Goal: Transaction & Acquisition: Purchase product/service

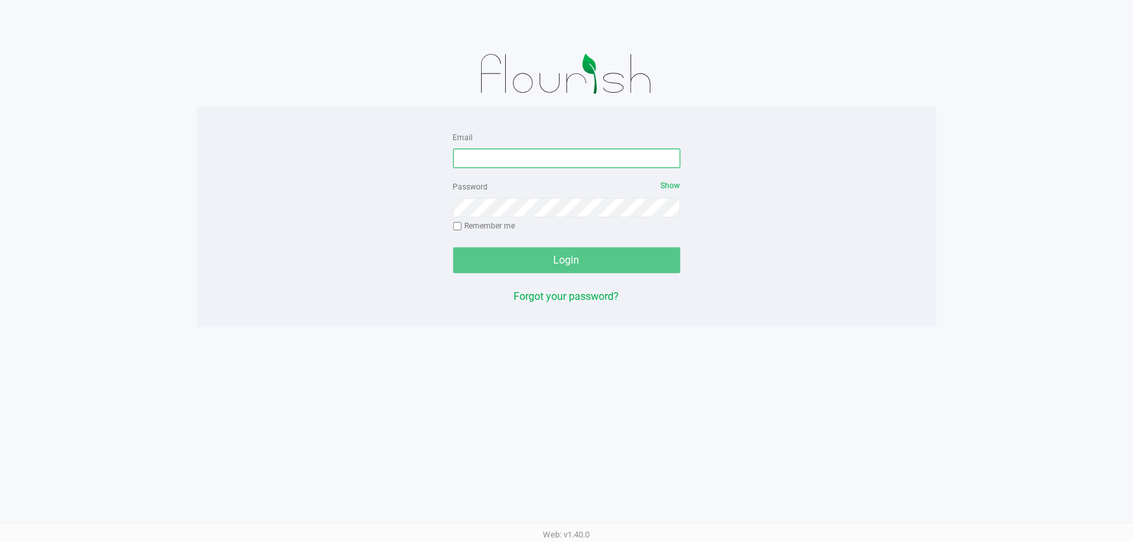
click at [478, 165] on input "Email" at bounding box center [566, 158] width 227 height 19
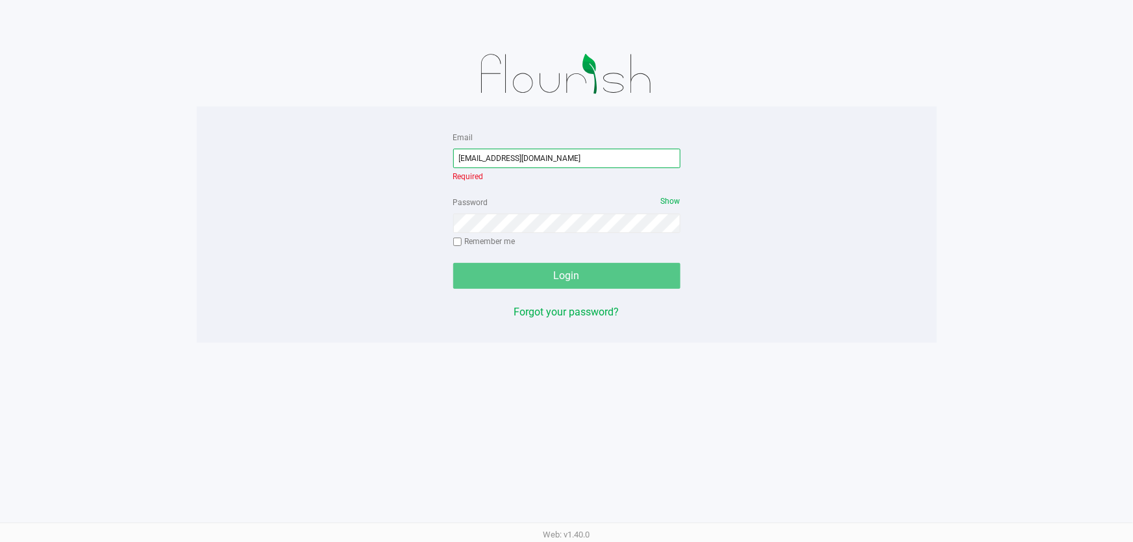
type input "[EMAIL_ADDRESS][DOMAIN_NAME]"
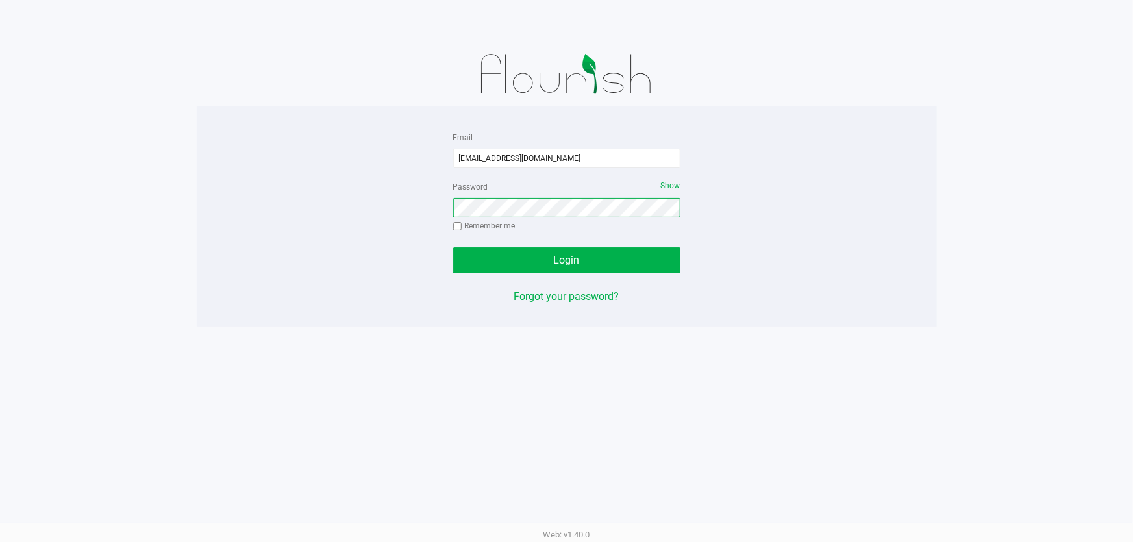
click at [453, 247] on button "Login" at bounding box center [566, 260] width 227 height 26
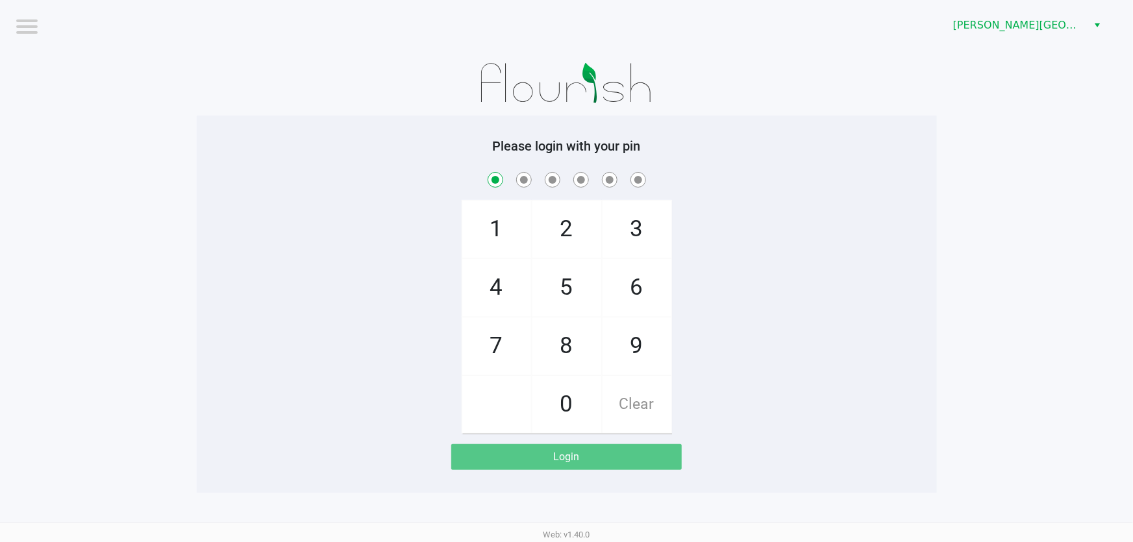
checkbox input "true"
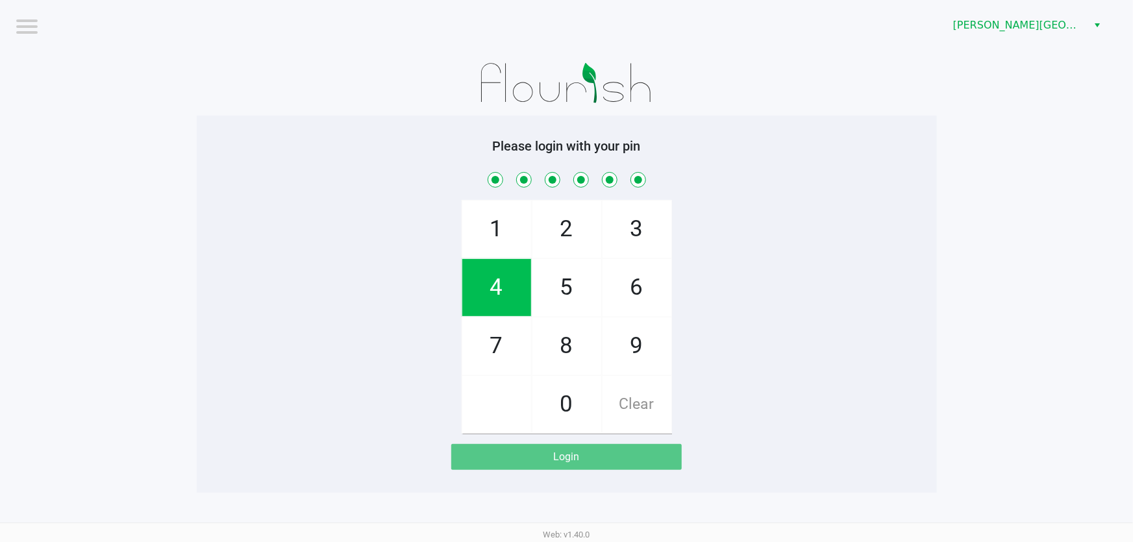
checkbox input "true"
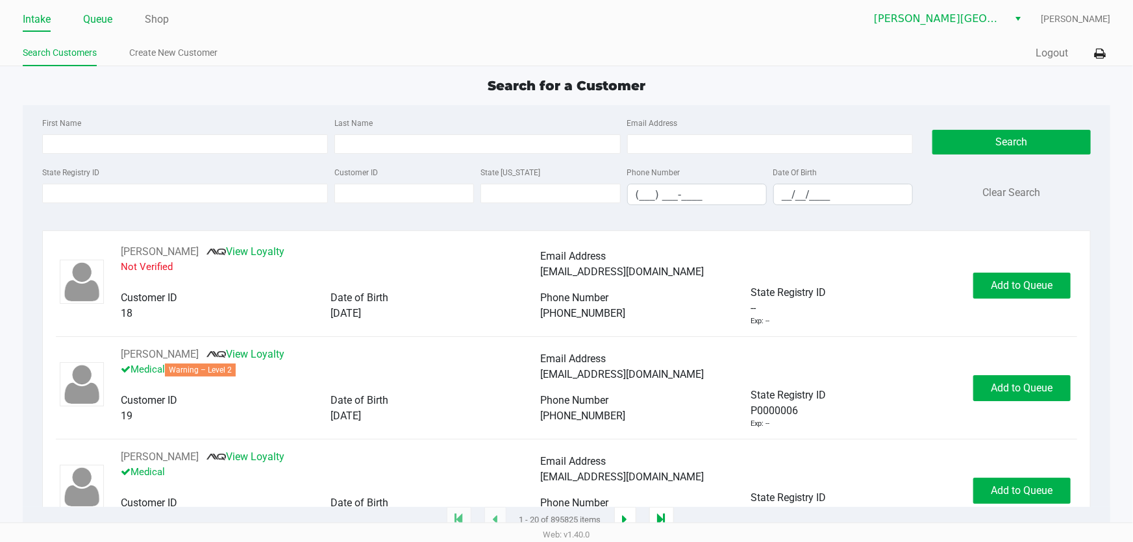
click at [97, 20] on link "Queue" at bounding box center [97, 19] width 29 height 18
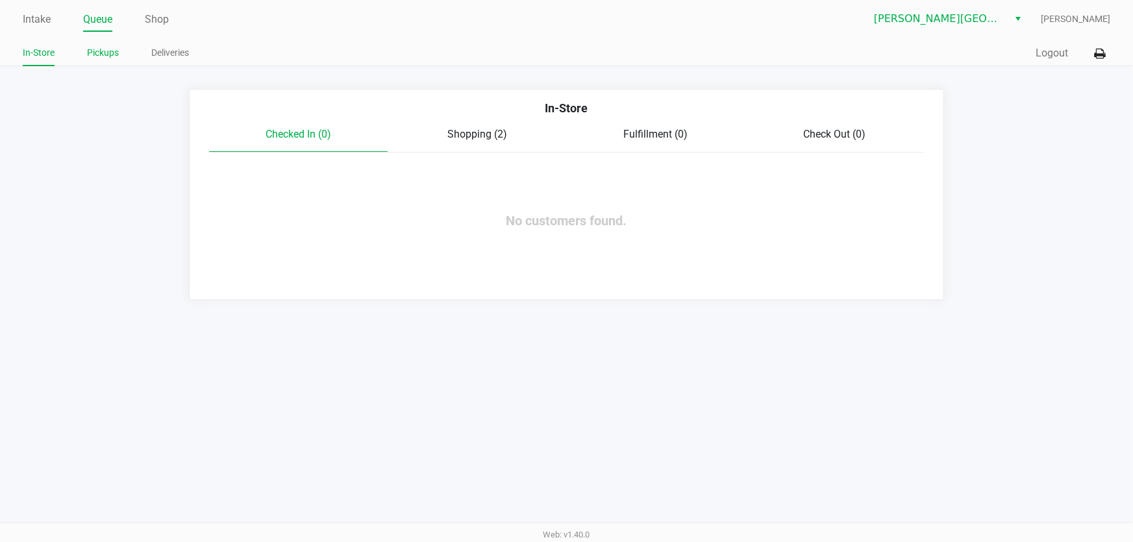
drag, startPoint x: 109, startPoint y: 38, endPoint x: 104, endPoint y: 45, distance: 8.3
click at [108, 39] on div "Intake Queue Shop [PERSON_NAME][GEOGRAPHIC_DATA] WC [PERSON_NAME] In-Store Pick…" at bounding box center [566, 33] width 1133 height 66
click at [96, 63] on li "Pickups" at bounding box center [103, 55] width 32 height 23
click at [106, 49] on link "Pickups" at bounding box center [103, 53] width 32 height 16
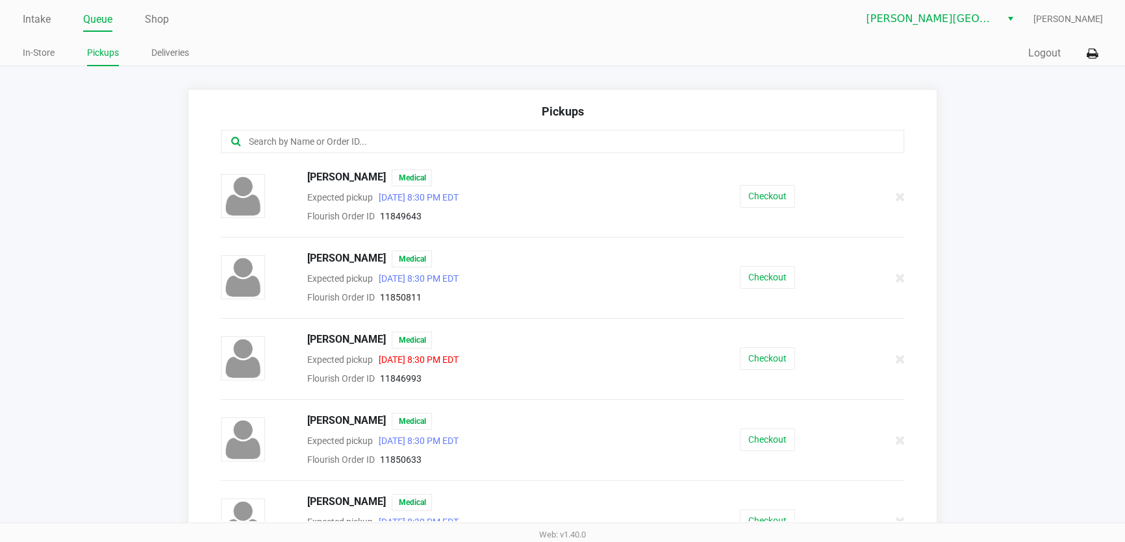
click at [265, 144] on input "text" at bounding box center [545, 141] width 597 height 15
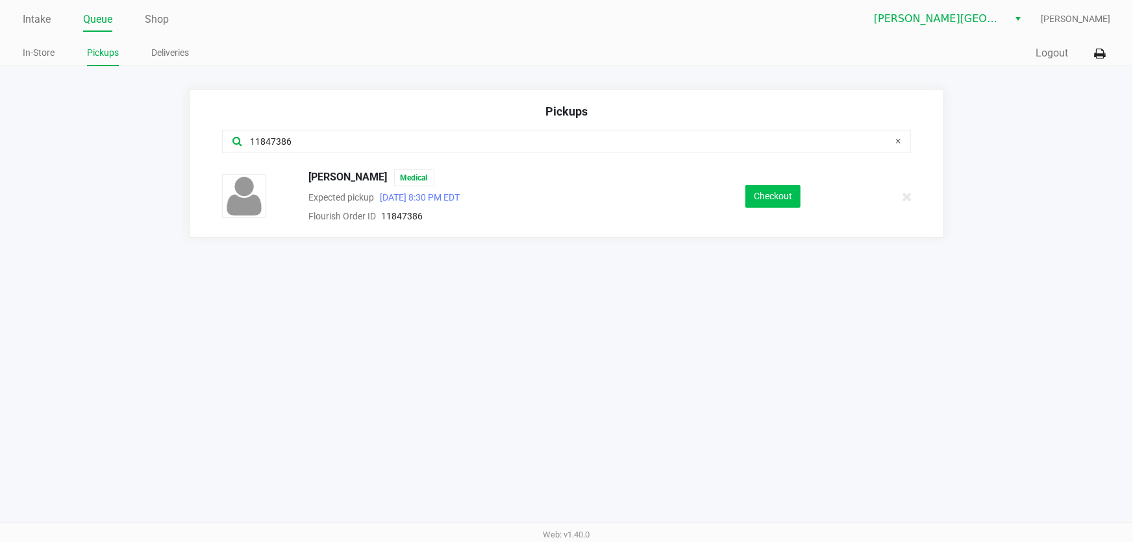
type input "11847386"
click at [787, 204] on button "Checkout" at bounding box center [773, 196] width 55 height 23
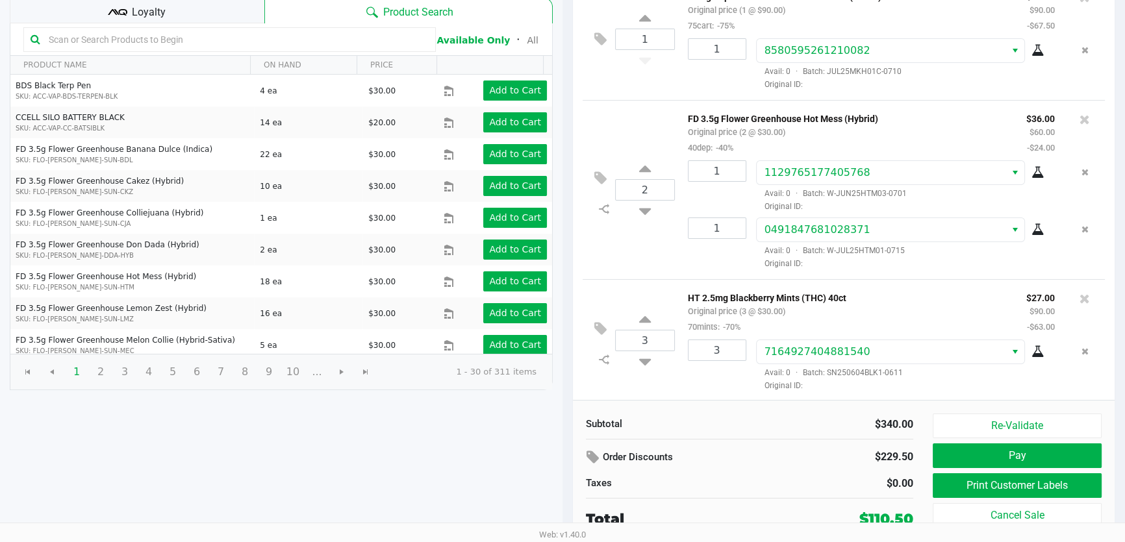
scroll to position [131, 0]
click at [247, 4] on div "Loyalty" at bounding box center [137, 10] width 255 height 26
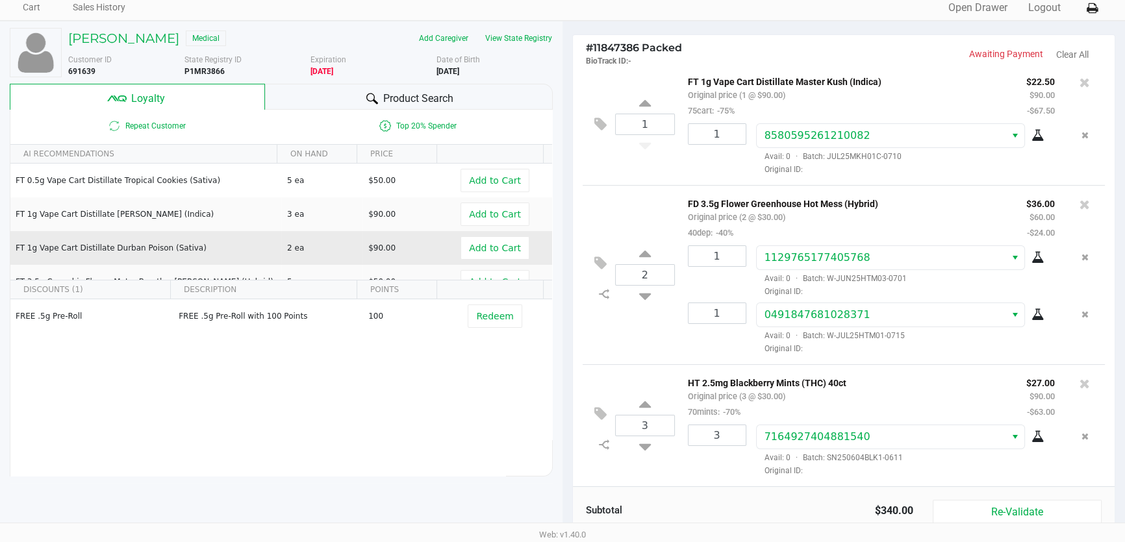
scroll to position [0, 0]
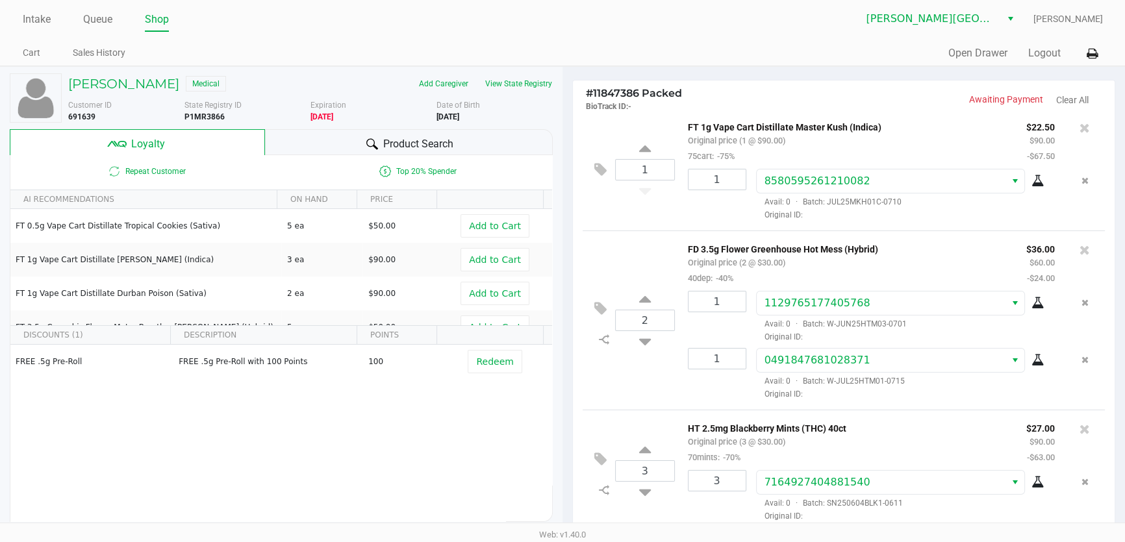
drag, startPoint x: 285, startPoint y: 137, endPoint x: 227, endPoint y: 151, distance: 60.0
click at [285, 137] on div "Product Search" at bounding box center [409, 142] width 288 height 26
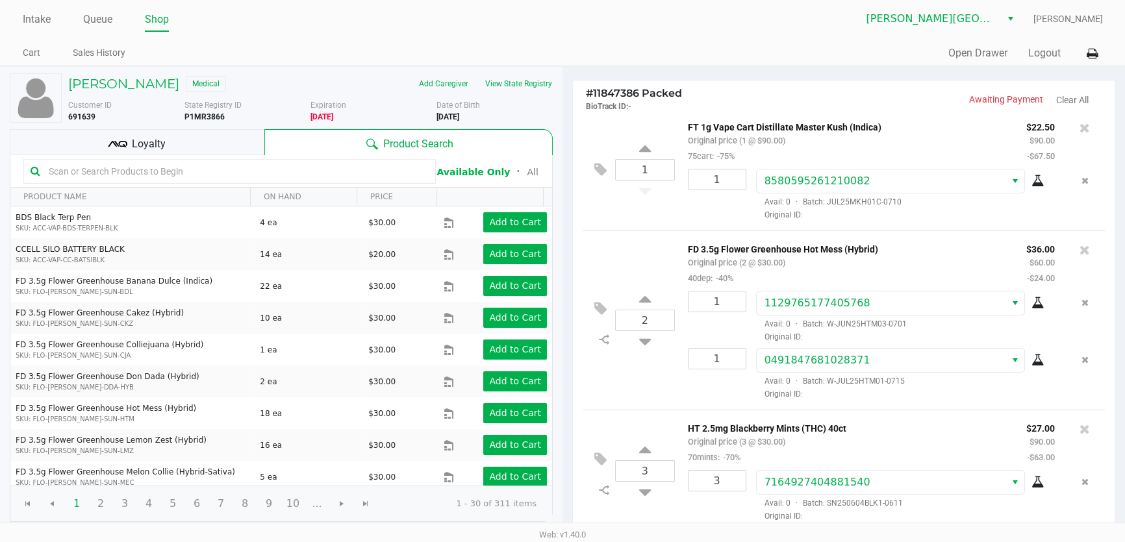
click at [179, 169] on input "text" at bounding box center [236, 171] width 385 height 19
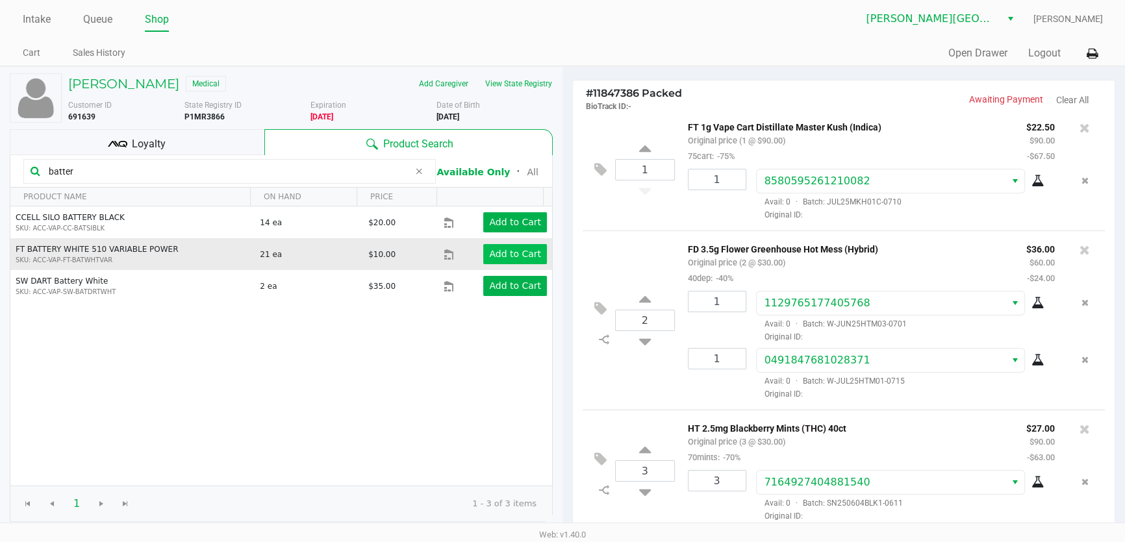
type input "batter"
click at [519, 251] on app-button-loader "Add to Cart" at bounding box center [515, 254] width 52 height 10
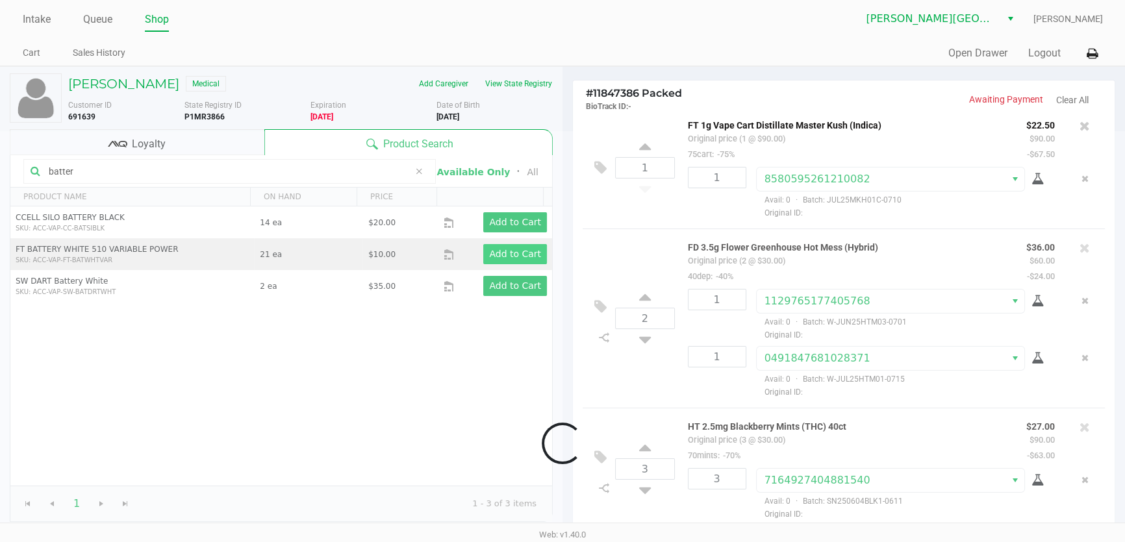
scroll to position [206, 0]
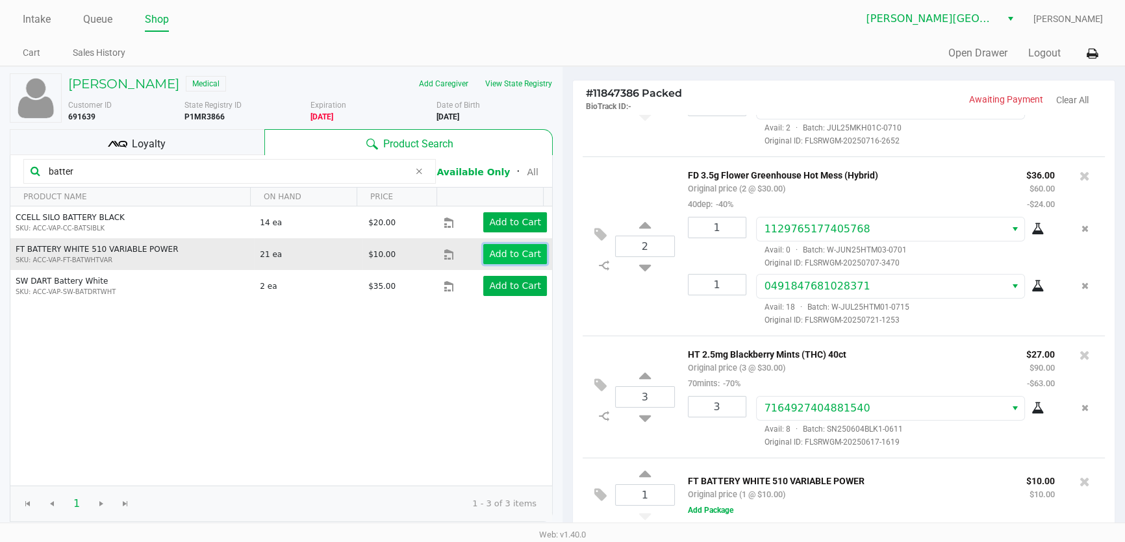
click at [523, 254] on app-button-loader "Add to Cart" at bounding box center [515, 254] width 52 height 10
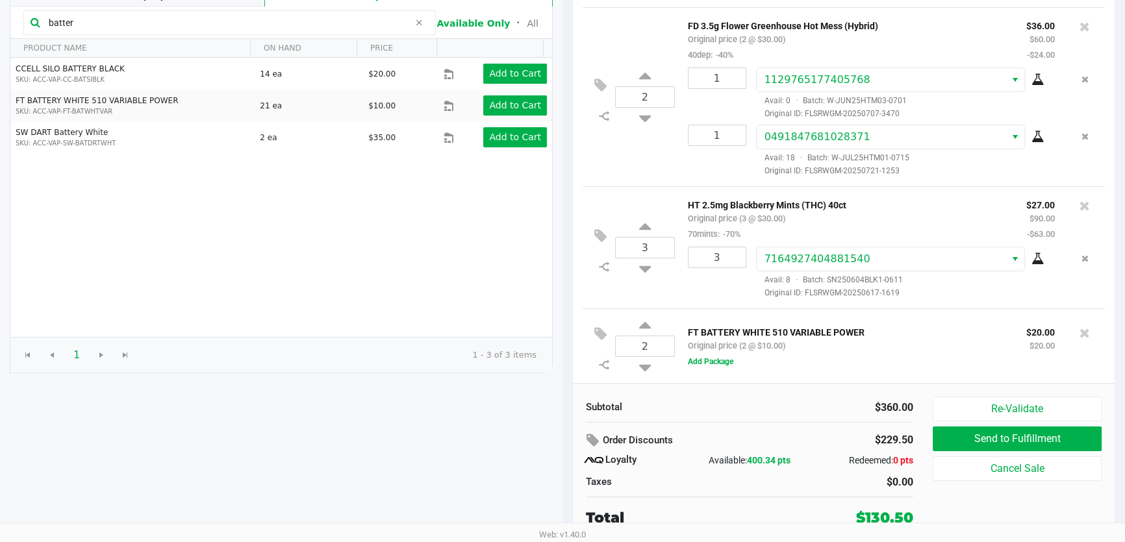
scroll to position [147, 0]
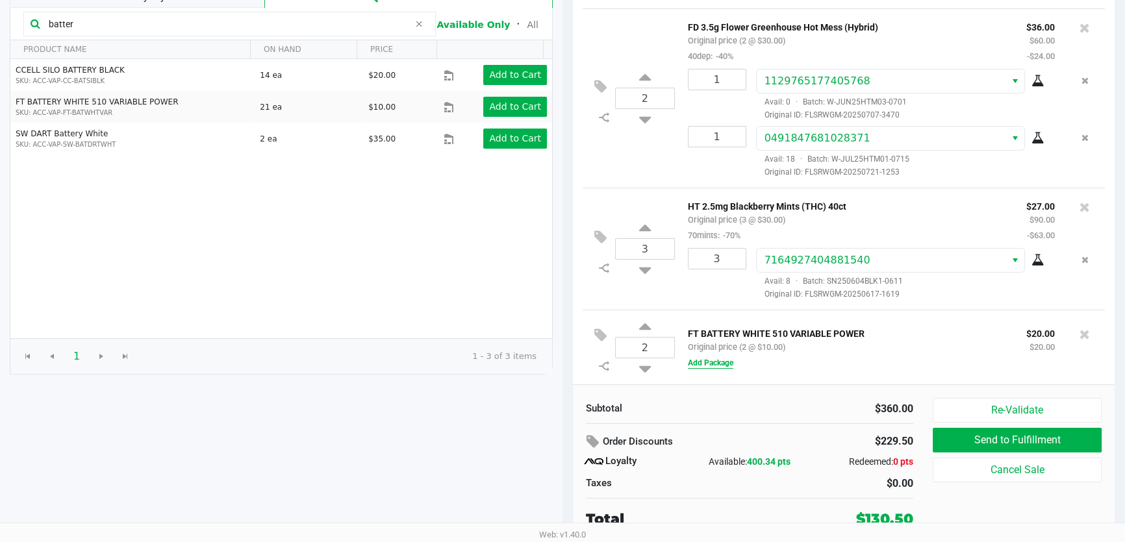
click at [707, 360] on button "Add Package" at bounding box center [710, 363] width 45 height 12
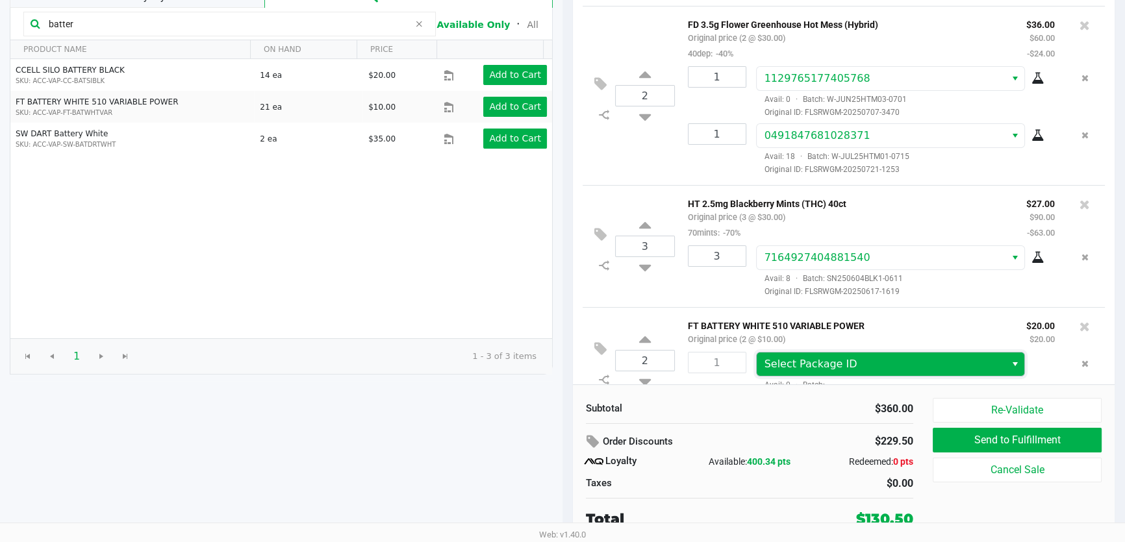
click at [818, 370] on span "Select Package ID" at bounding box center [810, 364] width 93 height 12
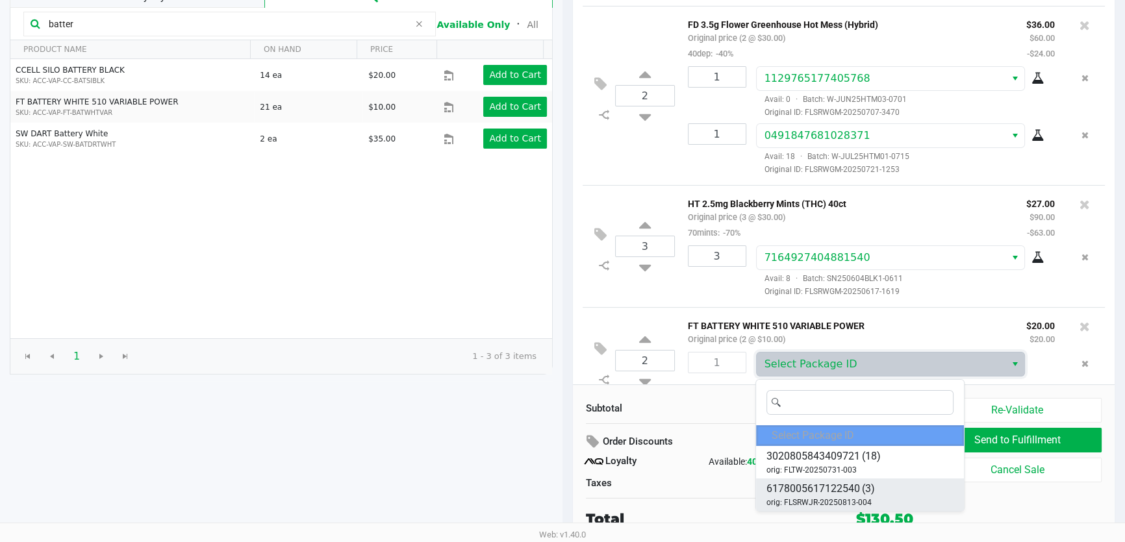
click at [840, 484] on span "6178005617122540" at bounding box center [813, 489] width 94 height 16
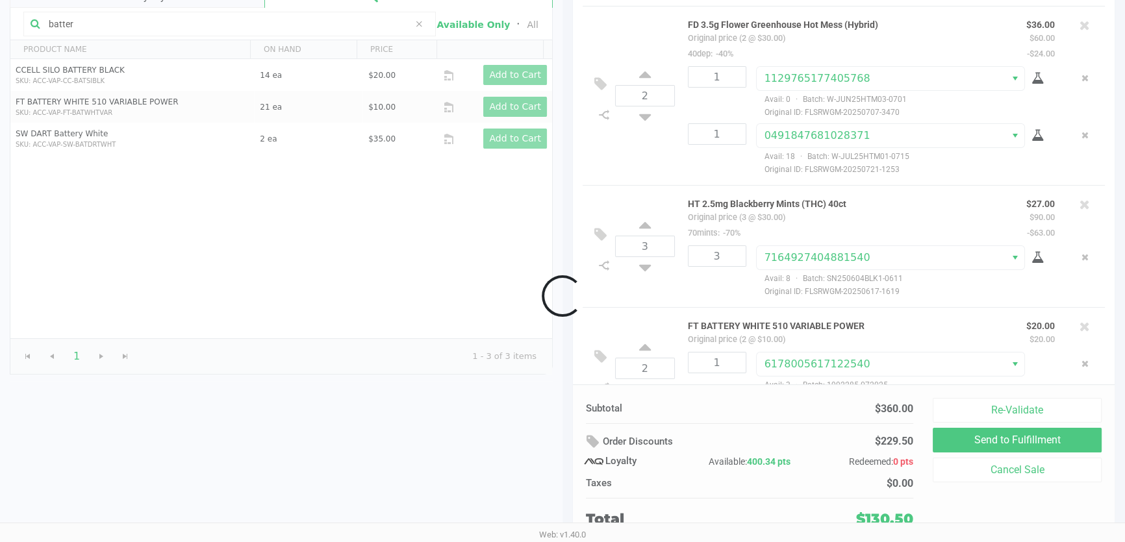
scroll to position [253, 0]
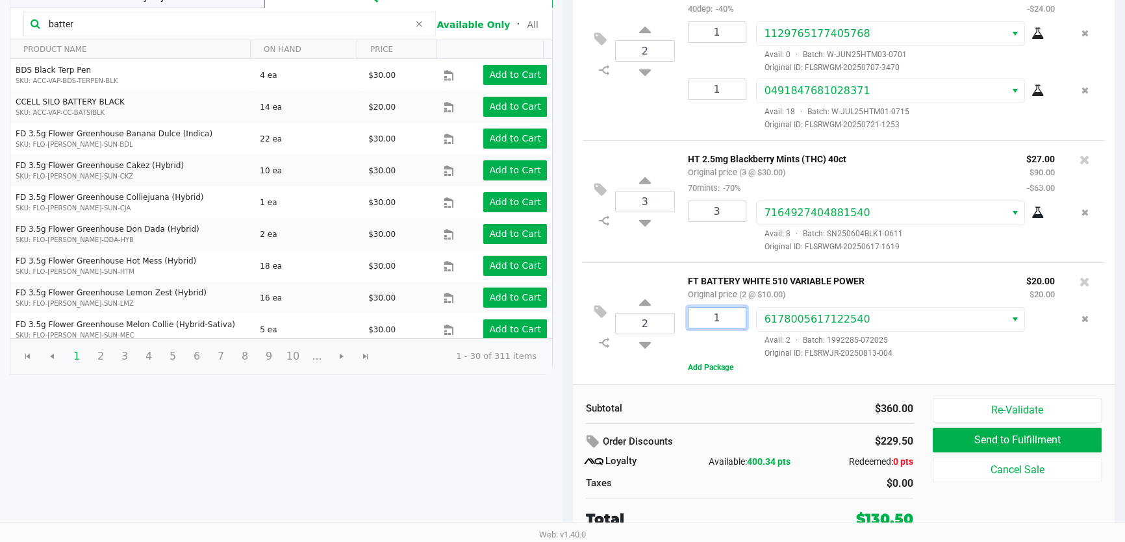
click at [725, 323] on input "1" at bounding box center [716, 318] width 57 height 20
type input "2"
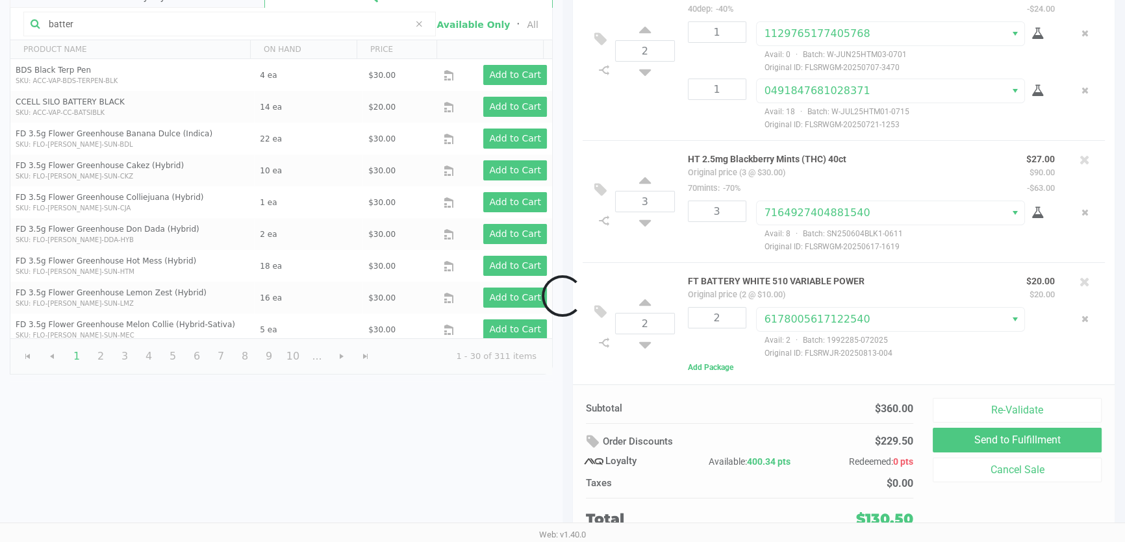
click at [974, 375] on div "Loading [PERSON_NAME] Medical Add Caregiver View State Registry Customer ID 691…" at bounding box center [562, 231] width 1125 height 625
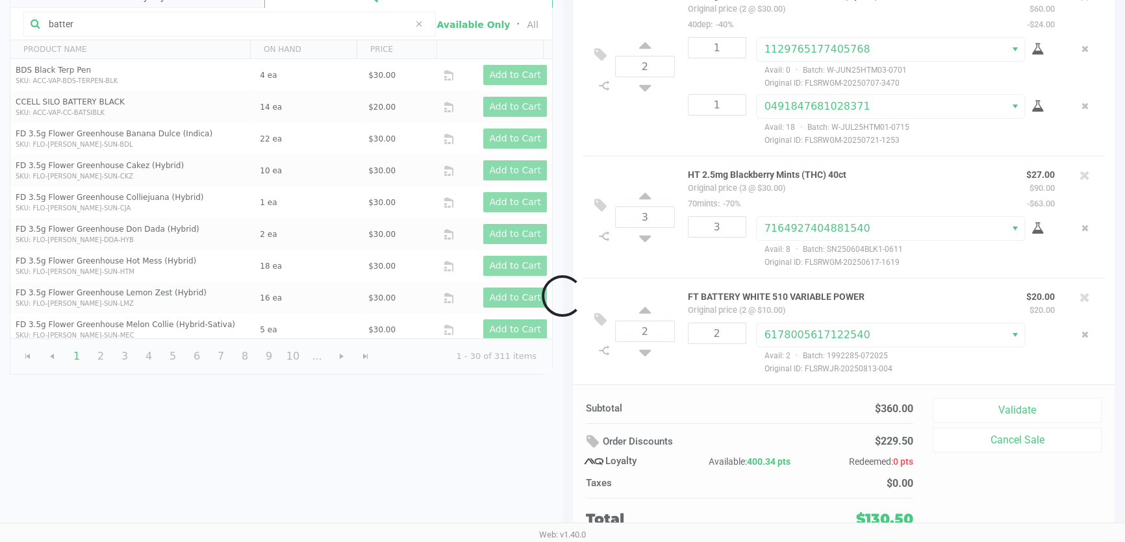
scroll to position [238, 0]
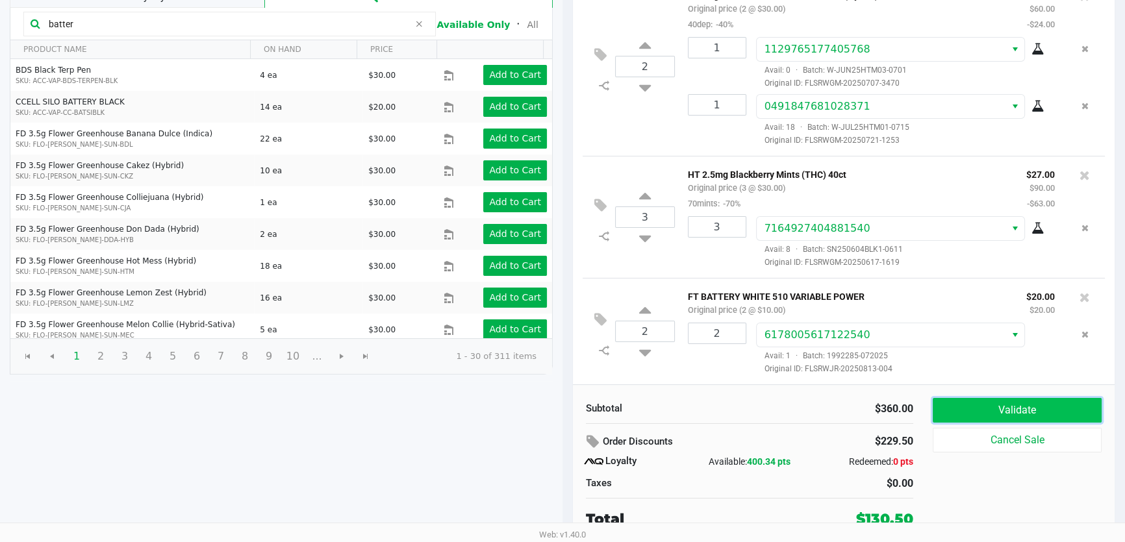
click at [979, 409] on button "Validate" at bounding box center [1017, 410] width 169 height 25
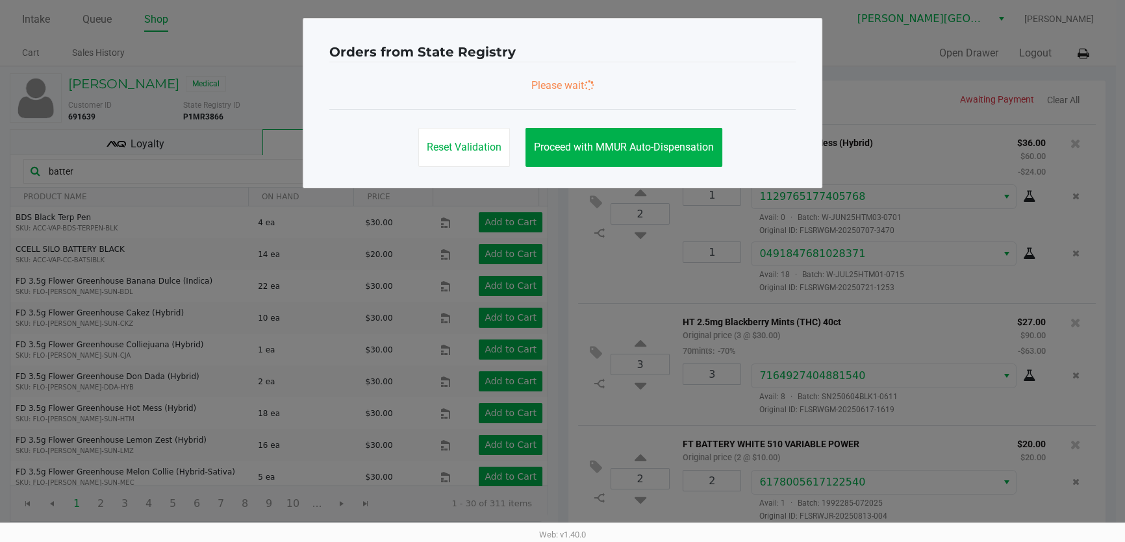
scroll to position [0, 0]
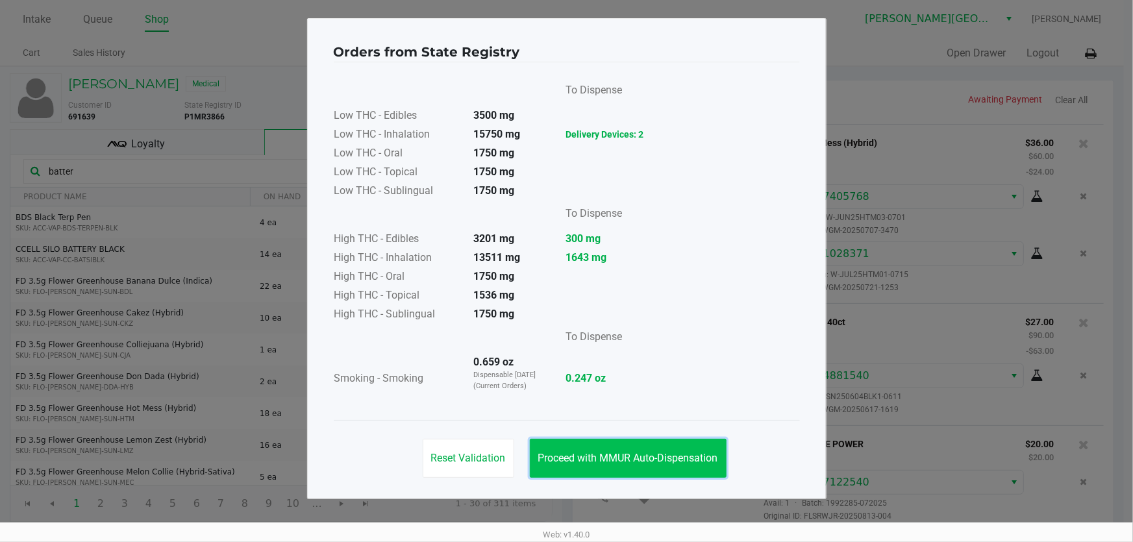
click at [645, 450] on button "Proceed with MMUR Auto-Dispensation" at bounding box center [628, 458] width 197 height 39
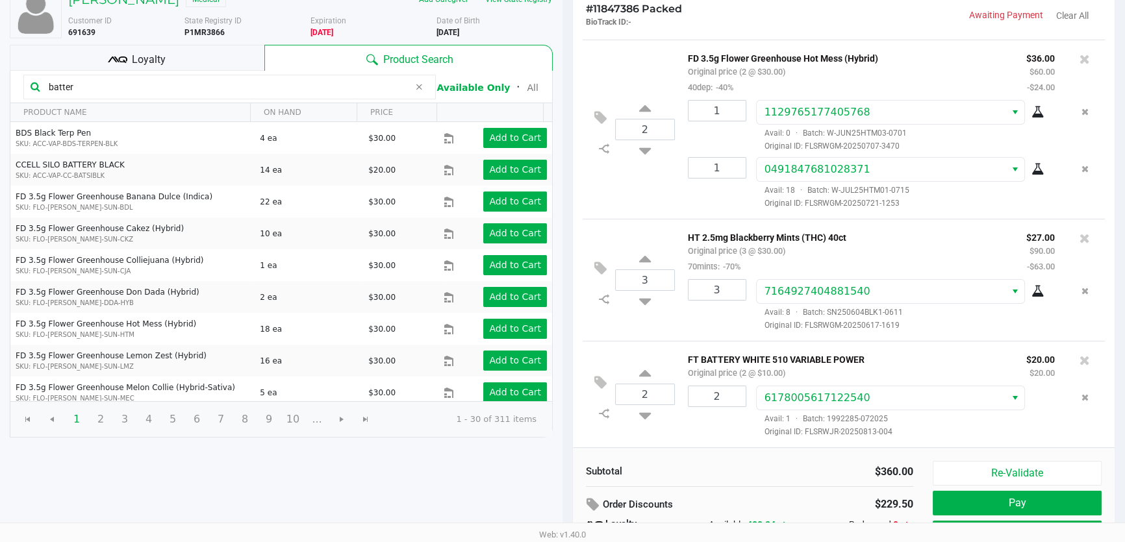
scroll to position [147, 0]
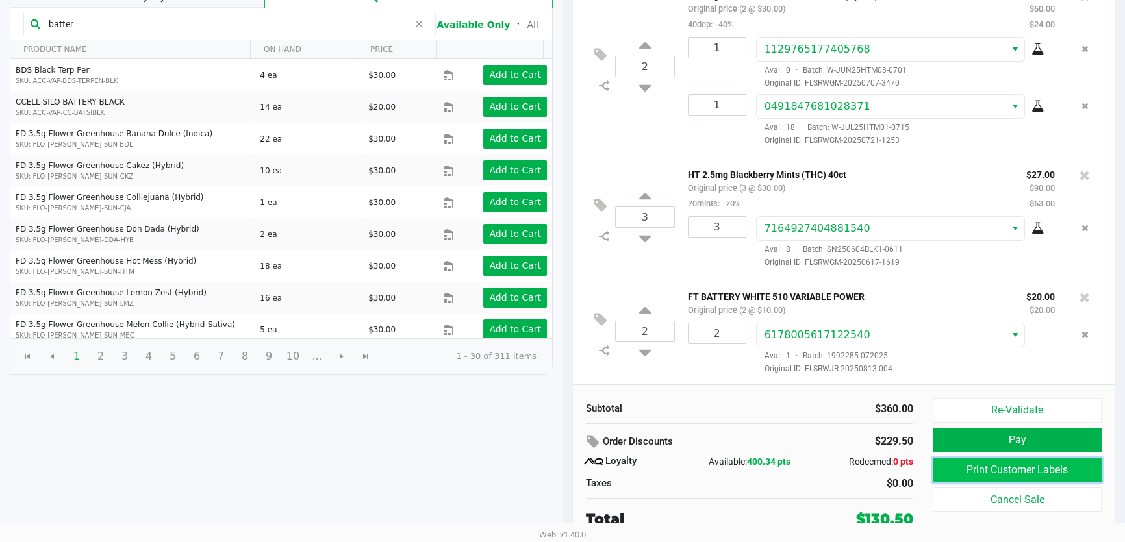
click at [984, 462] on button "Print Customer Labels" at bounding box center [1017, 470] width 169 height 25
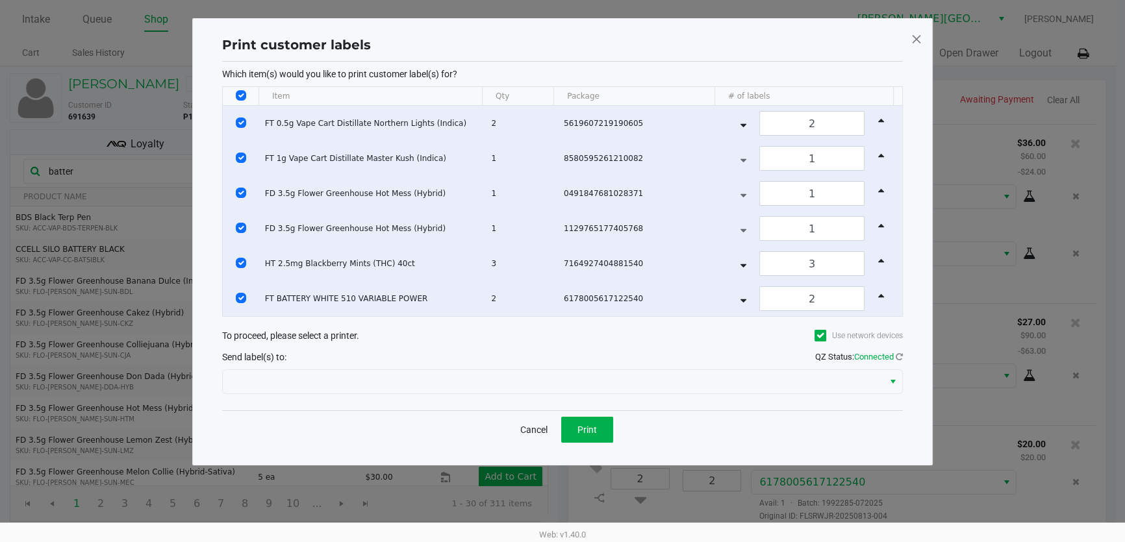
scroll to position [0, 0]
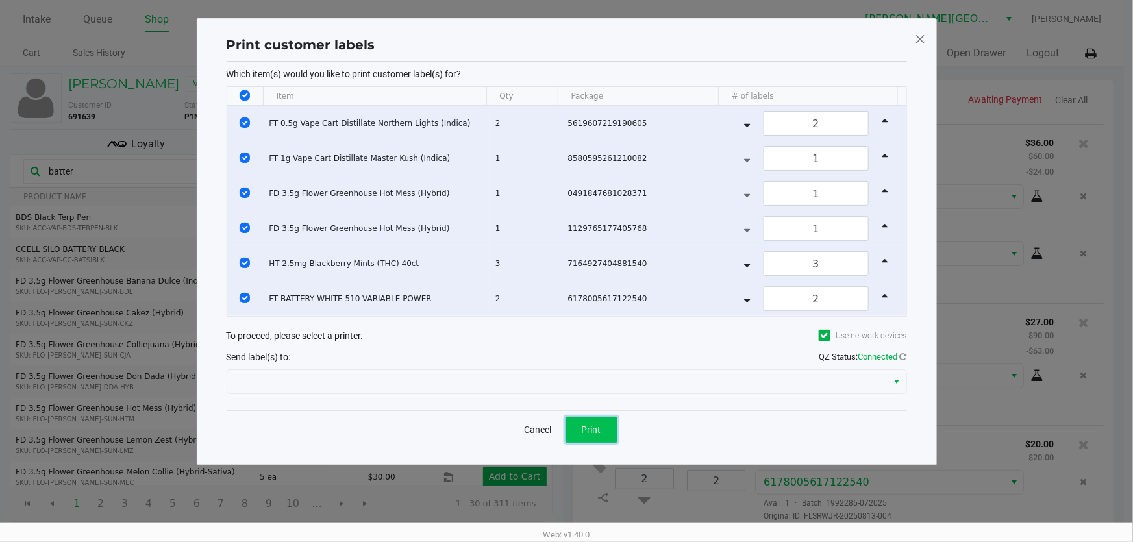
click at [586, 425] on span "Print" at bounding box center [591, 430] width 19 height 10
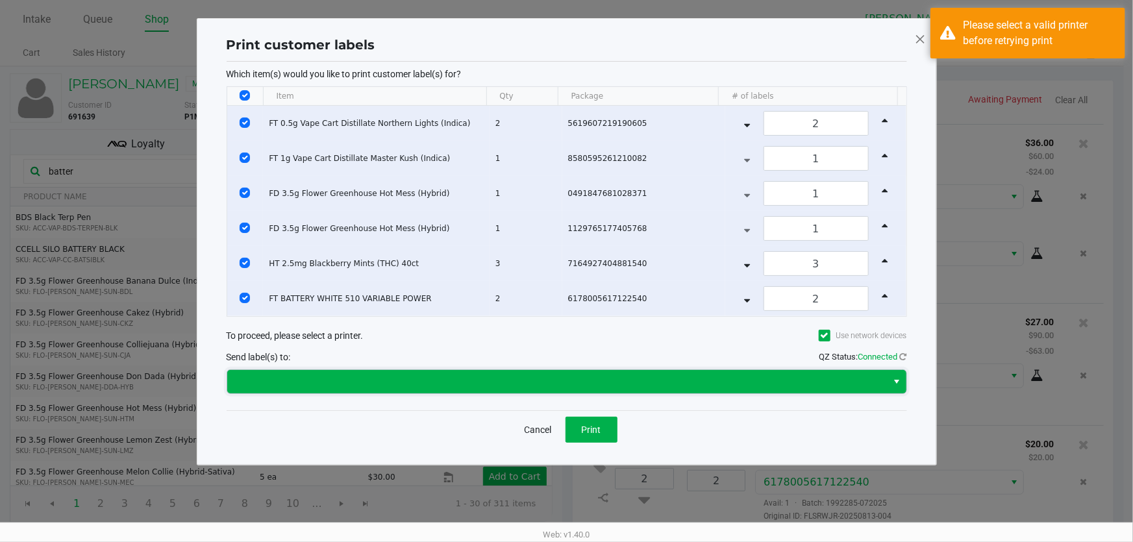
click at [477, 391] on span at bounding box center [557, 381] width 660 height 23
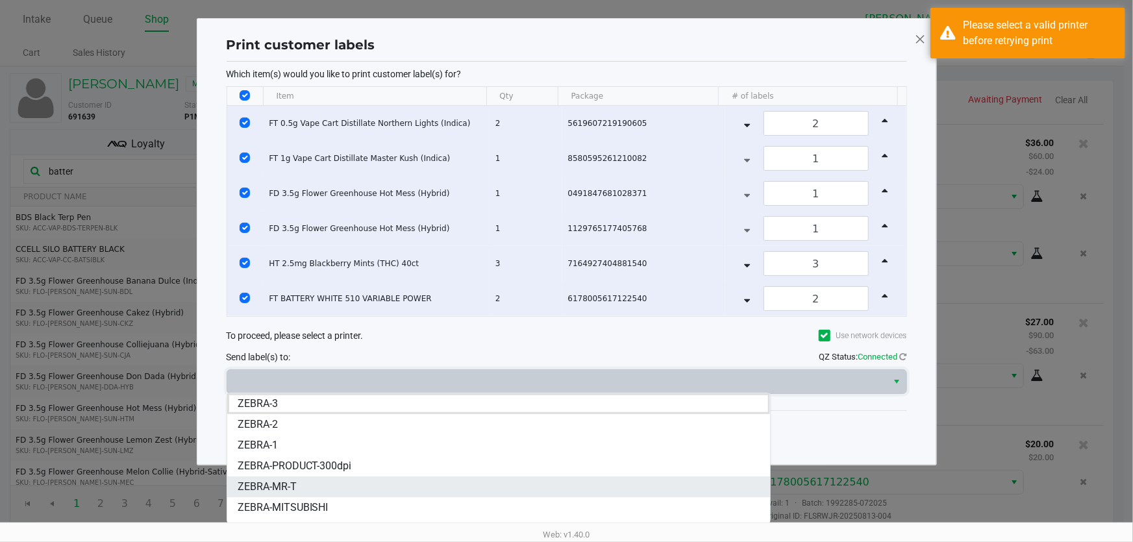
click at [281, 488] on span "ZEBRA-MR-T" at bounding box center [267, 487] width 59 height 16
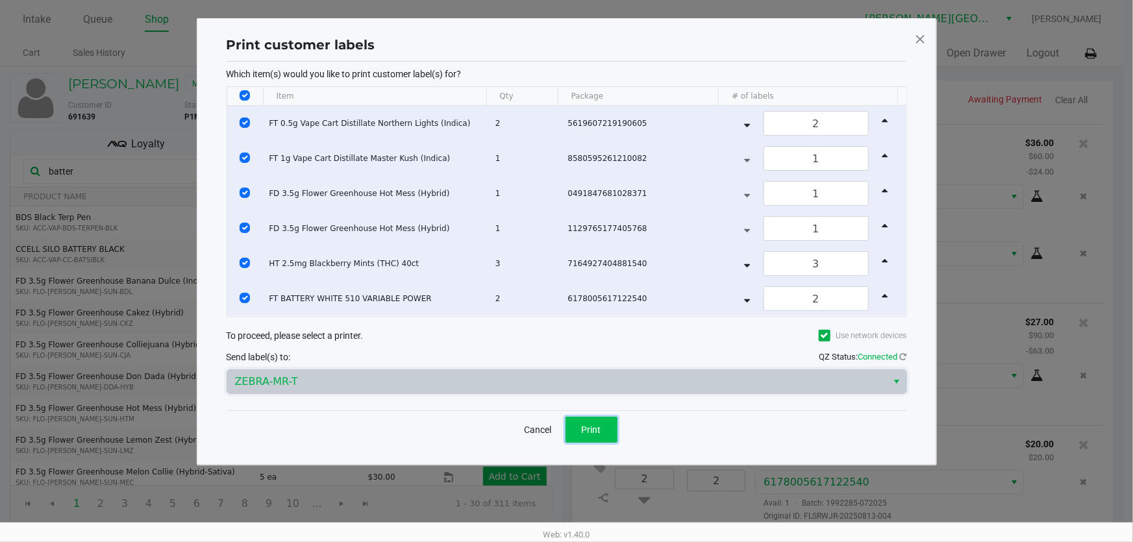
click at [597, 425] on span "Print" at bounding box center [591, 430] width 19 height 10
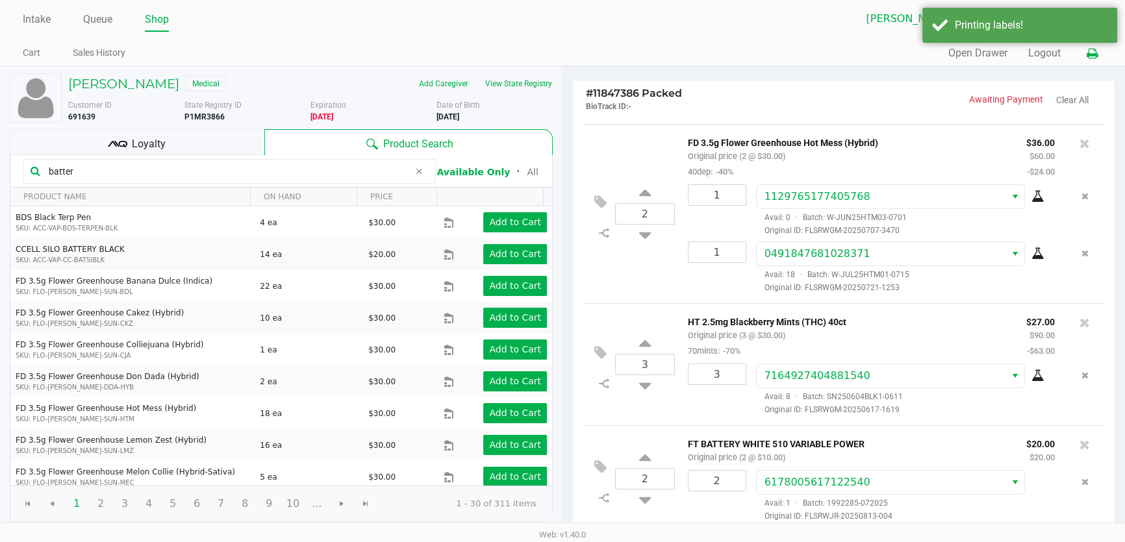
click at [1097, 60] on button at bounding box center [1091, 54] width 21 height 24
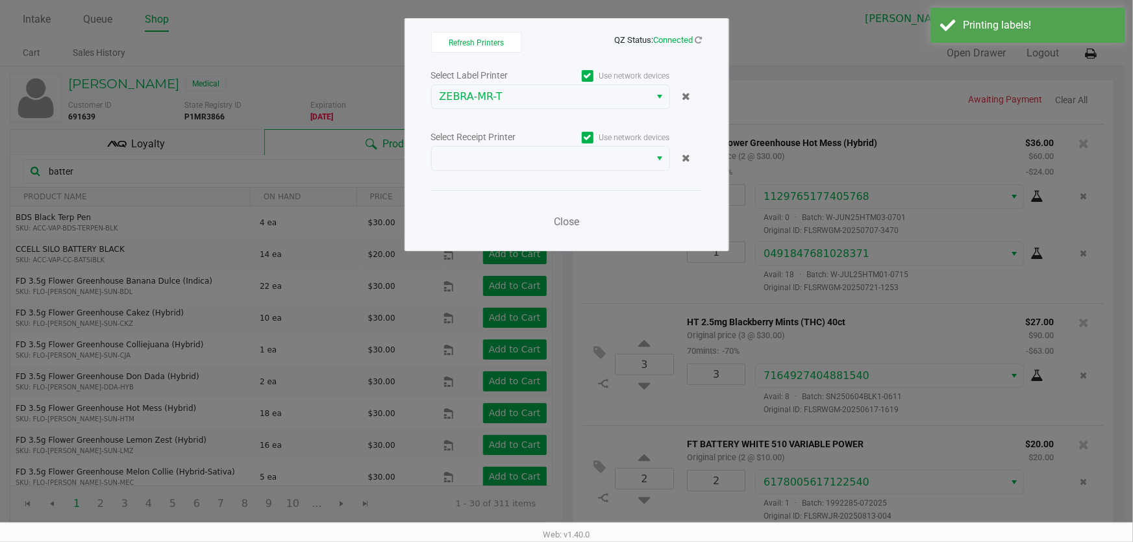
click at [518, 174] on div "Select Label Printer Use network devices ZEBRA-MR-T Select Receipt Printer Use …" at bounding box center [566, 152] width 271 height 171
click at [520, 160] on span at bounding box center [541, 159] width 203 height 16
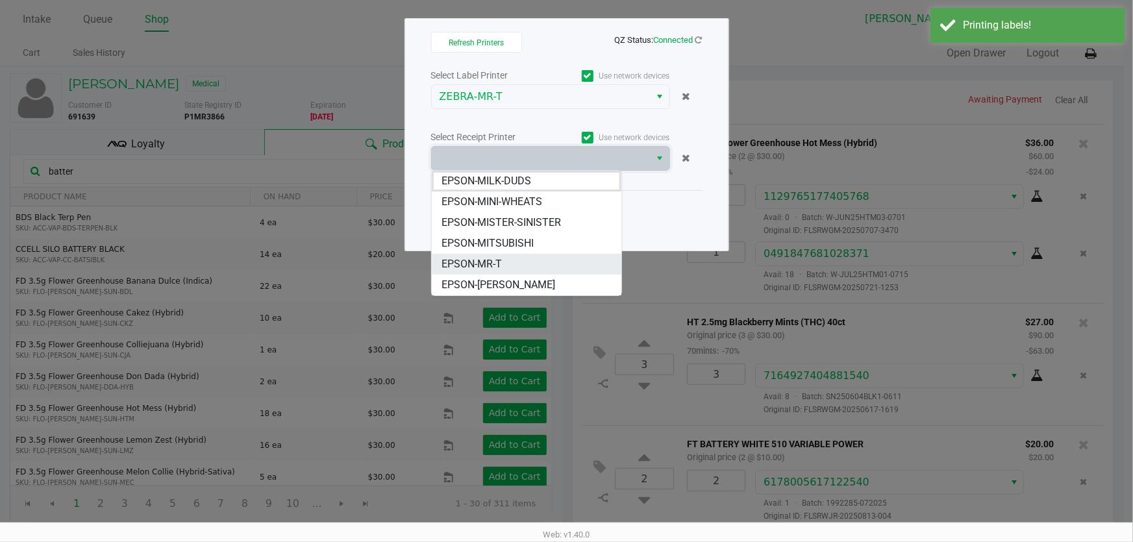
click at [494, 258] on span "EPSON-MR-T" at bounding box center [472, 265] width 60 height 16
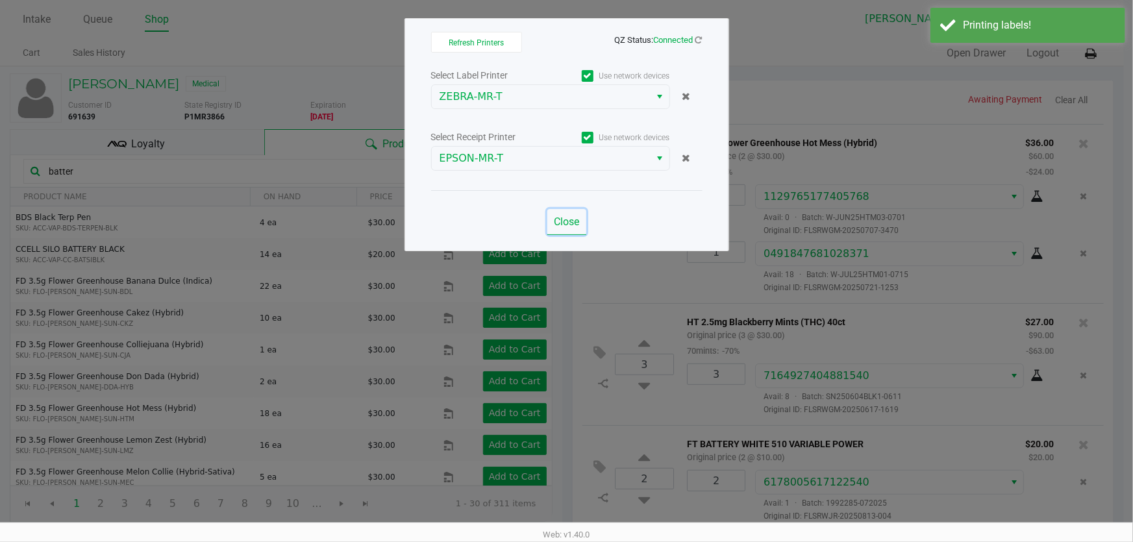
click at [565, 218] on span "Close" at bounding box center [566, 222] width 25 height 12
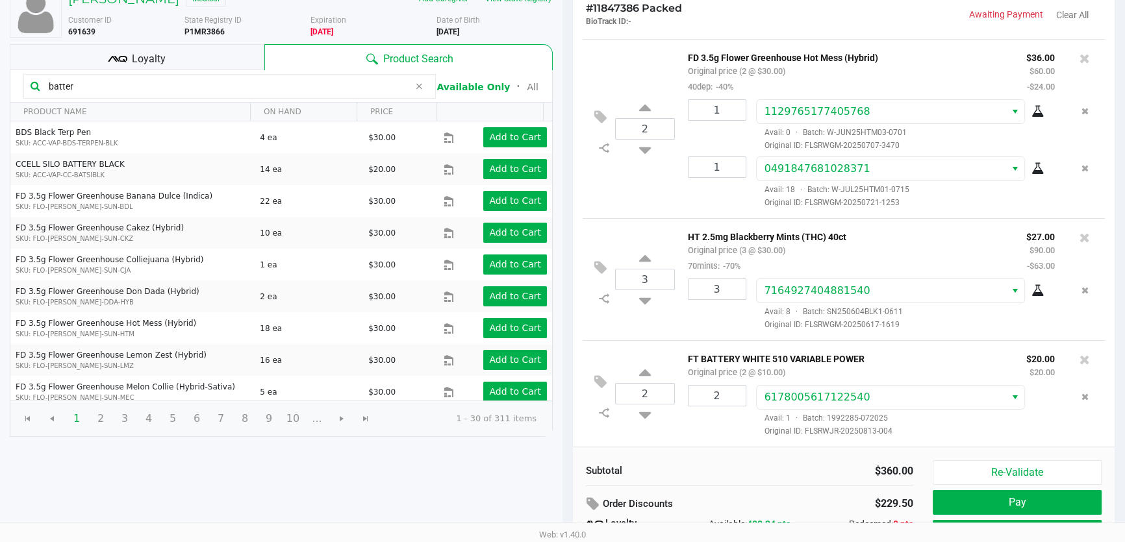
scroll to position [147, 0]
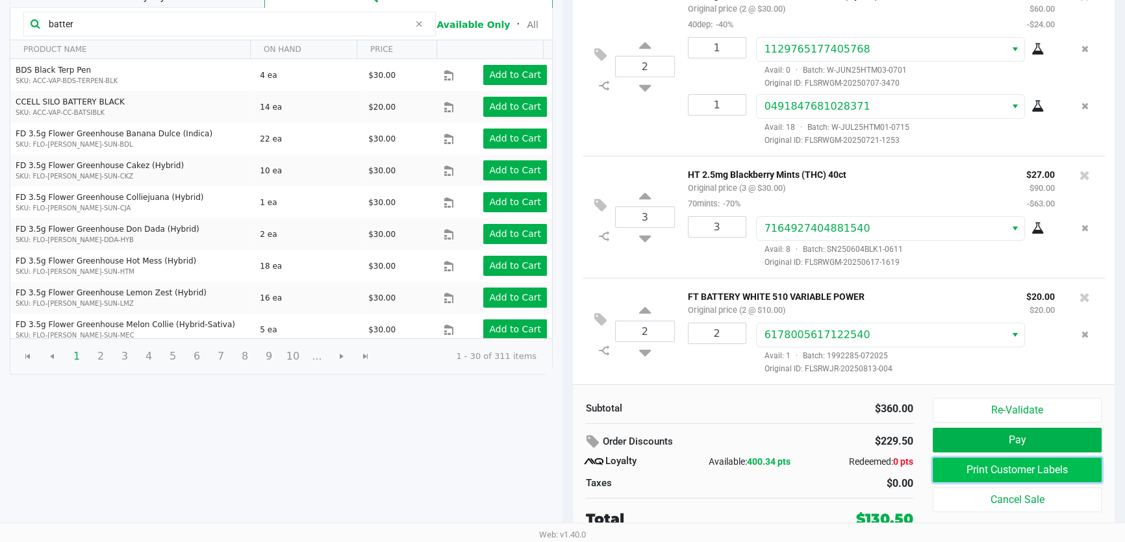
click at [1004, 476] on button "Print Customer Labels" at bounding box center [1017, 470] width 169 height 25
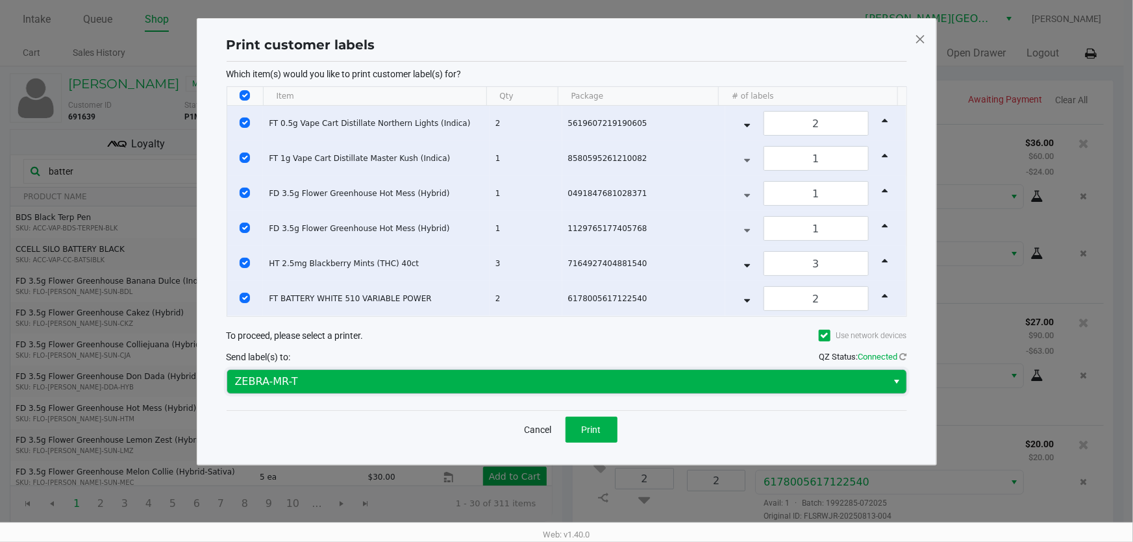
click at [321, 374] on span "ZEBRA-MR-T" at bounding box center [557, 382] width 645 height 16
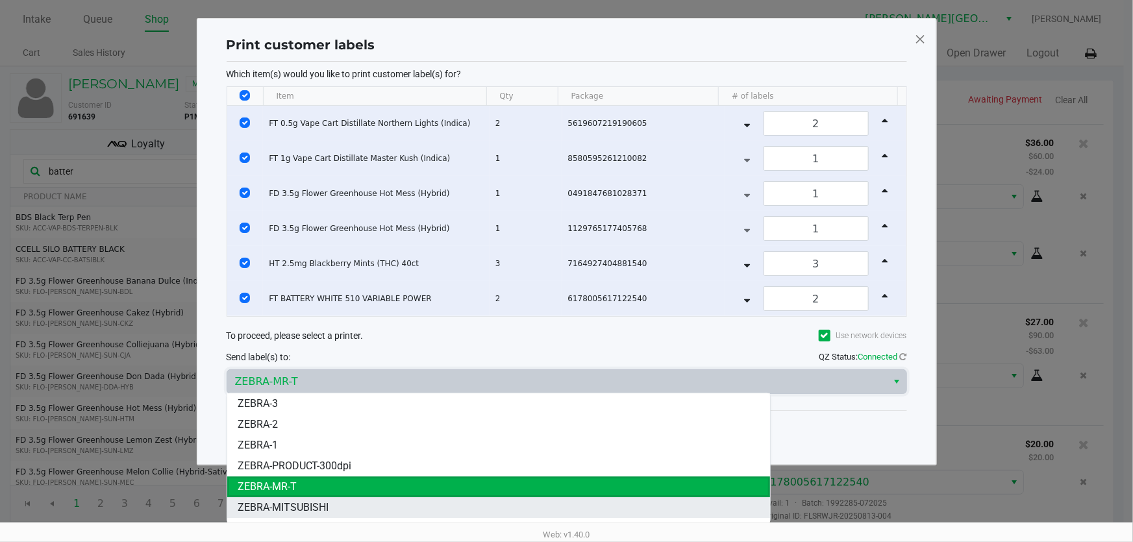
click at [294, 509] on span "ZEBRA-MITSUBISHI" at bounding box center [283, 508] width 91 height 16
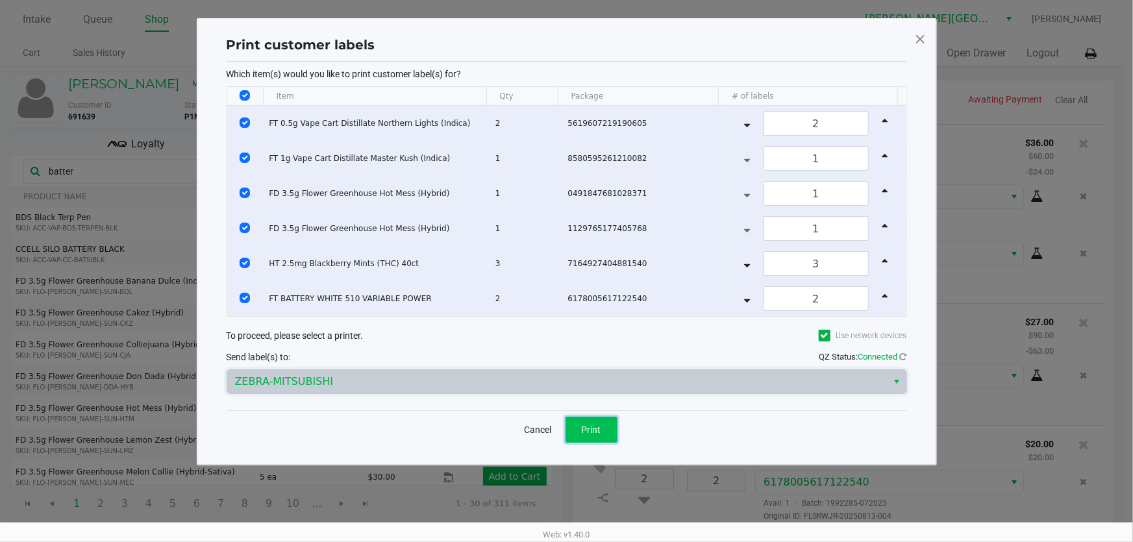
click at [599, 425] on span "Print" at bounding box center [591, 430] width 19 height 10
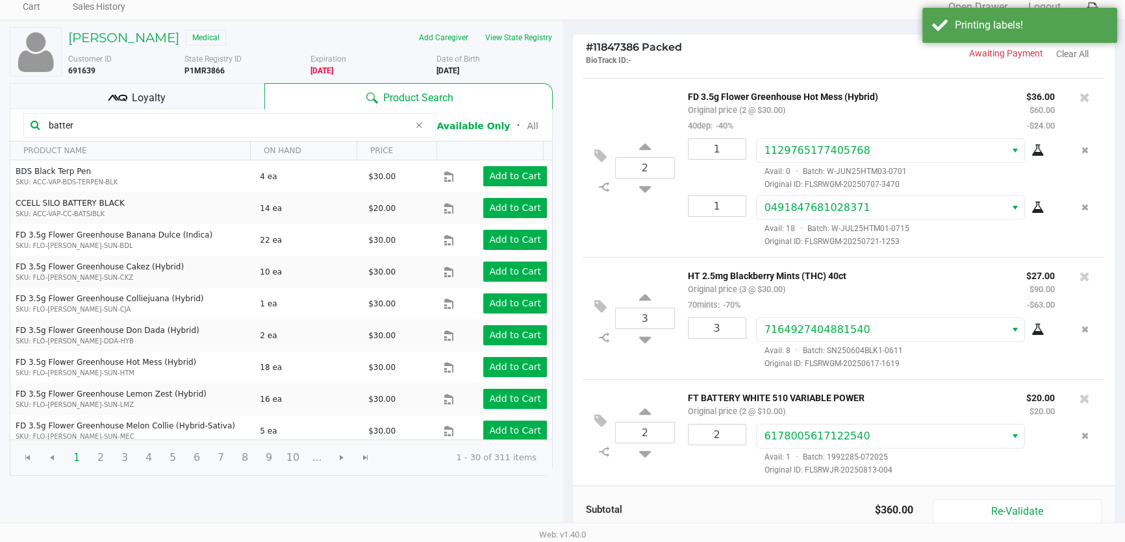
scroll to position [147, 0]
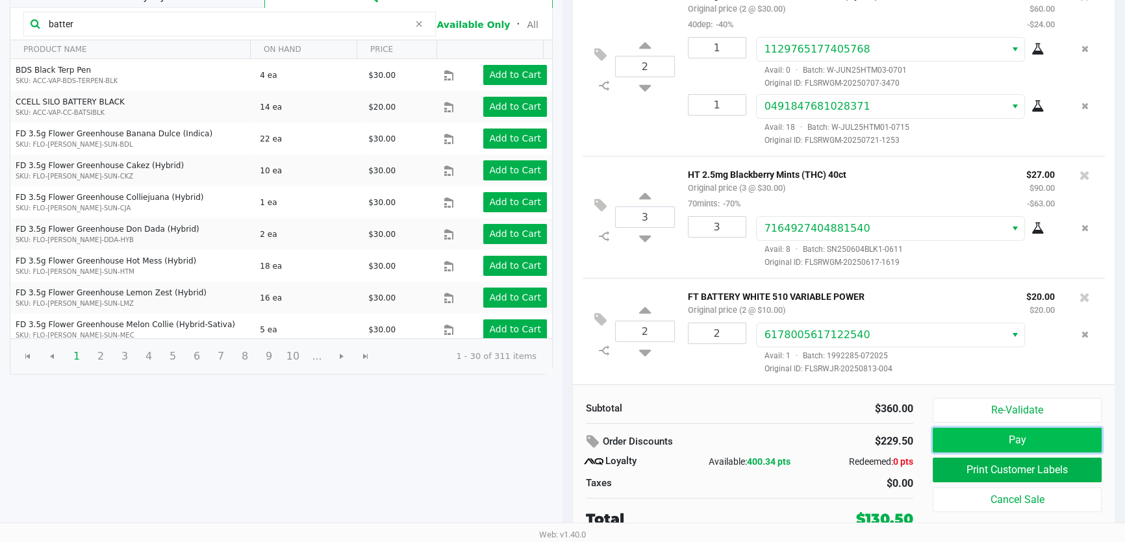
click at [1058, 442] on button "Pay" at bounding box center [1017, 440] width 169 height 25
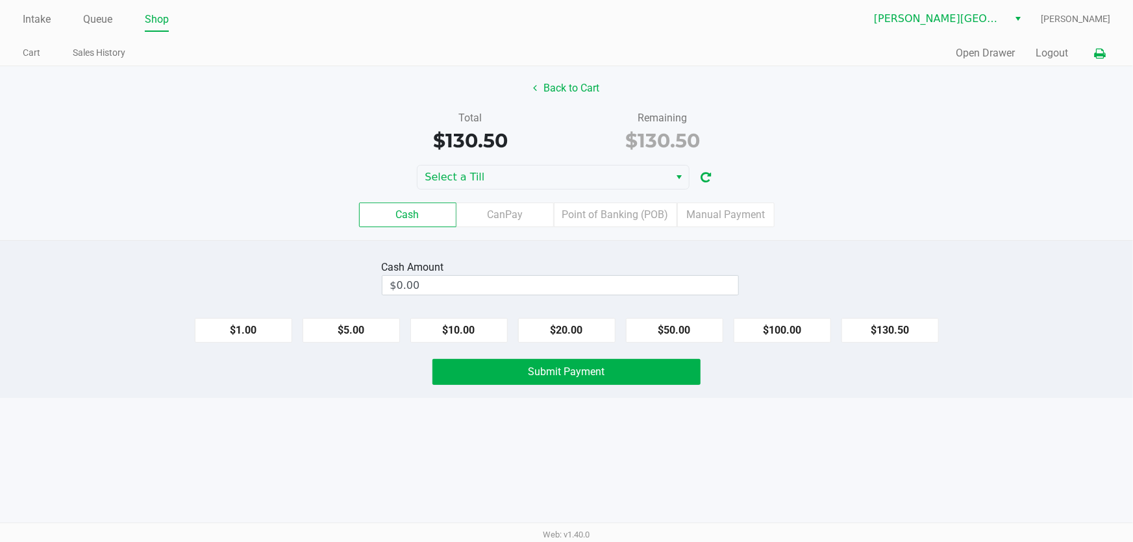
click at [1101, 53] on icon at bounding box center [1099, 53] width 11 height 9
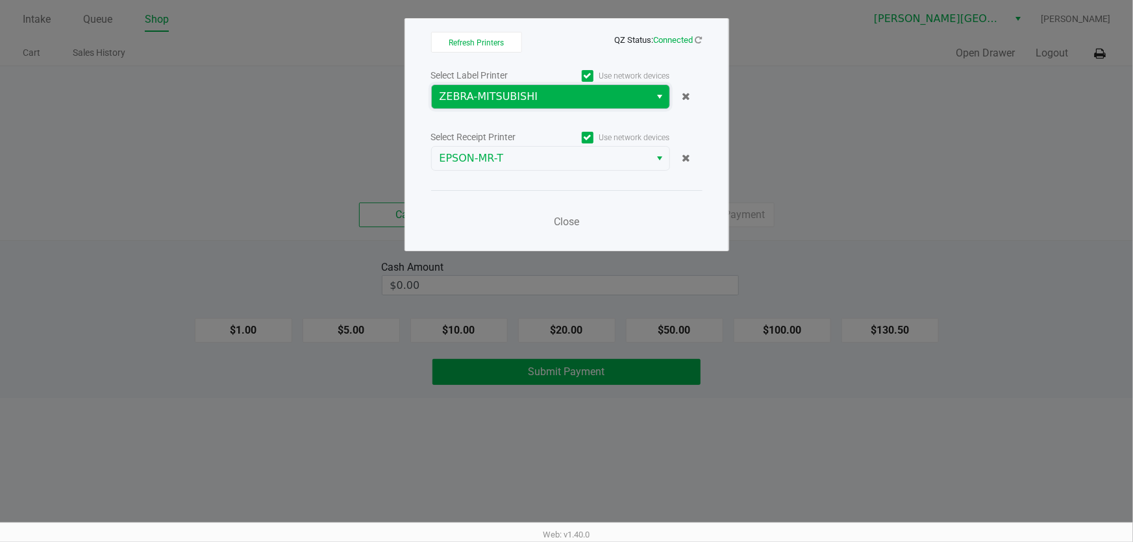
click at [529, 103] on span "ZEBRA-MITSUBISHI" at bounding box center [541, 97] width 203 height 16
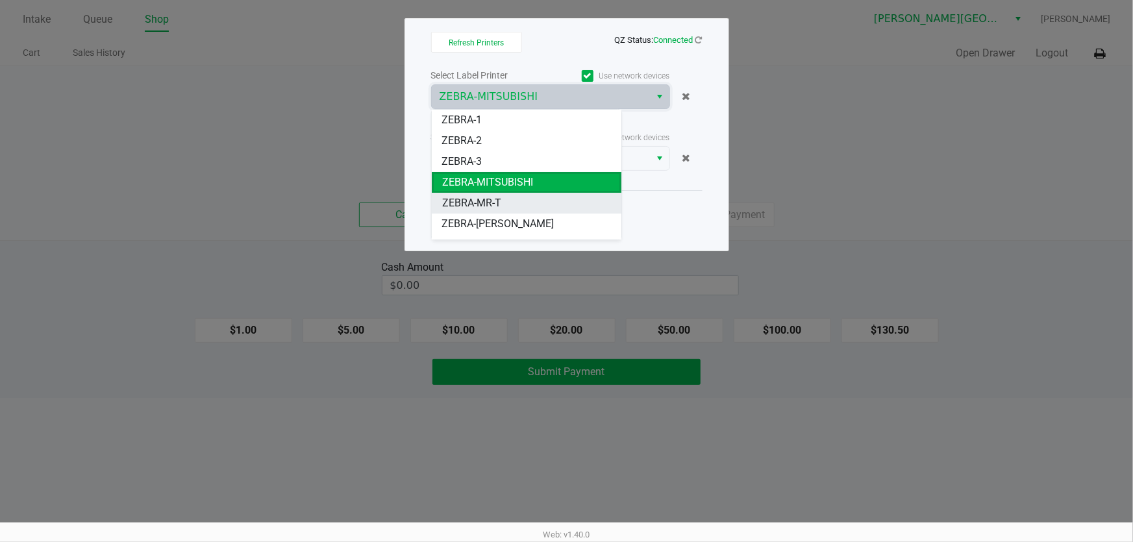
click at [490, 199] on span "ZEBRA-MR-T" at bounding box center [471, 203] width 59 height 16
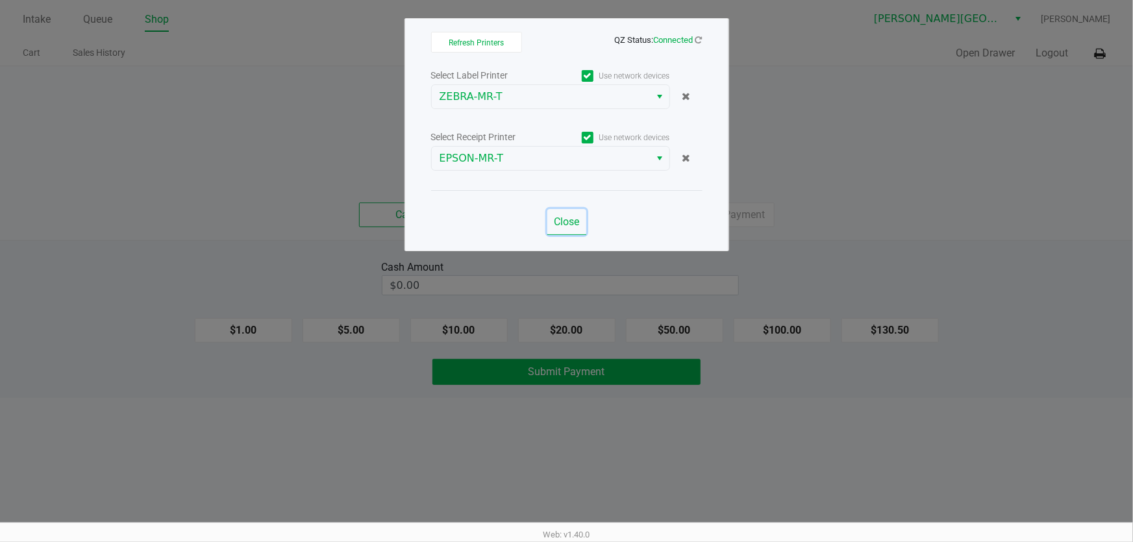
click at [564, 216] on span "Close" at bounding box center [566, 222] width 25 height 12
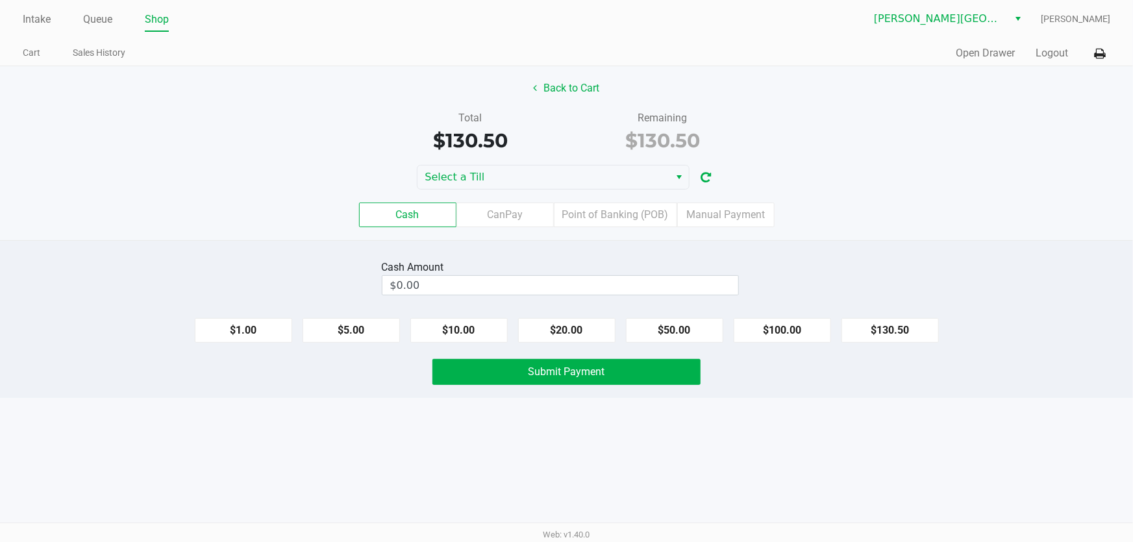
drag, startPoint x: 536, startPoint y: 188, endPoint x: 534, endPoint y: 199, distance: 10.6
click at [536, 197] on div "Cash CanPay Point of Banking (POB) Manual Payment" at bounding box center [566, 215] width 1153 height 51
click at [467, 281] on input "0" at bounding box center [560, 285] width 356 height 19
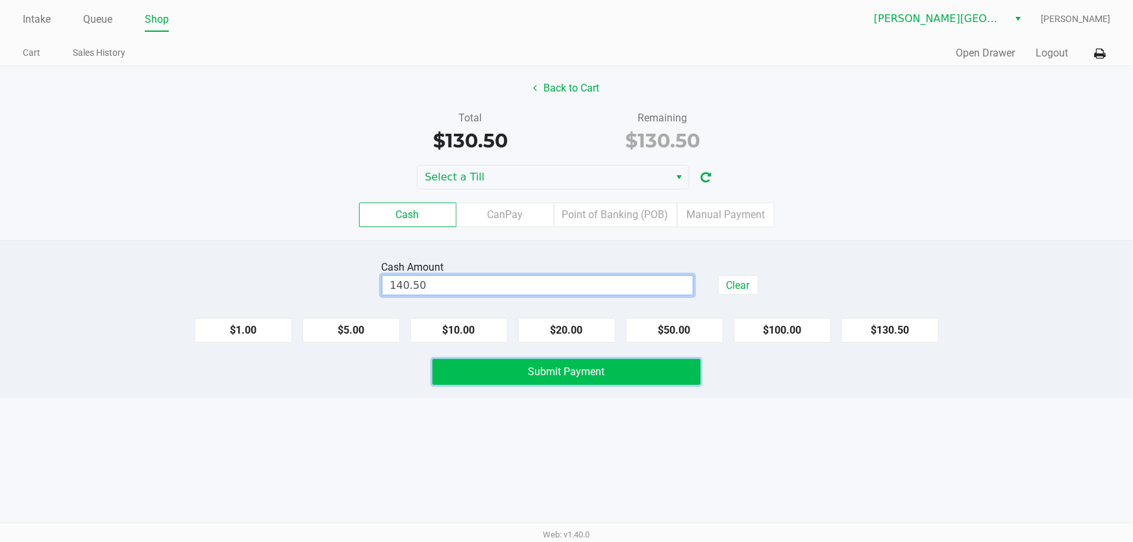
type input "$140.50"
click at [475, 363] on button "Submit Payment" at bounding box center [567, 372] width 269 height 26
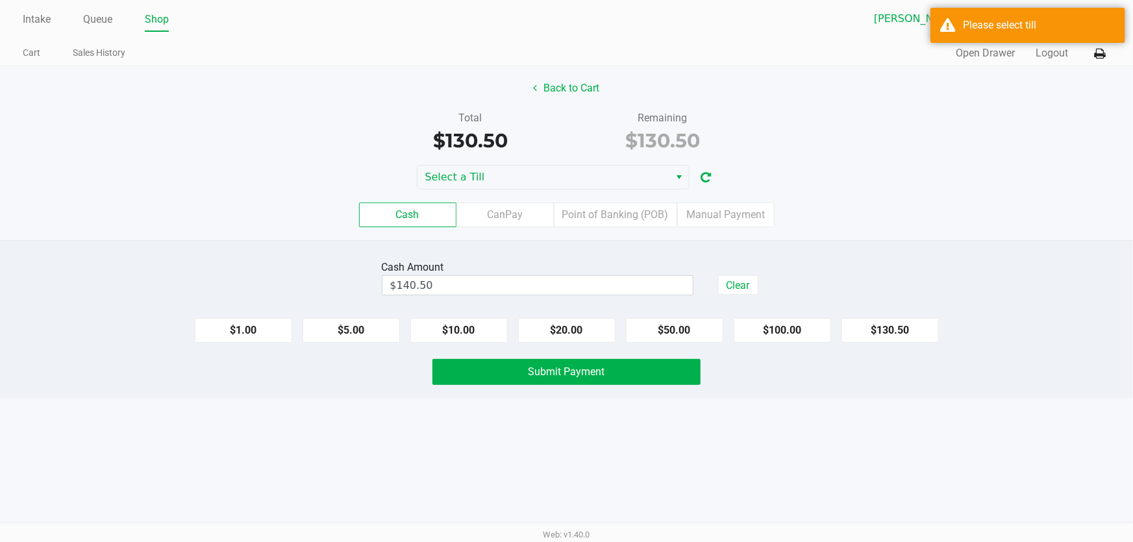
click at [510, 195] on div "Cash CanPay Point of Banking (POB) Manual Payment" at bounding box center [566, 215] width 1153 height 51
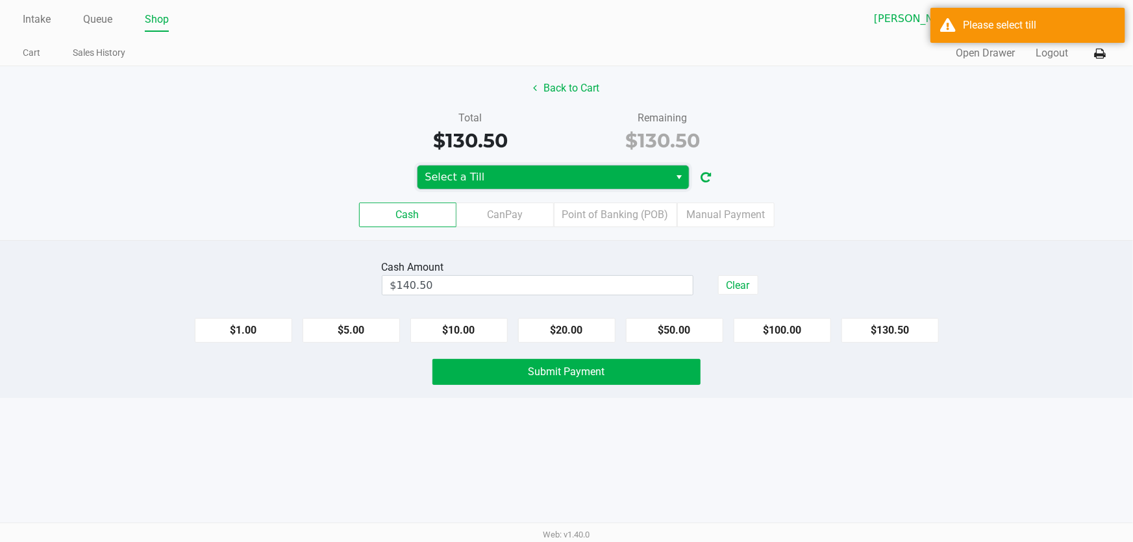
click at [510, 173] on span "Select a Till" at bounding box center [543, 177] width 237 height 16
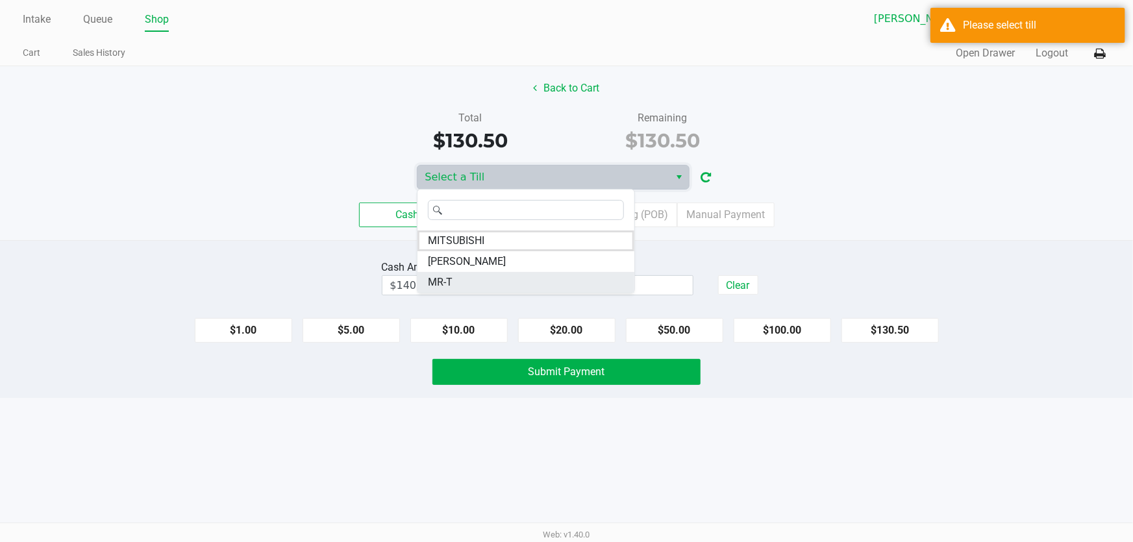
click at [466, 282] on li "MR-T" at bounding box center [526, 282] width 217 height 21
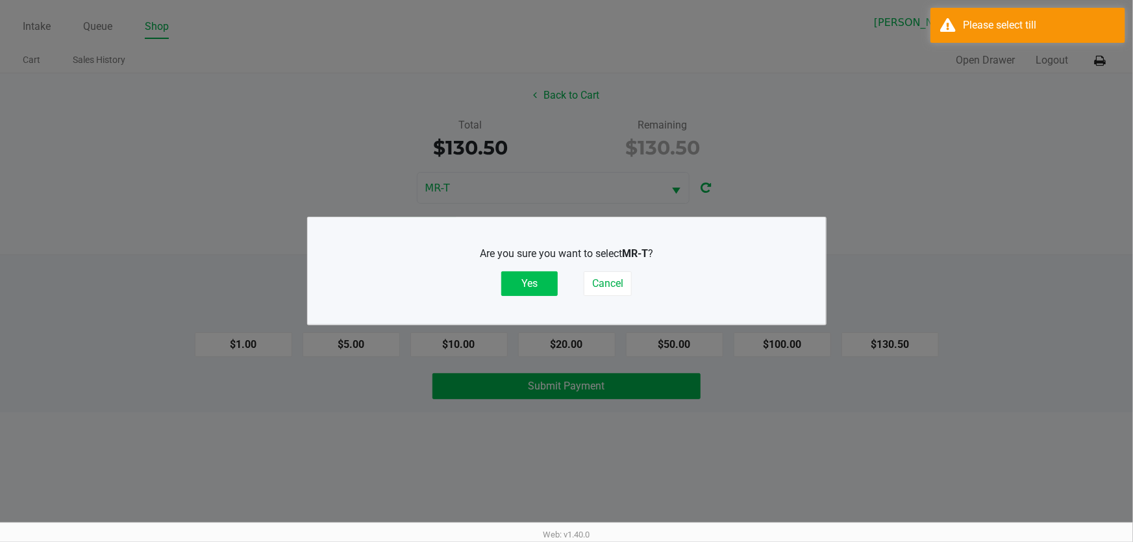
click at [524, 281] on button "Yes" at bounding box center [529, 283] width 56 height 25
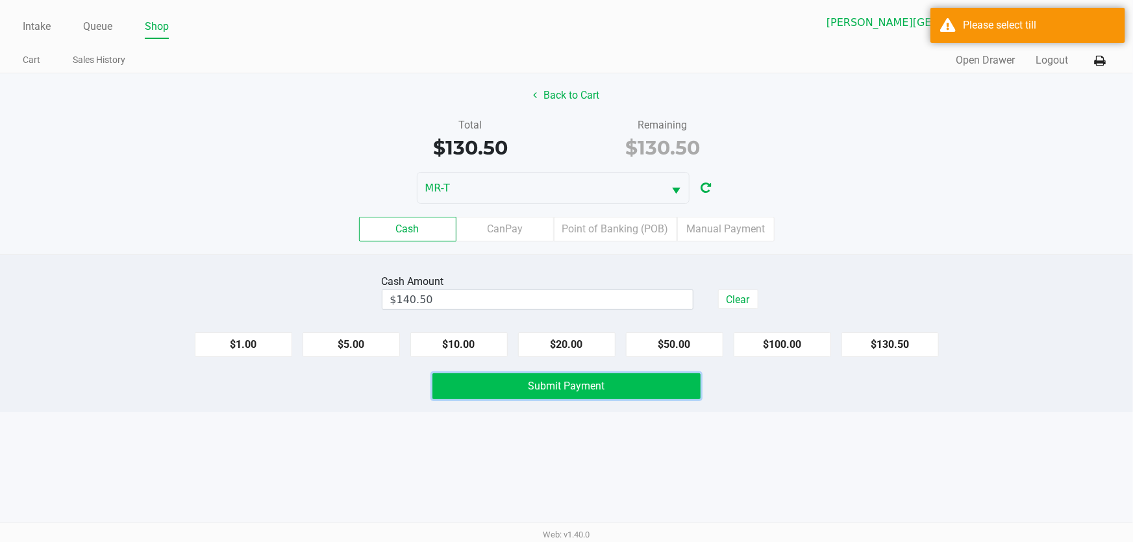
click at [523, 390] on button "Submit Payment" at bounding box center [567, 386] width 269 height 26
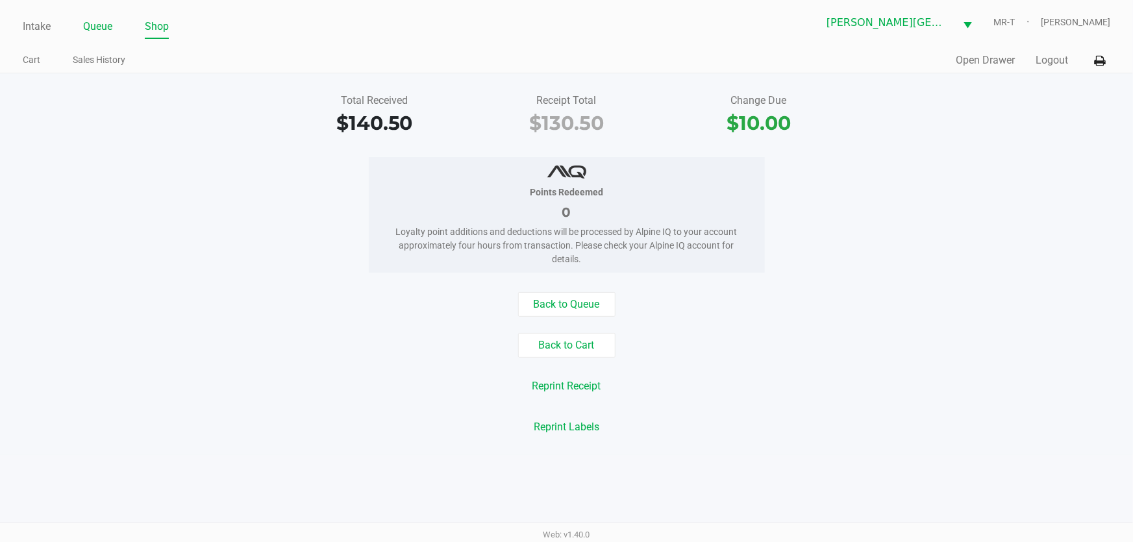
click at [100, 34] on link "Queue" at bounding box center [97, 27] width 29 height 18
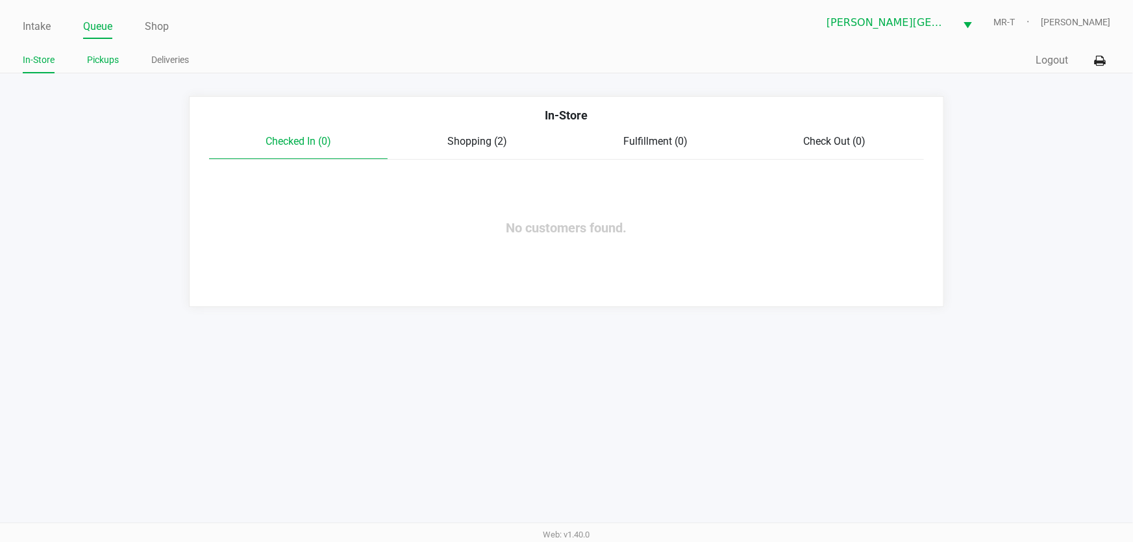
click at [117, 53] on link "Pickups" at bounding box center [103, 60] width 32 height 16
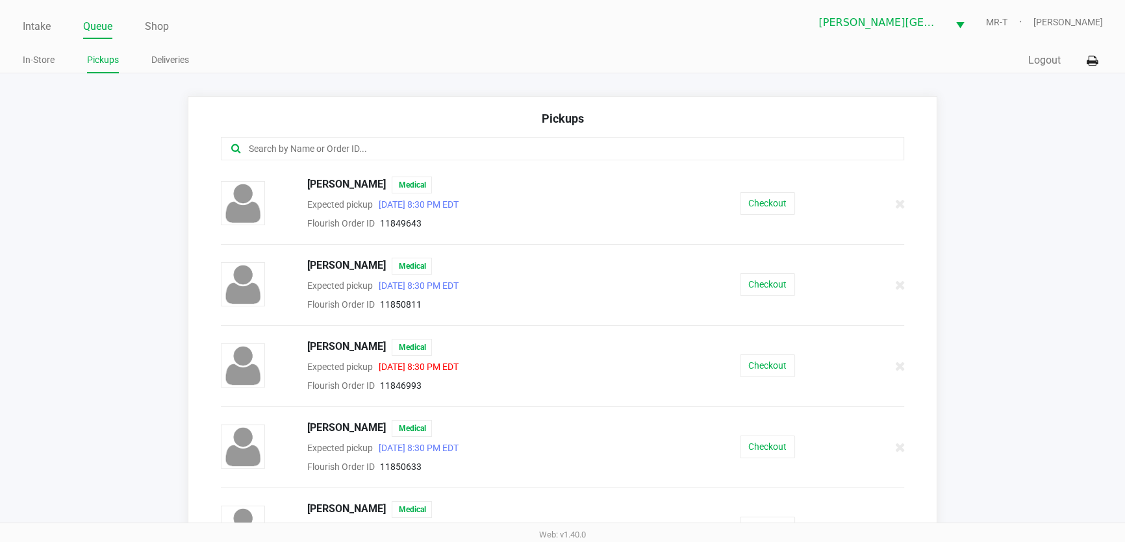
click at [320, 147] on input "text" at bounding box center [545, 149] width 597 height 15
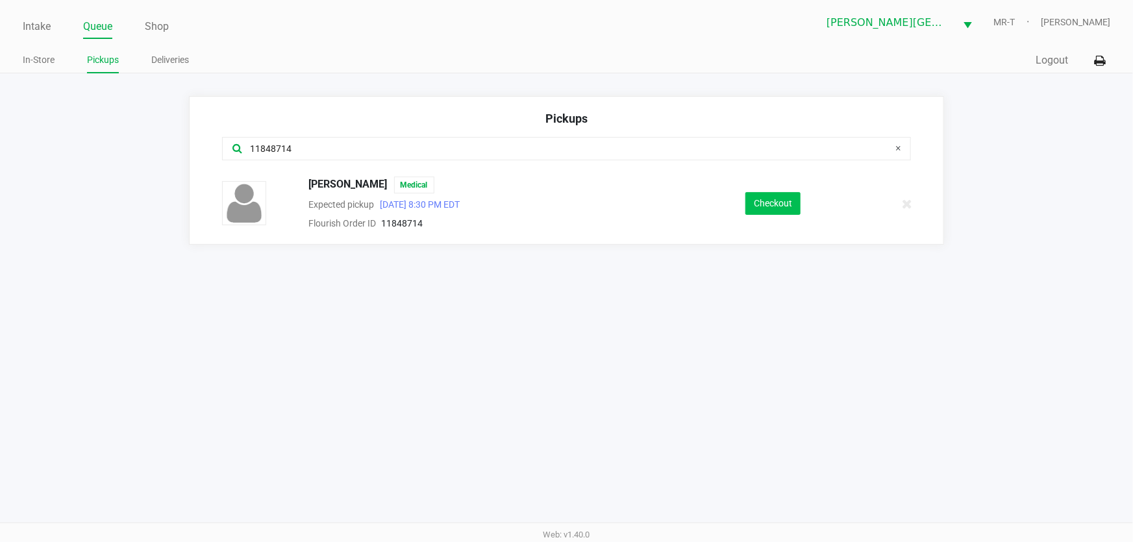
type input "11848714"
click at [766, 208] on button "Checkout" at bounding box center [773, 203] width 55 height 23
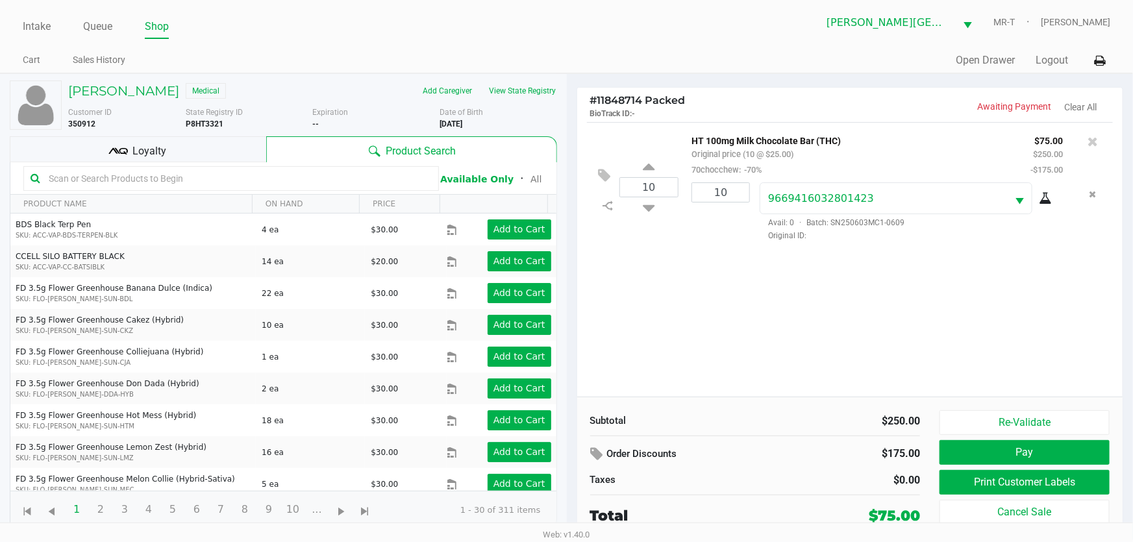
click at [210, 153] on div "Loyalty" at bounding box center [138, 149] width 257 height 26
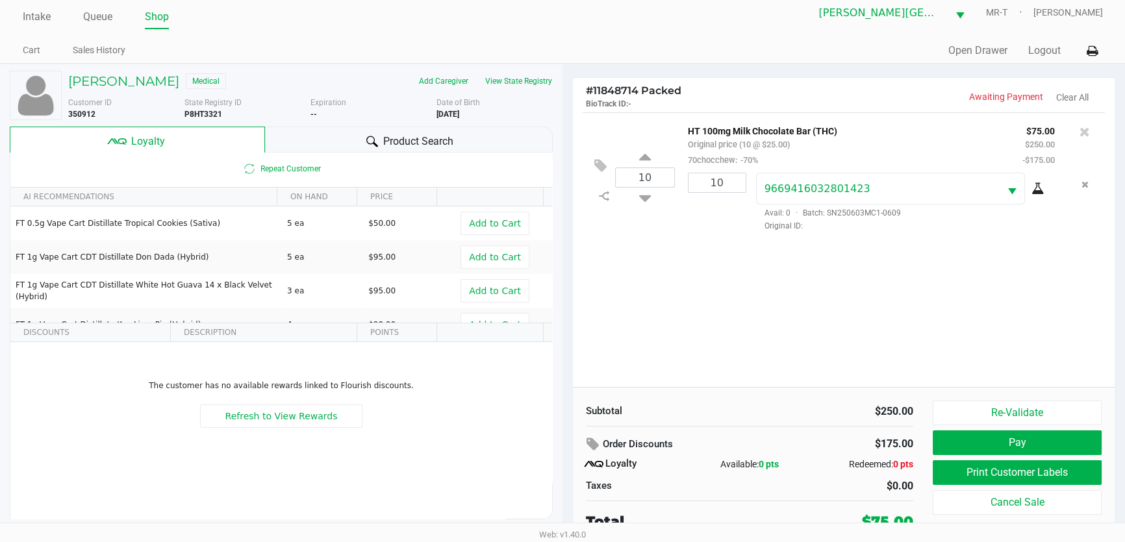
scroll to position [13, 0]
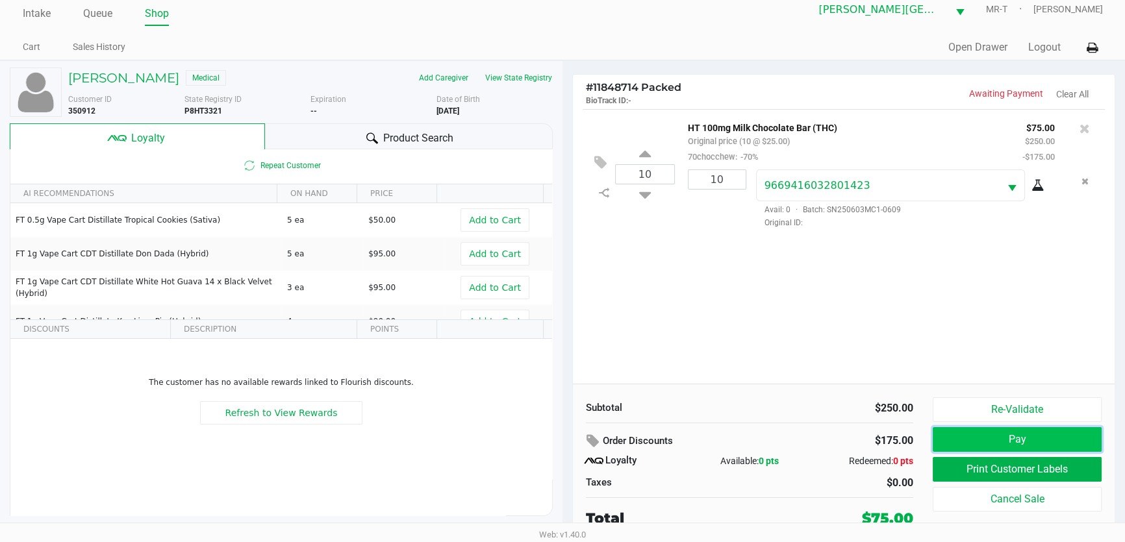
click at [999, 429] on button "Pay" at bounding box center [1017, 439] width 169 height 25
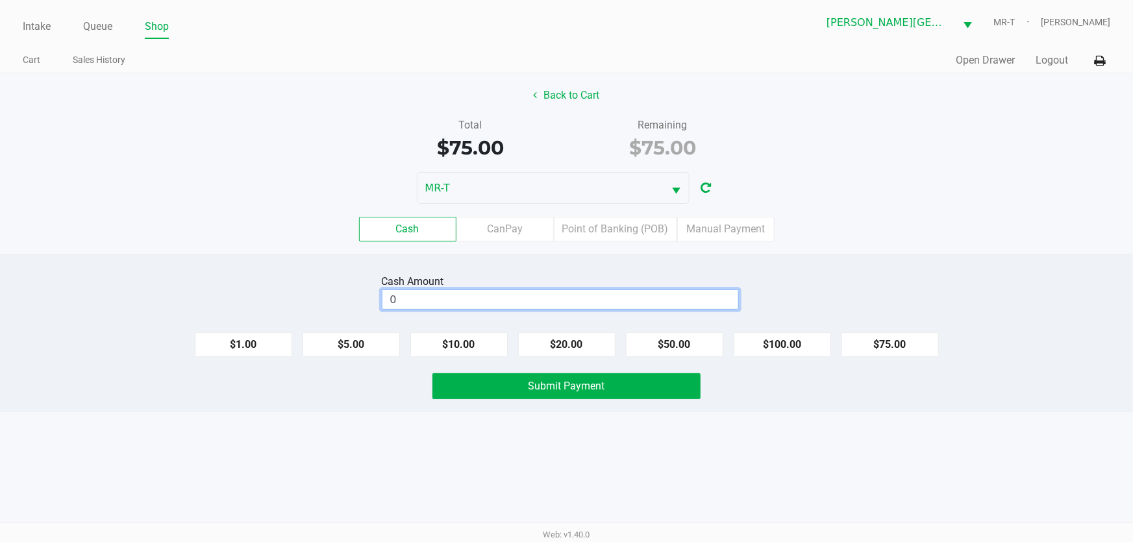
click at [577, 296] on input "0" at bounding box center [560, 299] width 356 height 19
type input "$80.00"
click at [552, 386] on span "Submit Payment" at bounding box center [567, 386] width 77 height 12
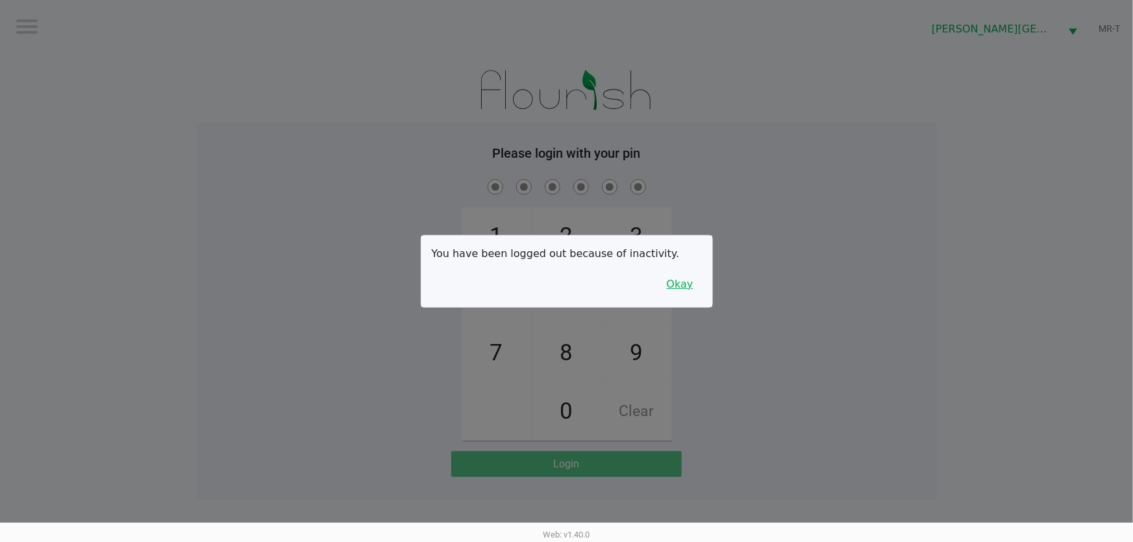
click at [677, 286] on button "Okay" at bounding box center [680, 284] width 44 height 25
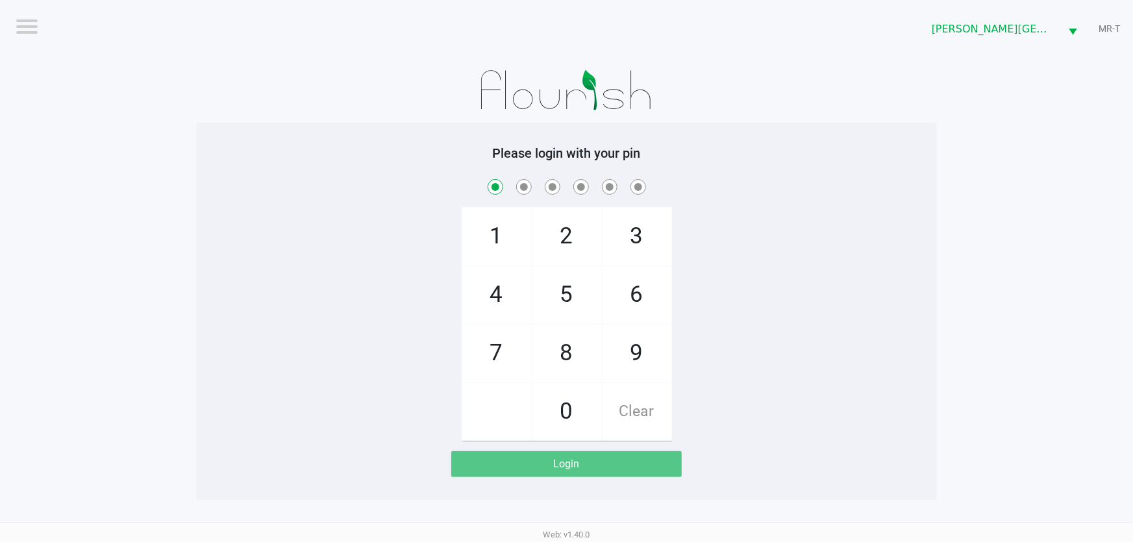
checkbox input "true"
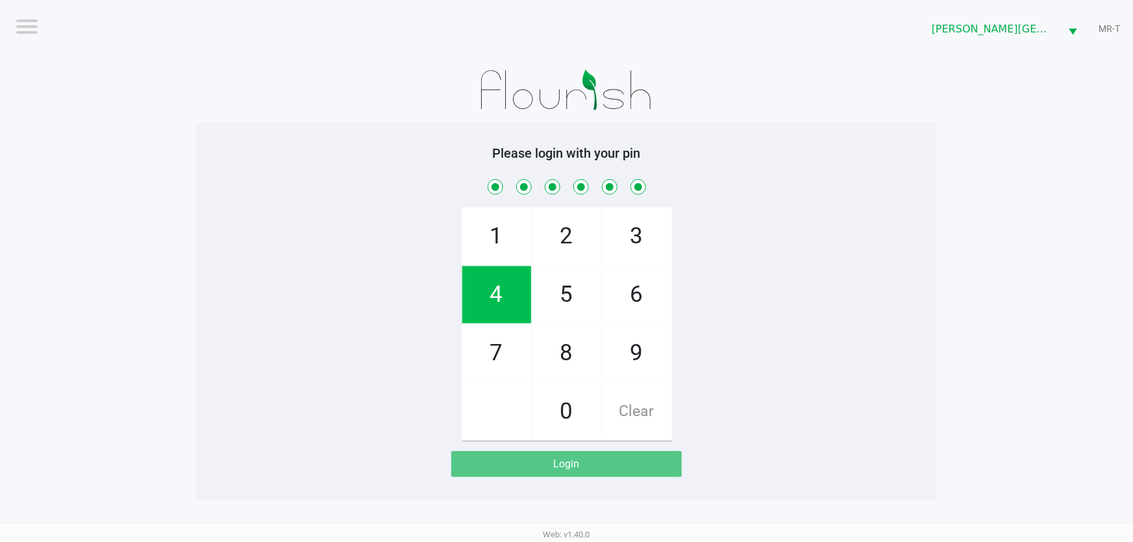
checkbox input "true"
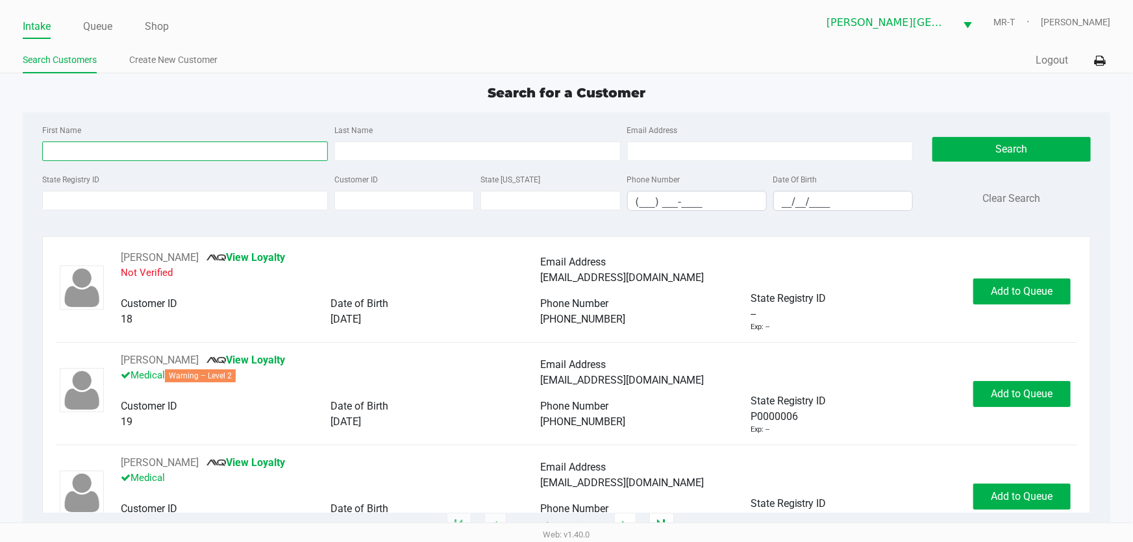
click at [139, 155] on input "First Name" at bounding box center [185, 151] width 286 height 19
click at [104, 208] on input "State Registry ID" at bounding box center [185, 200] width 286 height 19
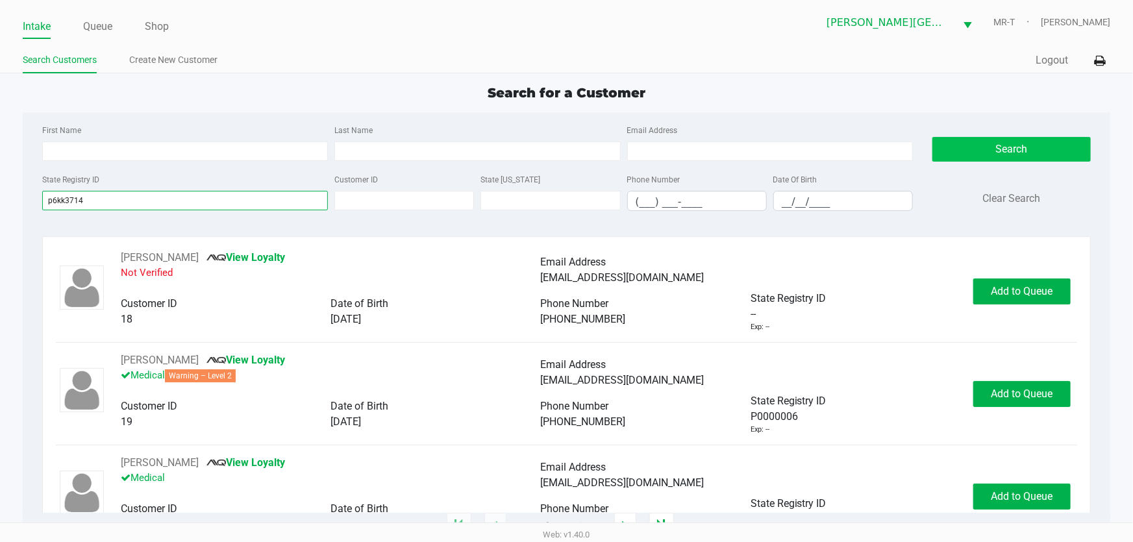
type input "p6kk3714"
click at [1056, 157] on button "Search" at bounding box center [1012, 149] width 158 height 25
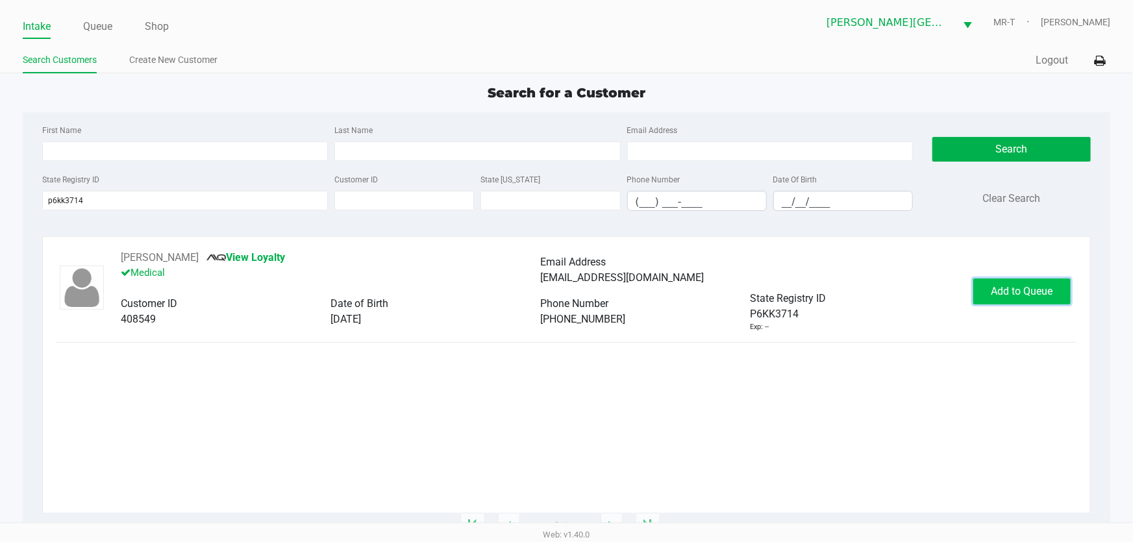
click at [1030, 290] on span "Add to Queue" at bounding box center [1023, 291] width 62 height 12
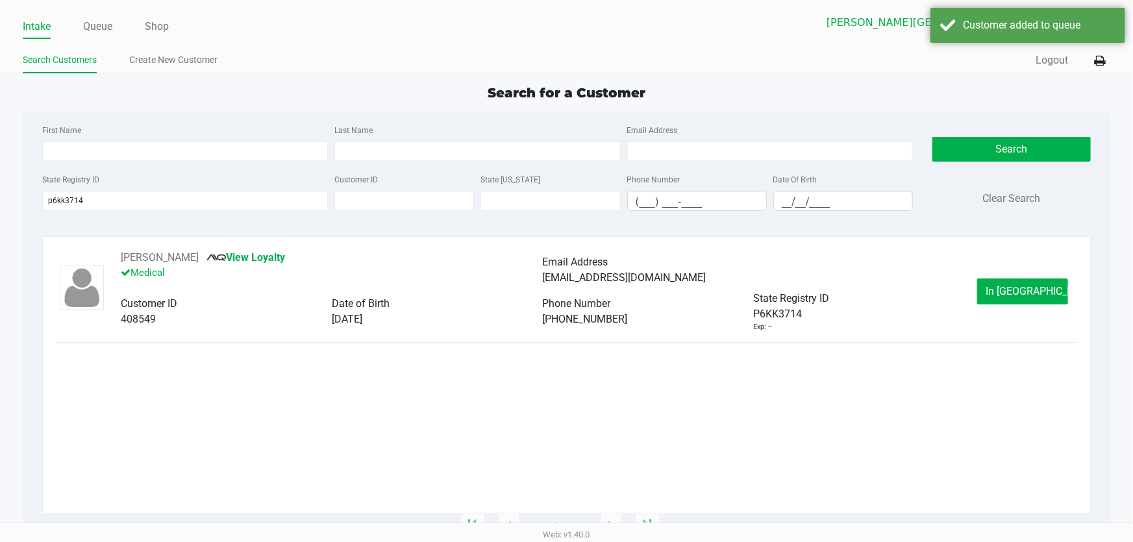
click at [1029, 290] on span "In [GEOGRAPHIC_DATA]" at bounding box center [1040, 291] width 109 height 12
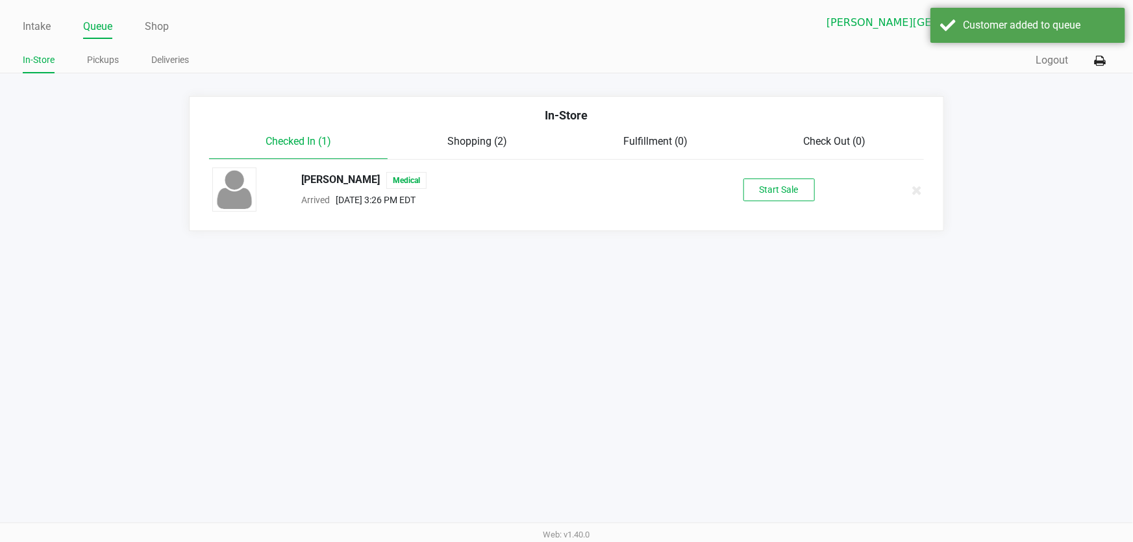
click at [805, 203] on div "[PERSON_NAME] Medical Arrived [DATE] 3:26 PM EDT Start Sale" at bounding box center [567, 190] width 728 height 45
click at [795, 190] on button "Start Sale" at bounding box center [779, 190] width 71 height 23
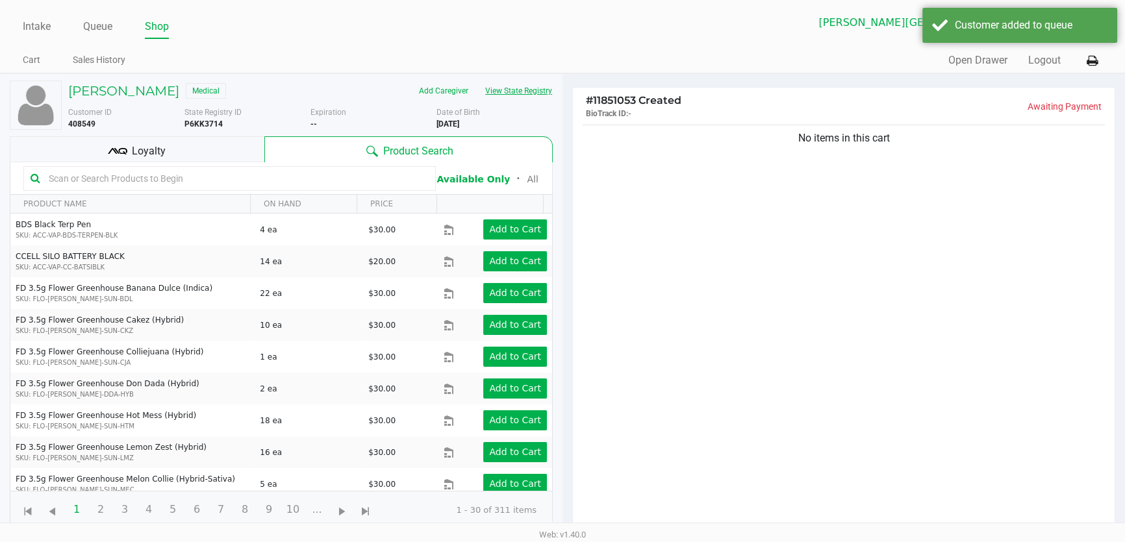
click at [494, 91] on button "View State Registry" at bounding box center [515, 91] width 76 height 21
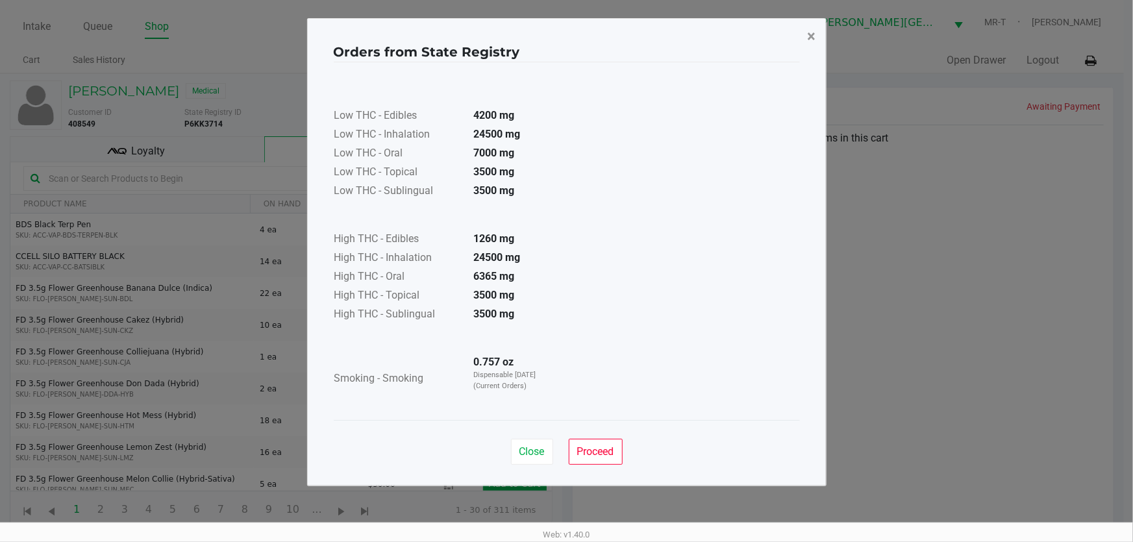
click at [812, 34] on span "×" at bounding box center [812, 36] width 8 height 18
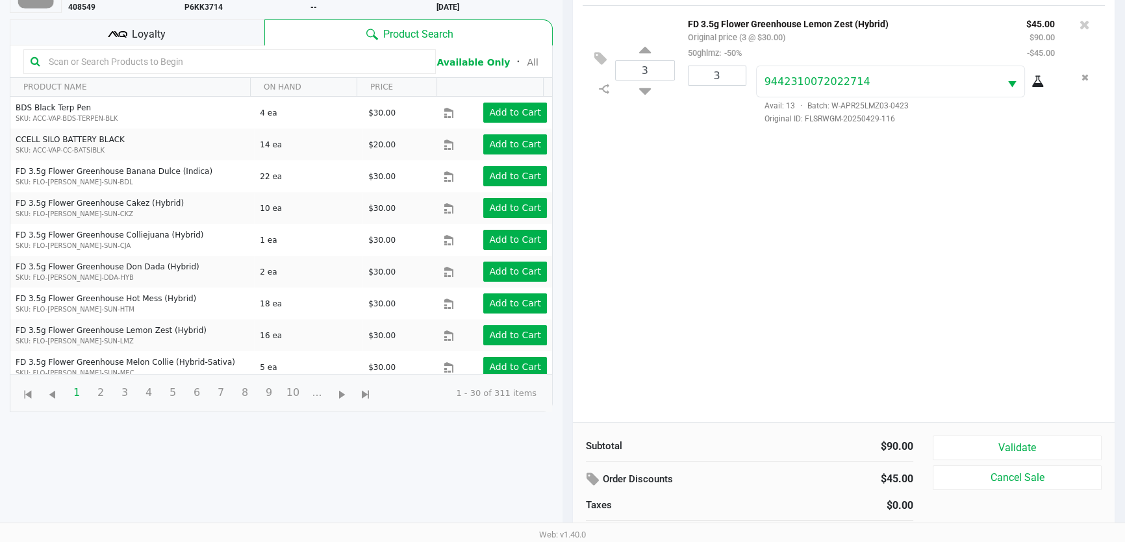
scroll to position [139, 0]
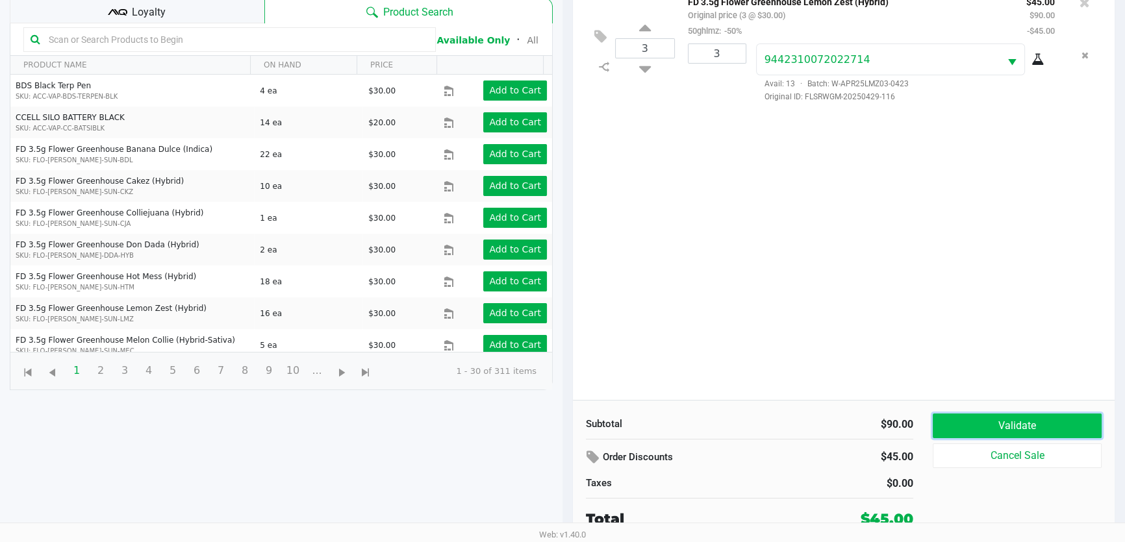
click at [989, 424] on button "Validate" at bounding box center [1017, 426] width 169 height 25
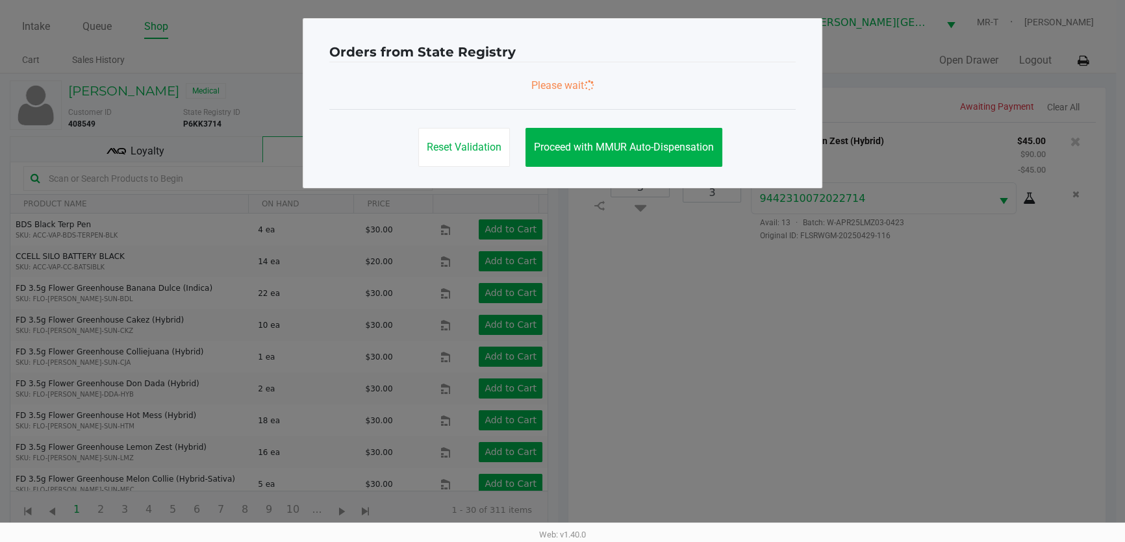
scroll to position [0, 0]
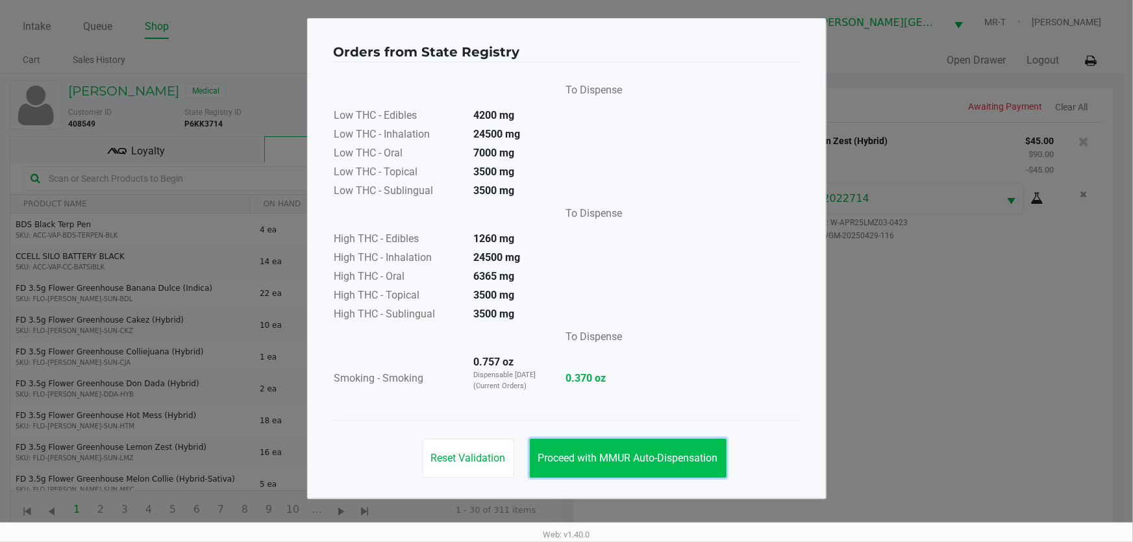
click at [689, 455] on span "Proceed with MMUR Auto-Dispensation" at bounding box center [628, 458] width 180 height 12
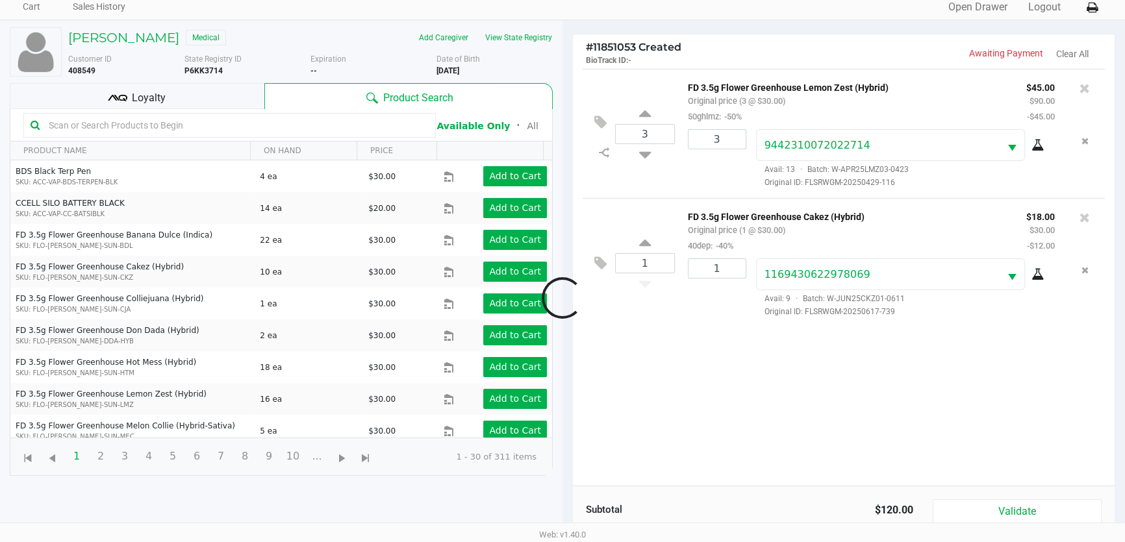
scroll to position [118, 0]
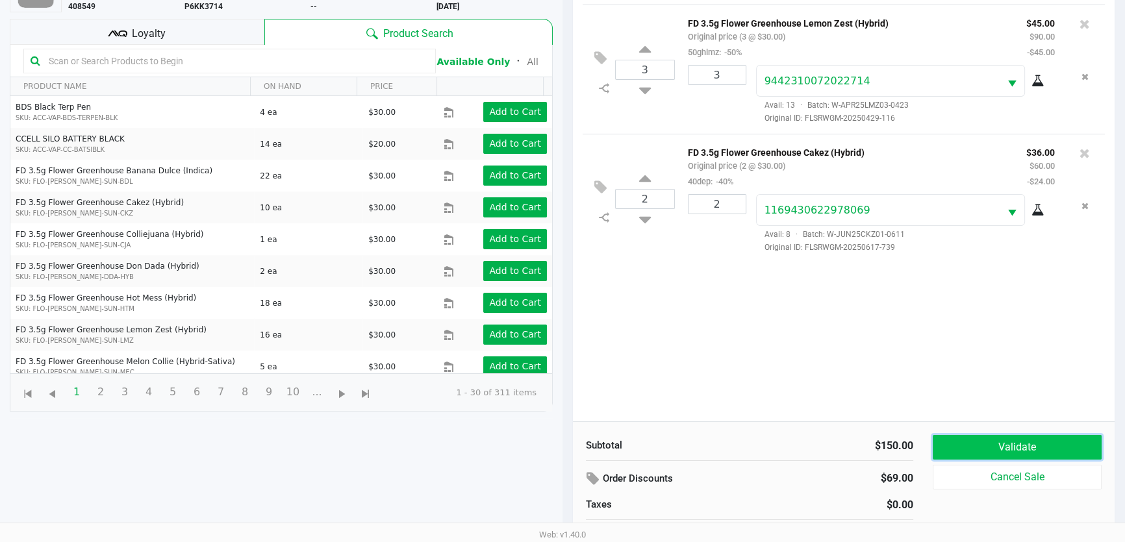
click at [991, 452] on button "Validate" at bounding box center [1017, 447] width 169 height 25
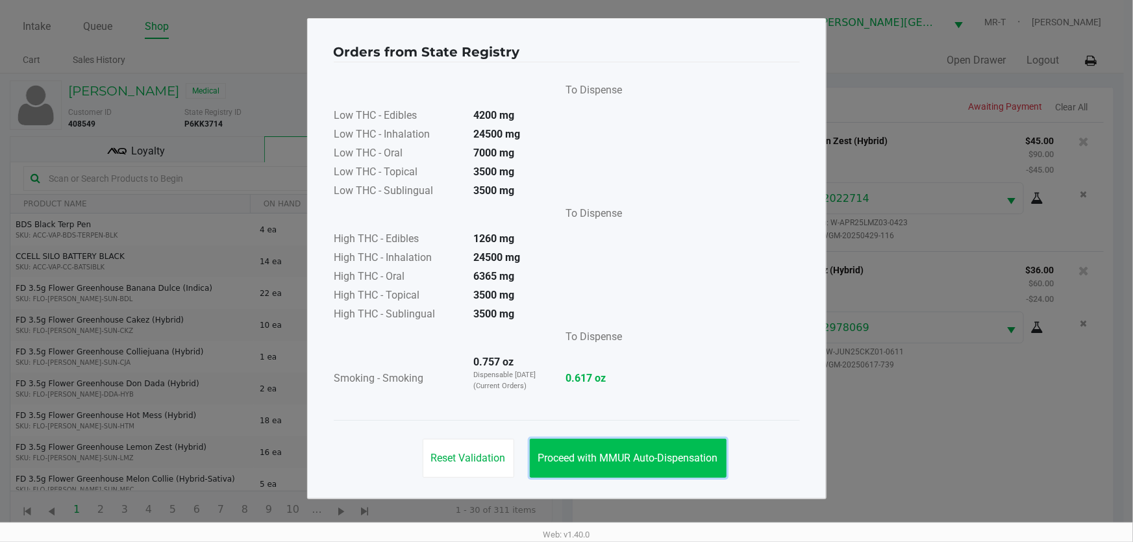
click at [610, 439] on button "Proceed with MMUR Auto-Dispensation" at bounding box center [628, 458] width 197 height 39
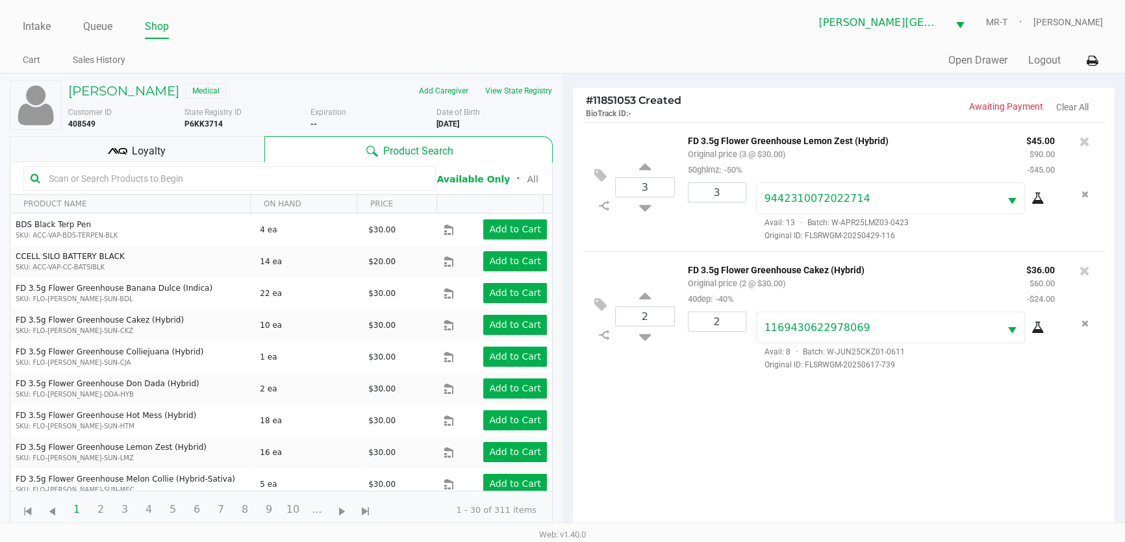
click at [209, 153] on div "Loyalty" at bounding box center [137, 149] width 255 height 26
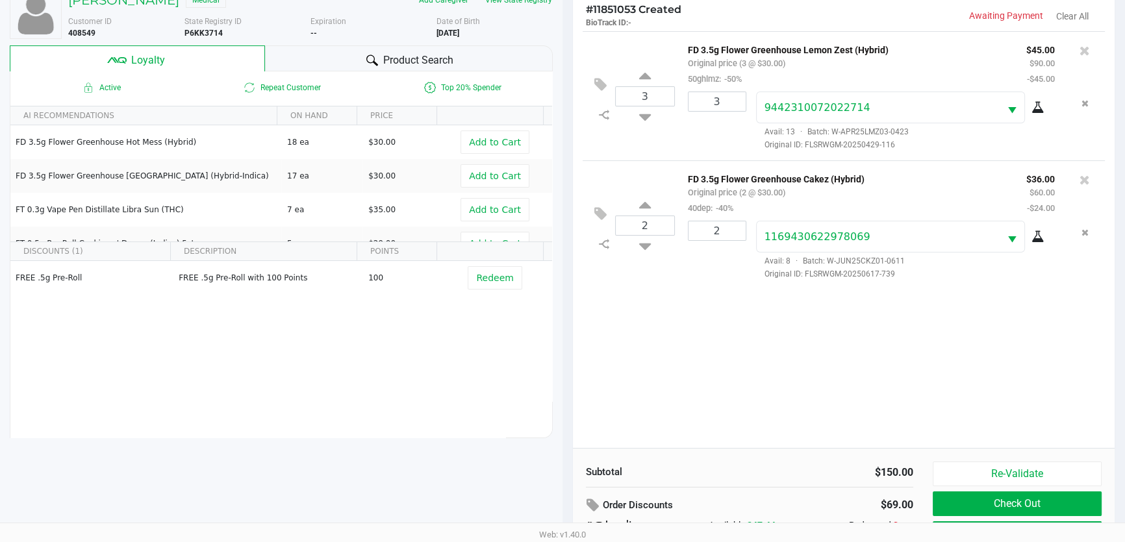
scroll to position [155, 0]
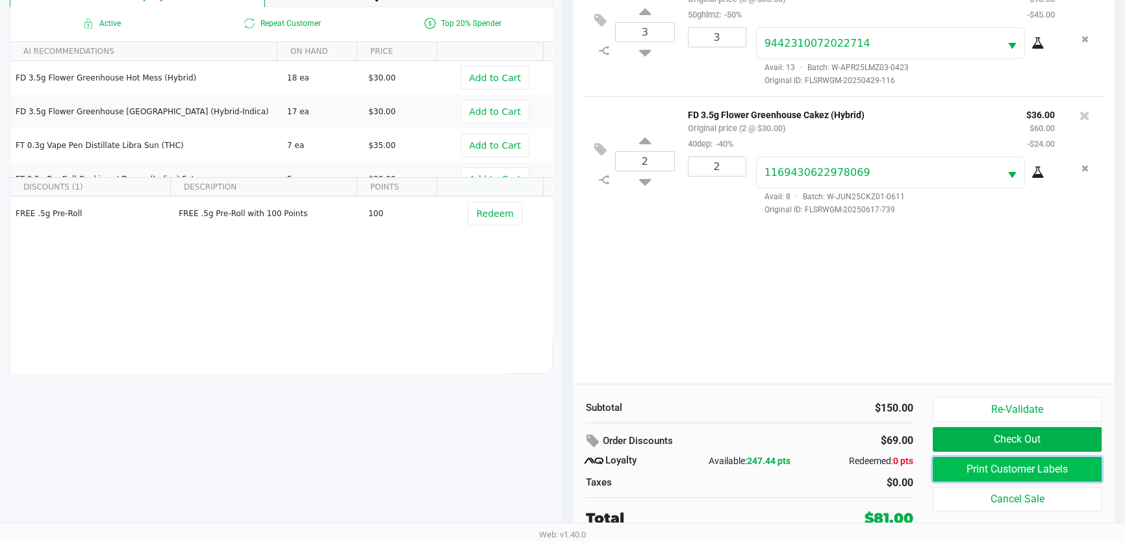
click at [986, 474] on button "Print Customer Labels" at bounding box center [1017, 469] width 169 height 25
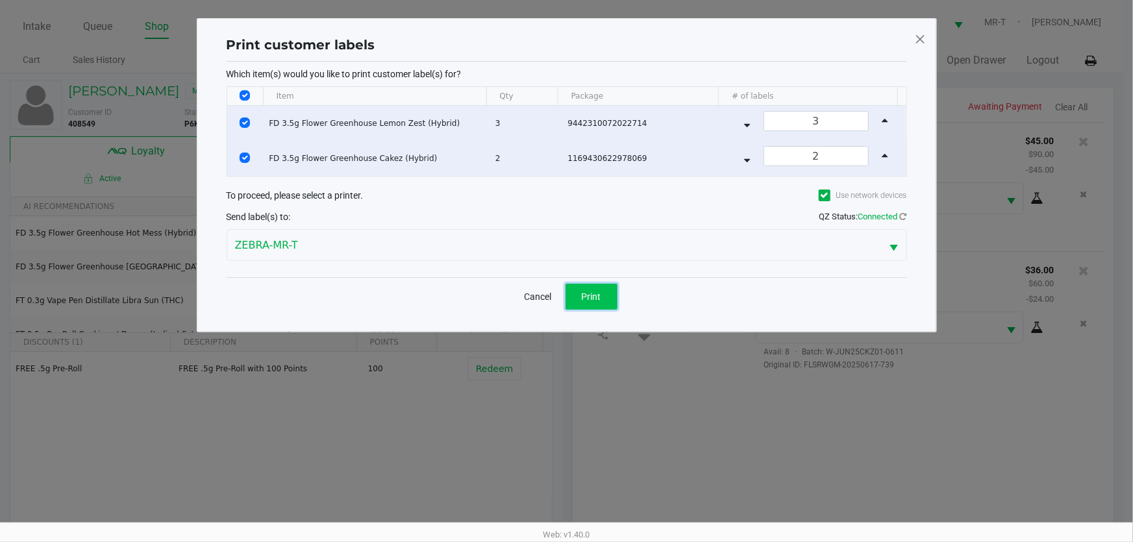
click at [566, 284] on button "Print" at bounding box center [592, 297] width 52 height 26
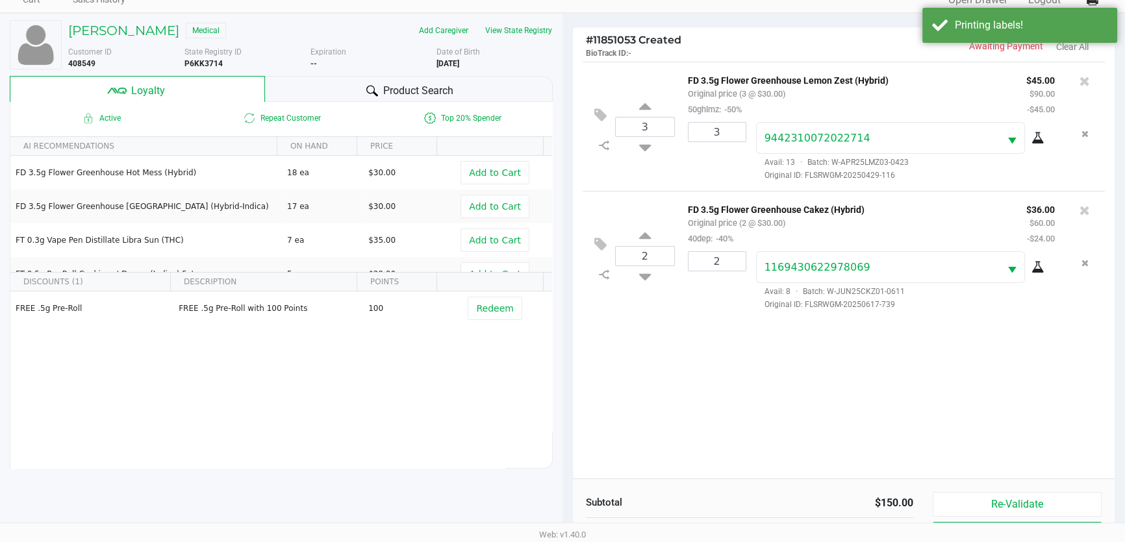
scroll to position [155, 0]
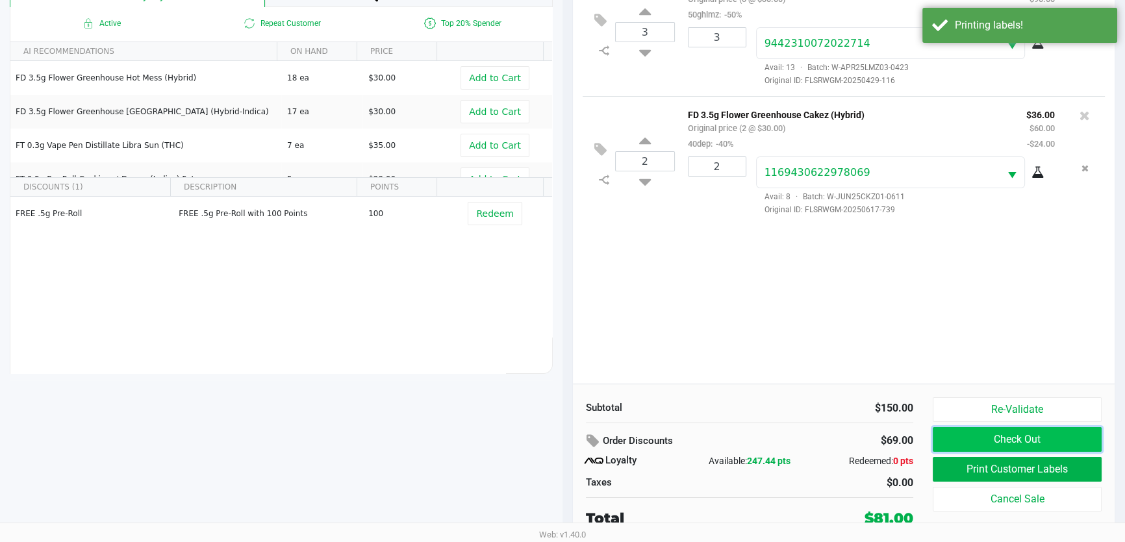
click at [1013, 434] on button "Check Out" at bounding box center [1017, 439] width 169 height 25
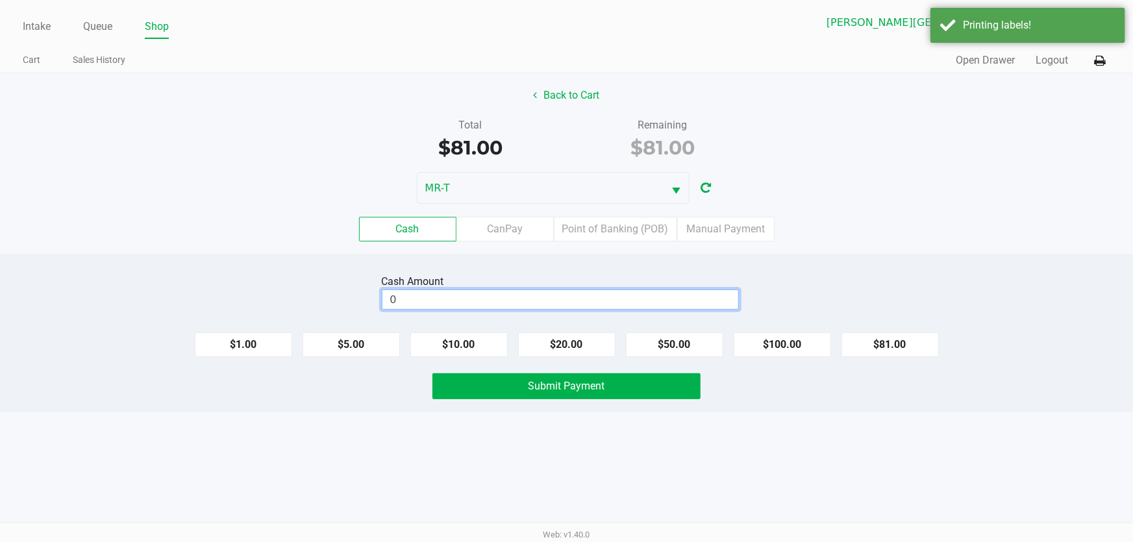
click at [397, 298] on input "0" at bounding box center [560, 299] width 356 height 19
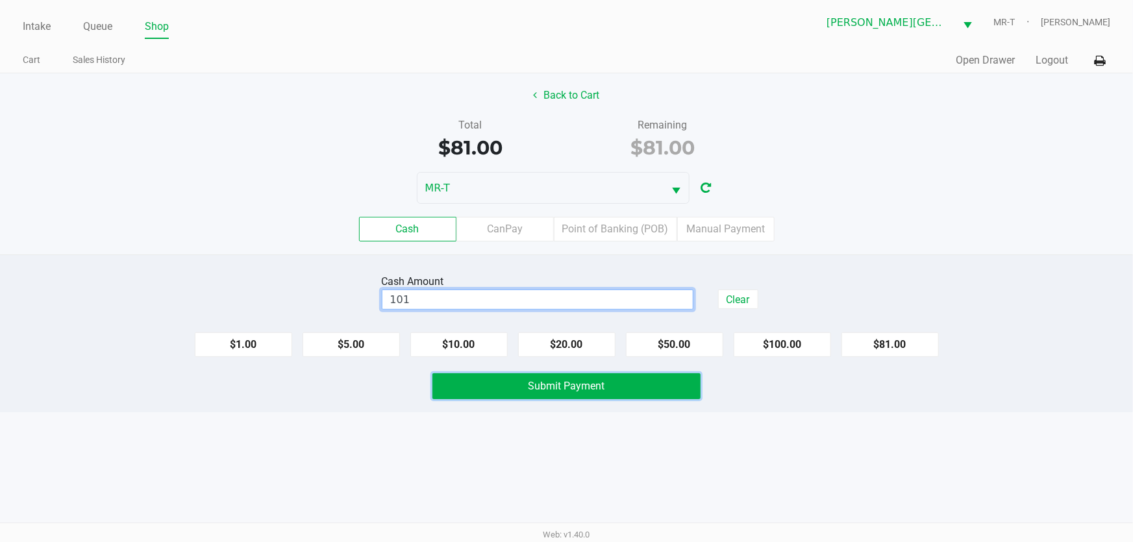
type input "$101.00"
click at [458, 384] on button "Submit Payment" at bounding box center [567, 386] width 269 height 26
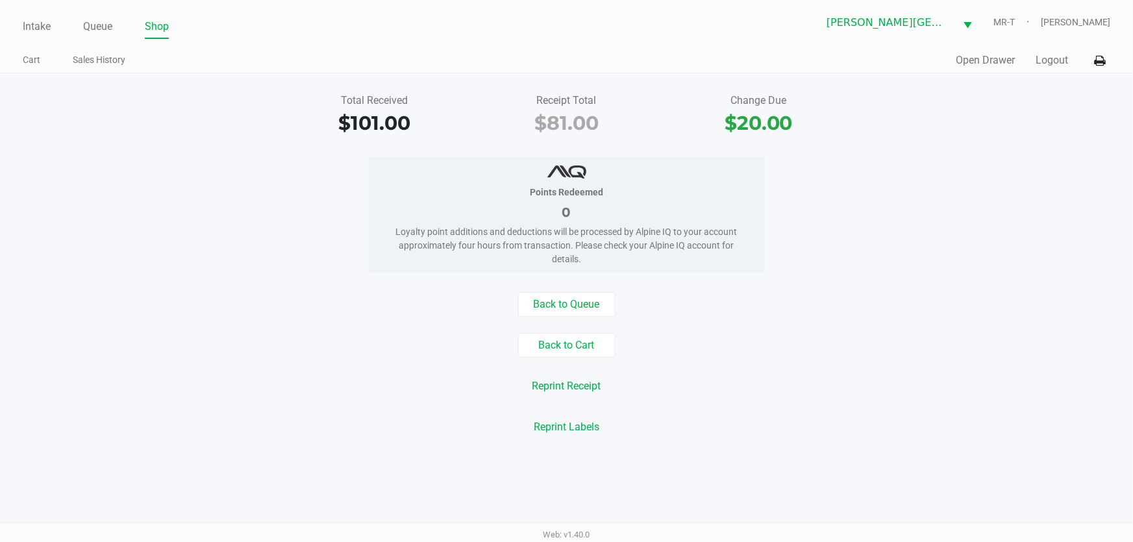
click at [33, 12] on div "Intake Queue Shop [PERSON_NAME][GEOGRAPHIC_DATA] WC MR-T [PERSON_NAME]" at bounding box center [567, 22] width 1088 height 32
click at [37, 20] on link "Intake" at bounding box center [37, 27] width 28 height 18
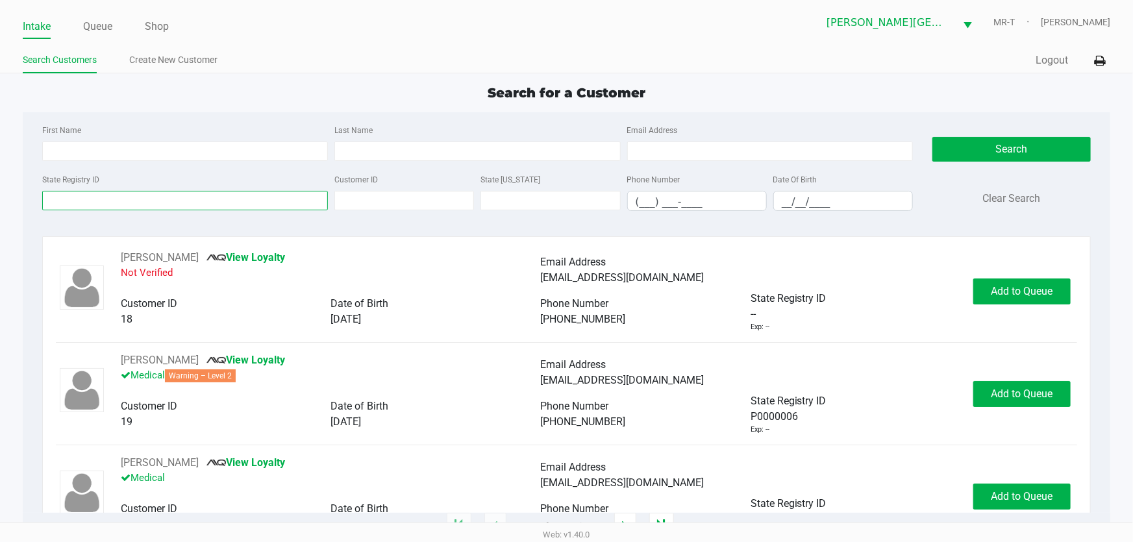
click at [96, 201] on input "State Registry ID" at bounding box center [185, 200] width 286 height 19
drag, startPoint x: 107, startPoint y: 195, endPoint x: 130, endPoint y: 181, distance: 27.1
click at [107, 195] on input "State Registry ID" at bounding box center [185, 200] width 286 height 19
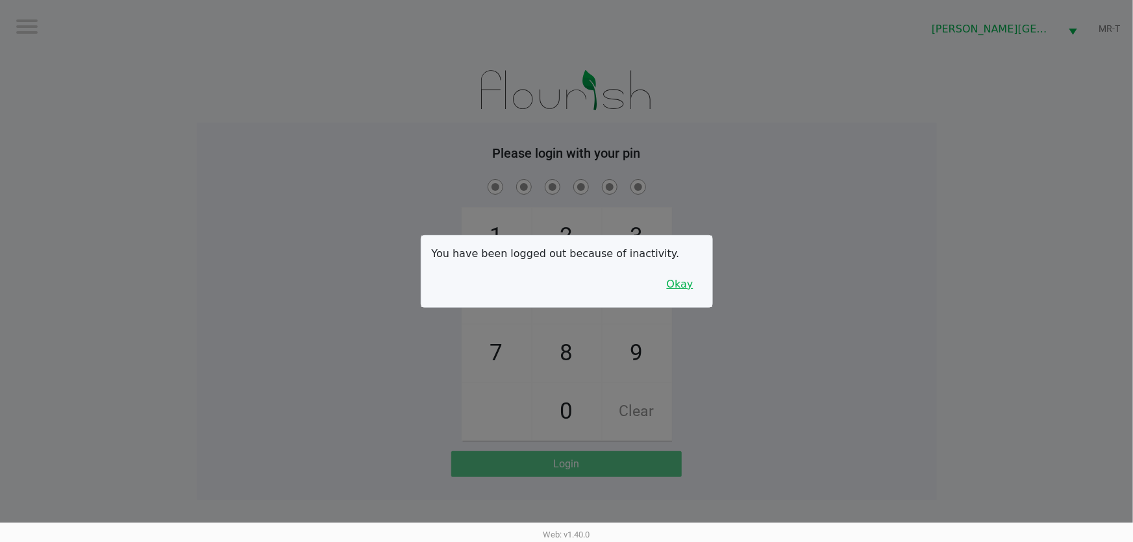
drag, startPoint x: 678, startPoint y: 282, endPoint x: 253, endPoint y: 82, distance: 470.3
click at [678, 283] on button "Okay" at bounding box center [680, 284] width 44 height 25
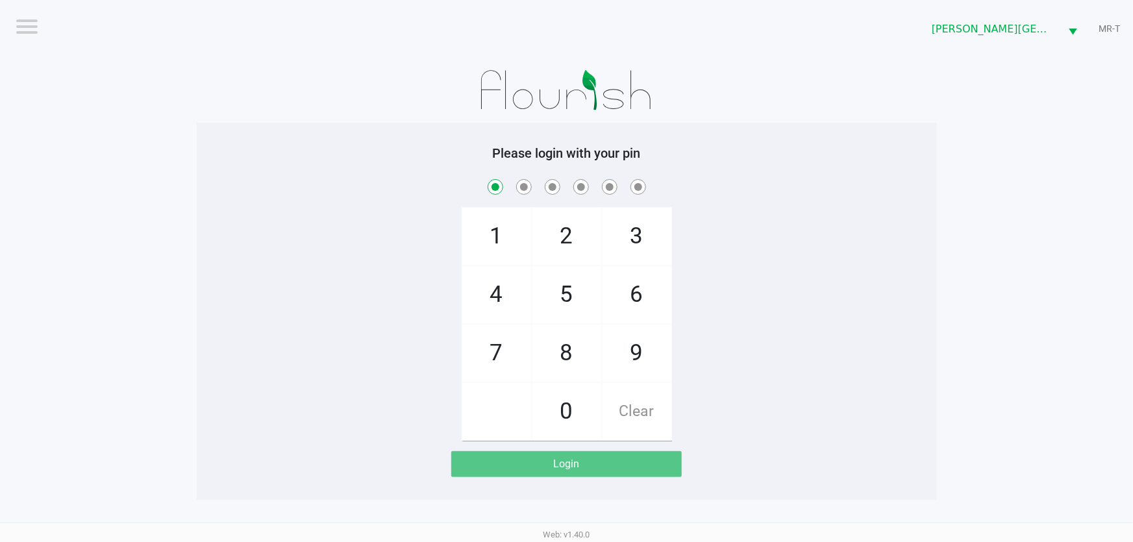
checkbox input "true"
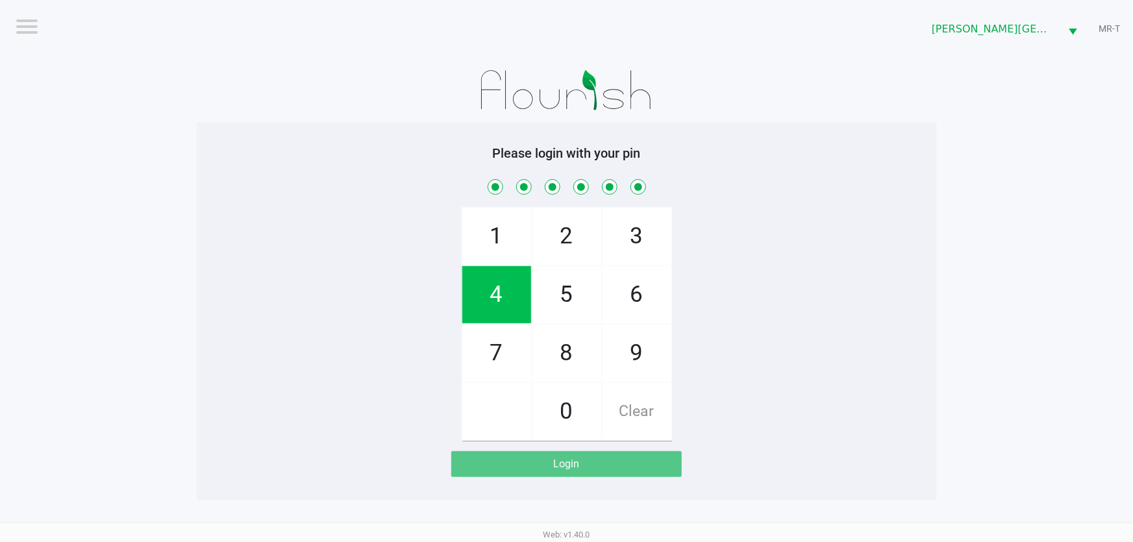
checkbox input "true"
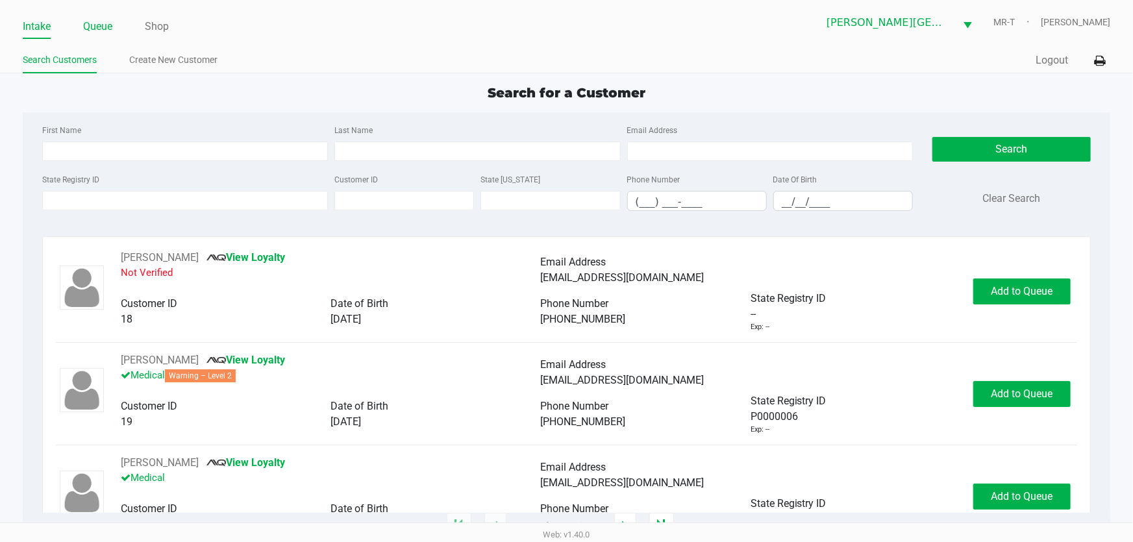
click at [104, 16] on li "Queue" at bounding box center [97, 27] width 29 height 23
click at [103, 26] on link "Queue" at bounding box center [97, 27] width 29 height 18
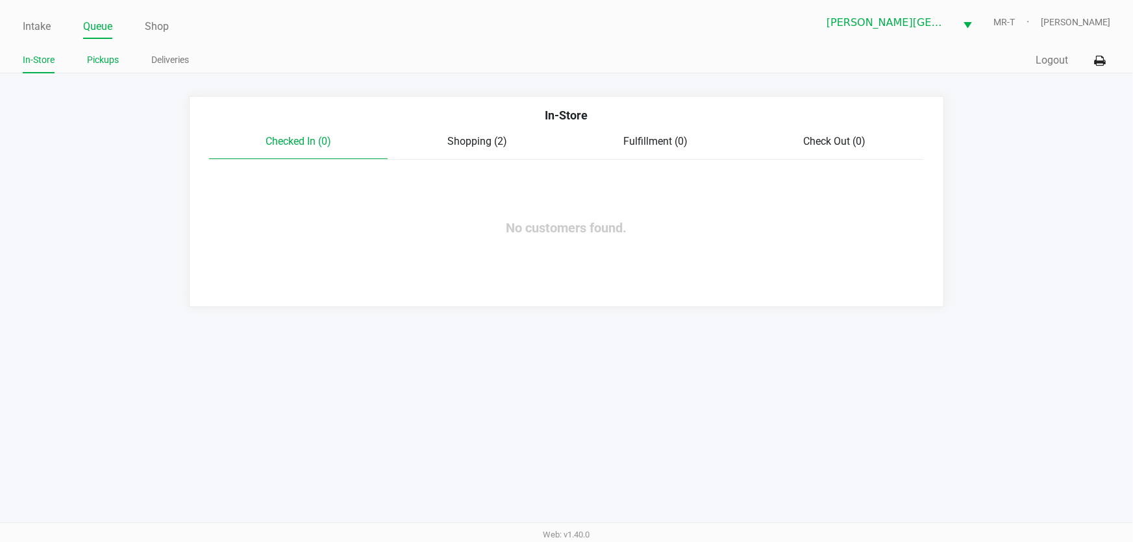
click at [108, 62] on link "Pickups" at bounding box center [103, 60] width 32 height 16
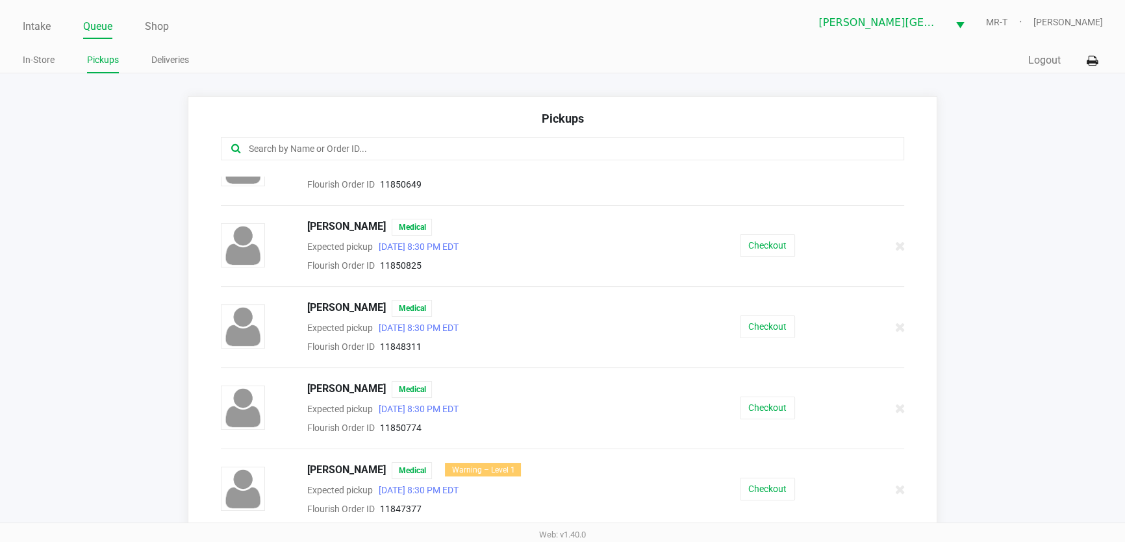
scroll to position [487, 0]
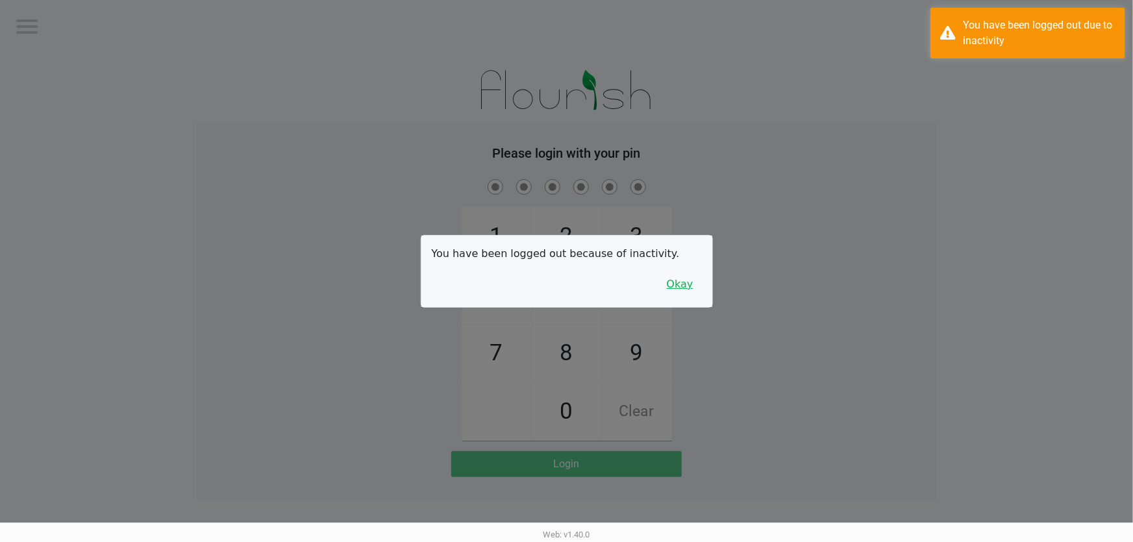
click at [684, 286] on button "Okay" at bounding box center [680, 284] width 44 height 25
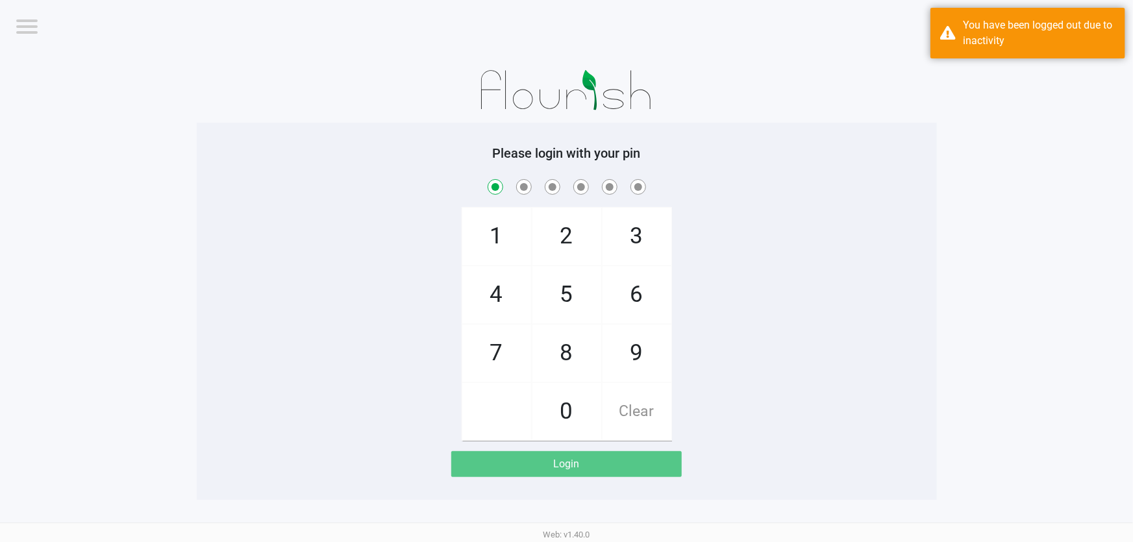
checkbox input "true"
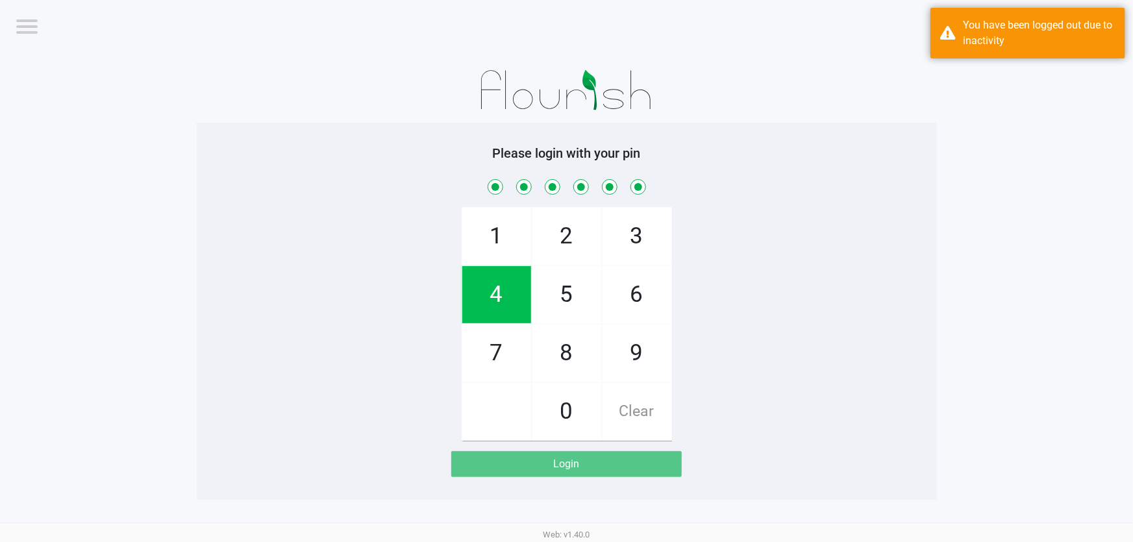
checkbox input "true"
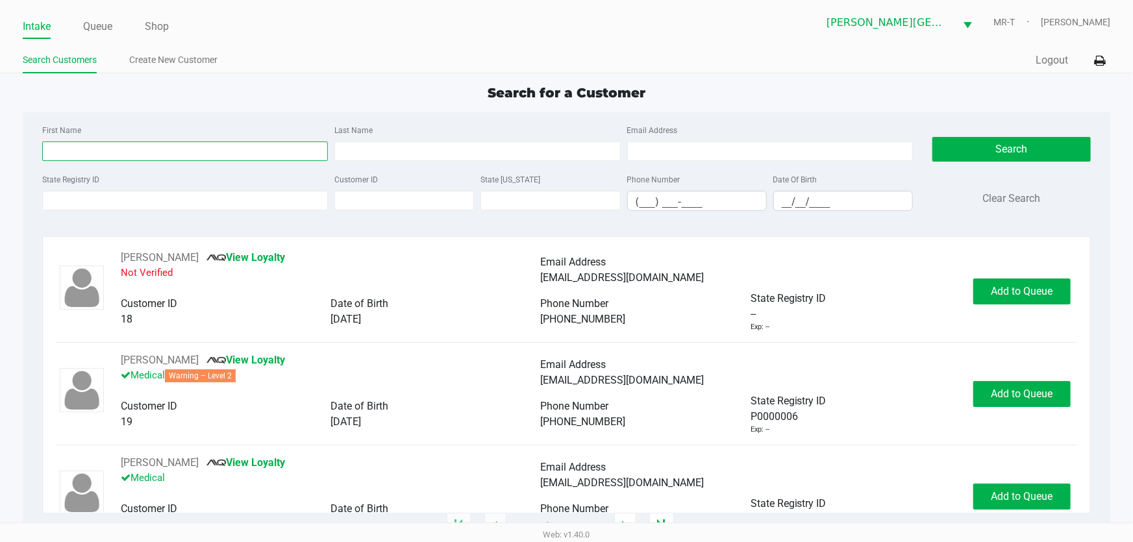
click at [79, 145] on input "First Name" at bounding box center [185, 151] width 286 height 19
type input "a"
type input "shepherd"
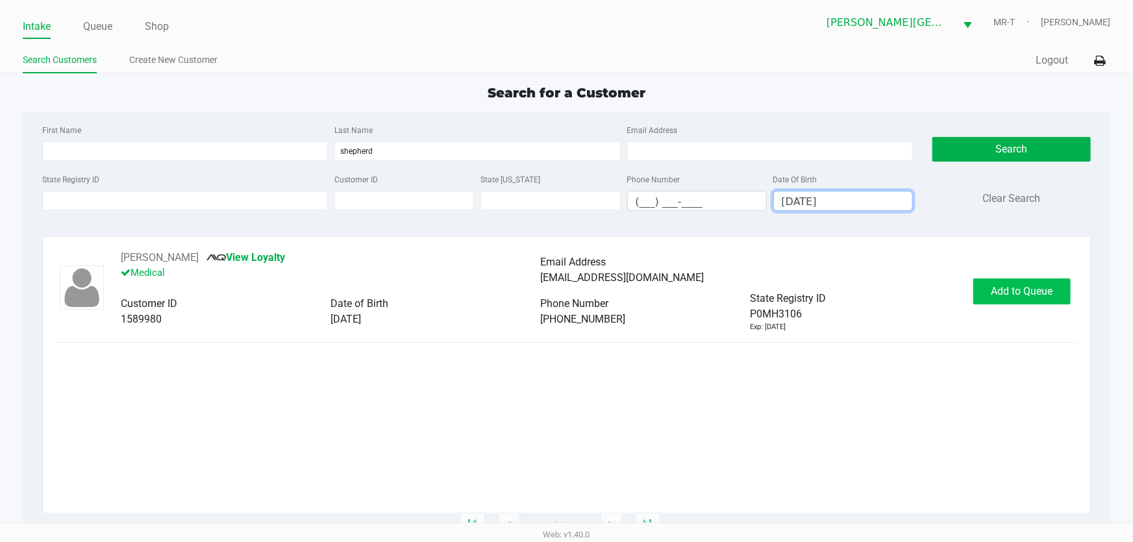
type input "[DATE]"
click at [1035, 289] on span "Add to Queue" at bounding box center [1023, 291] width 62 height 12
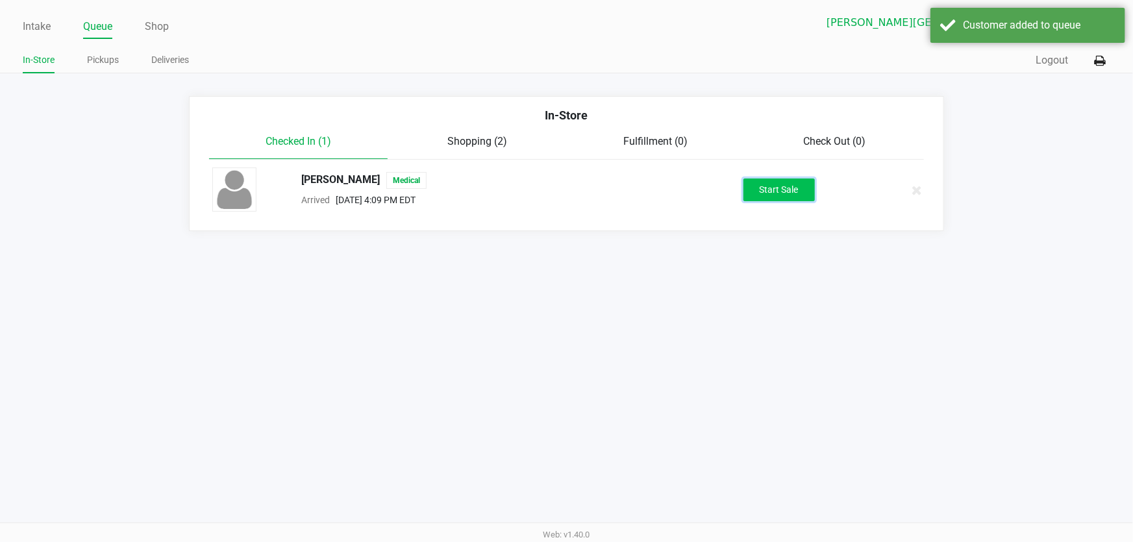
click at [796, 186] on button "Start Sale" at bounding box center [779, 190] width 71 height 23
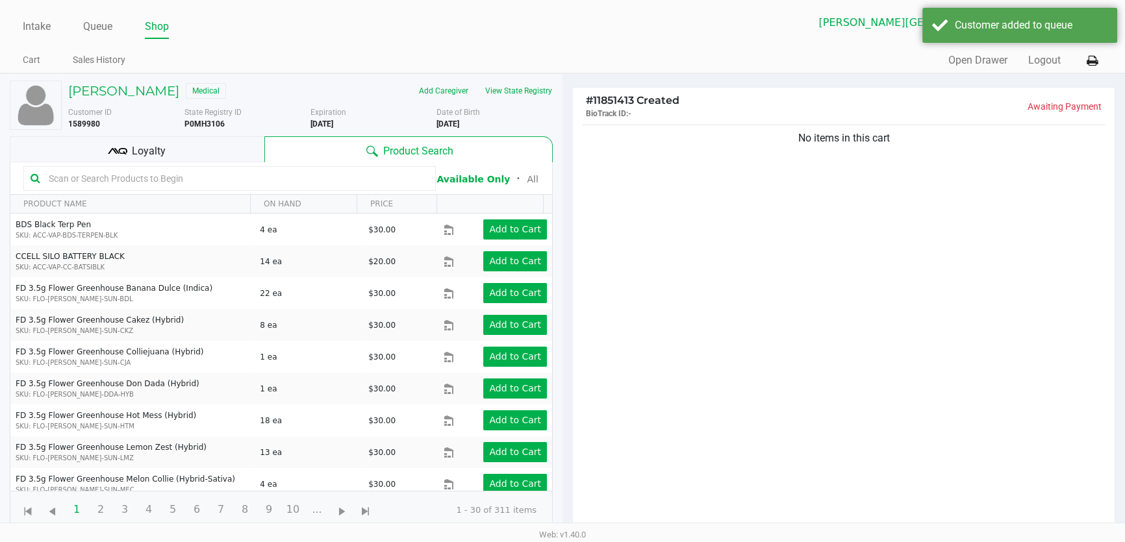
click at [247, 144] on div "Loyalty" at bounding box center [137, 149] width 255 height 26
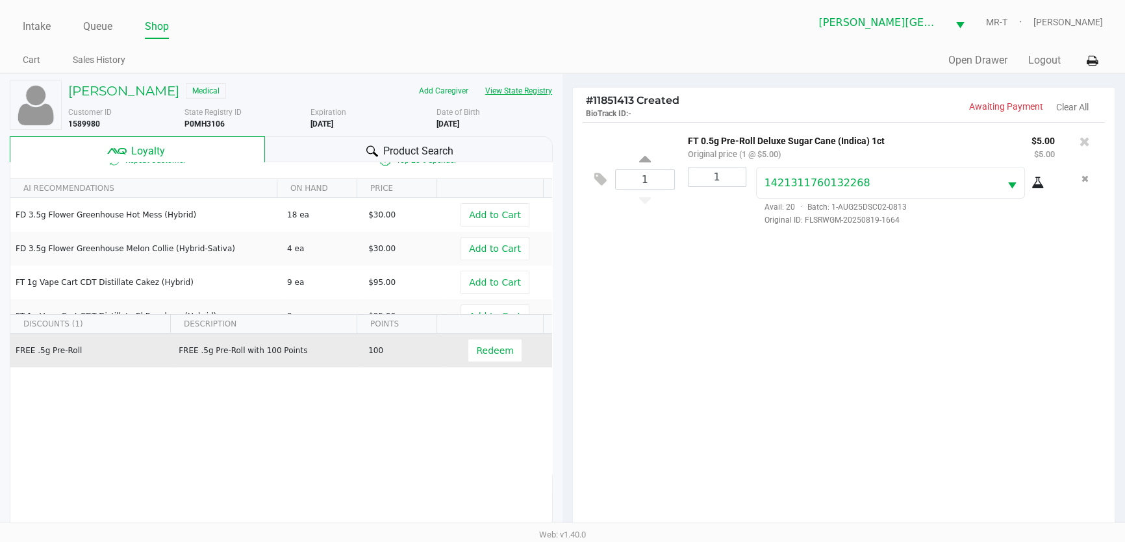
click at [520, 85] on button "View State Registry" at bounding box center [515, 91] width 76 height 21
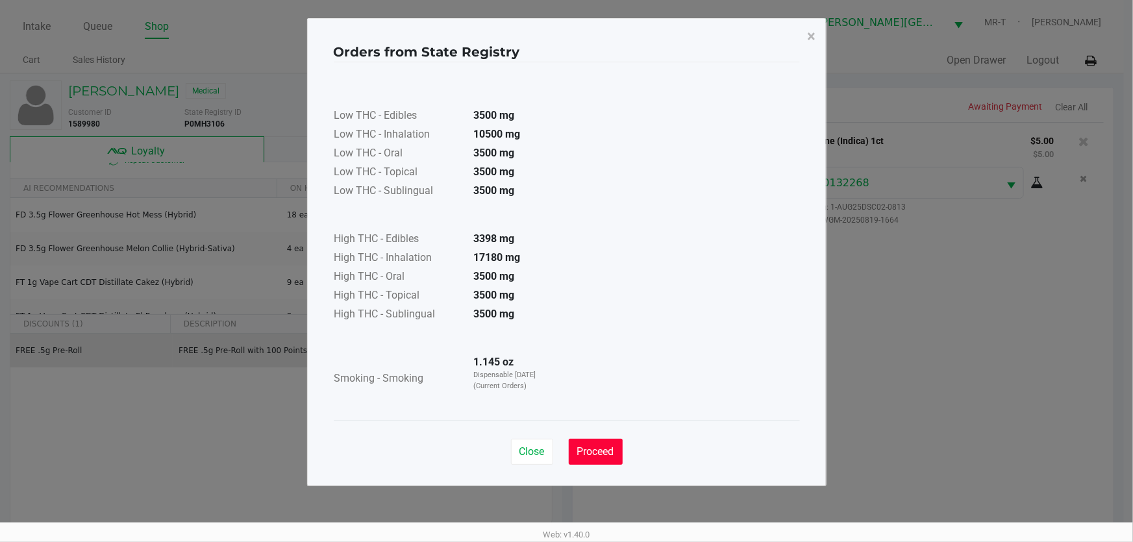
click at [581, 454] on span "Proceed" at bounding box center [595, 451] width 37 height 12
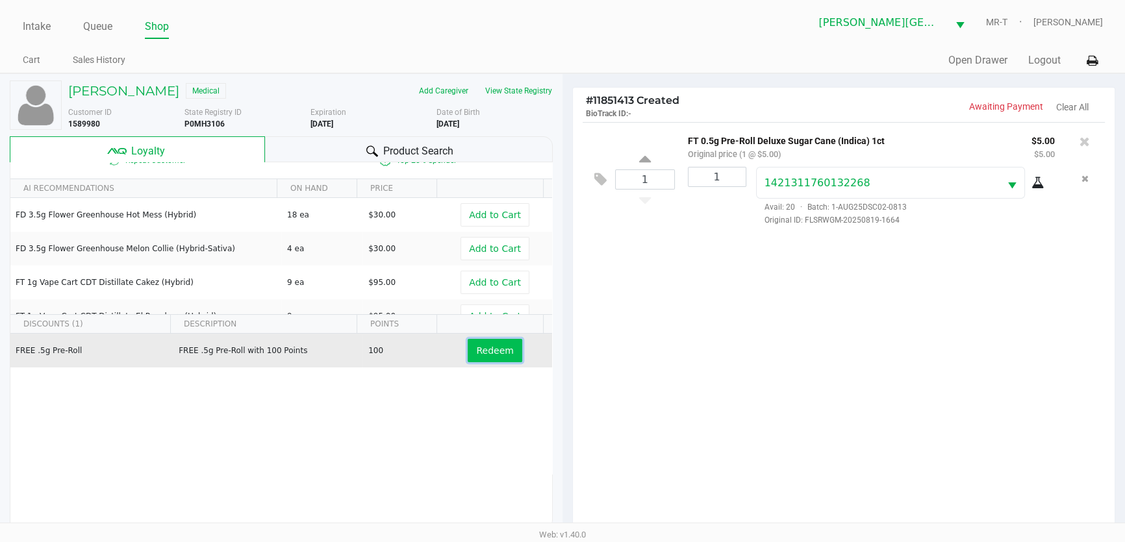
click at [476, 354] on span "Redeem" at bounding box center [494, 350] width 37 height 10
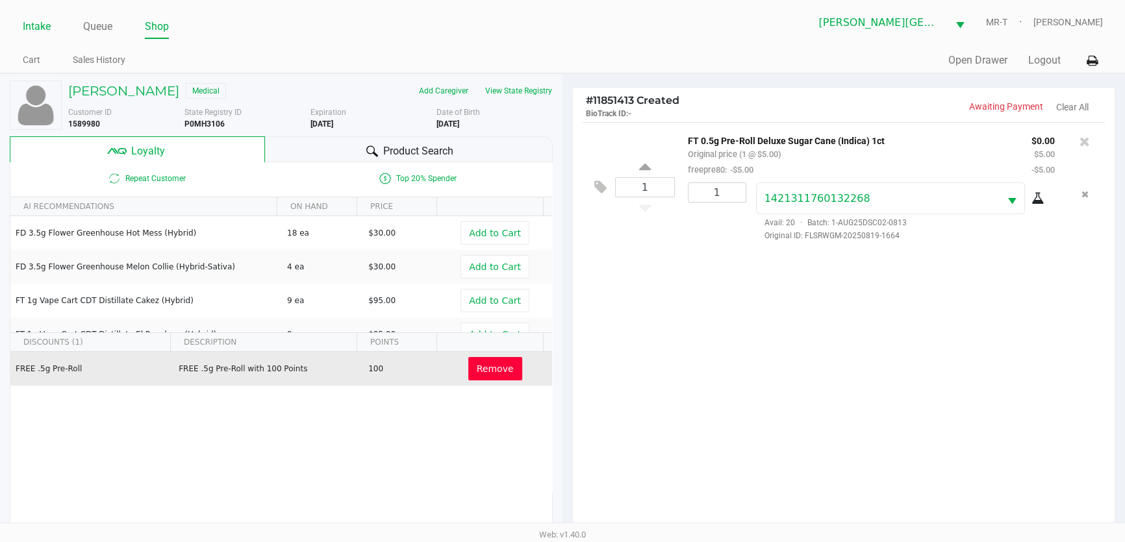
click at [40, 28] on link "Intake" at bounding box center [37, 27] width 28 height 18
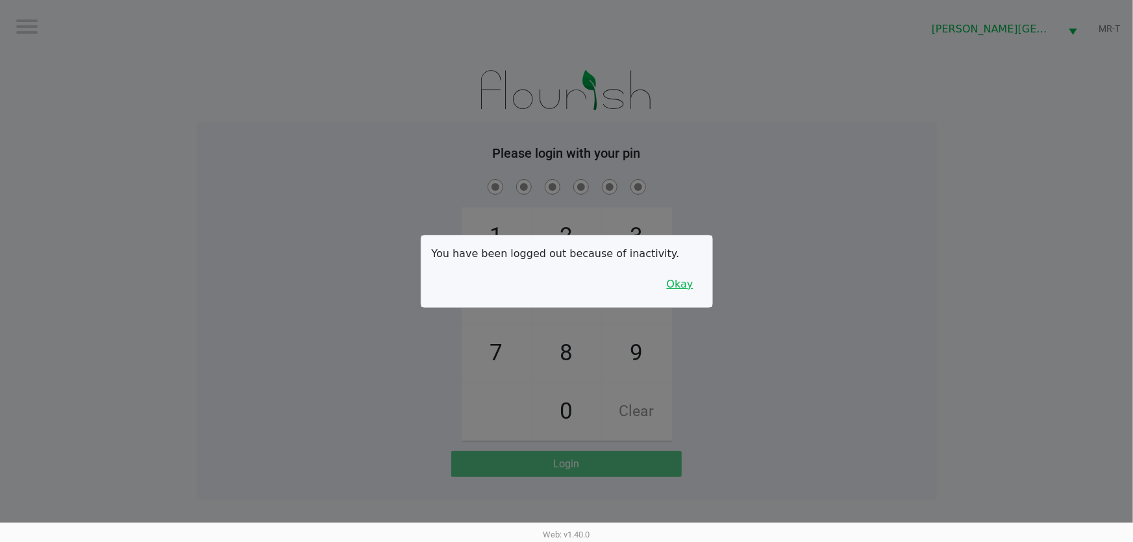
click at [687, 291] on button "Okay" at bounding box center [680, 284] width 44 height 25
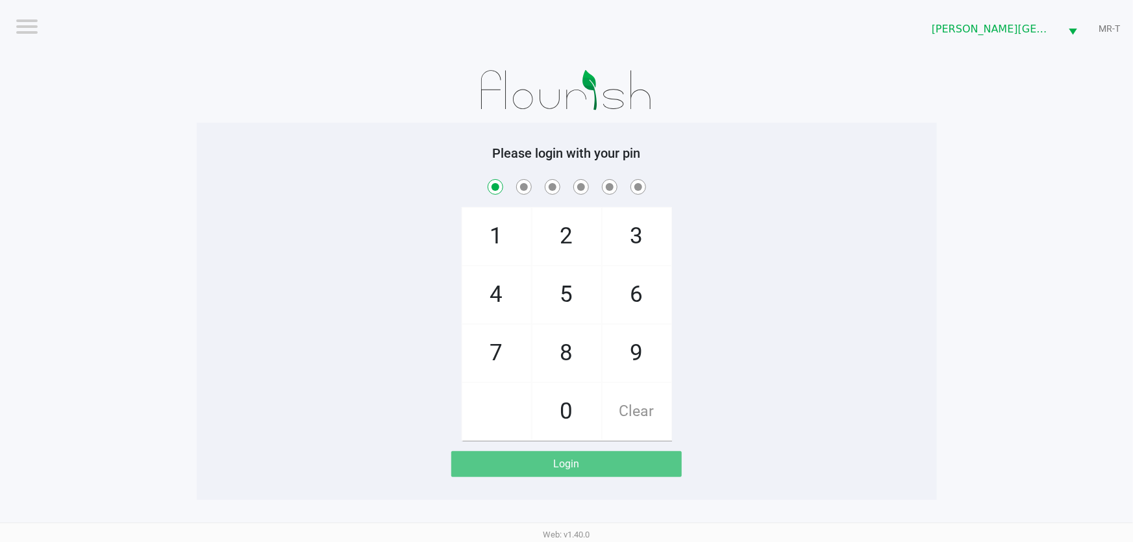
checkbox input "true"
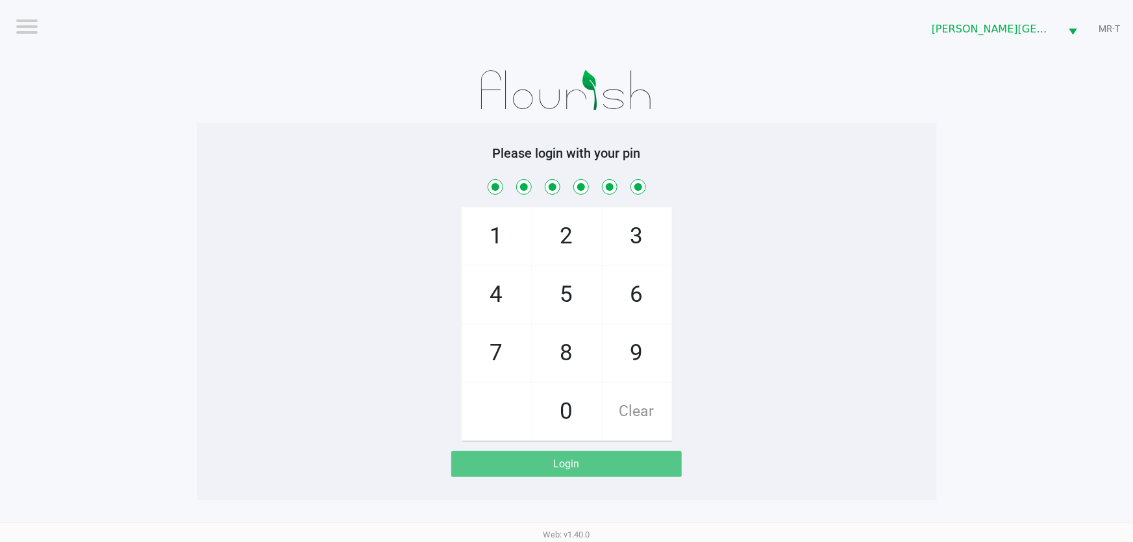
checkbox input "true"
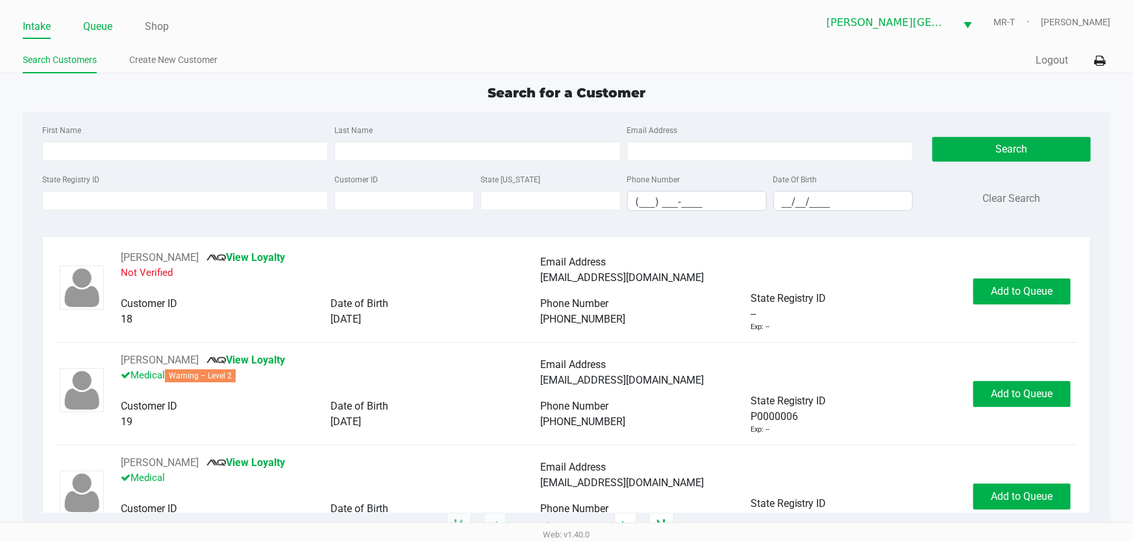
click at [103, 36] on li "Queue" at bounding box center [97, 27] width 29 height 23
click at [103, 32] on link "Queue" at bounding box center [97, 27] width 29 height 18
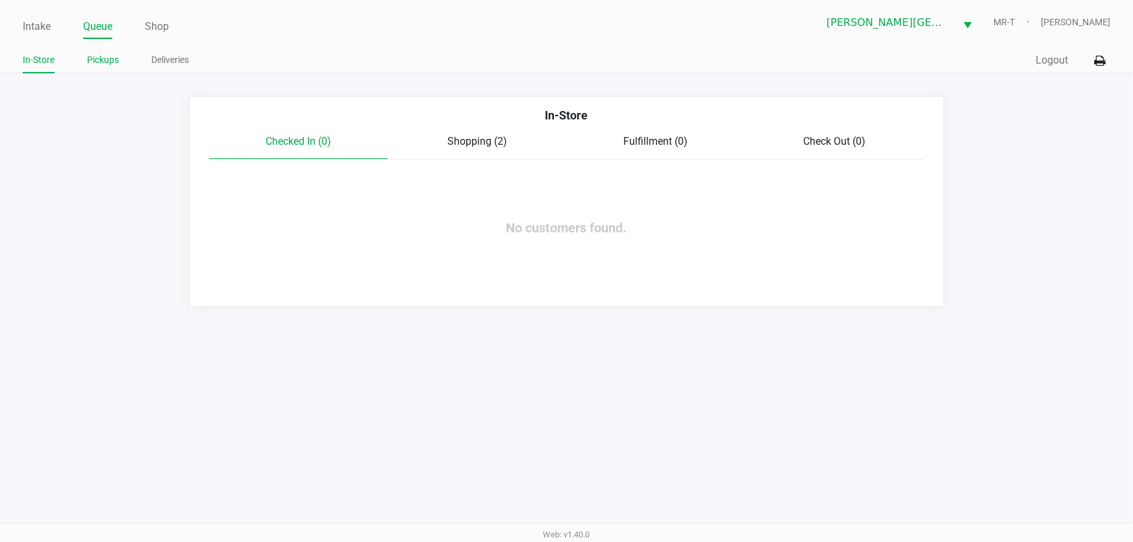
click at [94, 55] on link "Pickups" at bounding box center [103, 60] width 32 height 16
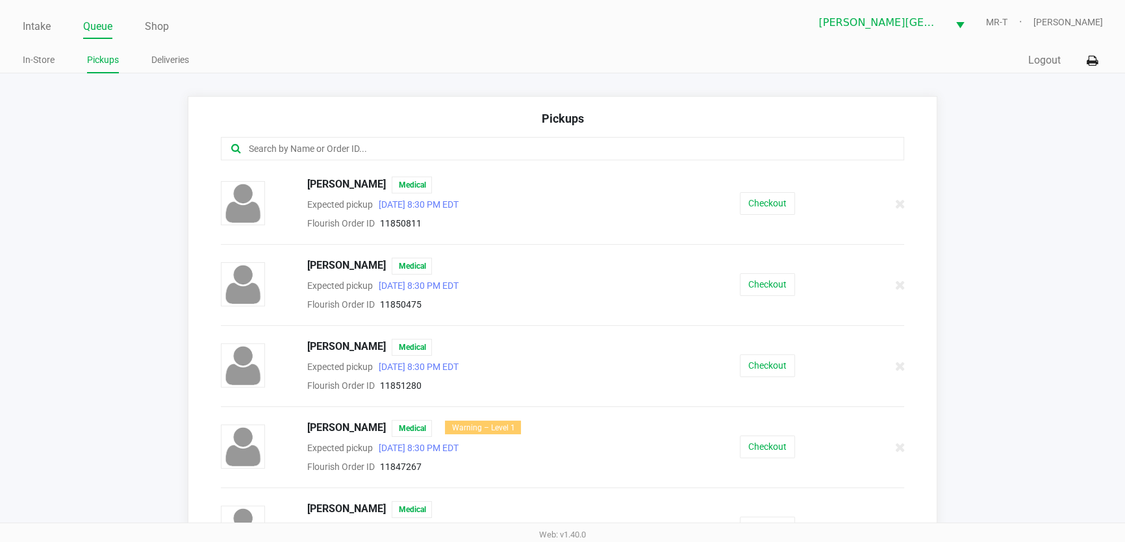
click at [277, 147] on input "text" at bounding box center [545, 149] width 597 height 15
click at [288, 147] on input "text" at bounding box center [545, 149] width 597 height 15
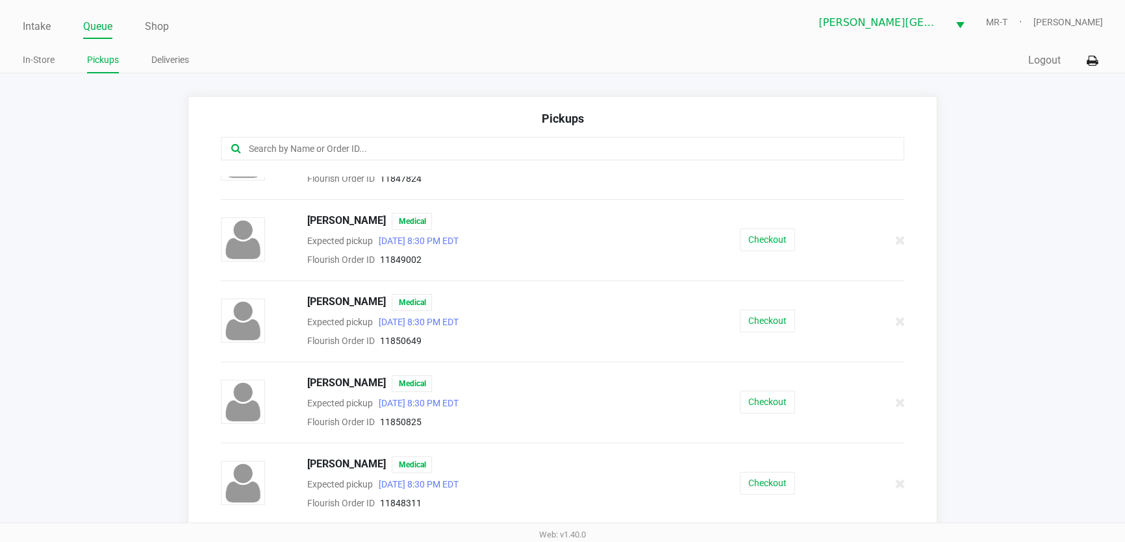
scroll to position [509, 0]
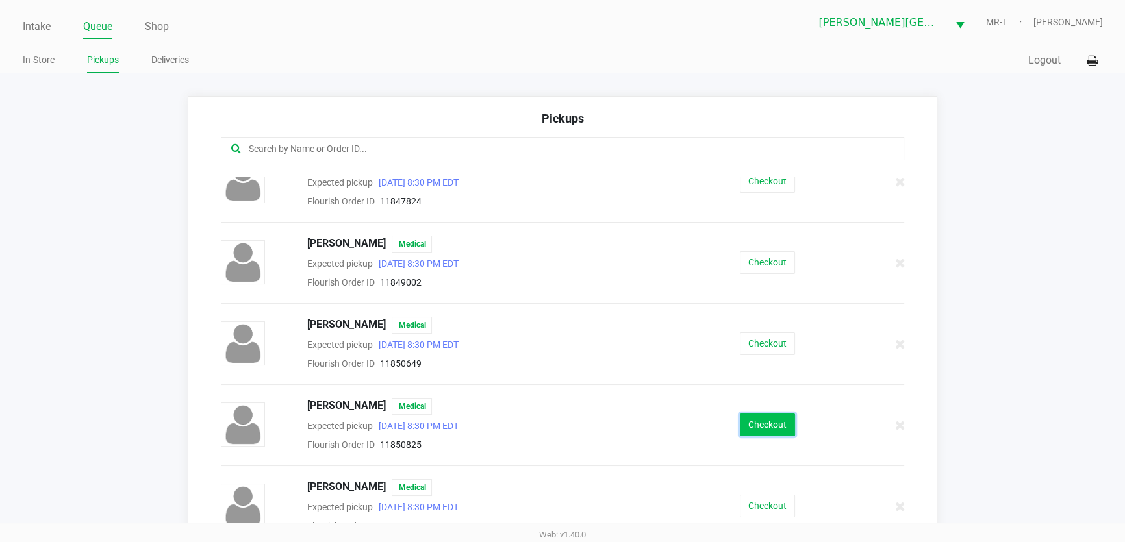
click at [753, 415] on button "Checkout" at bounding box center [767, 425] width 55 height 23
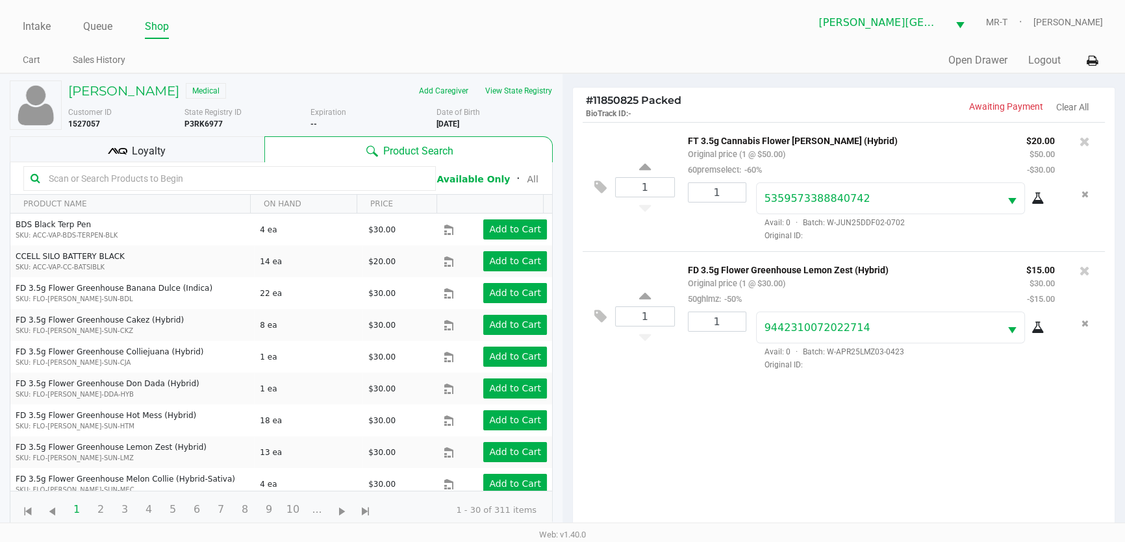
click at [199, 157] on div "Loyalty" at bounding box center [137, 149] width 255 height 26
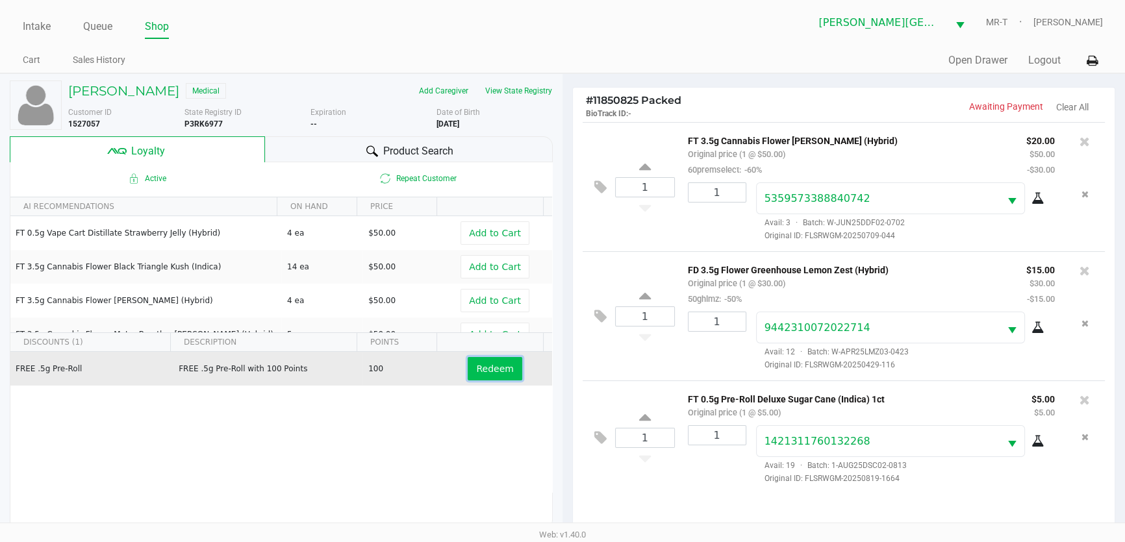
click at [476, 371] on span "Redeem" at bounding box center [494, 369] width 37 height 10
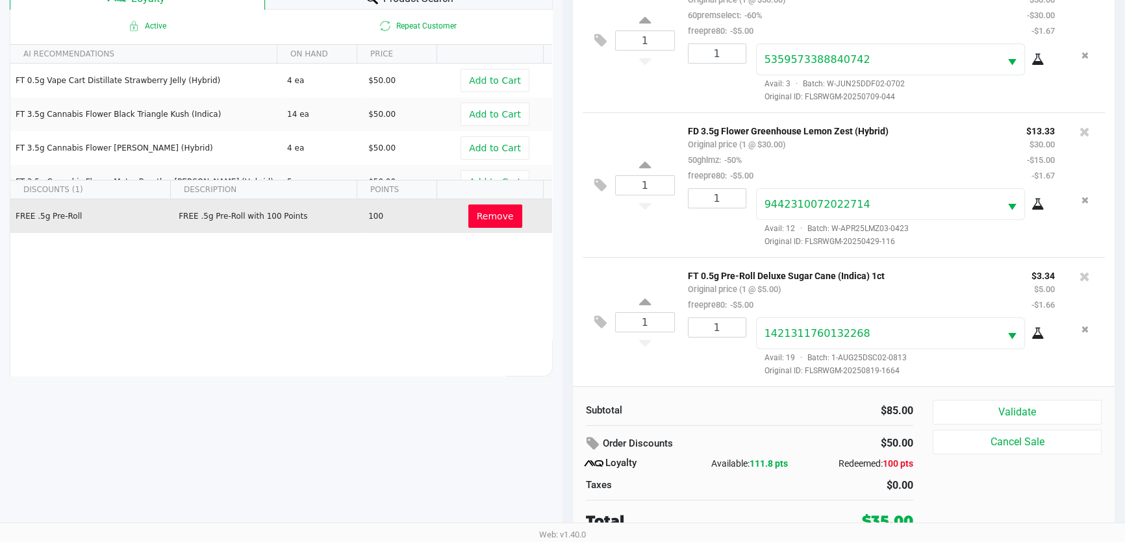
scroll to position [155, 0]
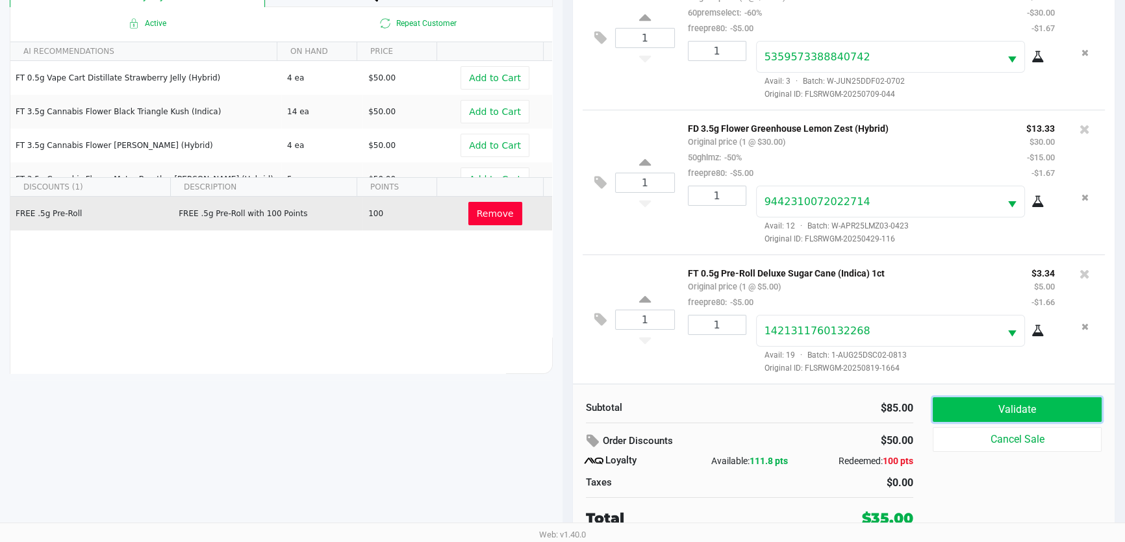
click at [988, 404] on button "Validate" at bounding box center [1017, 409] width 169 height 25
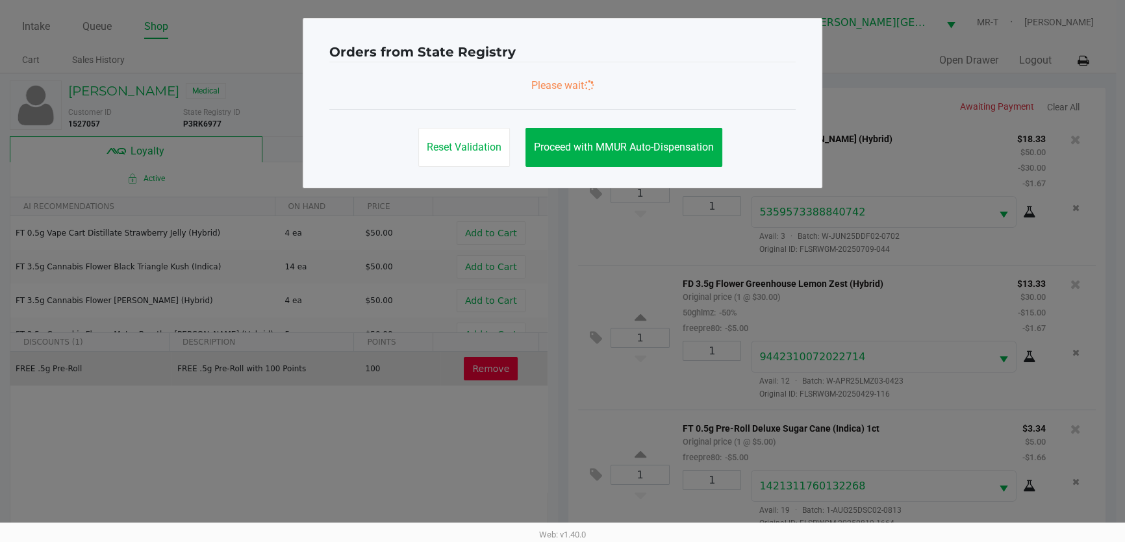
scroll to position [0, 0]
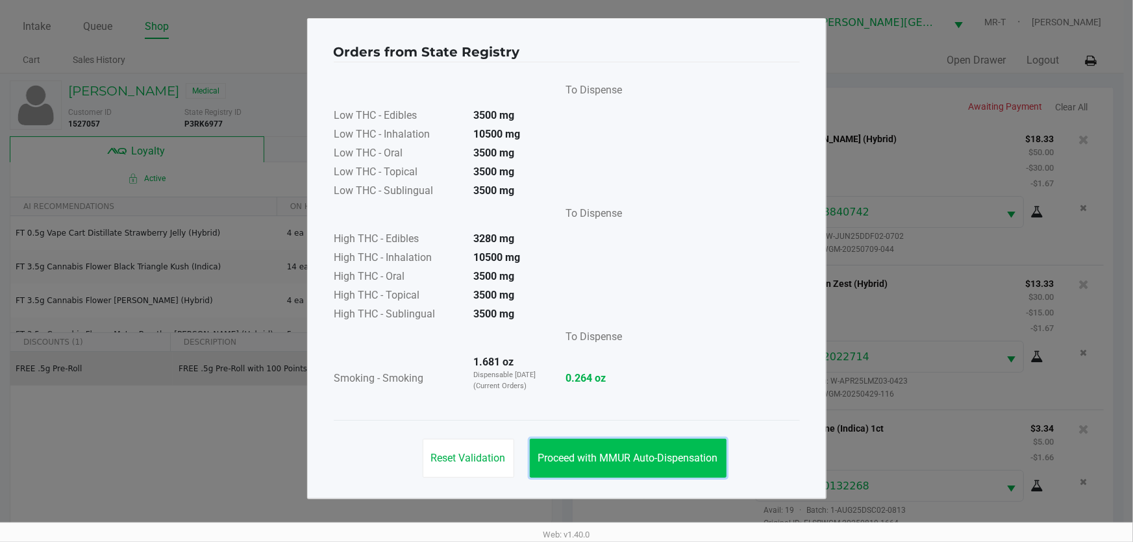
click at [634, 461] on span "Proceed with MMUR Auto-Dispensation" at bounding box center [628, 458] width 180 height 12
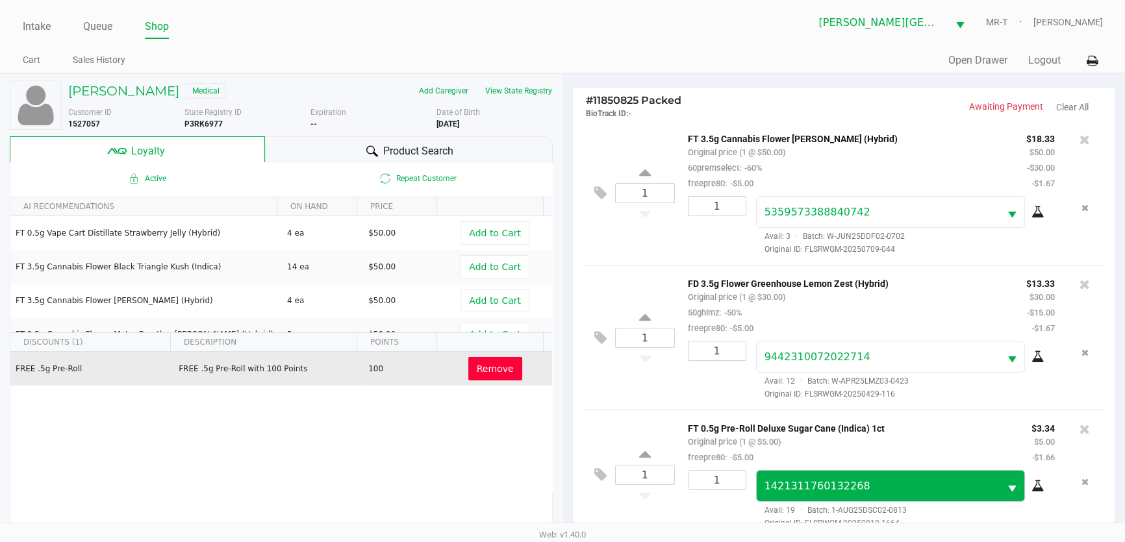
scroll to position [155, 0]
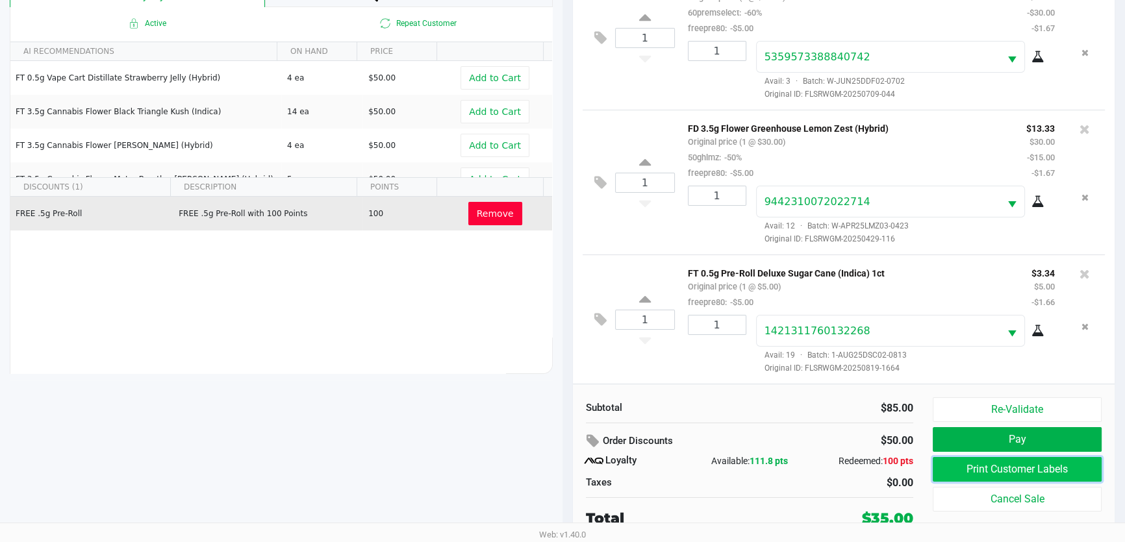
click at [996, 462] on button "Print Customer Labels" at bounding box center [1017, 469] width 169 height 25
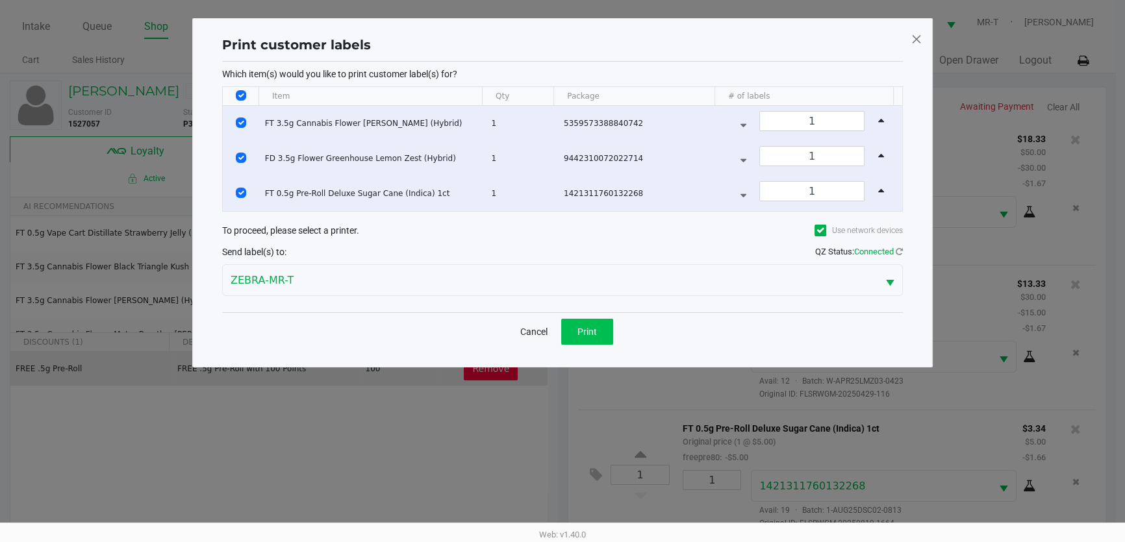
scroll to position [0, 0]
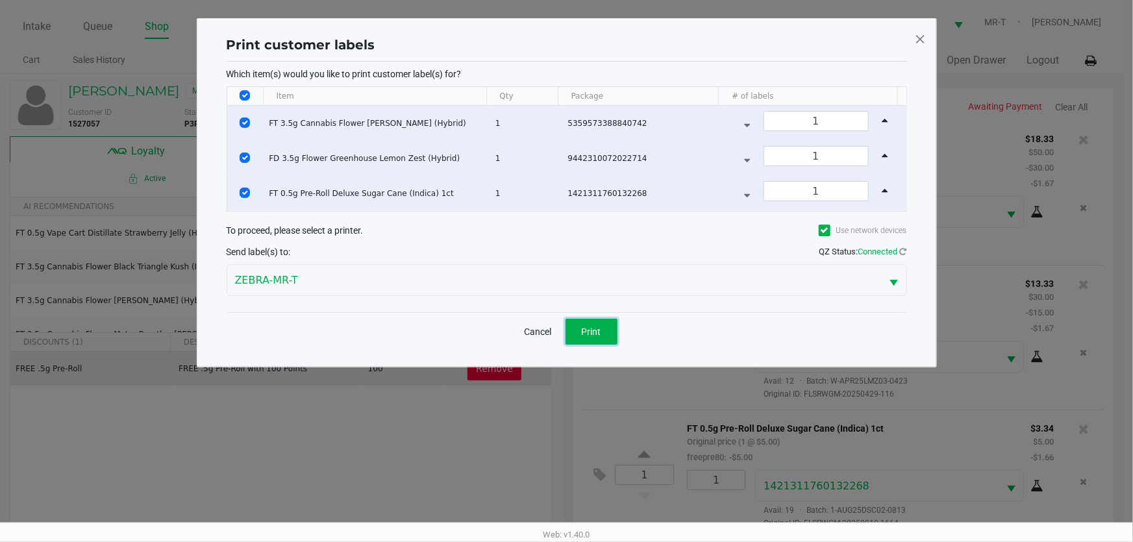
click at [583, 320] on button "Print" at bounding box center [592, 332] width 52 height 26
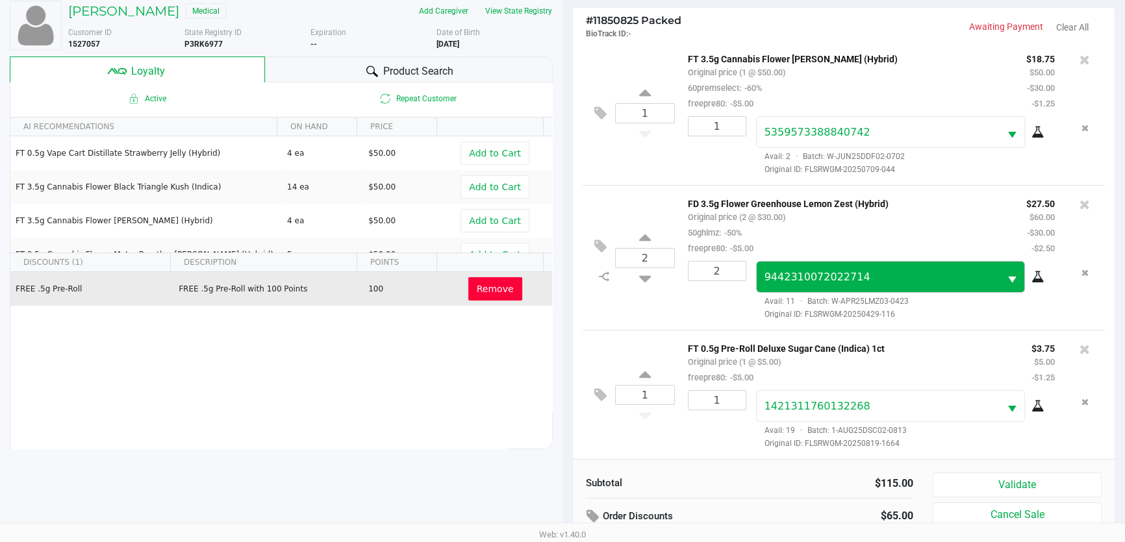
scroll to position [155, 0]
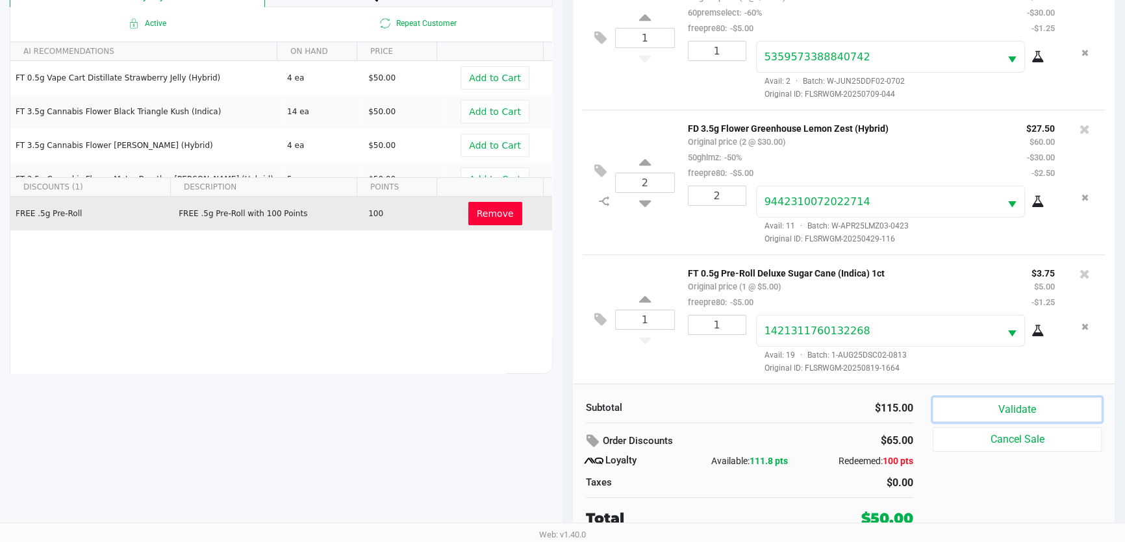
click at [977, 409] on button "Validate" at bounding box center [1017, 409] width 169 height 25
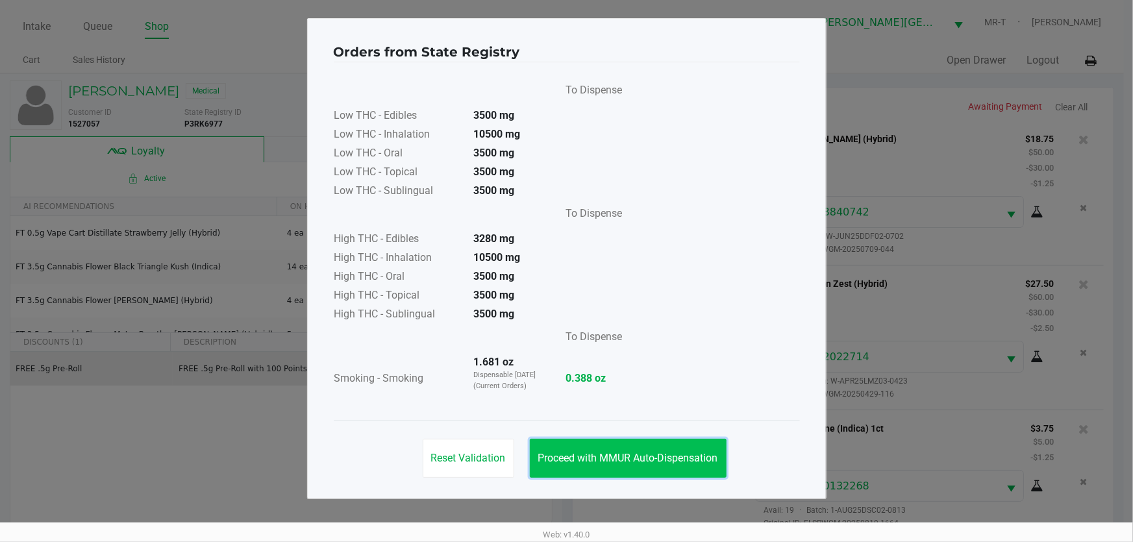
click at [691, 447] on button "Proceed with MMUR Auto-Dispensation" at bounding box center [628, 458] width 197 height 39
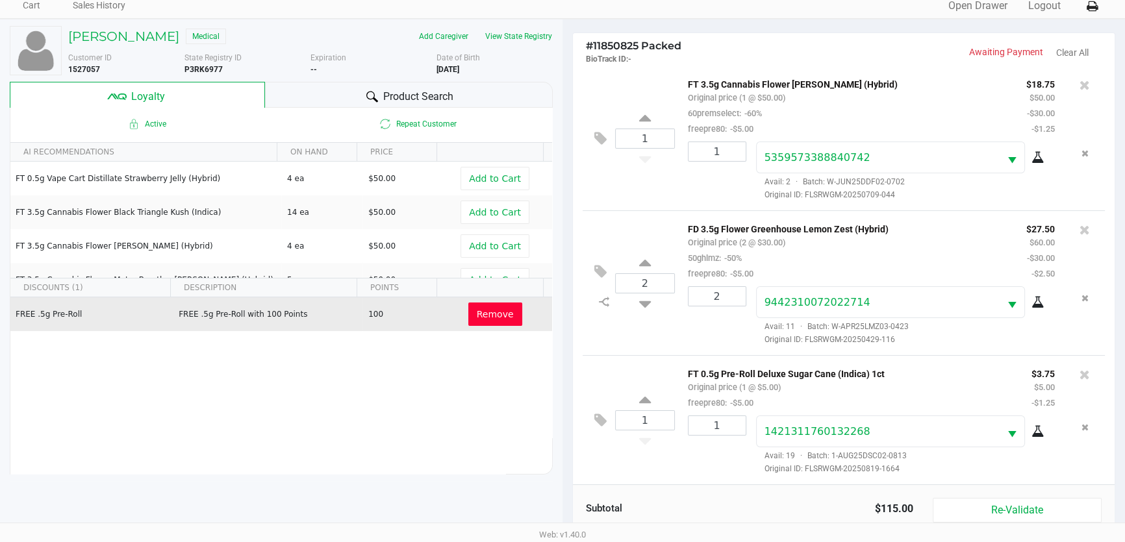
scroll to position [155, 0]
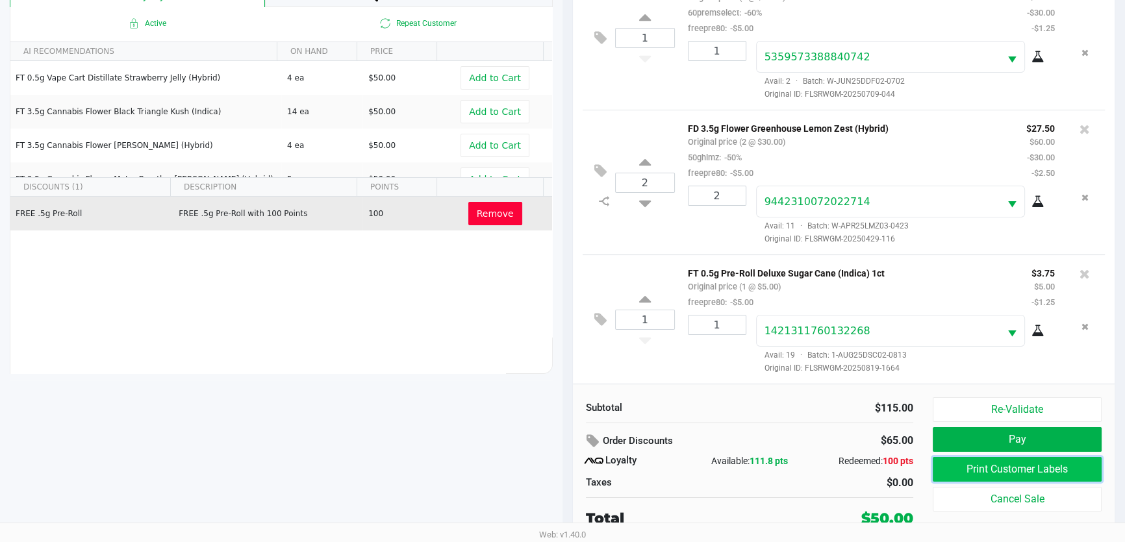
click at [1034, 473] on button "Print Customer Labels" at bounding box center [1017, 469] width 169 height 25
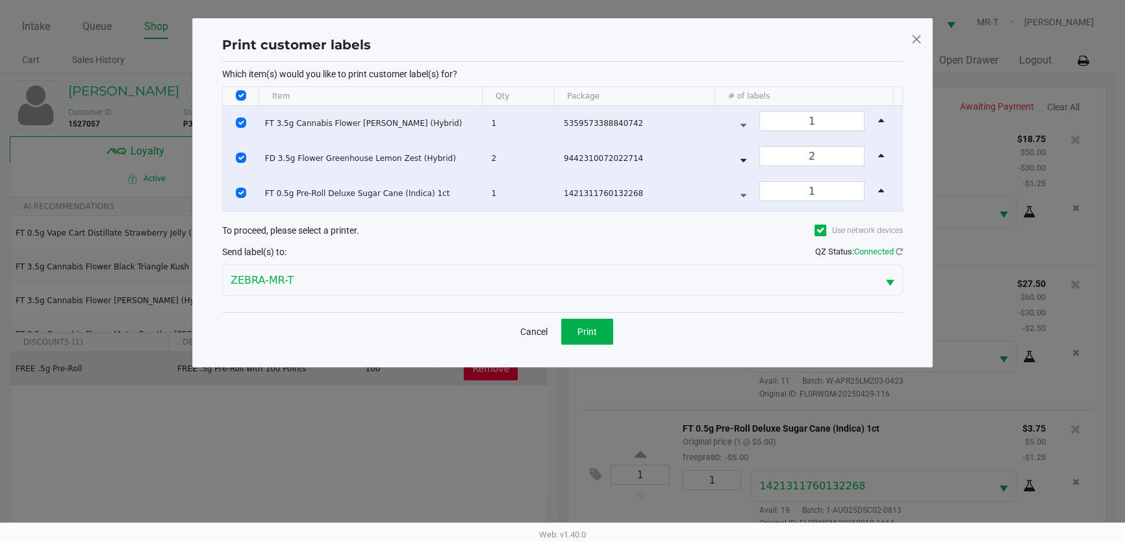
scroll to position [0, 0]
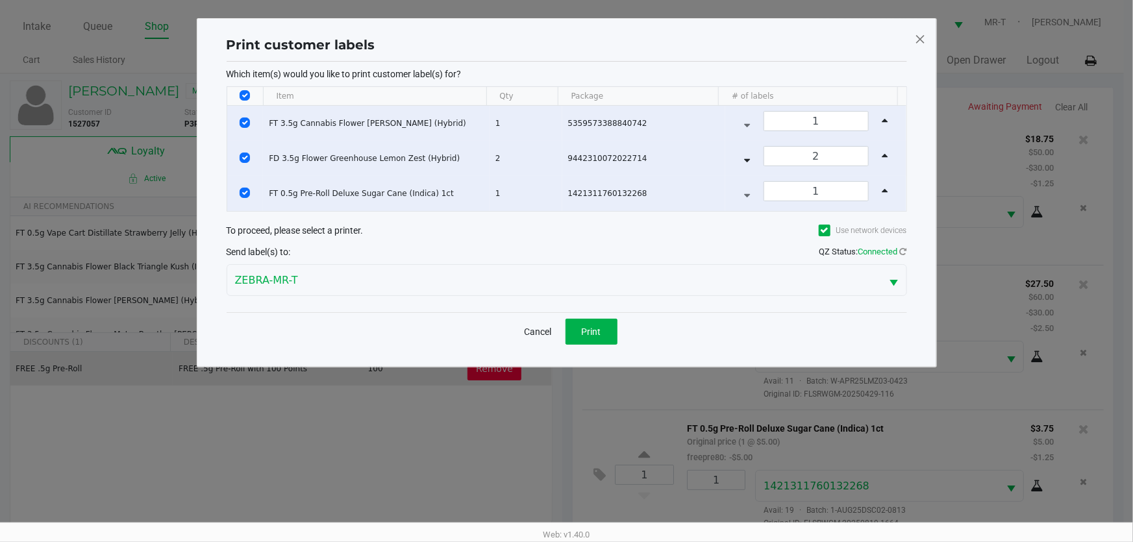
click at [238, 95] on th "Data table" at bounding box center [245, 96] width 36 height 19
drag, startPoint x: 245, startPoint y: 97, endPoint x: 250, endPoint y: 142, distance: 45.7
click at [245, 96] on input "Select All Rows" at bounding box center [245, 95] width 10 height 10
checkbox input "false"
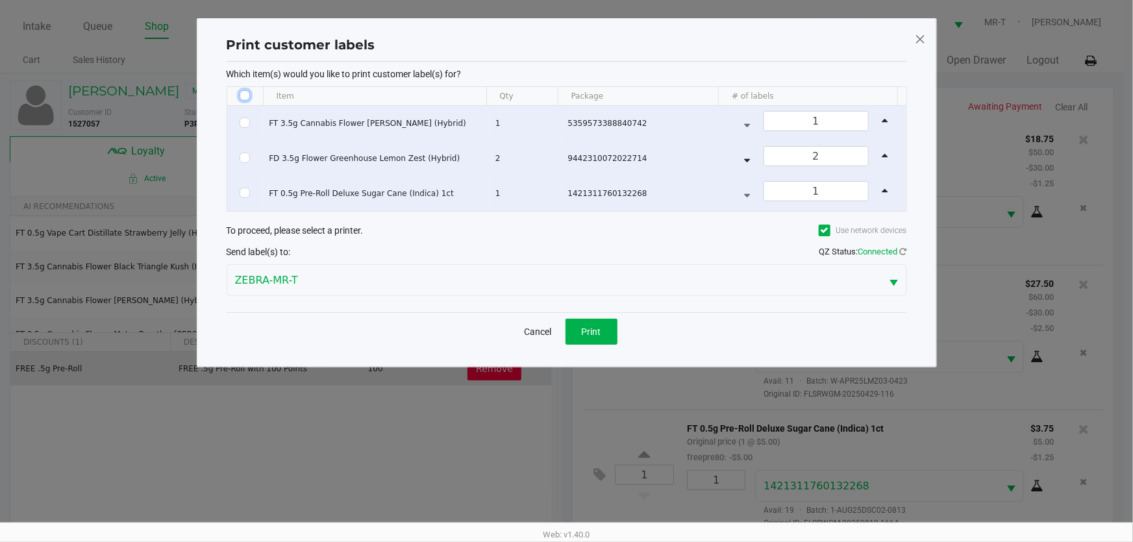
checkbox input "false"
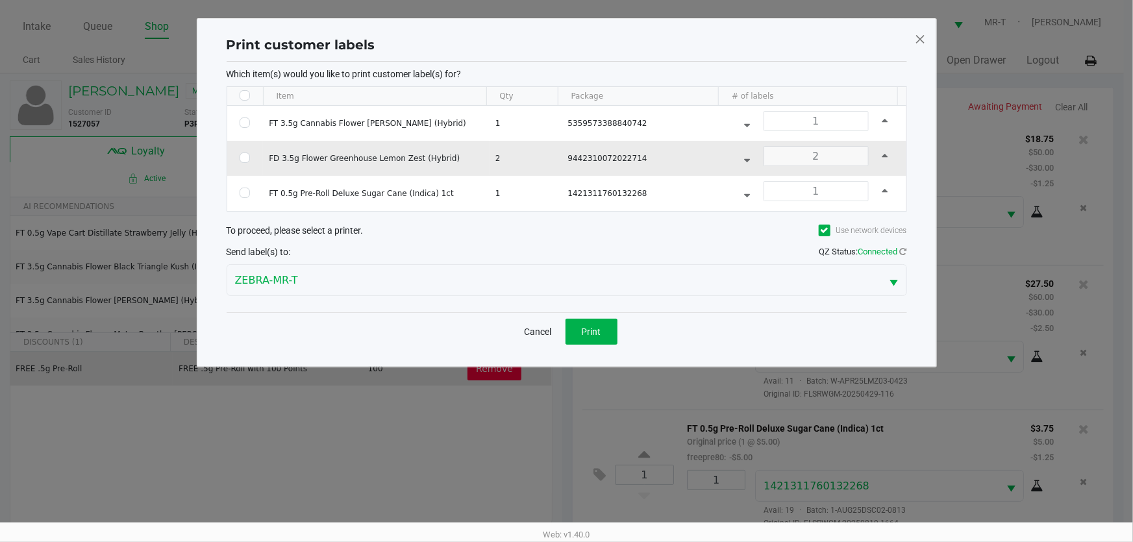
click at [249, 155] on td "Data table" at bounding box center [245, 158] width 36 height 35
drag, startPoint x: 242, startPoint y: 158, endPoint x: 281, endPoint y: 169, distance: 40.5
click at [242, 159] on input "Select Row" at bounding box center [245, 158] width 10 height 10
checkbox input "true"
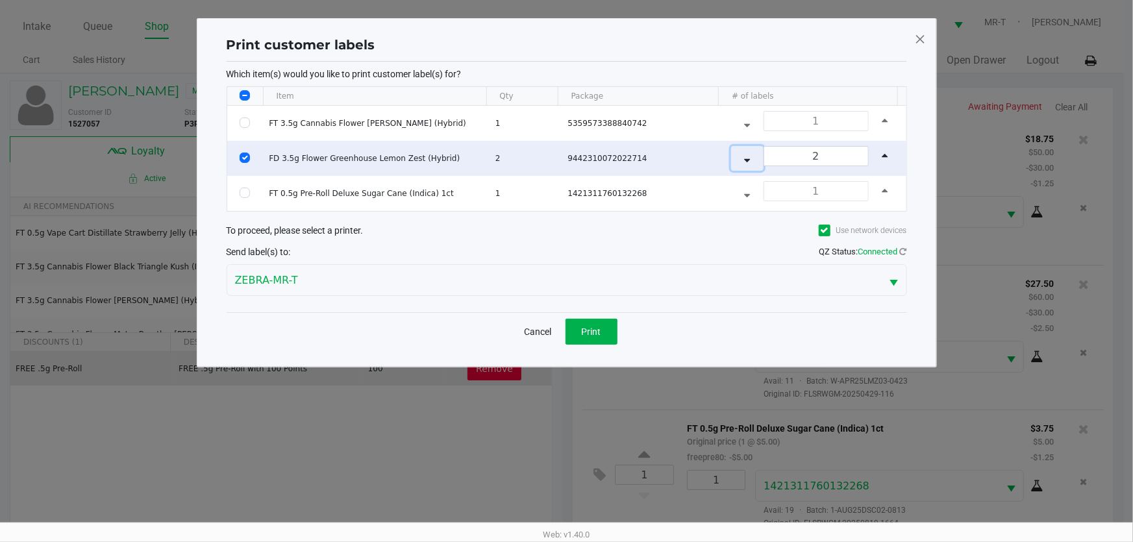
drag, startPoint x: 747, startPoint y: 158, endPoint x: 742, endPoint y: 164, distance: 7.3
click at [747, 159] on button "Data table" at bounding box center [747, 158] width 32 height 25
type input "1"
click at [612, 326] on button "Print" at bounding box center [592, 332] width 52 height 26
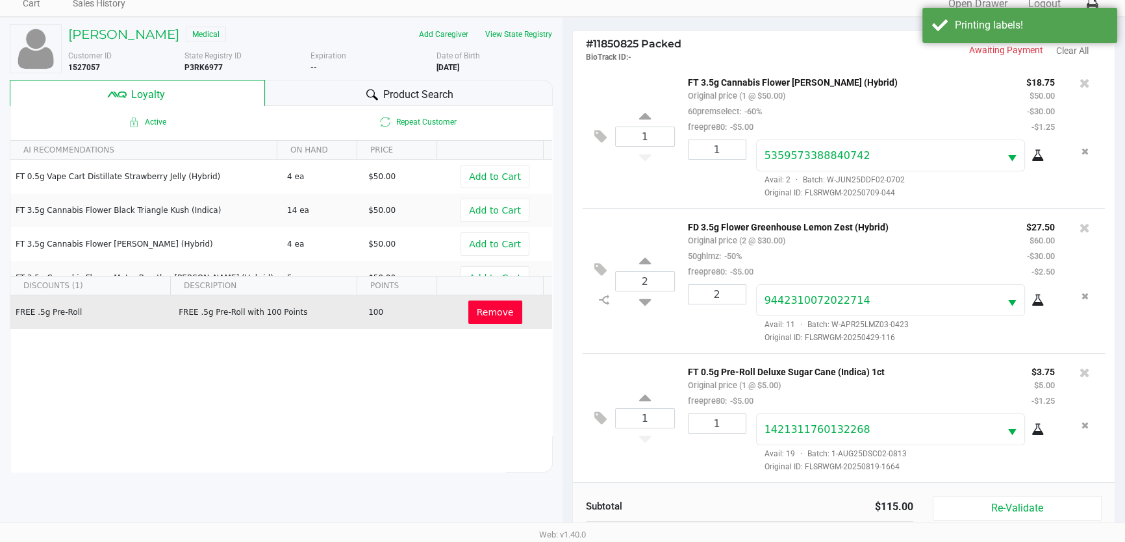
scroll to position [155, 0]
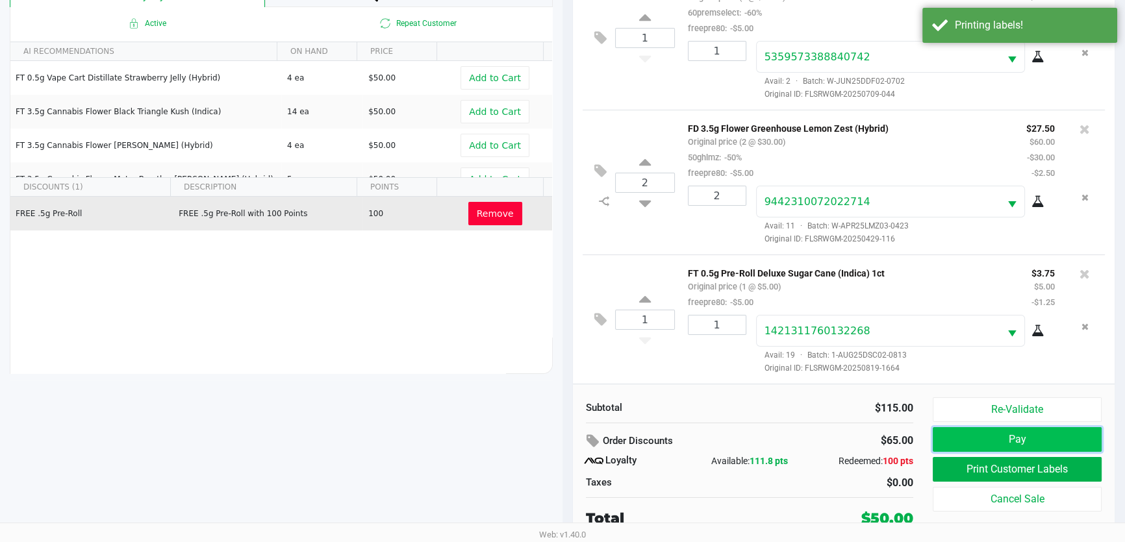
click at [1000, 428] on button "Pay" at bounding box center [1017, 439] width 169 height 25
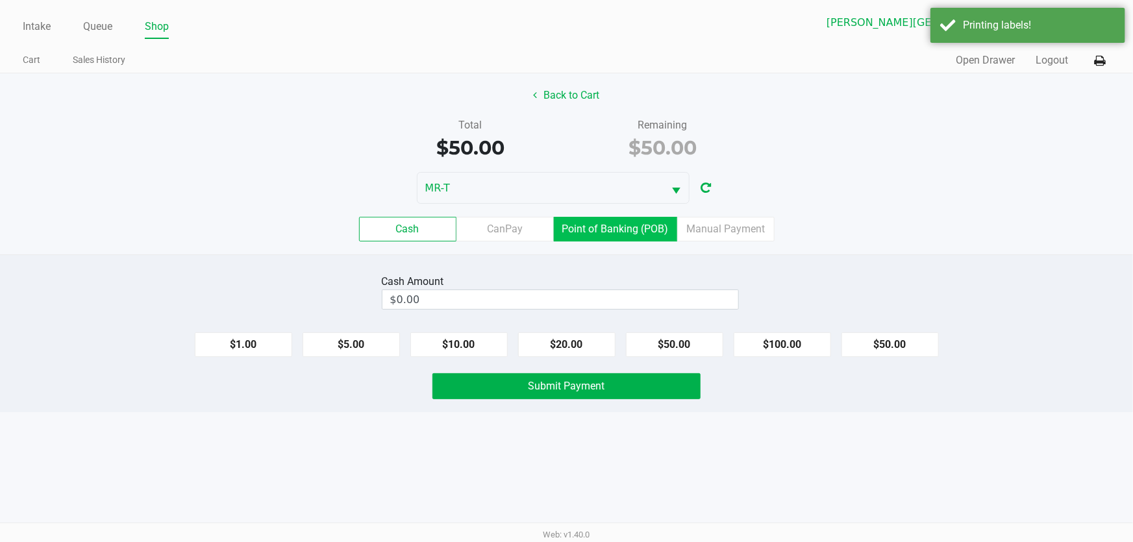
click at [613, 219] on label "Point of Banking (POB)" at bounding box center [615, 229] width 123 height 25
click at [0, 0] on 7 "Point of Banking (POB)" at bounding box center [0, 0] width 0 height 0
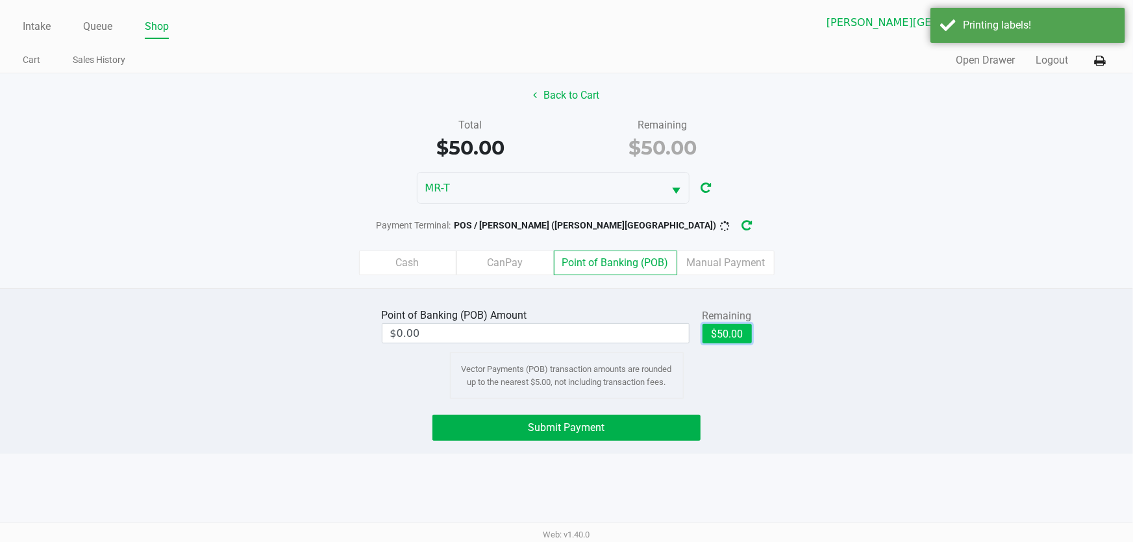
click at [718, 325] on button "$50.00" at bounding box center [727, 333] width 49 height 19
type input "$50.00"
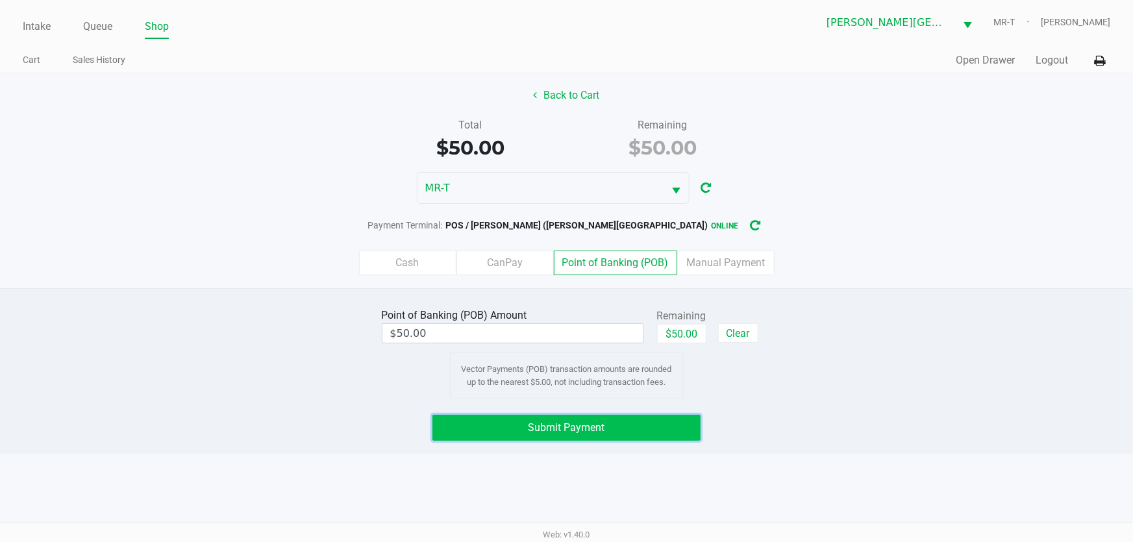
click at [691, 422] on button "Submit Payment" at bounding box center [567, 428] width 269 height 26
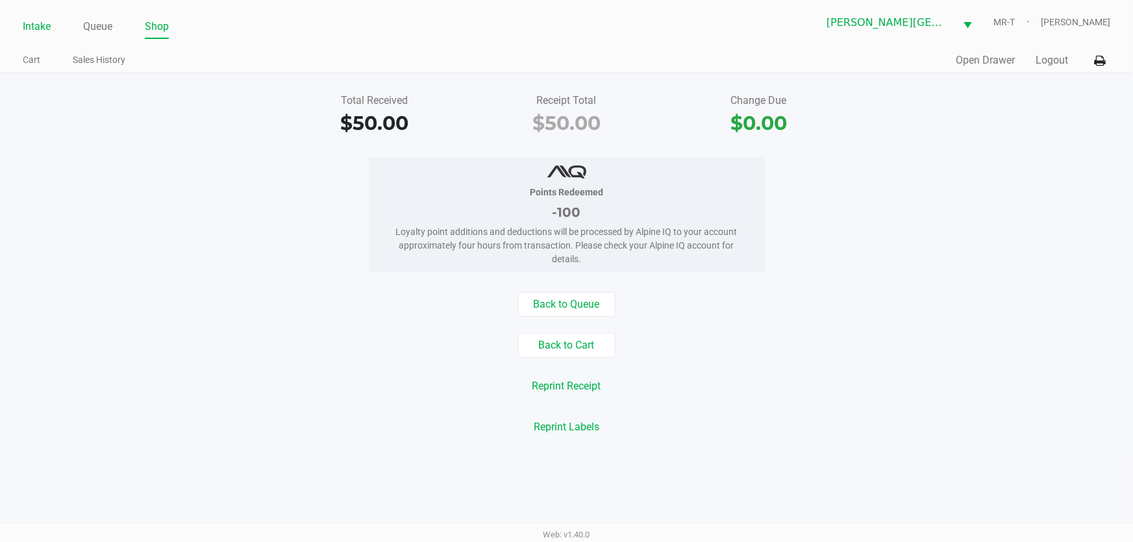
click at [38, 21] on link "Intake" at bounding box center [37, 27] width 28 height 18
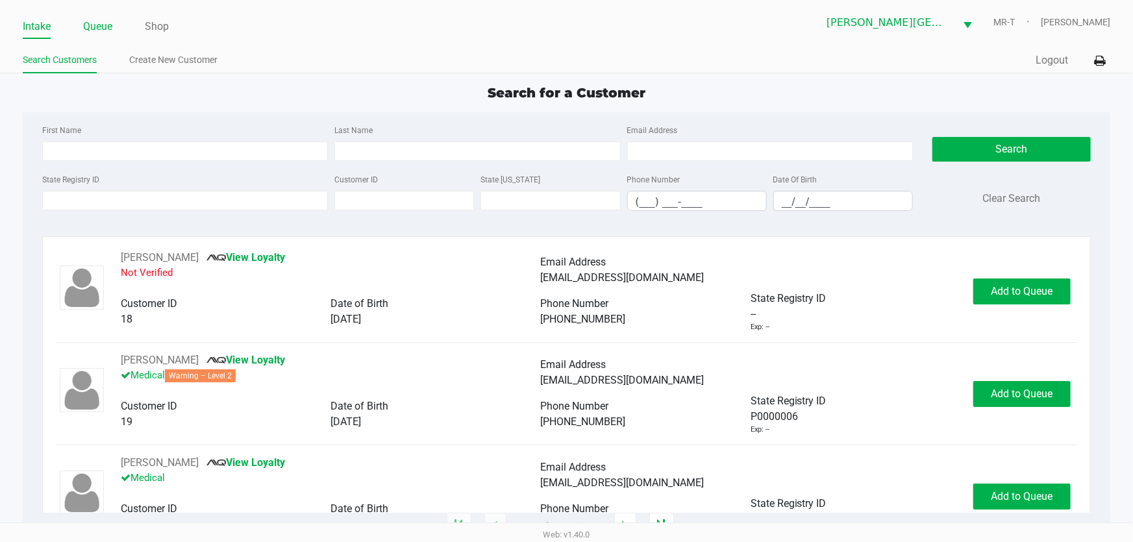
click at [94, 22] on link "Queue" at bounding box center [97, 27] width 29 height 18
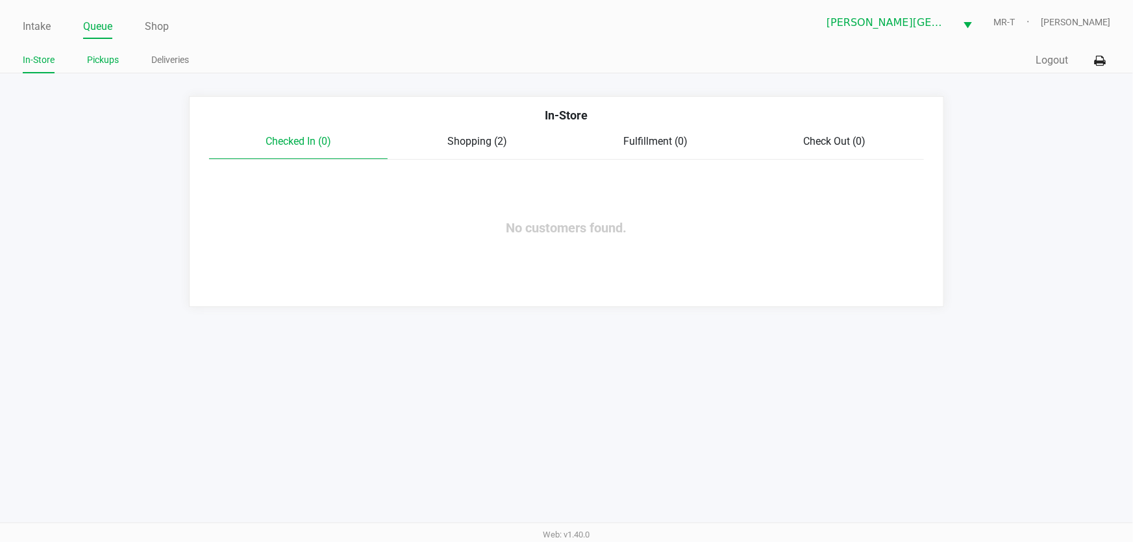
click at [95, 60] on link "Pickups" at bounding box center [103, 60] width 32 height 16
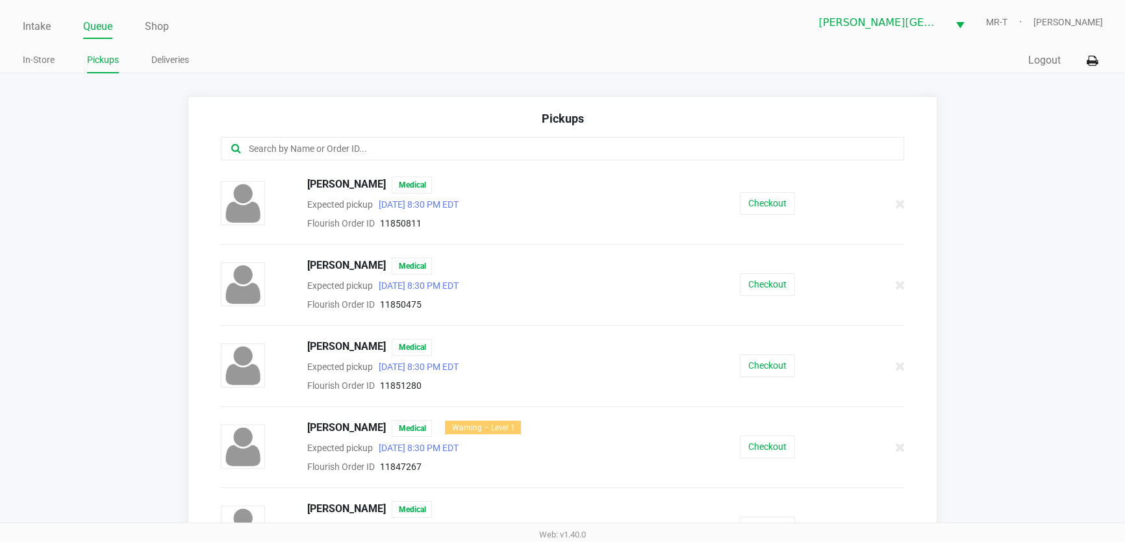
click at [307, 149] on input "text" at bounding box center [545, 149] width 597 height 15
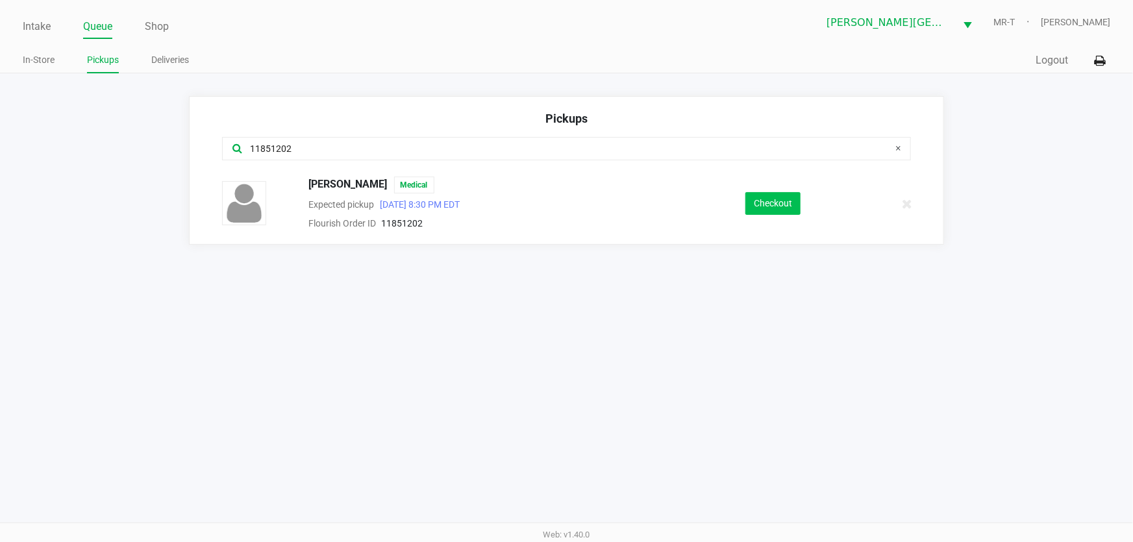
type input "11851202"
click at [773, 210] on button "Checkout" at bounding box center [773, 203] width 55 height 23
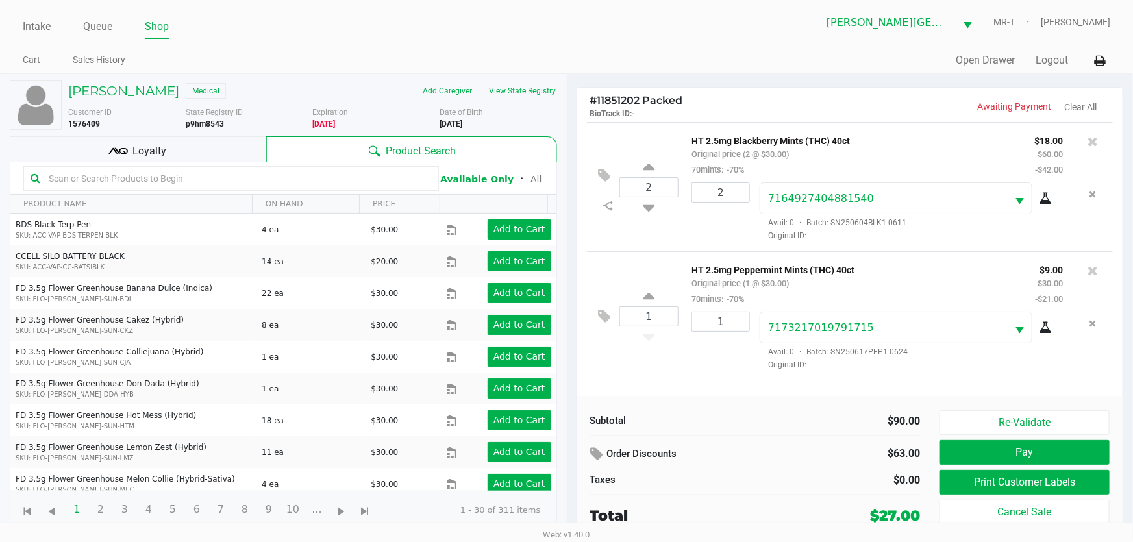
click at [118, 161] on div "Loyalty" at bounding box center [138, 149] width 257 height 26
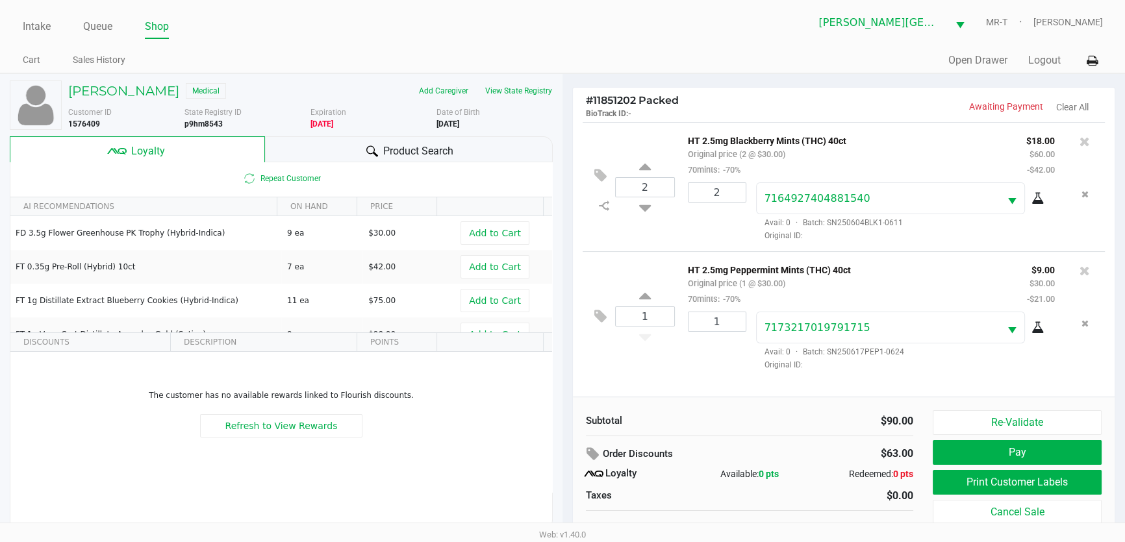
scroll to position [13, 0]
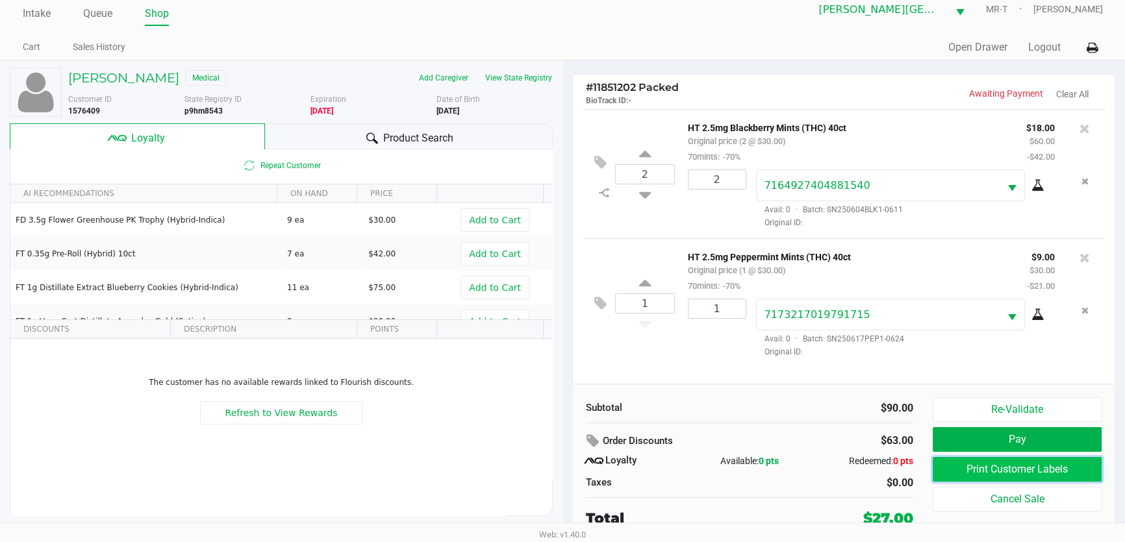
click at [976, 469] on button "Print Customer Labels" at bounding box center [1017, 469] width 169 height 25
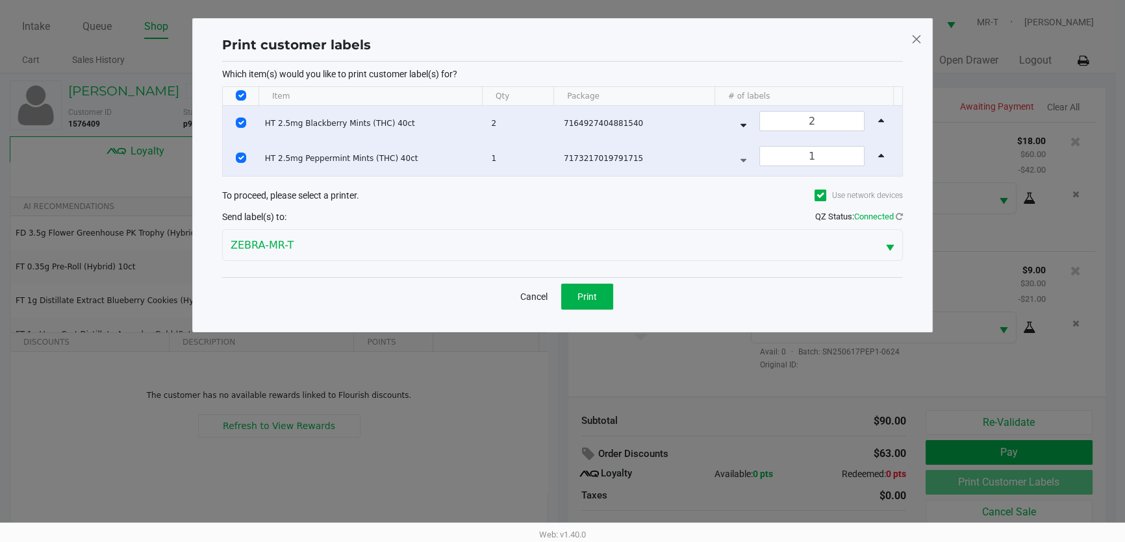
scroll to position [0, 0]
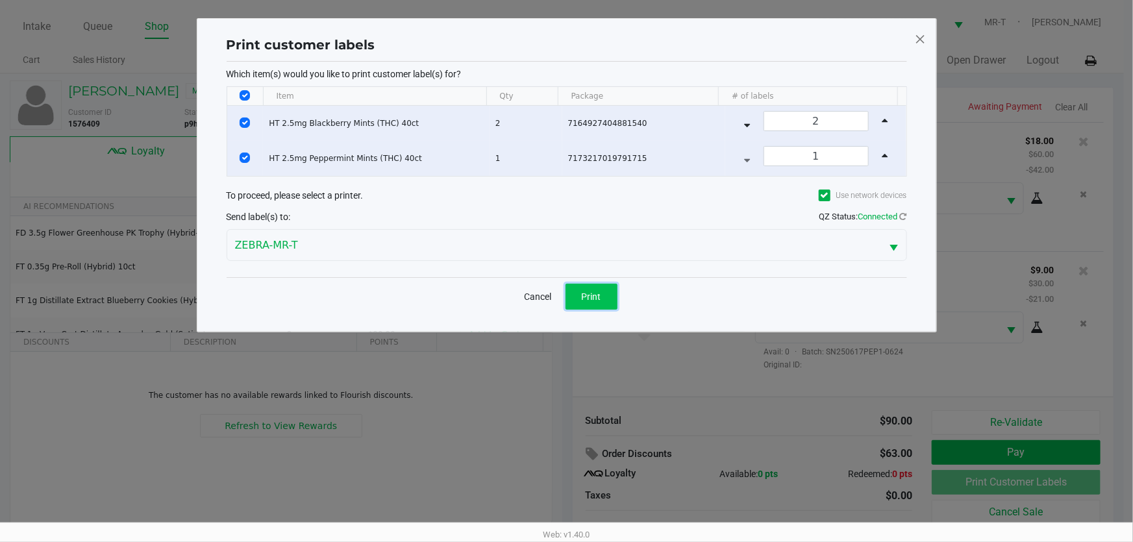
click at [586, 292] on span "Print" at bounding box center [591, 297] width 19 height 10
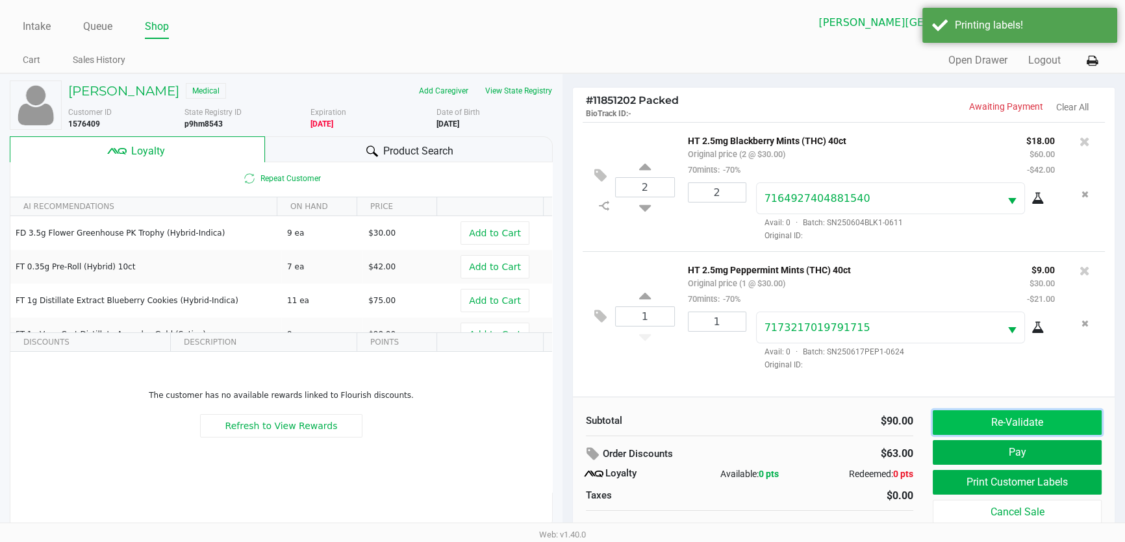
click at [992, 433] on button "Re-Validate" at bounding box center [1017, 422] width 169 height 25
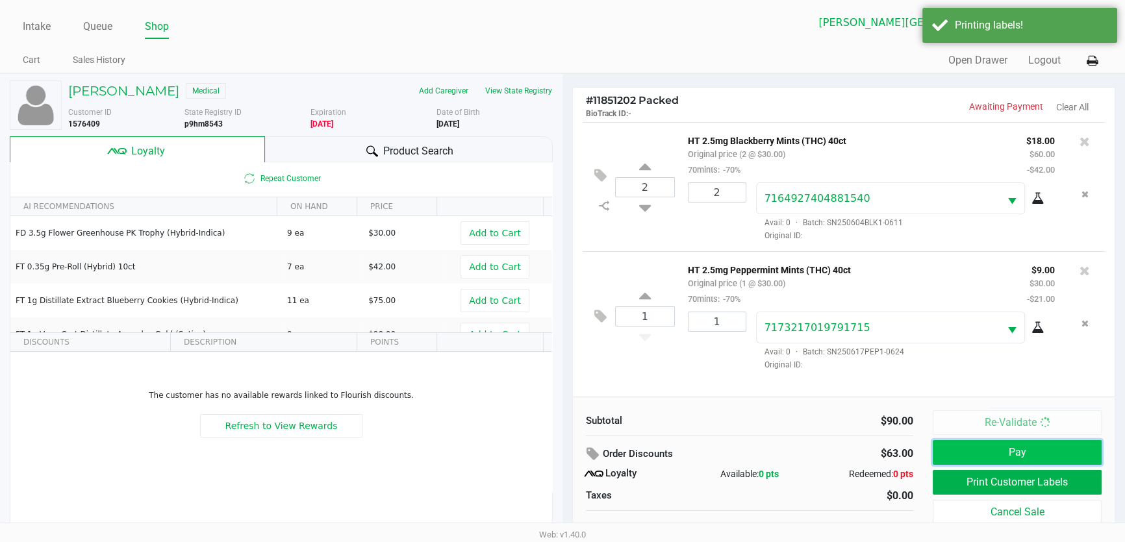
click at [994, 450] on body "Intake Queue Shop [PERSON_NAME][GEOGRAPHIC_DATA] WC MR-T [PERSON_NAME] Cart Sal…" at bounding box center [562, 261] width 1125 height 523
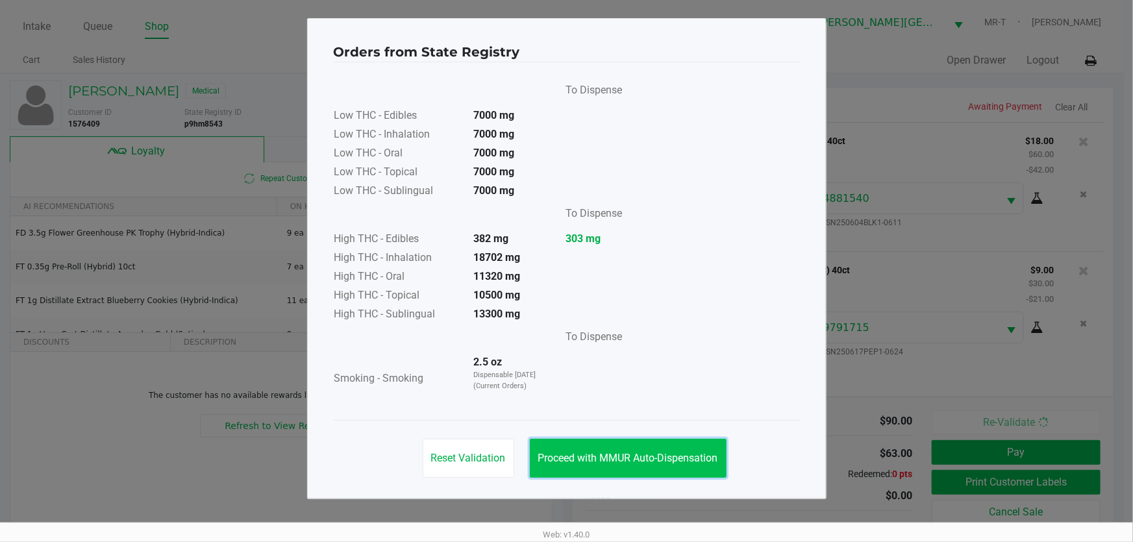
click at [594, 452] on span "Proceed with MMUR Auto-Dispensation" at bounding box center [628, 458] width 180 height 12
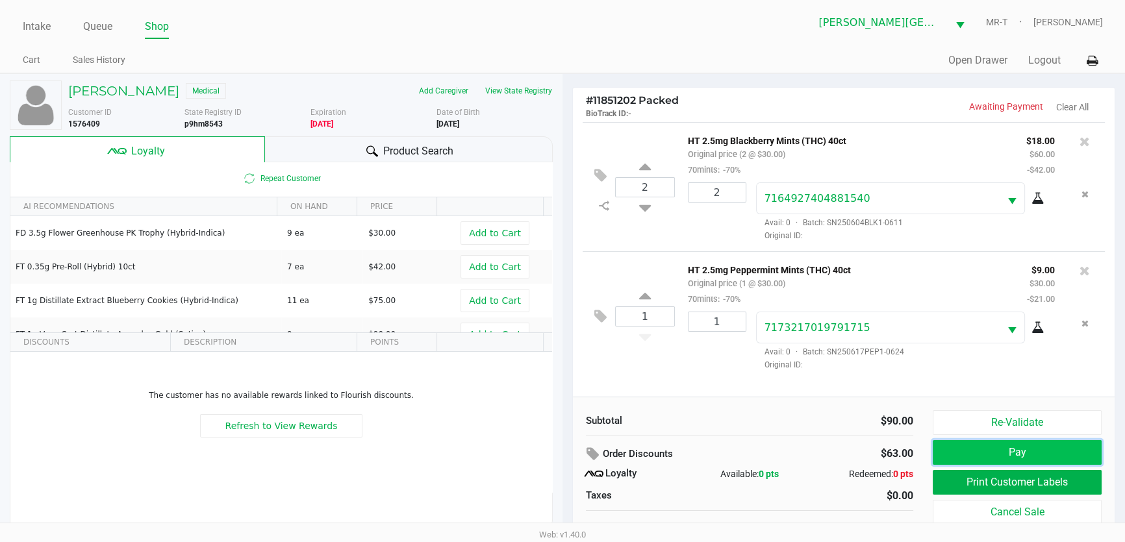
click at [994, 444] on button "Pay" at bounding box center [1017, 452] width 169 height 25
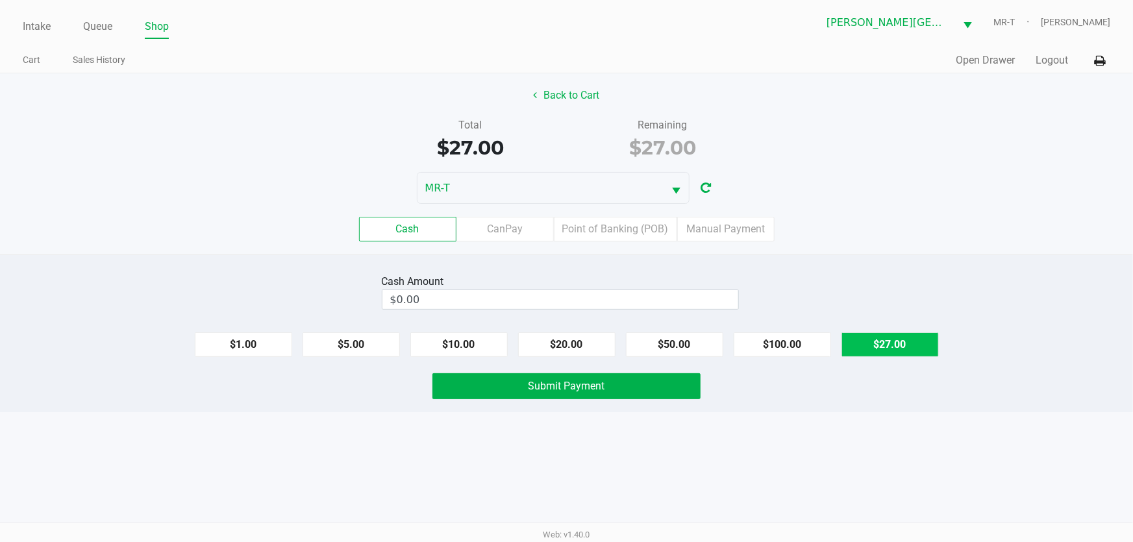
drag, startPoint x: 905, startPoint y: 345, endPoint x: 470, endPoint y: 358, distance: 435.9
click at [905, 345] on button "$27.00" at bounding box center [890, 344] width 97 height 25
type input "$27.00"
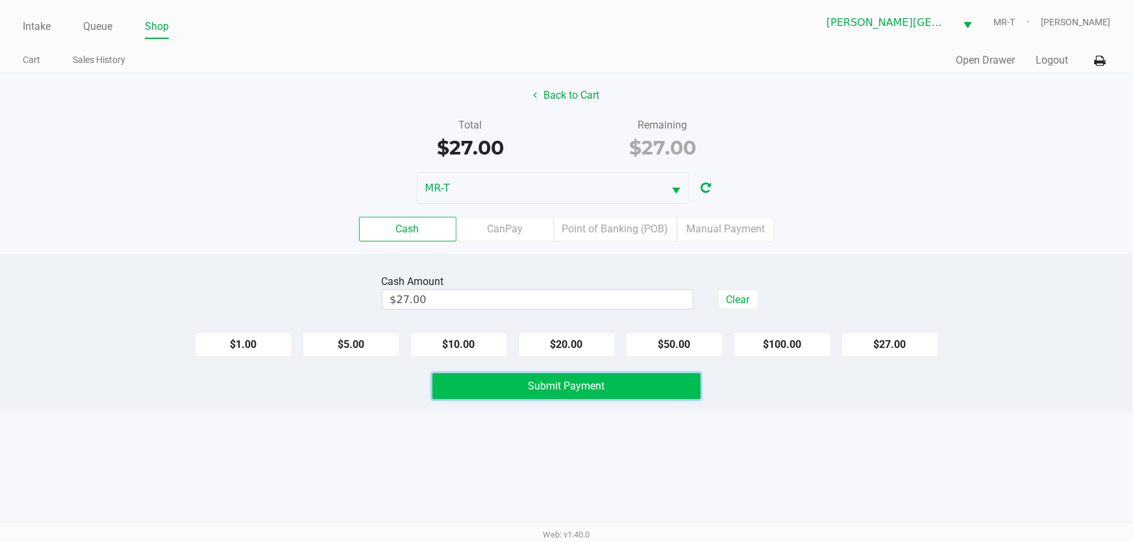
click at [492, 382] on button "Submit Payment" at bounding box center [567, 386] width 269 height 26
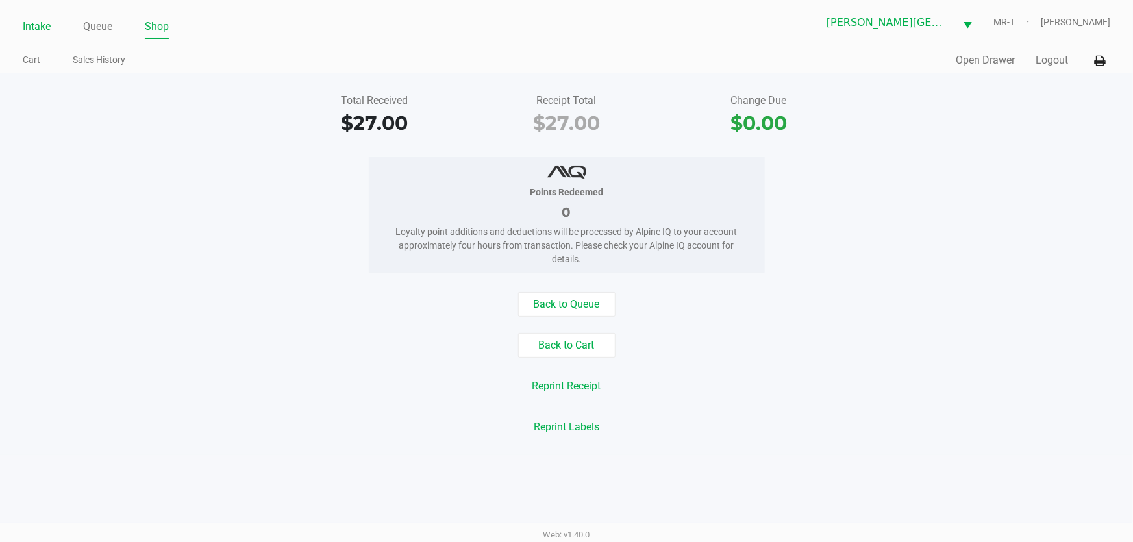
click at [29, 26] on link "Intake" at bounding box center [37, 27] width 28 height 18
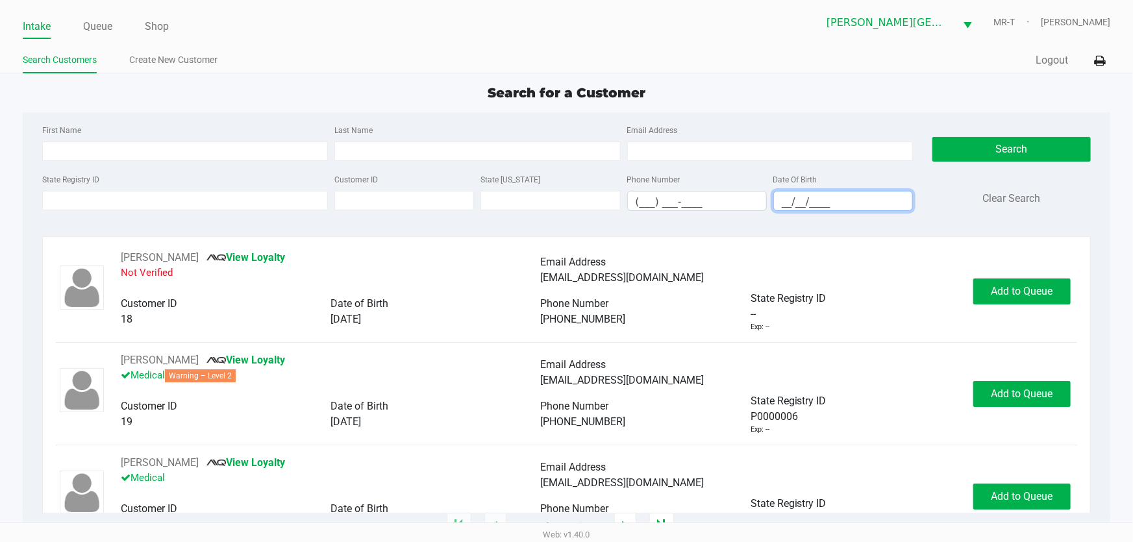
click at [784, 200] on input "__/__/____" at bounding box center [843, 202] width 138 height 20
type input "[DATE]"
click at [390, 141] on div "Last Name" at bounding box center [477, 141] width 292 height 39
click at [386, 155] on input "Last Name" at bounding box center [477, 151] width 286 height 19
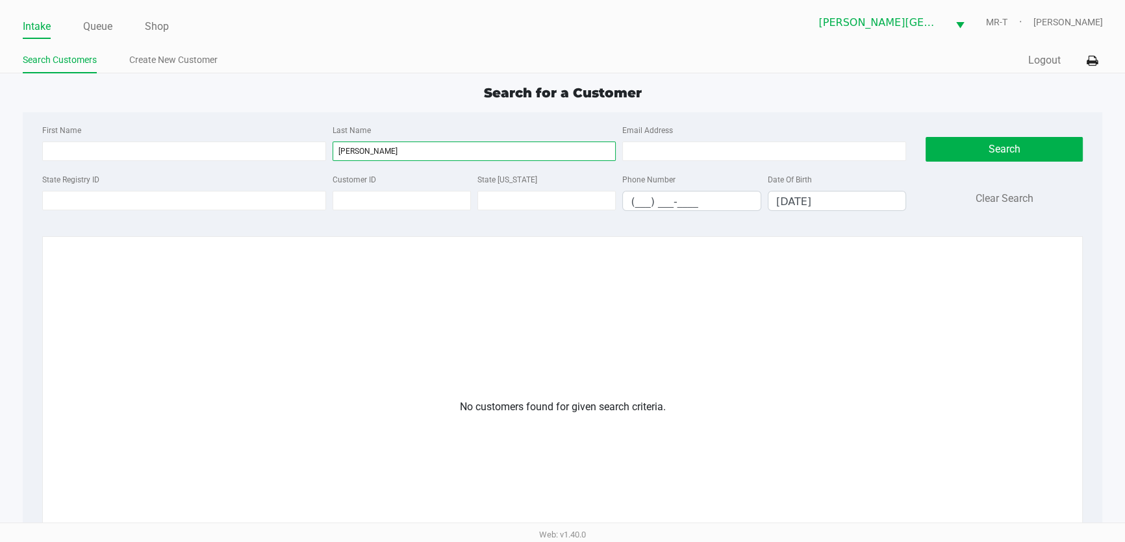
type input "[PERSON_NAME]"
click at [804, 204] on input "[DATE]" at bounding box center [836, 202] width 137 height 20
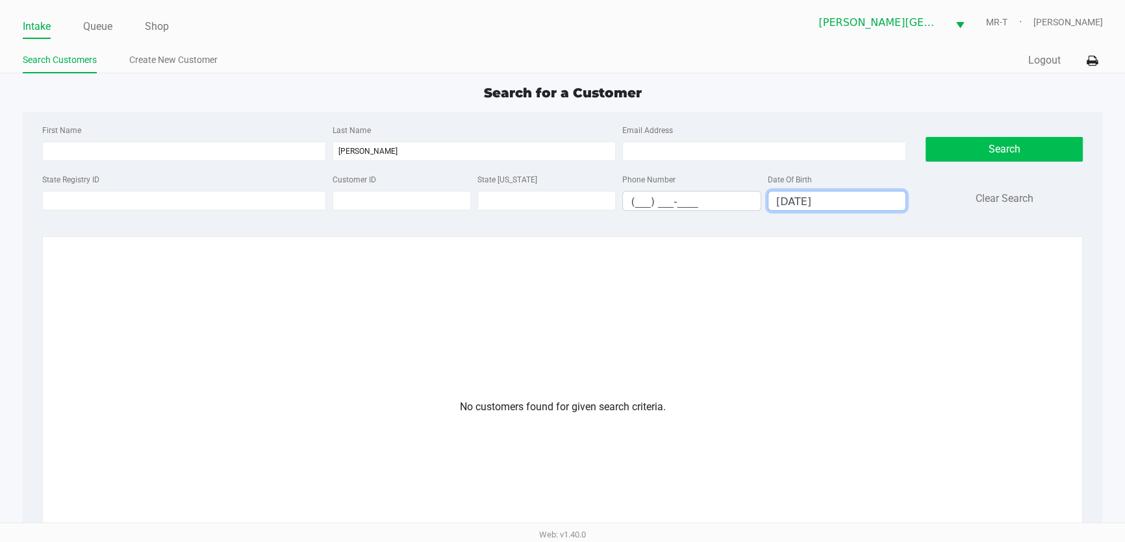
type input "[DATE]"
click at [972, 150] on button "Search" at bounding box center [1003, 149] width 157 height 25
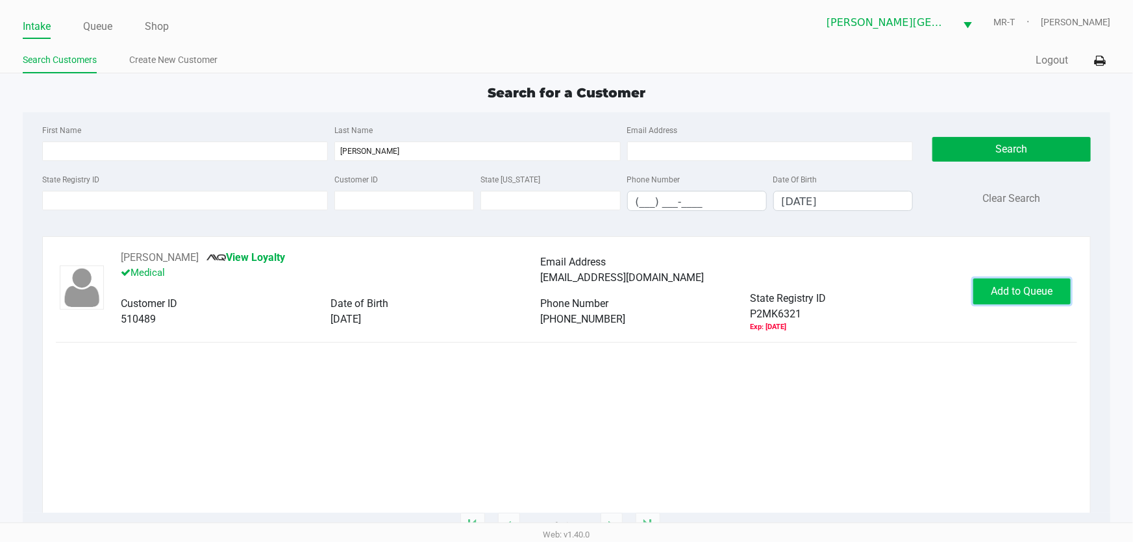
click at [1034, 298] on button "Add to Queue" at bounding box center [1021, 292] width 97 height 26
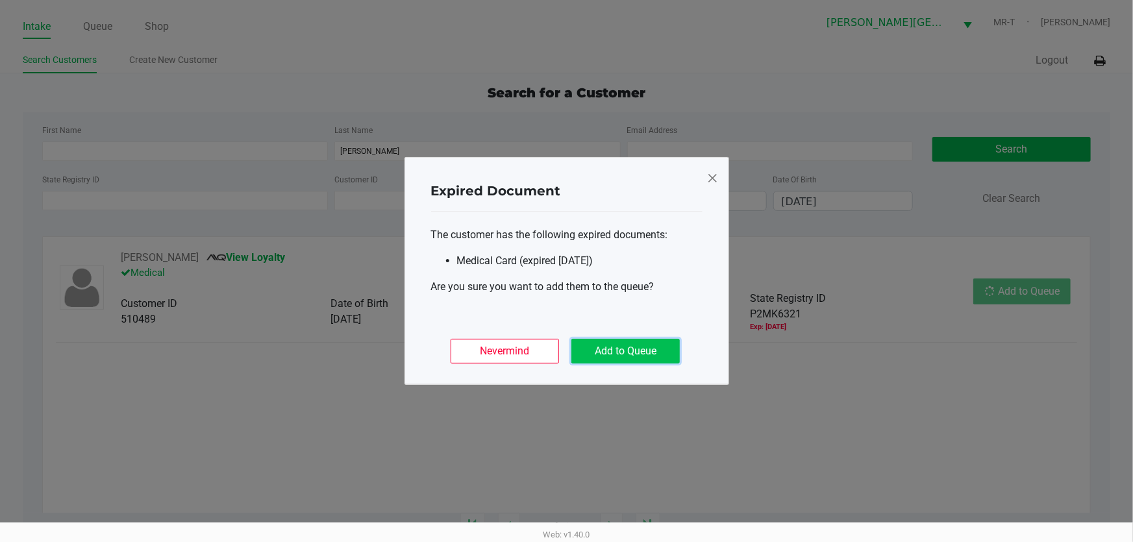
click at [671, 351] on button "Add to Queue" at bounding box center [625, 351] width 108 height 25
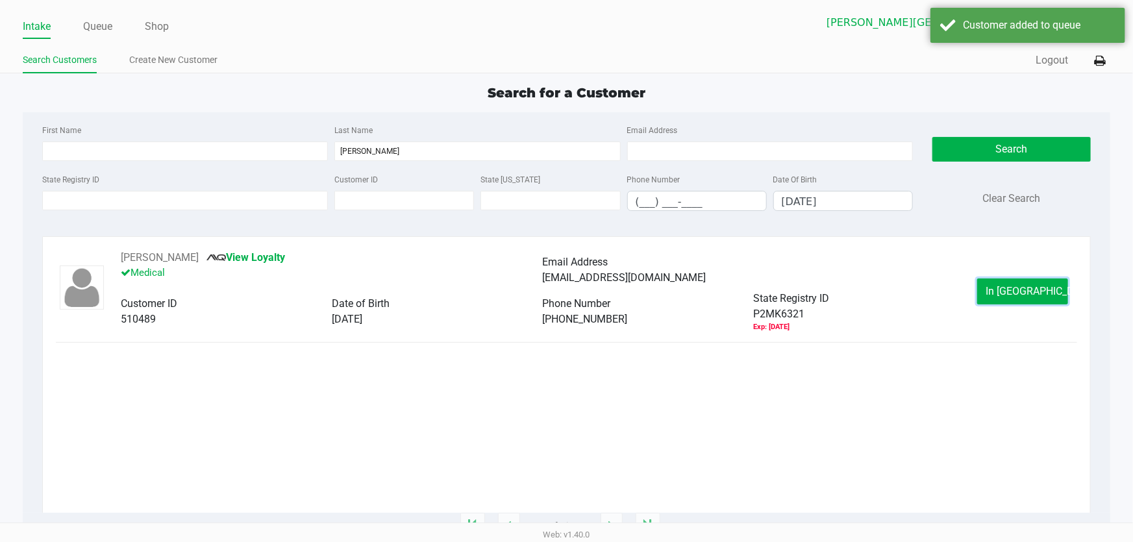
click at [1033, 279] on button "In [GEOGRAPHIC_DATA]" at bounding box center [1022, 292] width 91 height 26
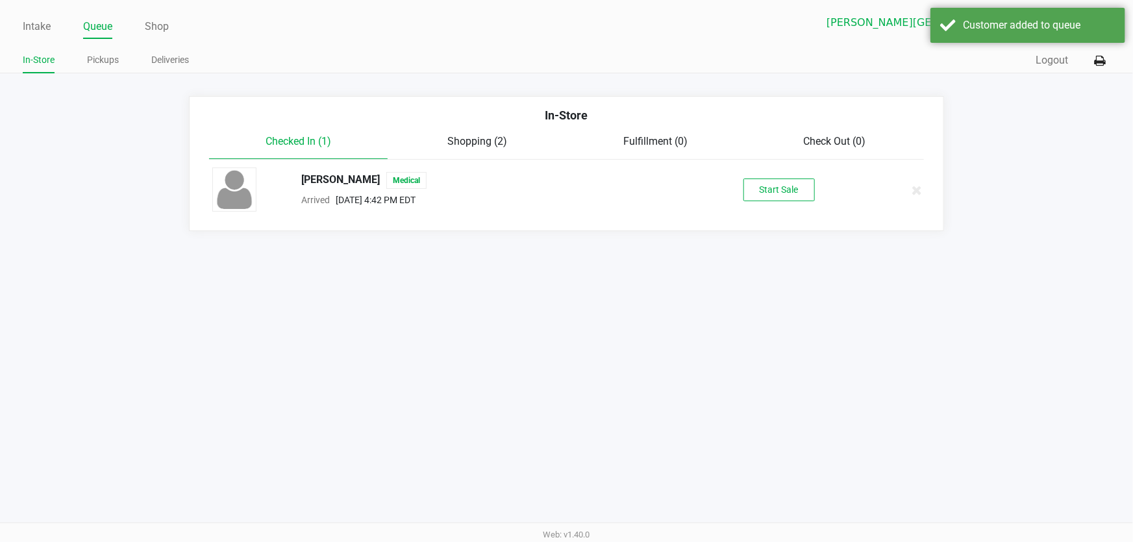
click at [817, 201] on div "[PERSON_NAME] Medical Arrived [DATE] 4:42 PM EDT Start Sale" at bounding box center [567, 190] width 728 height 45
click at [808, 196] on button "Start Sale" at bounding box center [779, 190] width 71 height 23
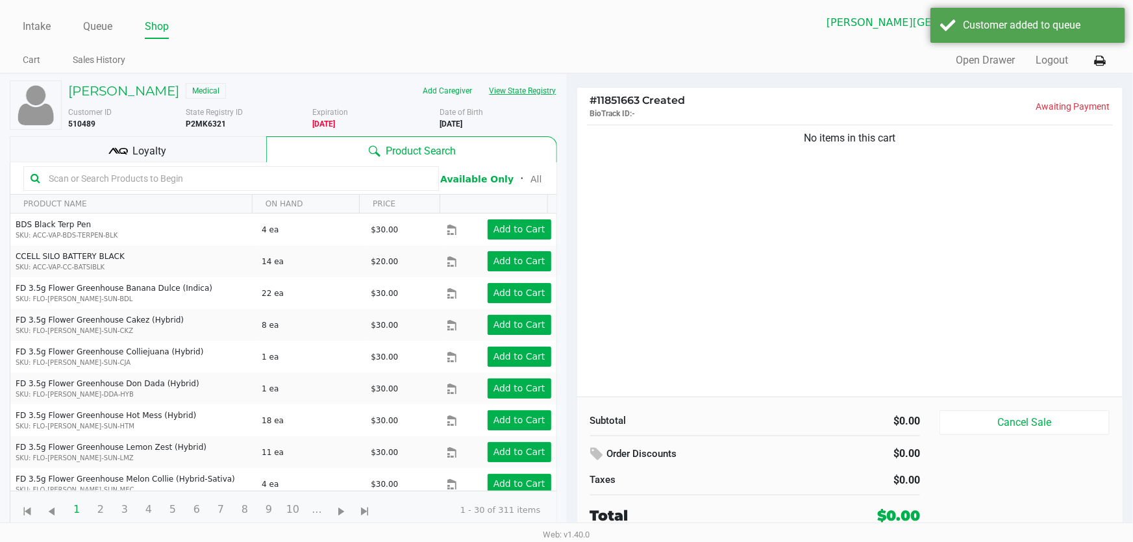
click at [507, 89] on button "View State Registry" at bounding box center [519, 91] width 76 height 21
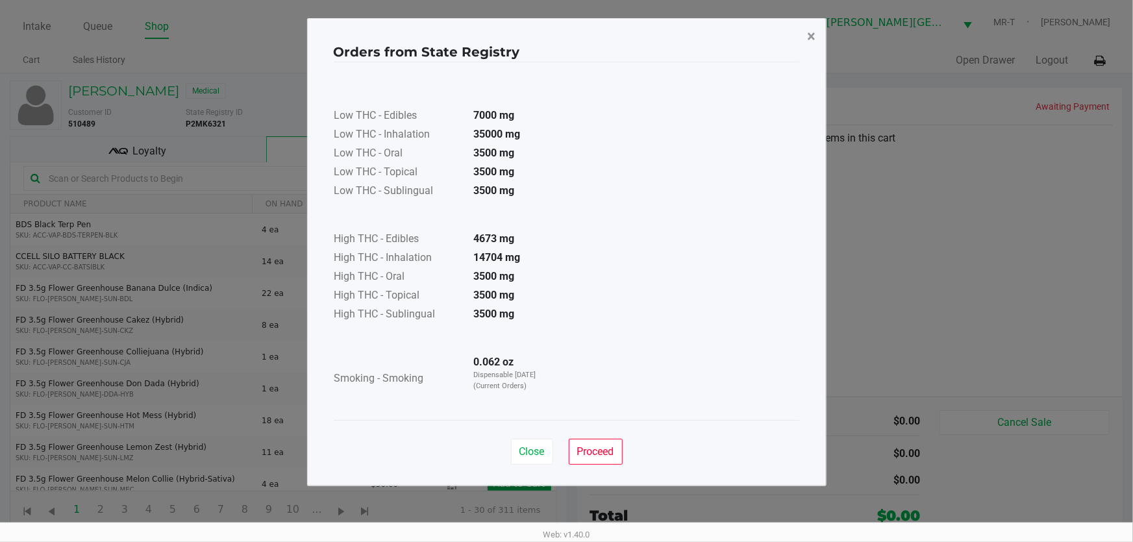
drag, startPoint x: 814, startPoint y: 34, endPoint x: 770, endPoint y: 34, distance: 44.2
click at [814, 34] on span "×" at bounding box center [812, 36] width 8 height 18
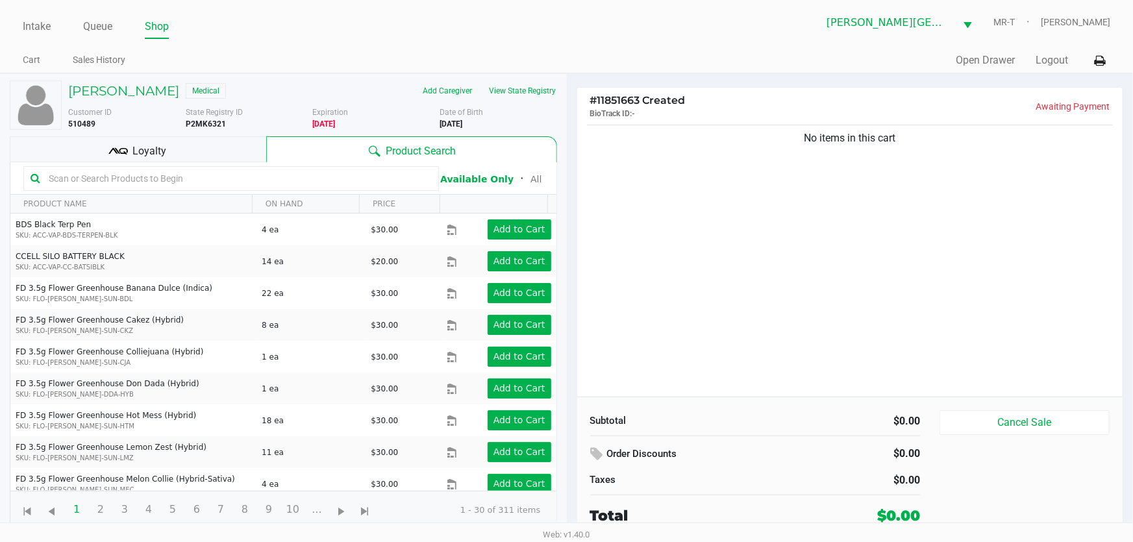
drag, startPoint x: 195, startPoint y: 129, endPoint x: 187, endPoint y: 124, distance: 9.0
click at [187, 124] on div "State Registry ID P2MK6321" at bounding box center [249, 118] width 127 height 23
copy b "P2MK6321"
click at [732, 192] on div "No items in this cart" at bounding box center [850, 259] width 546 height 275
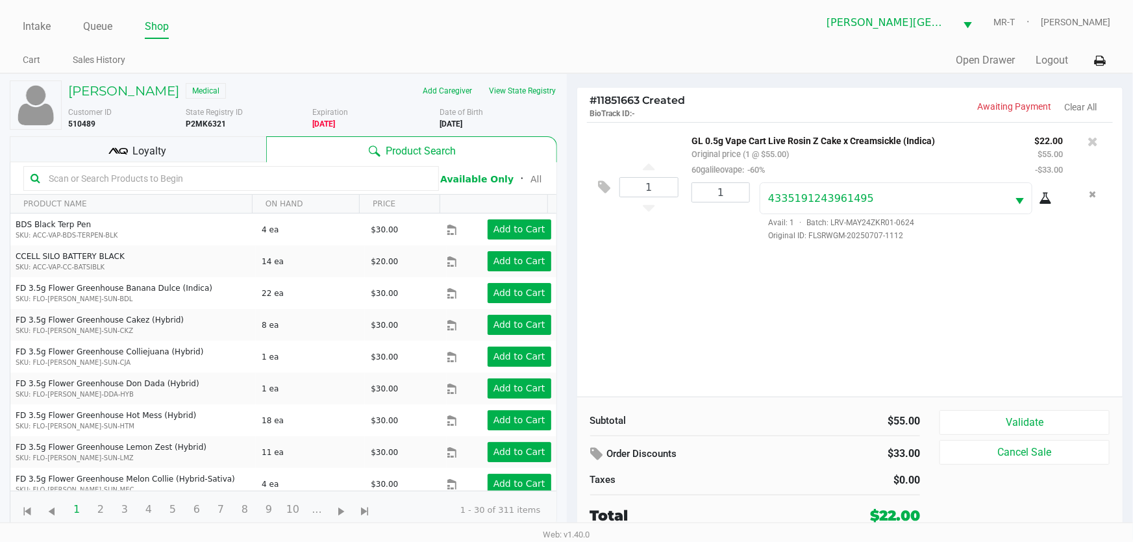
click at [209, 149] on div "Loyalty" at bounding box center [138, 149] width 257 height 26
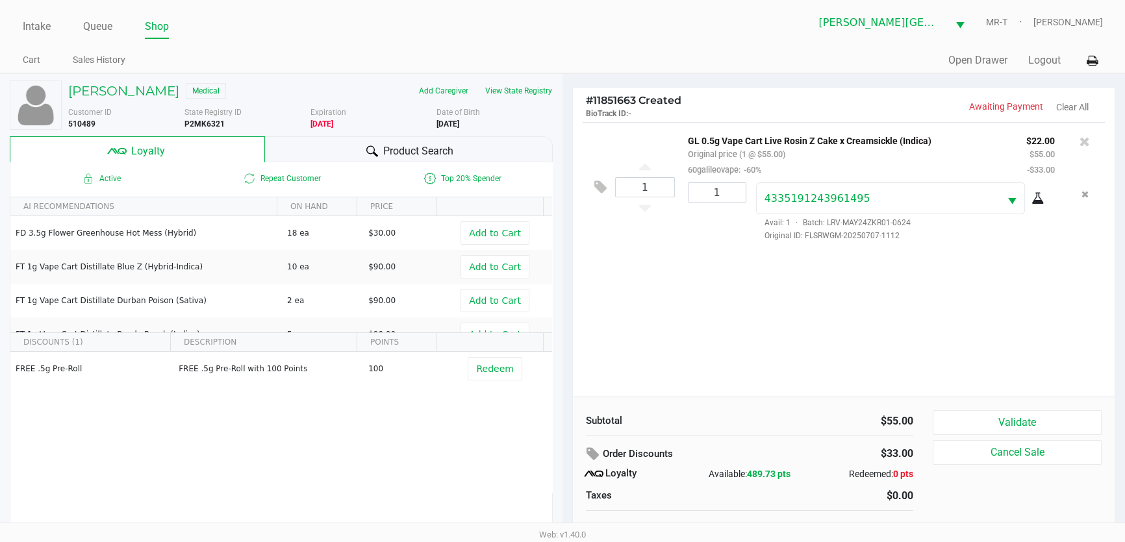
click at [294, 147] on div "Product Search" at bounding box center [409, 149] width 288 height 26
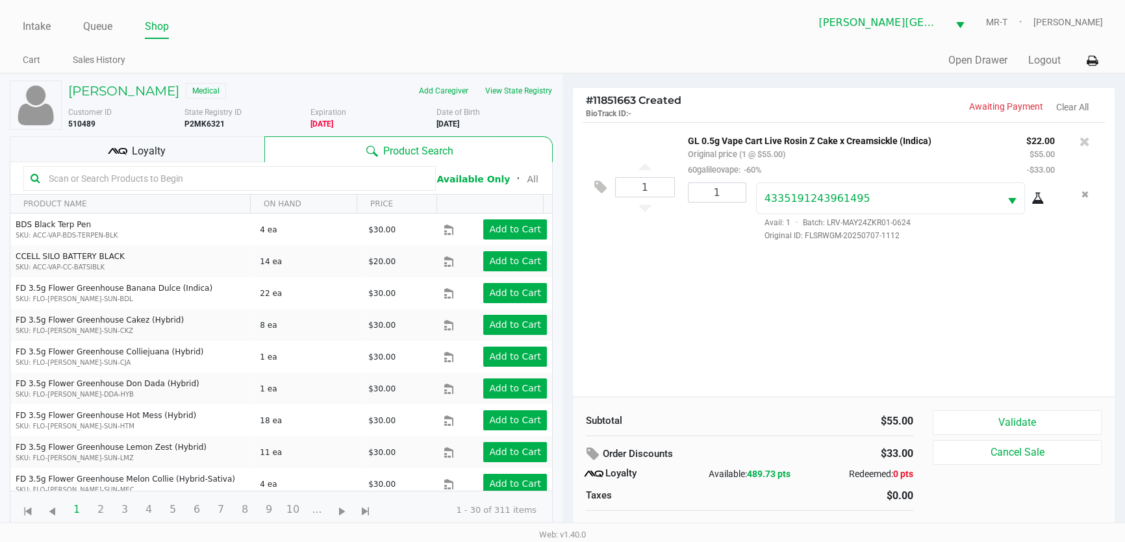
click at [251, 174] on input "text" at bounding box center [236, 178] width 385 height 19
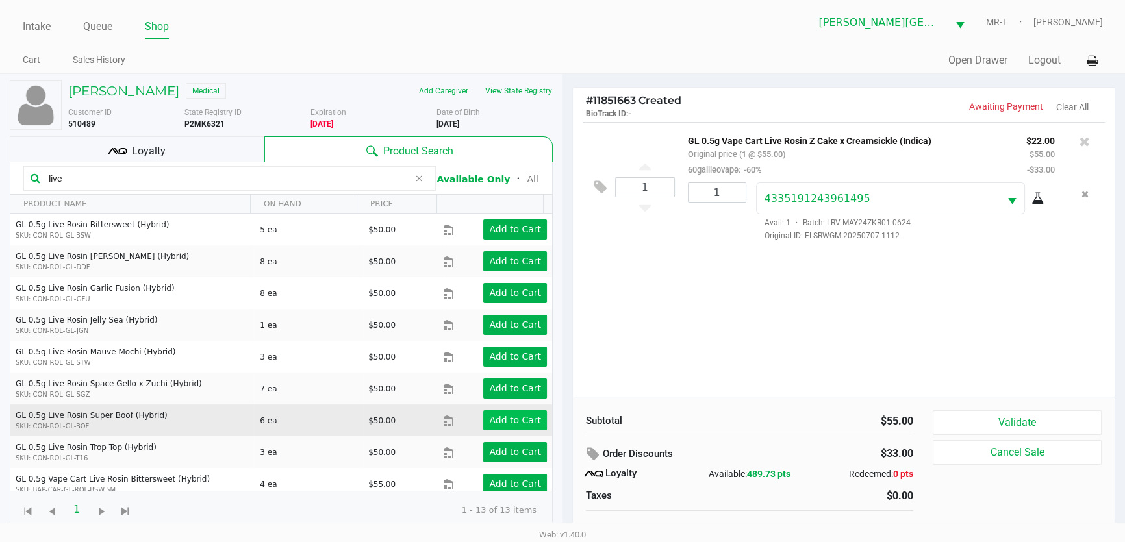
type input "live"
click at [512, 420] on app-button-loader "Add to Cart" at bounding box center [515, 420] width 52 height 10
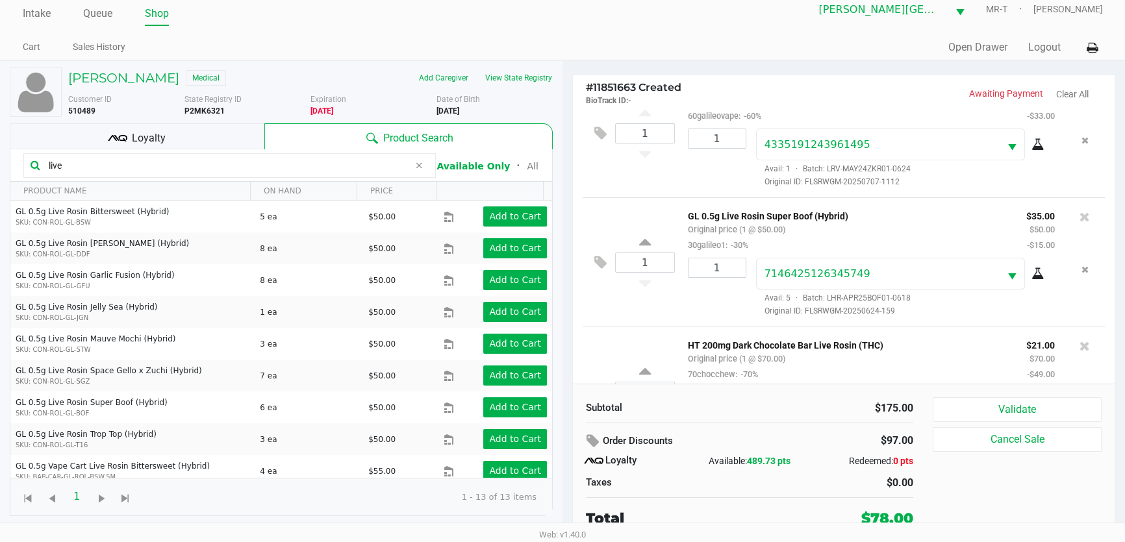
scroll to position [115, 0]
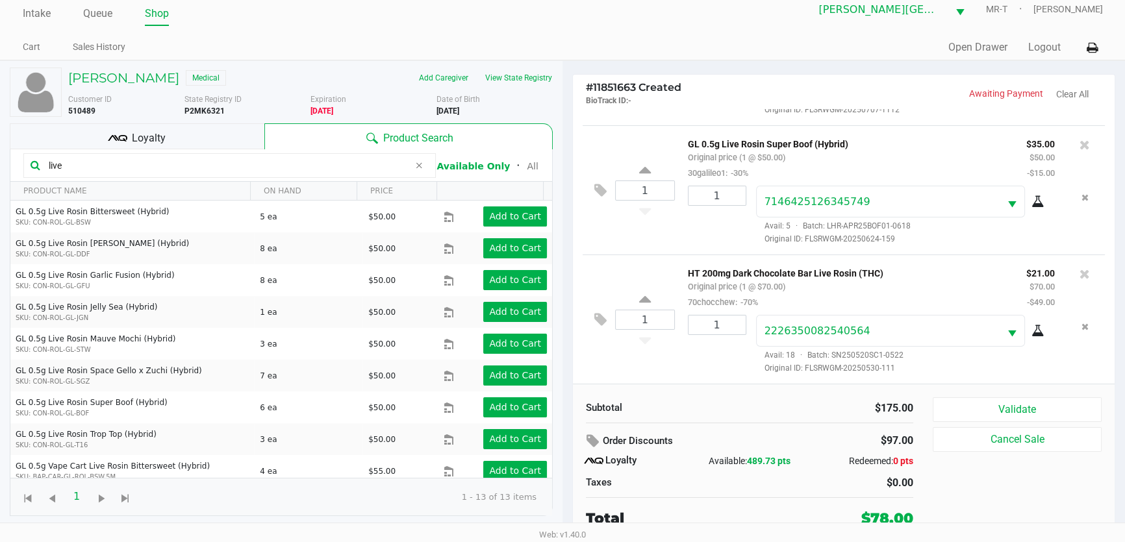
click at [234, 140] on div "Loyalty" at bounding box center [137, 136] width 255 height 26
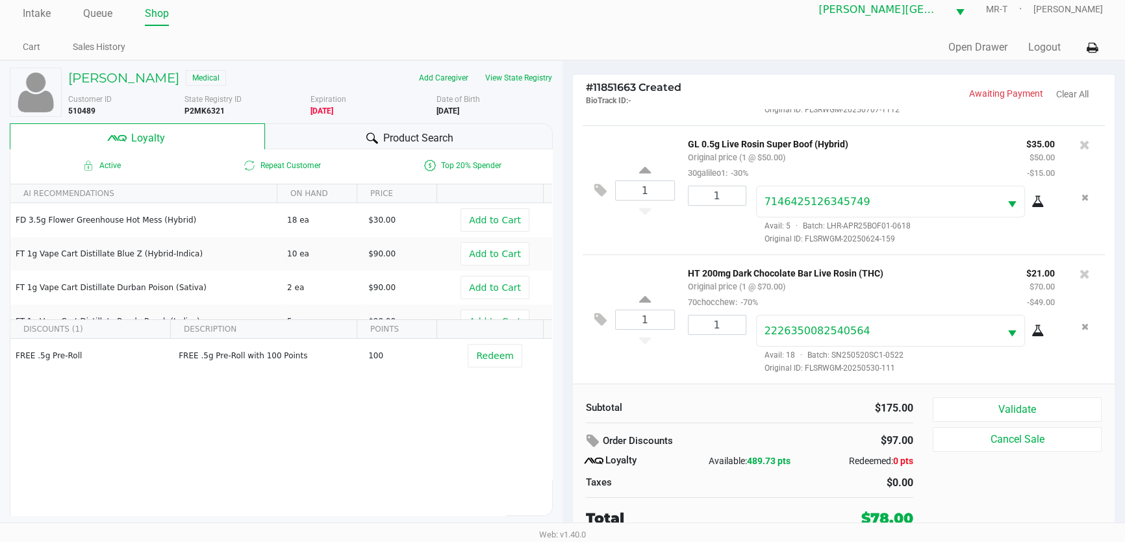
click at [295, 138] on div "Product Search" at bounding box center [409, 136] width 288 height 26
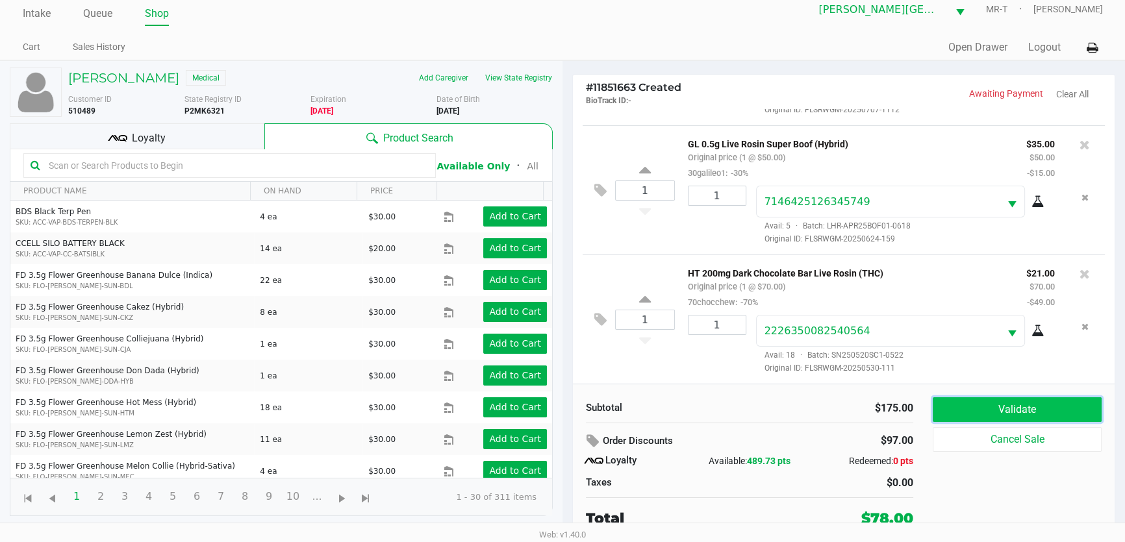
click at [1025, 400] on button "Validate" at bounding box center [1017, 409] width 169 height 25
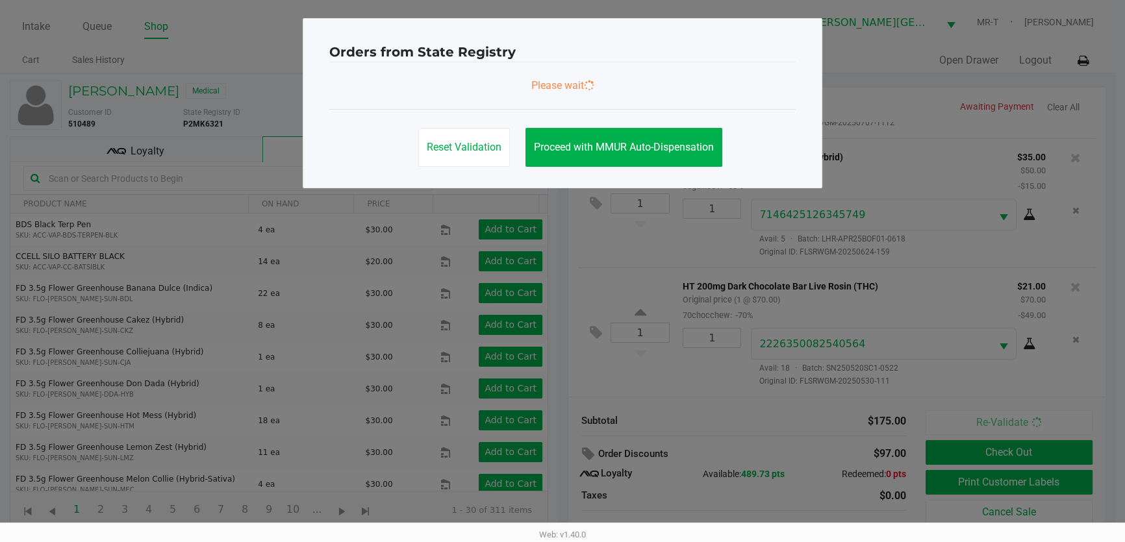
scroll to position [0, 0]
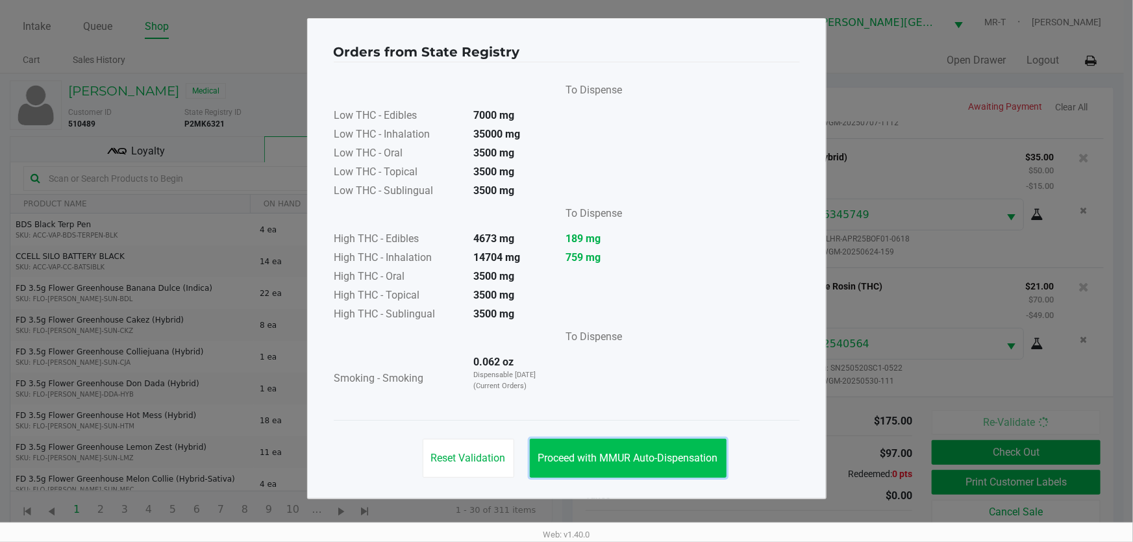
click at [672, 471] on button "Proceed with MMUR Auto-Dispensation" at bounding box center [628, 458] width 197 height 39
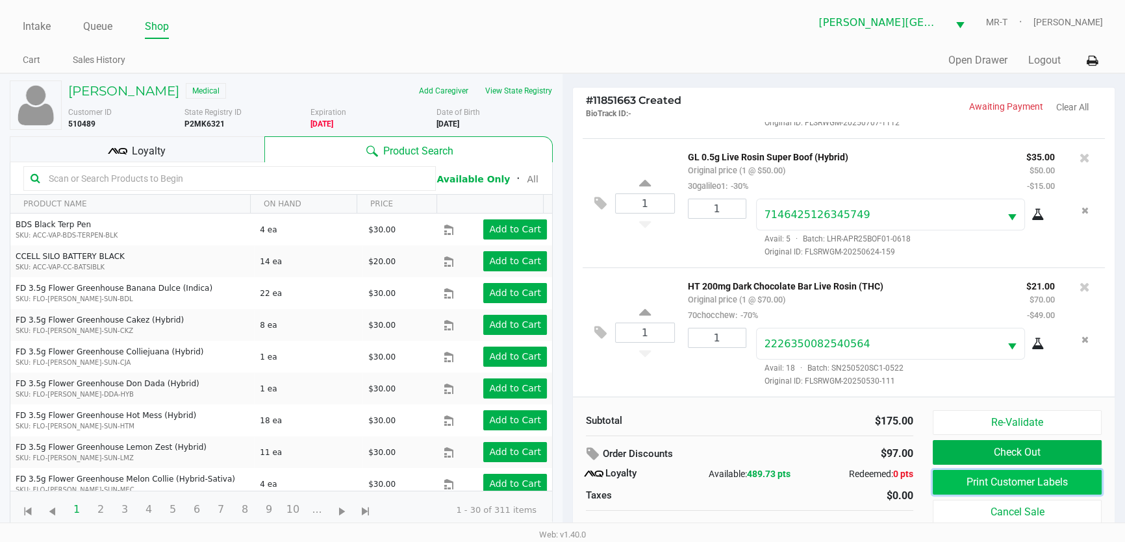
click at [962, 481] on button "Print Customer Labels" at bounding box center [1017, 482] width 169 height 25
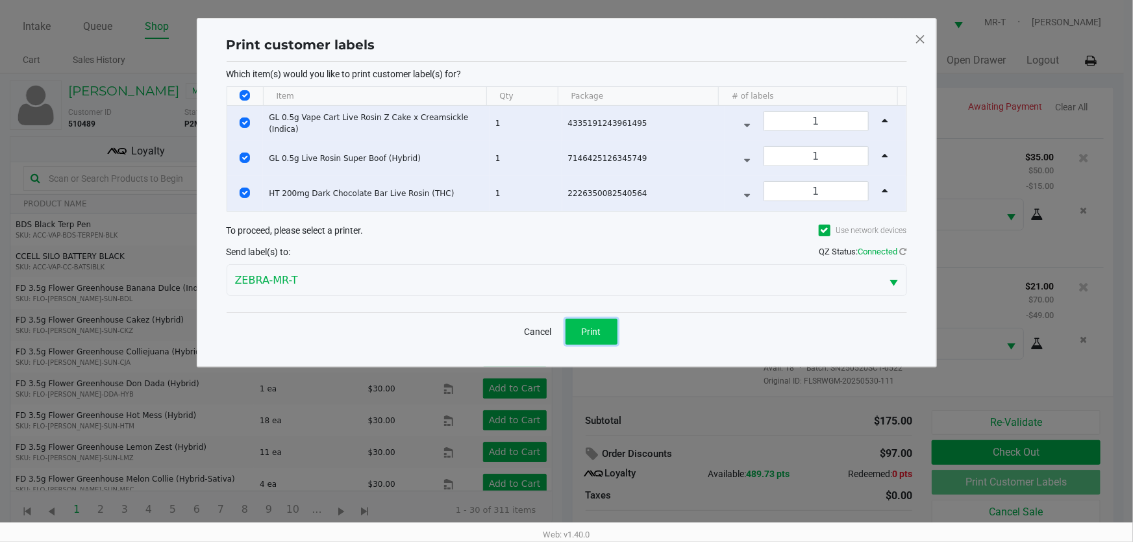
click at [579, 332] on button "Print" at bounding box center [592, 332] width 52 height 26
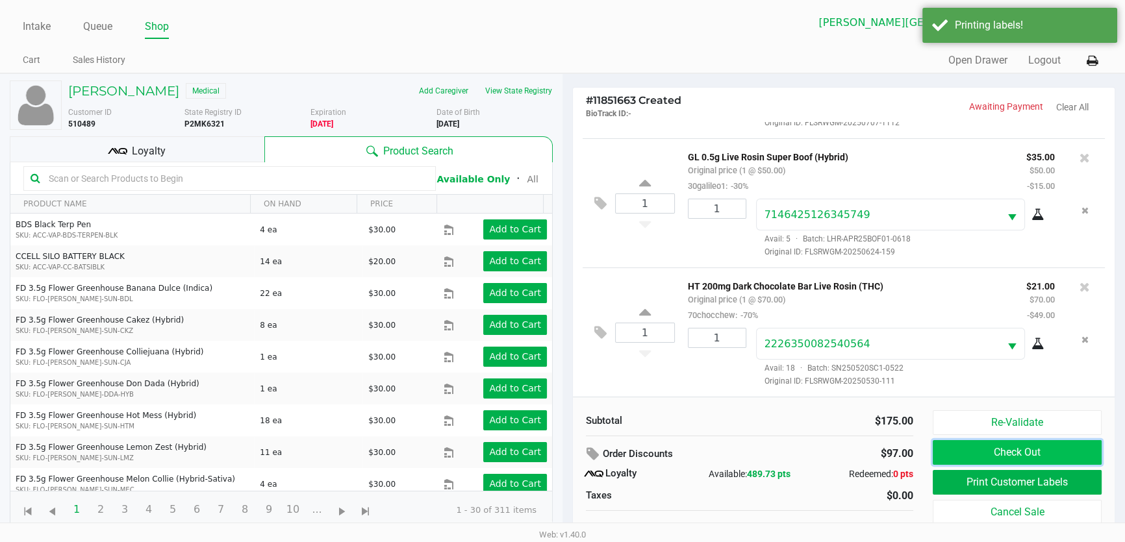
click at [1025, 447] on button "Check Out" at bounding box center [1017, 452] width 169 height 25
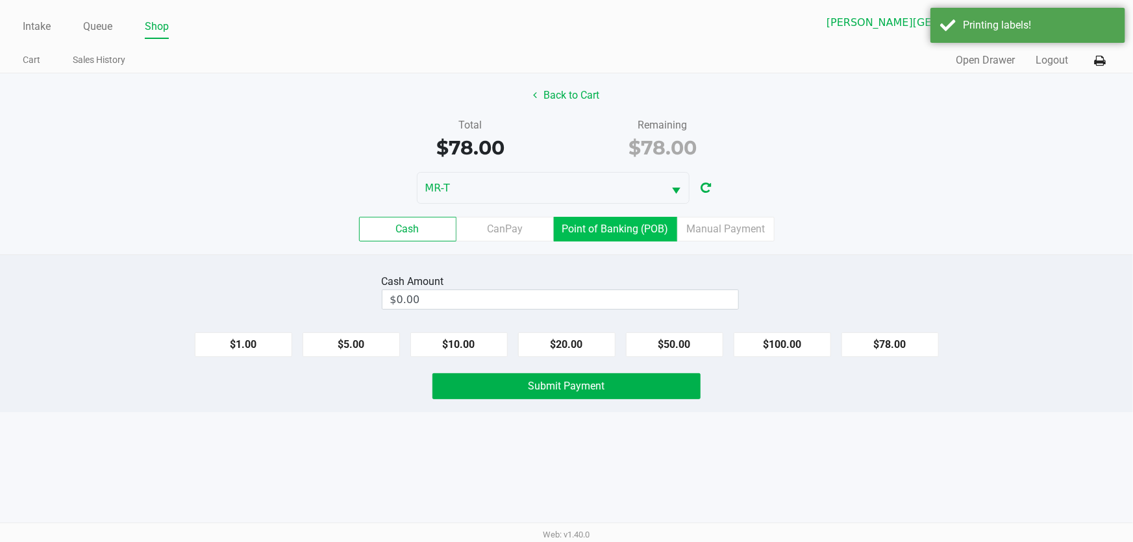
click at [645, 231] on label "Point of Banking (POB)" at bounding box center [615, 229] width 123 height 25
click at [0, 0] on 7 "Point of Banking (POB)" at bounding box center [0, 0] width 0 height 0
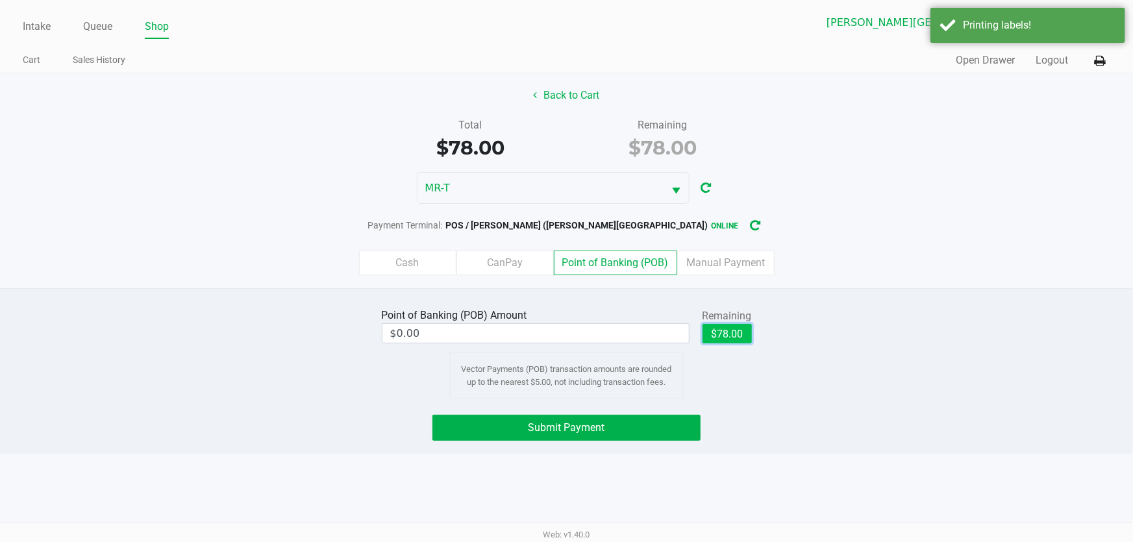
click at [730, 333] on button "$78.00" at bounding box center [727, 333] width 49 height 19
type input "$78.00"
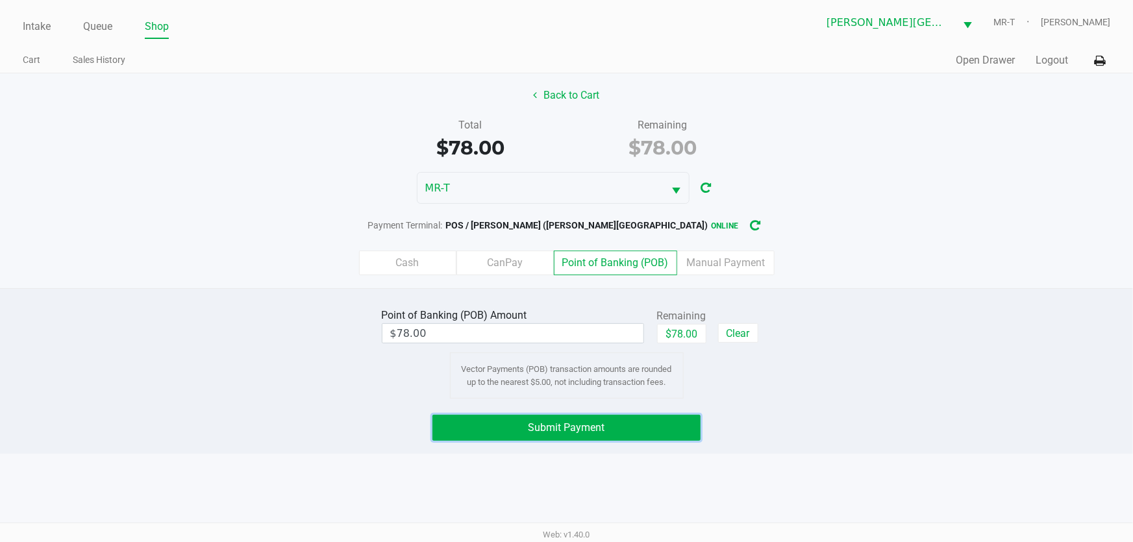
click at [610, 418] on button "Submit Payment" at bounding box center [567, 428] width 269 height 26
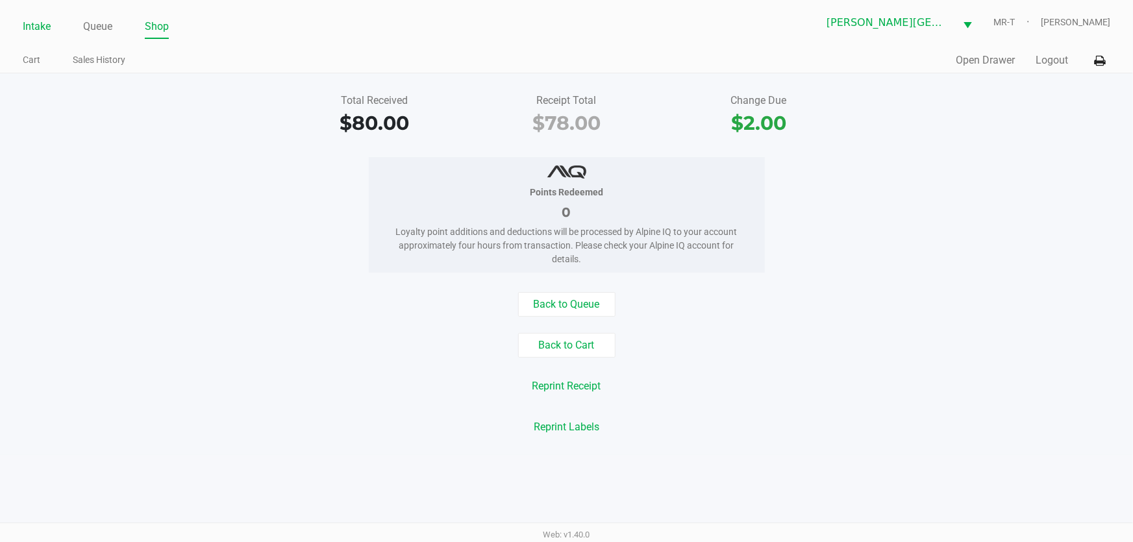
click at [37, 31] on link "Intake" at bounding box center [37, 27] width 28 height 18
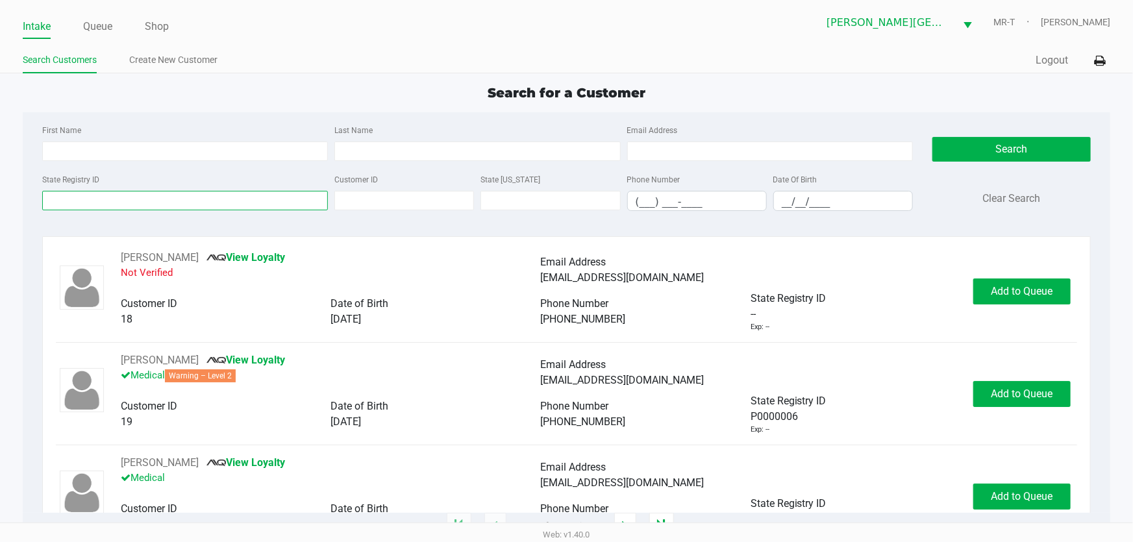
click at [123, 194] on input "State Registry ID" at bounding box center [185, 200] width 286 height 19
click at [84, 202] on input "State Registry ID" at bounding box center [185, 200] width 286 height 19
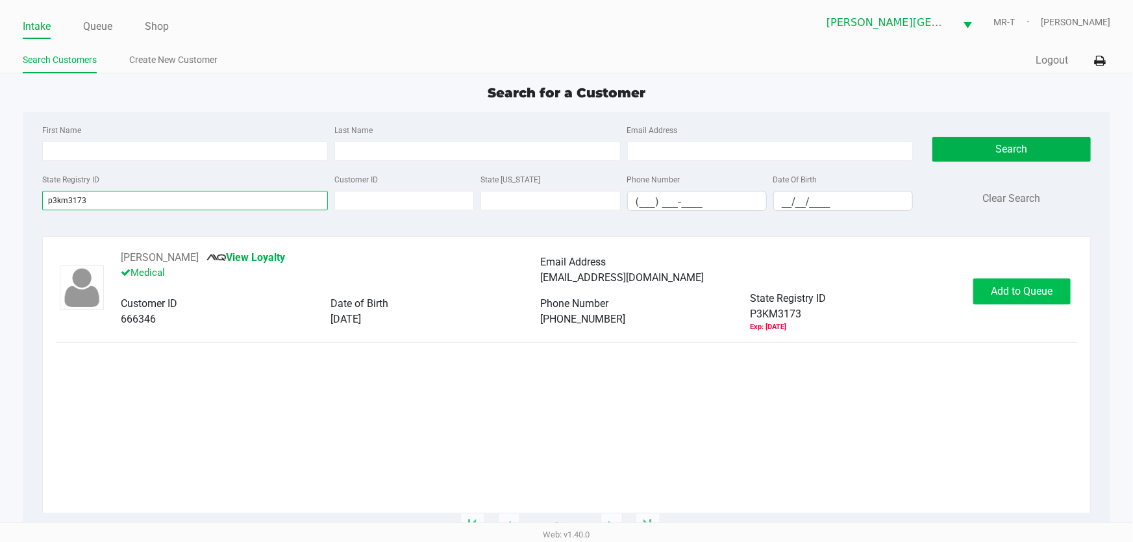
type input "p3km3173"
click at [1010, 280] on button "Add to Queue" at bounding box center [1021, 292] width 97 height 26
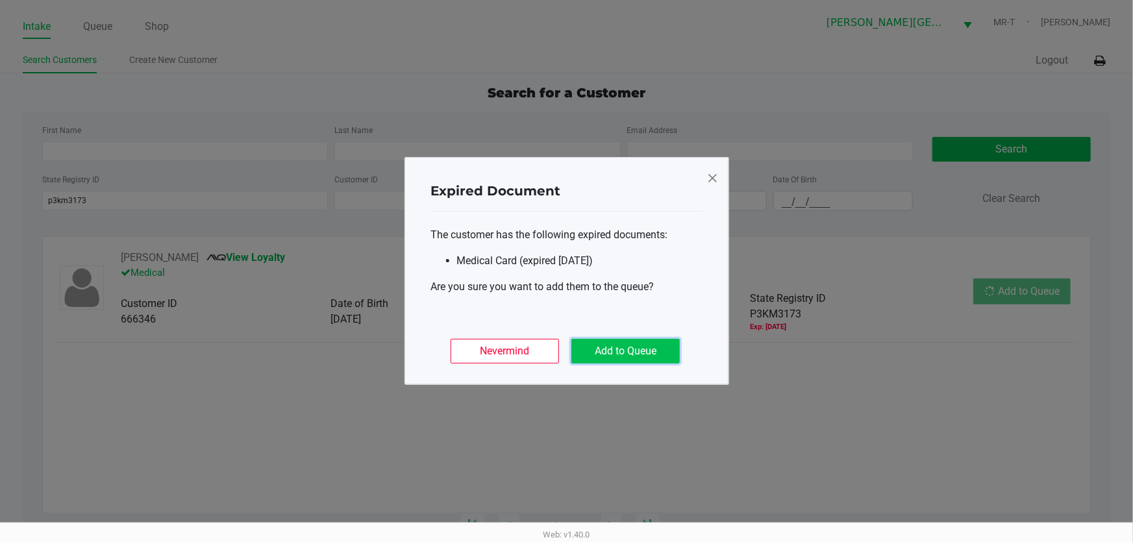
click at [634, 343] on button "Add to Queue" at bounding box center [625, 351] width 108 height 25
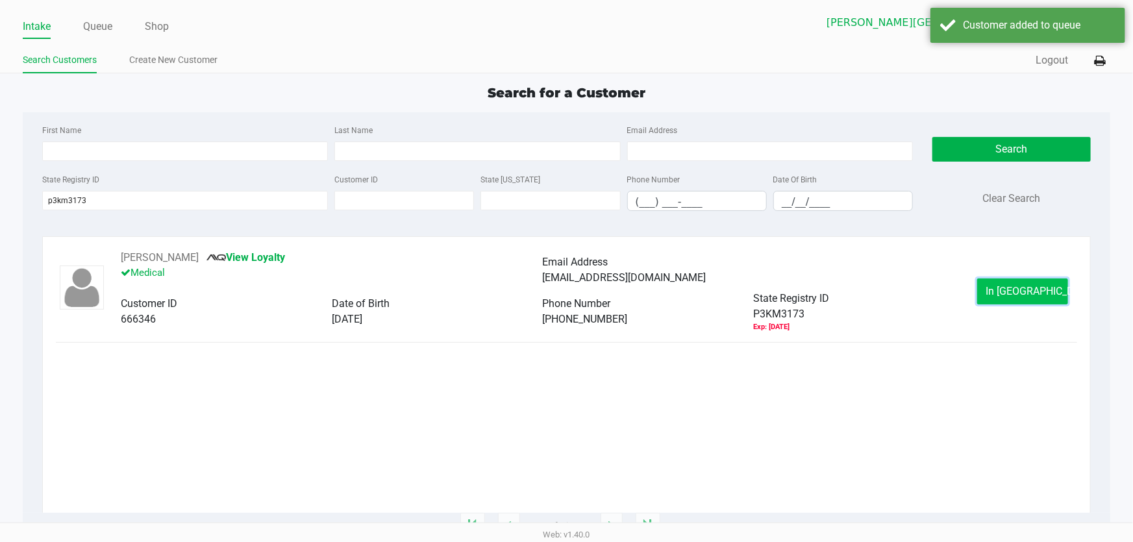
click at [1033, 290] on span "In [GEOGRAPHIC_DATA]" at bounding box center [1040, 291] width 109 height 12
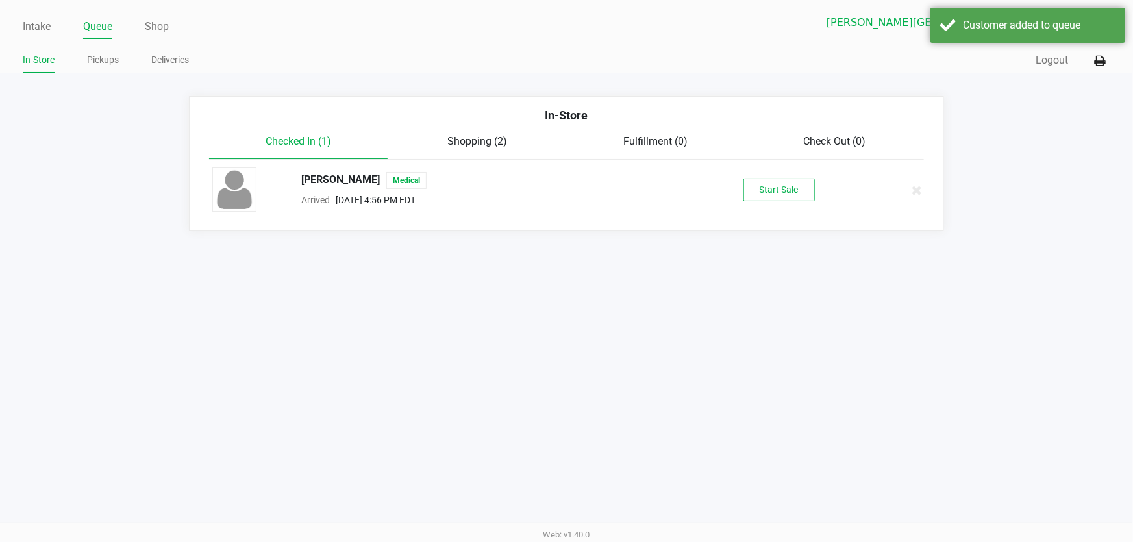
click at [807, 201] on div "[PERSON_NAME] Medical Arrived [DATE] 4:56 PM EDT Start Sale" at bounding box center [567, 190] width 728 height 45
click at [791, 190] on button "Start Sale" at bounding box center [779, 190] width 71 height 23
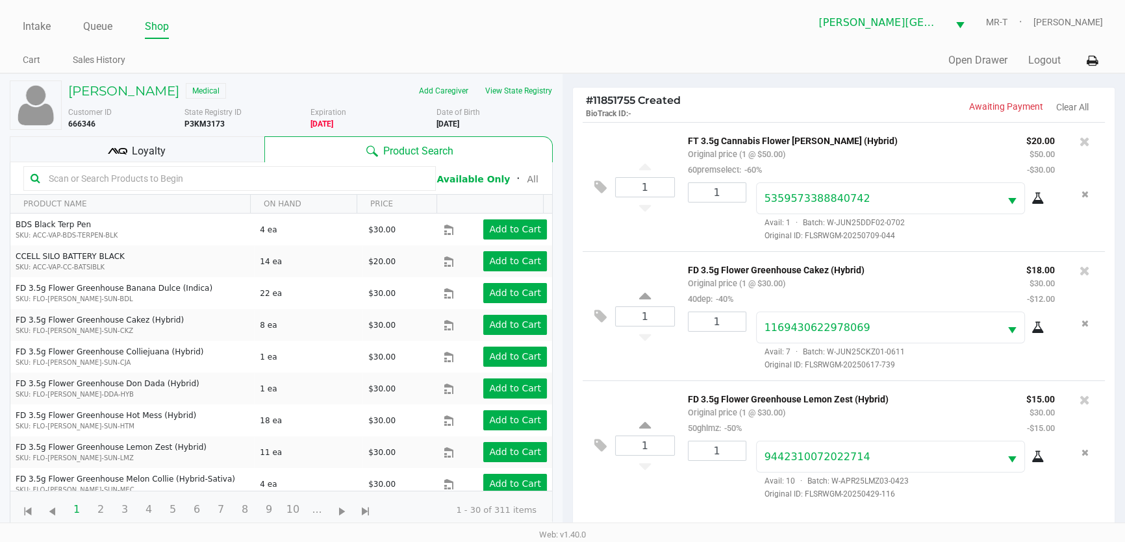
click at [122, 182] on input "text" at bounding box center [236, 178] width 385 height 19
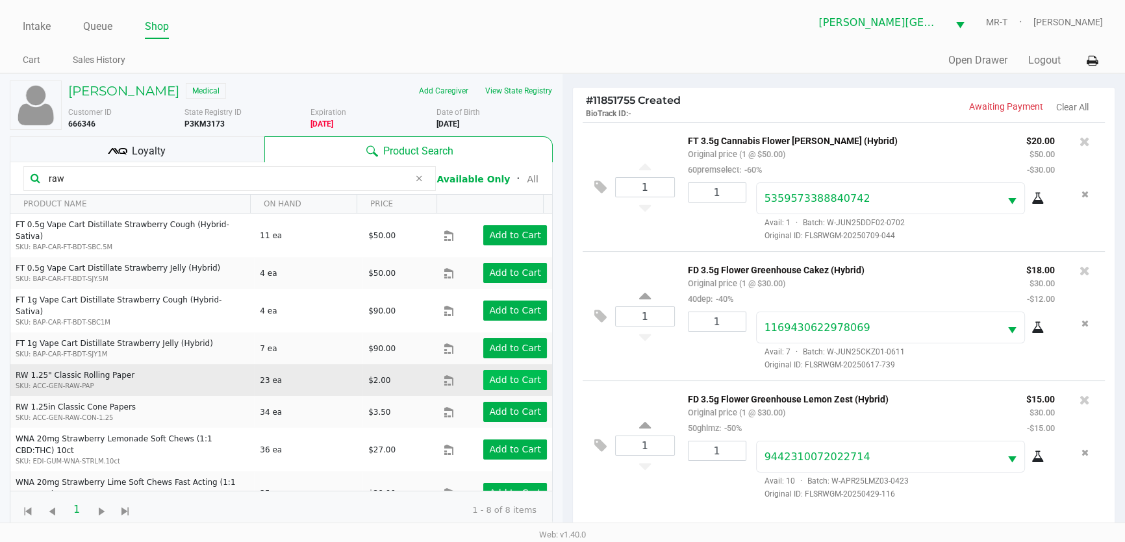
type input "raw"
click at [516, 375] on app-button-loader "Add to Cart" at bounding box center [515, 380] width 52 height 10
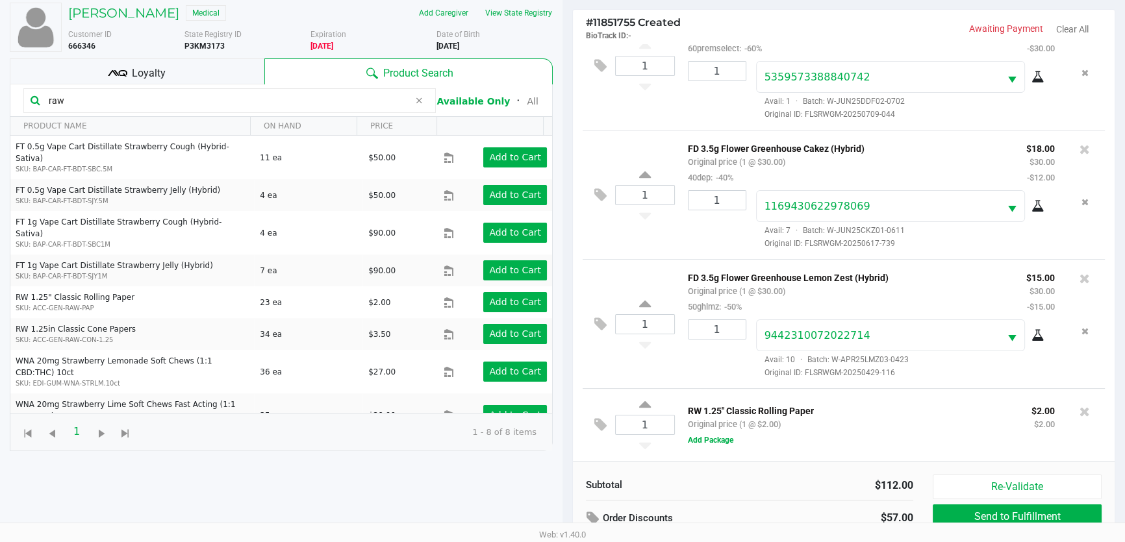
scroll to position [139, 0]
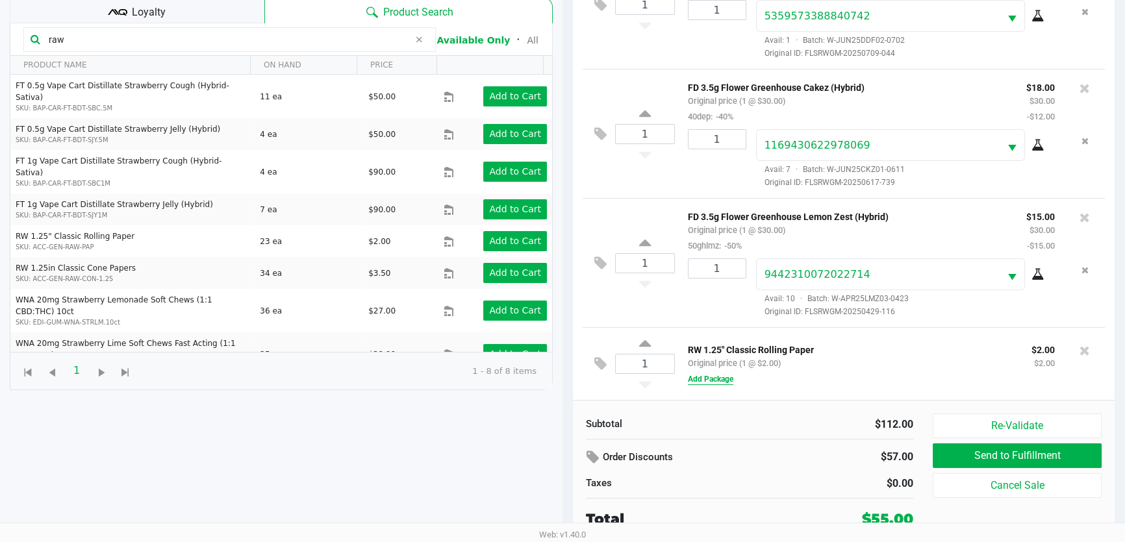
click at [725, 384] on button "Add Package" at bounding box center [710, 379] width 45 height 12
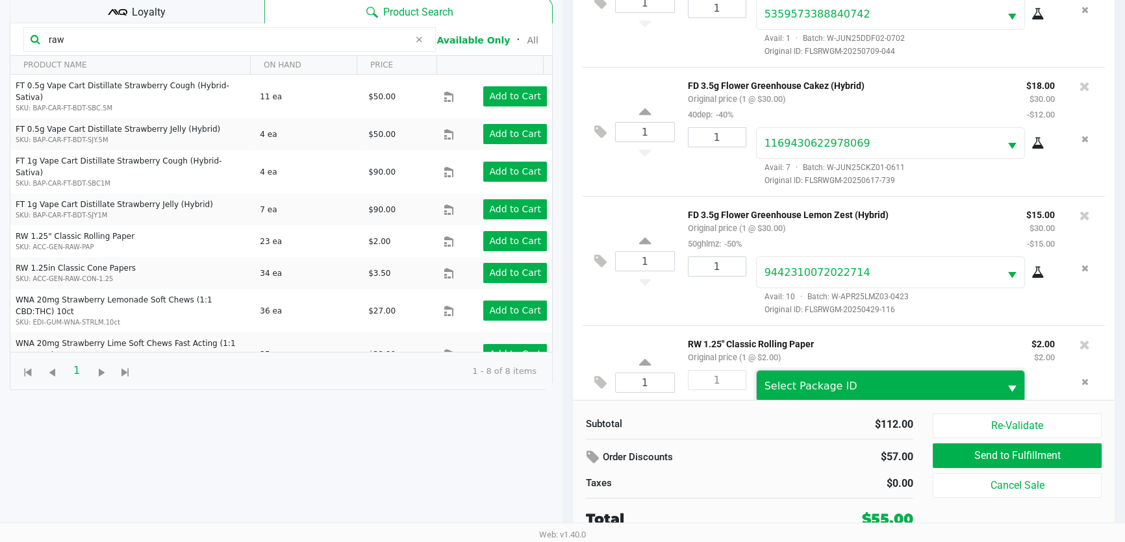
click at [809, 379] on span "Select Package ID" at bounding box center [878, 386] width 243 height 31
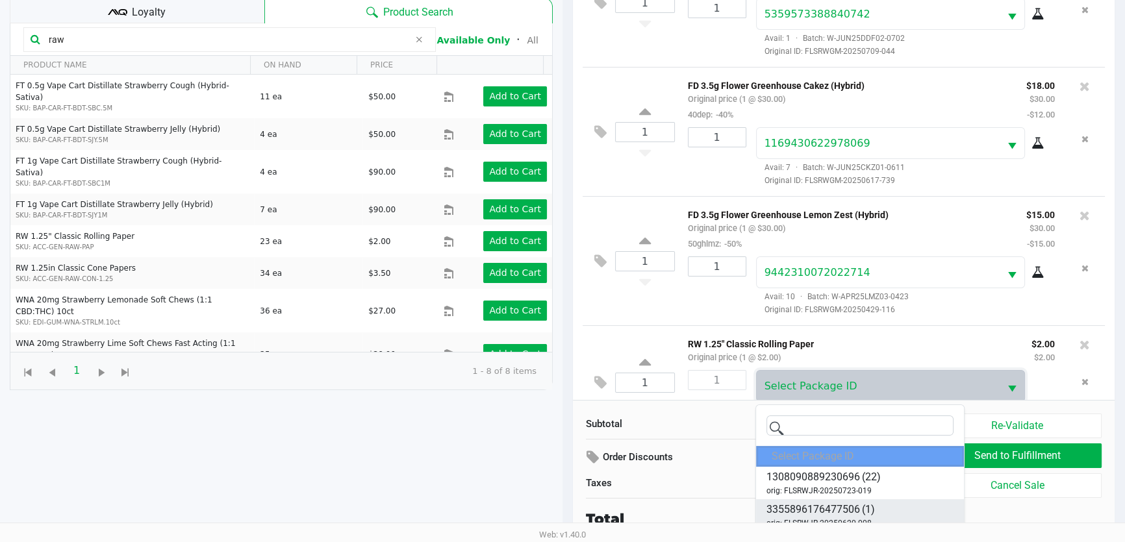
click at [844, 510] on span "3355896176477506" at bounding box center [813, 510] width 94 height 16
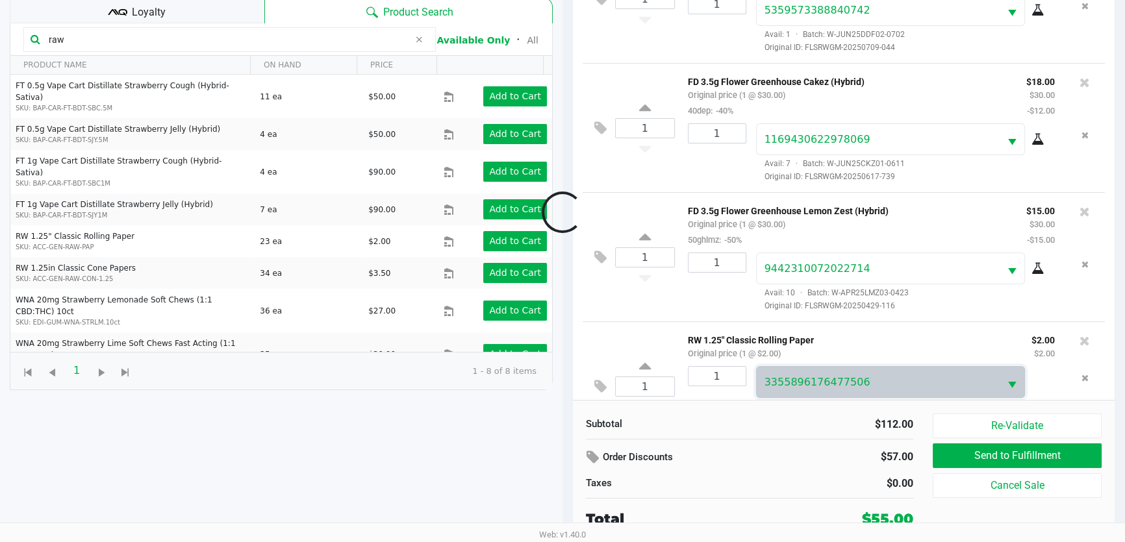
scroll to position [86, 0]
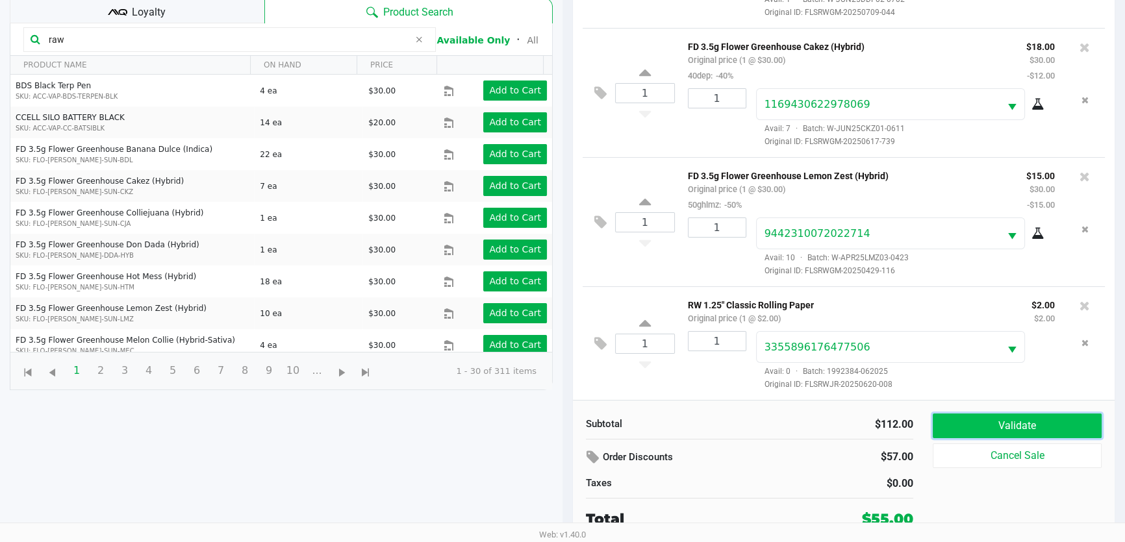
click at [1026, 434] on button "Validate" at bounding box center [1017, 426] width 169 height 25
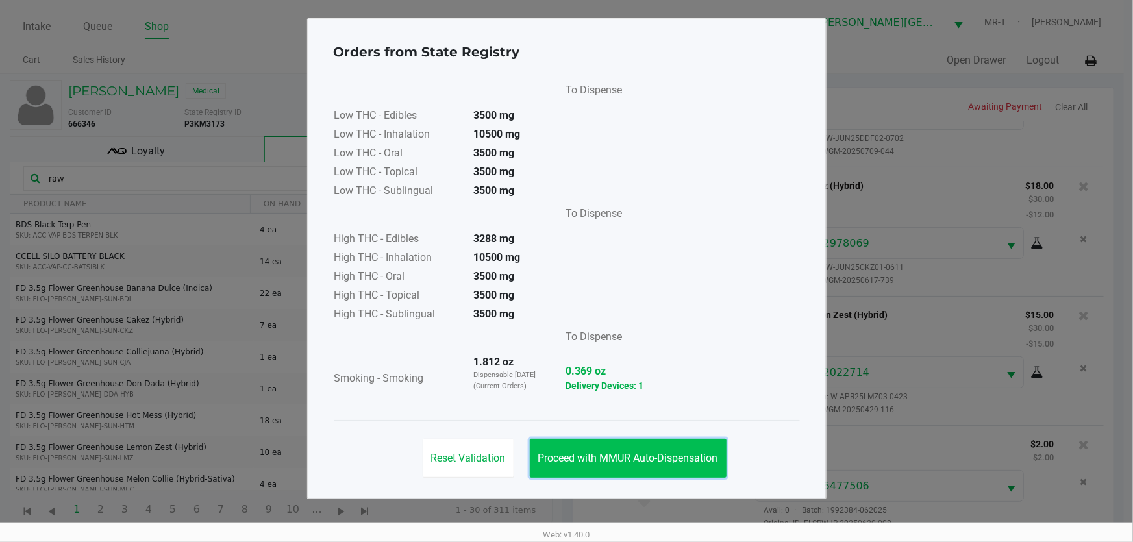
click at [661, 455] on span "Proceed with MMUR Auto-Dispensation" at bounding box center [628, 458] width 180 height 12
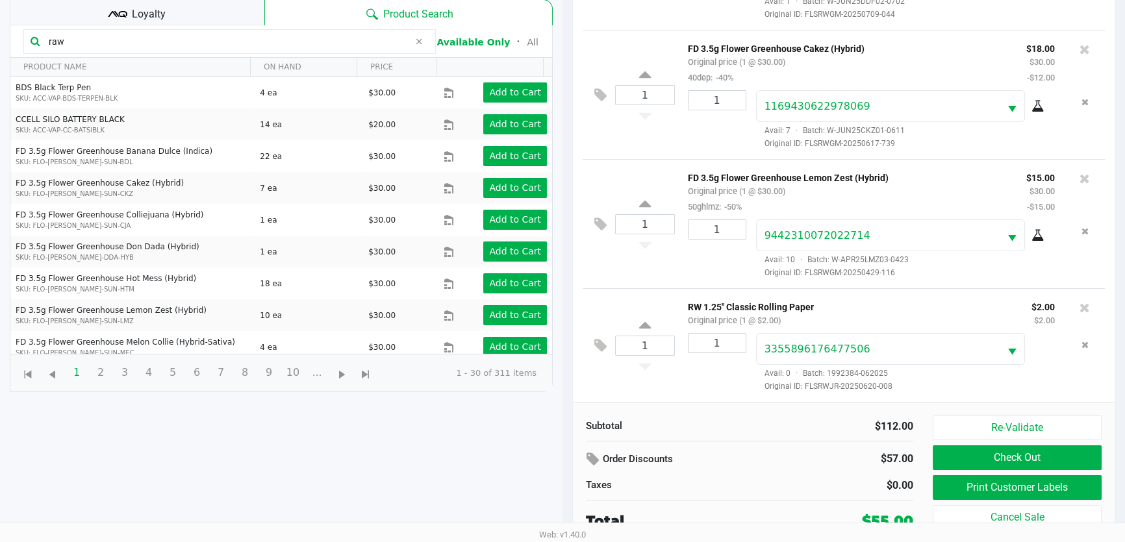
scroll to position [139, 0]
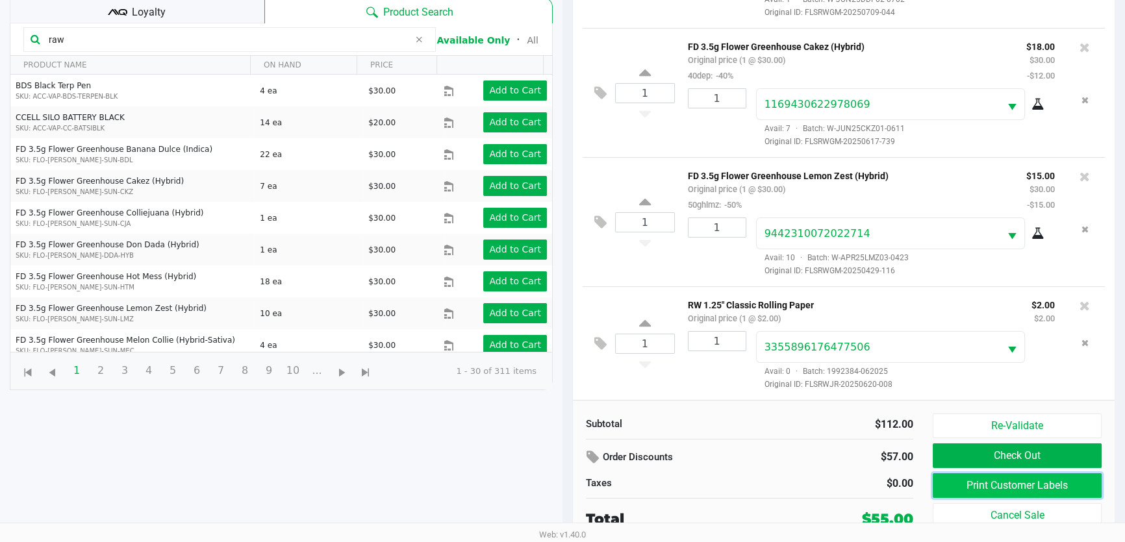
click at [1042, 486] on button "Print Customer Labels" at bounding box center [1017, 485] width 169 height 25
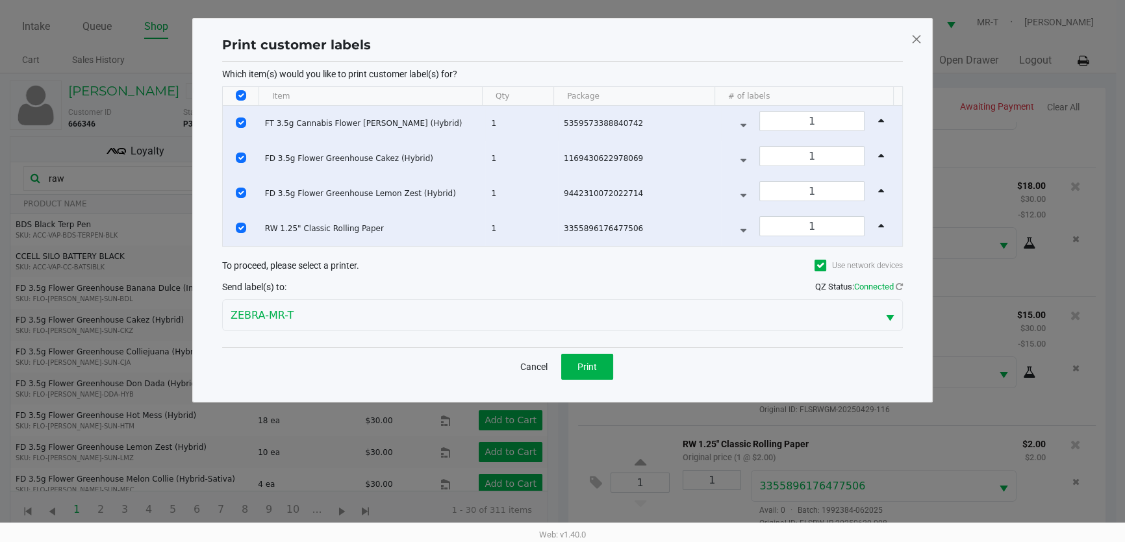
scroll to position [0, 0]
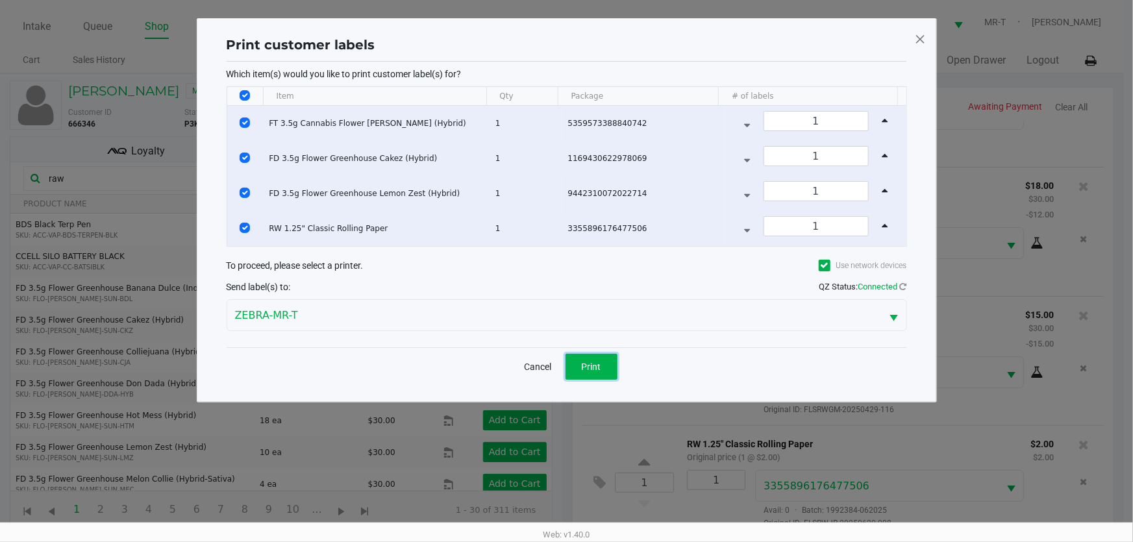
click at [599, 357] on button "Print" at bounding box center [592, 367] width 52 height 26
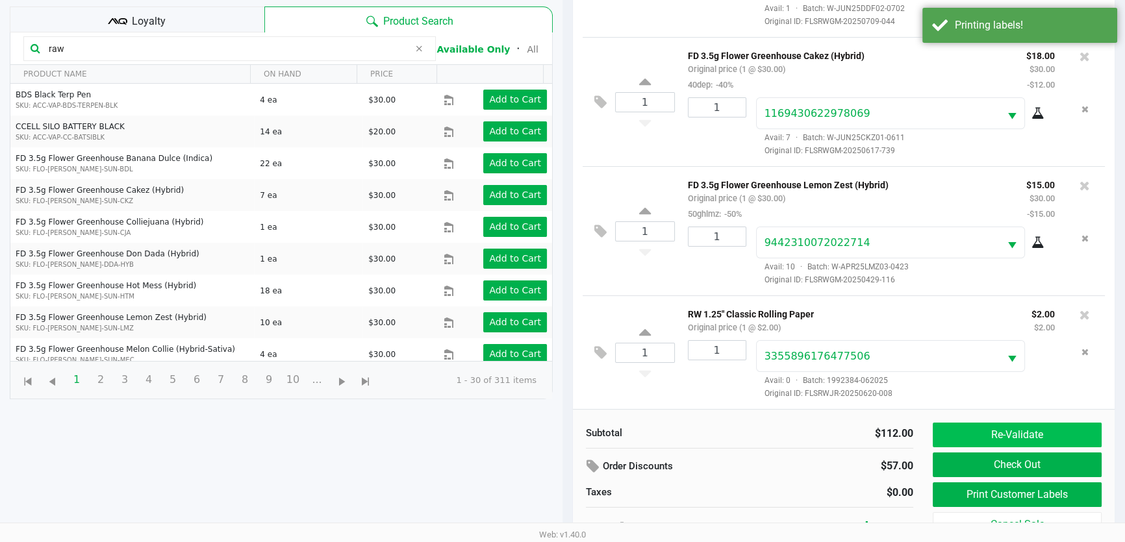
scroll to position [139, 0]
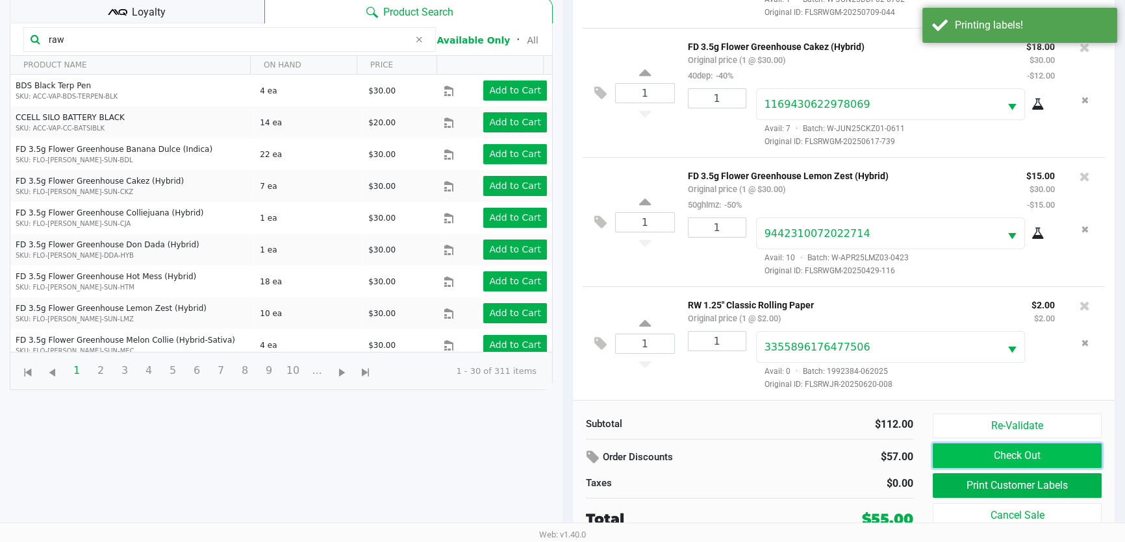
click at [977, 458] on button "Check Out" at bounding box center [1017, 456] width 169 height 25
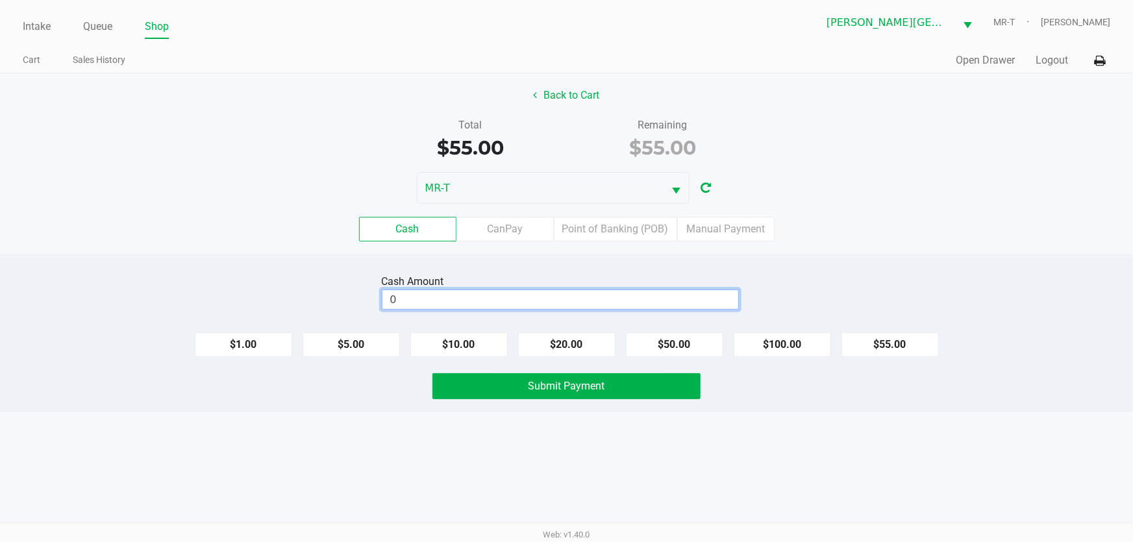
click at [424, 295] on input "0" at bounding box center [560, 299] width 356 height 19
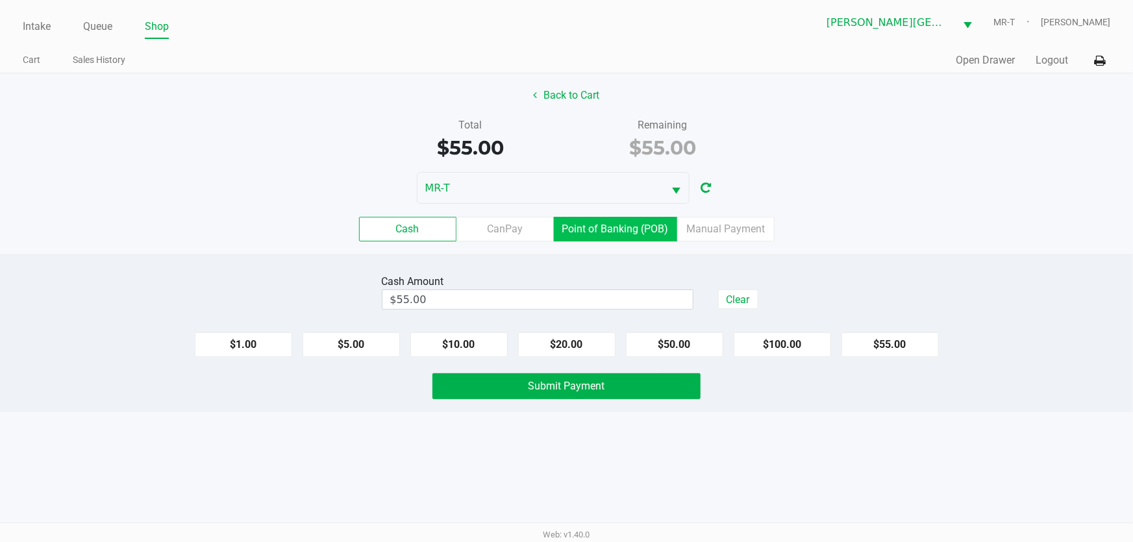
click at [581, 226] on label "Point of Banking (POB)" at bounding box center [615, 229] width 123 height 25
click at [0, 0] on 7 "Point of Banking (POB)" at bounding box center [0, 0] width 0 height 0
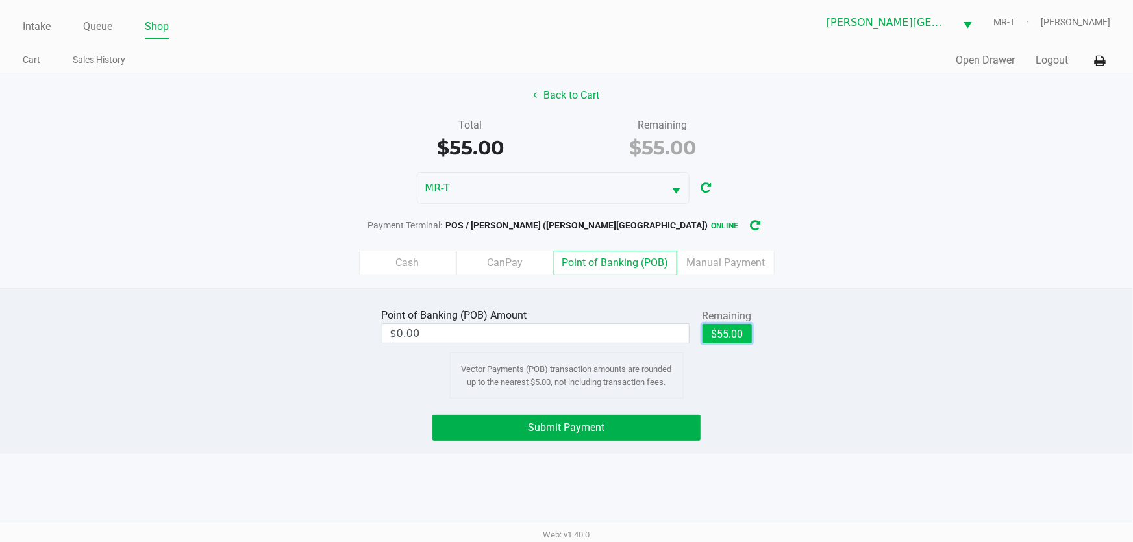
click at [725, 336] on button "$55.00" at bounding box center [727, 333] width 49 height 19
type input "$55.00"
click at [590, 413] on div "Point of Banking (POB) Amount $55.00 Remaining $55.00 Clear Vector Payments (PO…" at bounding box center [566, 371] width 1133 height 166
click at [591, 420] on button "Submit Payment" at bounding box center [567, 428] width 269 height 26
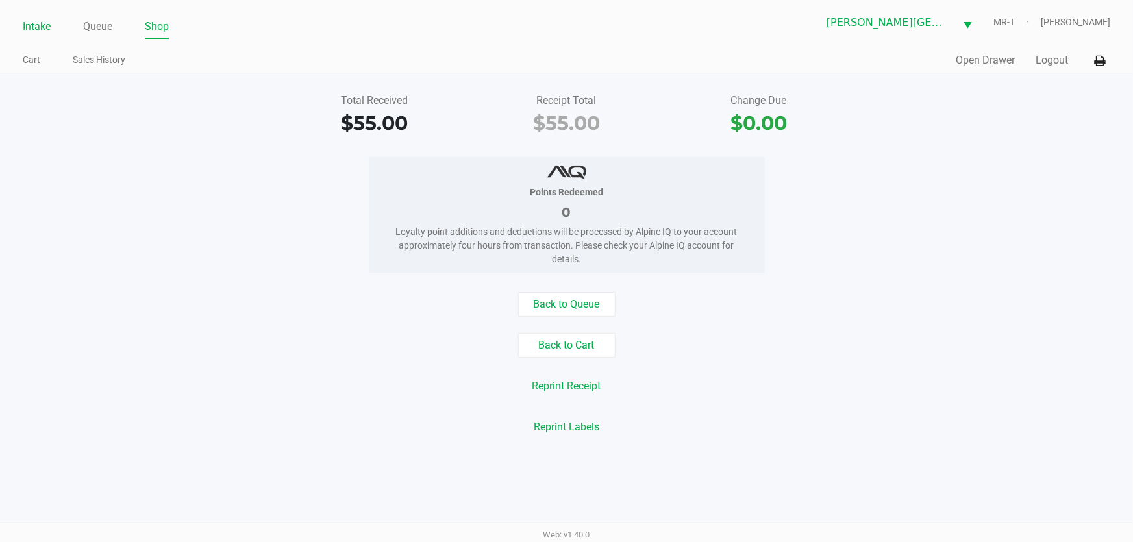
click at [30, 28] on link "Intake" at bounding box center [37, 27] width 28 height 18
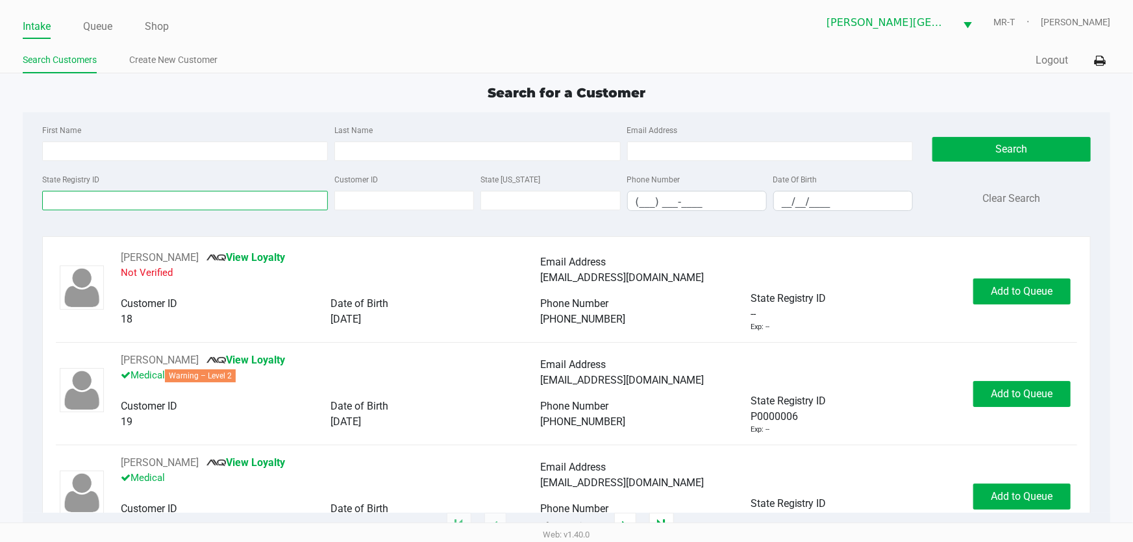
click at [108, 196] on input "State Registry ID" at bounding box center [185, 200] width 286 height 19
click at [781, 205] on input "__/__/____" at bounding box center [843, 202] width 138 height 20
type input "[DATE]"
click at [393, 155] on input "Last Name" at bounding box center [477, 151] width 286 height 19
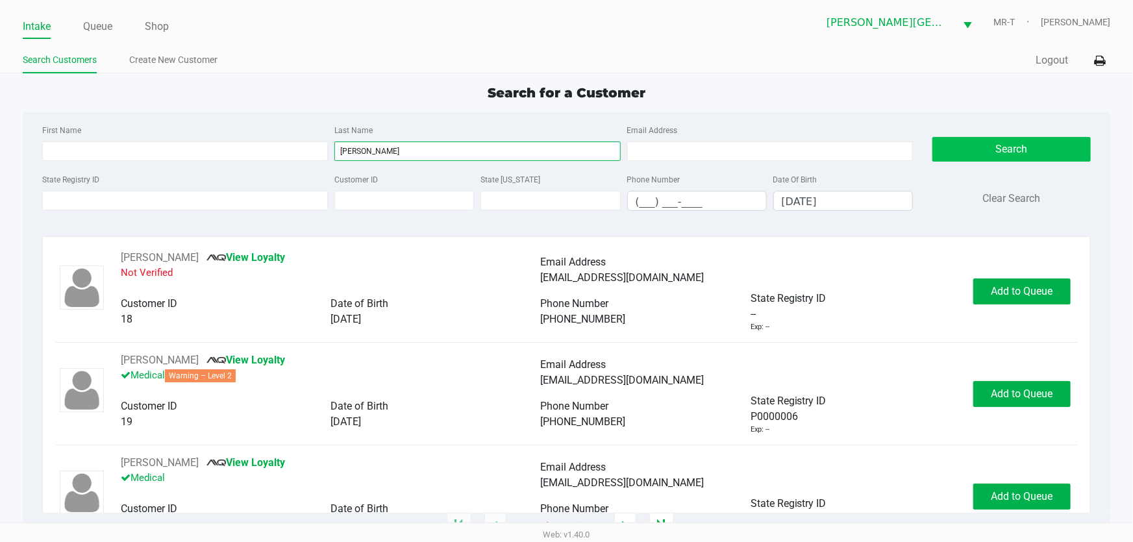
type input "[PERSON_NAME]"
click at [955, 144] on button "Search" at bounding box center [1012, 149] width 158 height 25
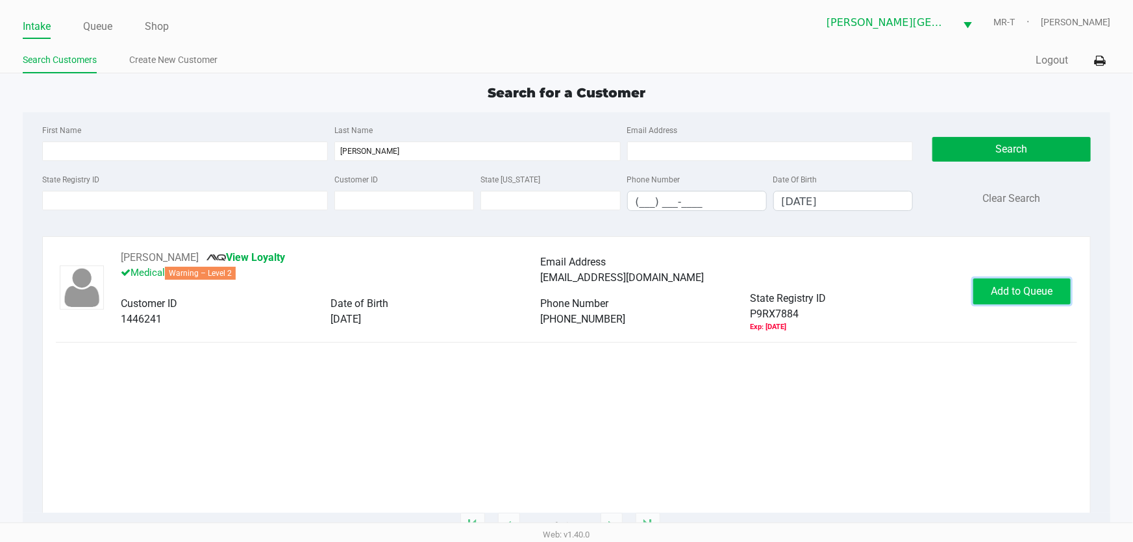
click at [1031, 286] on span "Add to Queue" at bounding box center [1023, 291] width 62 height 12
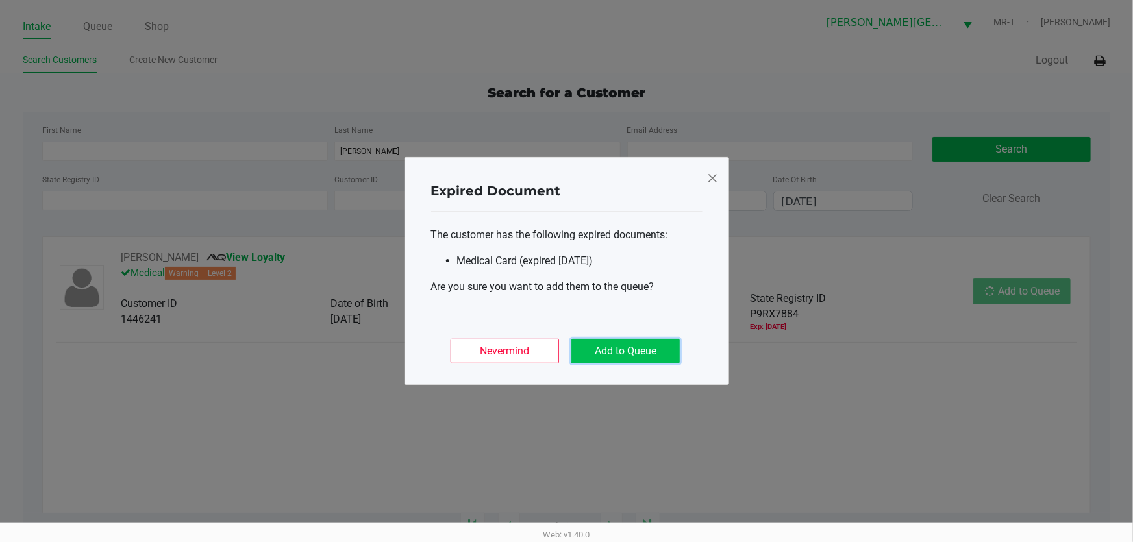
click at [603, 344] on button "Add to Queue" at bounding box center [625, 351] width 108 height 25
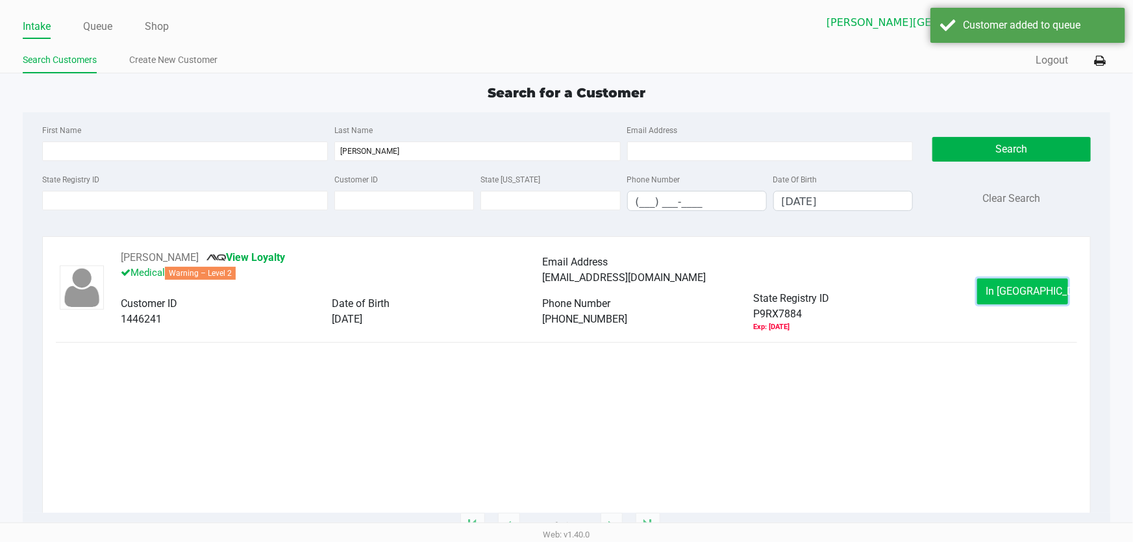
click at [1036, 291] on span "In [GEOGRAPHIC_DATA]" at bounding box center [1040, 291] width 109 height 12
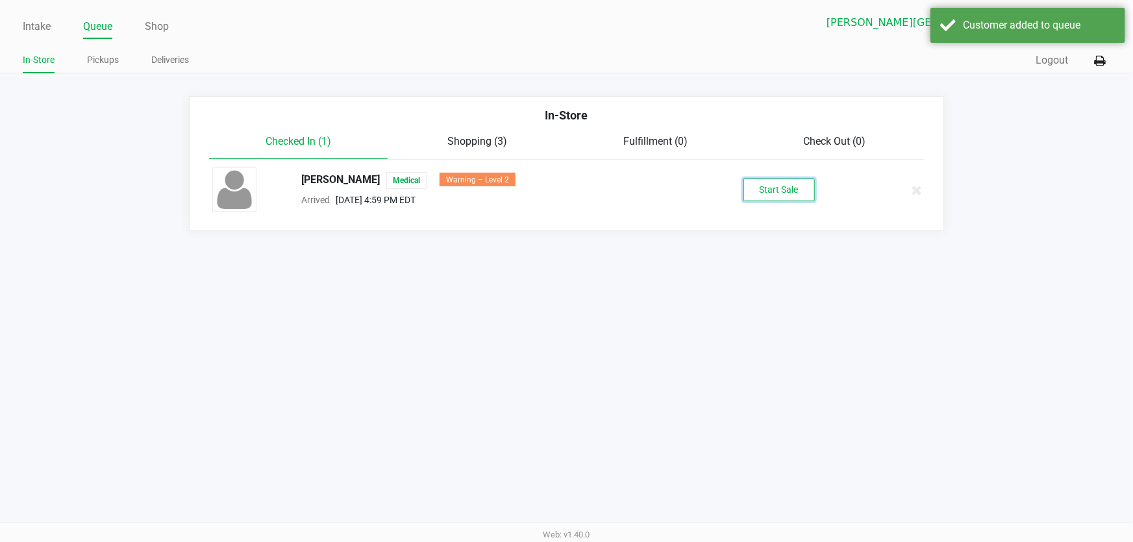
click at [761, 182] on button "Start Sale" at bounding box center [779, 190] width 71 height 23
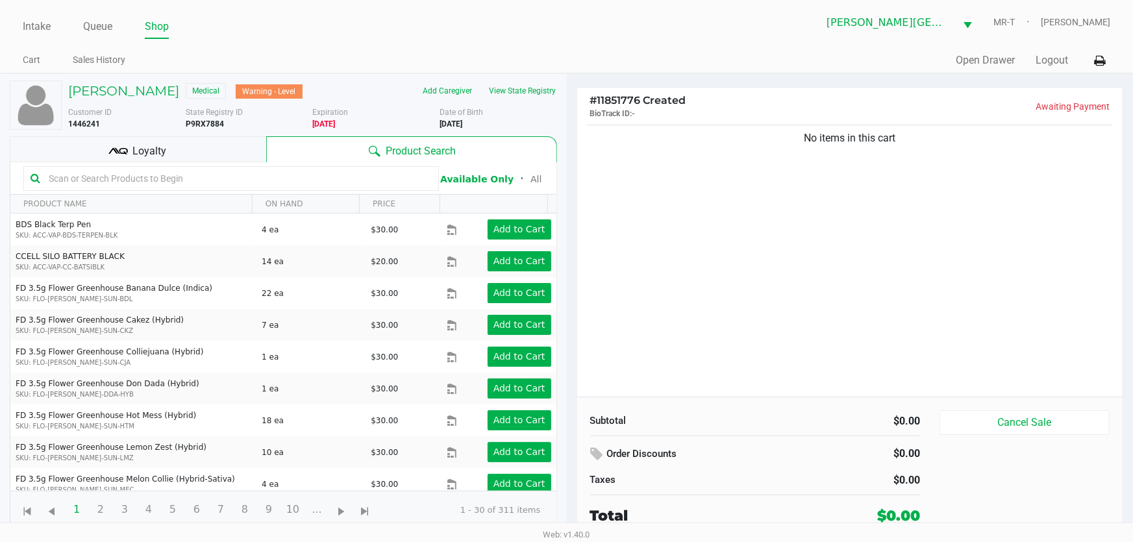
click at [227, 186] on input "text" at bounding box center [238, 178] width 388 height 19
click at [216, 162] on kendo-grid-toolbar "Available Only ᛫ All" at bounding box center [283, 178] width 546 height 32
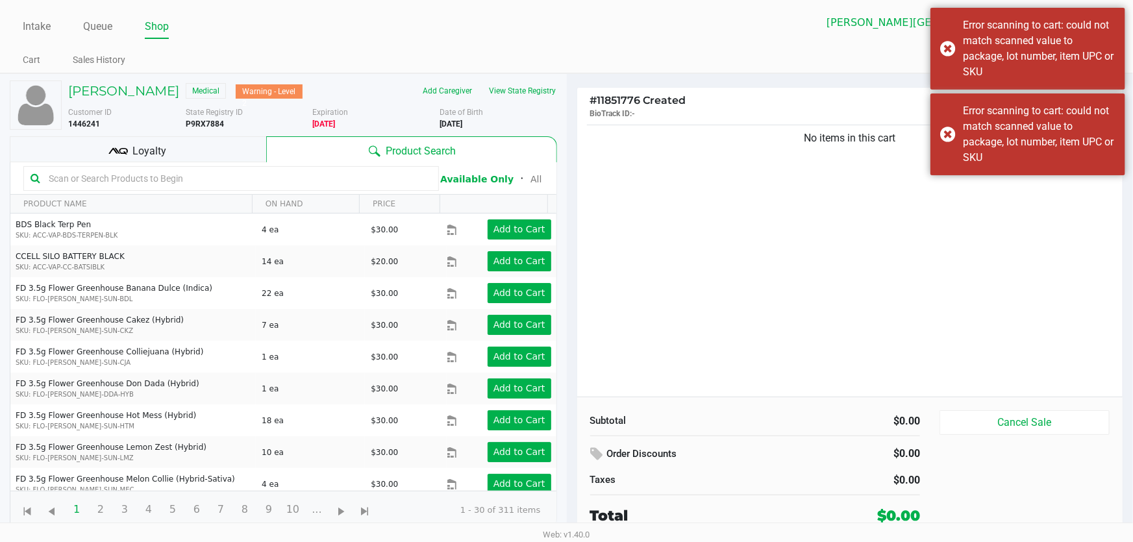
click at [151, 177] on input "text" at bounding box center [238, 178] width 388 height 19
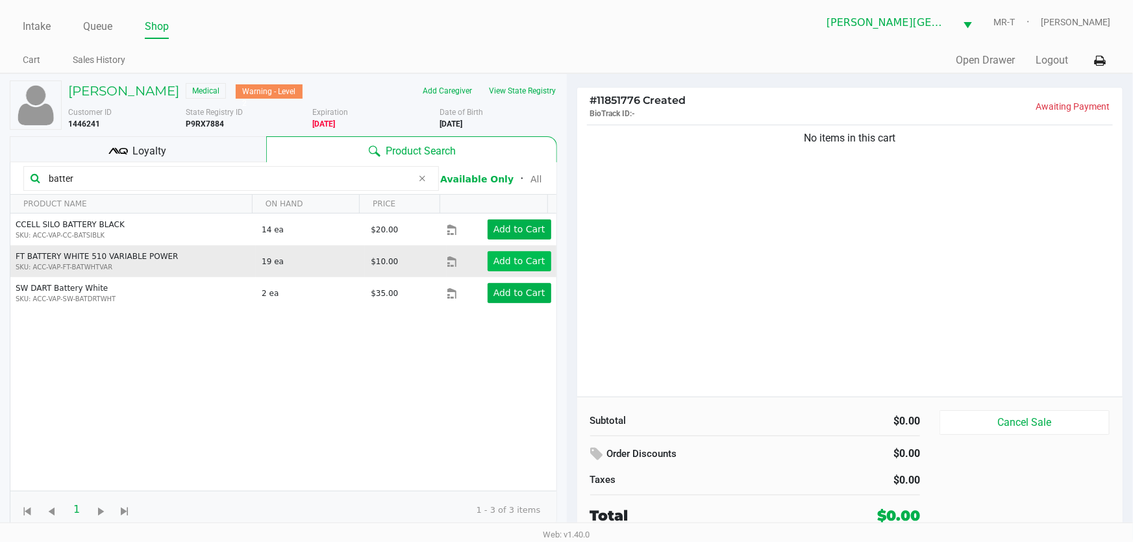
type input "batter"
click at [505, 262] on app-button-loader "Add to Cart" at bounding box center [520, 261] width 52 height 10
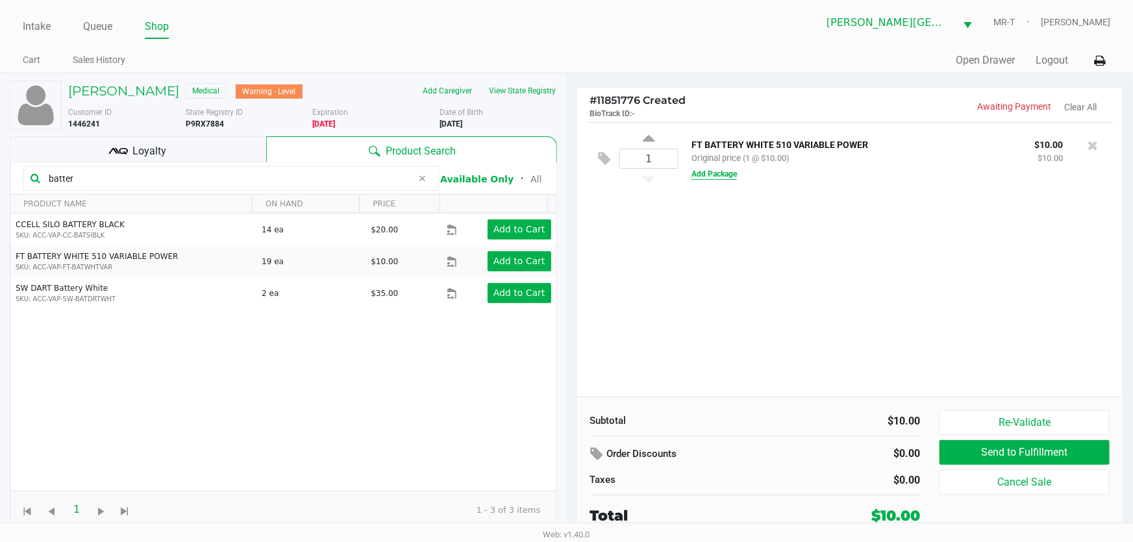
click at [706, 171] on button "Add Package" at bounding box center [714, 174] width 45 height 12
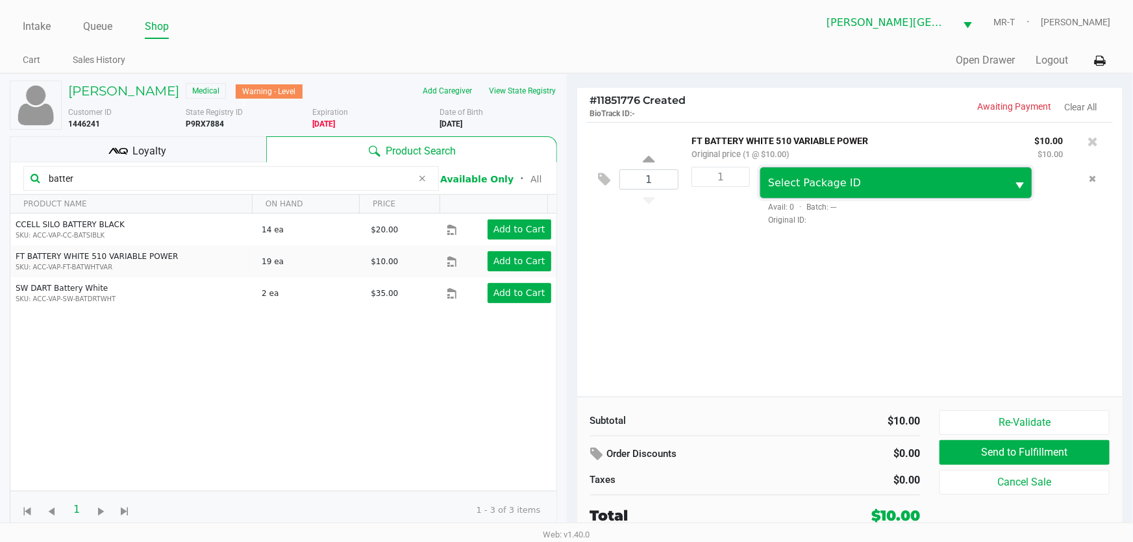
click at [780, 181] on span "Select Package ID" at bounding box center [814, 183] width 93 height 12
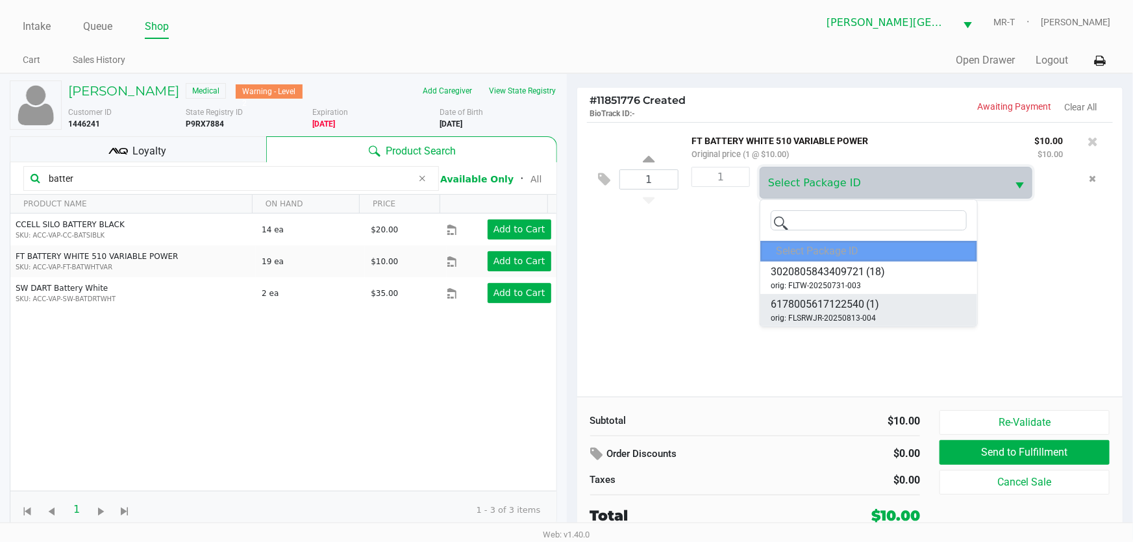
click at [798, 311] on span "6178005617122540" at bounding box center [818, 305] width 94 height 16
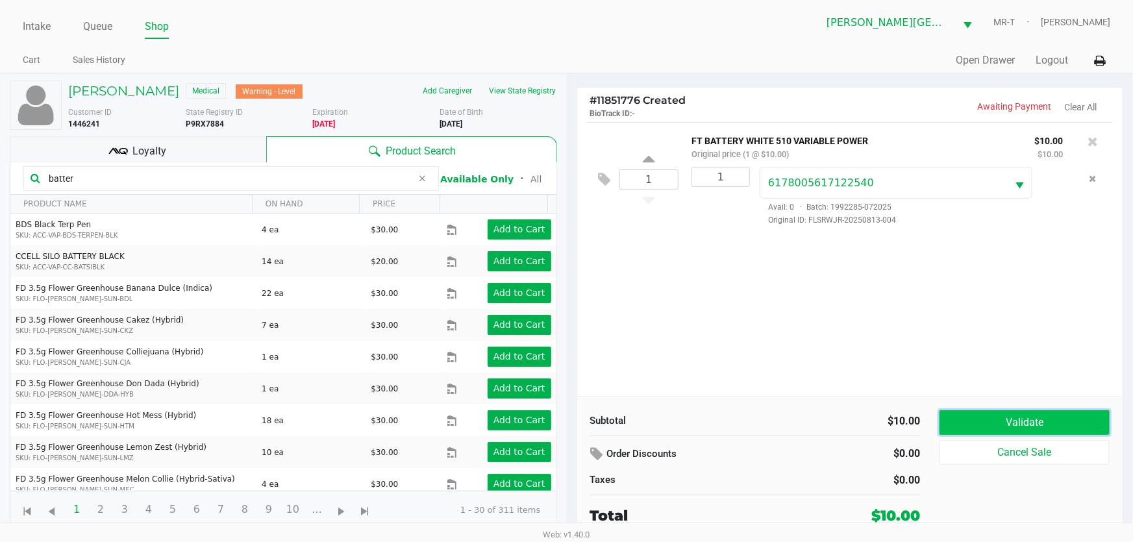
click at [980, 429] on button "Validate" at bounding box center [1025, 422] width 170 height 25
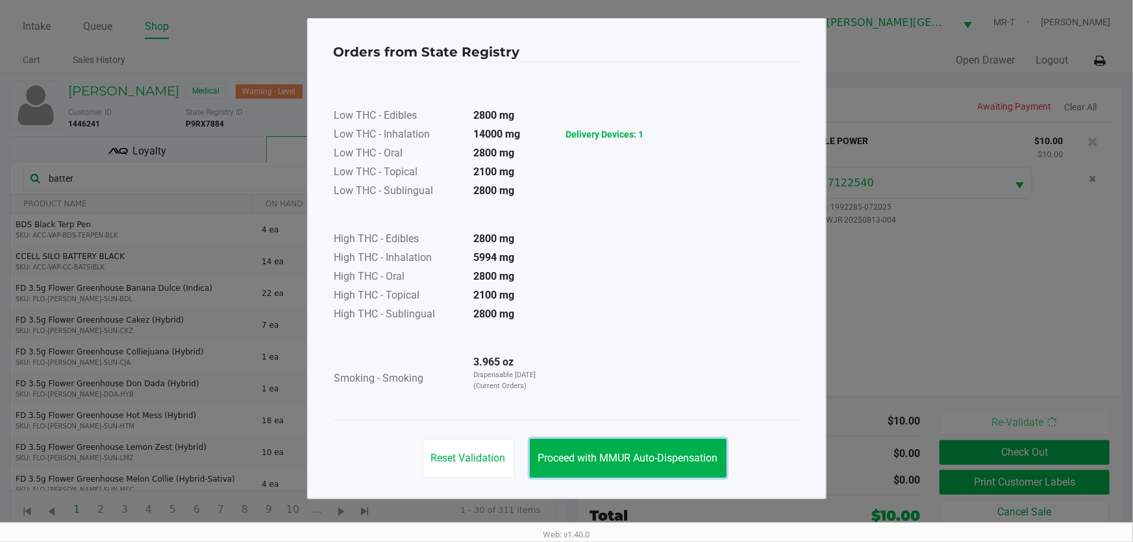
drag, startPoint x: 656, startPoint y: 468, endPoint x: 809, endPoint y: 453, distance: 153.3
click at [662, 458] on button "Proceed with MMUR Auto-Dispensation" at bounding box center [628, 458] width 197 height 39
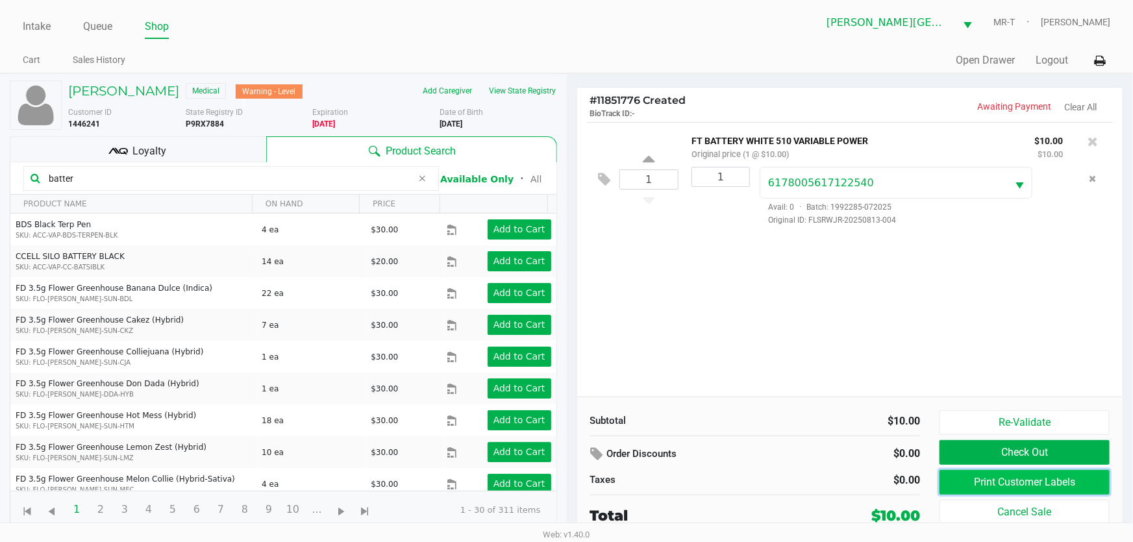
click at [963, 481] on button "Print Customer Labels" at bounding box center [1025, 482] width 170 height 25
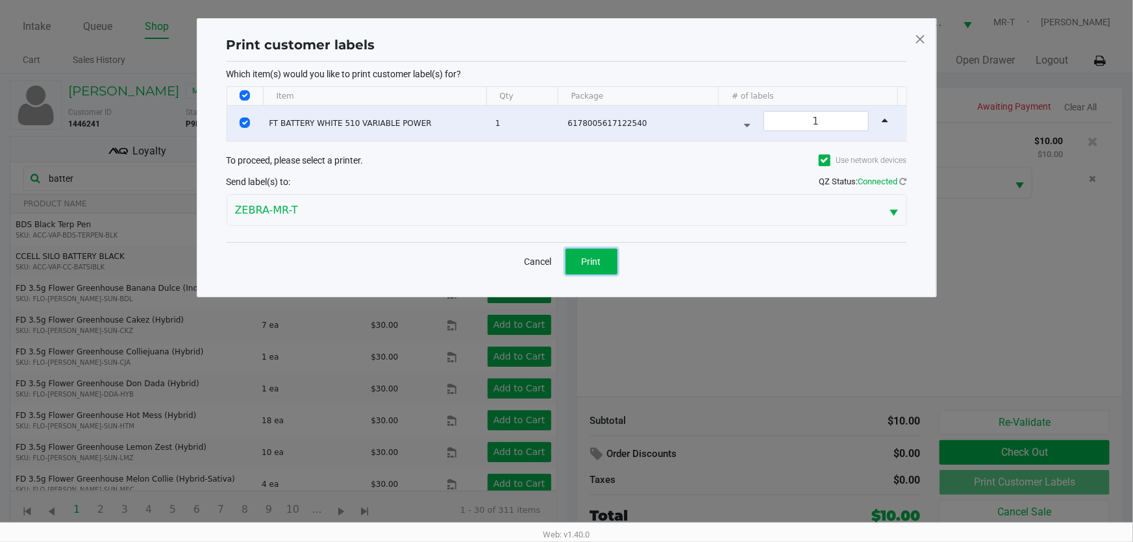
click at [594, 252] on button "Print" at bounding box center [592, 262] width 52 height 26
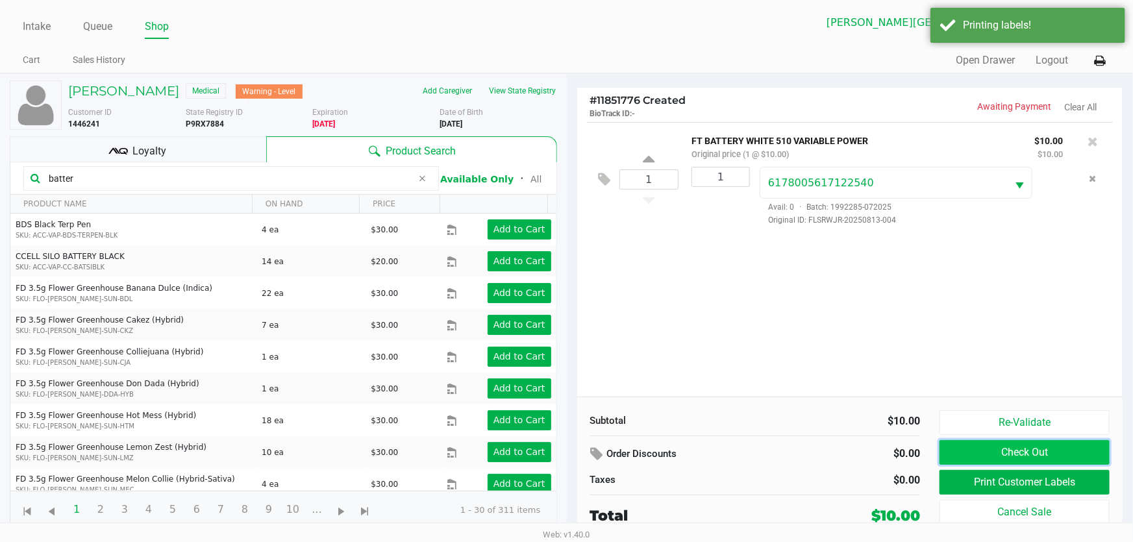
click at [968, 457] on button "Check Out" at bounding box center [1025, 452] width 170 height 25
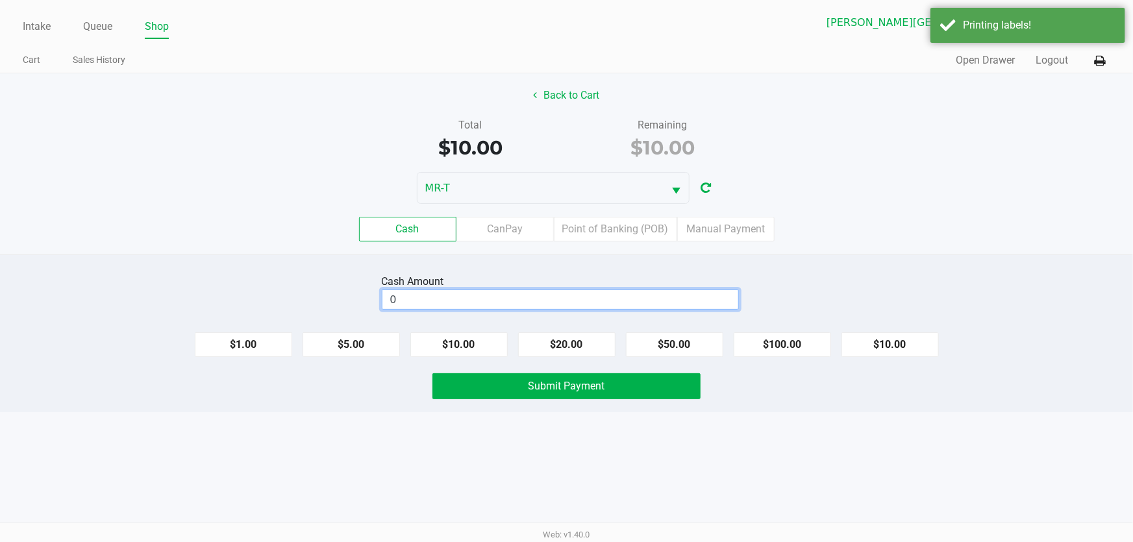
click at [473, 301] on input "0" at bounding box center [560, 299] width 356 height 19
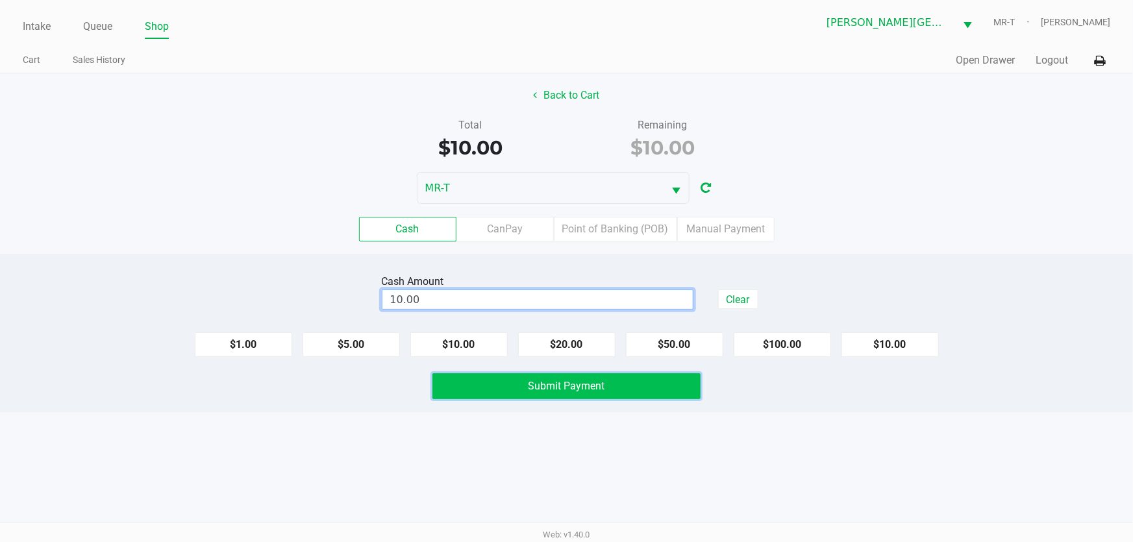
type input "$10.00"
click at [636, 383] on button "Submit Payment" at bounding box center [567, 386] width 269 height 26
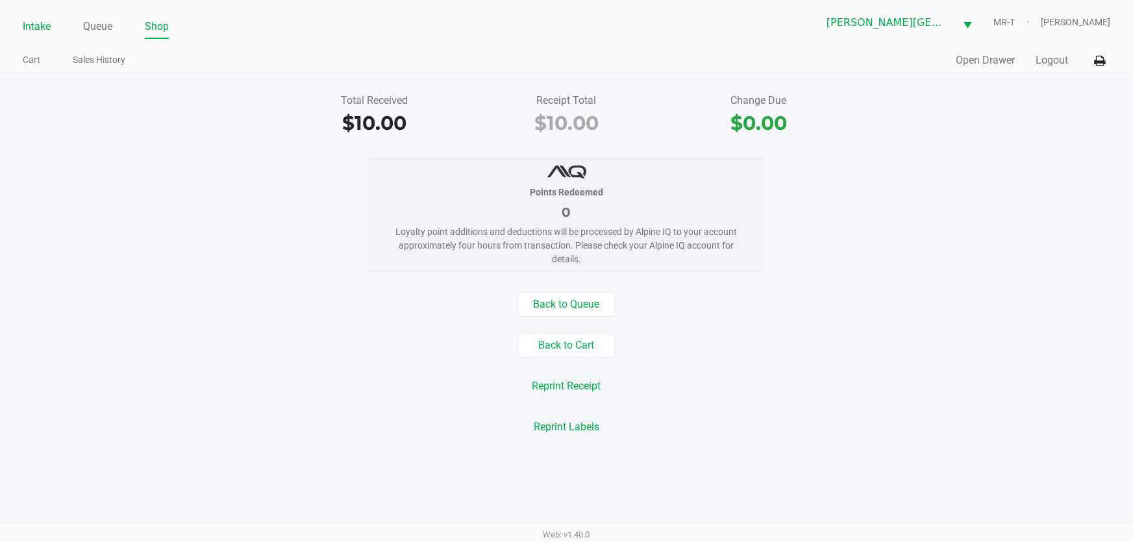
click at [36, 27] on link "Intake" at bounding box center [37, 27] width 28 height 18
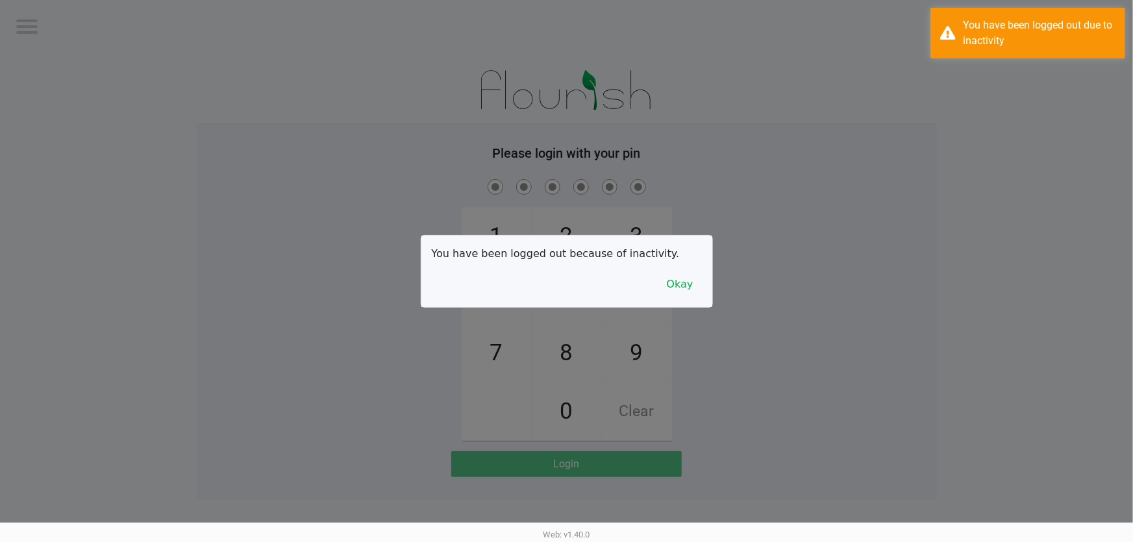
click at [77, 197] on div at bounding box center [566, 271] width 1133 height 542
click at [693, 281] on button "Okay" at bounding box center [680, 284] width 44 height 25
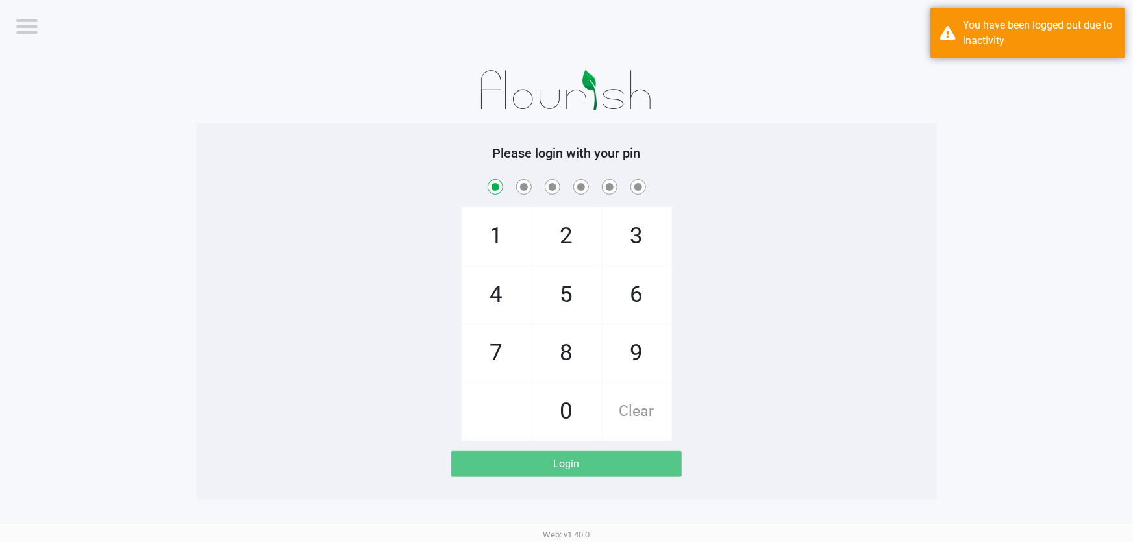
checkbox input "true"
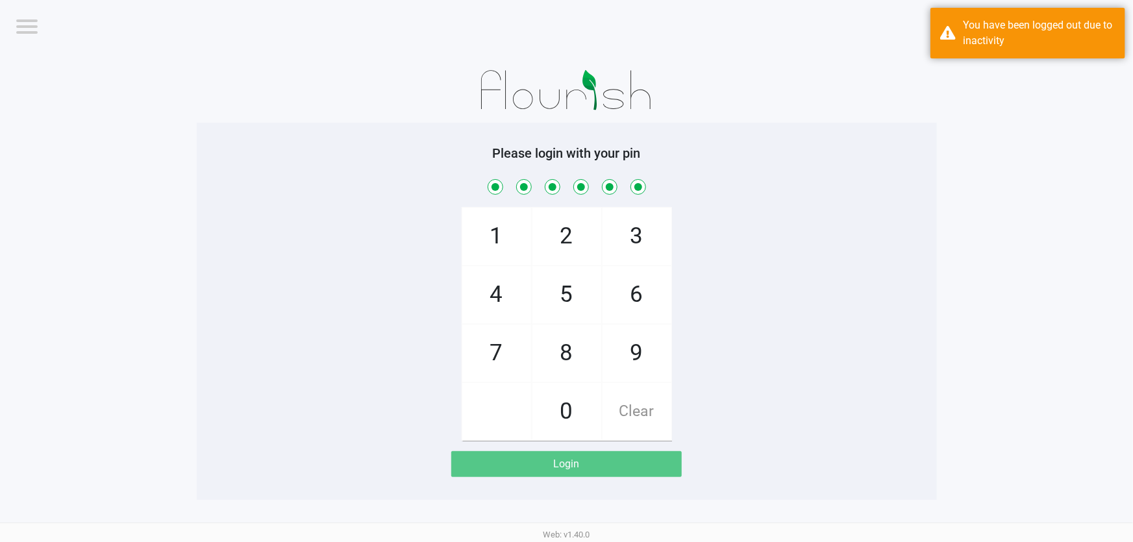
checkbox input "true"
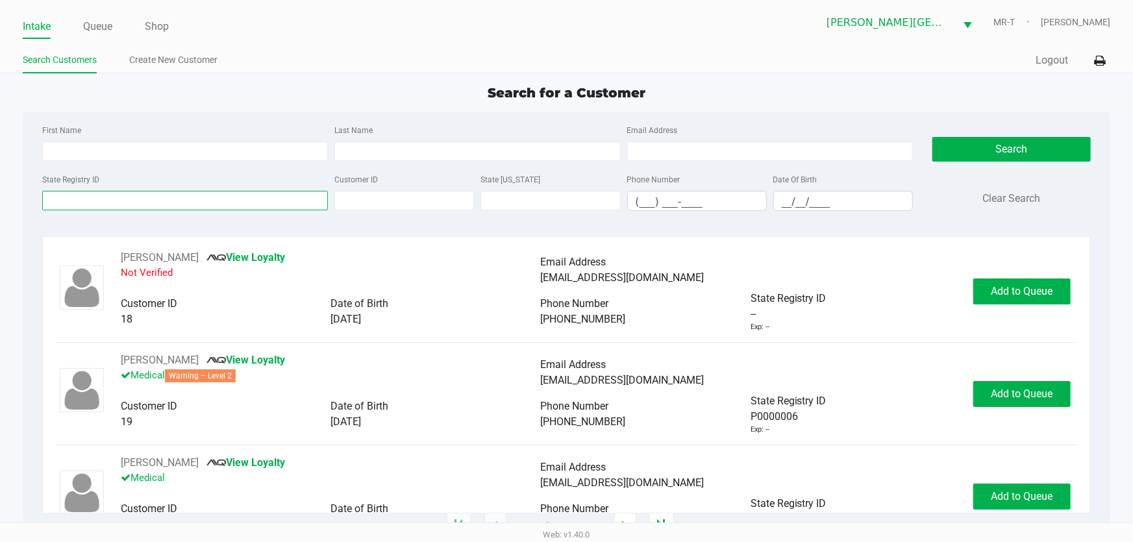
click at [69, 205] on input "State Registry ID" at bounding box center [185, 200] width 286 height 19
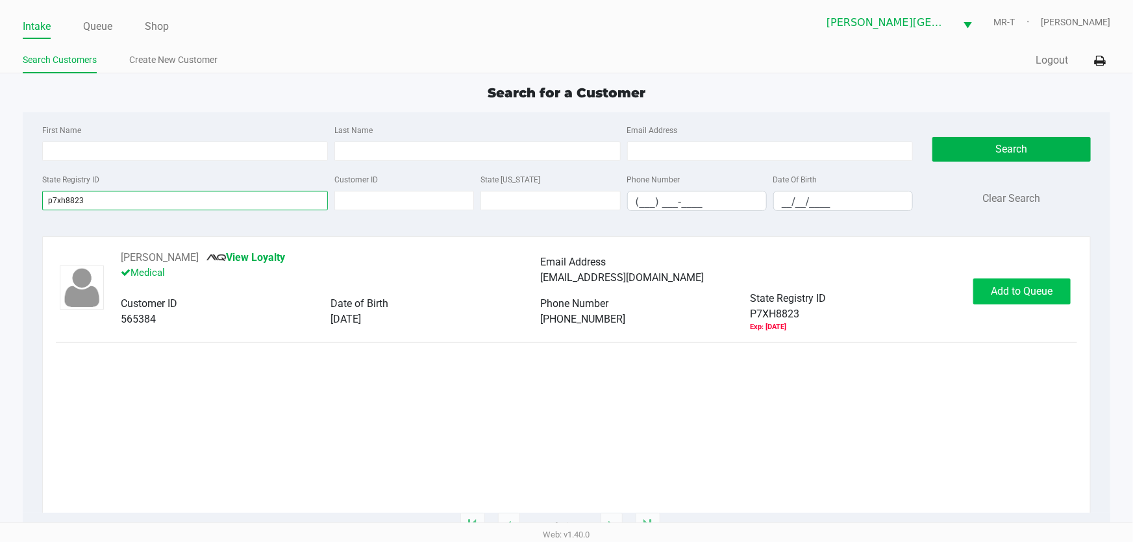
type input "p7xh8823"
click at [993, 286] on span "Add to Queue" at bounding box center [1023, 291] width 62 height 12
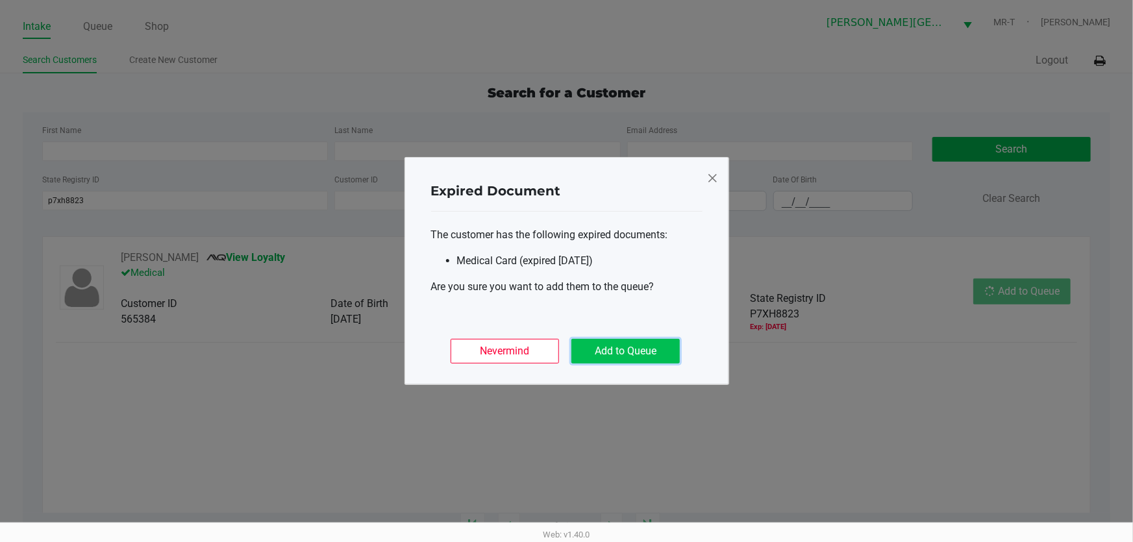
click at [658, 353] on button "Add to Queue" at bounding box center [625, 351] width 108 height 25
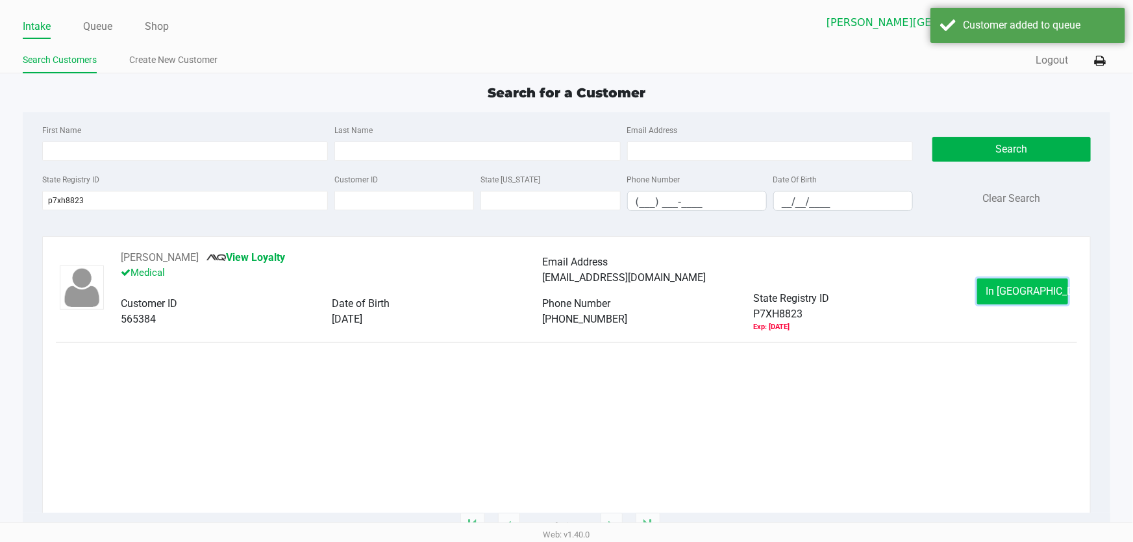
click at [1038, 289] on span "In [GEOGRAPHIC_DATA]" at bounding box center [1040, 291] width 109 height 12
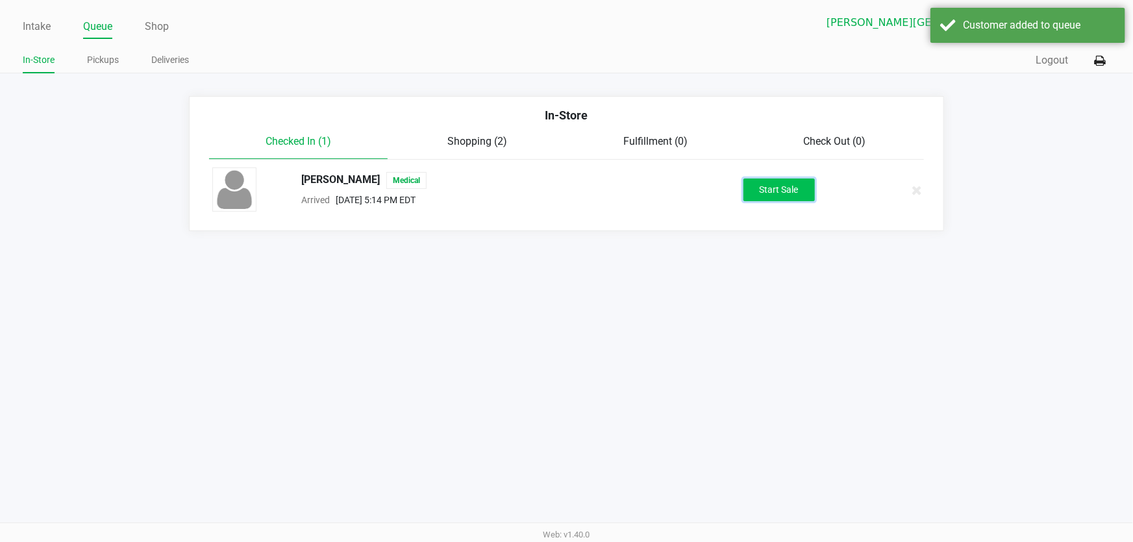
click at [758, 191] on button "Start Sale" at bounding box center [779, 190] width 71 height 23
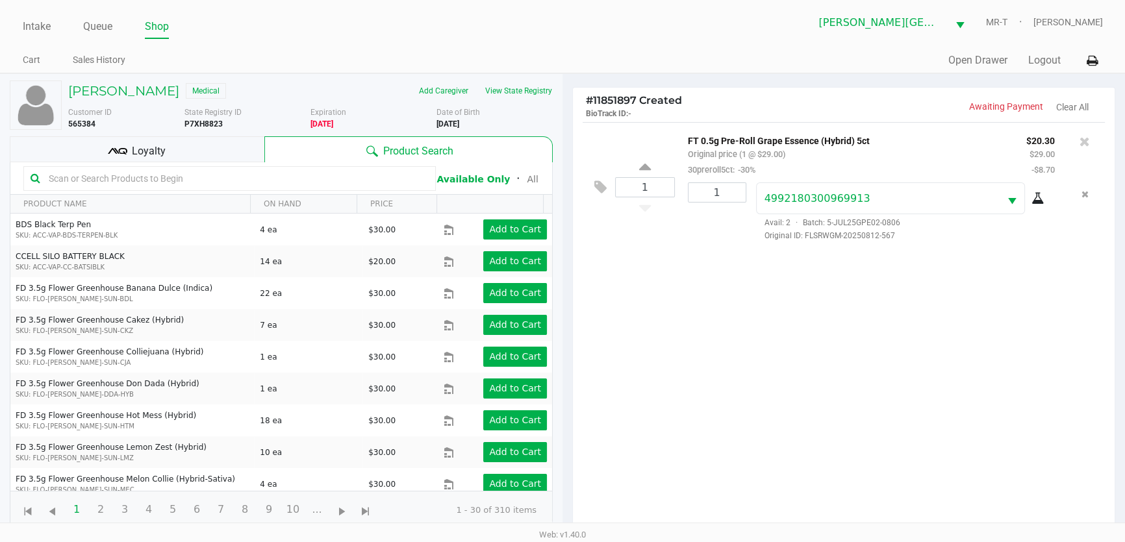
click at [234, 147] on div "Loyalty" at bounding box center [137, 149] width 255 height 26
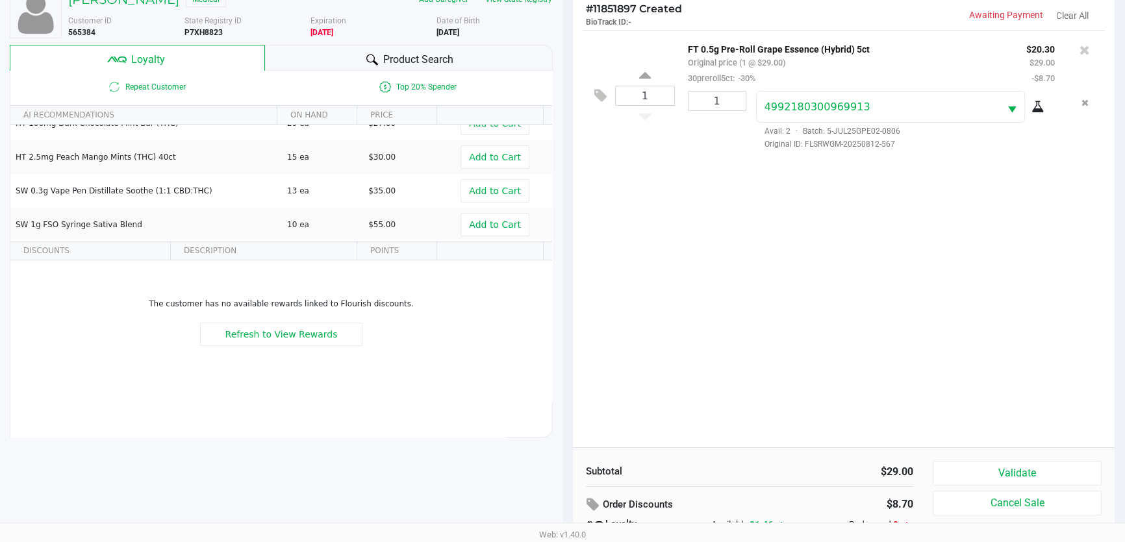
scroll to position [155, 0]
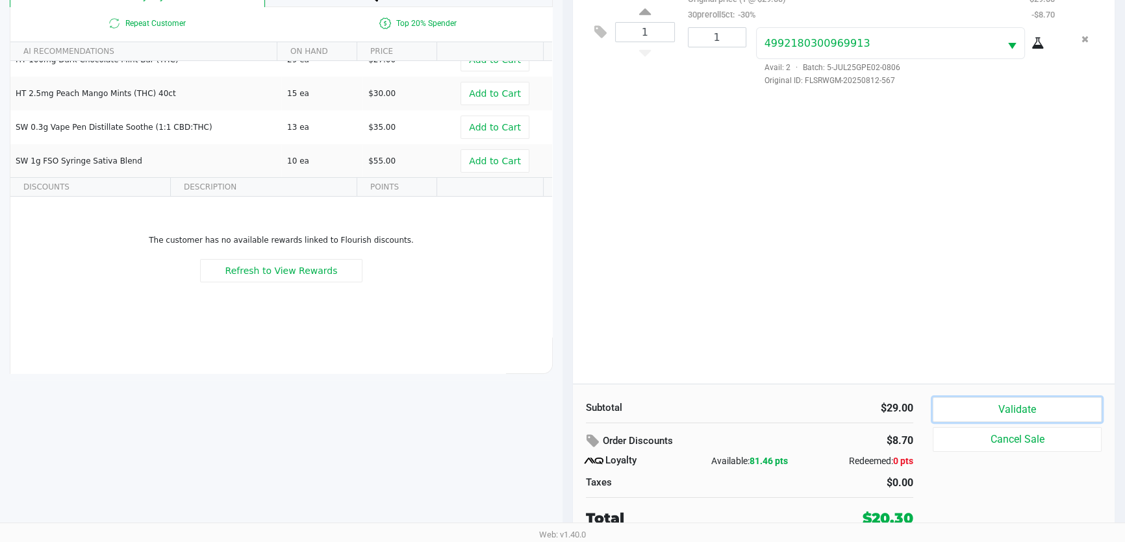
click at [995, 412] on button "Validate" at bounding box center [1017, 409] width 169 height 25
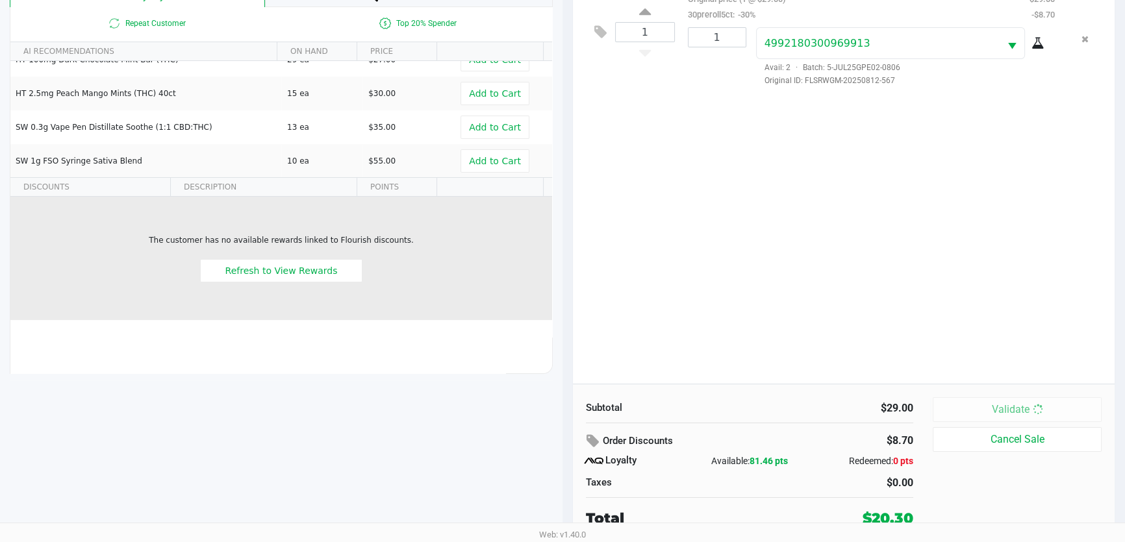
scroll to position [0, 0]
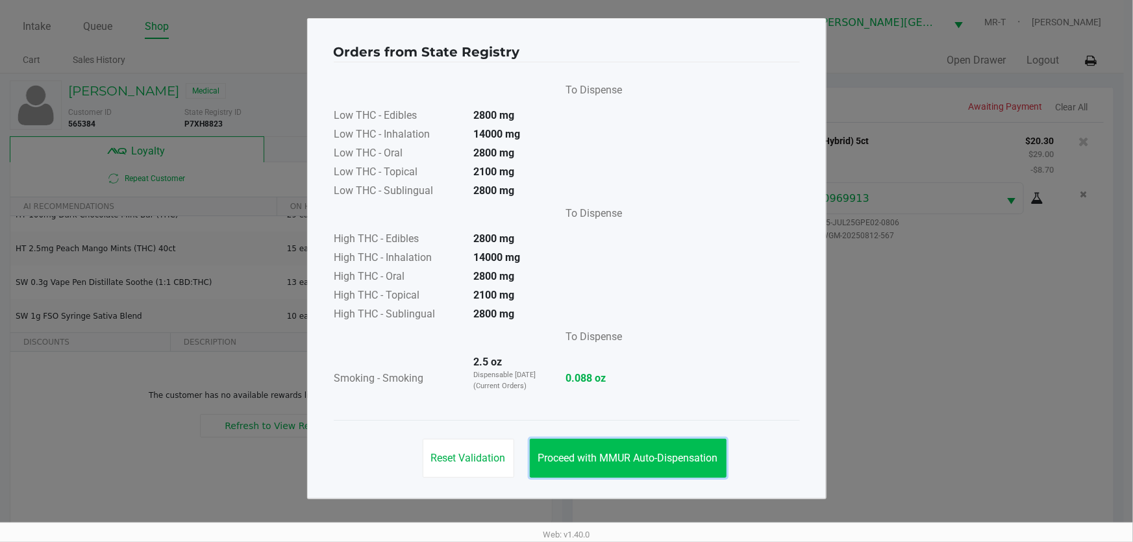
click at [626, 457] on span "Proceed with MMUR Auto-Dispensation" at bounding box center [628, 458] width 180 height 12
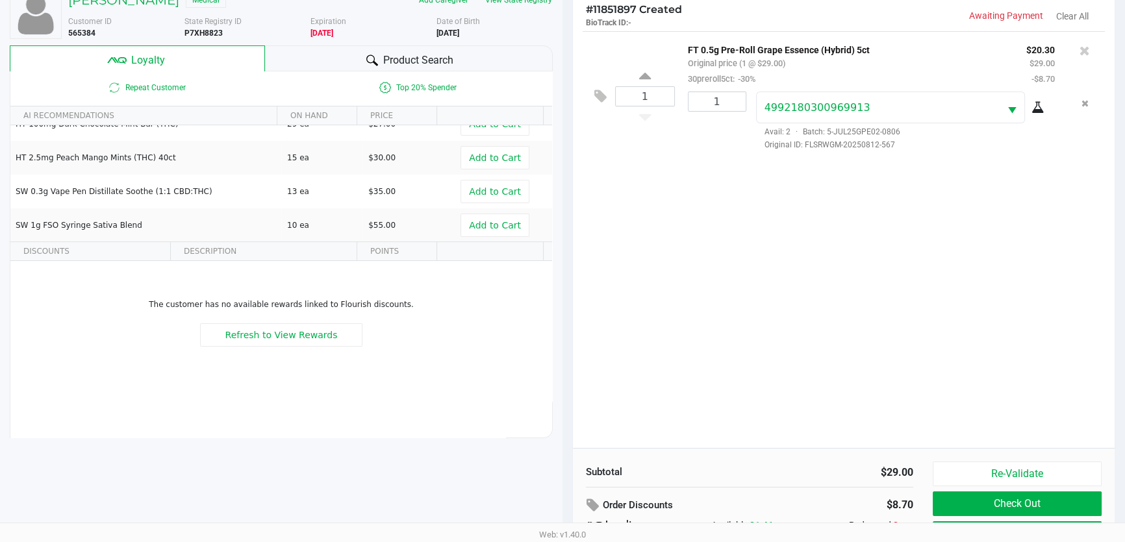
scroll to position [155, 0]
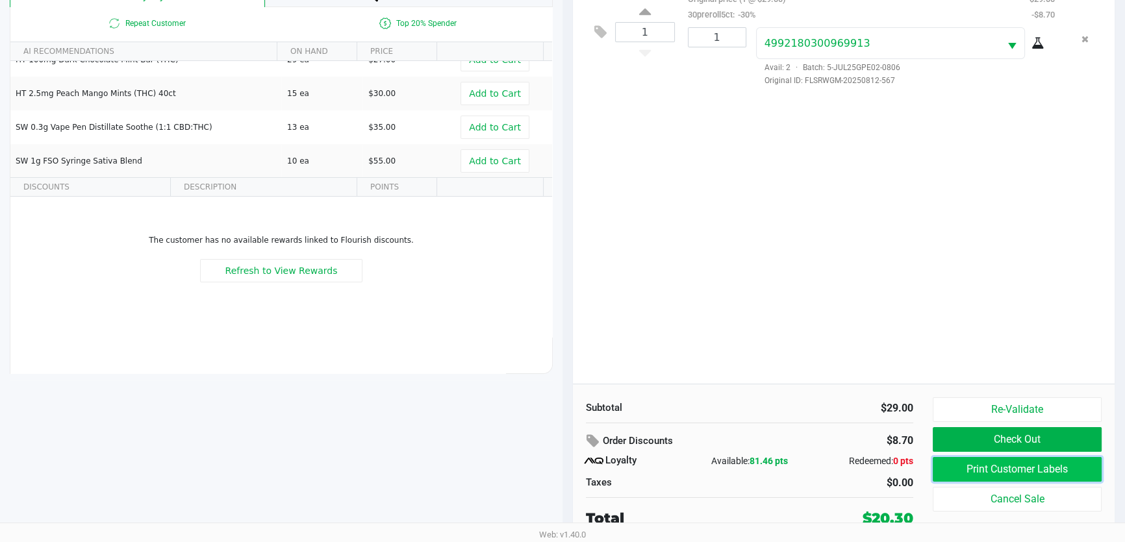
click at [959, 469] on button "Print Customer Labels" at bounding box center [1017, 469] width 169 height 25
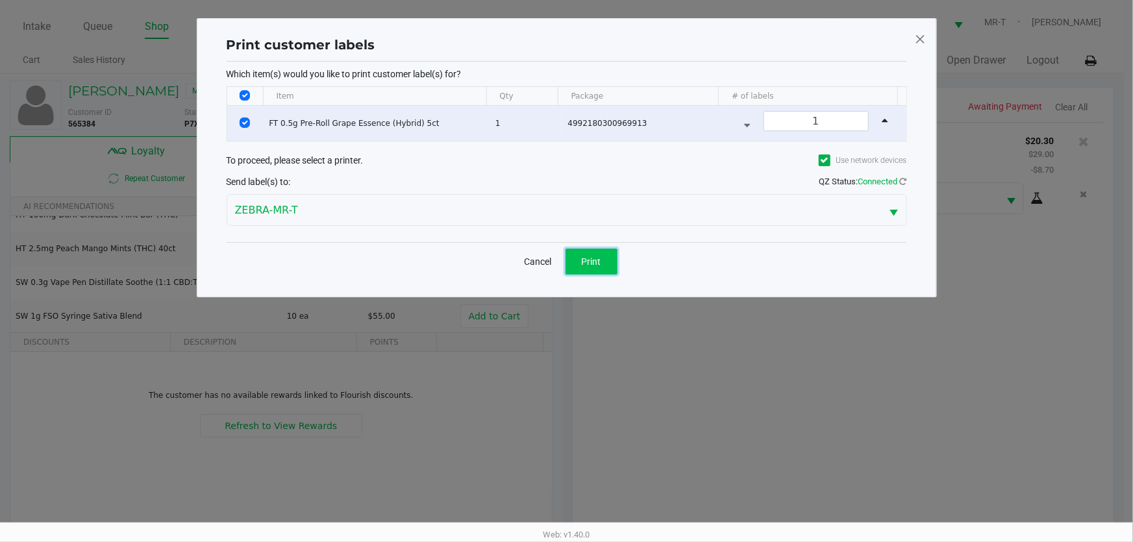
click at [603, 262] on button "Print" at bounding box center [592, 262] width 52 height 26
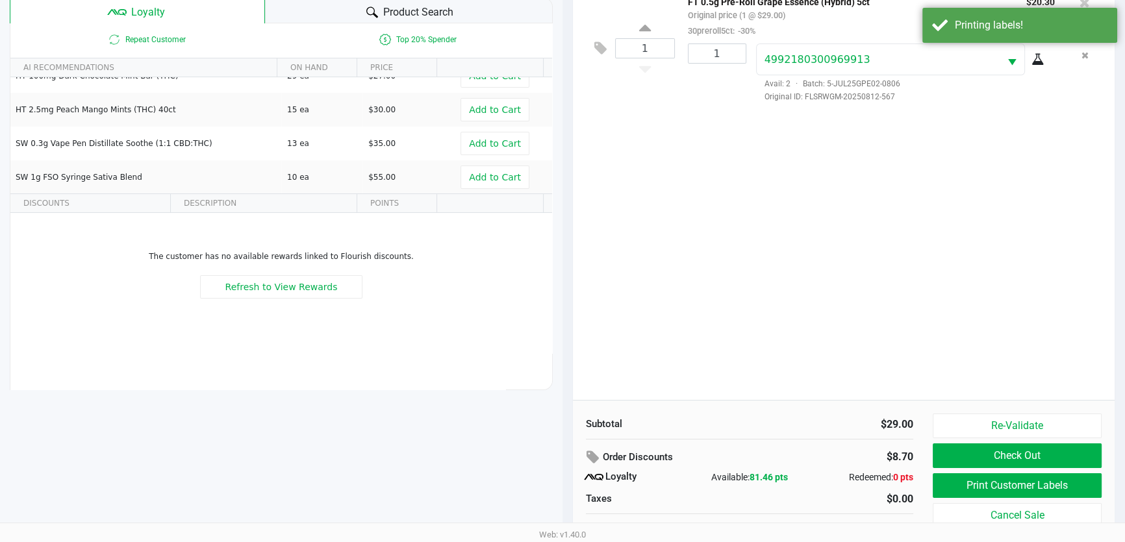
scroll to position [155, 0]
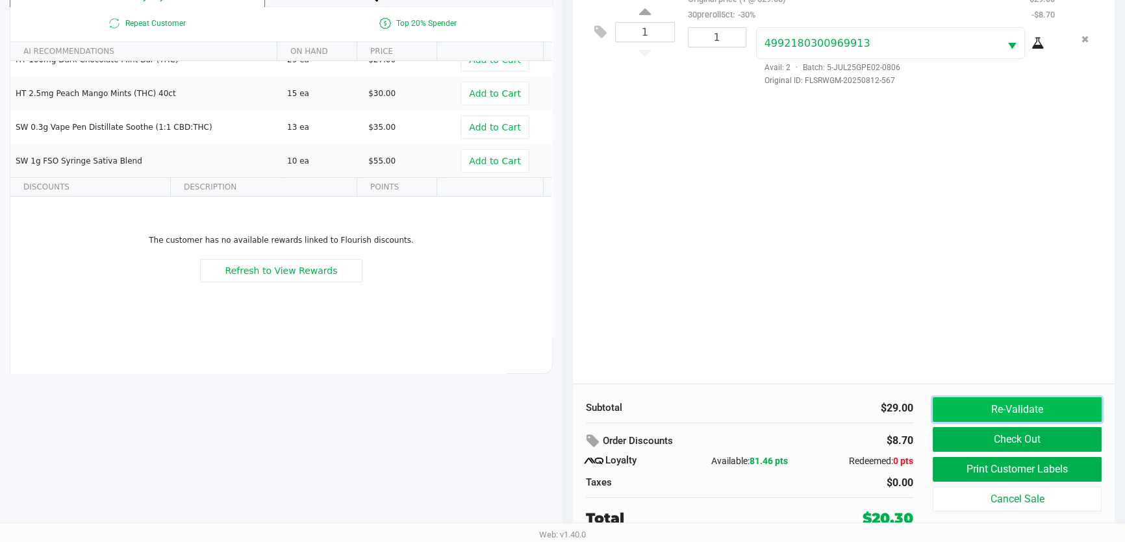
click at [1028, 416] on button "Re-Validate" at bounding box center [1017, 409] width 169 height 25
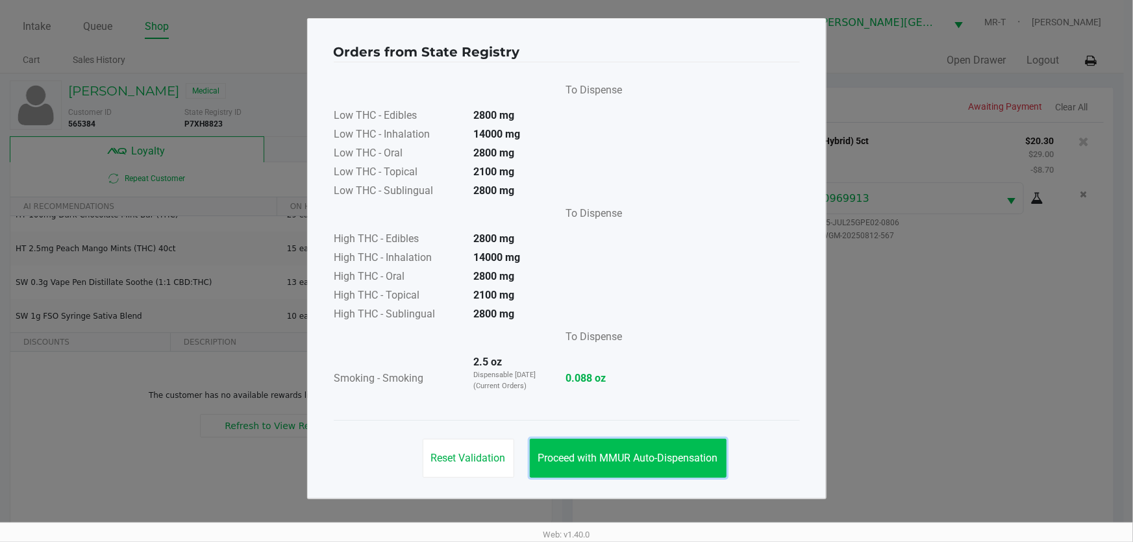
click at [679, 458] on span "Proceed with MMUR Auto-Dispensation" at bounding box center [628, 458] width 180 height 12
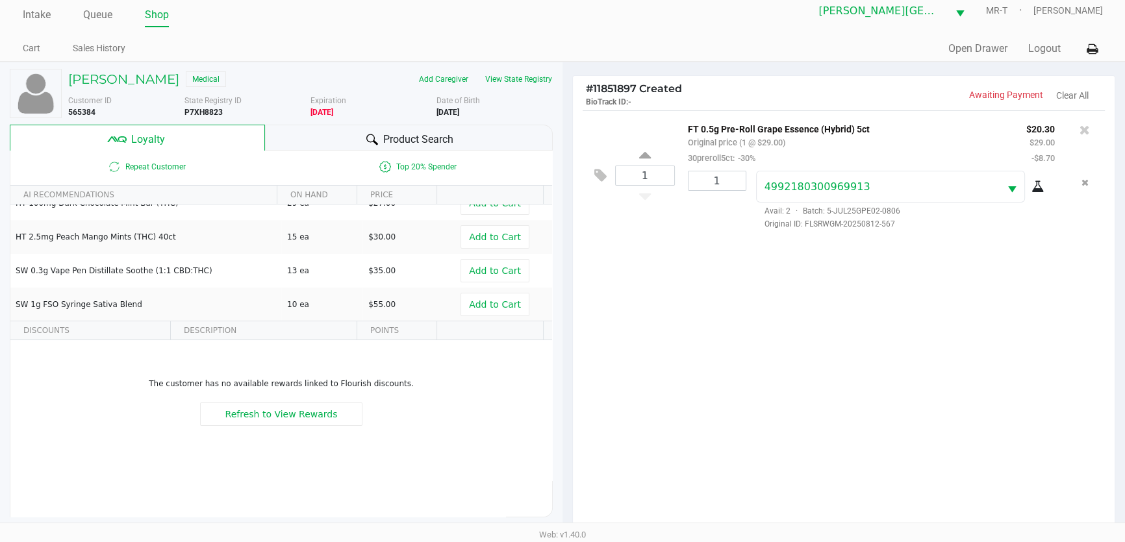
scroll to position [155, 0]
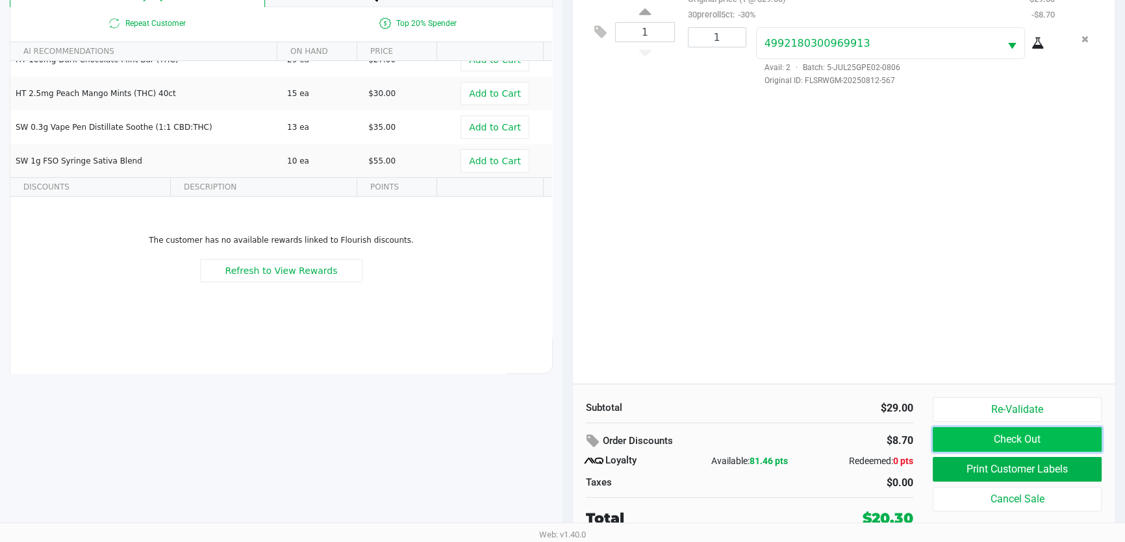
click at [1005, 434] on button "Check Out" at bounding box center [1017, 439] width 169 height 25
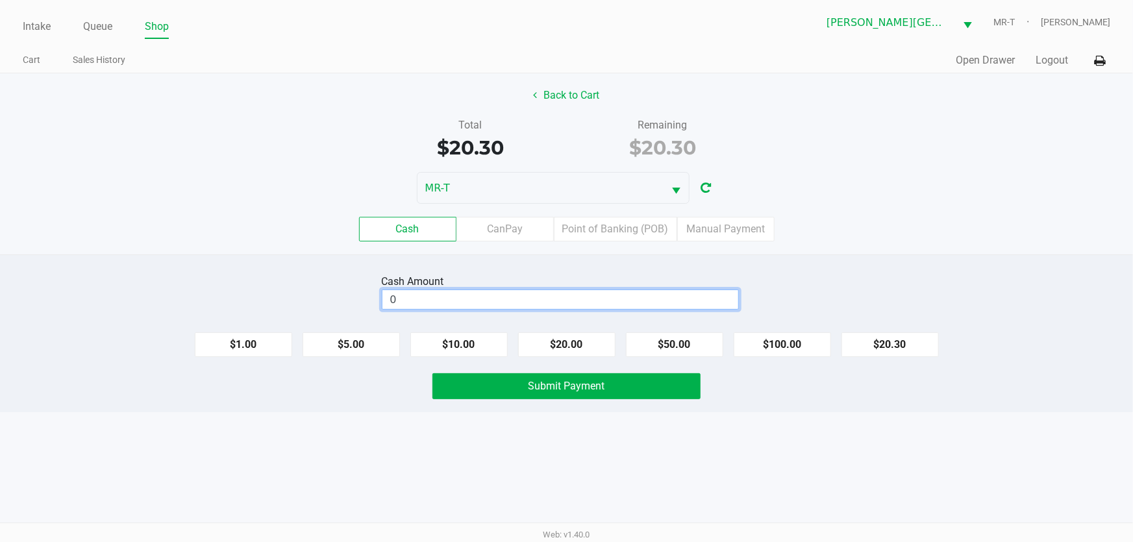
click at [508, 300] on input "0" at bounding box center [560, 299] width 356 height 19
type input "$21.00"
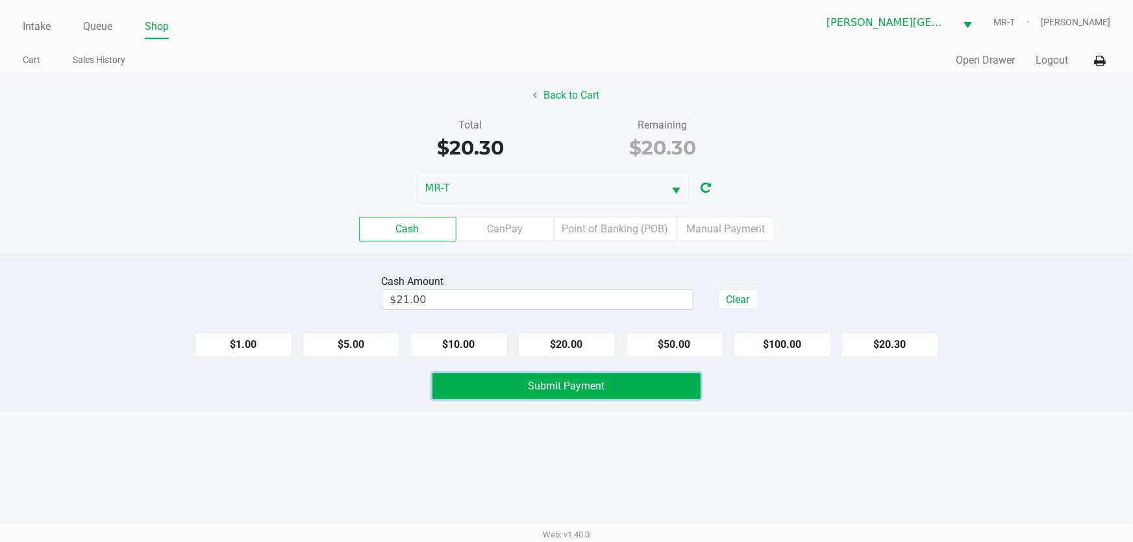
click at [513, 379] on button "Submit Payment" at bounding box center [567, 386] width 269 height 26
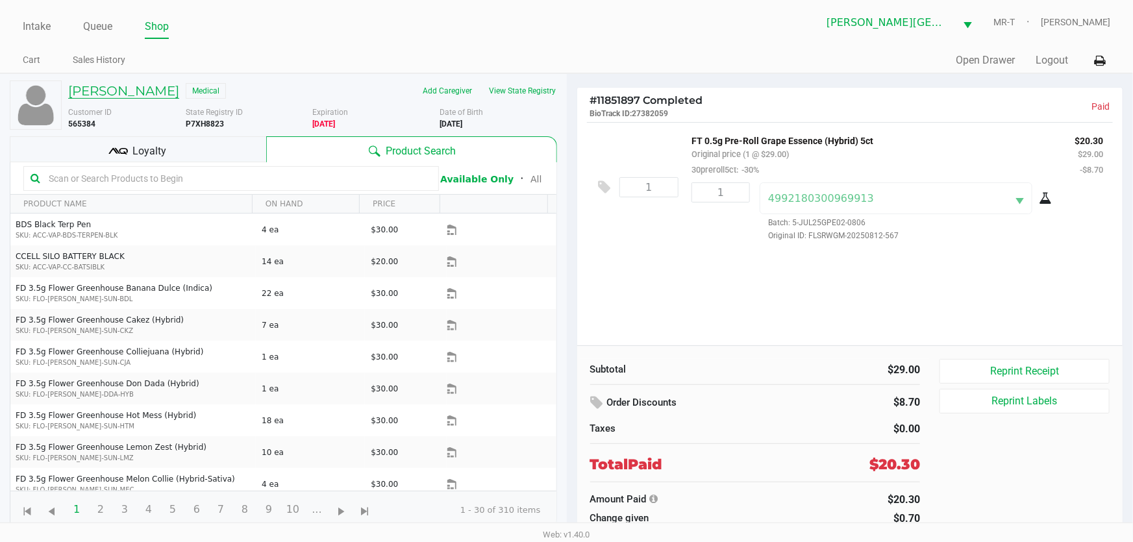
click at [108, 91] on h5 "[PERSON_NAME]" at bounding box center [123, 91] width 111 height 16
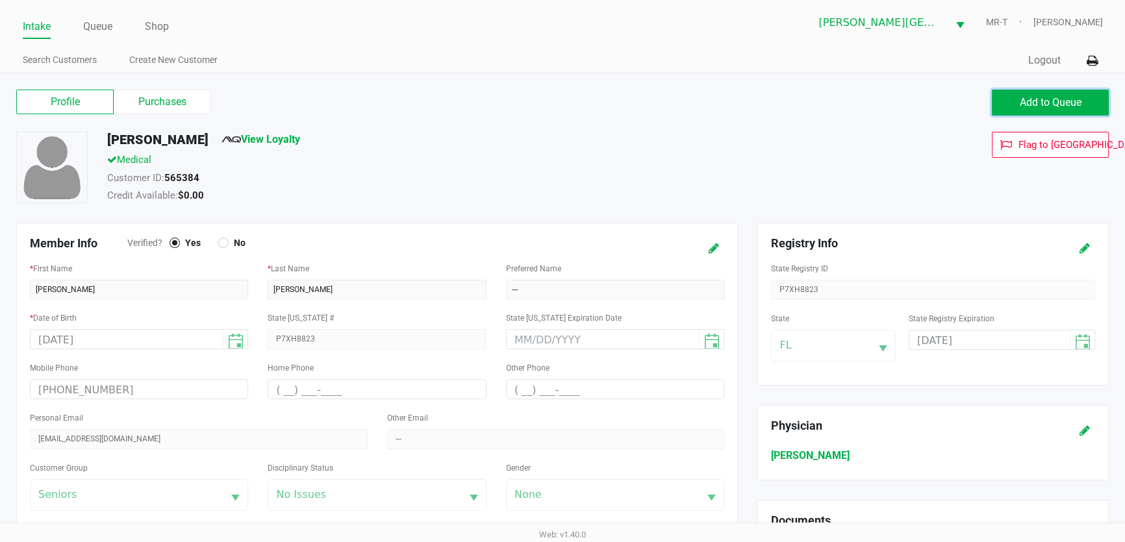
click at [1020, 96] on span "Add to Queue" at bounding box center [1051, 102] width 62 height 12
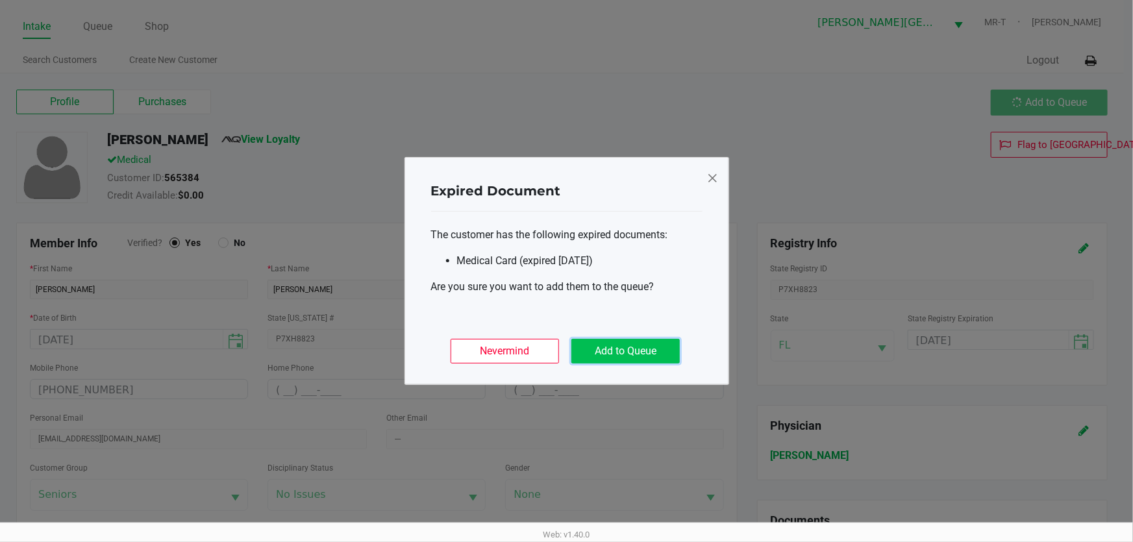
click at [620, 348] on button "Add to Queue" at bounding box center [625, 351] width 108 height 25
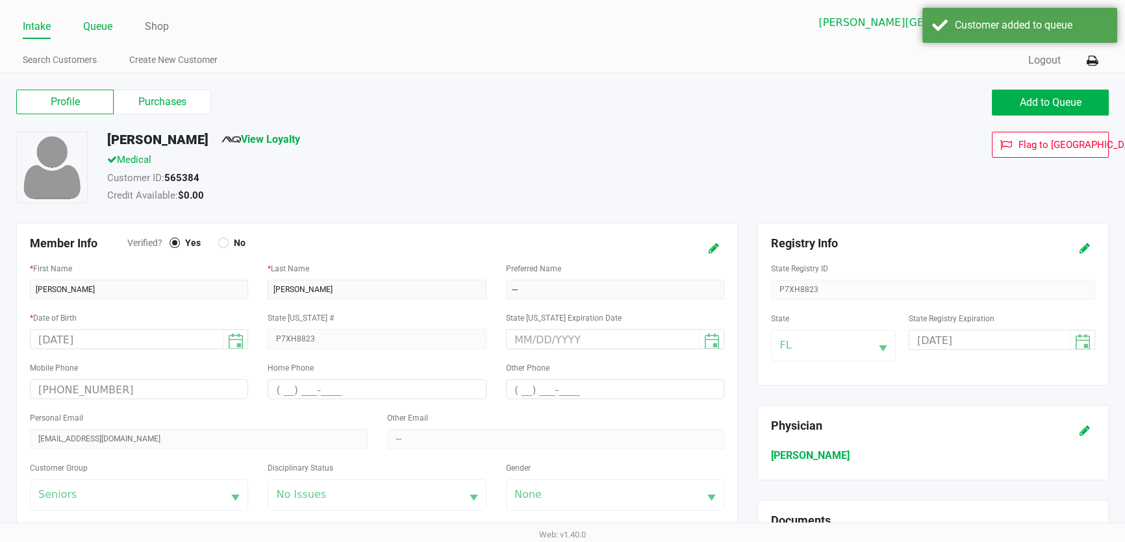
drag, startPoint x: 110, startPoint y: 25, endPoint x: 101, endPoint y: 25, distance: 8.5
click at [104, 25] on link "Queue" at bounding box center [97, 27] width 29 height 18
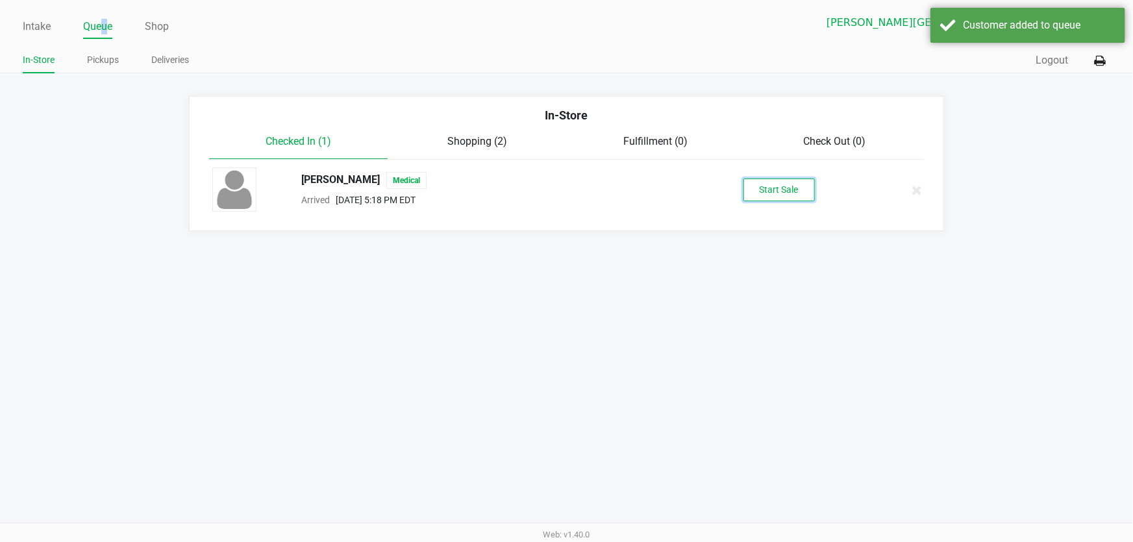
click at [769, 187] on button "Start Sale" at bounding box center [779, 190] width 71 height 23
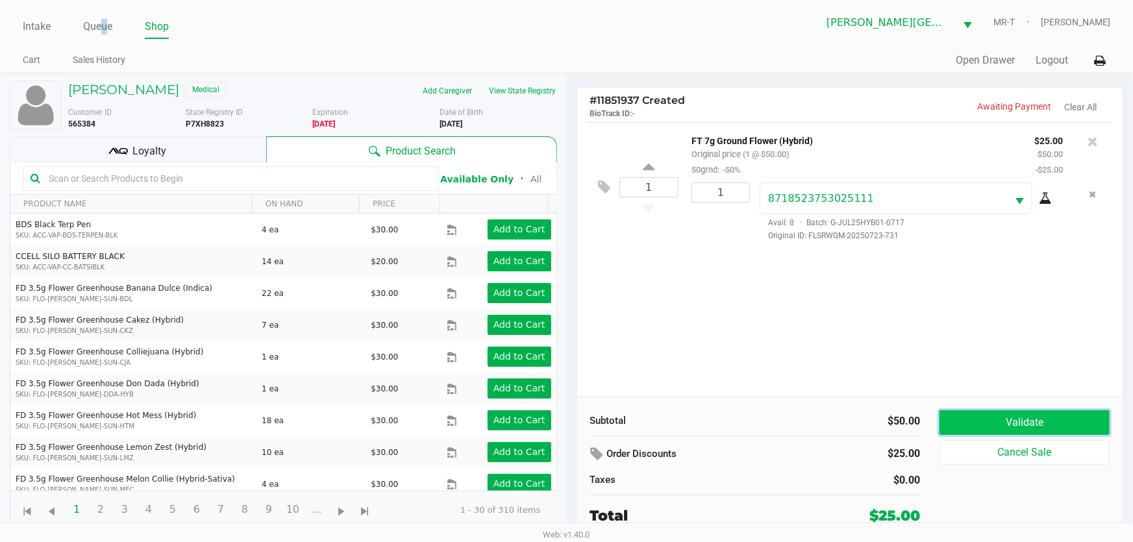
click at [980, 412] on button "Validate" at bounding box center [1025, 422] width 170 height 25
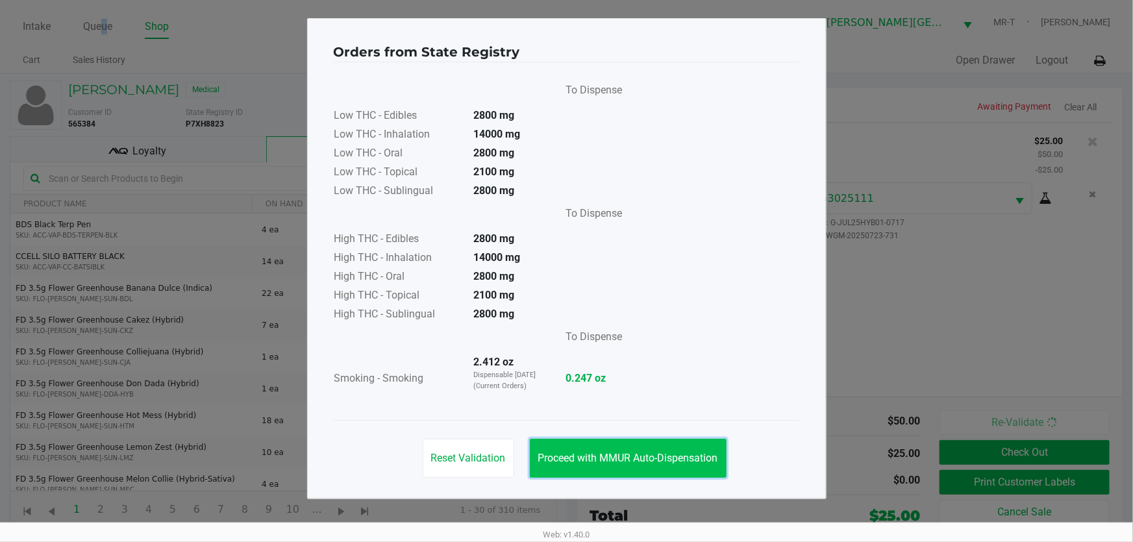
click at [611, 448] on button "Proceed with MMUR Auto-Dispensation" at bounding box center [628, 458] width 197 height 39
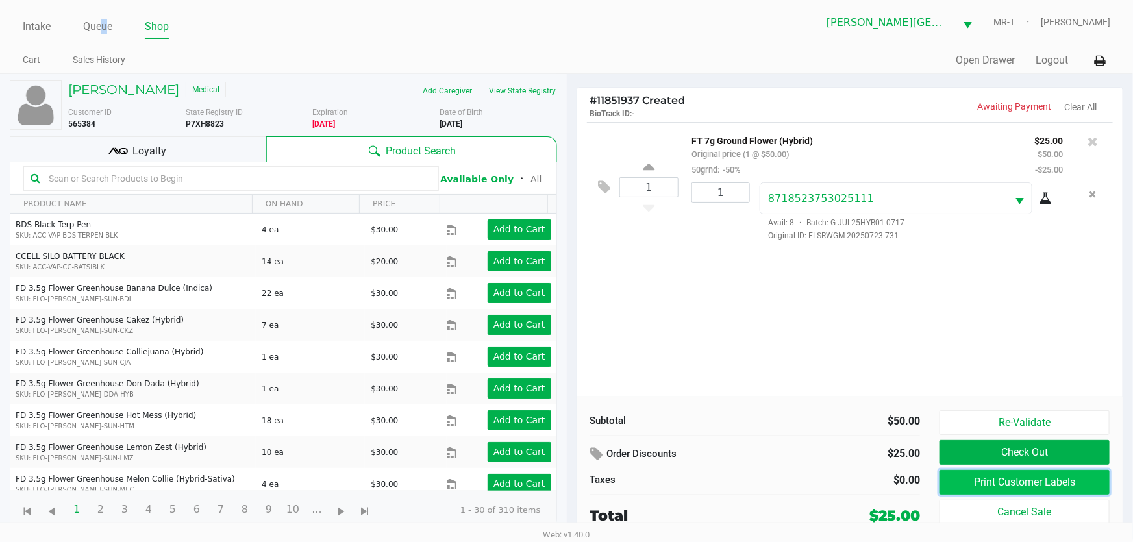
click at [1058, 484] on button "Print Customer Labels" at bounding box center [1025, 482] width 170 height 25
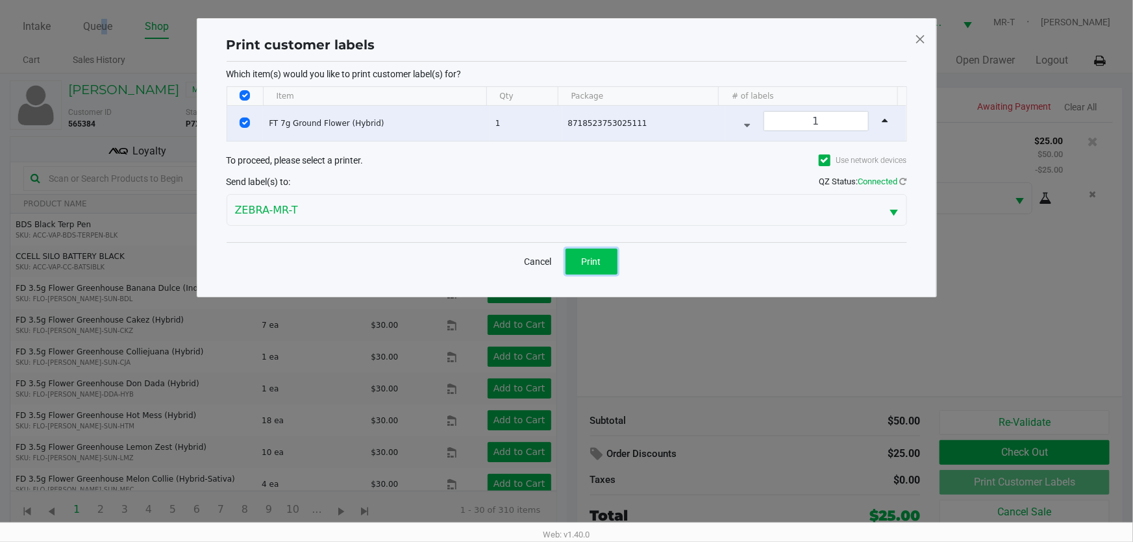
click at [599, 266] on span "Print" at bounding box center [591, 262] width 19 height 10
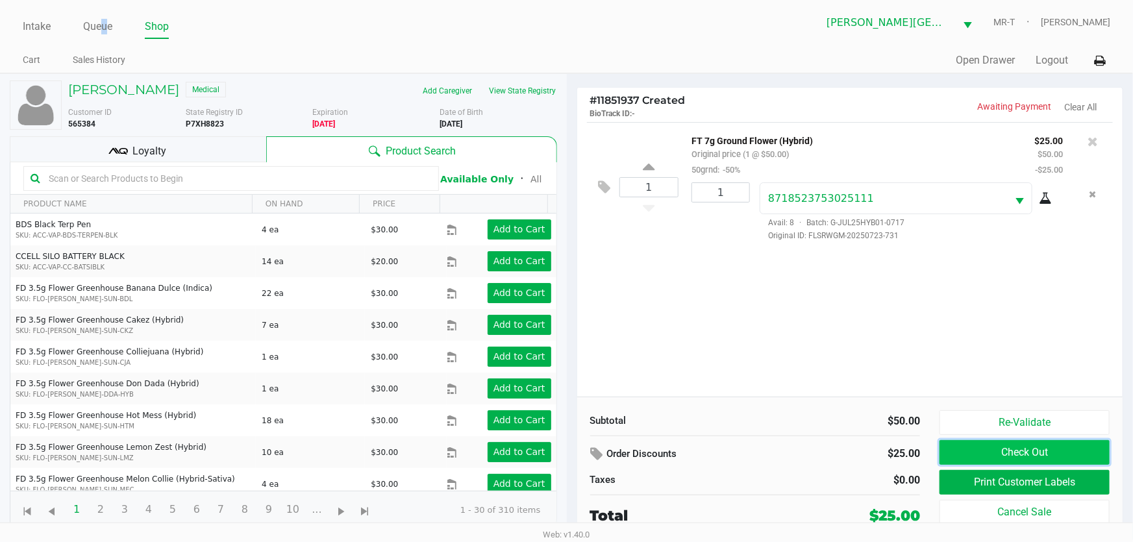
click at [1083, 443] on button "Check Out" at bounding box center [1025, 452] width 170 height 25
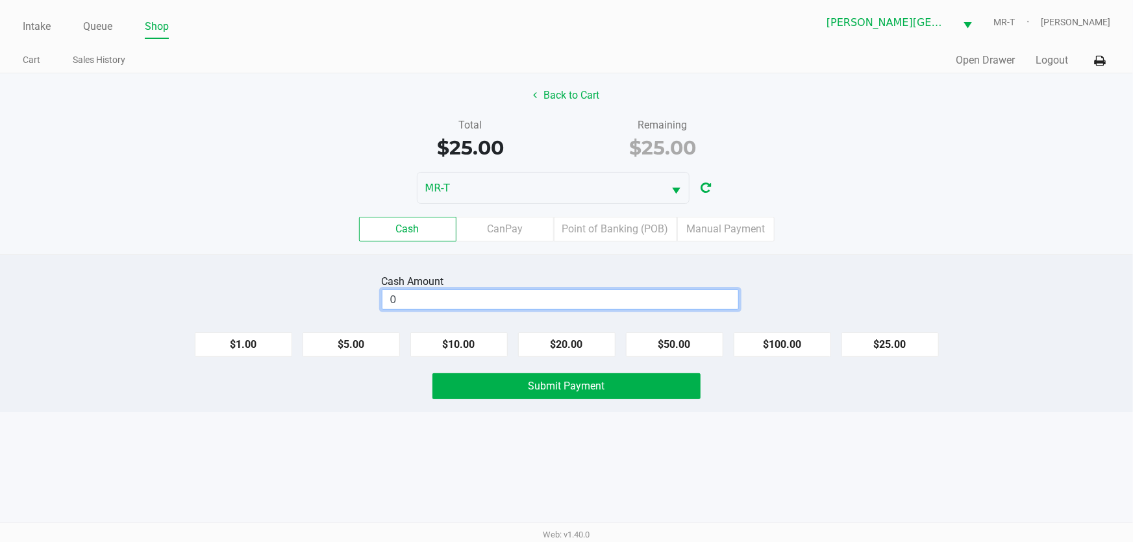
click at [438, 307] on input "0" at bounding box center [560, 299] width 356 height 19
type input "$40.00"
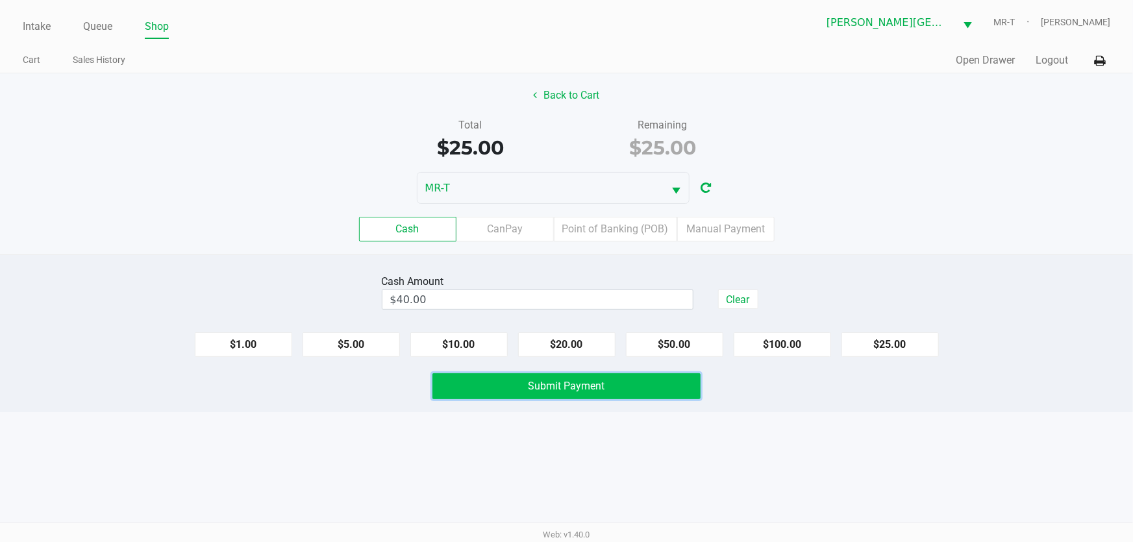
click at [483, 388] on button "Submit Payment" at bounding box center [567, 386] width 269 height 26
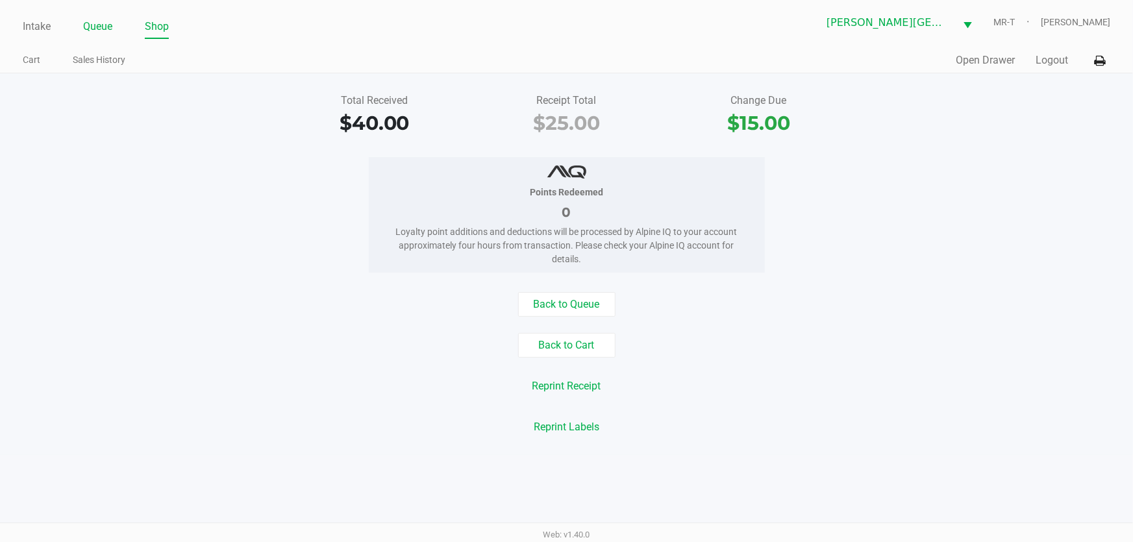
click at [105, 25] on link "Queue" at bounding box center [97, 27] width 29 height 18
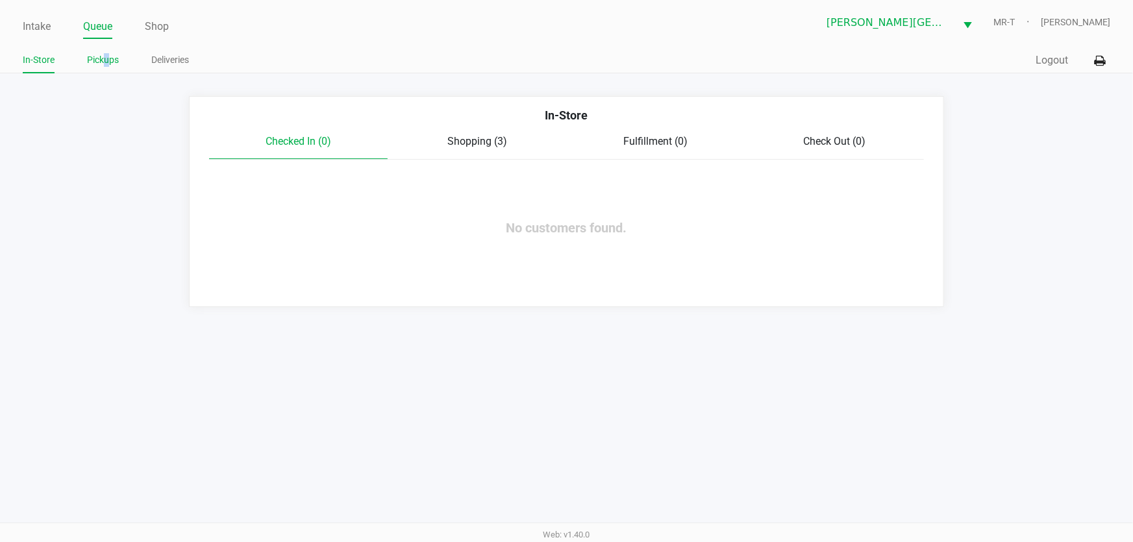
click at [106, 64] on link "Pickups" at bounding box center [103, 60] width 32 height 16
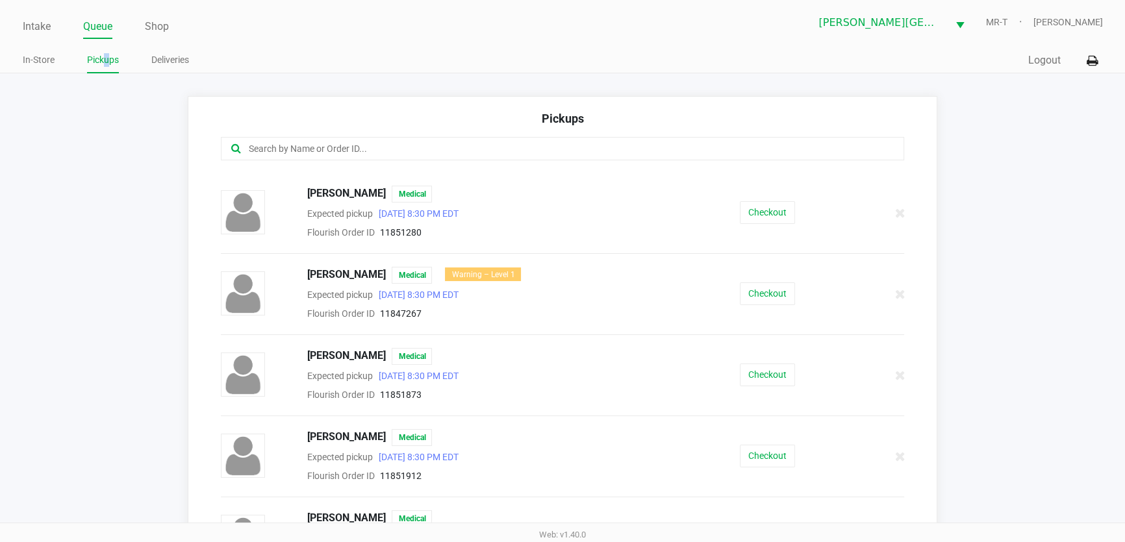
scroll to position [236, 0]
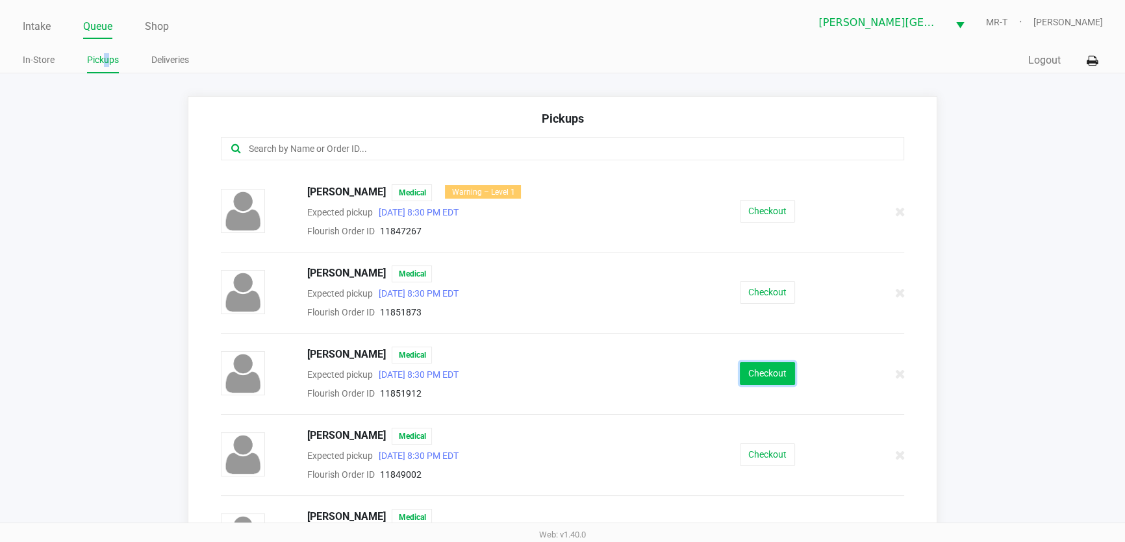
click at [786, 364] on button "Checkout" at bounding box center [767, 373] width 55 height 23
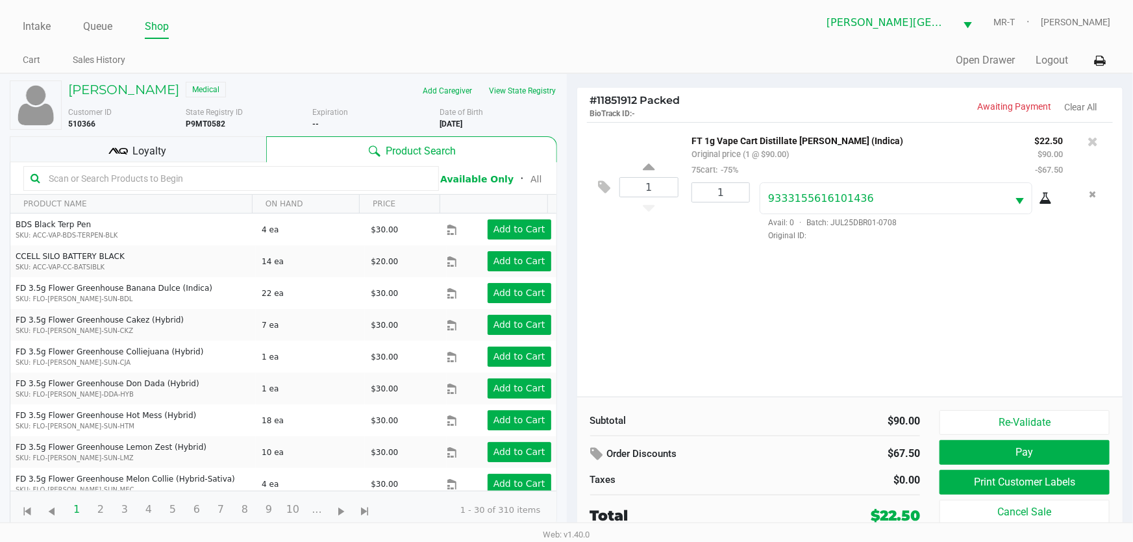
click at [214, 153] on div "Loyalty" at bounding box center [138, 149] width 257 height 26
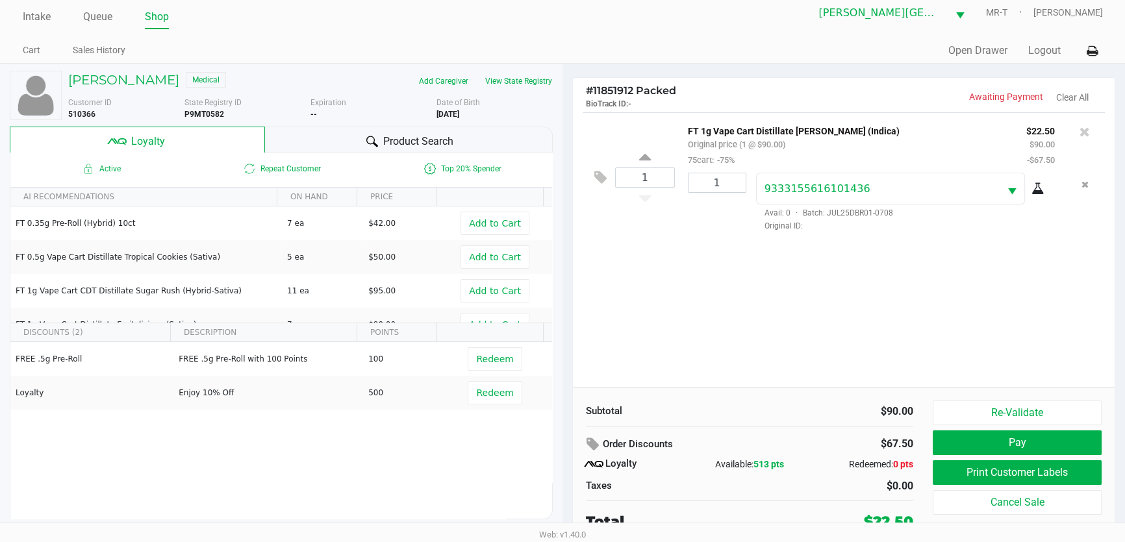
scroll to position [13, 0]
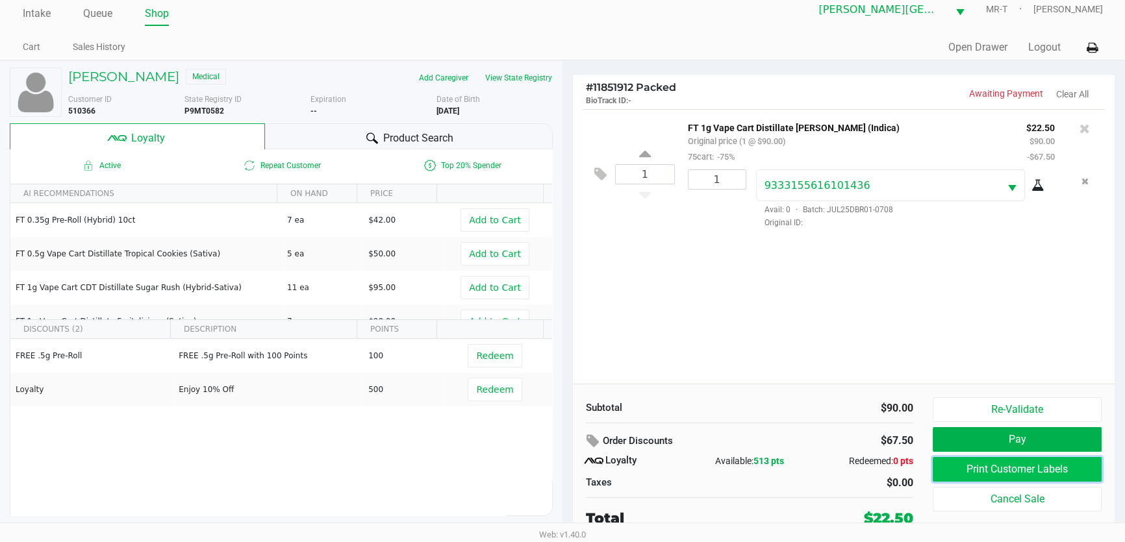
click at [988, 470] on button "Print Customer Labels" at bounding box center [1017, 469] width 169 height 25
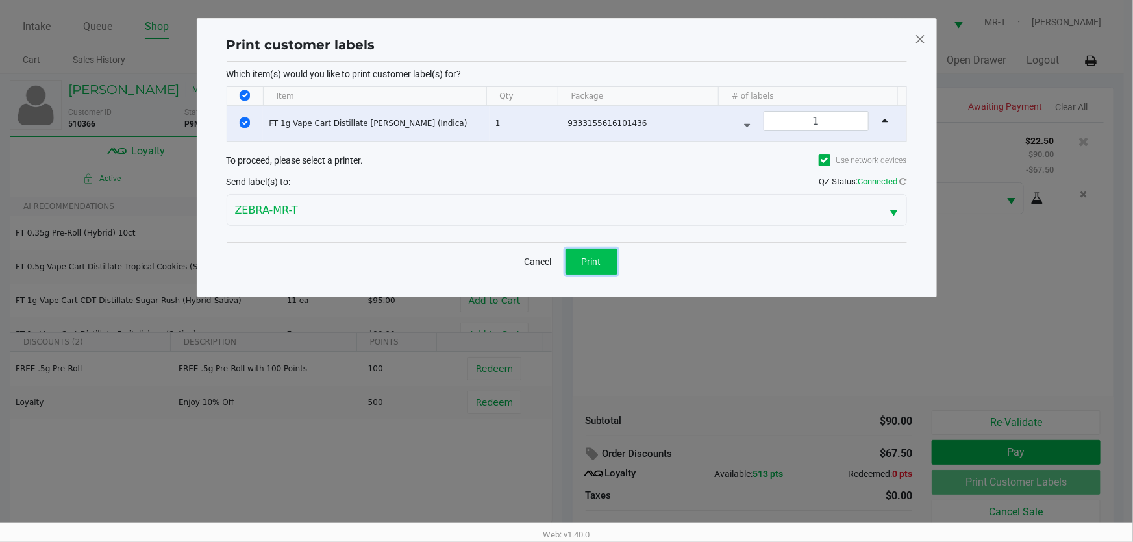
click at [597, 262] on span "Print" at bounding box center [591, 262] width 19 height 10
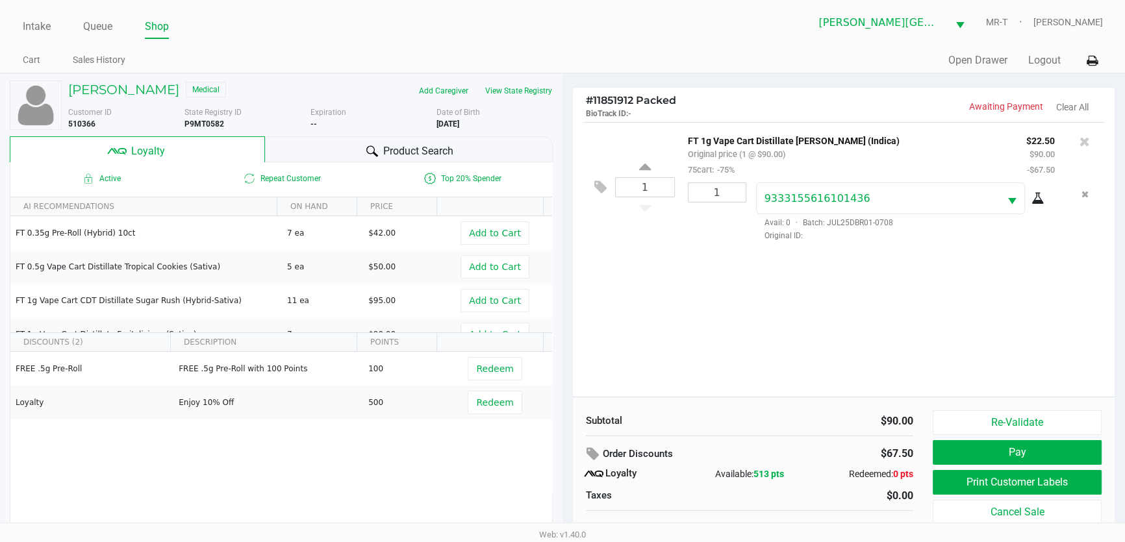
click at [407, 153] on span "Product Search" at bounding box center [418, 152] width 70 height 16
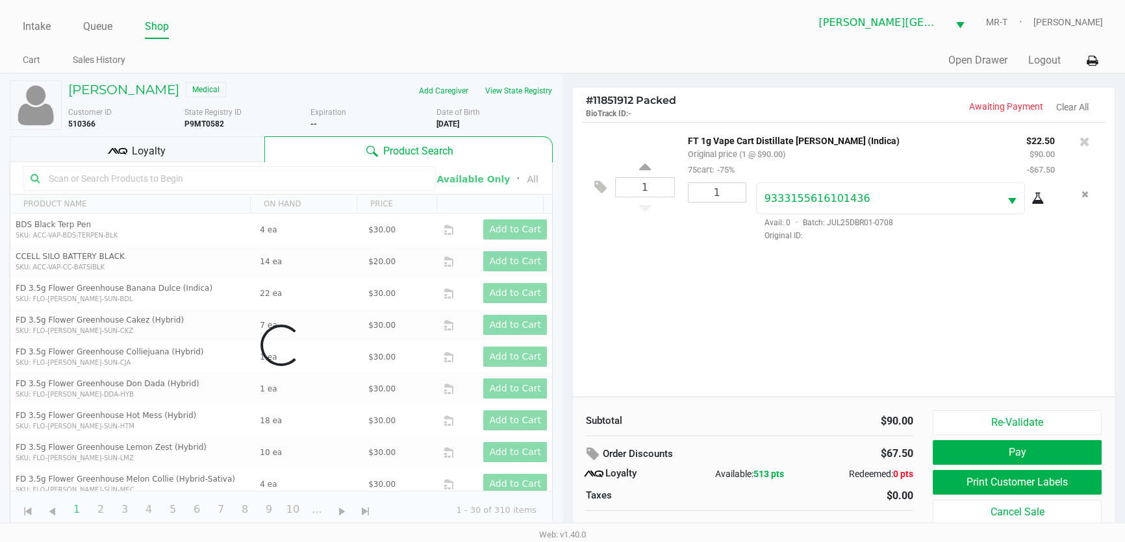
click at [169, 180] on div "Data table" at bounding box center [281, 345] width 542 height 366
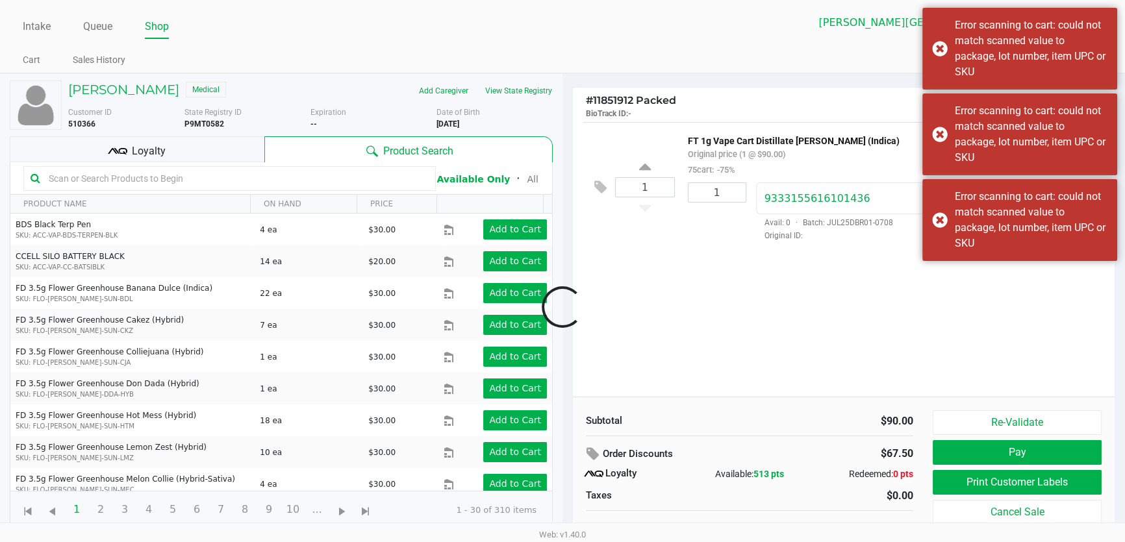
click at [162, 177] on input "text" at bounding box center [236, 178] width 385 height 19
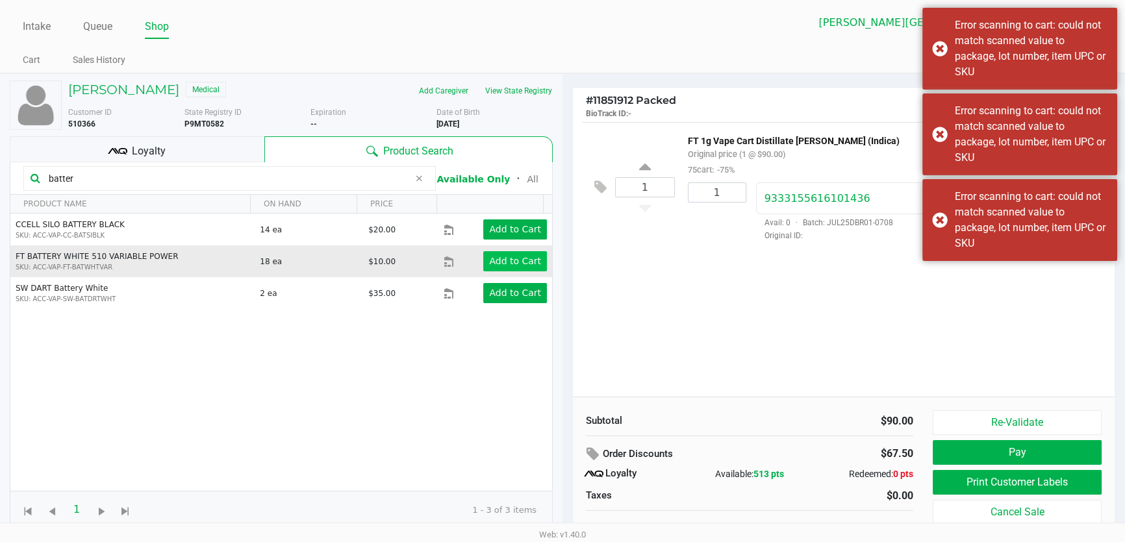
type input "batter"
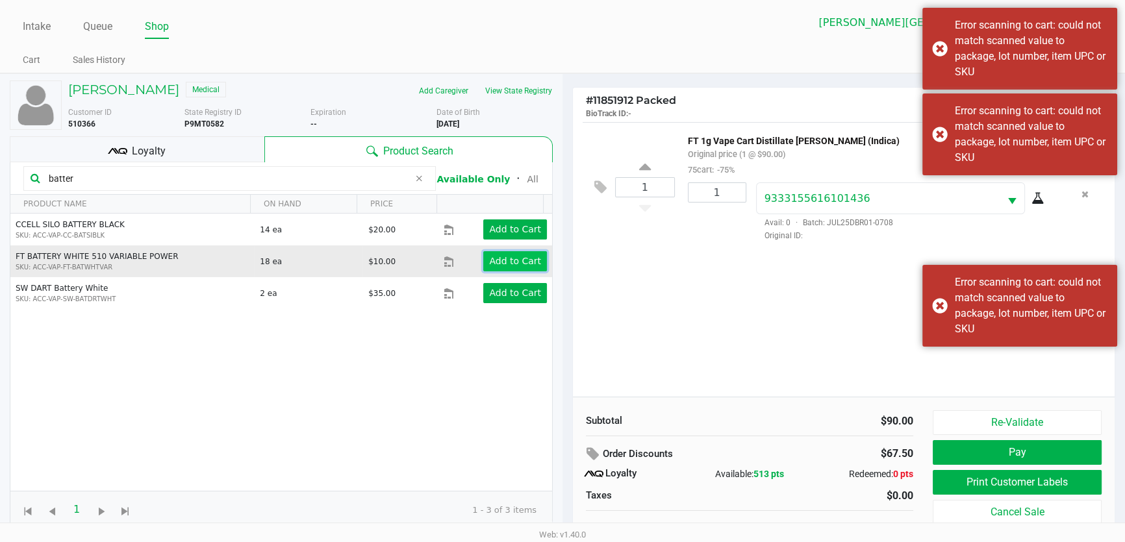
click at [508, 266] on app-button-loader "Add to Cart" at bounding box center [515, 261] width 52 height 10
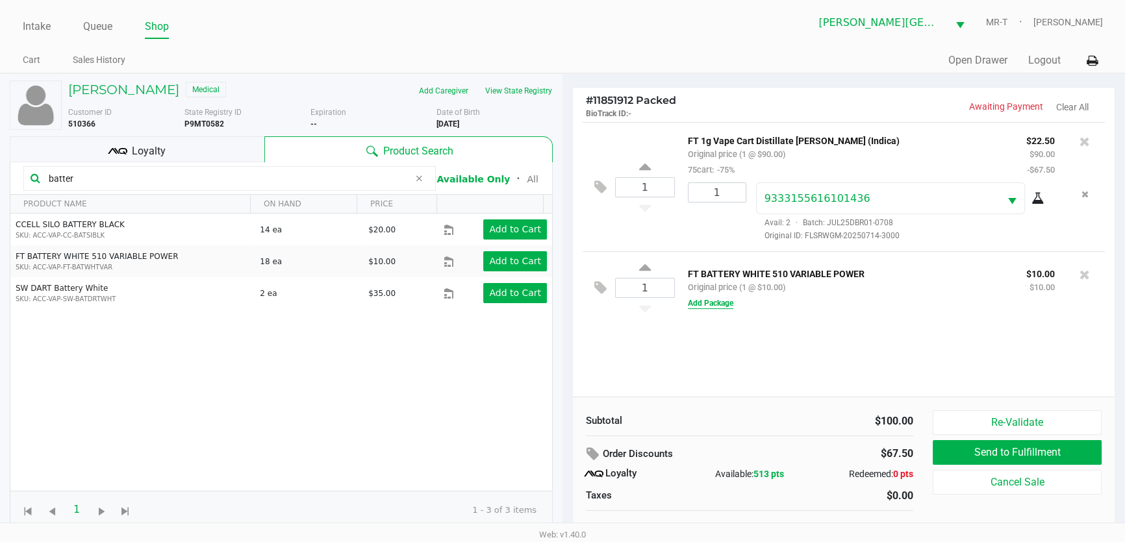
click at [719, 303] on button "Add Package" at bounding box center [710, 303] width 45 height 12
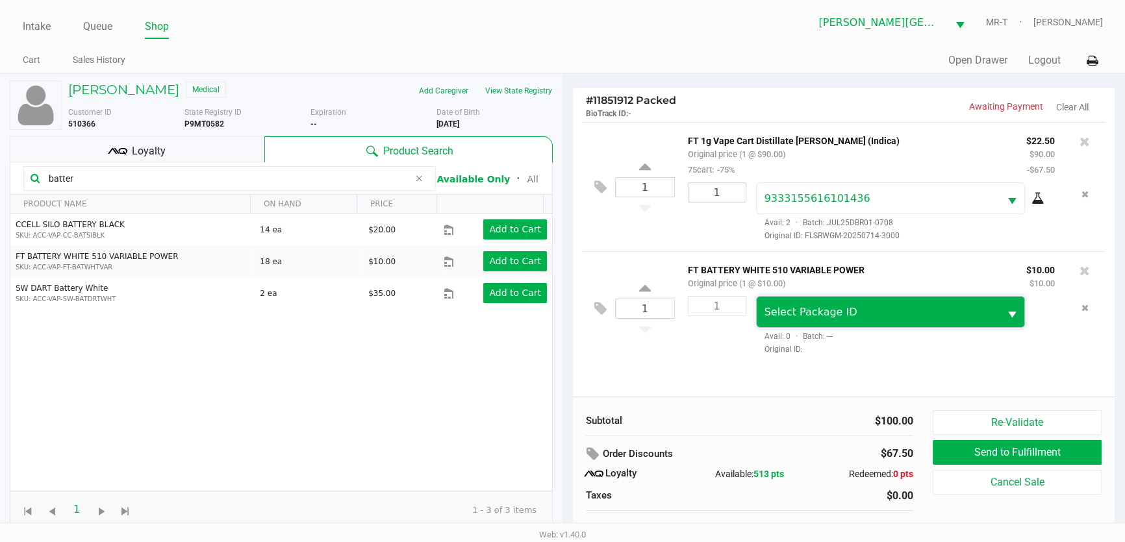
click at [781, 310] on span "Select Package ID" at bounding box center [810, 312] width 93 height 12
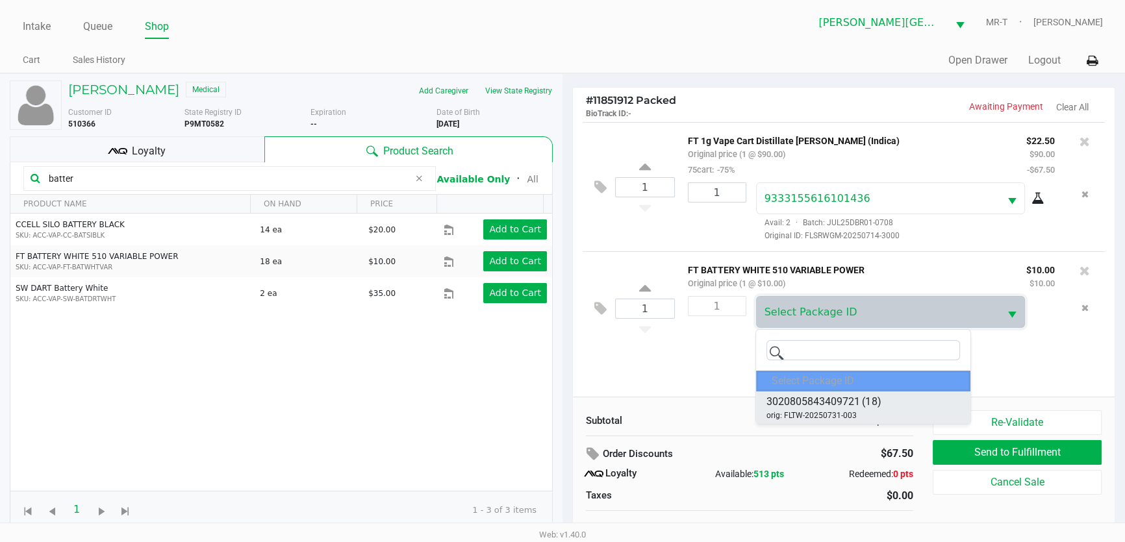
click at [800, 416] on span "orig: FLTW-20250731-003" at bounding box center [811, 416] width 90 height 12
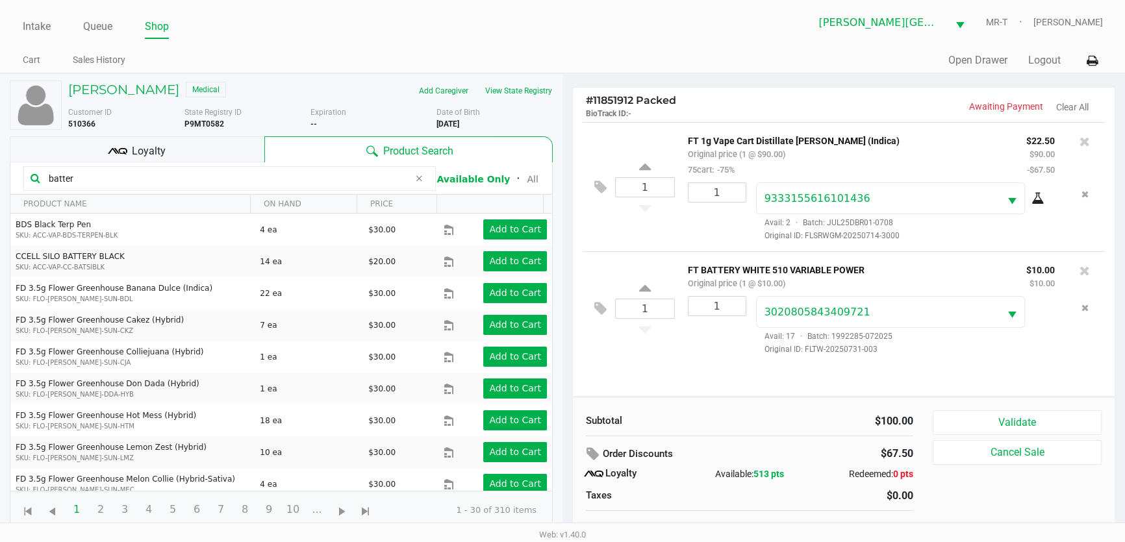
click at [224, 152] on div "Loyalty" at bounding box center [137, 149] width 255 height 26
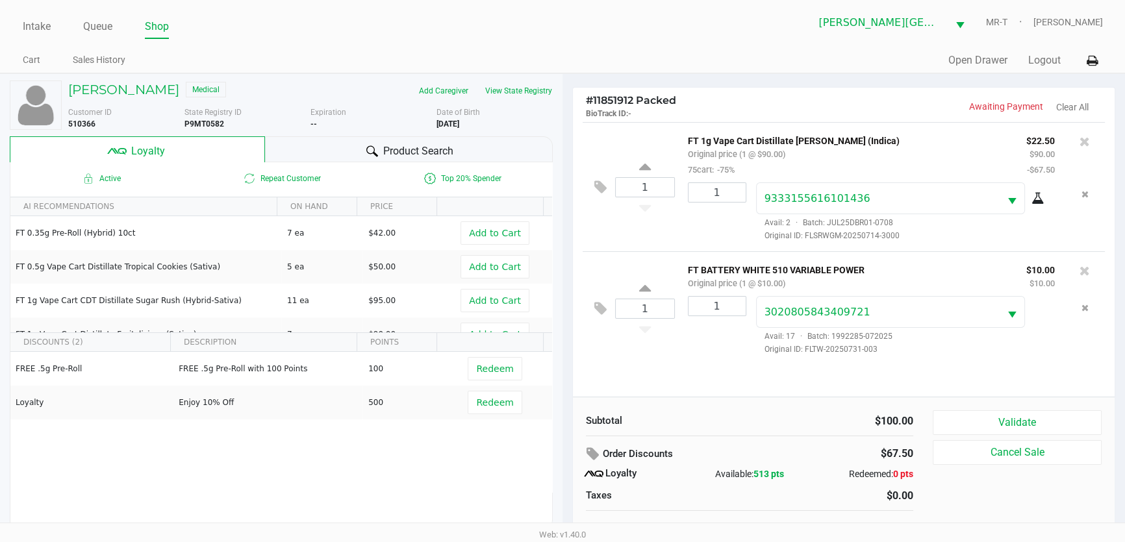
scroll to position [13, 0]
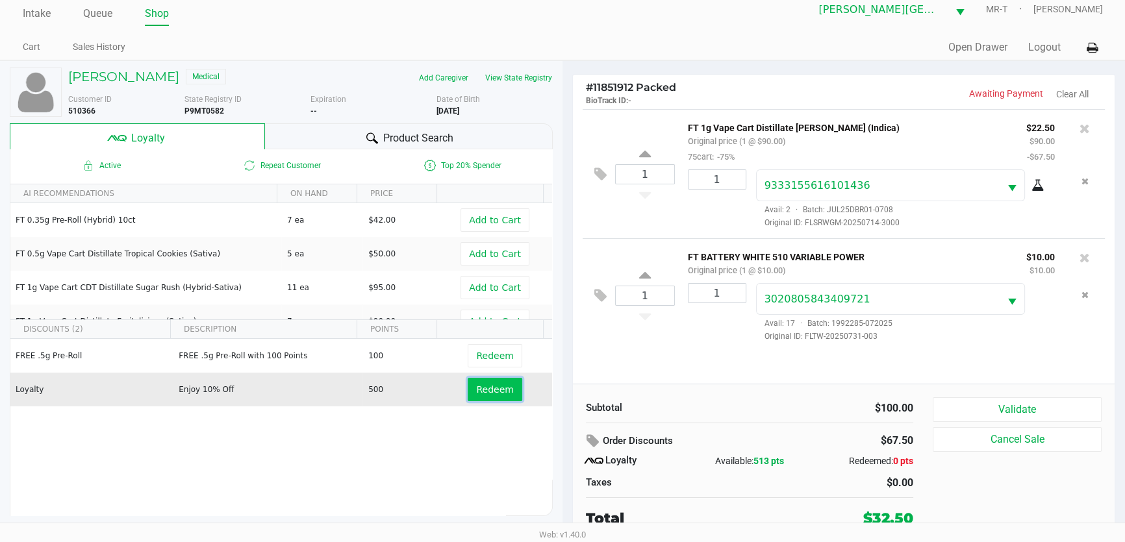
click at [485, 392] on span "Redeem" at bounding box center [494, 389] width 37 height 10
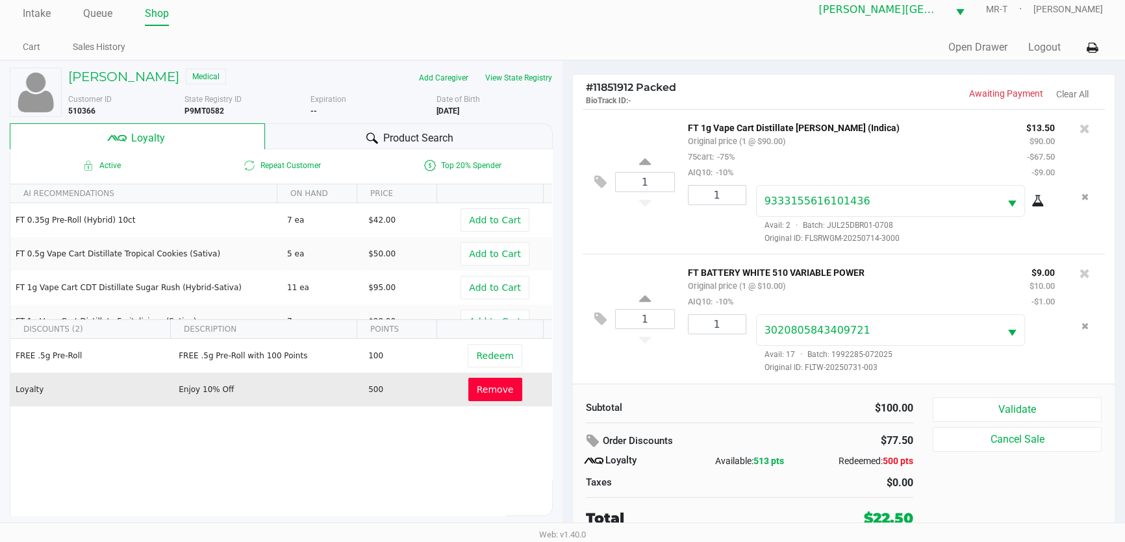
scroll to position [0, 0]
click at [967, 406] on button "Validate" at bounding box center [1017, 409] width 169 height 25
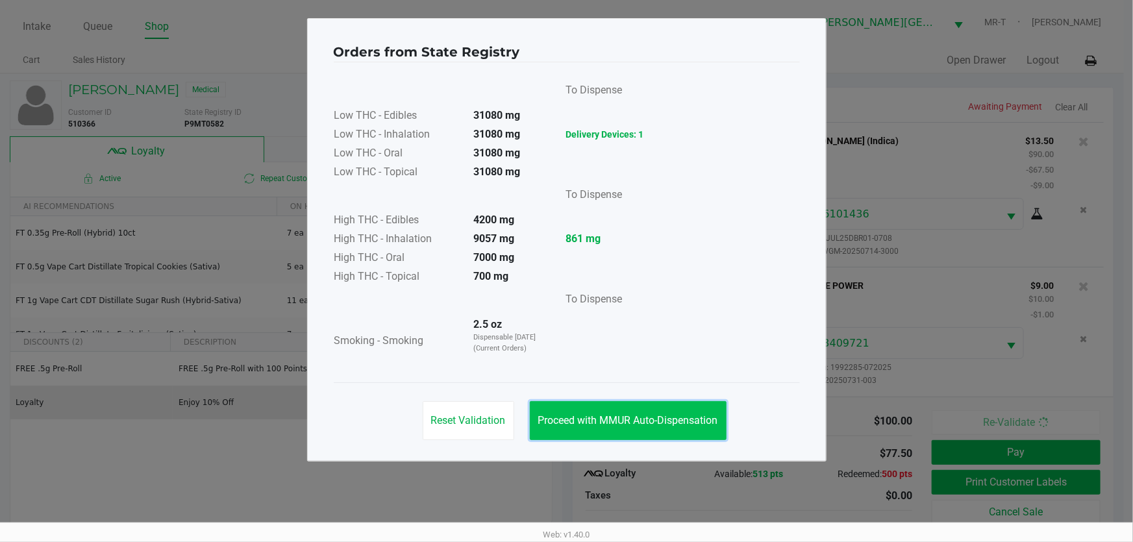
click at [636, 422] on span "Proceed with MMUR Auto-Dispensation" at bounding box center [628, 420] width 180 height 12
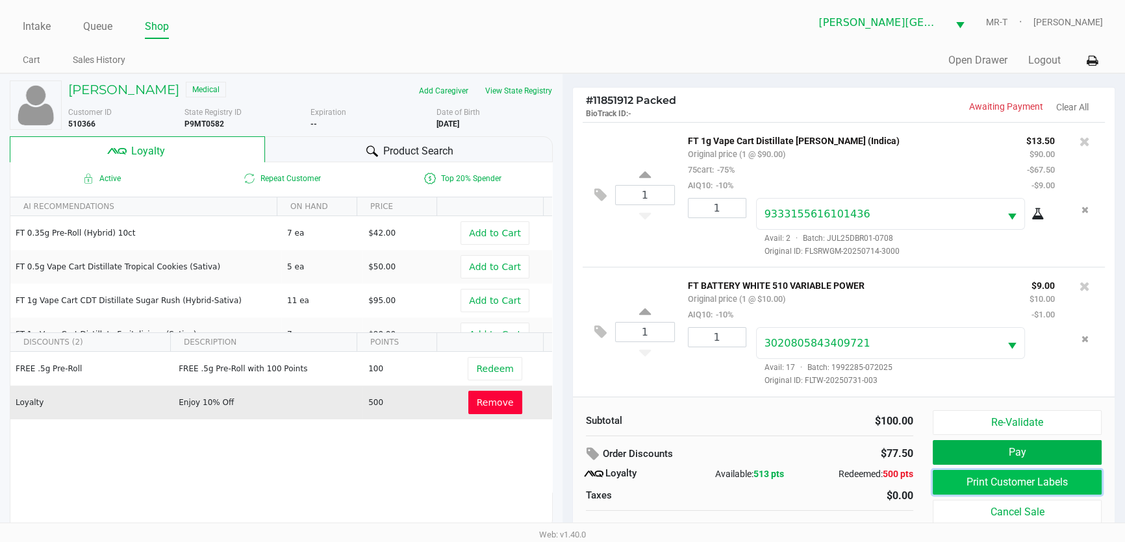
click at [1014, 488] on button "Print Customer Labels" at bounding box center [1017, 482] width 169 height 25
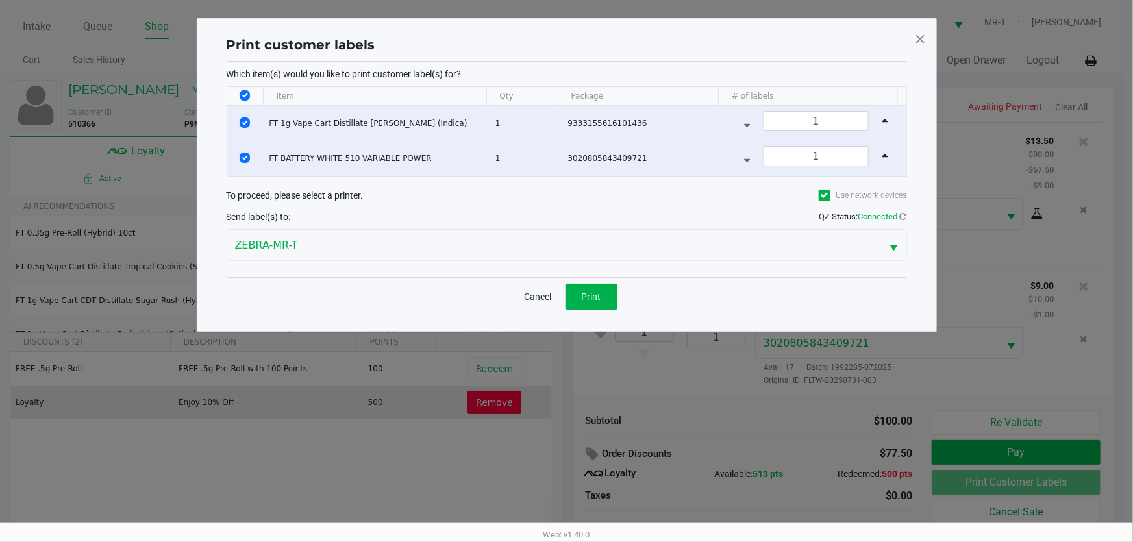
click at [242, 95] on input "Select All Rows" at bounding box center [245, 95] width 10 height 10
checkbox input "false"
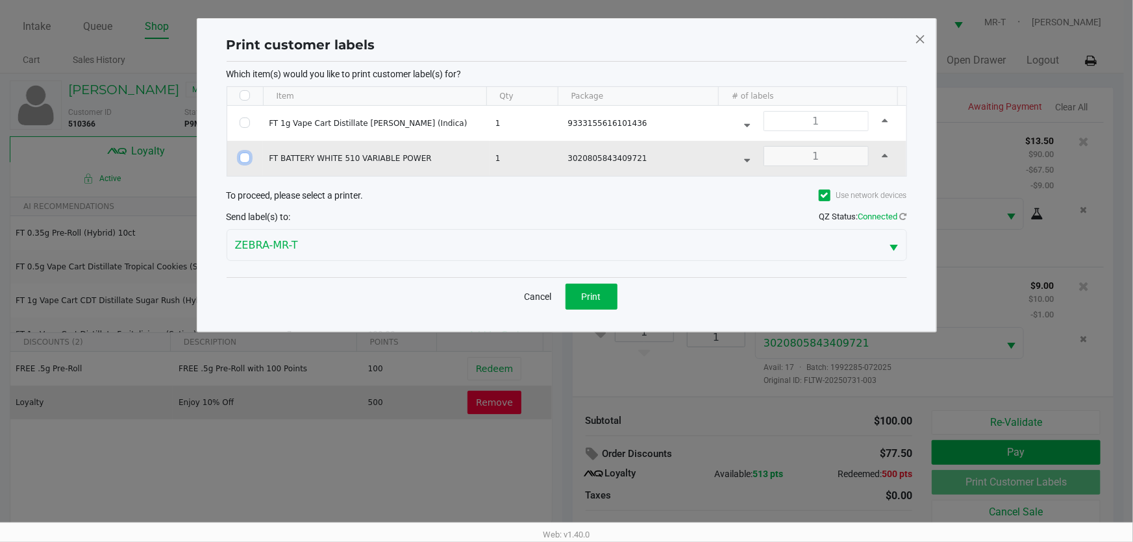
click at [249, 155] on input "Select Row" at bounding box center [245, 158] width 10 height 10
checkbox input "true"
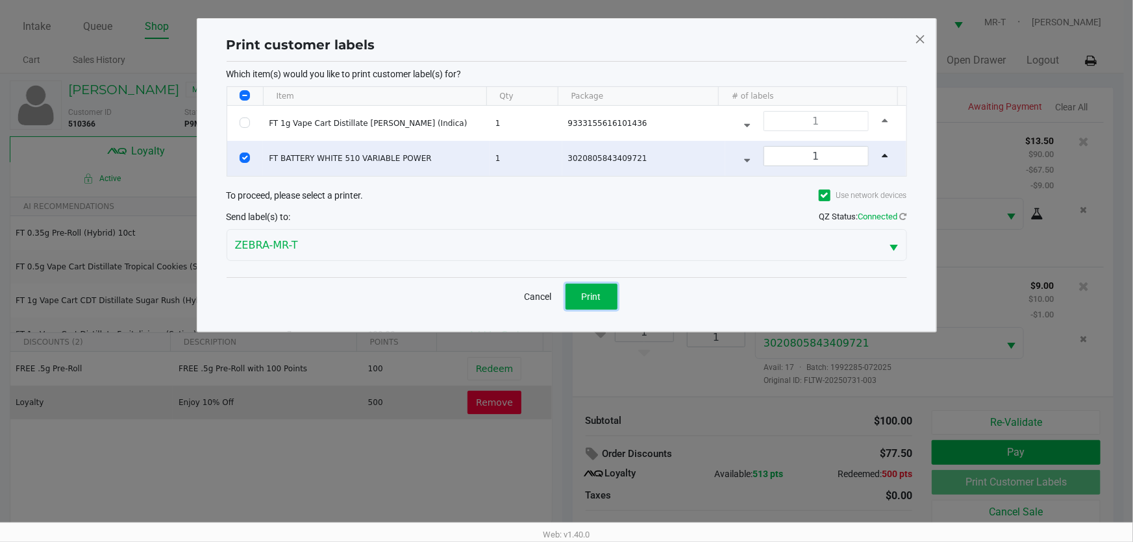
click at [604, 292] on button "Print" at bounding box center [592, 297] width 52 height 26
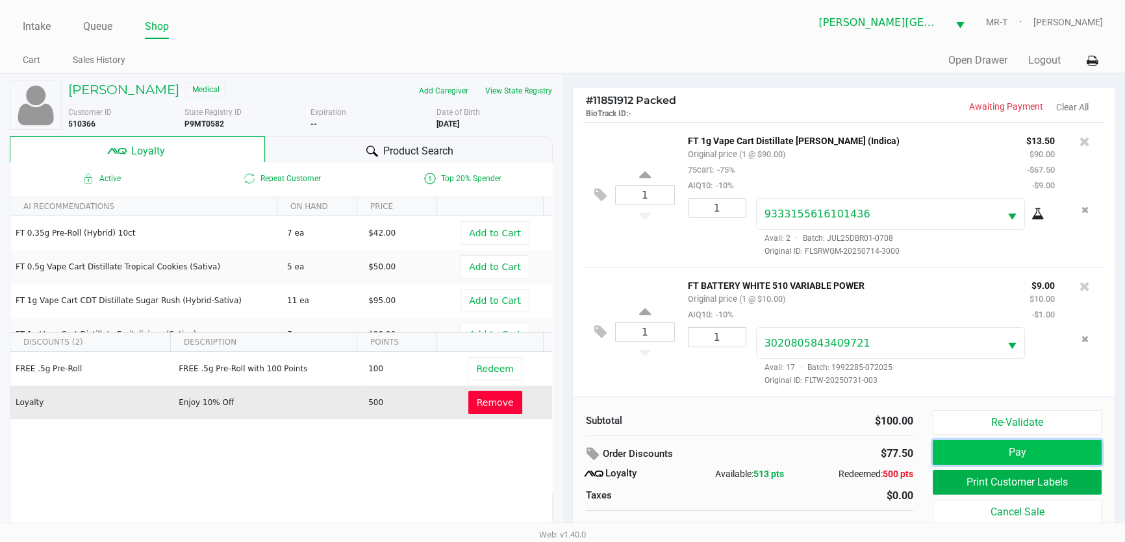
click at [1039, 451] on button "Pay" at bounding box center [1017, 452] width 169 height 25
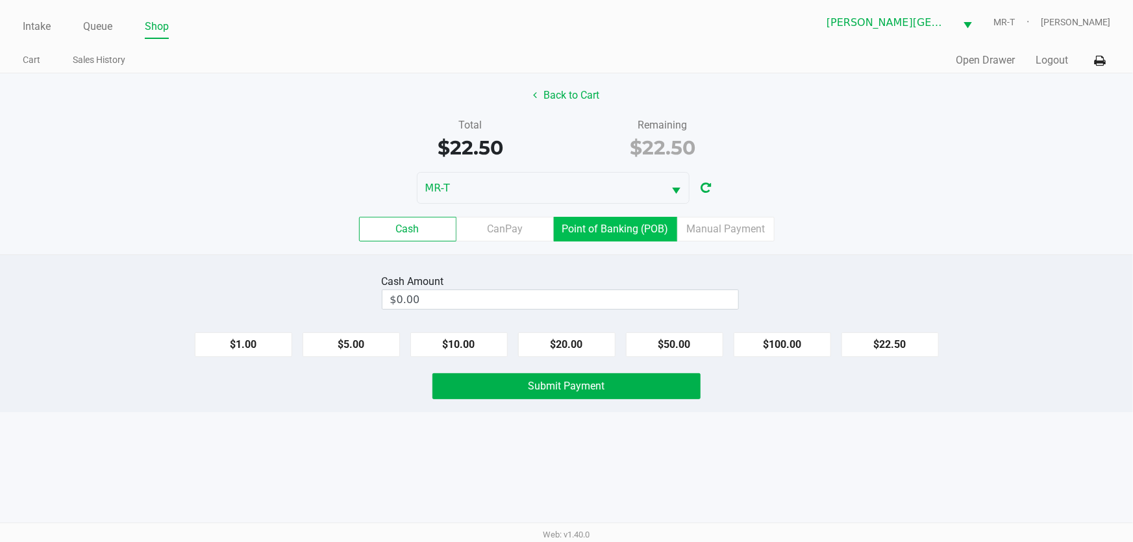
click at [620, 223] on label "Point of Banking (POB)" at bounding box center [615, 229] width 123 height 25
click at [0, 0] on 7 "Point of Banking (POB)" at bounding box center [0, 0] width 0 height 0
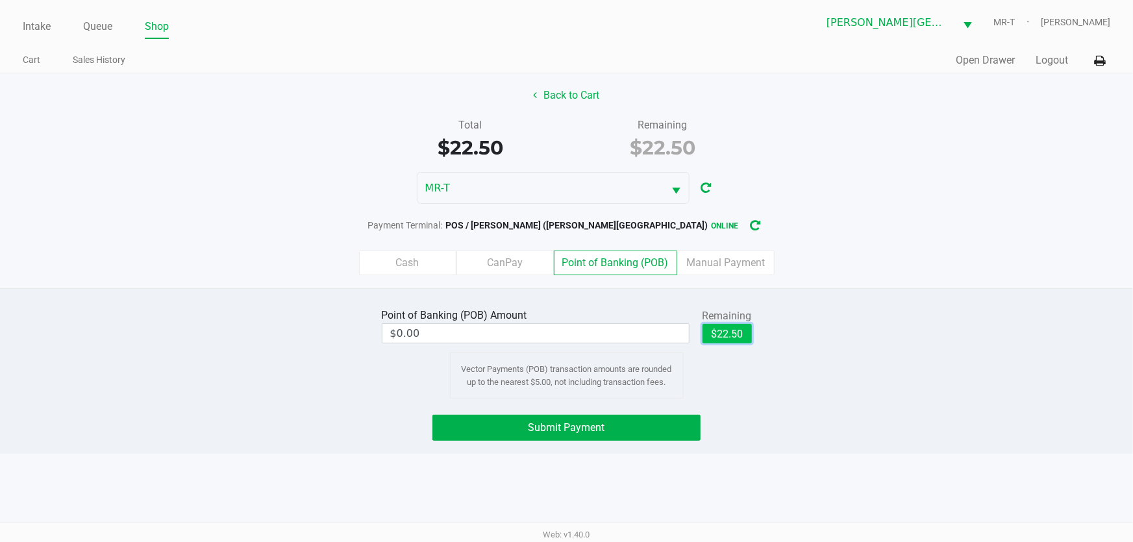
click at [725, 329] on button "$22.50" at bounding box center [727, 333] width 49 height 19
type input "$22.50"
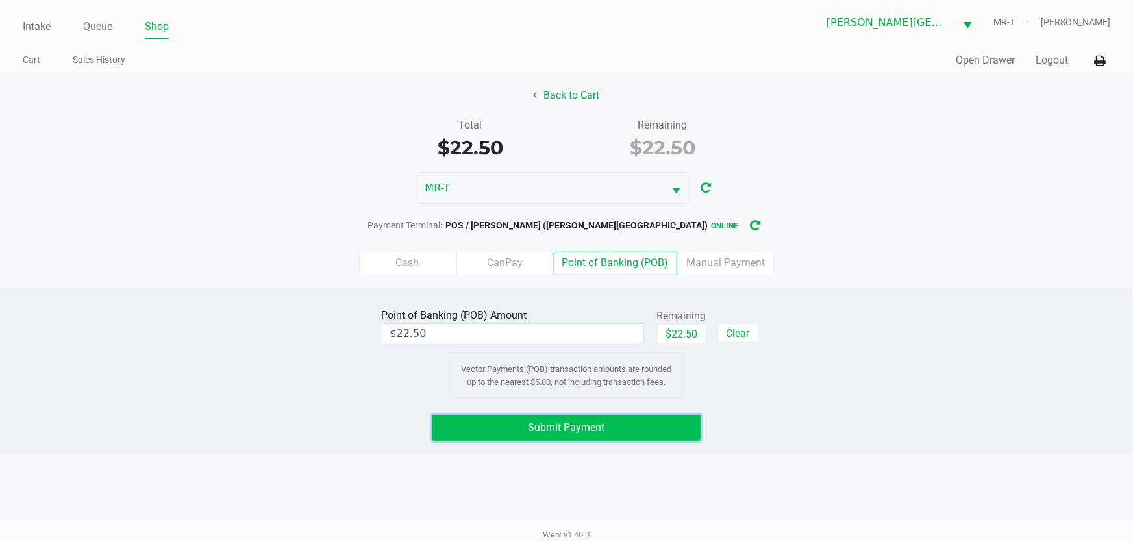
click at [601, 425] on span "Submit Payment" at bounding box center [567, 427] width 77 height 12
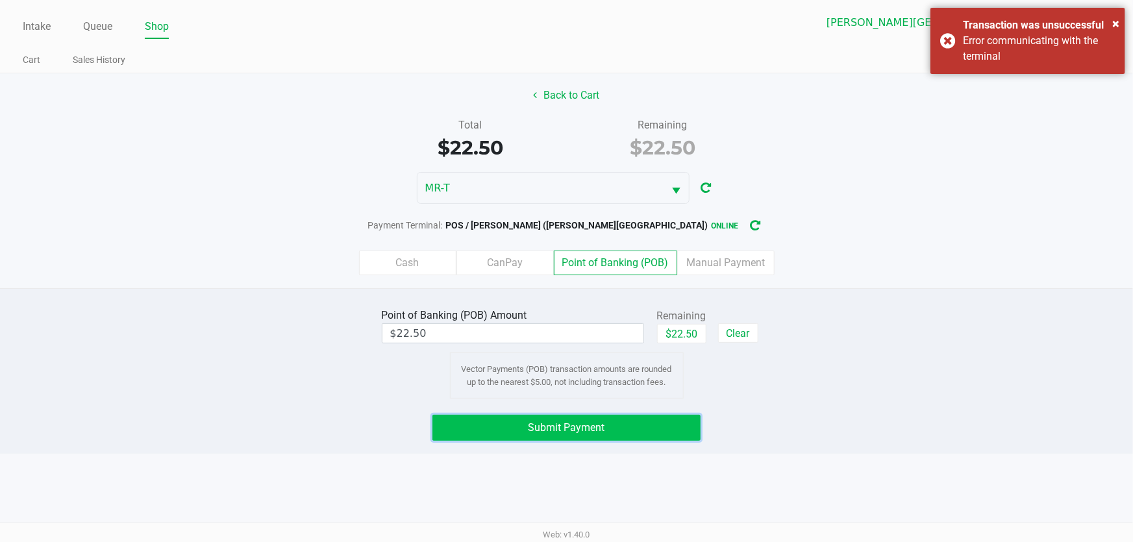
click at [508, 421] on button "Submit Payment" at bounding box center [567, 428] width 269 height 26
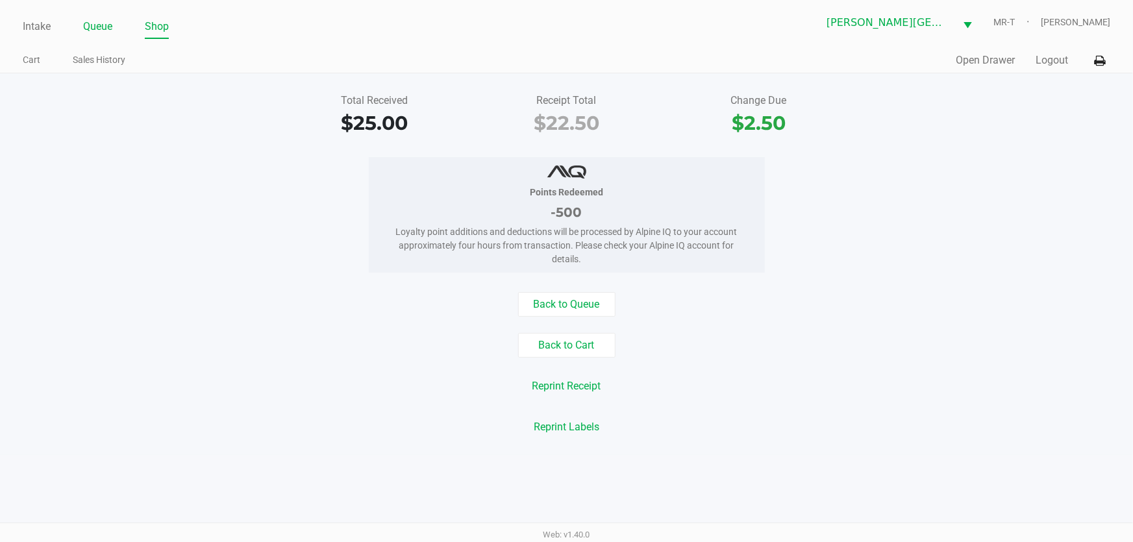
drag, startPoint x: 92, startPoint y: 24, endPoint x: 130, endPoint y: 69, distance: 59.0
click at [92, 25] on link "Queue" at bounding box center [97, 27] width 29 height 18
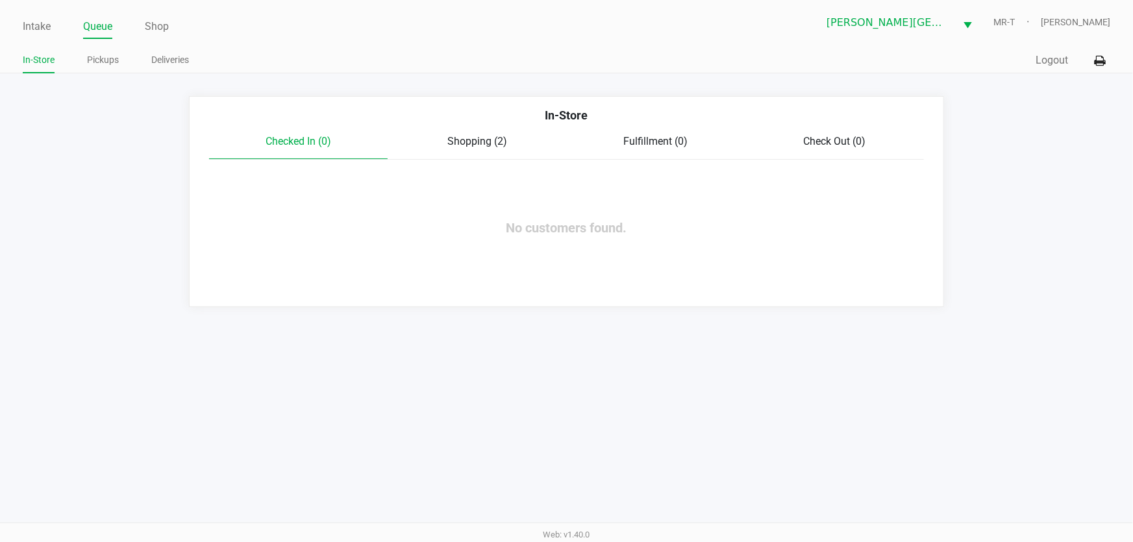
click at [468, 138] on span "Shopping (2)" at bounding box center [477, 141] width 60 height 12
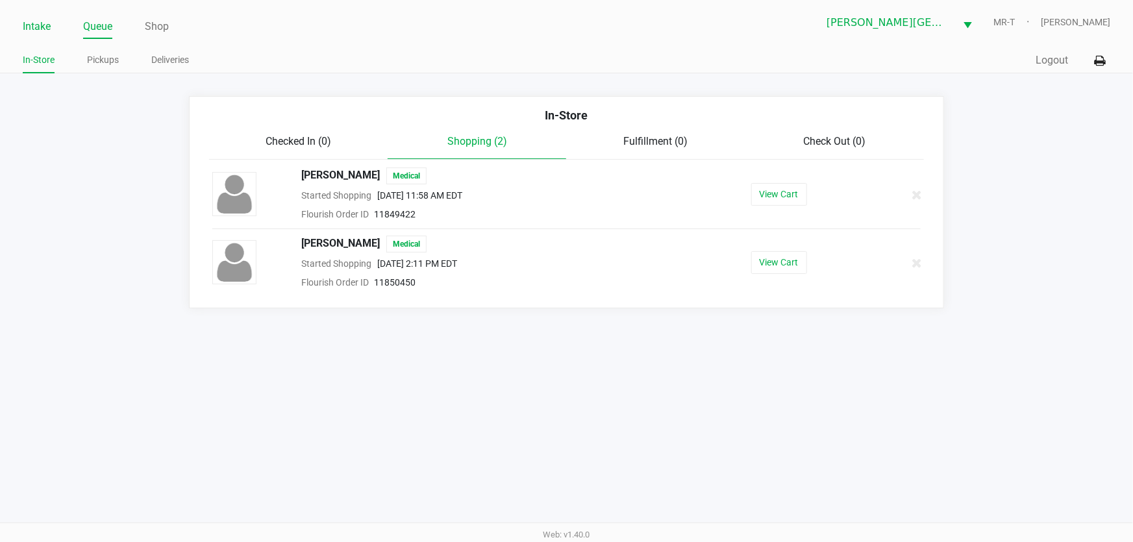
click at [38, 27] on link "Intake" at bounding box center [37, 27] width 28 height 18
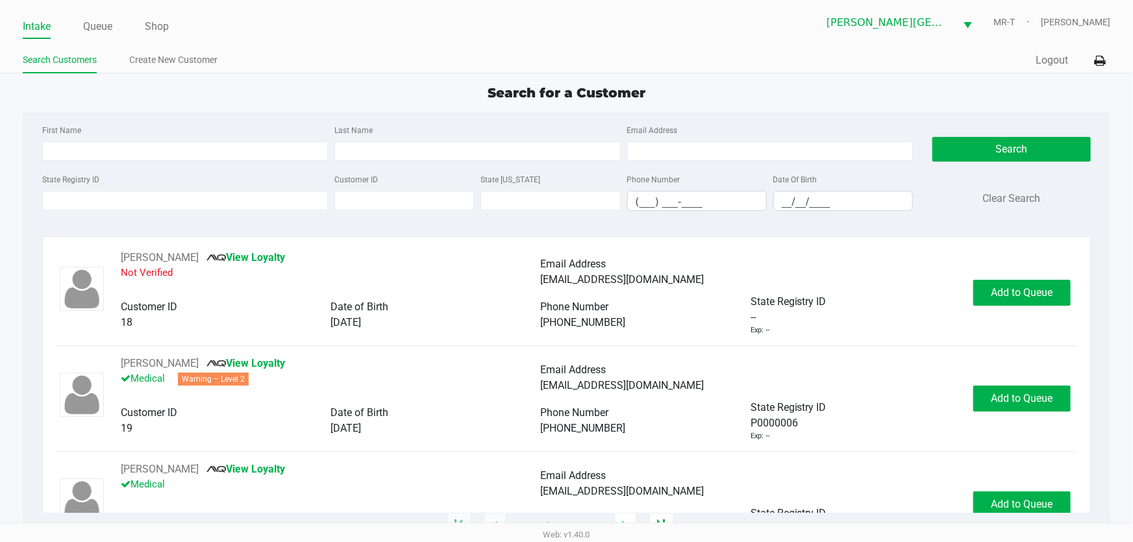
click at [30, 26] on link "Intake" at bounding box center [37, 27] width 28 height 18
click at [130, 192] on input "State Registry ID" at bounding box center [185, 200] width 286 height 19
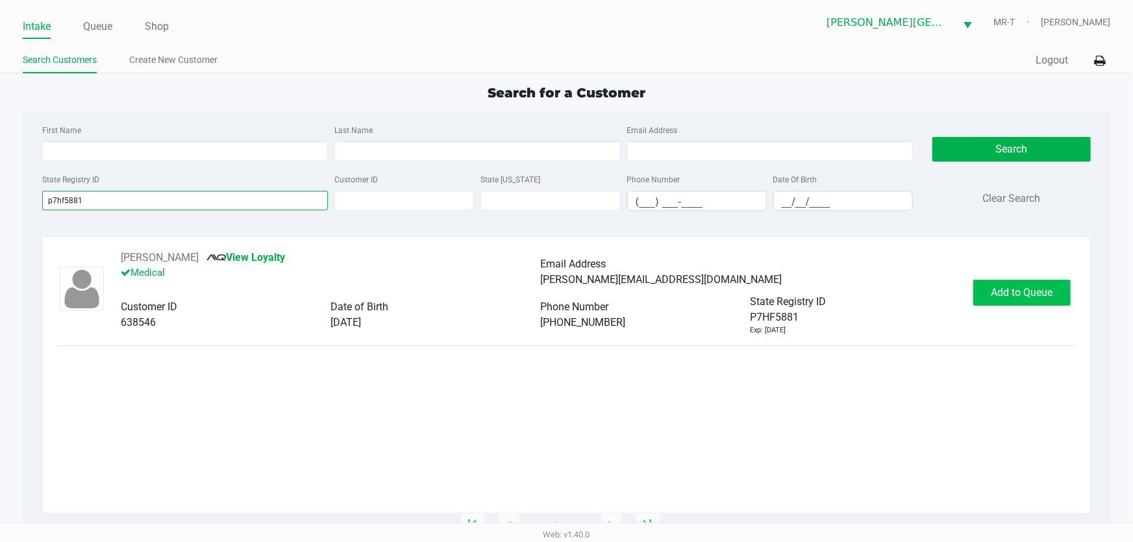
type input "p7hf5881"
click at [1014, 290] on span "Add to Queue" at bounding box center [1023, 292] width 62 height 12
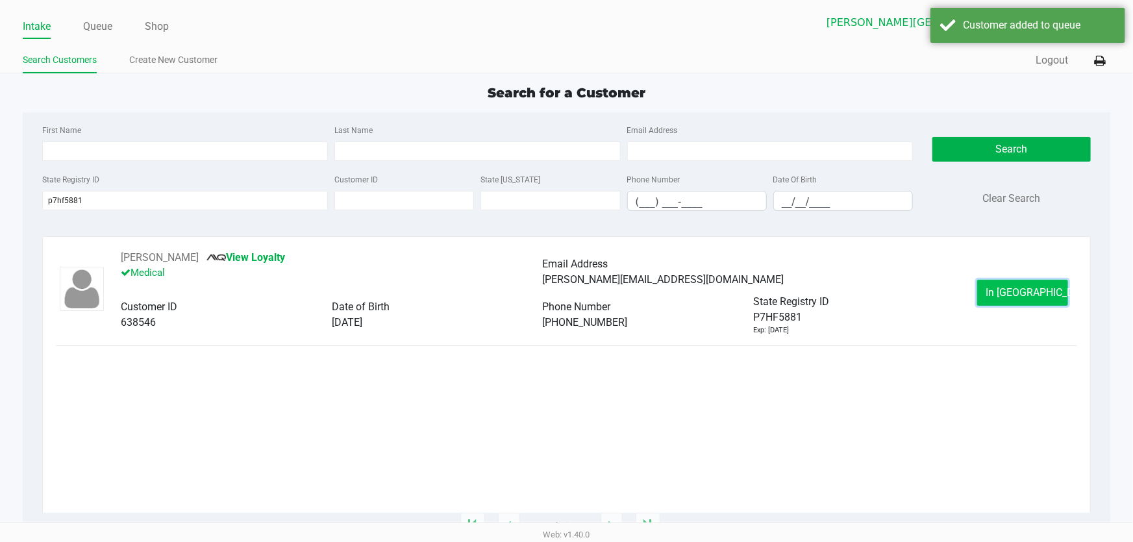
click at [988, 292] on button "In [GEOGRAPHIC_DATA]" at bounding box center [1022, 293] width 91 height 26
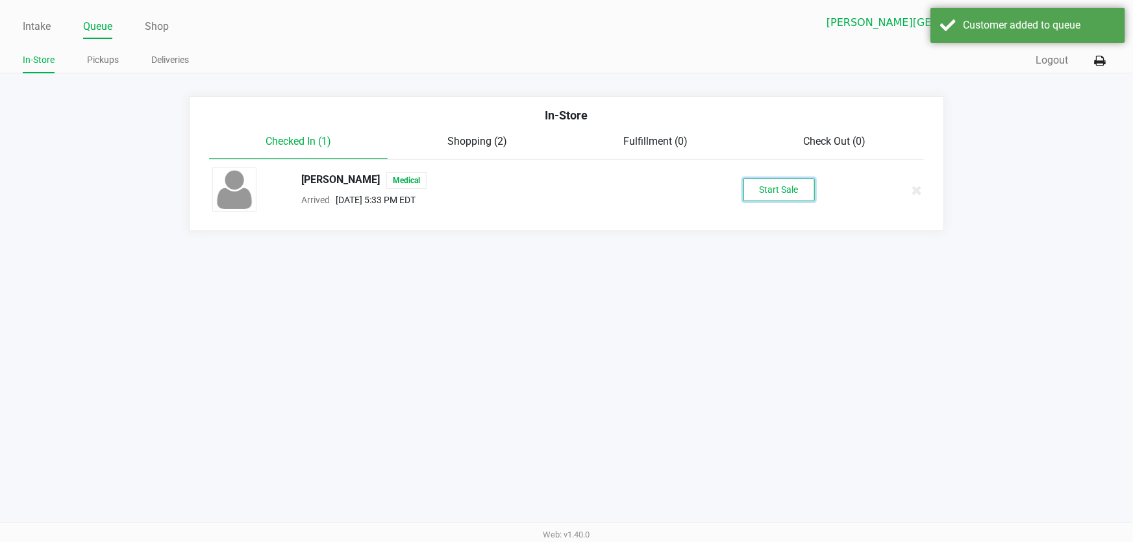
click at [790, 182] on button "Start Sale" at bounding box center [779, 190] width 71 height 23
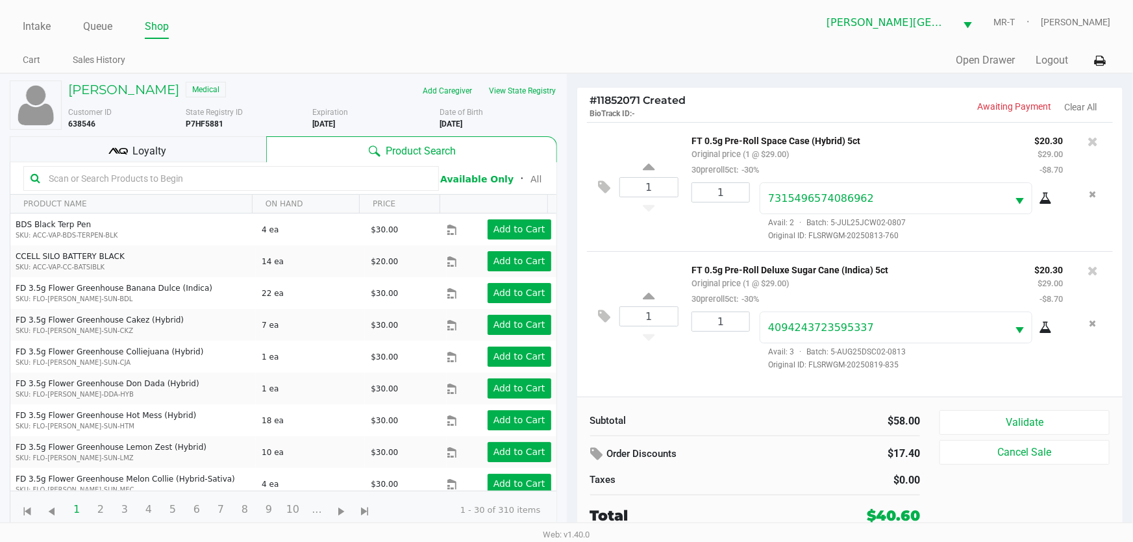
click at [149, 146] on span "Loyalty" at bounding box center [149, 152] width 34 height 16
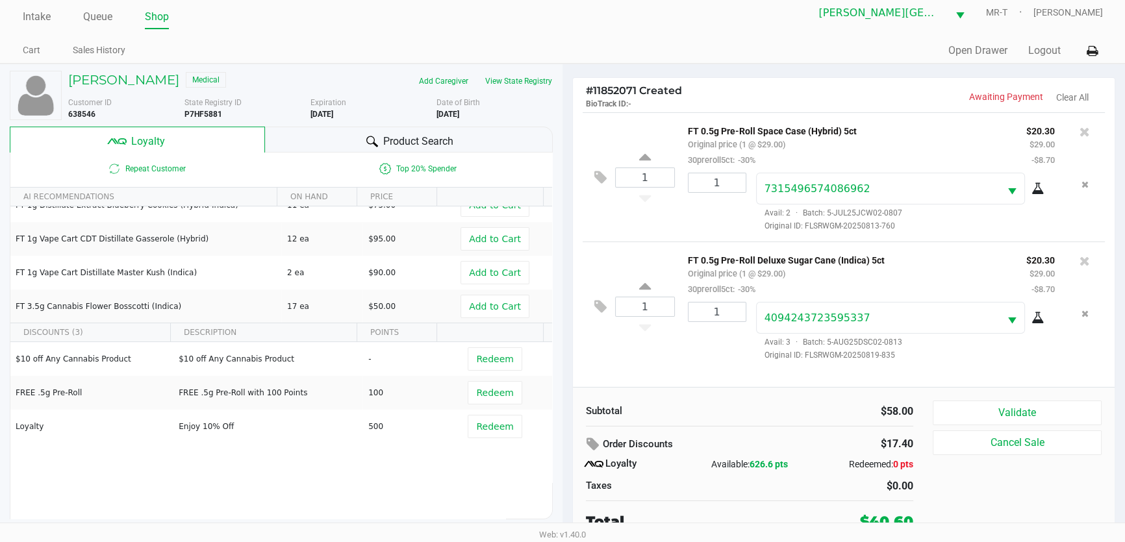
scroll to position [13, 0]
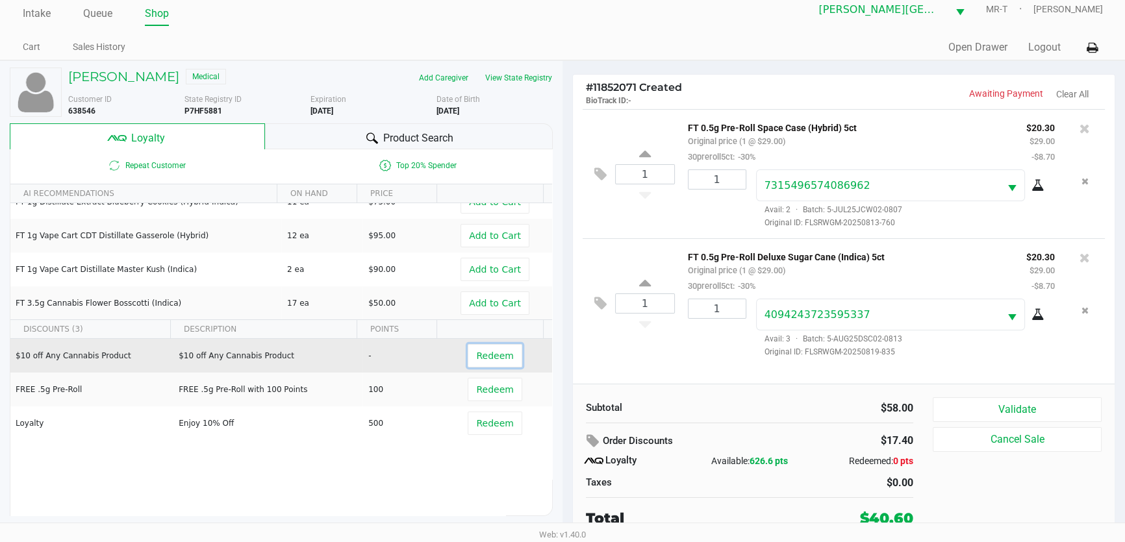
click at [476, 354] on span "Redeem" at bounding box center [494, 356] width 37 height 10
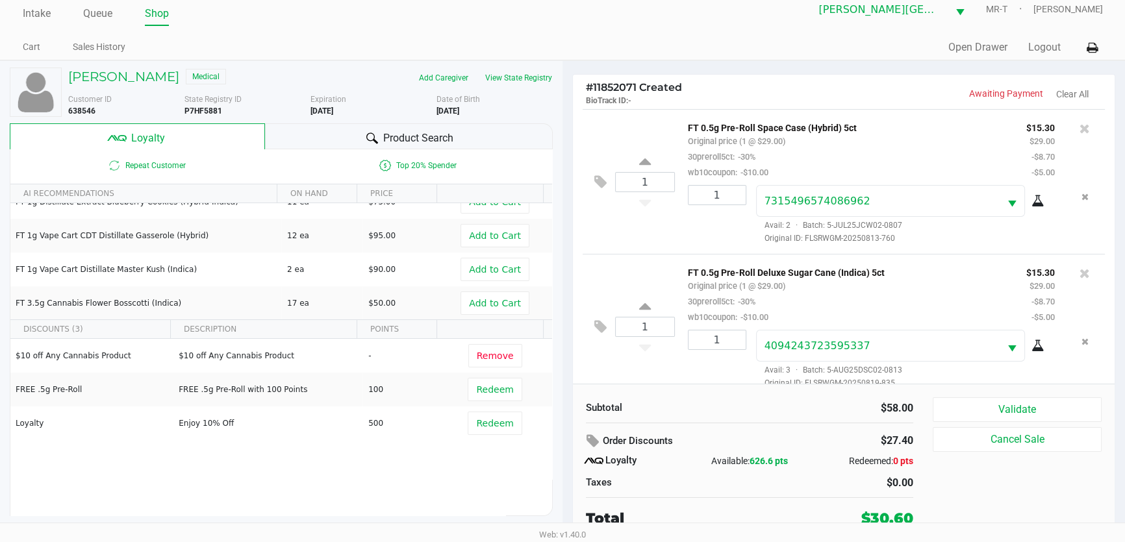
scroll to position [16, 0]
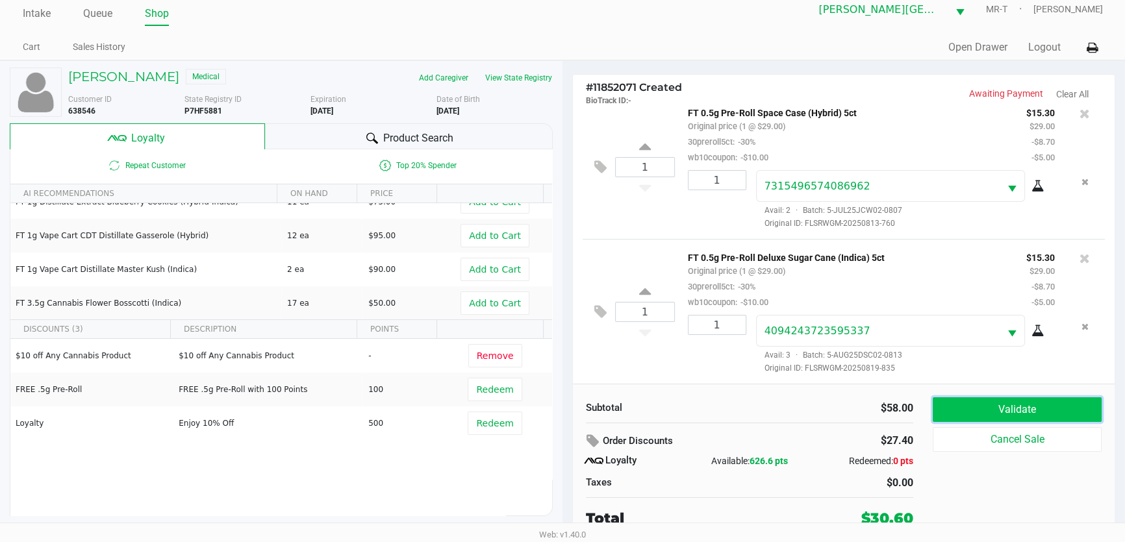
click at [1014, 409] on button "Validate" at bounding box center [1017, 409] width 169 height 25
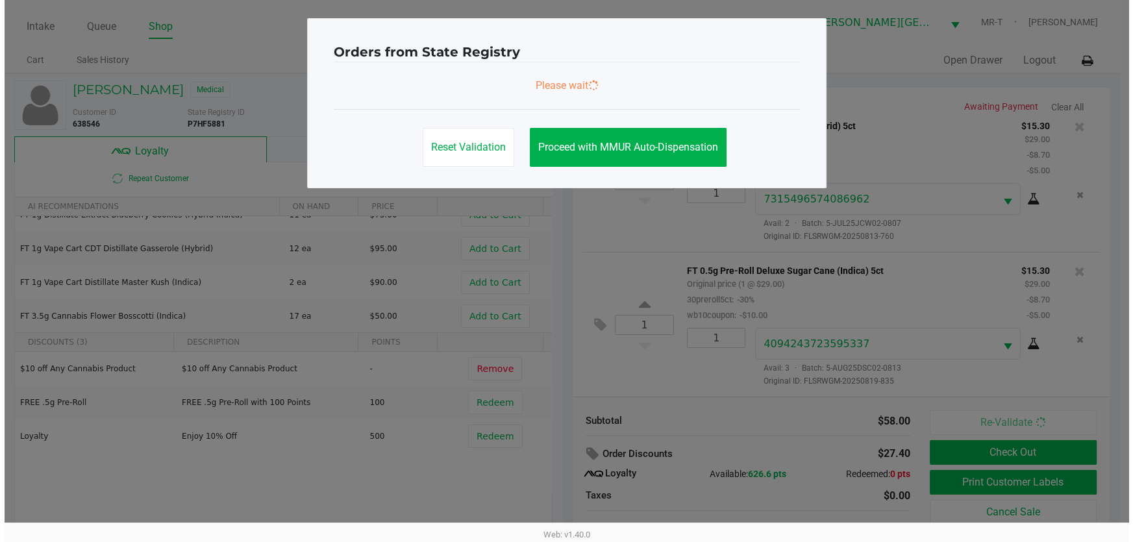
scroll to position [0, 0]
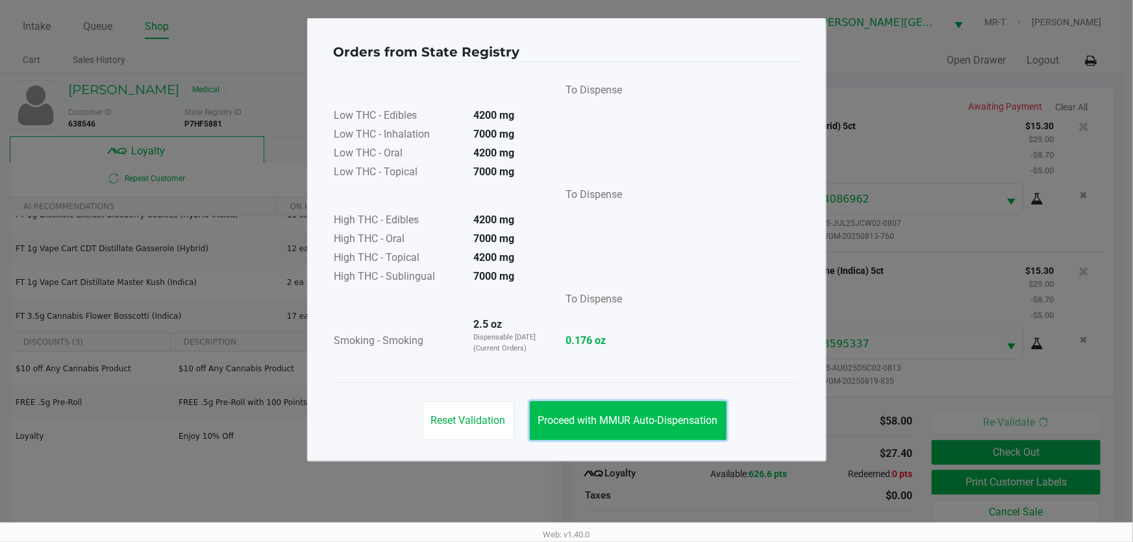
click at [612, 412] on button "Proceed with MMUR Auto-Dispensation" at bounding box center [628, 420] width 197 height 39
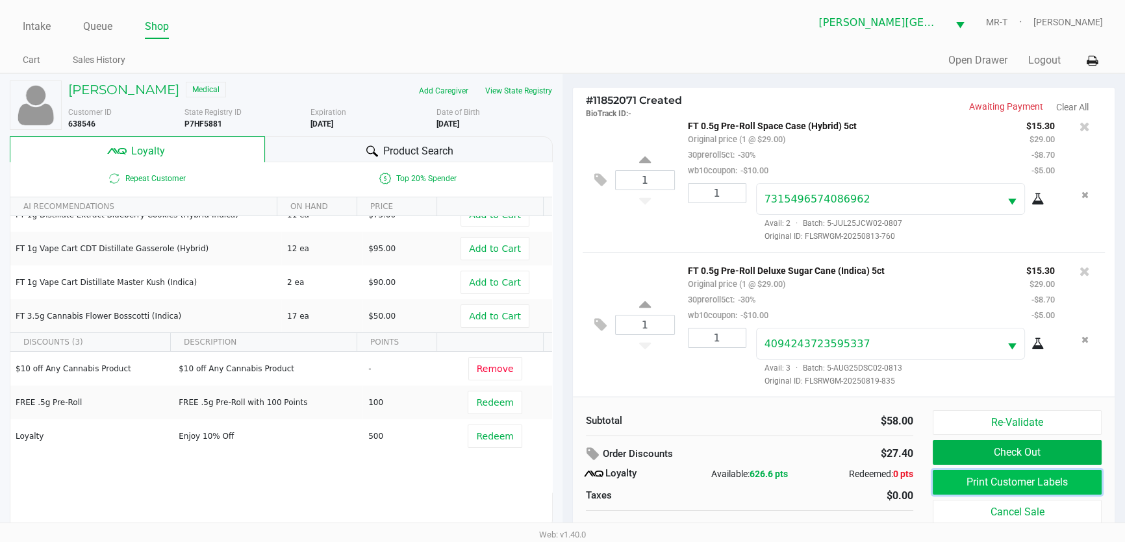
click at [948, 475] on button "Print Customer Labels" at bounding box center [1017, 482] width 169 height 25
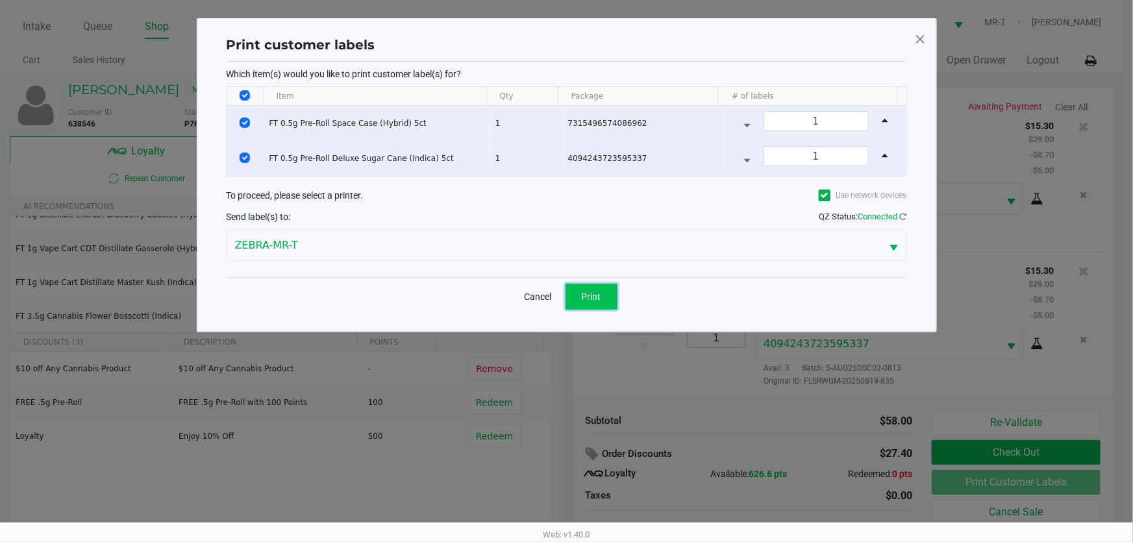
click at [592, 284] on button "Print" at bounding box center [592, 297] width 52 height 26
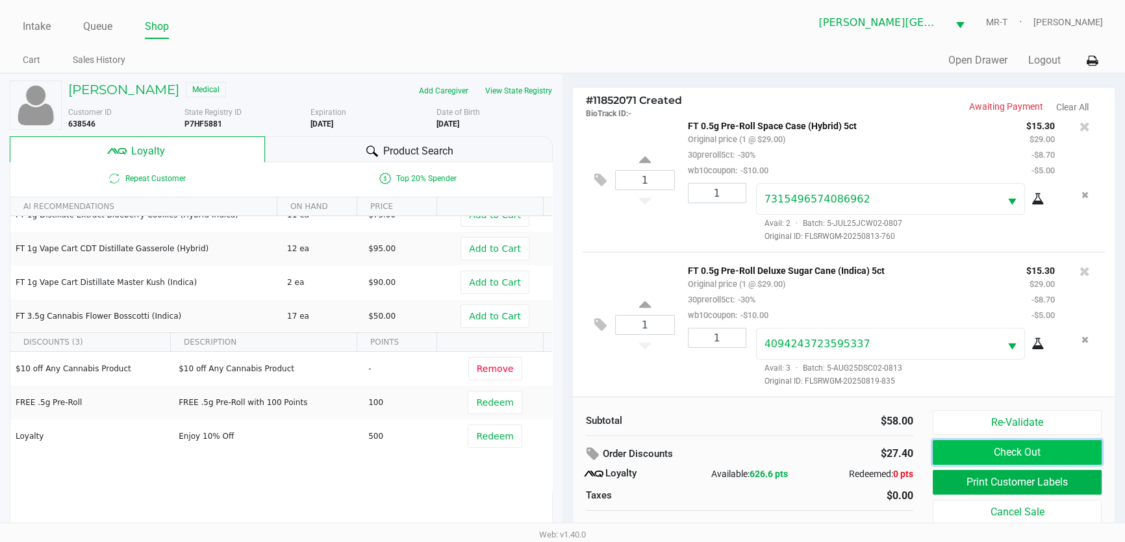
click at [1020, 444] on button "Check Out" at bounding box center [1017, 452] width 169 height 25
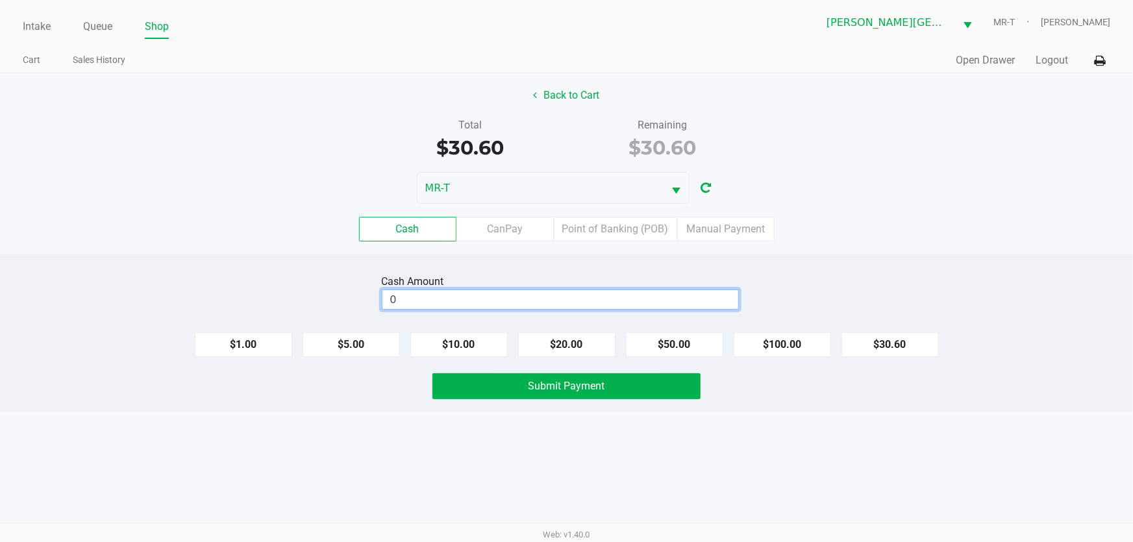
click at [447, 298] on input "0" at bounding box center [560, 299] width 356 height 19
type input "$40.00"
click at [472, 399] on div "Cash Amount $40.00 Clear $1.00 $5.00 $10.00 $20.00 $50.00 $100.00 $30.60 Submit…" at bounding box center [566, 334] width 1133 height 158
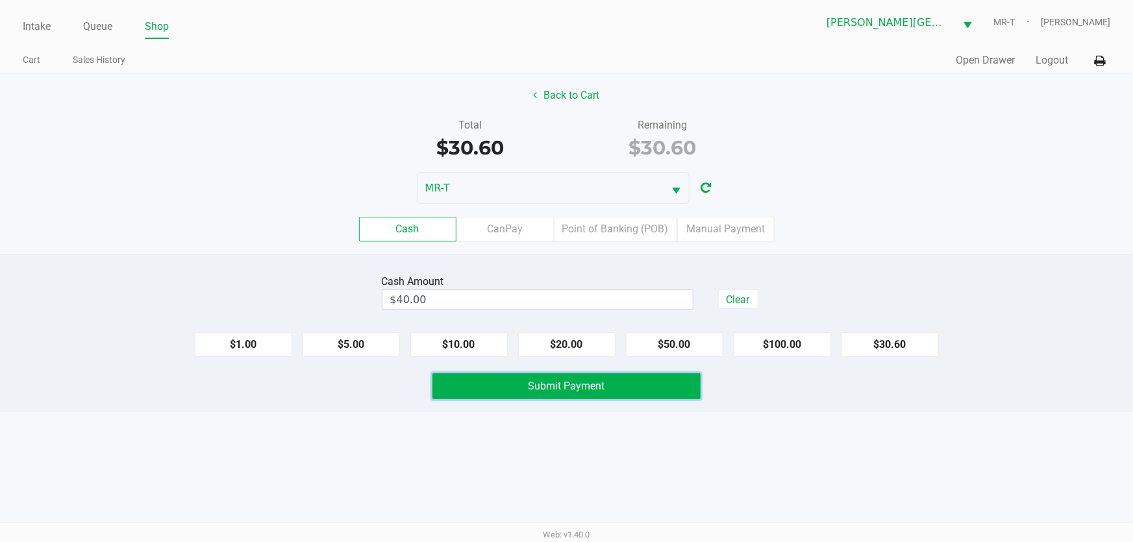
click at [472, 397] on button "Submit Payment" at bounding box center [567, 386] width 269 height 26
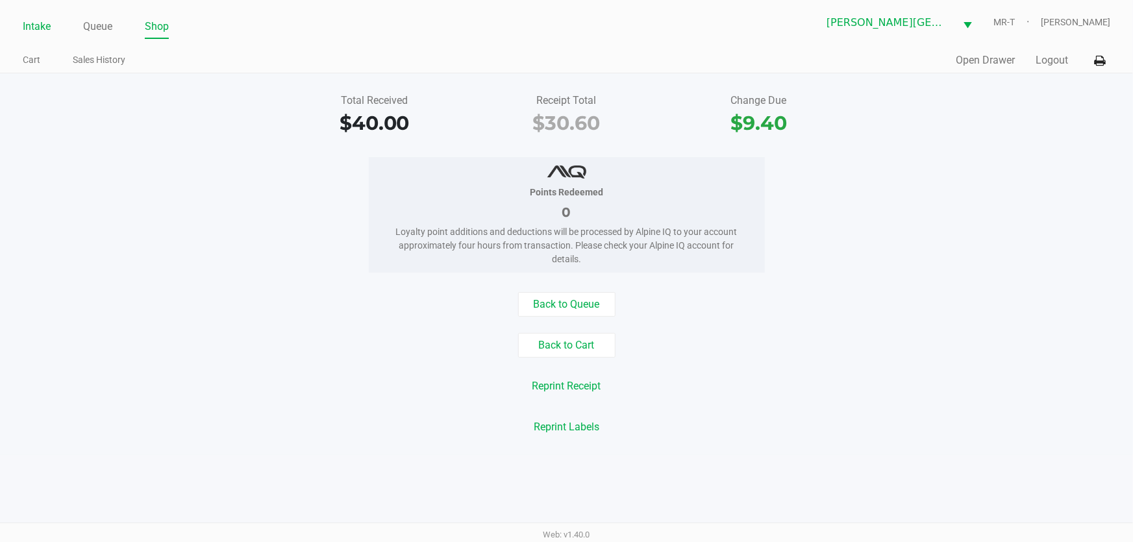
click at [23, 28] on link "Intake" at bounding box center [37, 27] width 28 height 18
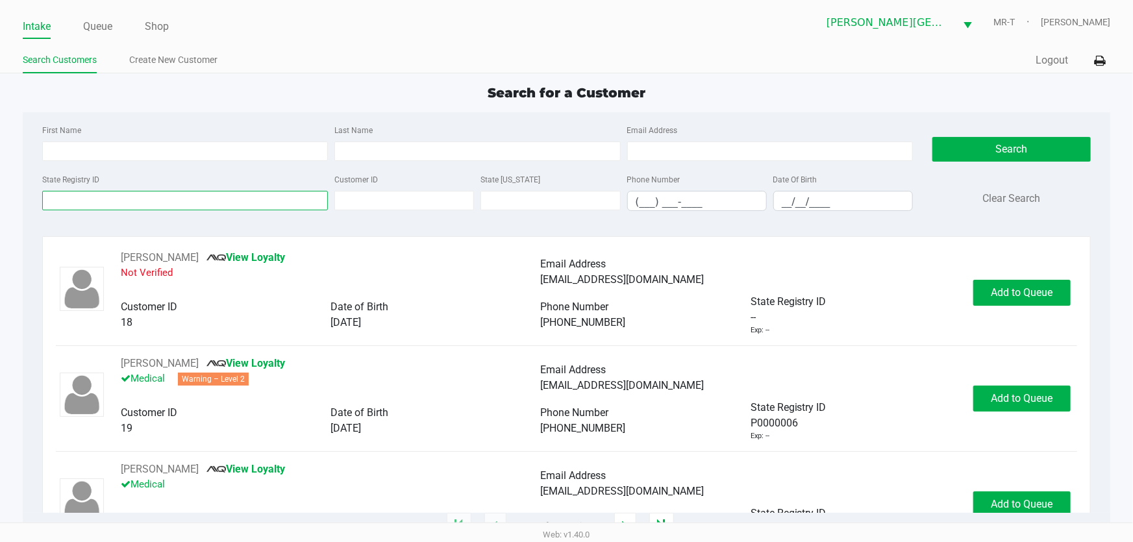
click at [91, 205] on input "State Registry ID" at bounding box center [185, 200] width 286 height 19
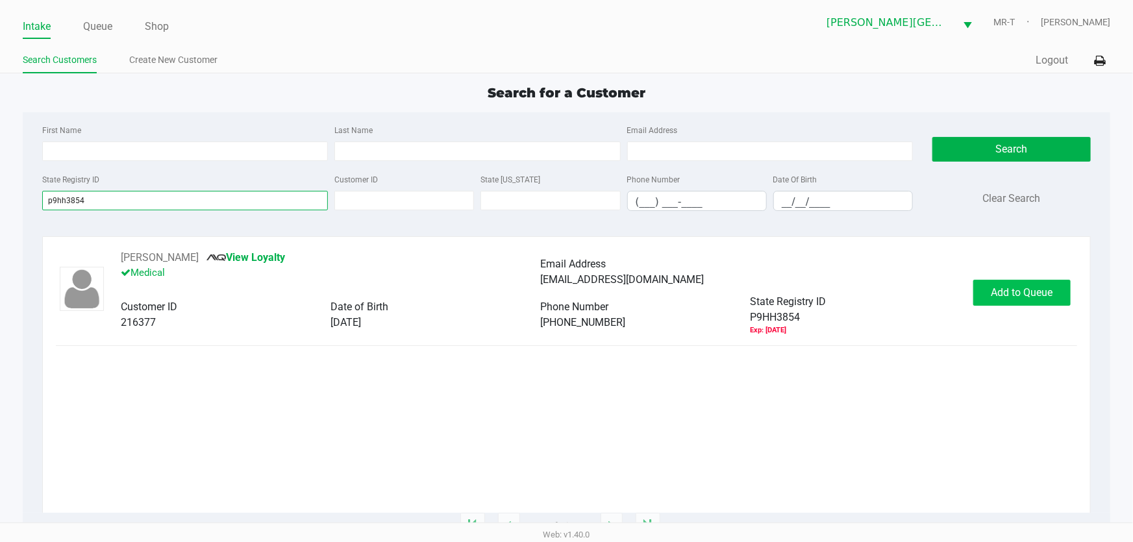
type input "p9hh3854"
click at [996, 285] on button "Add to Queue" at bounding box center [1021, 293] width 97 height 26
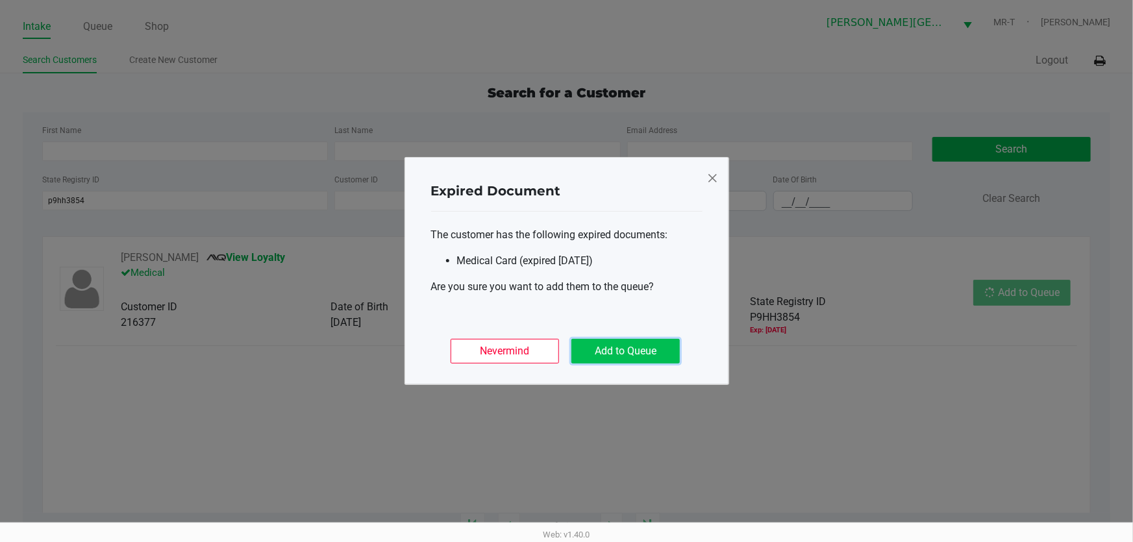
click at [664, 344] on button "Add to Queue" at bounding box center [625, 351] width 108 height 25
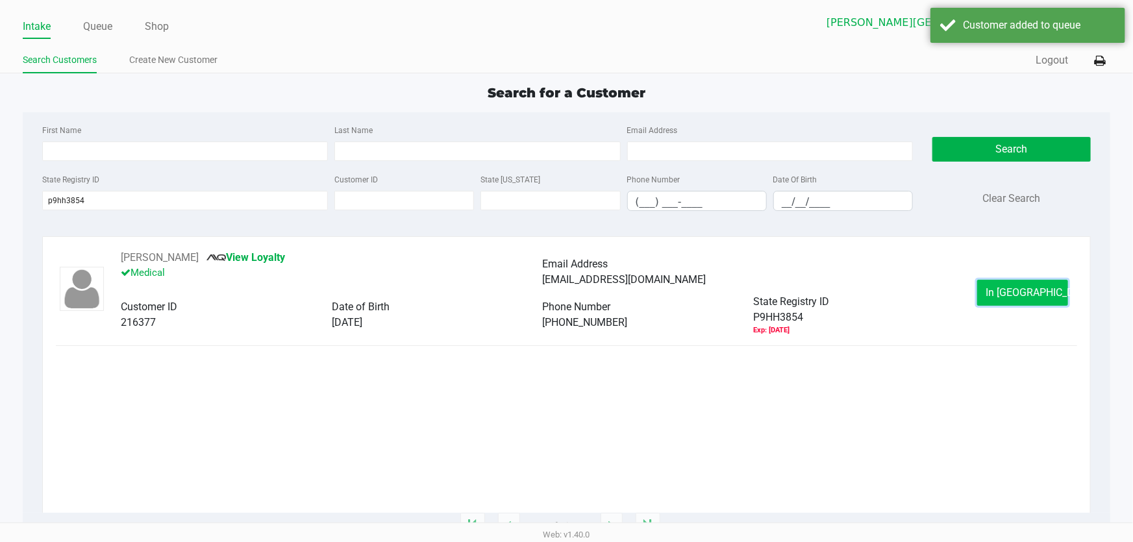
click at [1020, 301] on button "In [GEOGRAPHIC_DATA]" at bounding box center [1022, 293] width 91 height 26
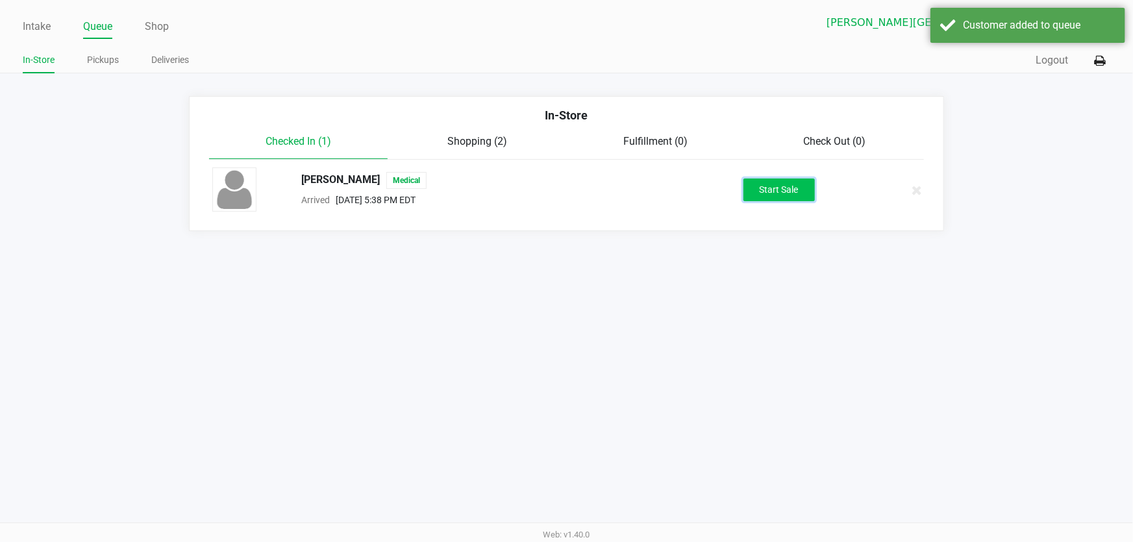
click at [799, 194] on button "Start Sale" at bounding box center [779, 190] width 71 height 23
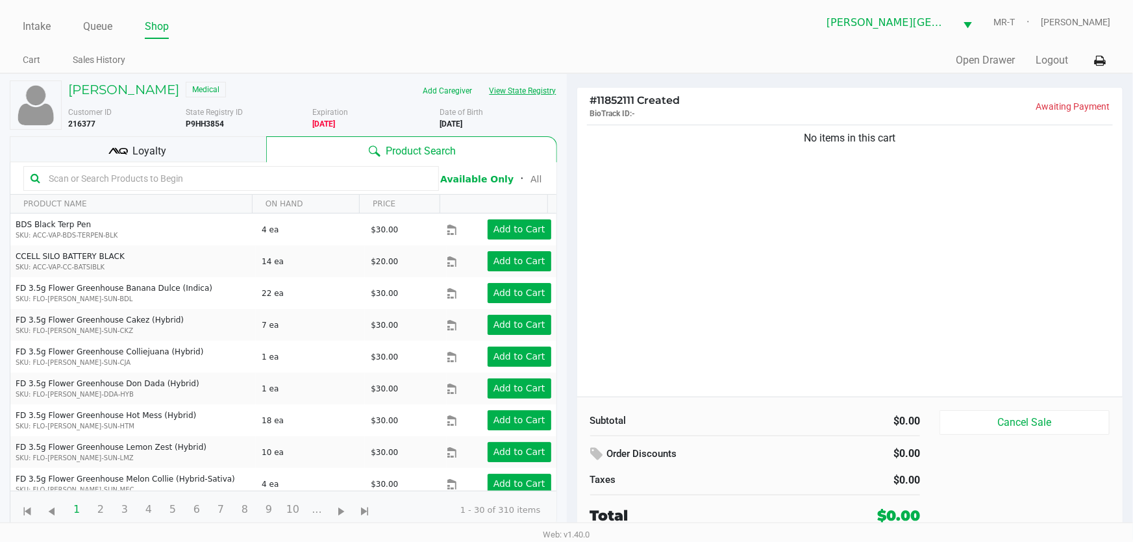
click at [552, 88] on button "View State Registry" at bounding box center [519, 91] width 76 height 21
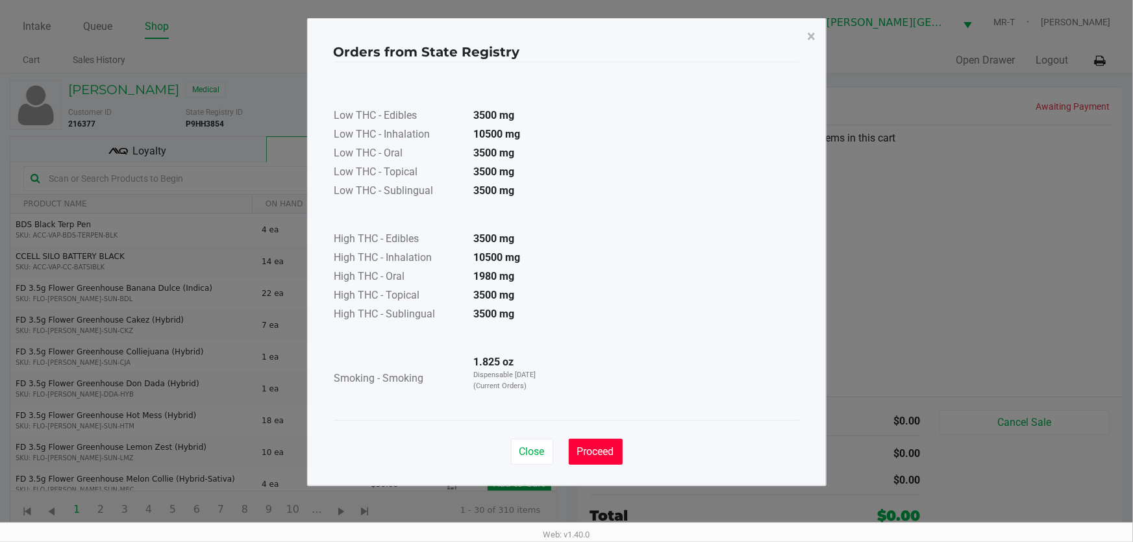
click at [594, 454] on span "Proceed" at bounding box center [595, 451] width 37 height 12
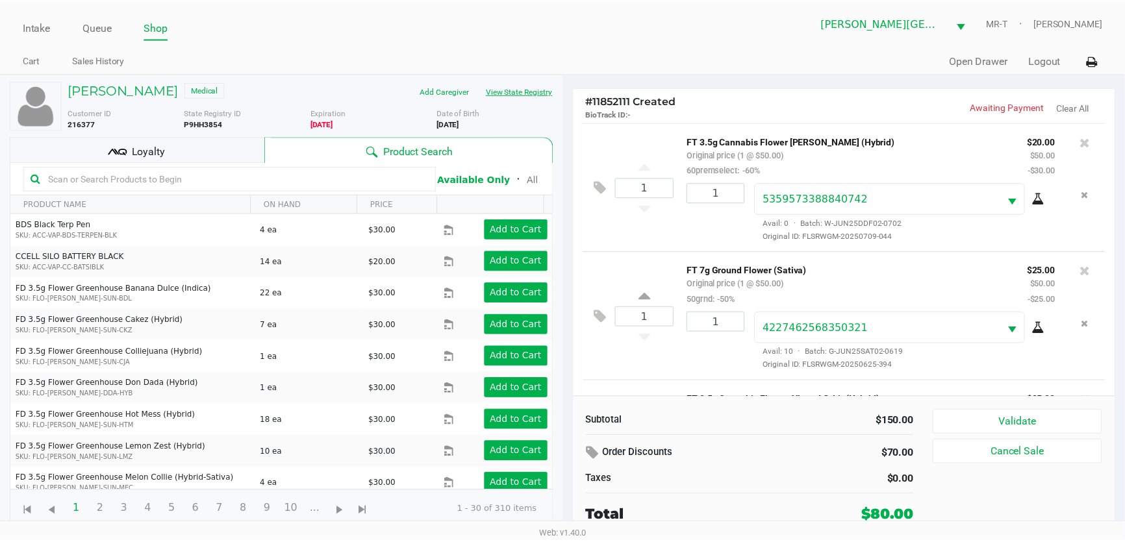
scroll to position [115, 0]
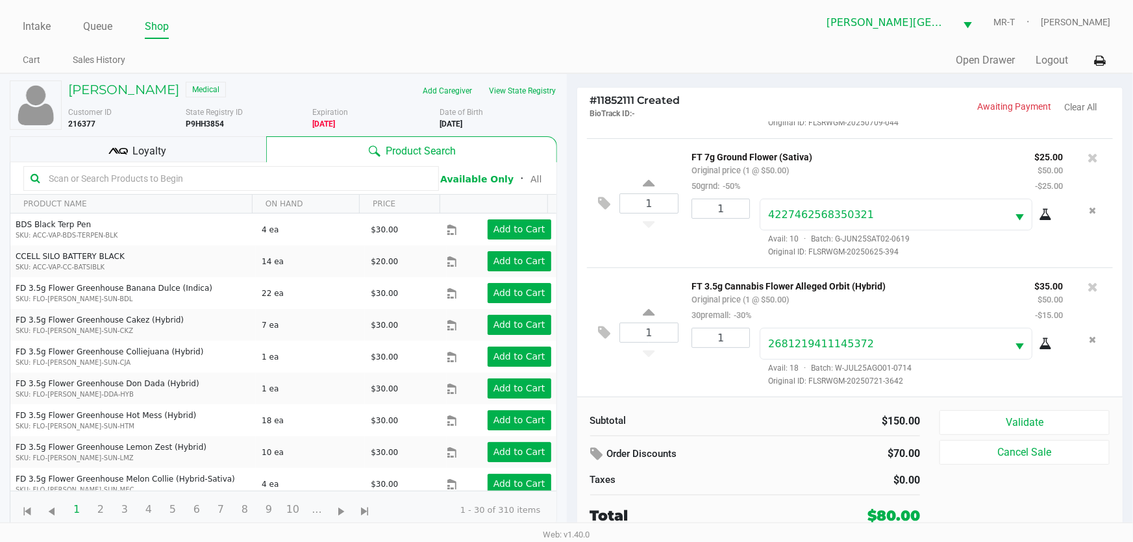
click at [114, 142] on icon at bounding box center [117, 151] width 19 height 19
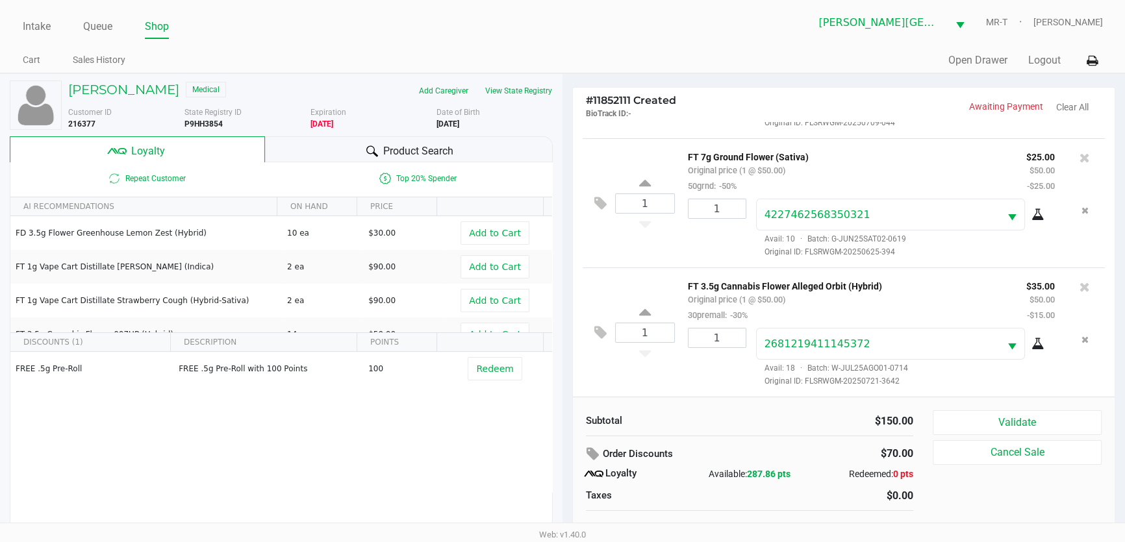
click at [388, 136] on div "Product Search" at bounding box center [409, 149] width 288 height 26
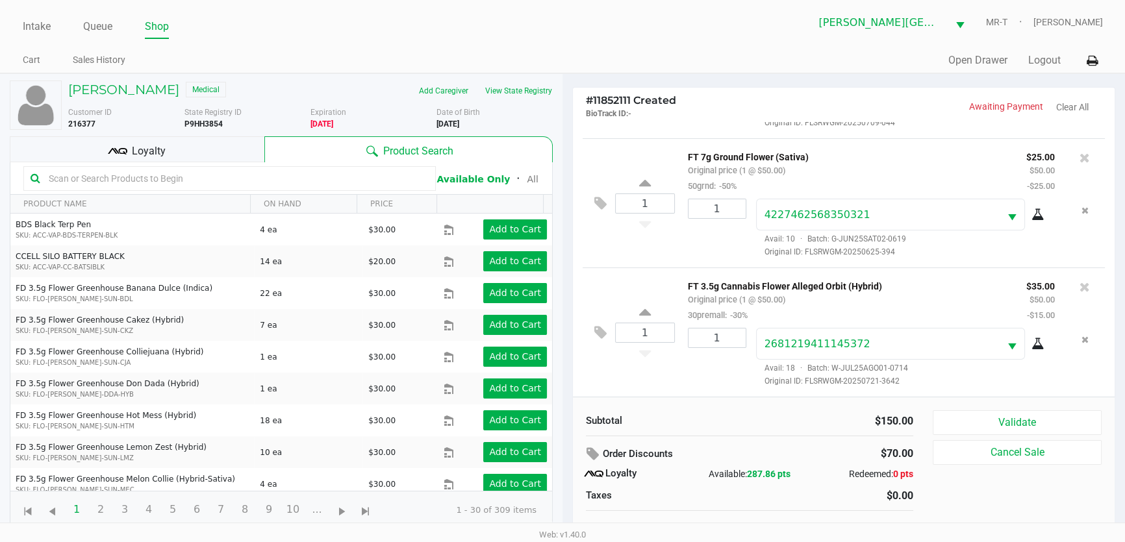
click at [230, 180] on input "text" at bounding box center [236, 178] width 385 height 19
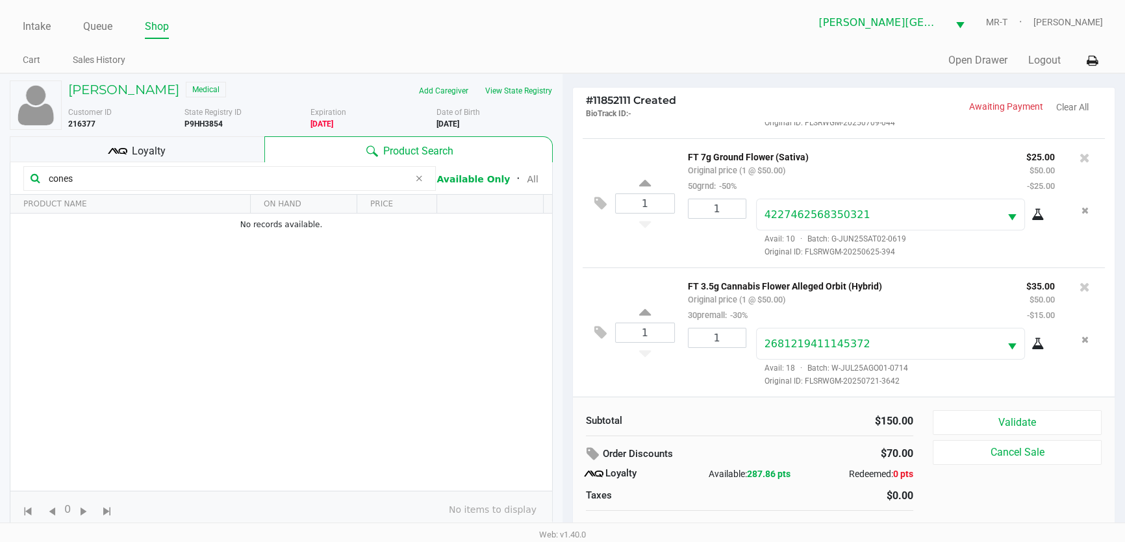
drag, startPoint x: 103, startPoint y: 175, endPoint x: 0, endPoint y: 171, distance: 102.7
click at [0, 171] on div "[PERSON_NAME] Medical Add Caregiver View State Registry Customer ID 216377 Stat…" at bounding box center [281, 315] width 562 height 482
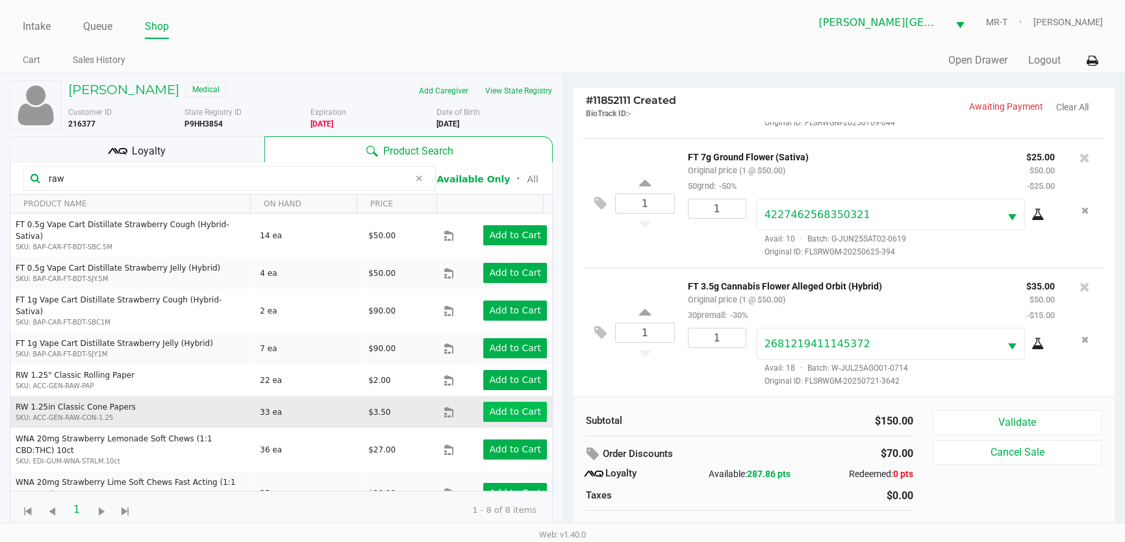
type input "raw"
click at [508, 407] on app-button-loader "Add to Cart" at bounding box center [515, 412] width 52 height 10
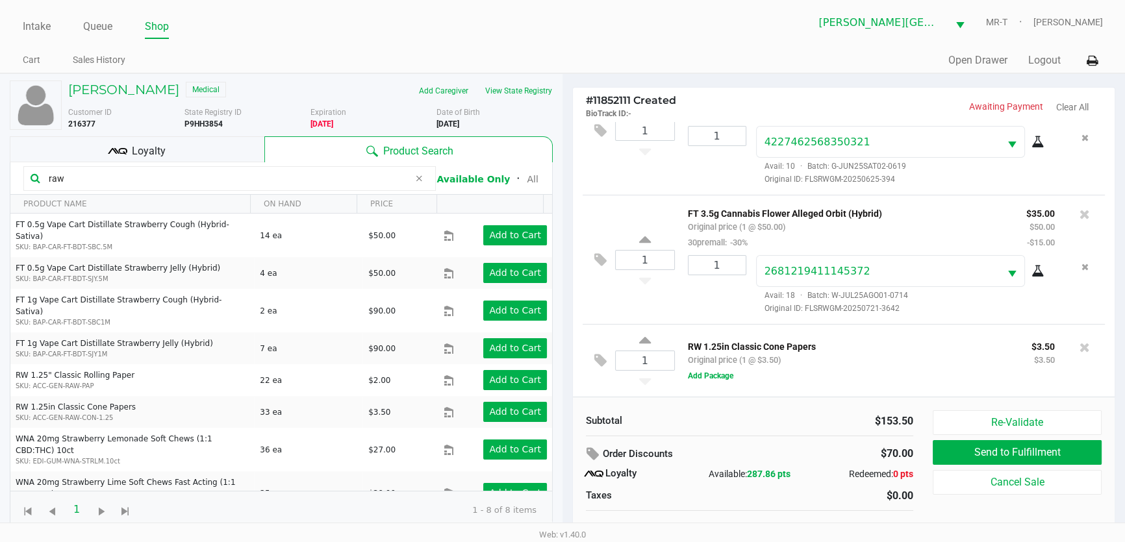
scroll to position [13, 0]
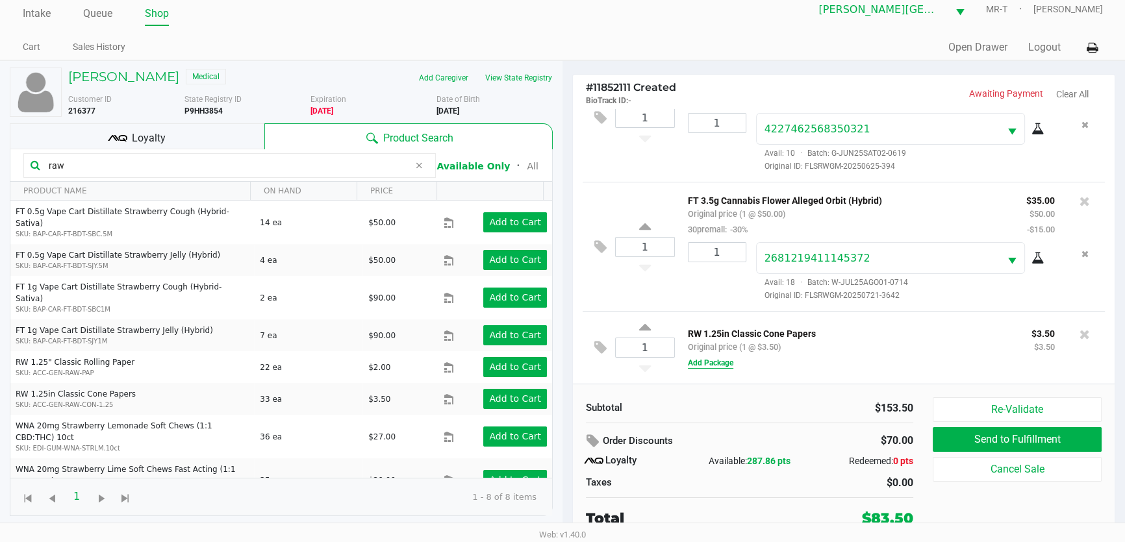
click at [722, 364] on button "Add Package" at bounding box center [710, 363] width 45 height 12
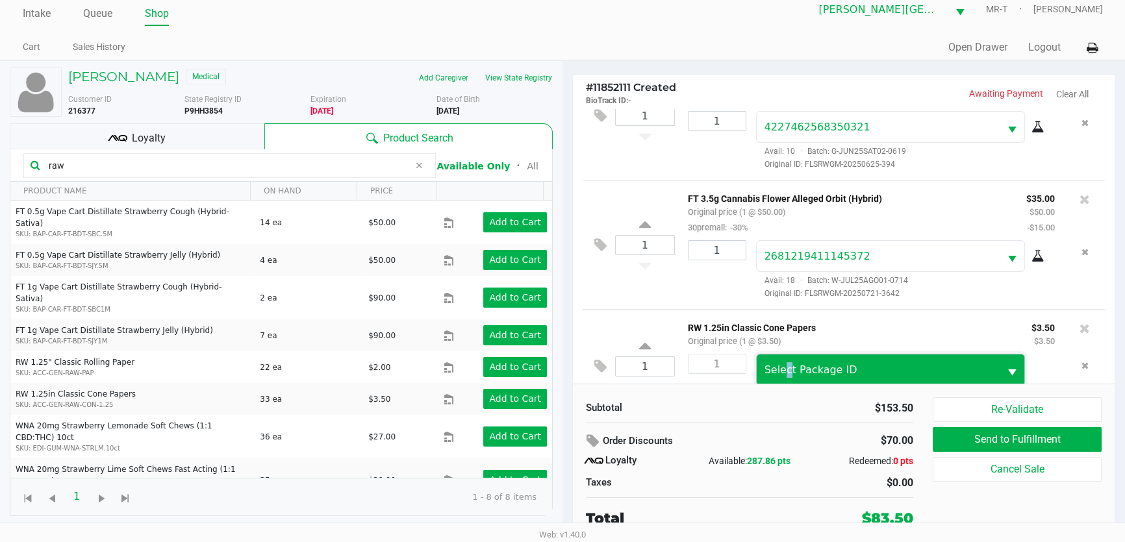
click at [786, 360] on span "Select Package ID" at bounding box center [878, 370] width 243 height 31
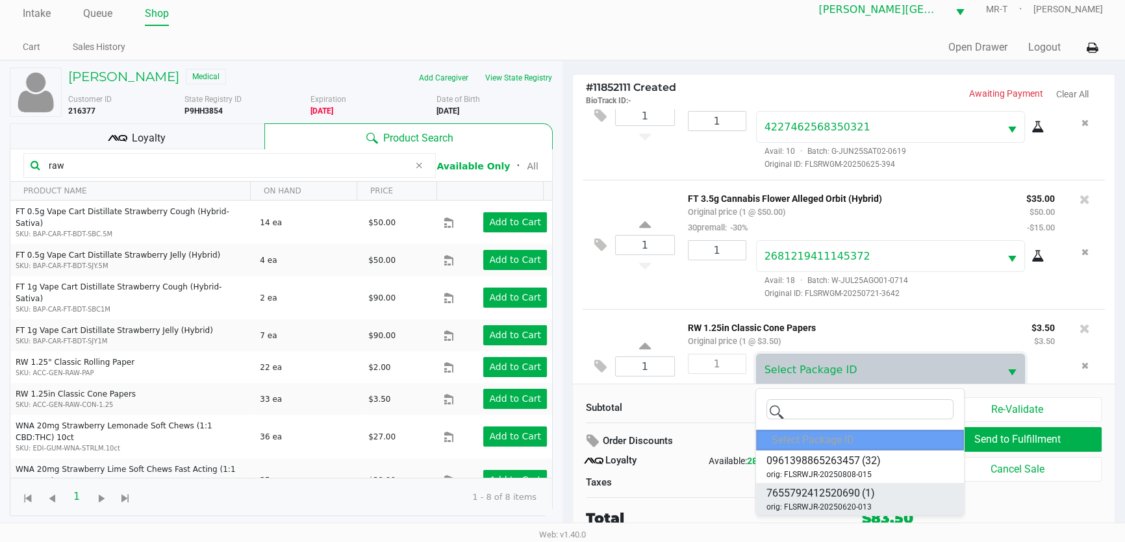
click at [851, 496] on span "7655792412520690" at bounding box center [813, 494] width 94 height 16
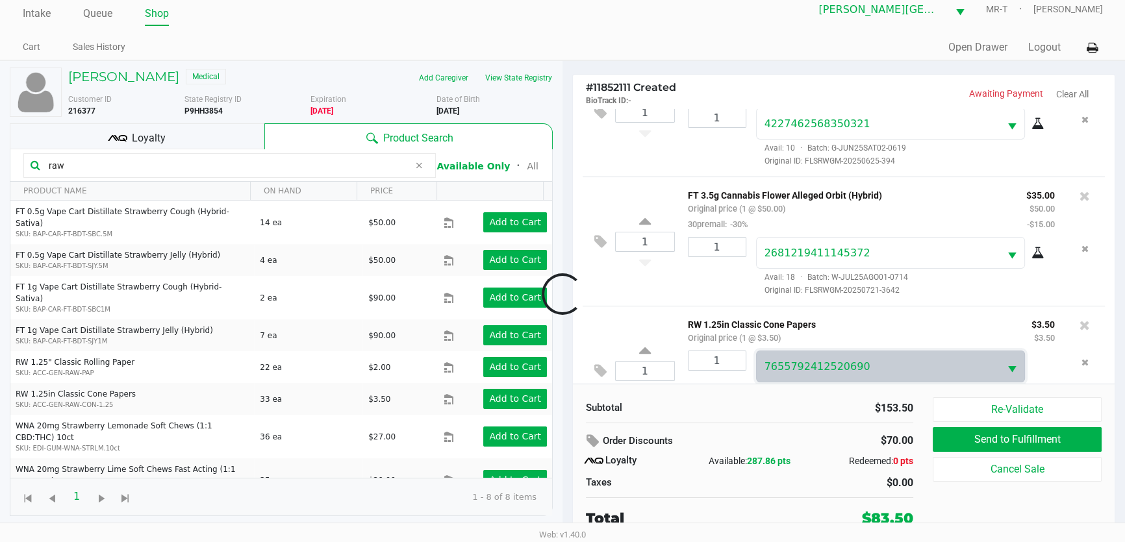
scroll to position [229, 0]
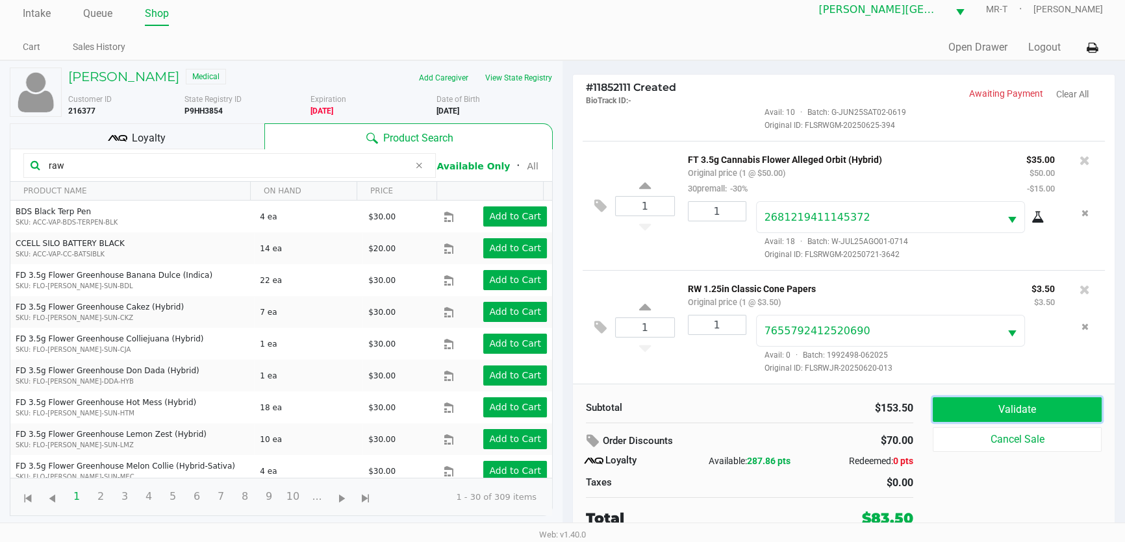
click at [980, 411] on button "Validate" at bounding box center [1017, 409] width 169 height 25
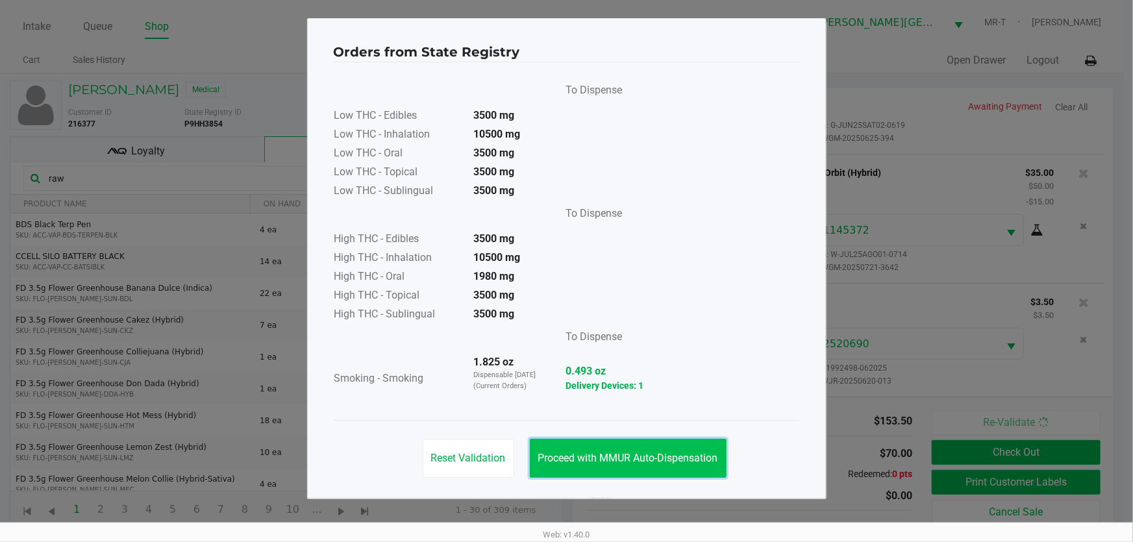
click at [588, 457] on span "Proceed with MMUR Auto-Dispensation" at bounding box center [628, 458] width 180 height 12
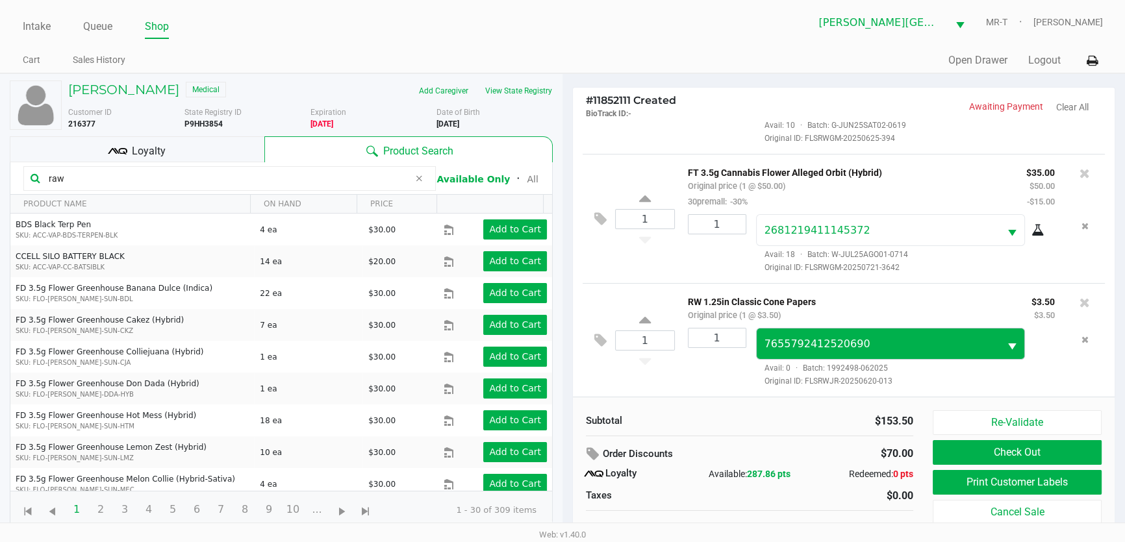
scroll to position [13, 0]
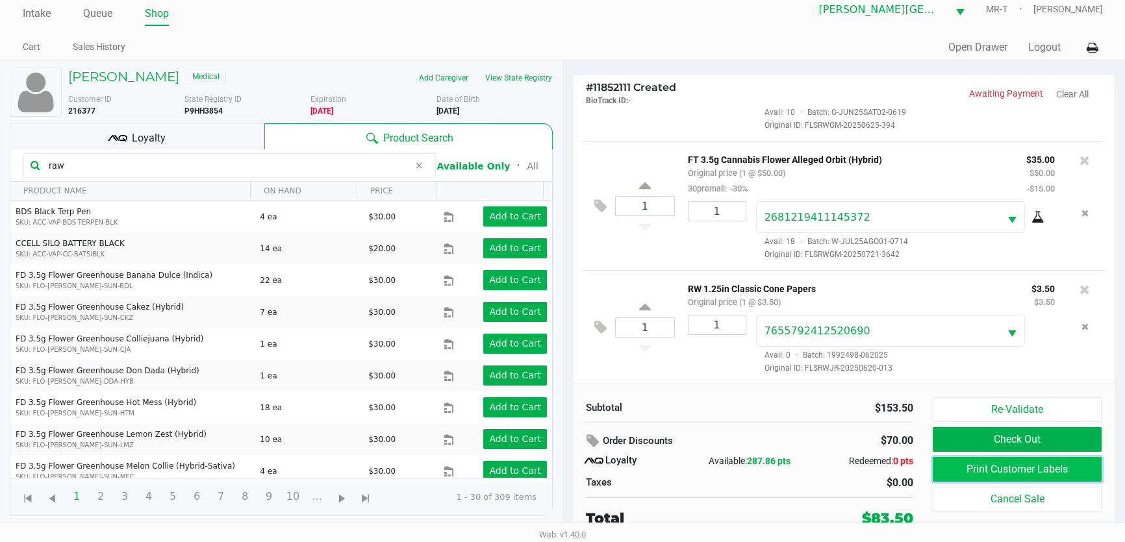
click at [984, 473] on button "Print Customer Labels" at bounding box center [1017, 469] width 169 height 25
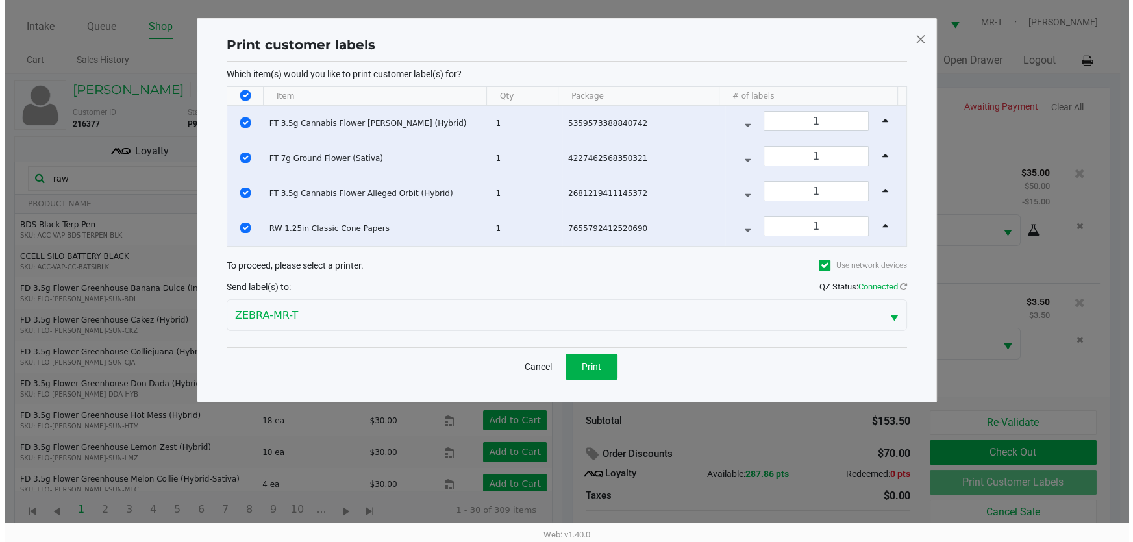
scroll to position [0, 0]
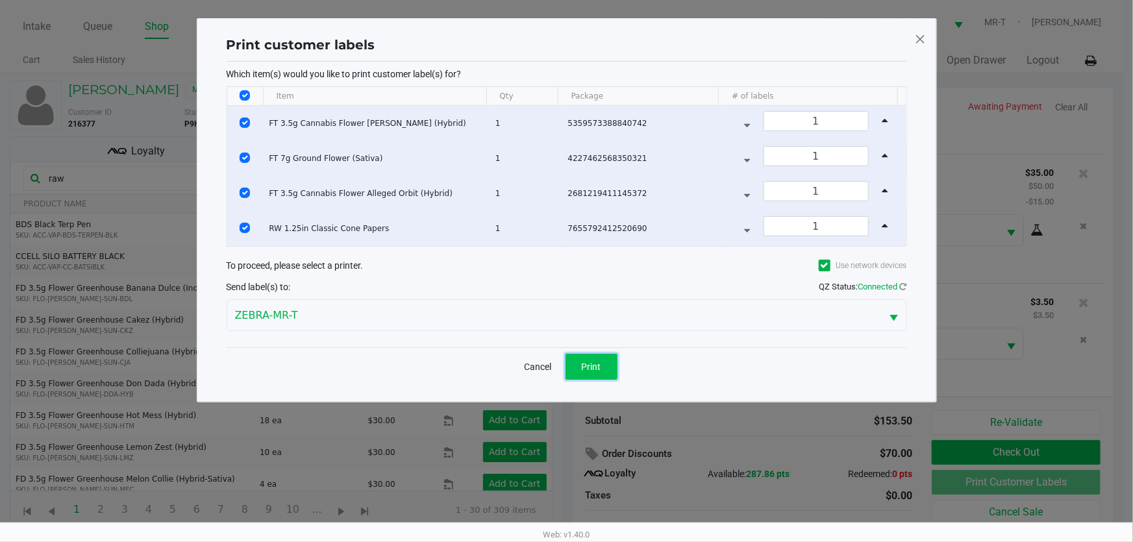
click at [594, 365] on span "Print" at bounding box center [591, 367] width 19 height 10
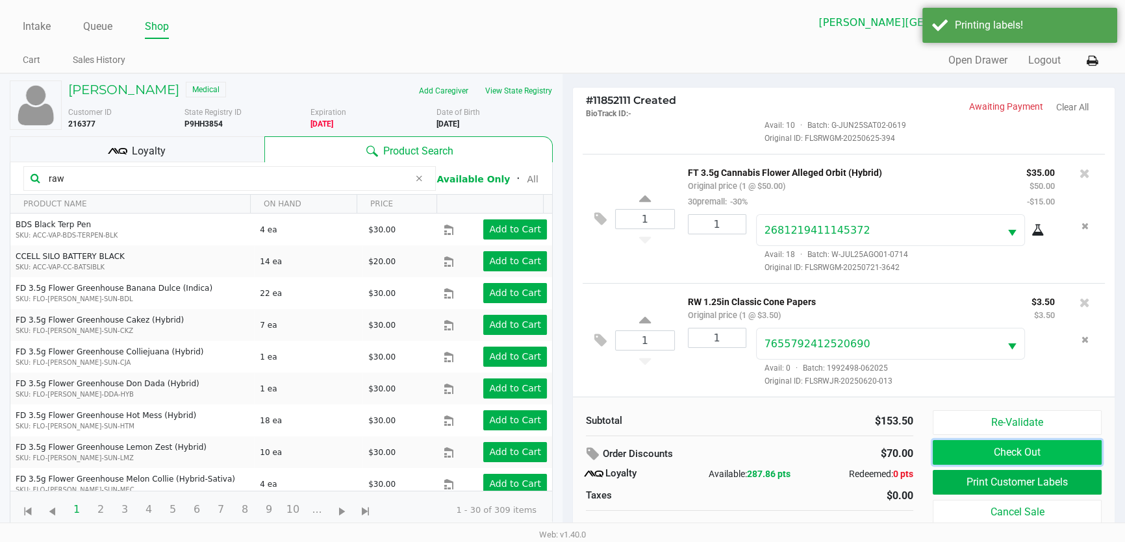
click at [1020, 450] on button "Check Out" at bounding box center [1017, 452] width 169 height 25
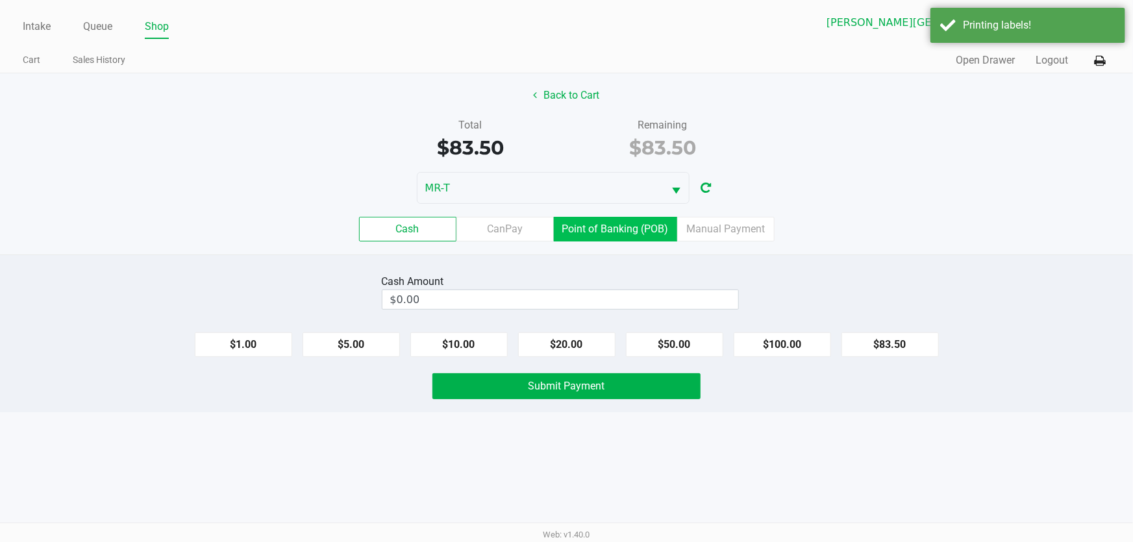
click at [643, 242] on div "Cash CanPay Point of Banking (POB) Manual Payment" at bounding box center [566, 229] width 1153 height 51
click at [642, 226] on label "Point of Banking (POB)" at bounding box center [615, 229] width 123 height 25
click at [0, 0] on 7 "Point of Banking (POB)" at bounding box center [0, 0] width 0 height 0
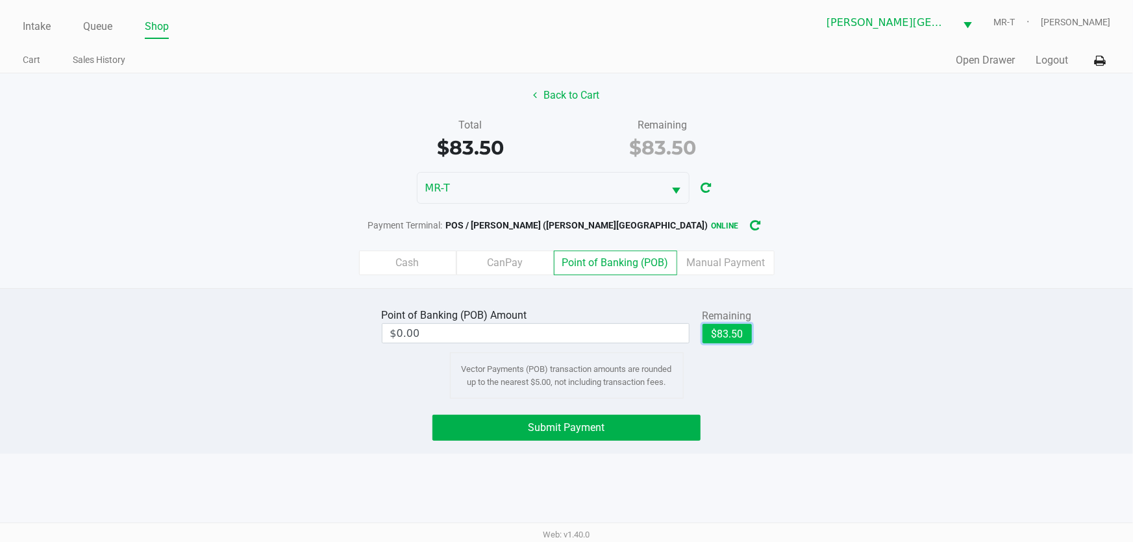
click at [734, 329] on button "$83.50" at bounding box center [727, 333] width 49 height 19
type input "$83.50"
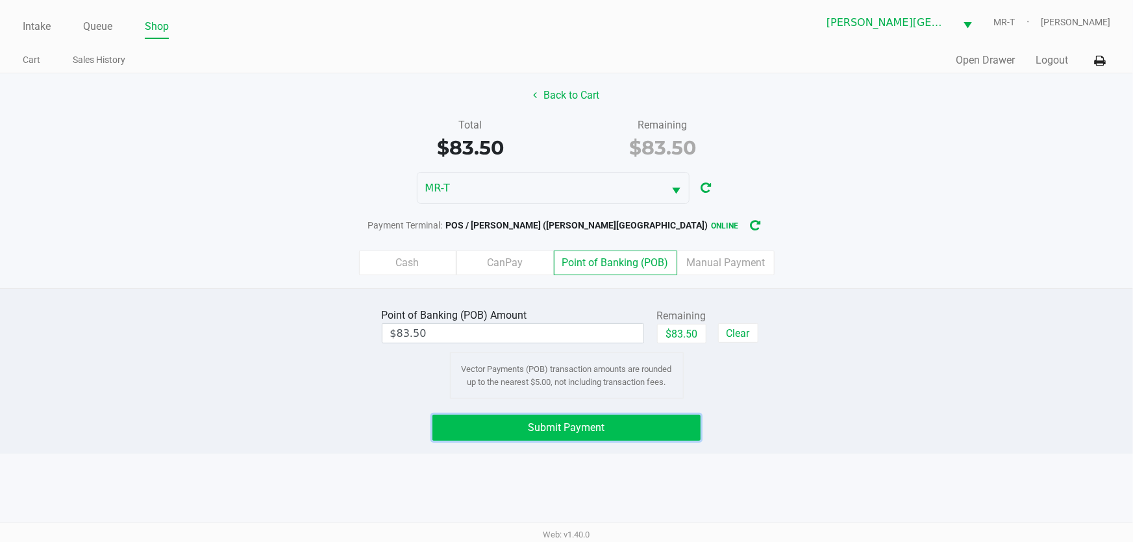
click at [612, 426] on button "Submit Payment" at bounding box center [567, 428] width 269 height 26
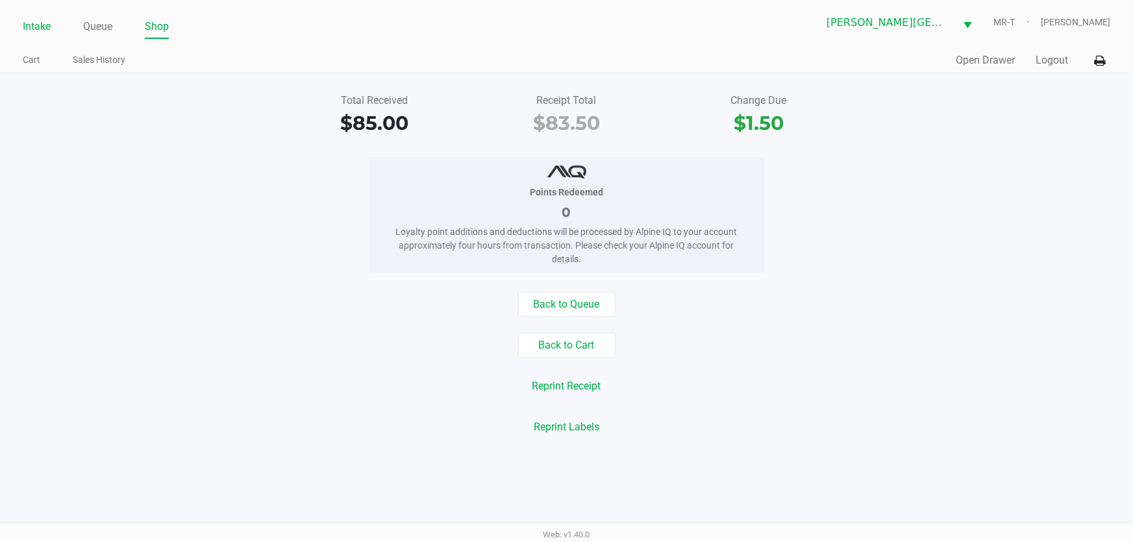
click at [47, 30] on link "Intake" at bounding box center [37, 27] width 28 height 18
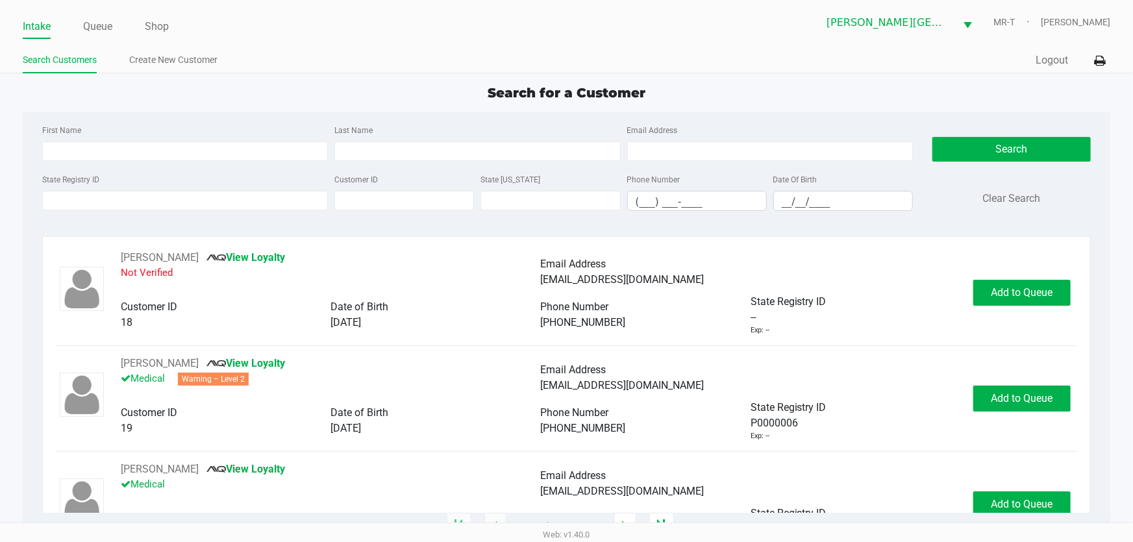
click at [40, 27] on link "Intake" at bounding box center [37, 27] width 28 height 18
click at [84, 205] on input "State Registry ID" at bounding box center [185, 200] width 286 height 19
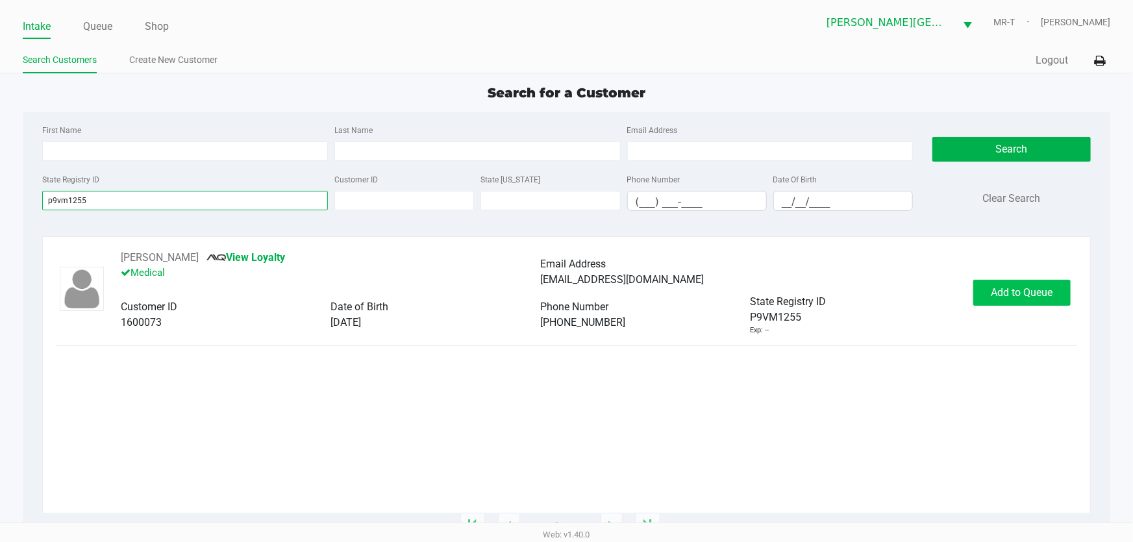
type input "p9vm1255"
click at [992, 288] on button "Add to Queue" at bounding box center [1021, 293] width 97 height 26
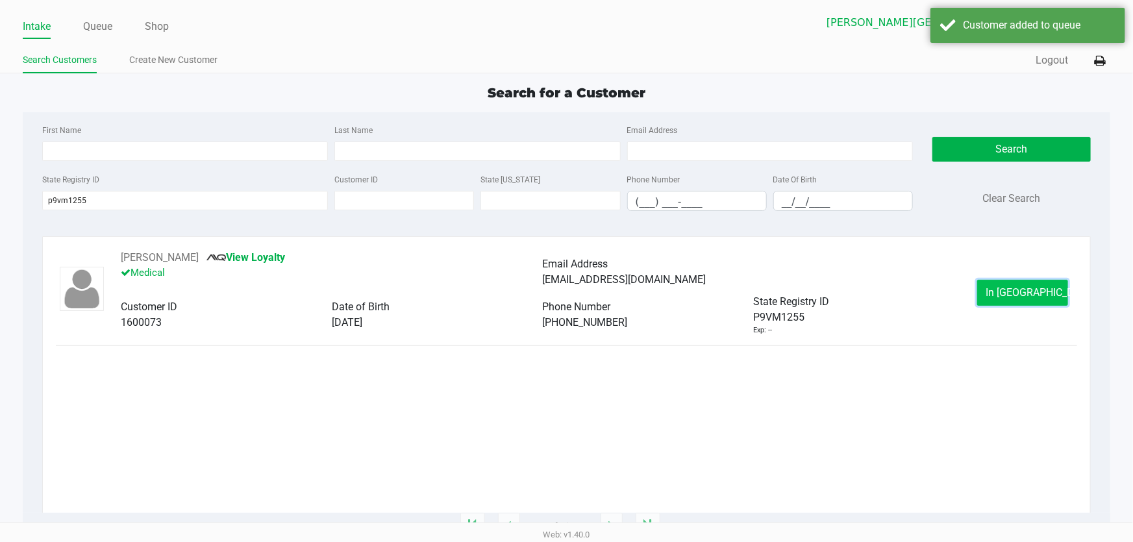
click at [1007, 281] on button "In [GEOGRAPHIC_DATA]" at bounding box center [1022, 293] width 91 height 26
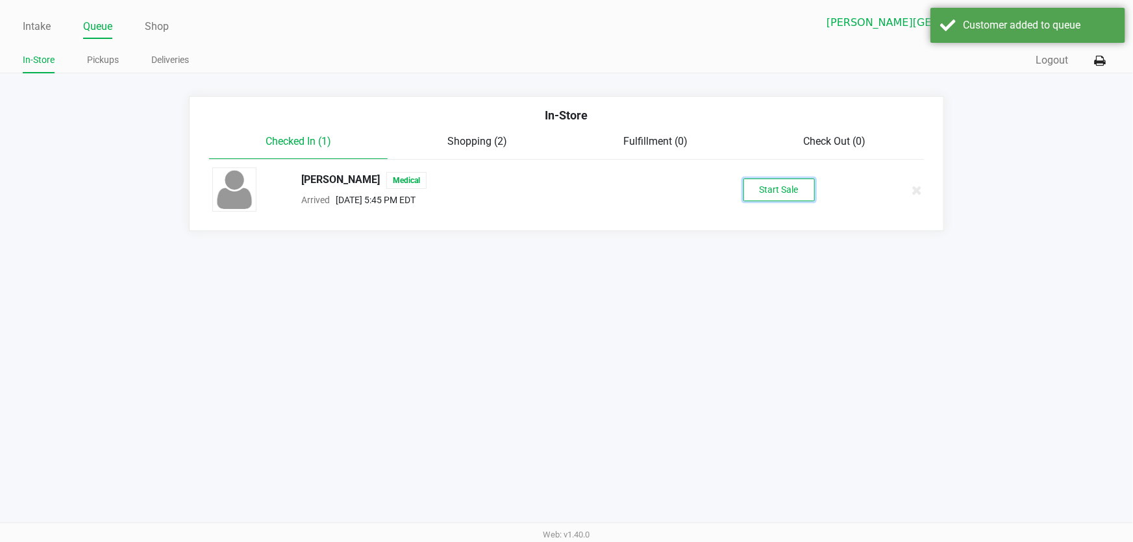
click at [794, 190] on button "Start Sale" at bounding box center [779, 190] width 71 height 23
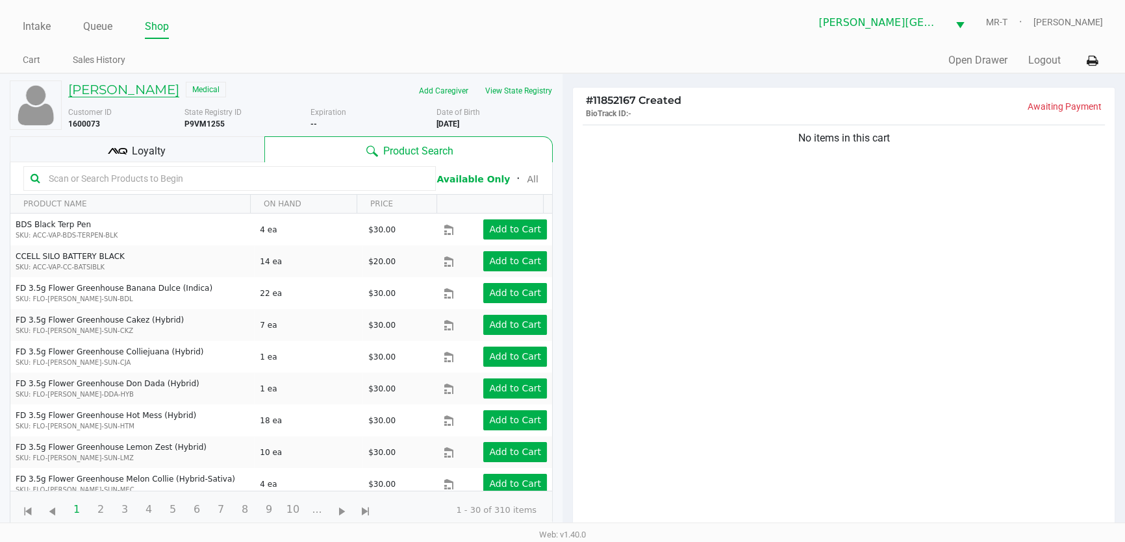
click at [134, 82] on h5 "[PERSON_NAME]" at bounding box center [123, 90] width 111 height 16
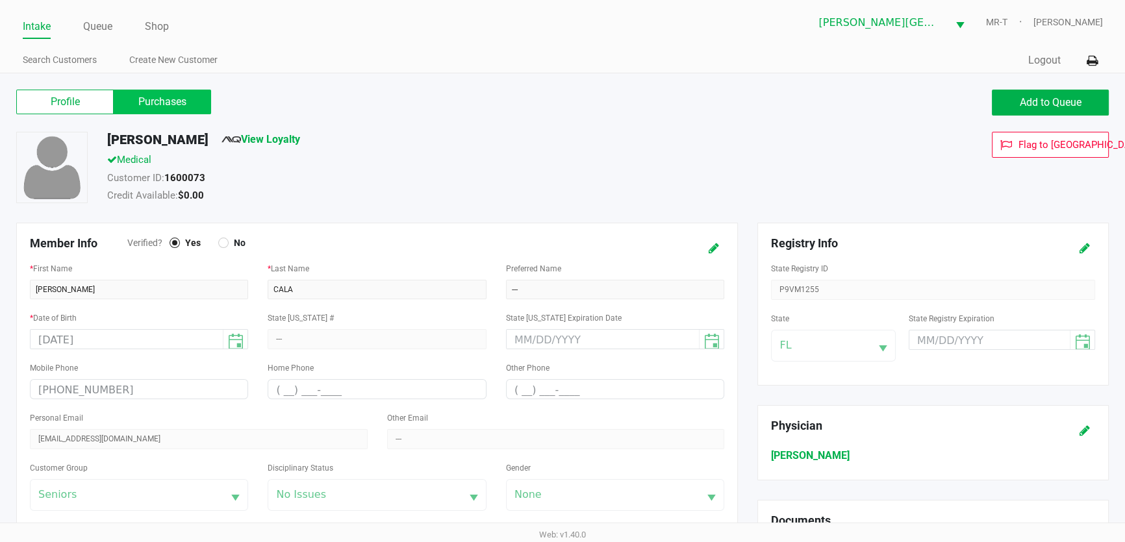
click at [186, 94] on label "Purchases" at bounding box center [162, 102] width 97 height 25
click at [0, 0] on 1 "Purchases" at bounding box center [0, 0] width 0 height 0
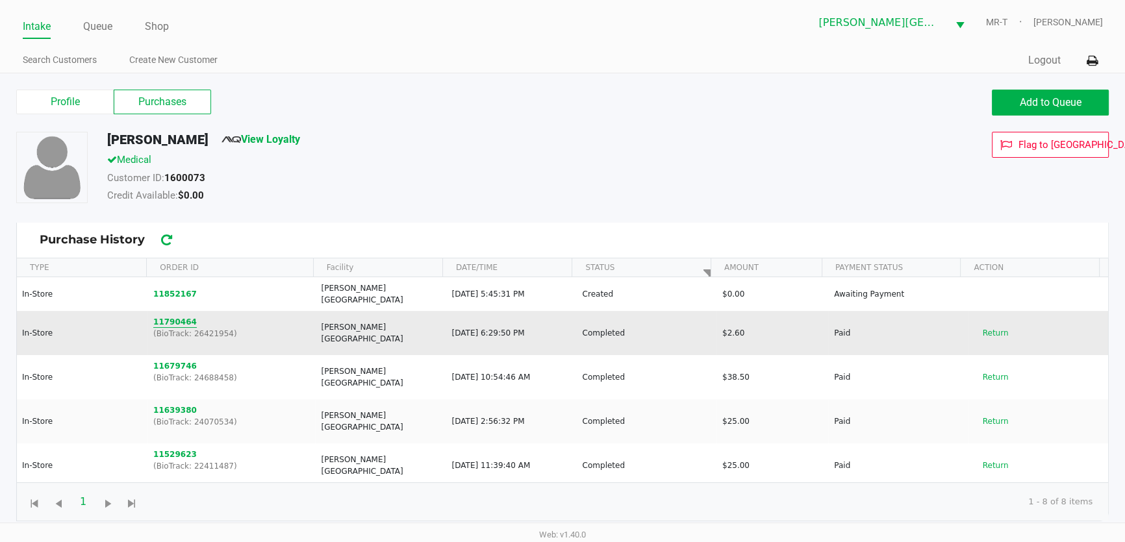
click at [186, 316] on button "11790464" at bounding box center [175, 322] width 44 height 12
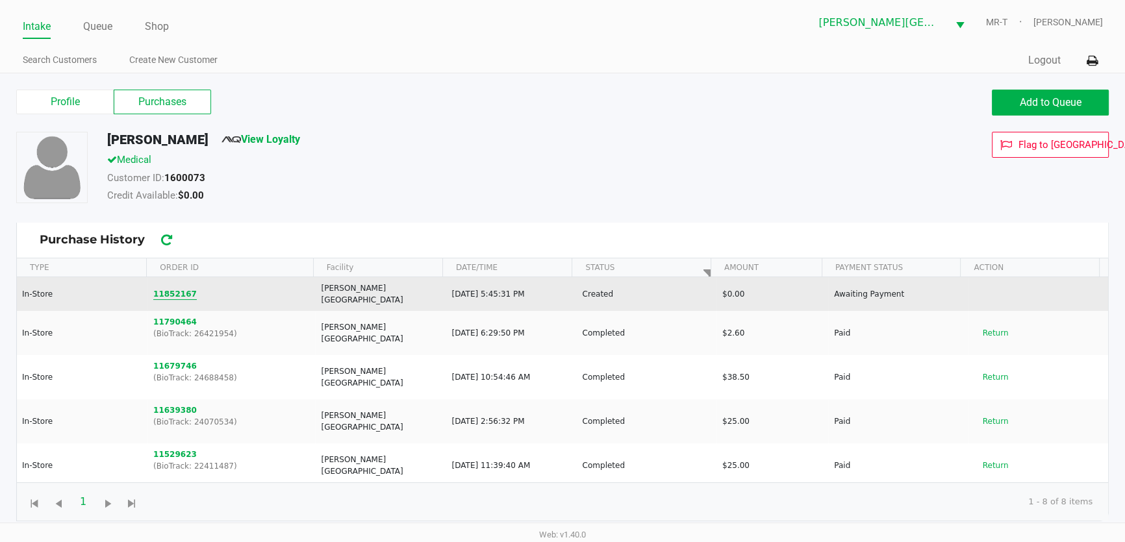
click at [181, 288] on button "11852167" at bounding box center [175, 294] width 44 height 12
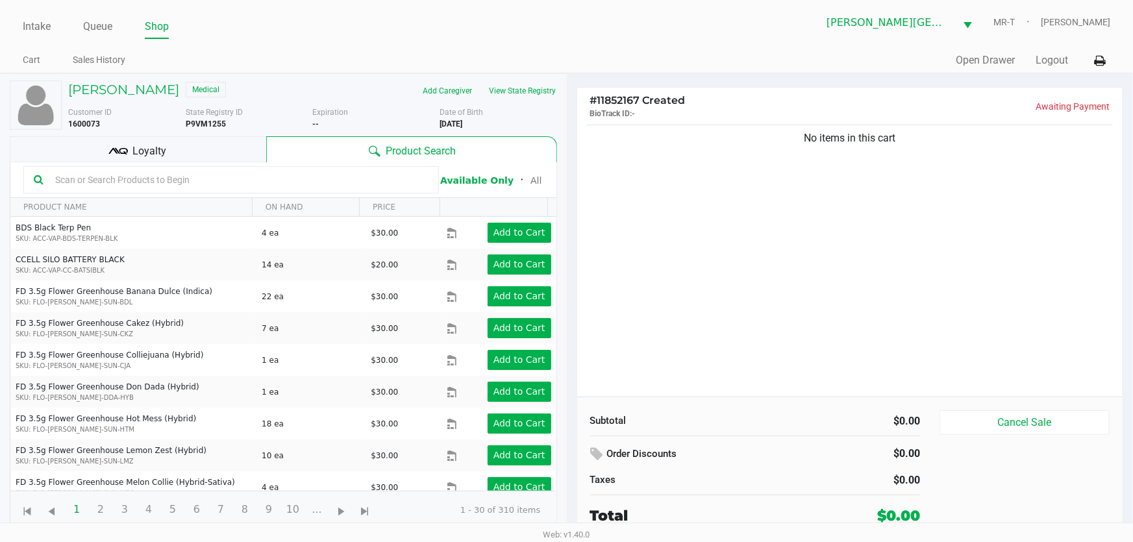
click at [129, 173] on input "text" at bounding box center [239, 179] width 379 height 19
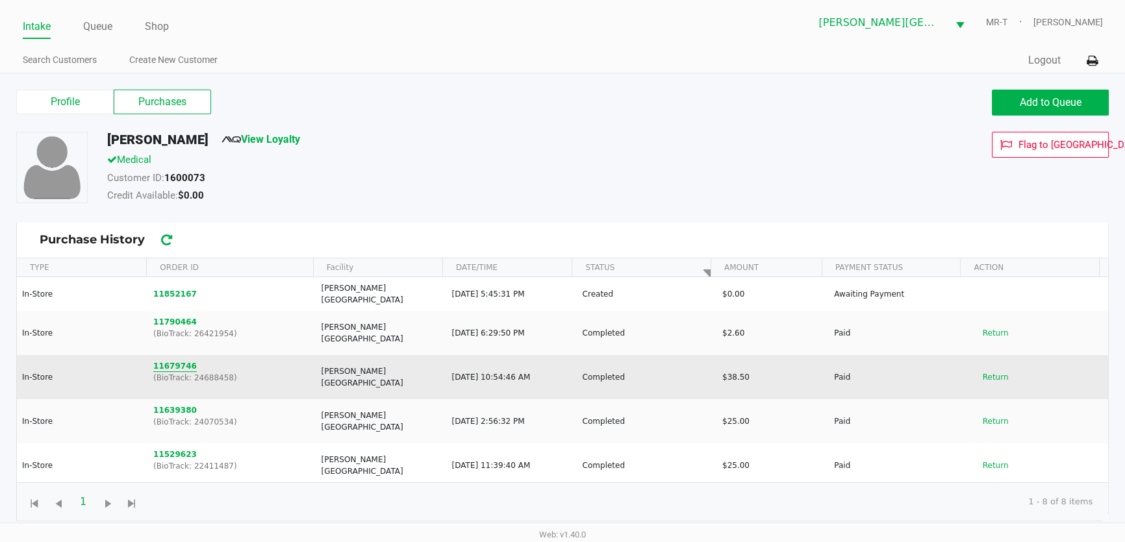
click at [166, 360] on button "11679746" at bounding box center [175, 366] width 44 height 12
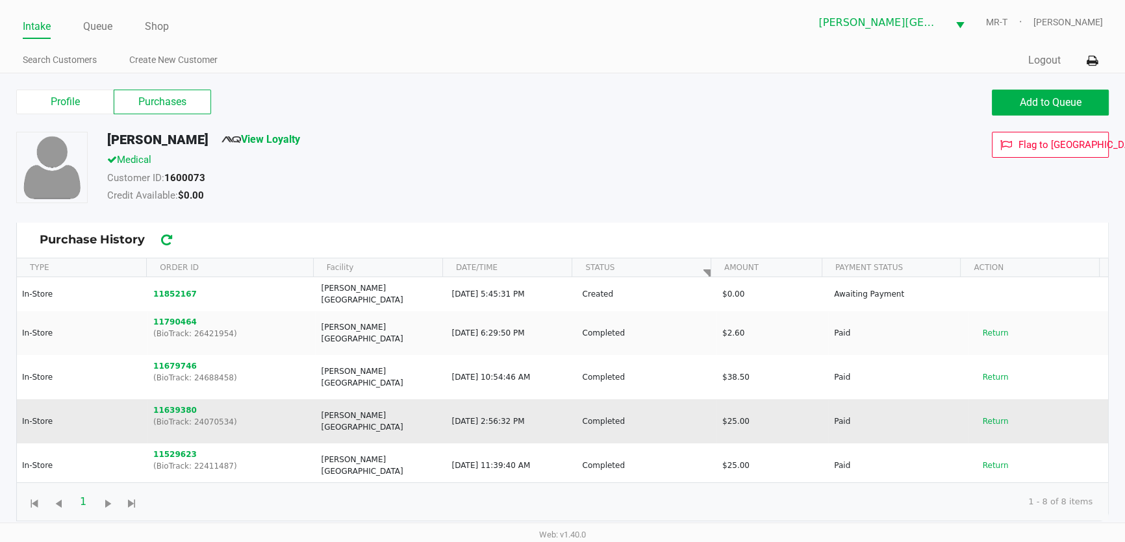
click at [341, 414] on td "[PERSON_NAME][GEOGRAPHIC_DATA]" at bounding box center [380, 421] width 131 height 44
click at [164, 405] on button "11639380" at bounding box center [175, 411] width 44 height 12
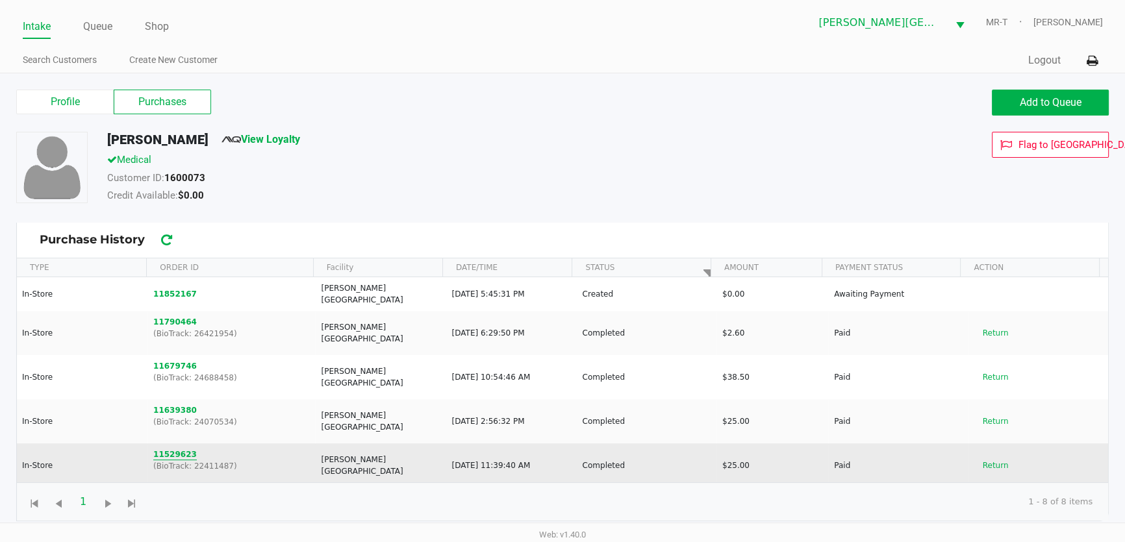
click at [181, 449] on button "11529623" at bounding box center [175, 455] width 44 height 12
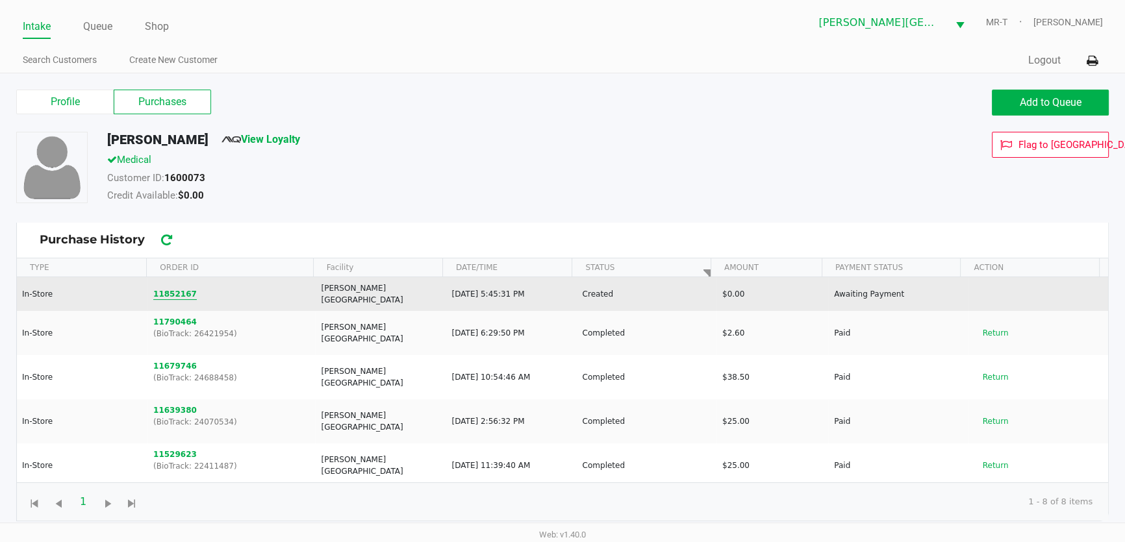
click at [176, 290] on button "11852167" at bounding box center [175, 294] width 44 height 12
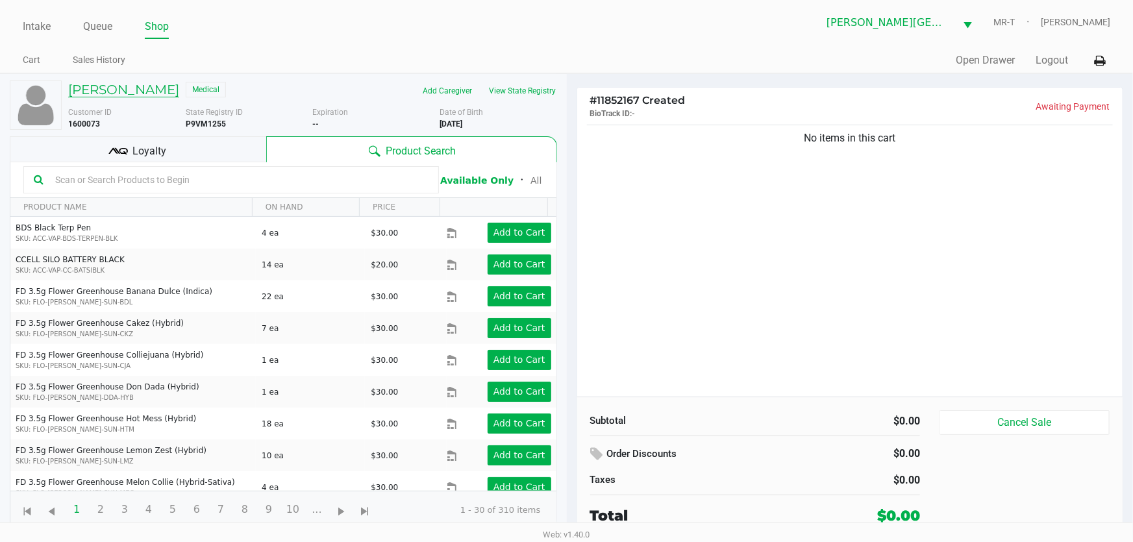
click at [153, 95] on h5 "[PERSON_NAME]" at bounding box center [123, 90] width 111 height 16
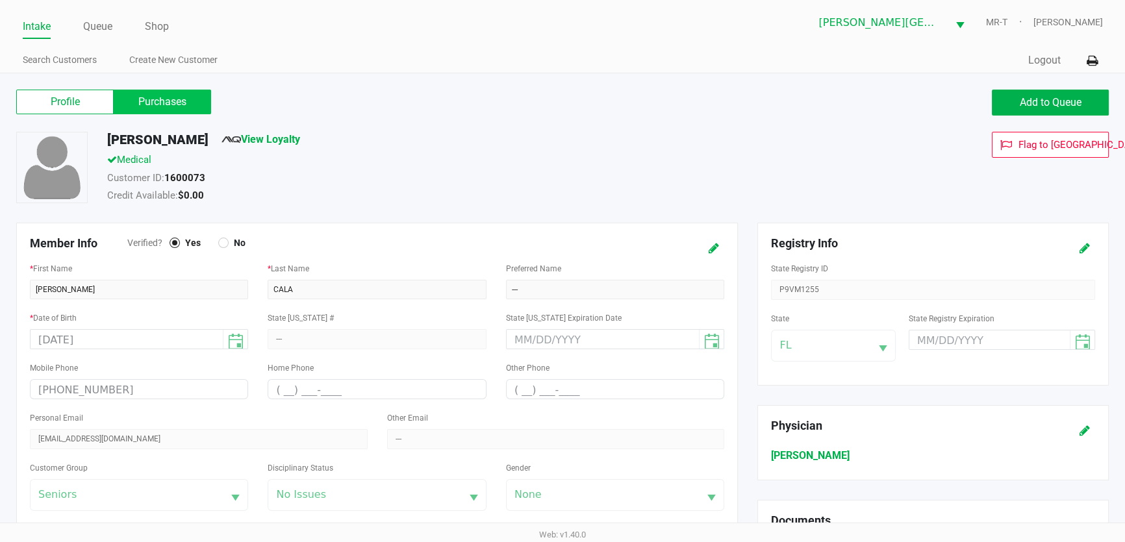
click at [154, 101] on label "Purchases" at bounding box center [162, 102] width 97 height 25
click at [0, 0] on 1 "Purchases" at bounding box center [0, 0] width 0 height 0
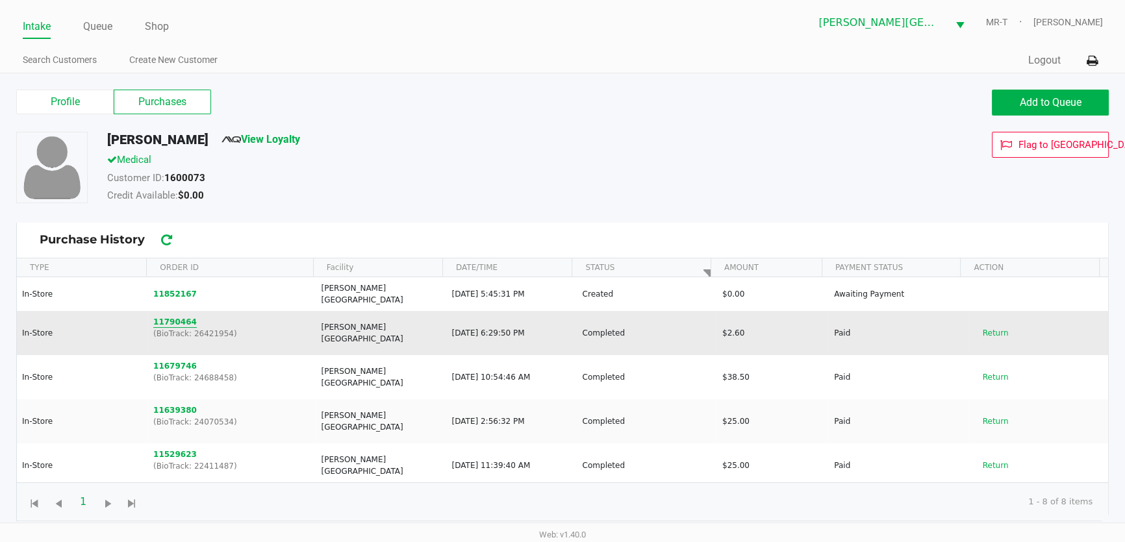
click at [182, 316] on button "11790464" at bounding box center [175, 322] width 44 height 12
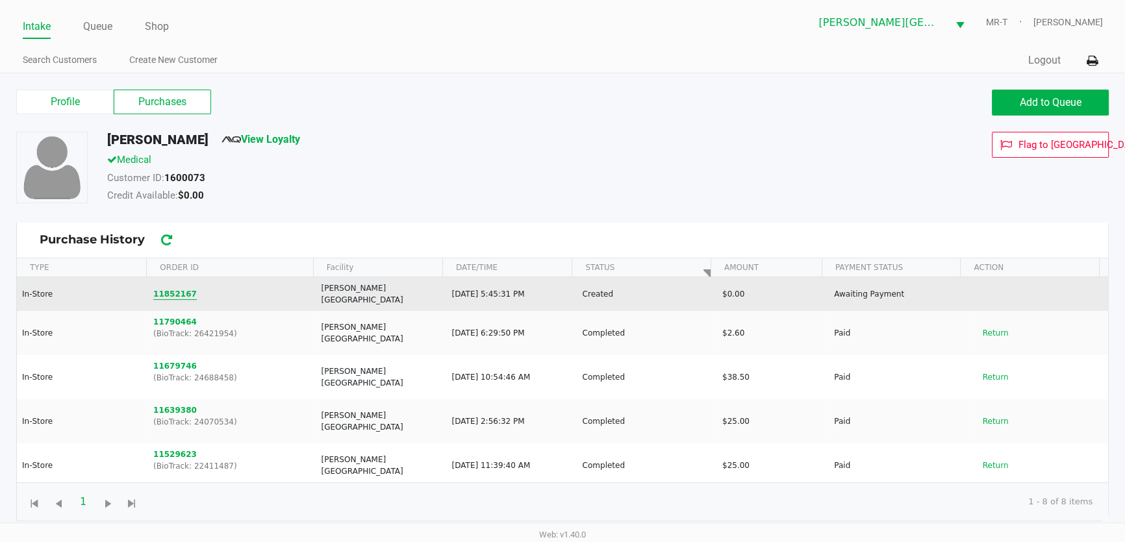
click at [171, 291] on button "11852167" at bounding box center [175, 294] width 44 height 12
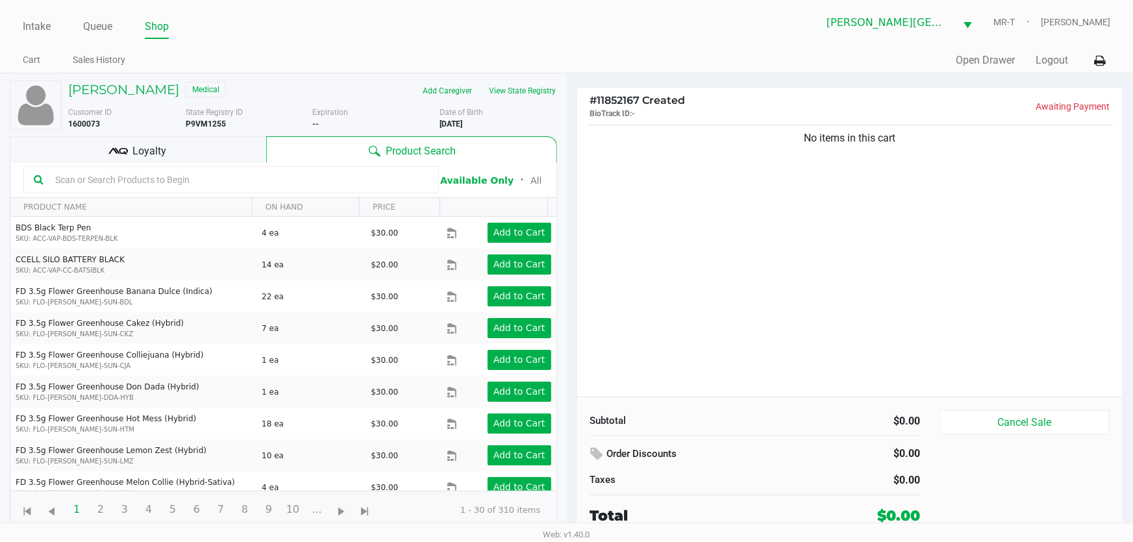
click at [236, 182] on input "text" at bounding box center [239, 179] width 379 height 19
type input "G-JUN25SAT02-0619"
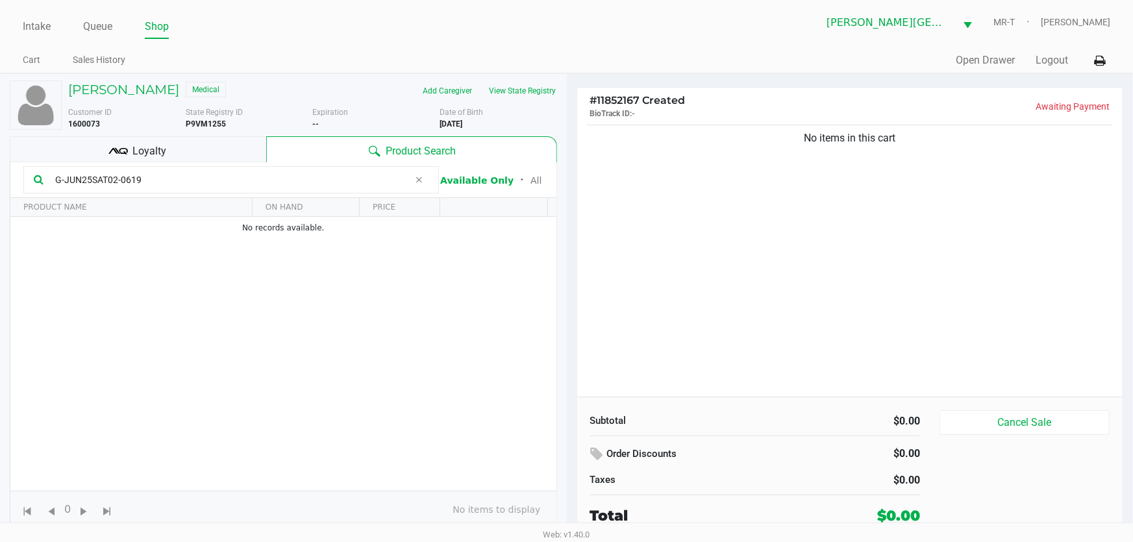
drag, startPoint x: 194, startPoint y: 176, endPoint x: 1, endPoint y: 186, distance: 193.2
click at [0, 186] on div "[PERSON_NAME] Medical Add Caregiver View State Registry Customer ID 1600073 Sta…" at bounding box center [283, 307] width 567 height 466
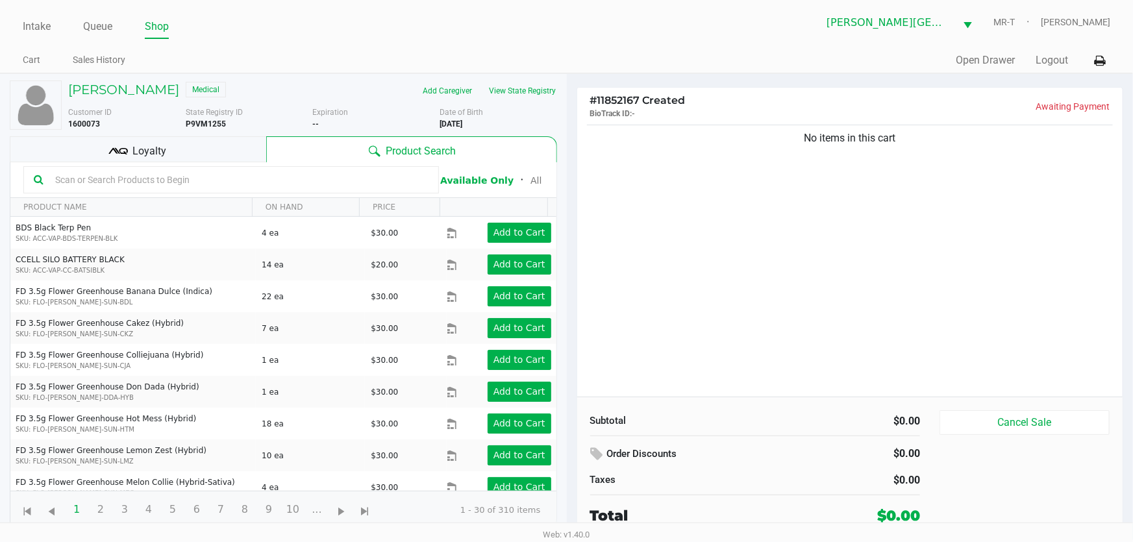
click at [141, 147] on span "Loyalty" at bounding box center [149, 152] width 34 height 16
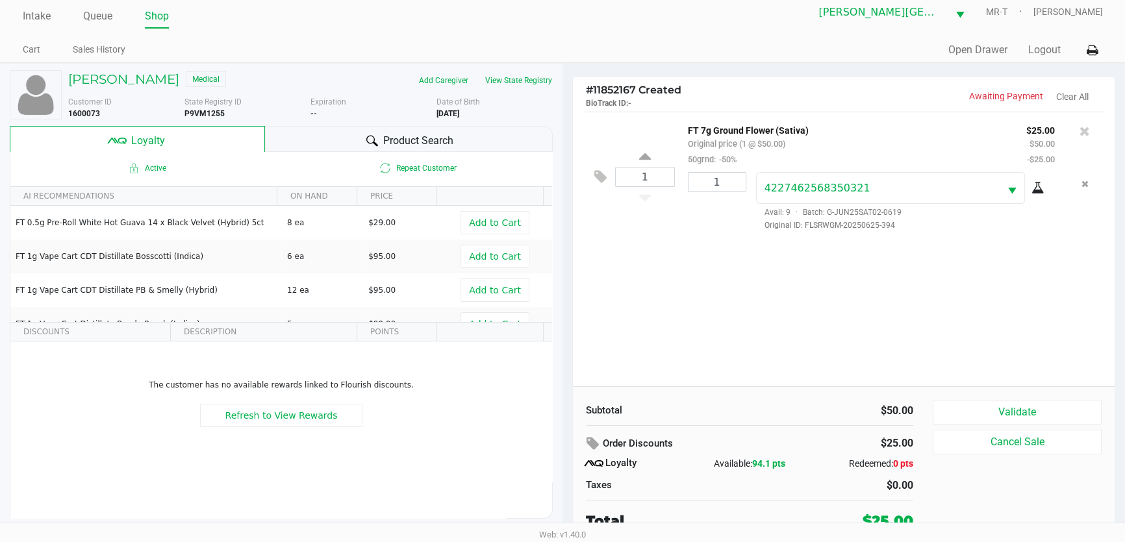
scroll to position [13, 0]
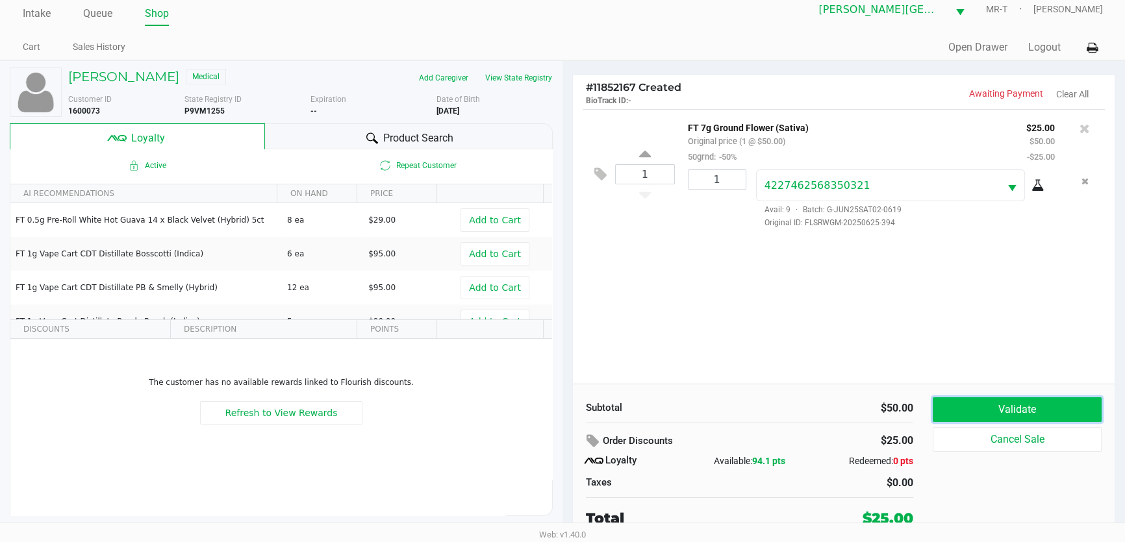
click at [996, 406] on button "Validate" at bounding box center [1017, 409] width 169 height 25
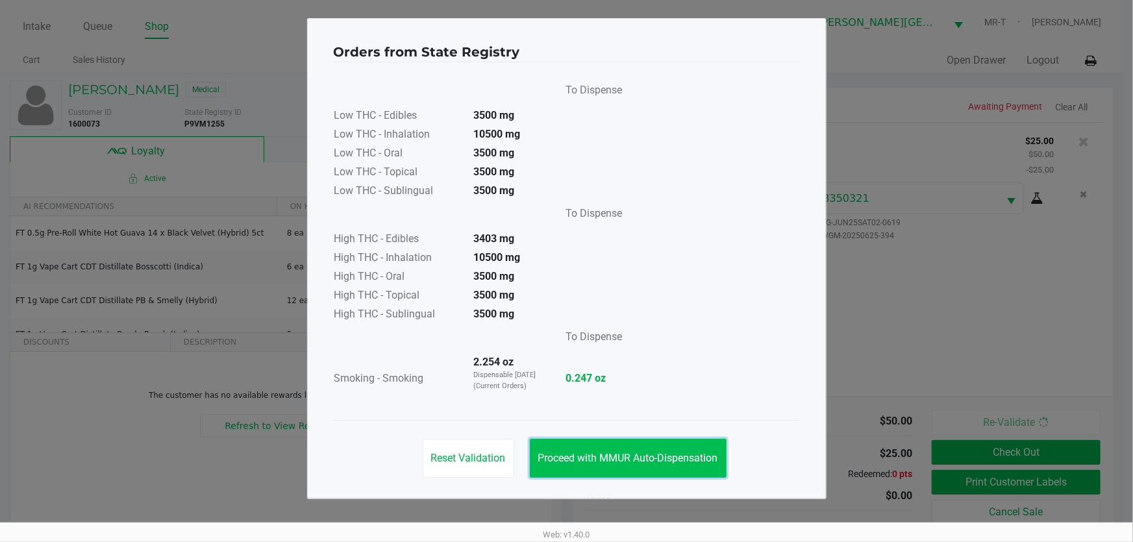
click at [708, 453] on span "Proceed with MMUR Auto-Dispensation" at bounding box center [628, 458] width 180 height 12
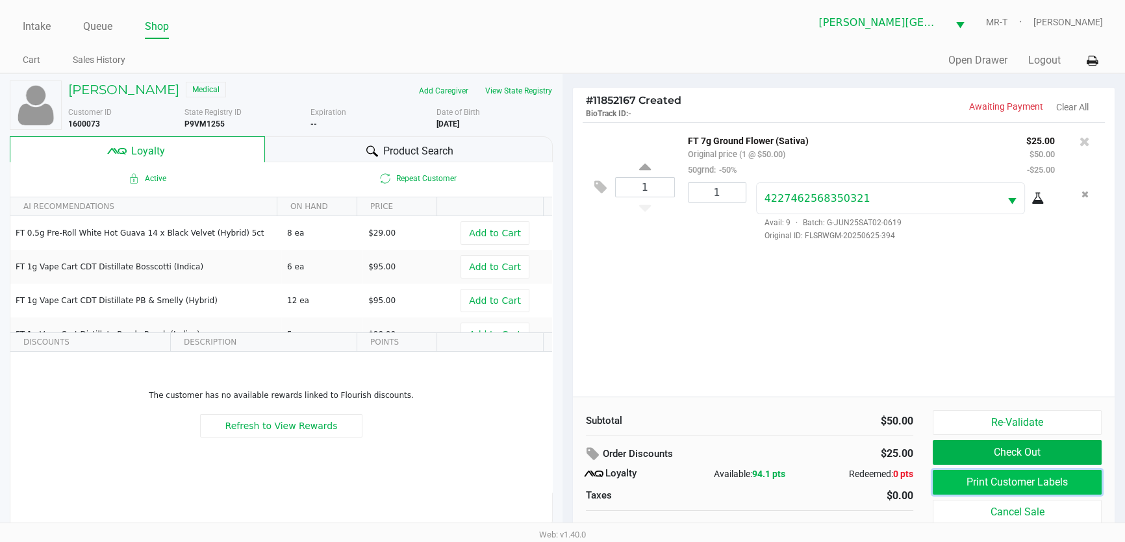
click at [960, 479] on button "Print Customer Labels" at bounding box center [1017, 482] width 169 height 25
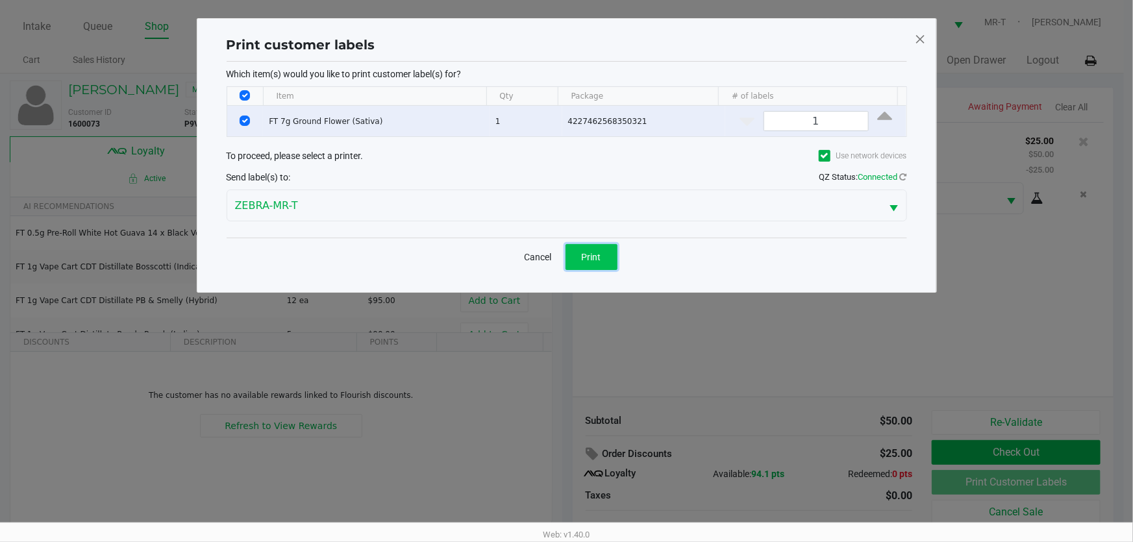
click at [605, 255] on button "Print" at bounding box center [592, 257] width 52 height 26
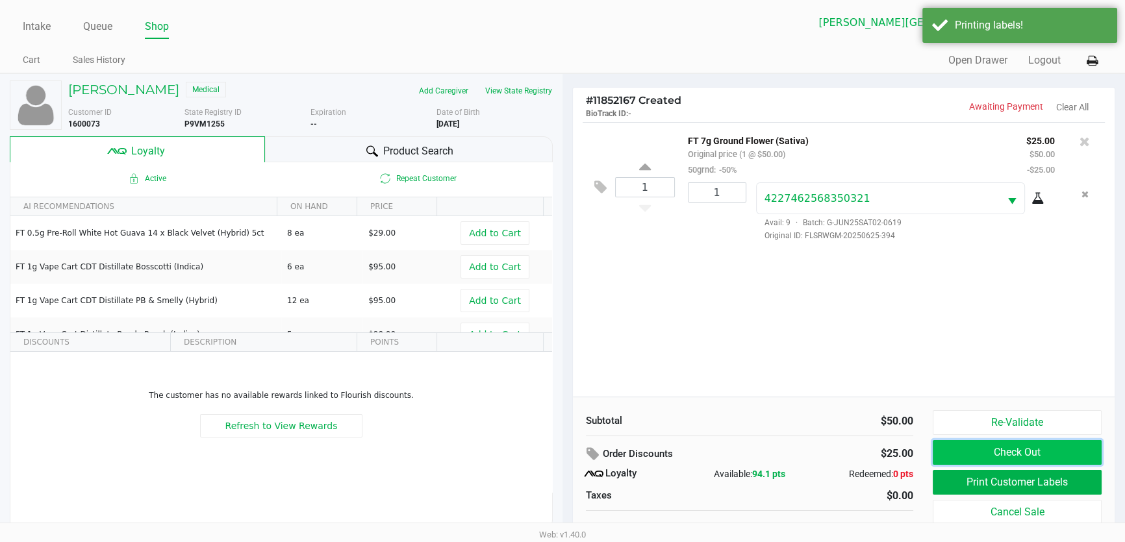
click at [983, 454] on button "Check Out" at bounding box center [1017, 452] width 169 height 25
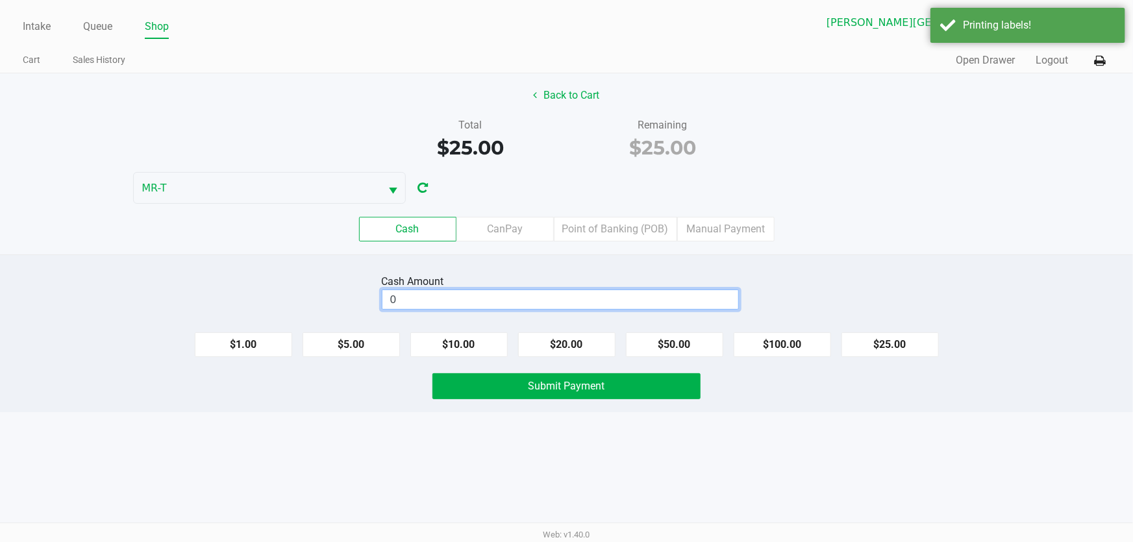
drag, startPoint x: 605, startPoint y: 302, endPoint x: 616, endPoint y: 302, distance: 11.7
click at [604, 302] on input "0" at bounding box center [560, 299] width 356 height 19
type input "$50.00"
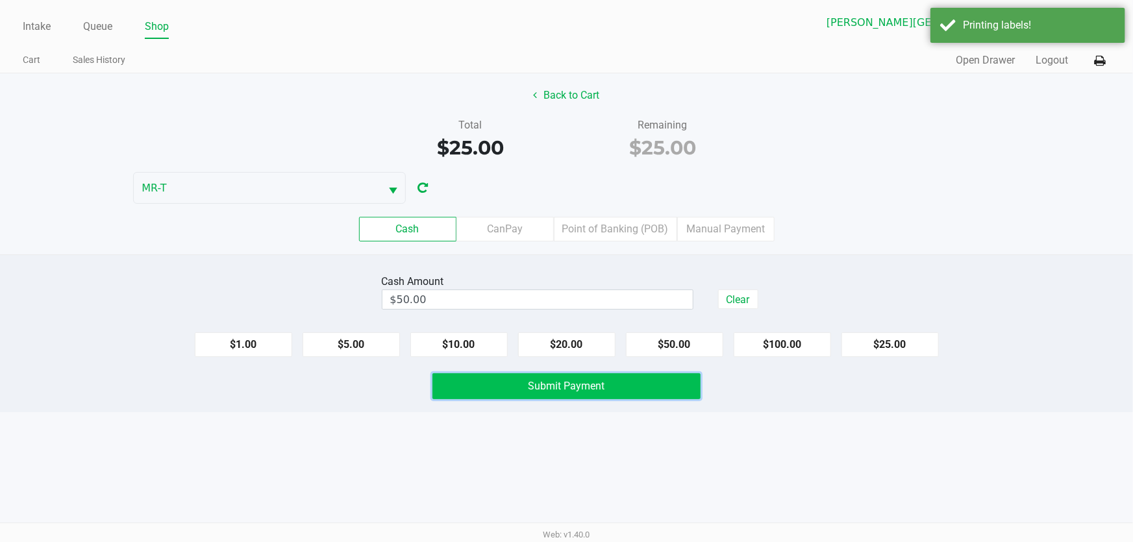
click at [533, 385] on span "Submit Payment" at bounding box center [567, 386] width 77 height 12
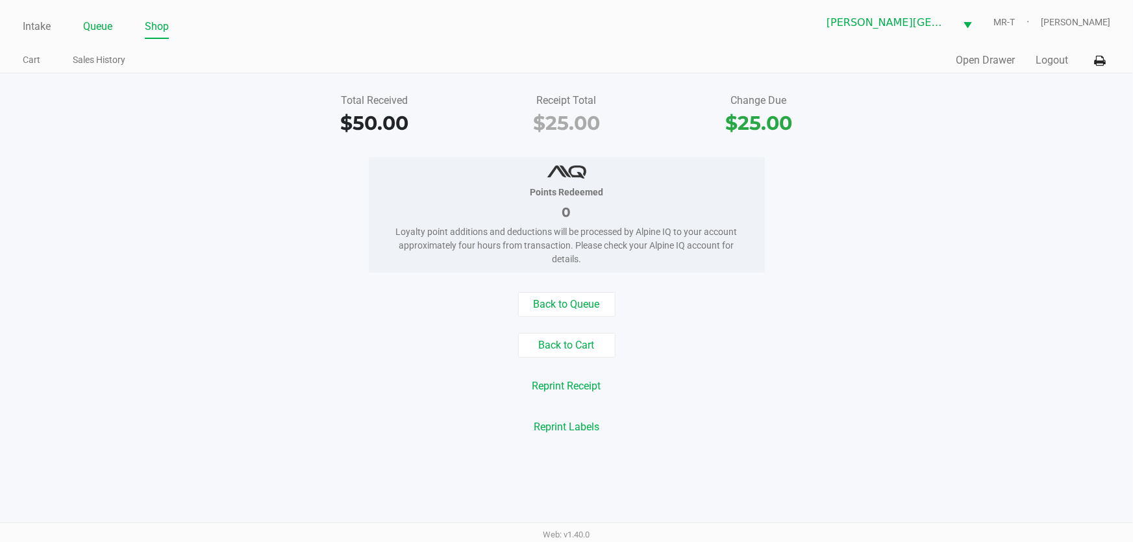
click at [91, 23] on link "Queue" at bounding box center [97, 27] width 29 height 18
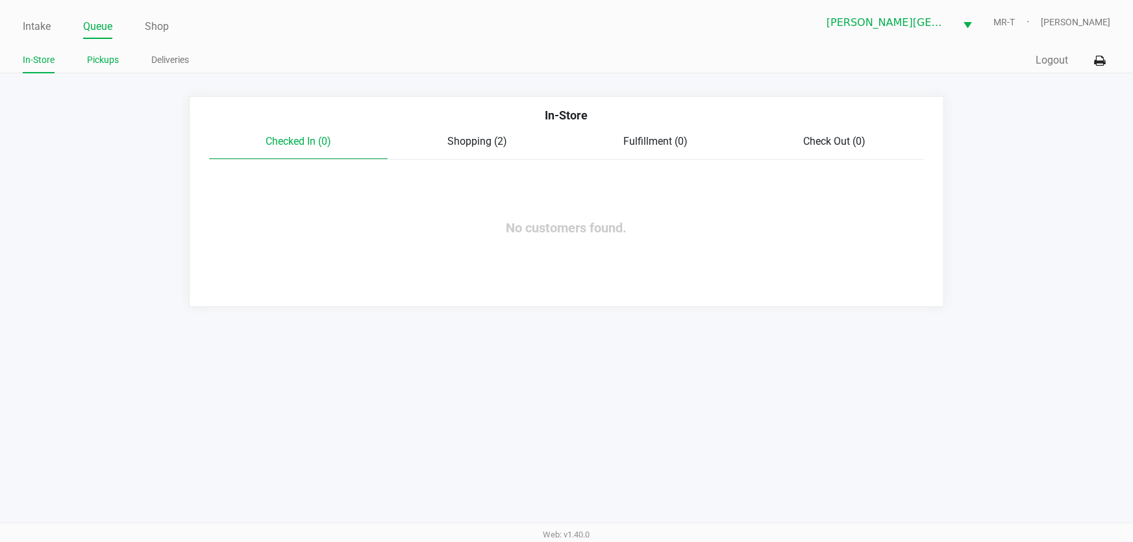
click at [97, 57] on link "Pickups" at bounding box center [103, 60] width 32 height 16
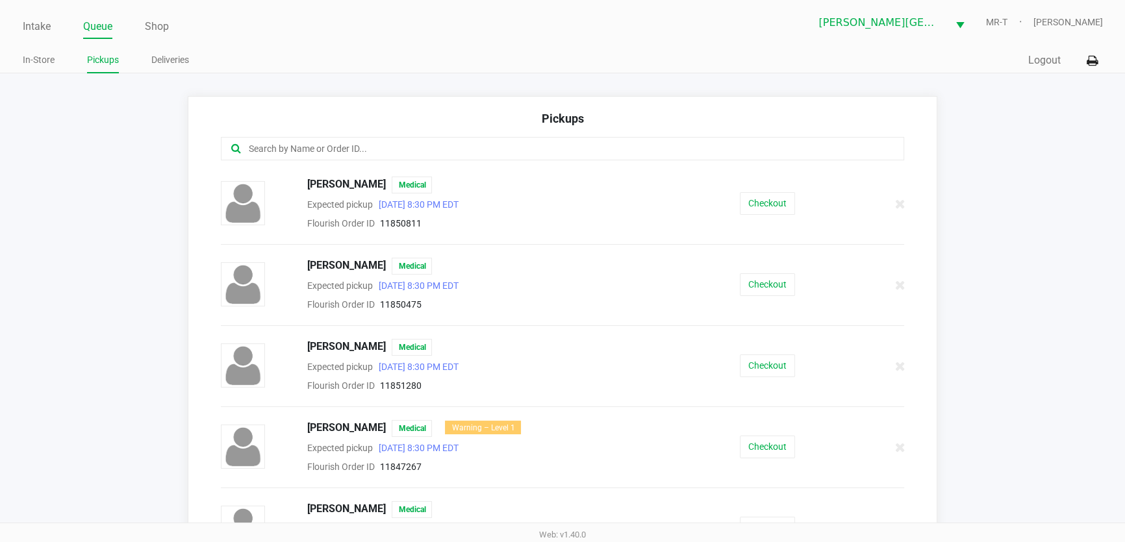
click at [267, 155] on input "text" at bounding box center [545, 149] width 597 height 15
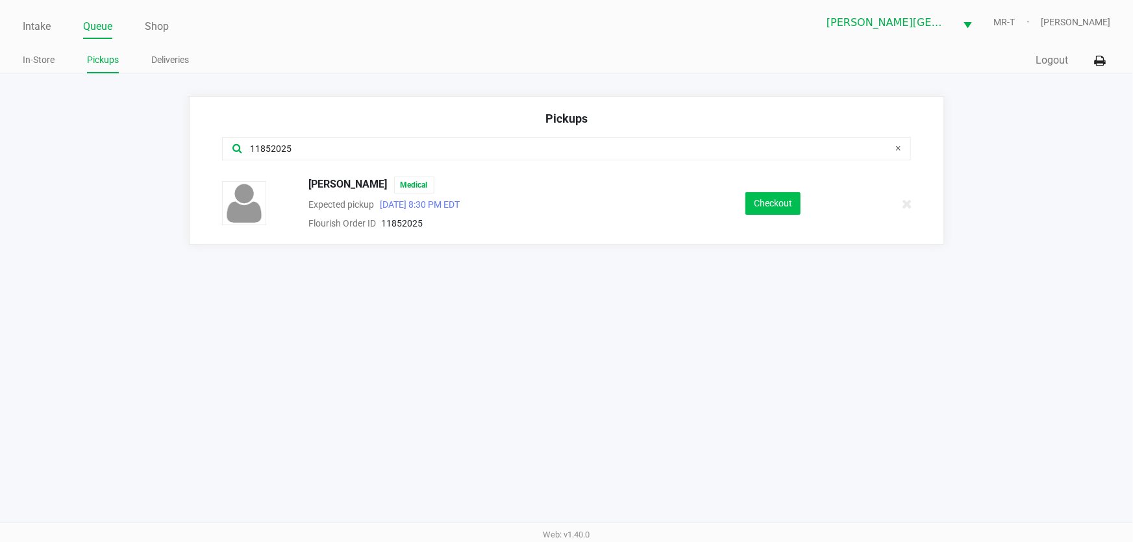
type input "11852025"
click at [787, 201] on button "Checkout" at bounding box center [773, 203] width 55 height 23
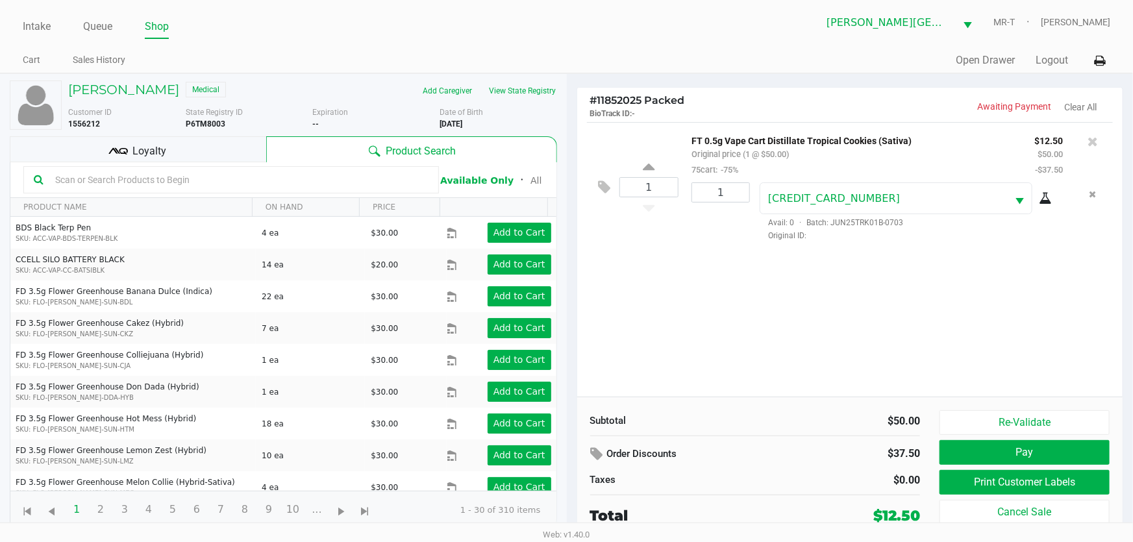
click at [227, 157] on div "Loyalty" at bounding box center [138, 149] width 257 height 26
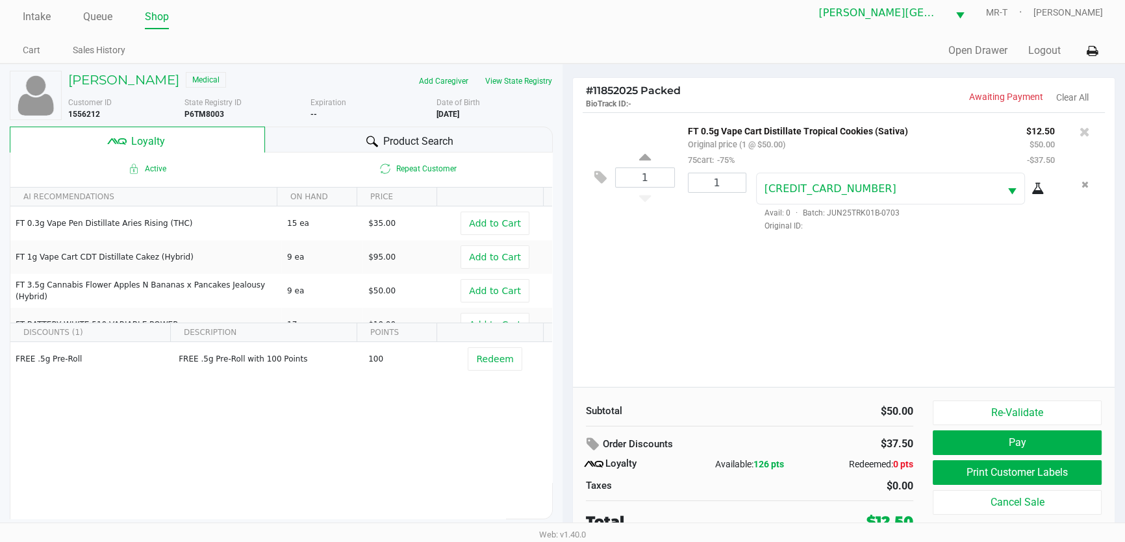
scroll to position [13, 0]
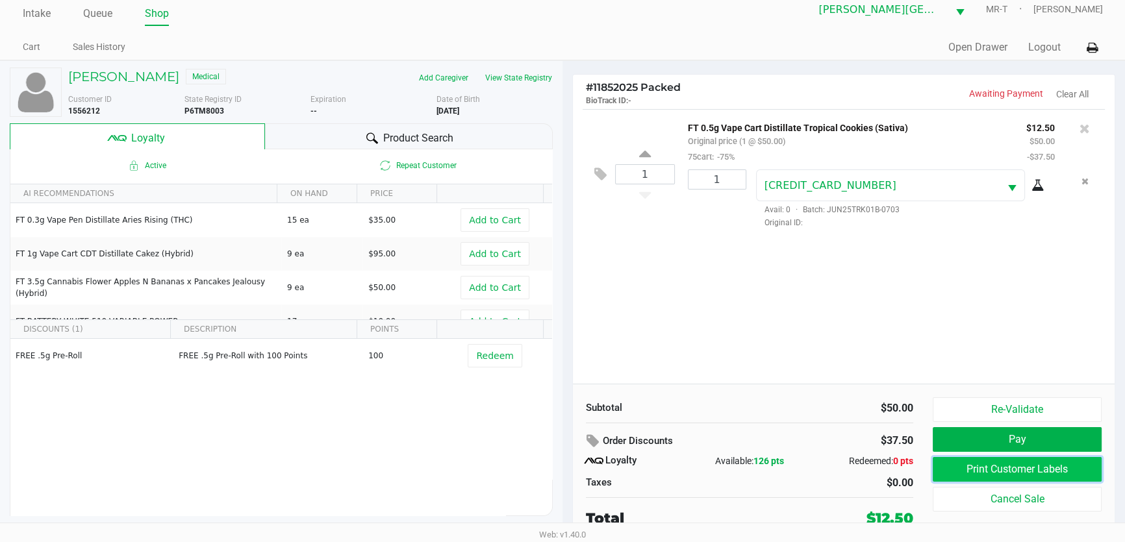
click at [1025, 476] on button "Print Customer Labels" at bounding box center [1017, 469] width 169 height 25
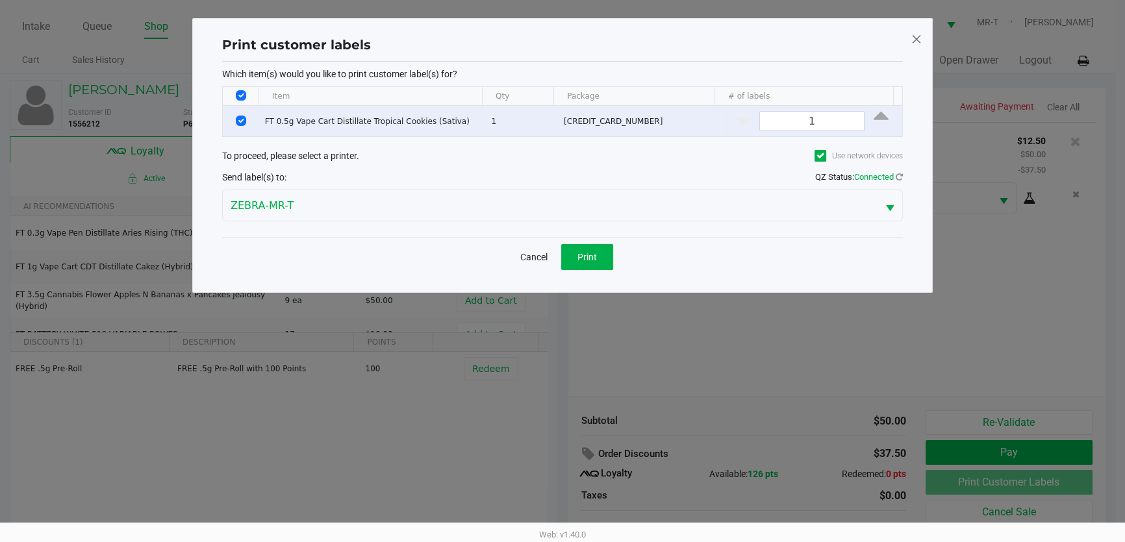
scroll to position [0, 0]
click at [609, 256] on button "Print" at bounding box center [592, 257] width 52 height 26
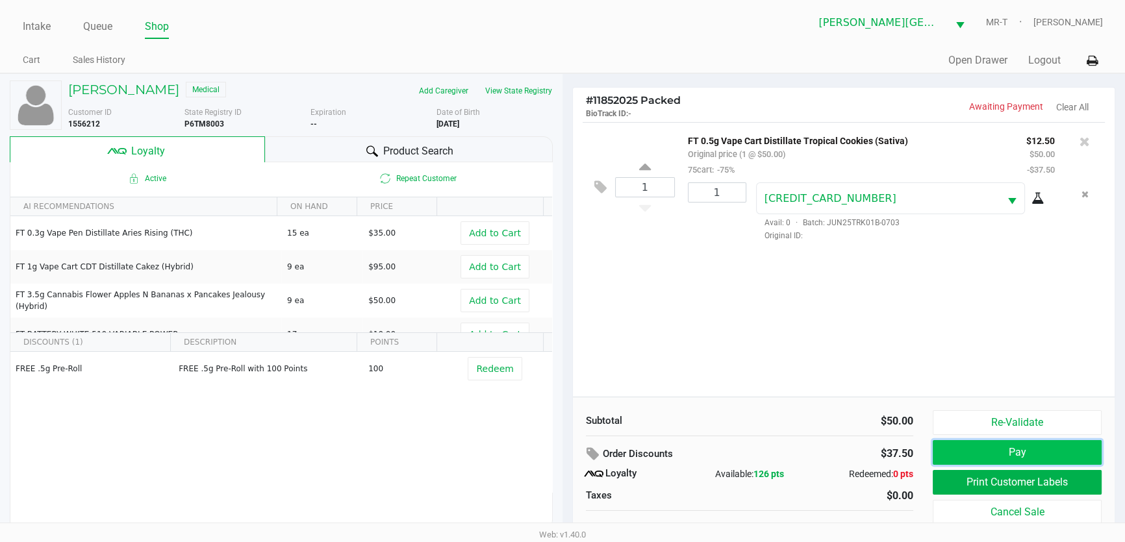
click at [984, 448] on button "Pay" at bounding box center [1017, 452] width 169 height 25
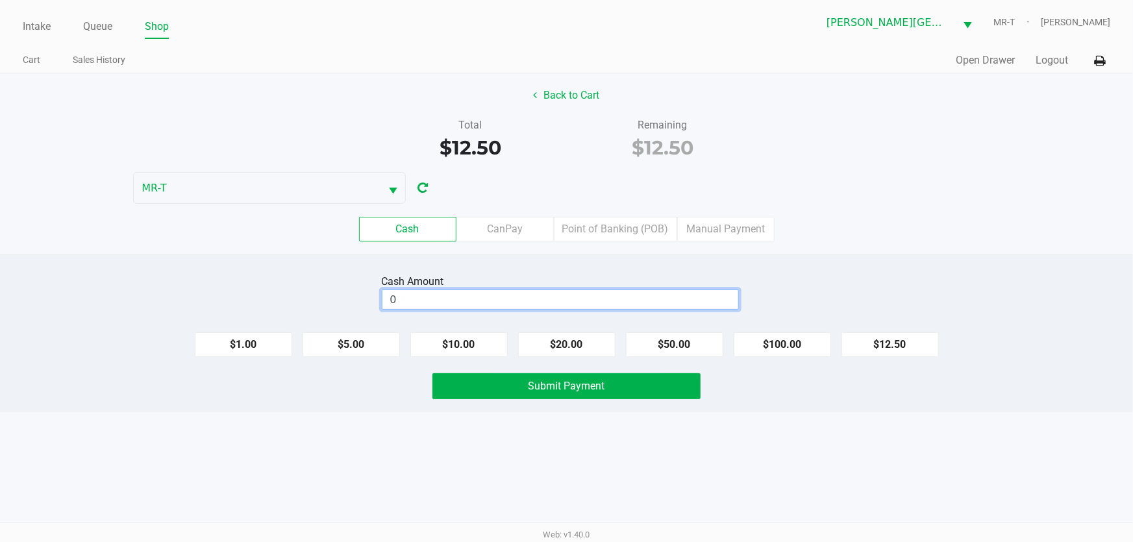
click at [417, 296] on input "0" at bounding box center [560, 299] width 356 height 19
type input "$15.00"
click at [547, 387] on span "Submit Payment" at bounding box center [567, 386] width 77 height 12
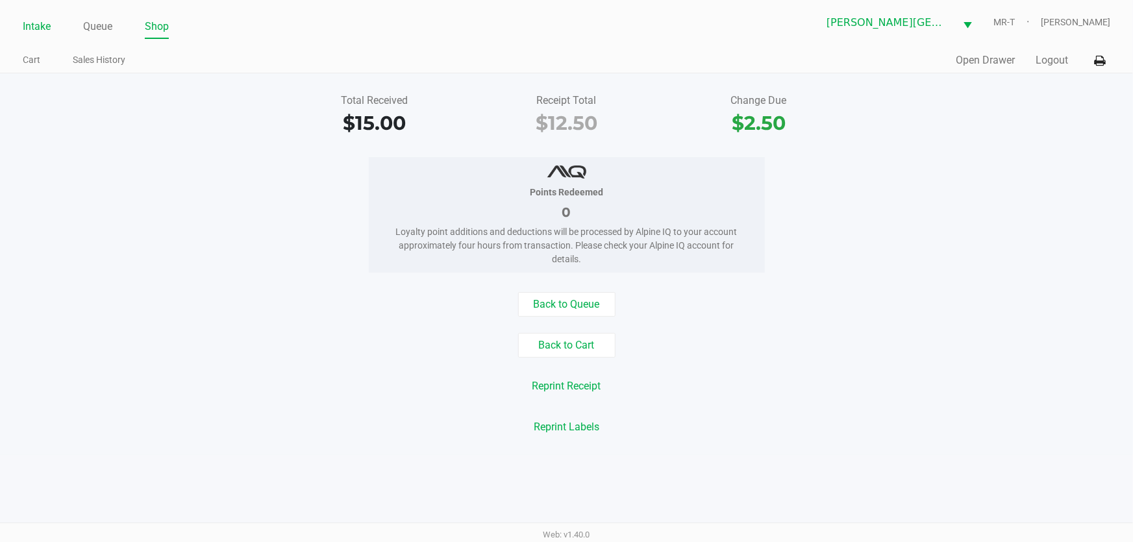
click at [32, 27] on link "Intake" at bounding box center [37, 27] width 28 height 18
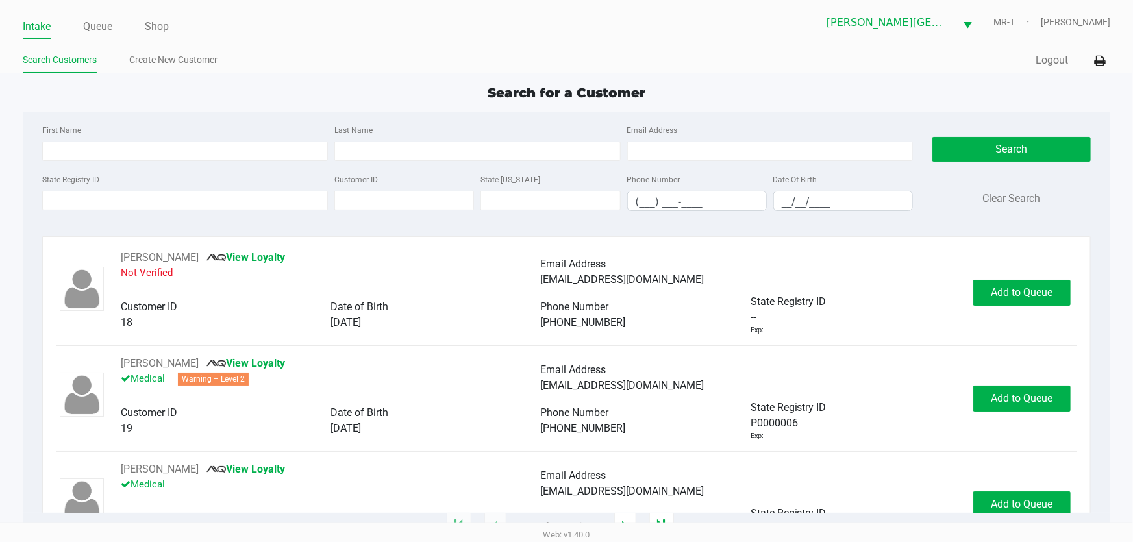
click at [95, 182] on label "State Registry ID" at bounding box center [70, 180] width 57 height 12
click at [95, 191] on input "State Registry ID" at bounding box center [185, 200] width 286 height 19
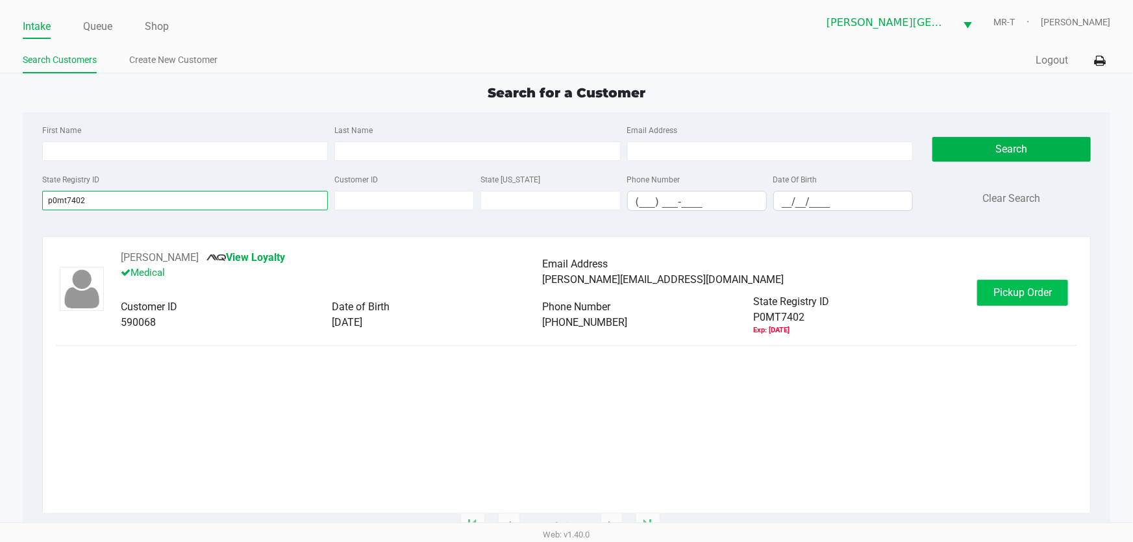
type input "p0mt7402"
click at [1040, 282] on button "Pickup Order" at bounding box center [1022, 293] width 91 height 26
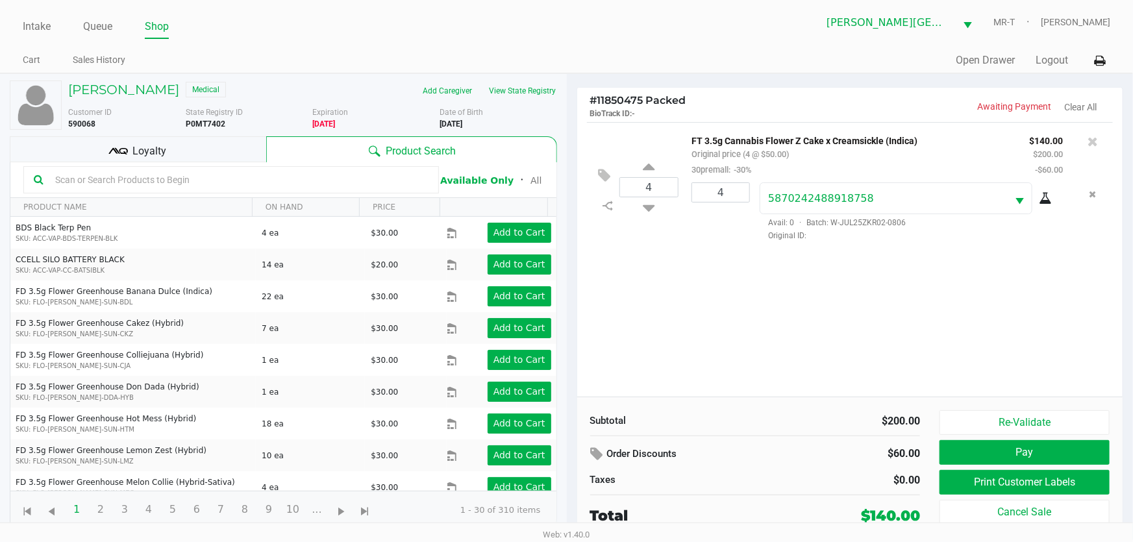
click at [164, 149] on span "Loyalty" at bounding box center [149, 152] width 34 height 16
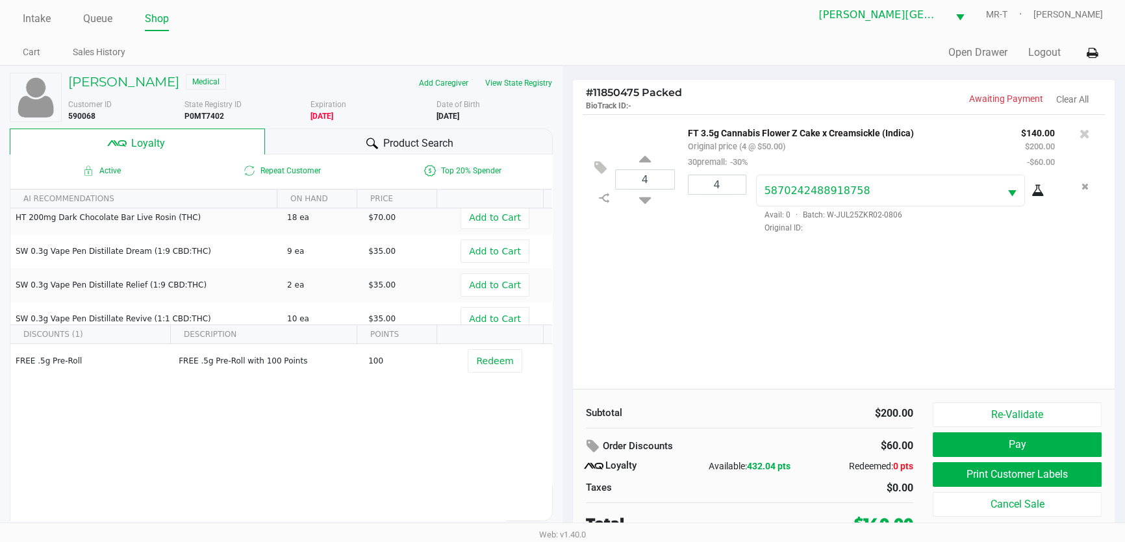
scroll to position [13, 0]
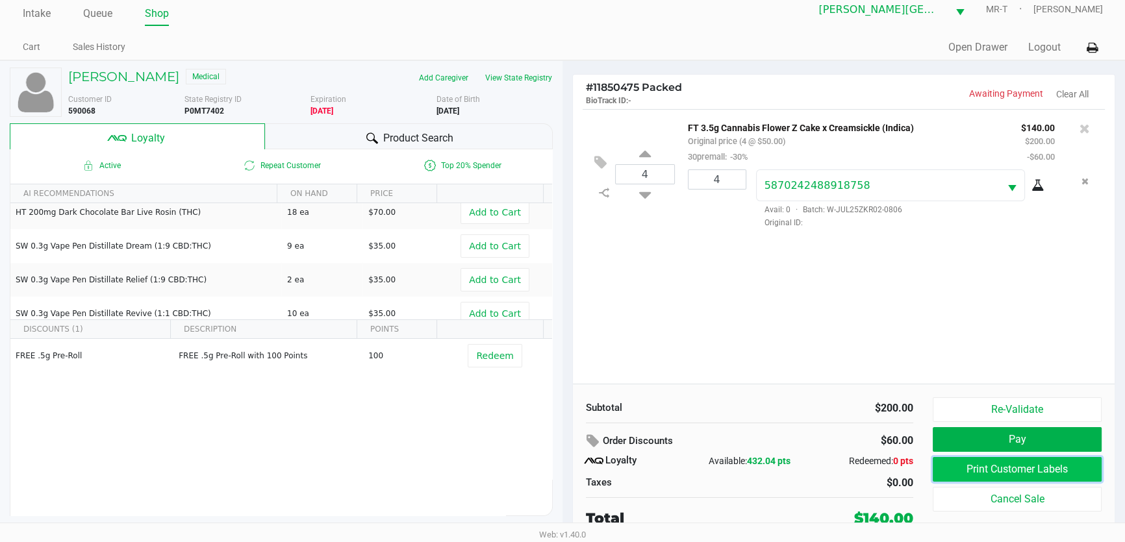
click at [1052, 473] on button "Print Customer Labels" at bounding box center [1017, 469] width 169 height 25
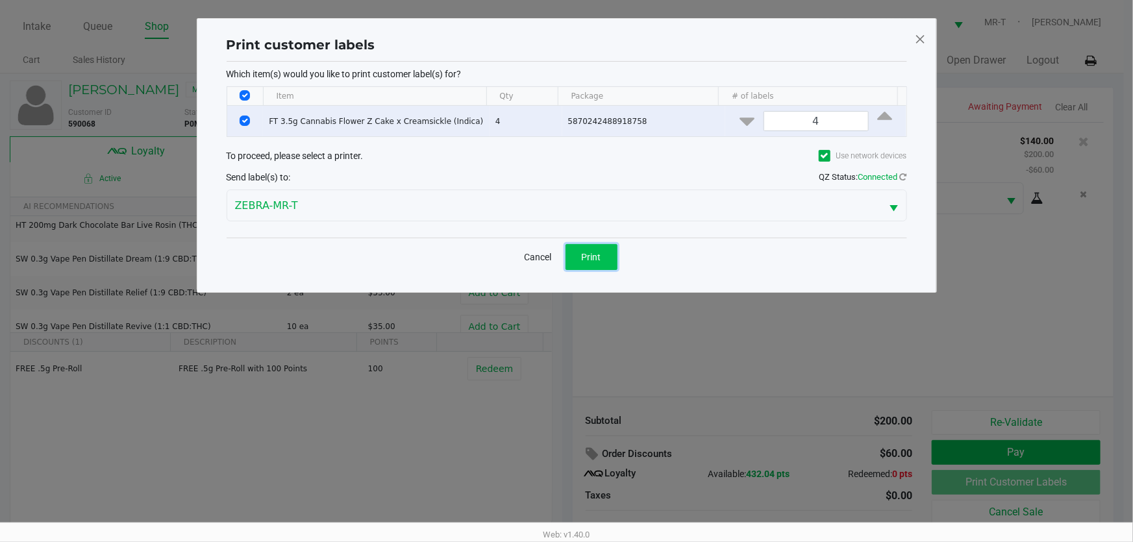
click at [586, 262] on button "Print" at bounding box center [592, 257] width 52 height 26
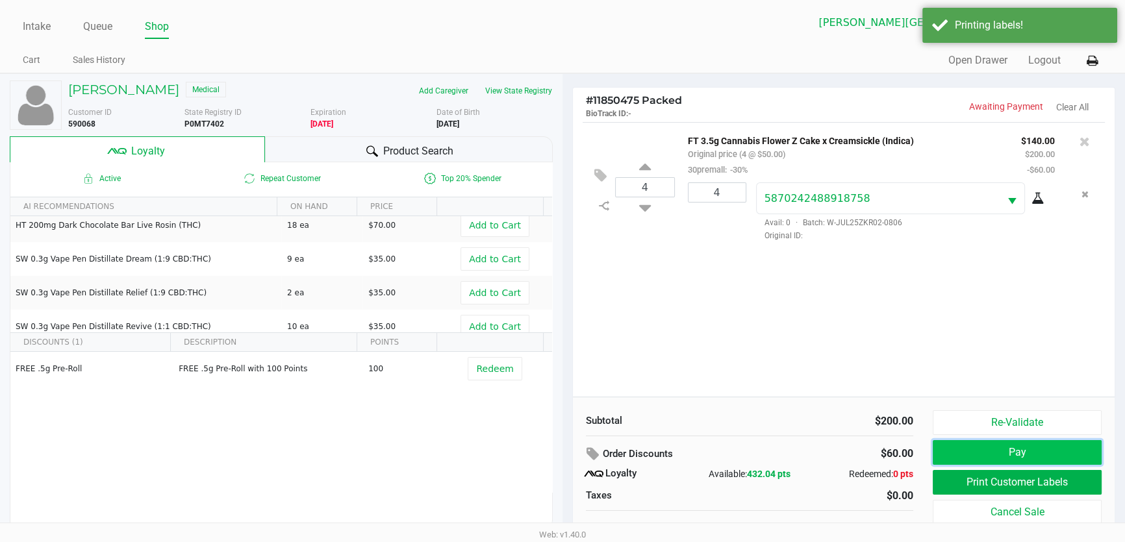
click at [973, 453] on button "Pay" at bounding box center [1017, 452] width 169 height 25
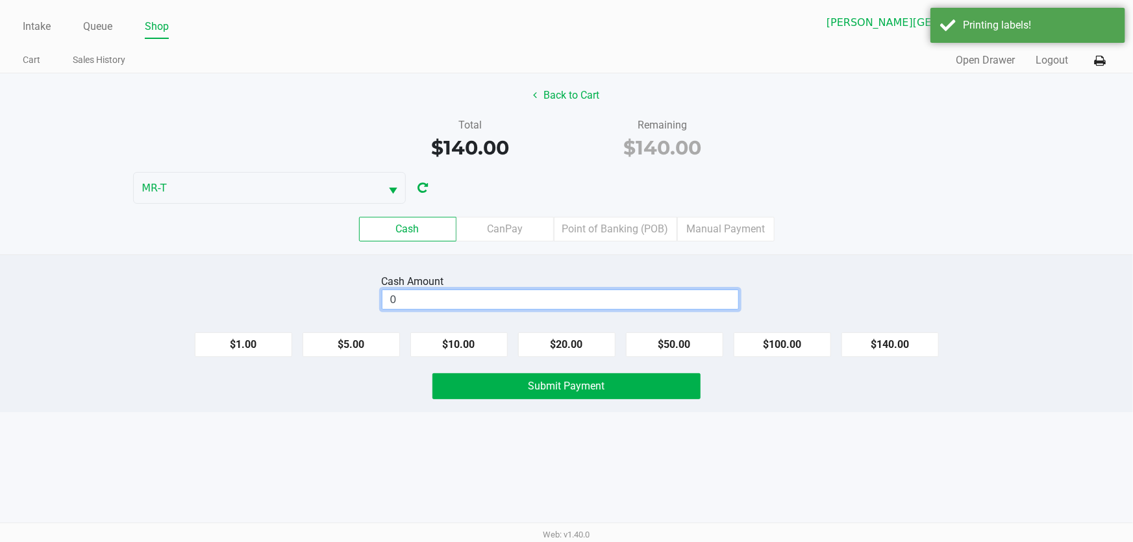
click at [573, 301] on input "0" at bounding box center [560, 299] width 356 height 19
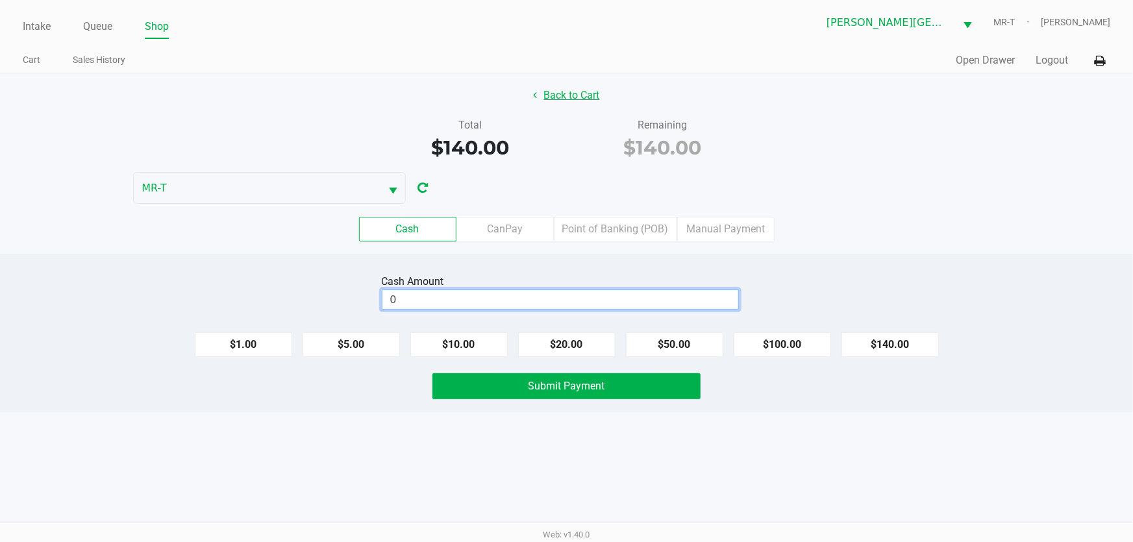
type input "$0.00"
click at [554, 91] on button "Back to Cart" at bounding box center [566, 95] width 83 height 25
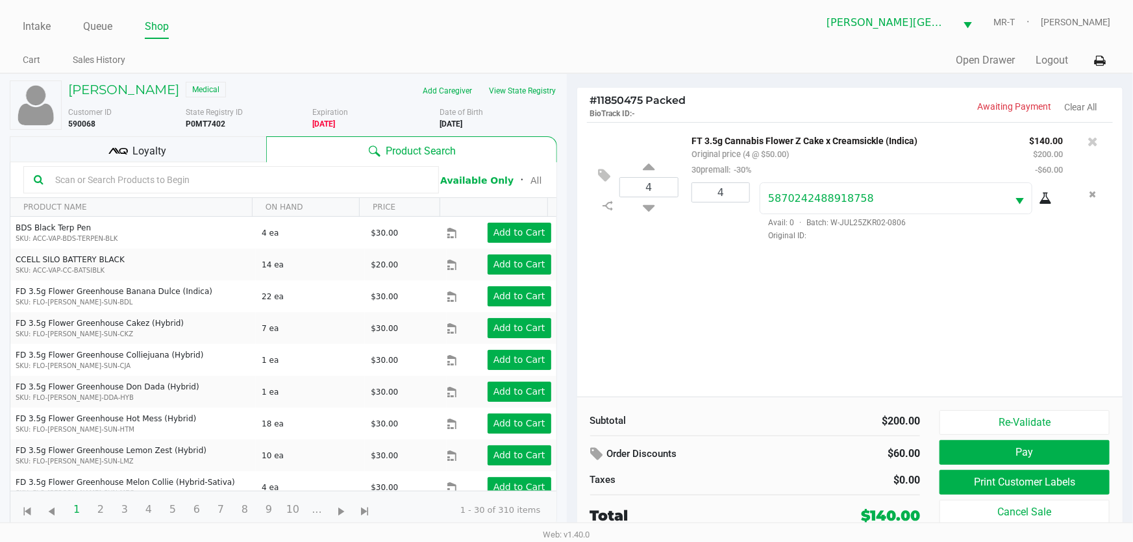
click at [241, 184] on input "text" at bounding box center [239, 179] width 379 height 19
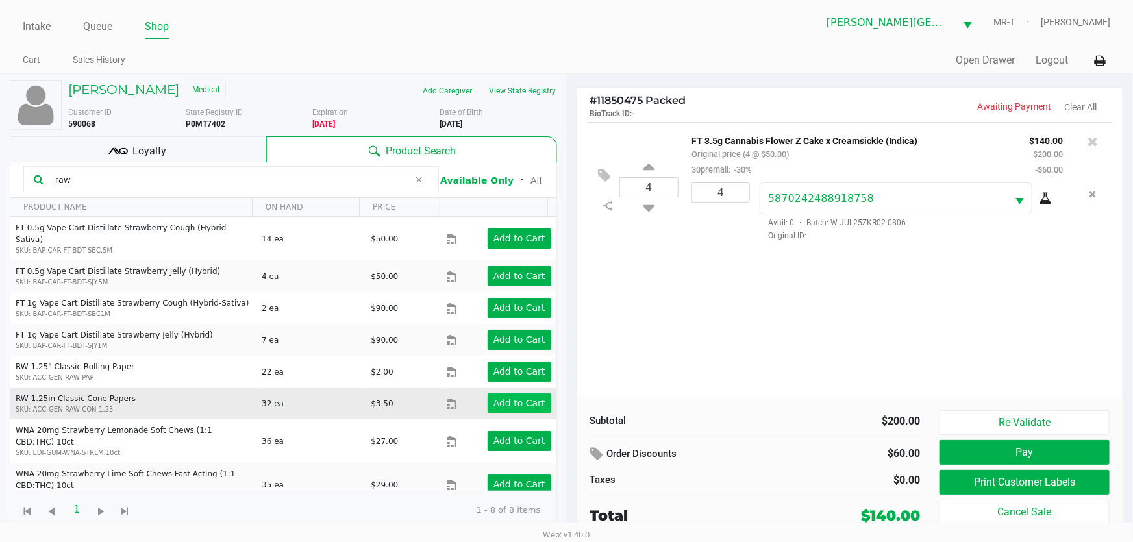
type input "raw"
click at [494, 398] on app-button-loader "Add to Cart" at bounding box center [520, 403] width 52 height 10
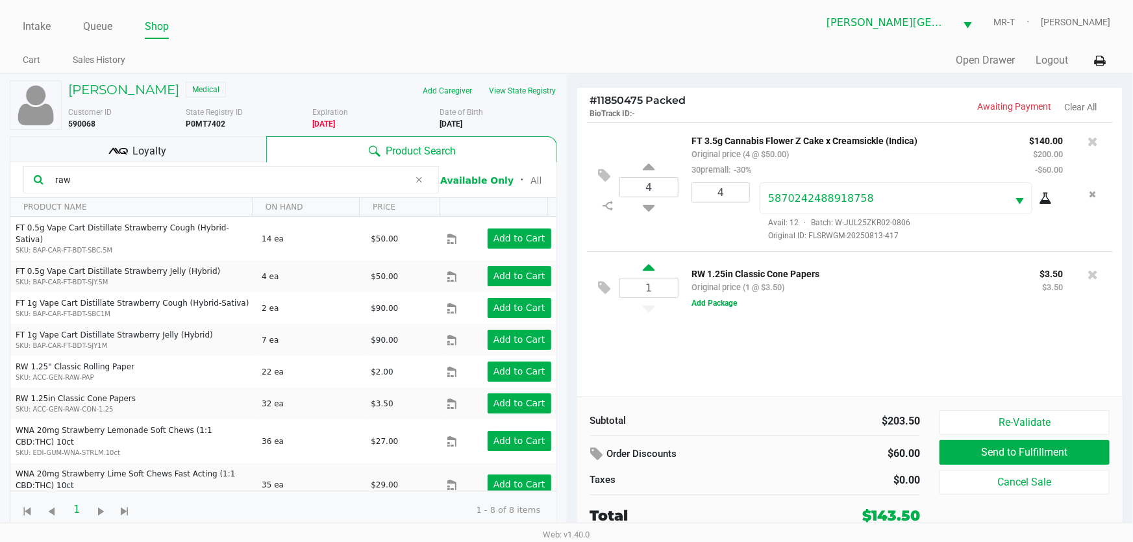
click at [648, 266] on icon at bounding box center [649, 270] width 12 height 16
type input "2"
click at [724, 306] on div at bounding box center [566, 301] width 1133 height 327
click at [729, 308] on button "Add Package" at bounding box center [714, 305] width 45 height 12
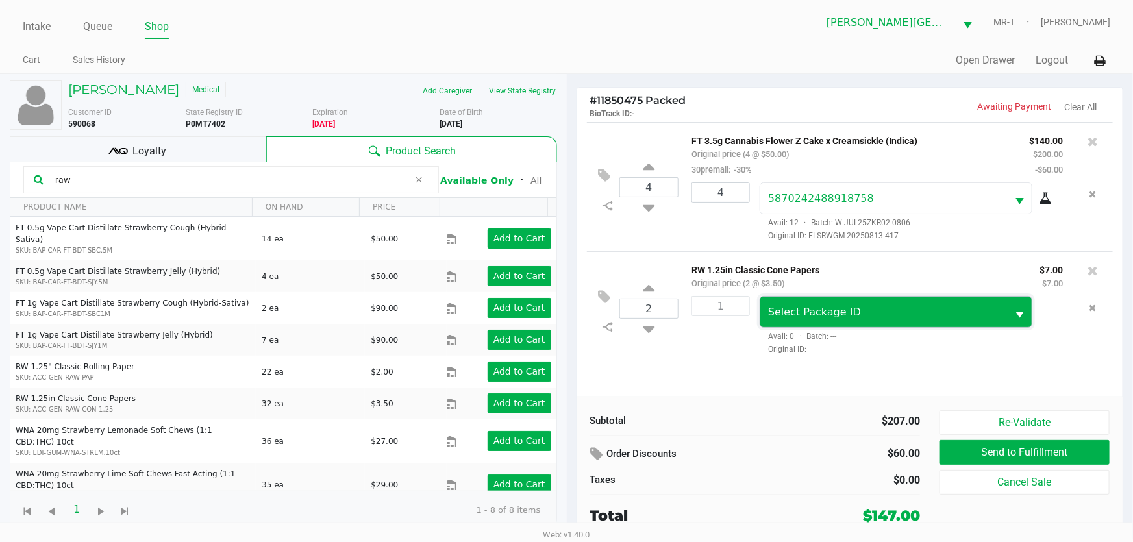
click at [779, 320] on span "Select Package ID" at bounding box center [883, 313] width 231 height 16
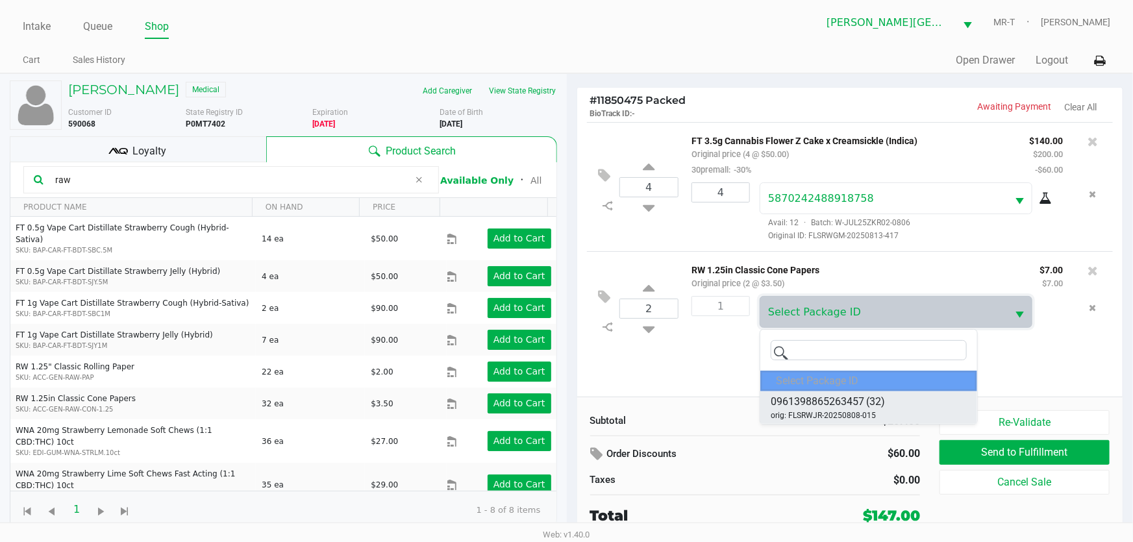
click at [810, 399] on span "0961398865263457" at bounding box center [818, 402] width 94 height 16
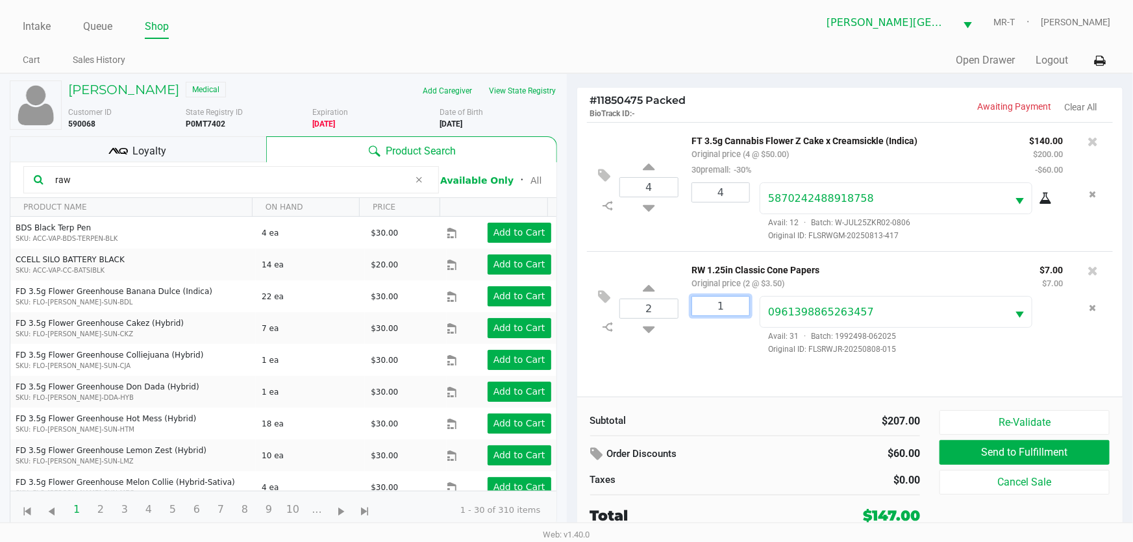
click at [729, 311] on input "1" at bounding box center [720, 306] width 57 height 19
type input "2"
click at [732, 331] on div "[PERSON_NAME] Medical Add Caregiver View State Registry Customer ID 590068 Stat…" at bounding box center [566, 306] width 1133 height 467
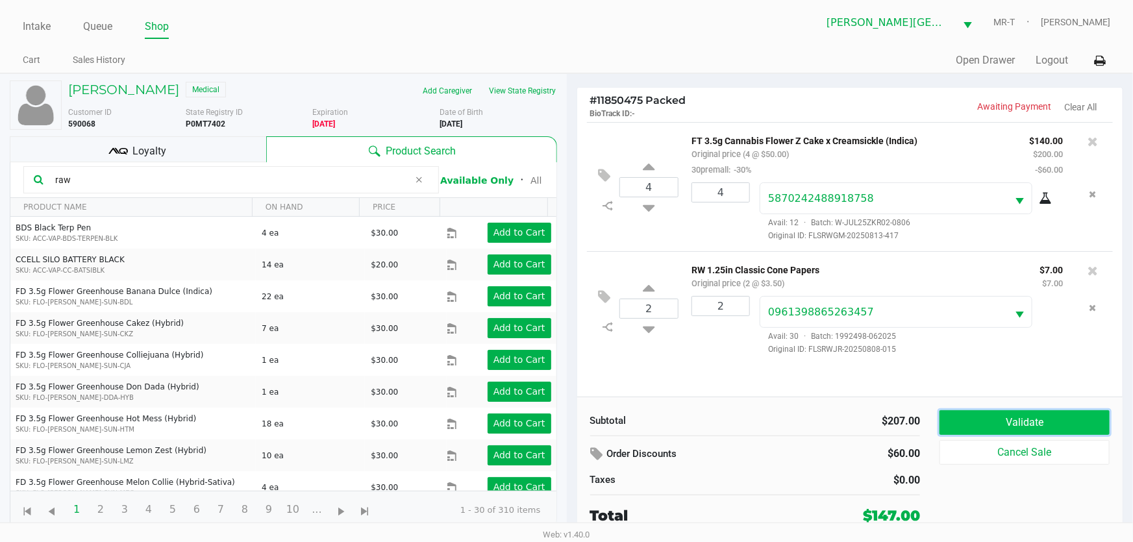
click at [1005, 428] on button "Validate" at bounding box center [1025, 422] width 170 height 25
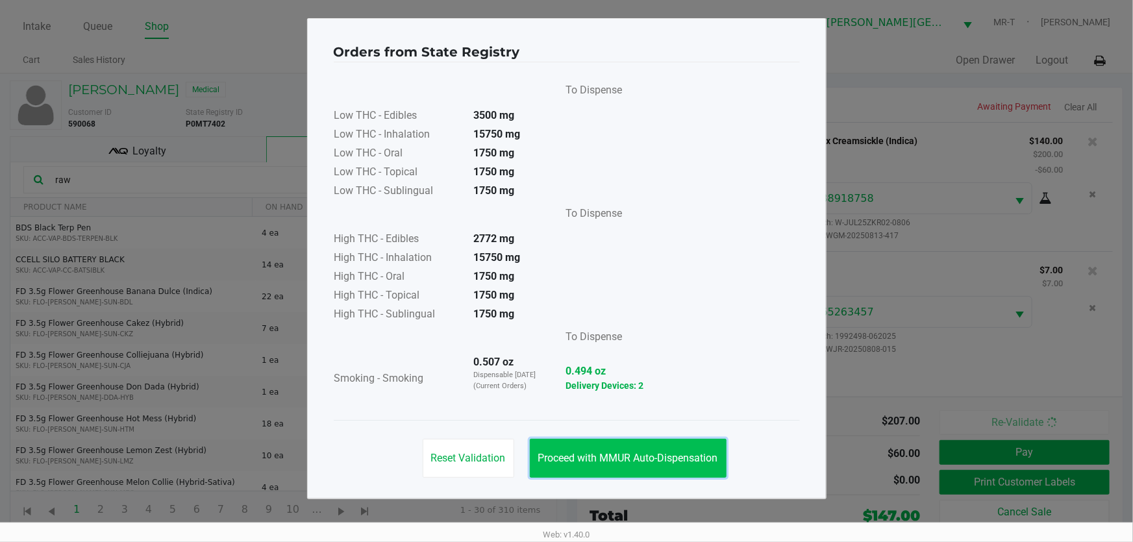
click at [682, 454] on span "Proceed with MMUR Auto-Dispensation" at bounding box center [628, 458] width 180 height 12
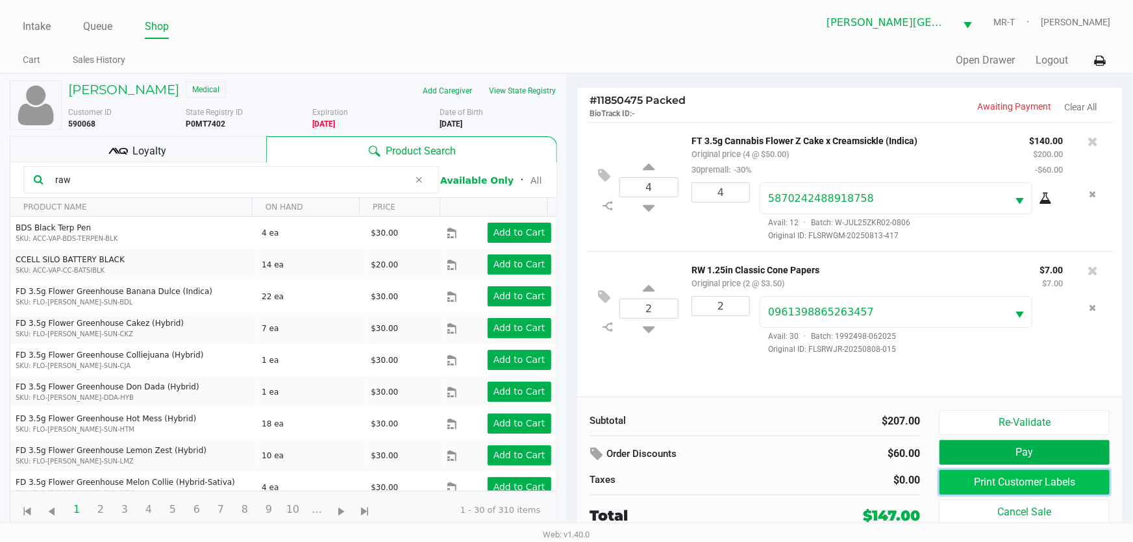
click at [1038, 485] on button "Print Customer Labels" at bounding box center [1025, 482] width 170 height 25
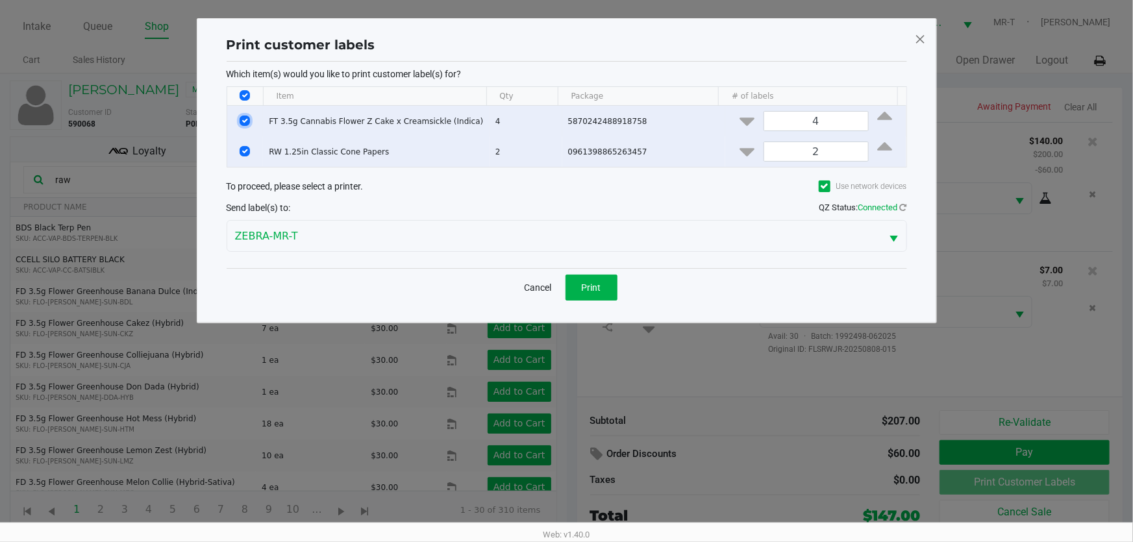
click at [246, 118] on input "Select Row" at bounding box center [245, 121] width 10 height 10
checkbox input "false"
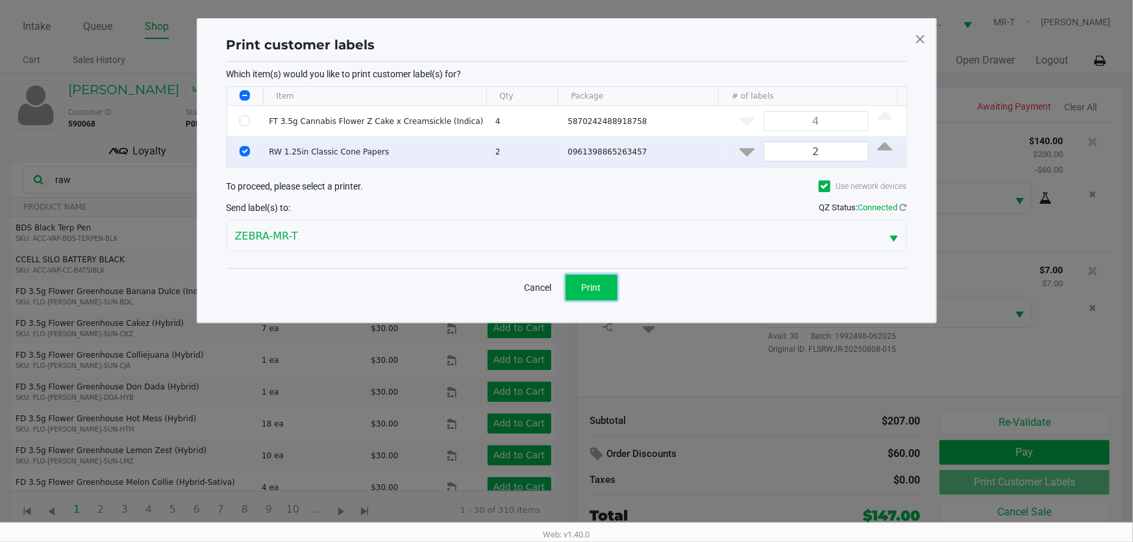
click at [602, 285] on button "Print" at bounding box center [592, 288] width 52 height 26
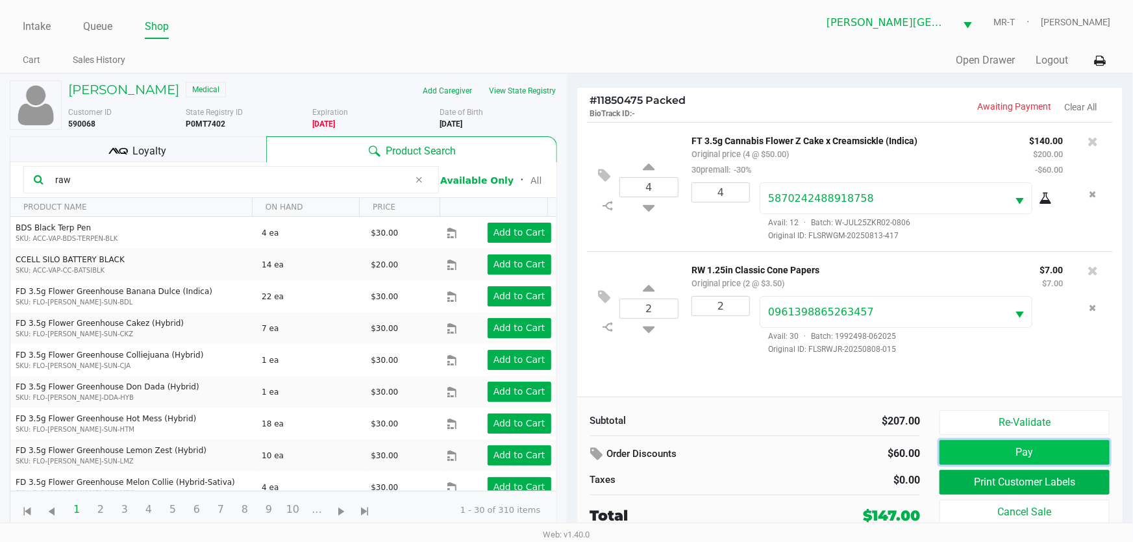
click at [983, 451] on button "Pay" at bounding box center [1025, 452] width 170 height 25
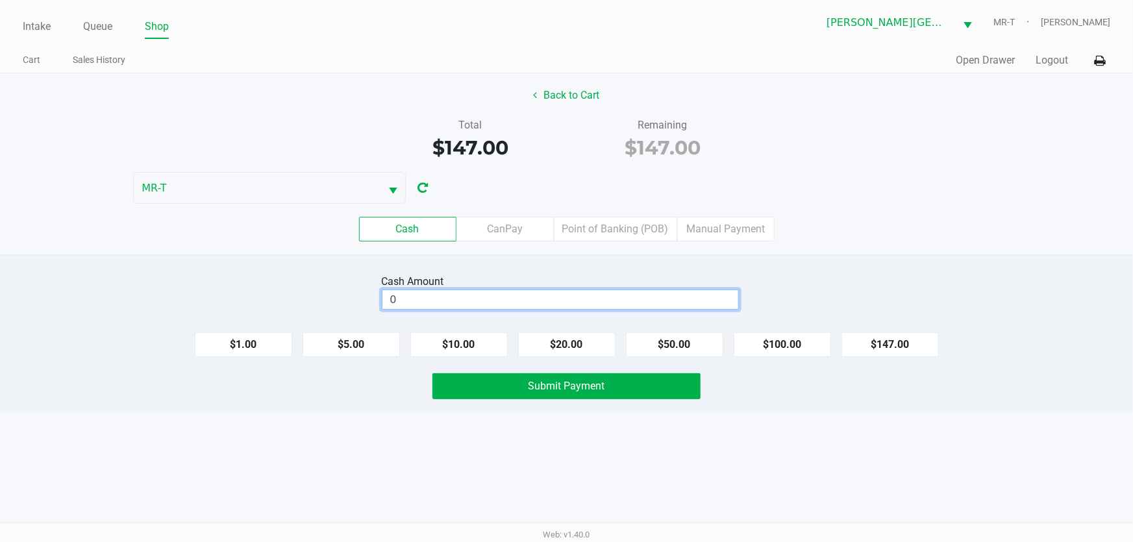
click at [525, 307] on input "0" at bounding box center [560, 299] width 356 height 19
type input "$150.00"
click at [520, 394] on button "Submit Payment" at bounding box center [567, 386] width 269 height 26
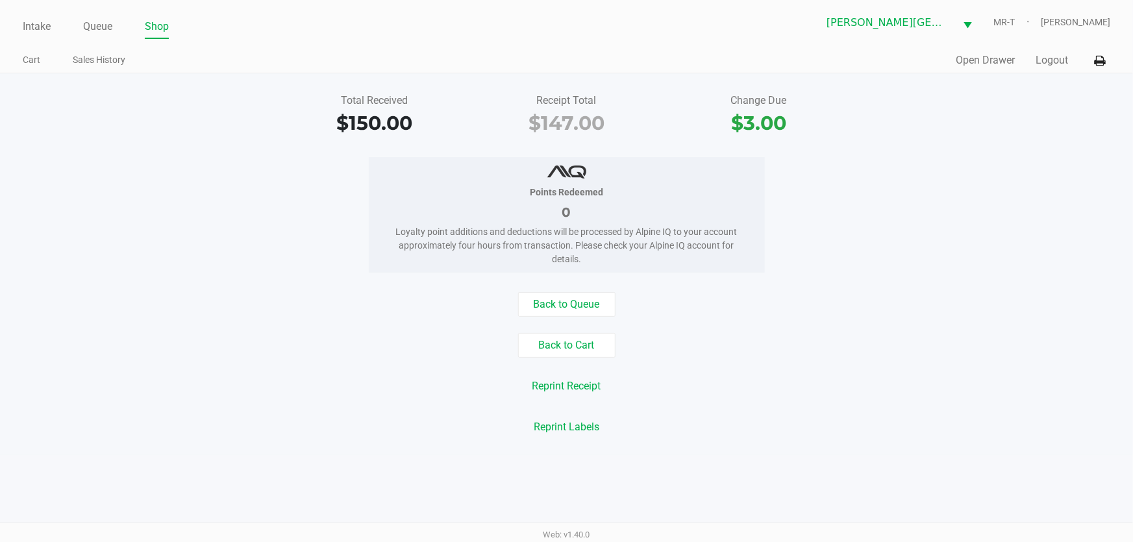
click at [23, 10] on div "Intake Queue Shop [PERSON_NAME][GEOGRAPHIC_DATA] WC MR-T [PERSON_NAME]" at bounding box center [567, 22] width 1088 height 32
click at [38, 19] on link "Intake" at bounding box center [37, 27] width 28 height 18
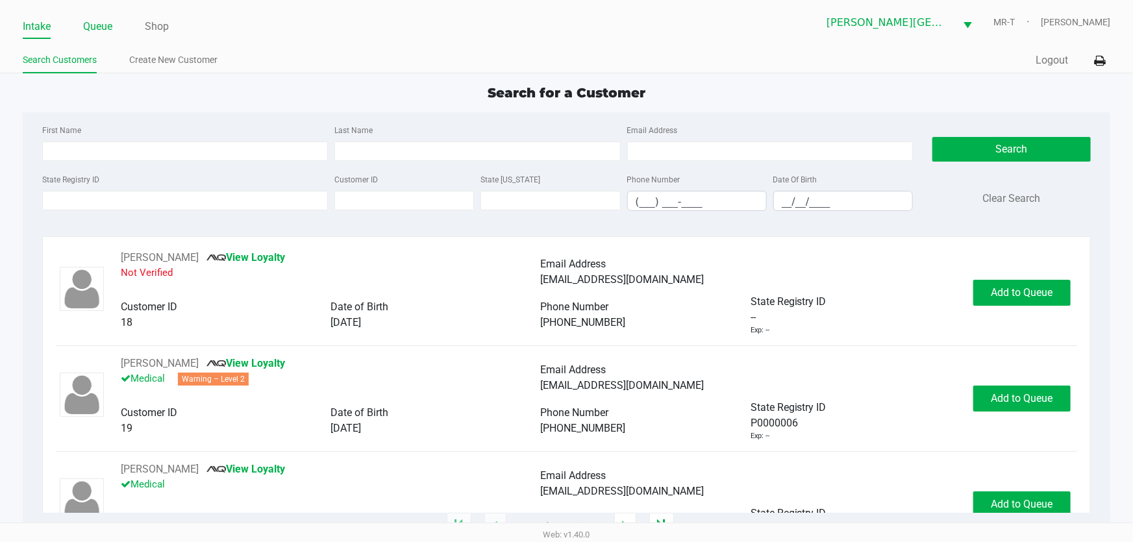
click at [103, 24] on link "Queue" at bounding box center [97, 27] width 29 height 18
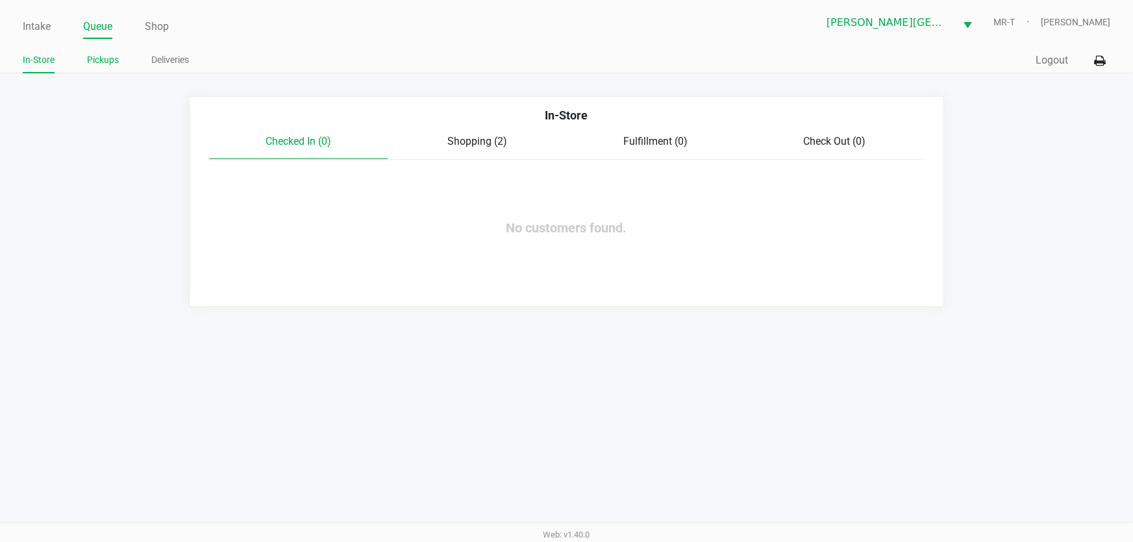
click at [110, 64] on link "Pickups" at bounding box center [103, 60] width 32 height 16
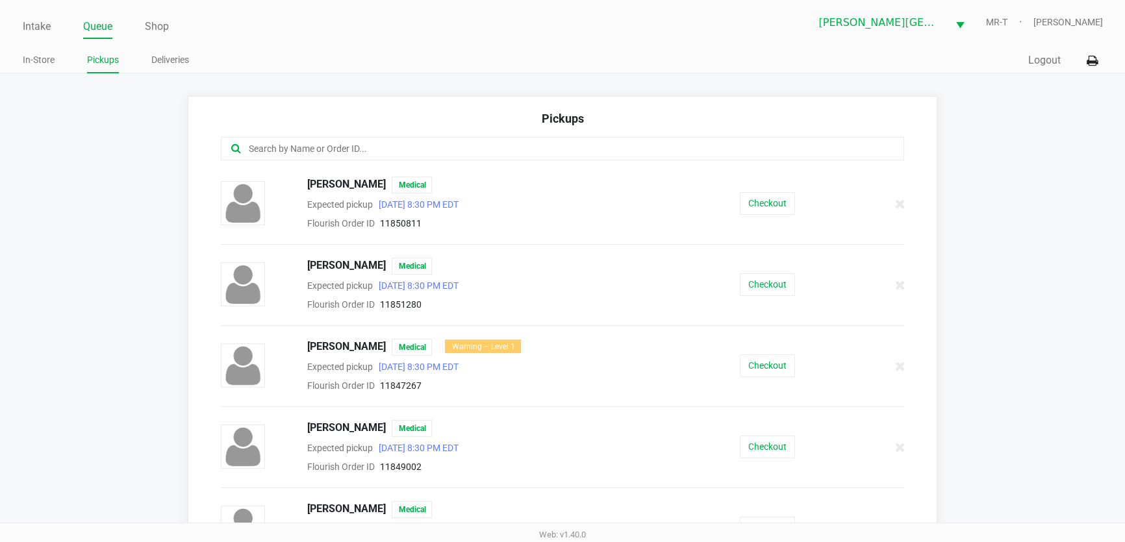
click at [313, 157] on div at bounding box center [563, 148] width 684 height 23
click at [311, 144] on input "text" at bounding box center [545, 149] width 597 height 15
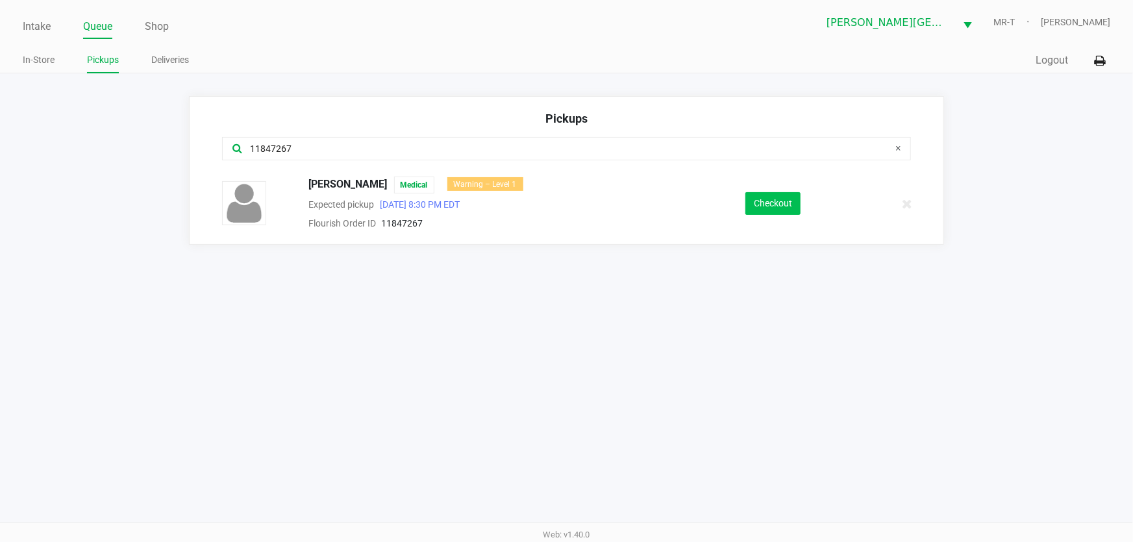
type input "11847267"
click at [753, 209] on button "Checkout" at bounding box center [773, 203] width 55 height 23
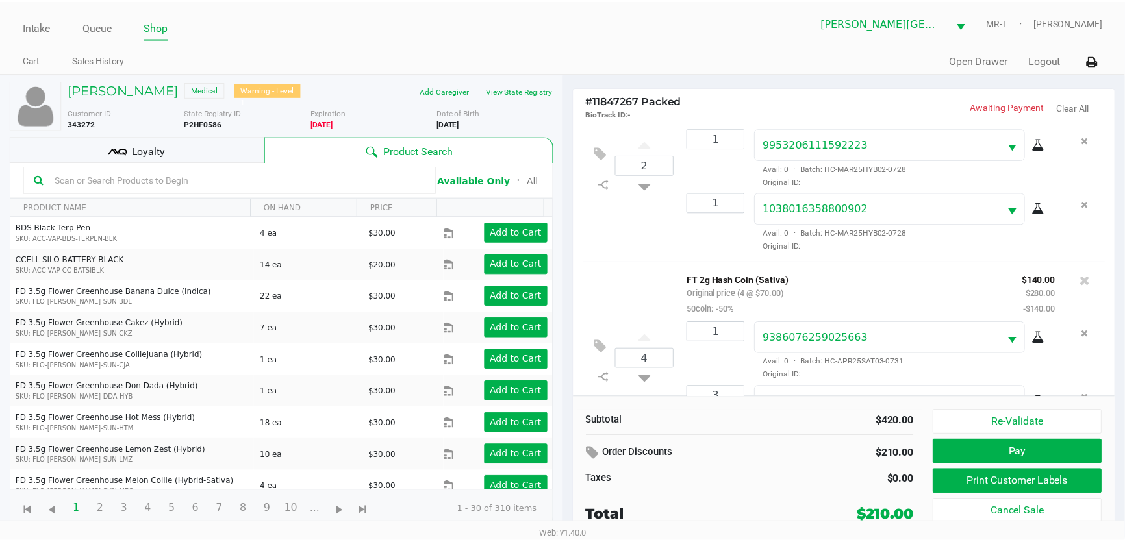
scroll to position [113, 0]
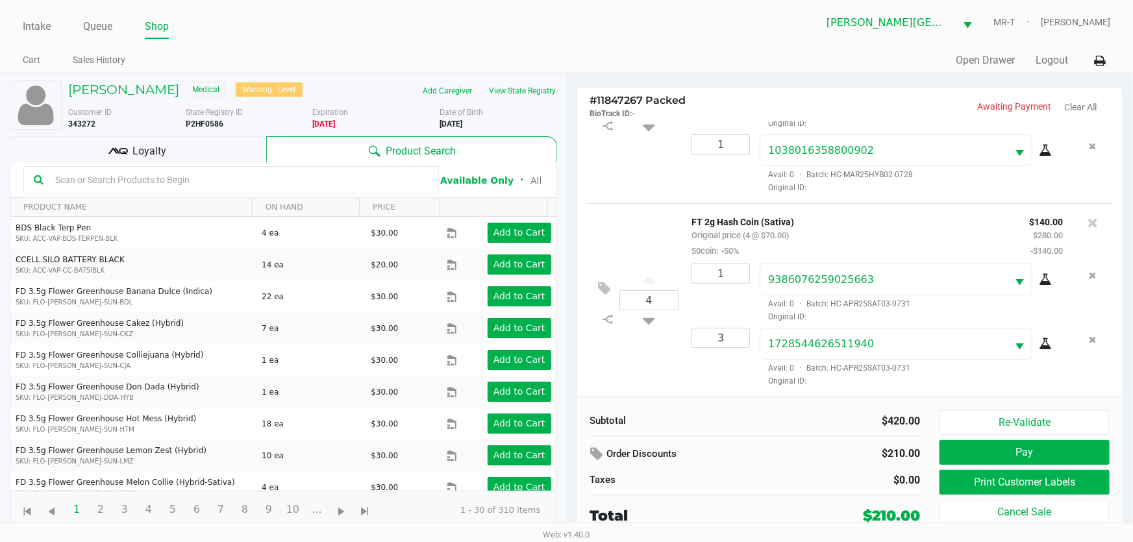
click at [195, 149] on div "Loyalty" at bounding box center [138, 149] width 257 height 26
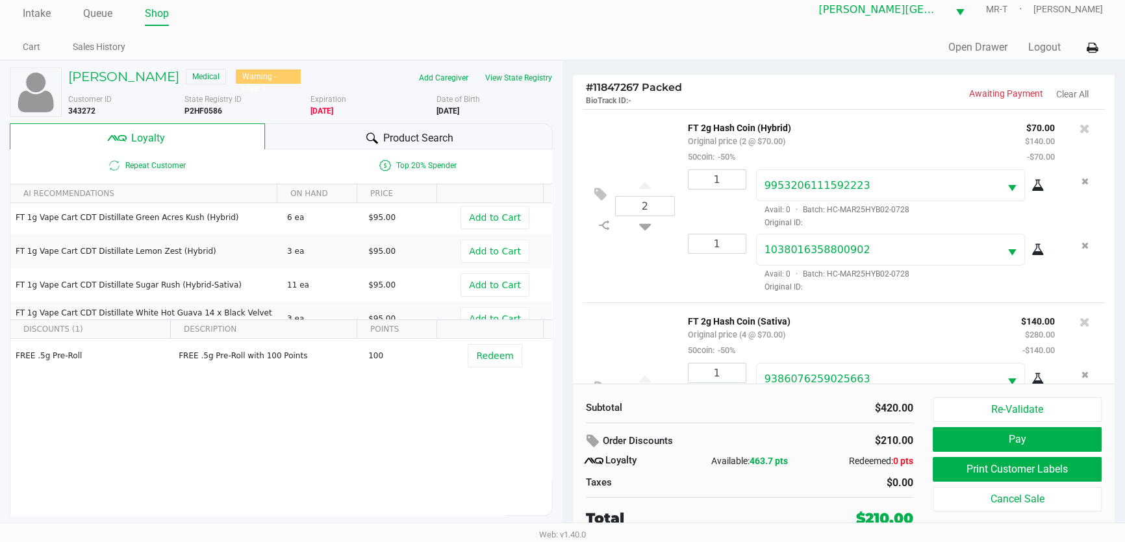
scroll to position [153, 0]
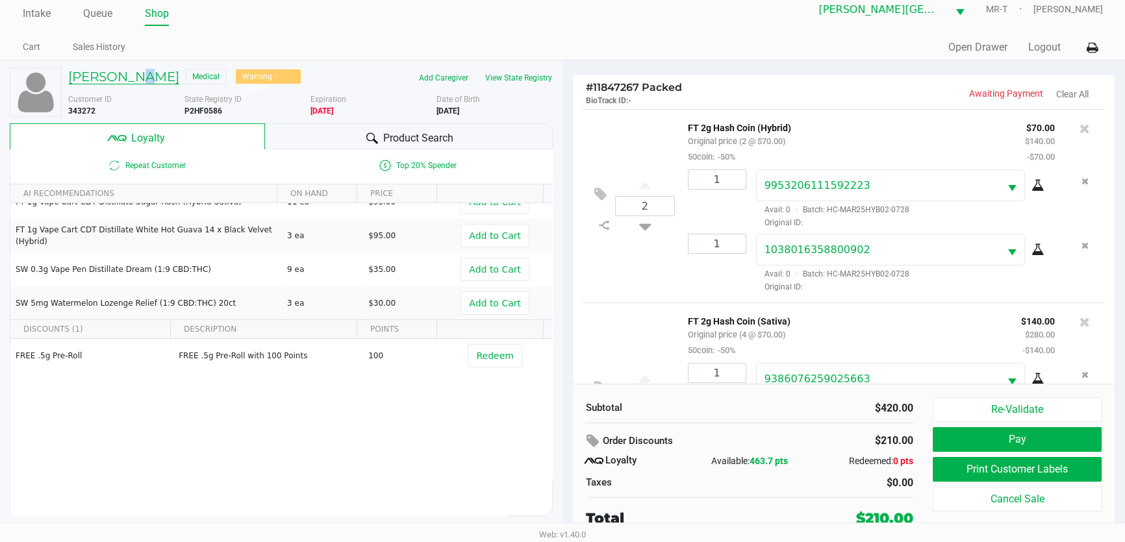
click at [139, 79] on h5 "[PERSON_NAME]" at bounding box center [123, 77] width 111 height 16
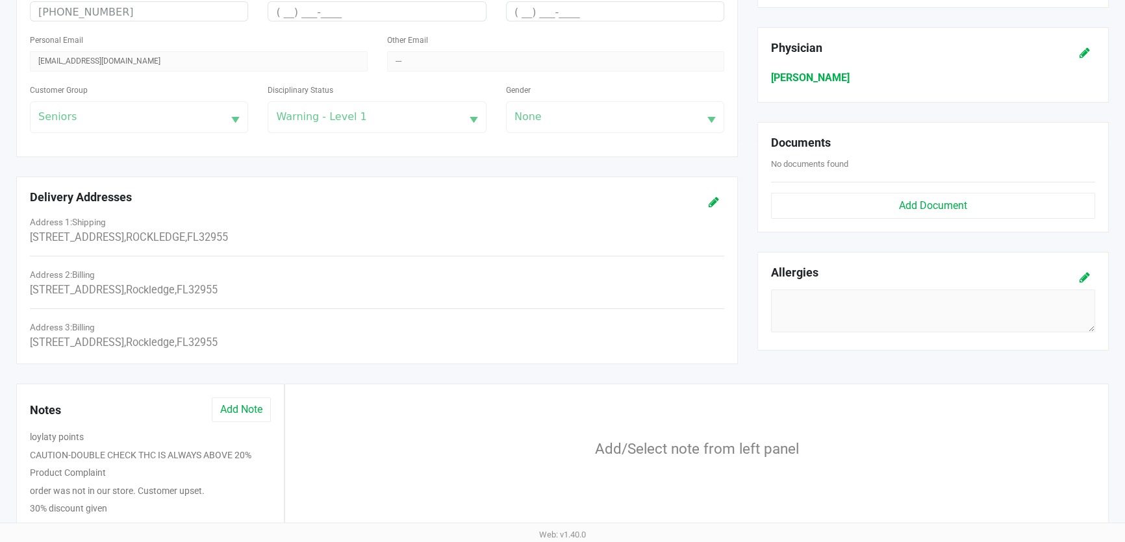
scroll to position [474, 0]
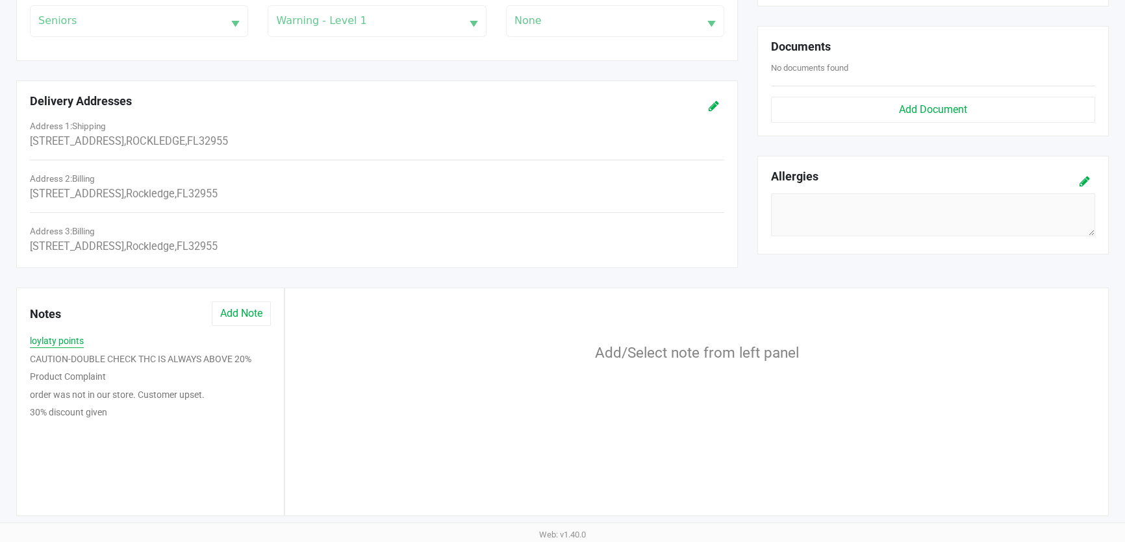
click at [73, 340] on button "loylaty points" at bounding box center [57, 341] width 54 height 14
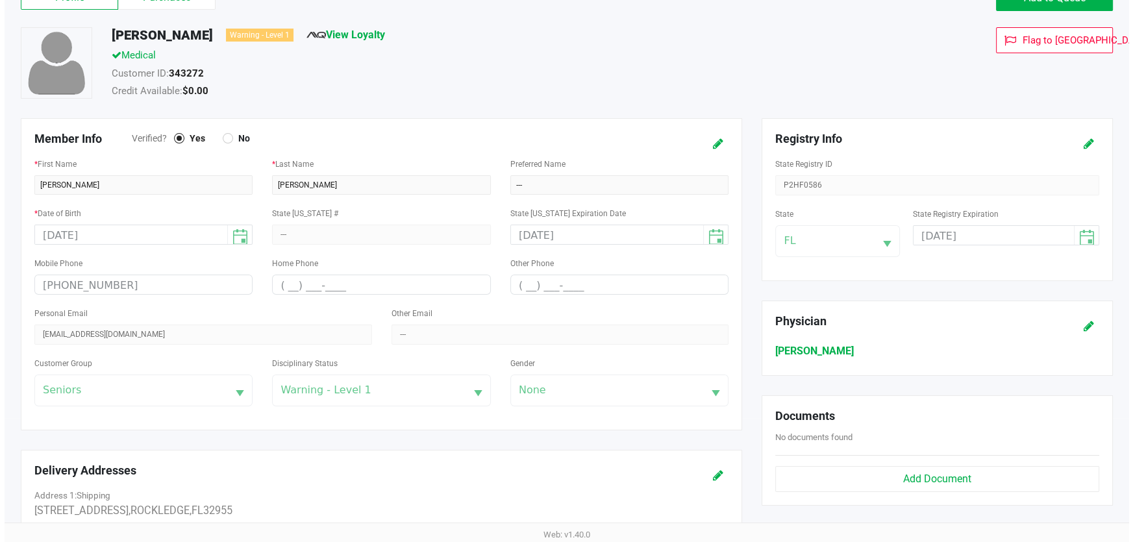
scroll to position [0, 0]
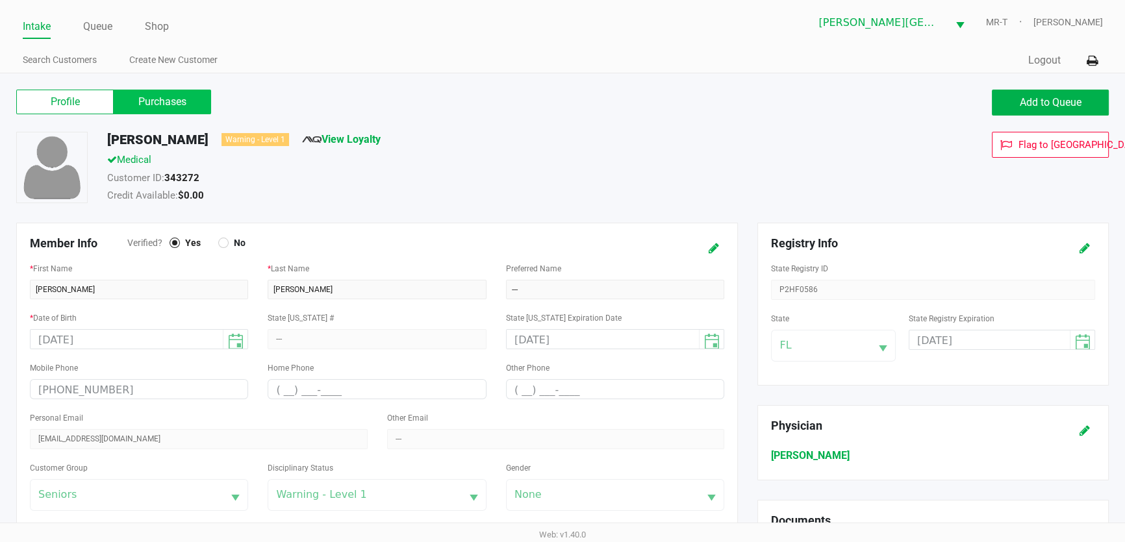
drag, startPoint x: 147, startPoint y: 99, endPoint x: 154, endPoint y: 102, distance: 7.3
click at [149, 99] on label "Purchases" at bounding box center [162, 102] width 97 height 25
click at [0, 0] on 1 "Purchases" at bounding box center [0, 0] width 0 height 0
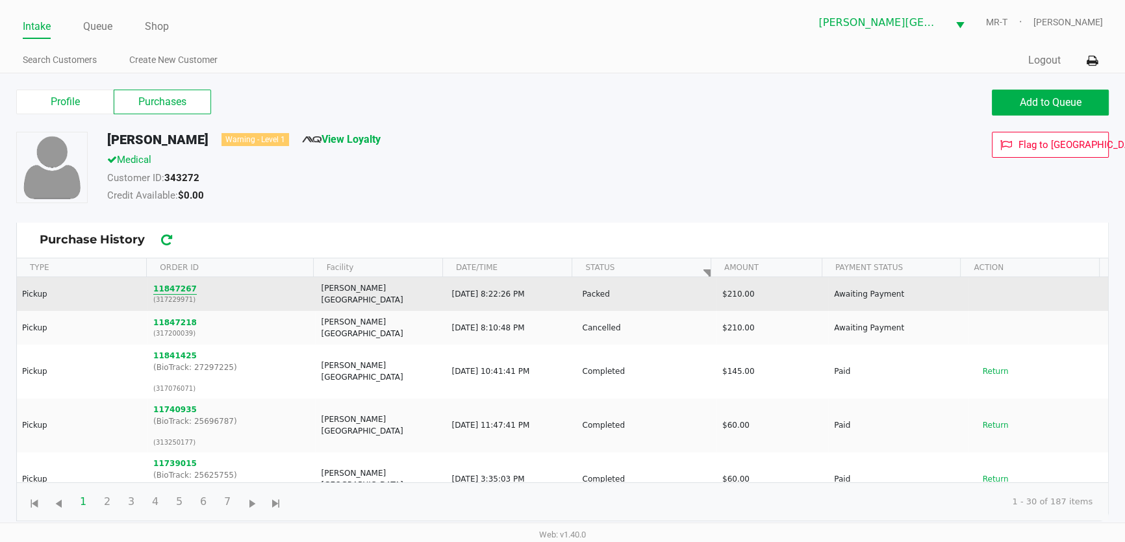
click at [171, 286] on button "11847267" at bounding box center [175, 289] width 44 height 12
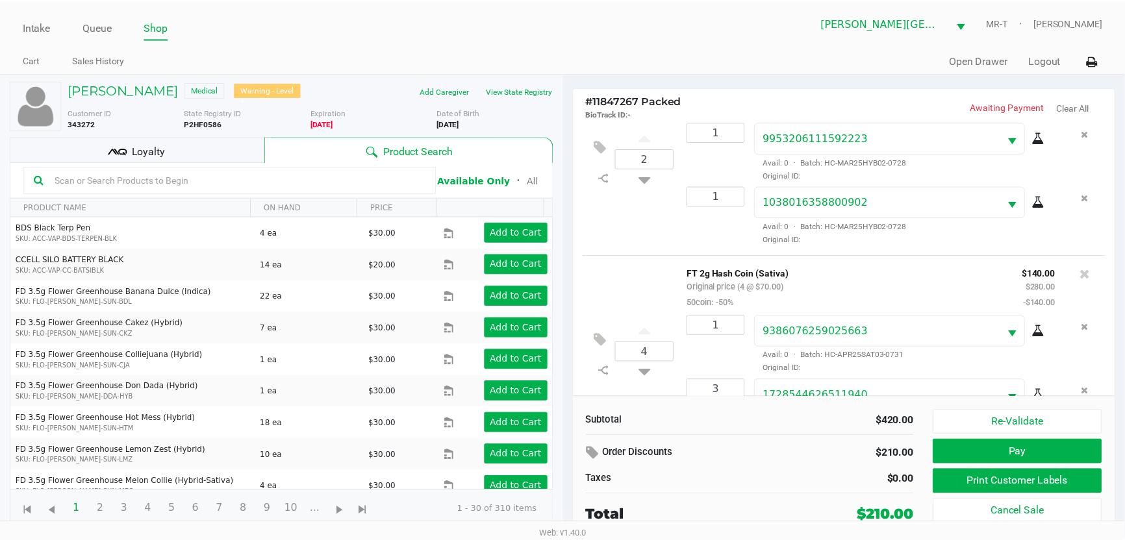
scroll to position [113, 0]
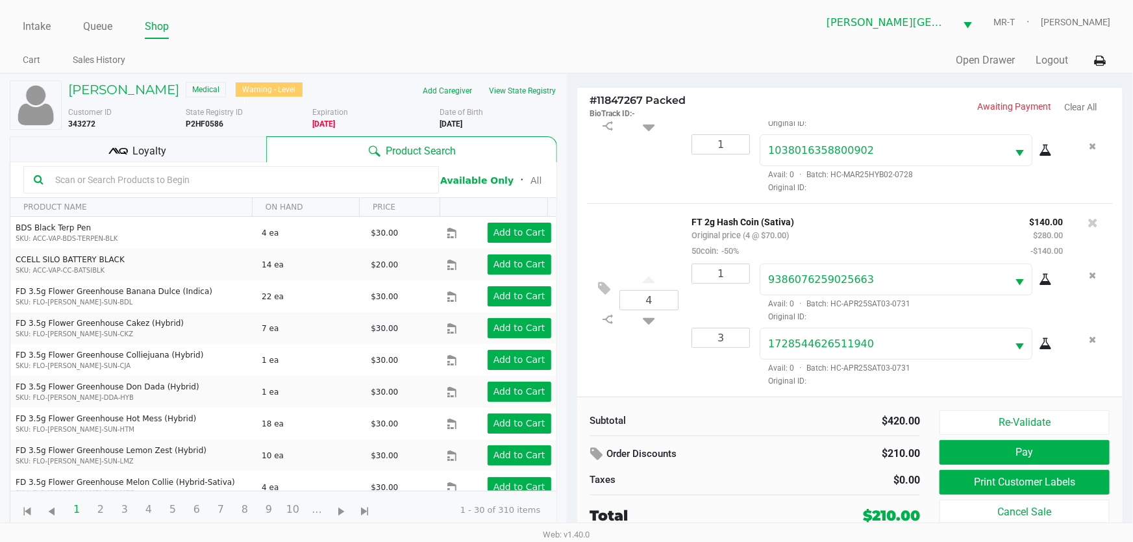
click at [245, 152] on div "Loyalty" at bounding box center [138, 149] width 257 height 26
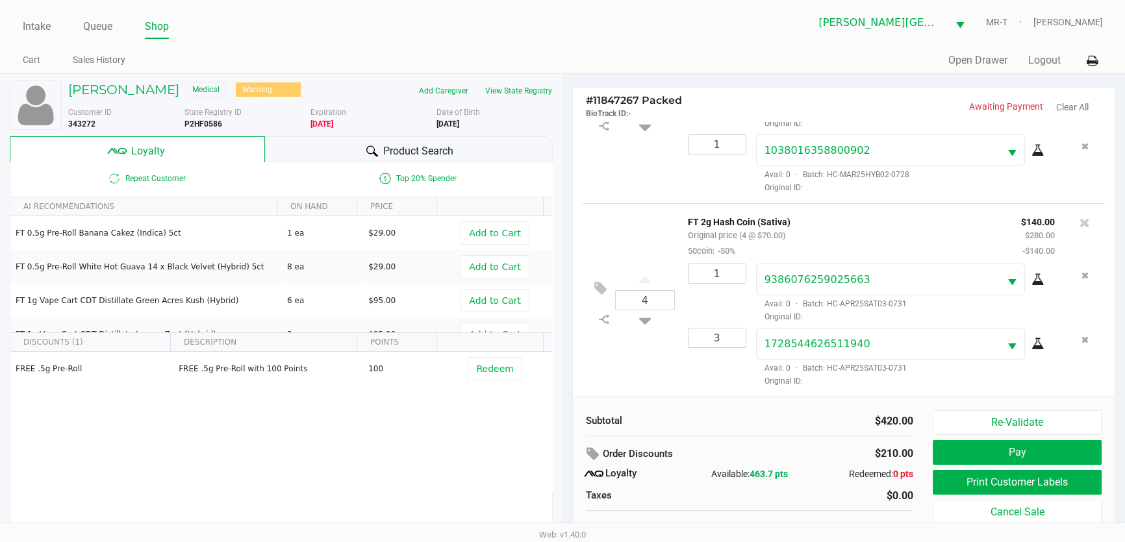
scroll to position [13, 0]
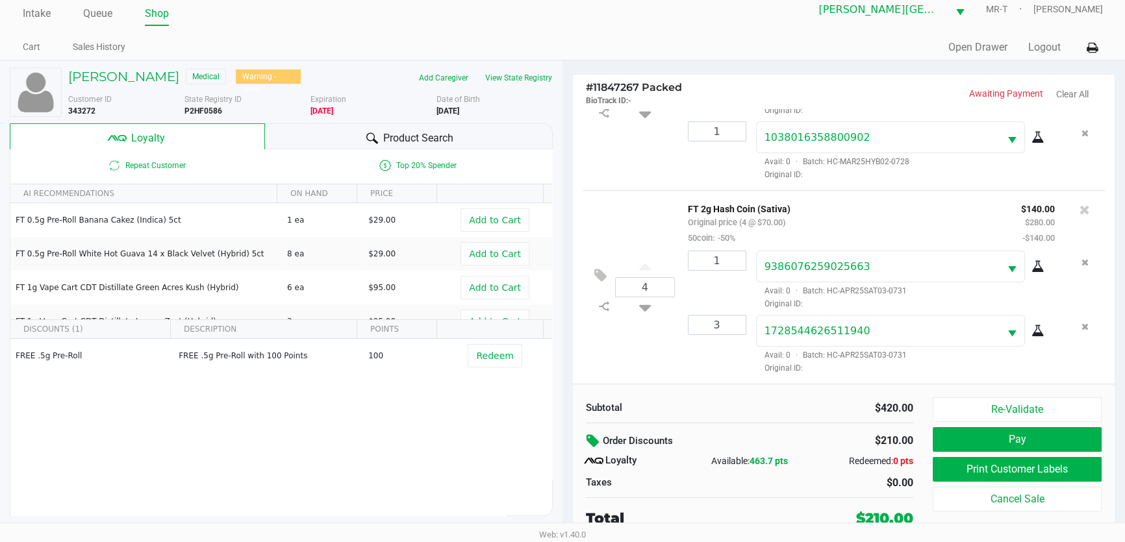
click at [592, 445] on icon at bounding box center [594, 441] width 16 height 15
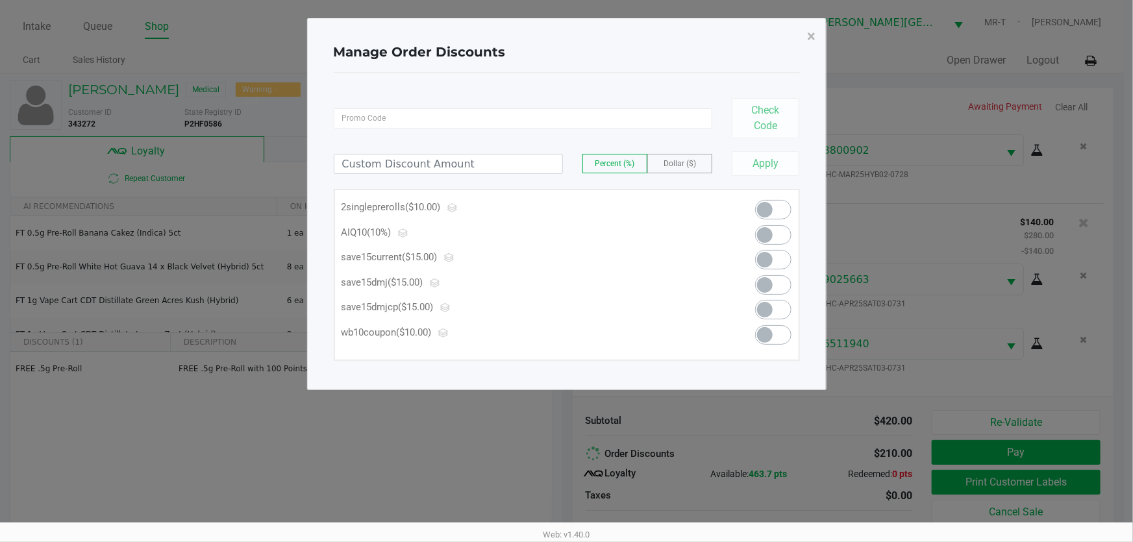
click at [766, 236] on span at bounding box center [765, 235] width 16 height 16
click at [812, 38] on span "×" at bounding box center [812, 36] width 8 height 18
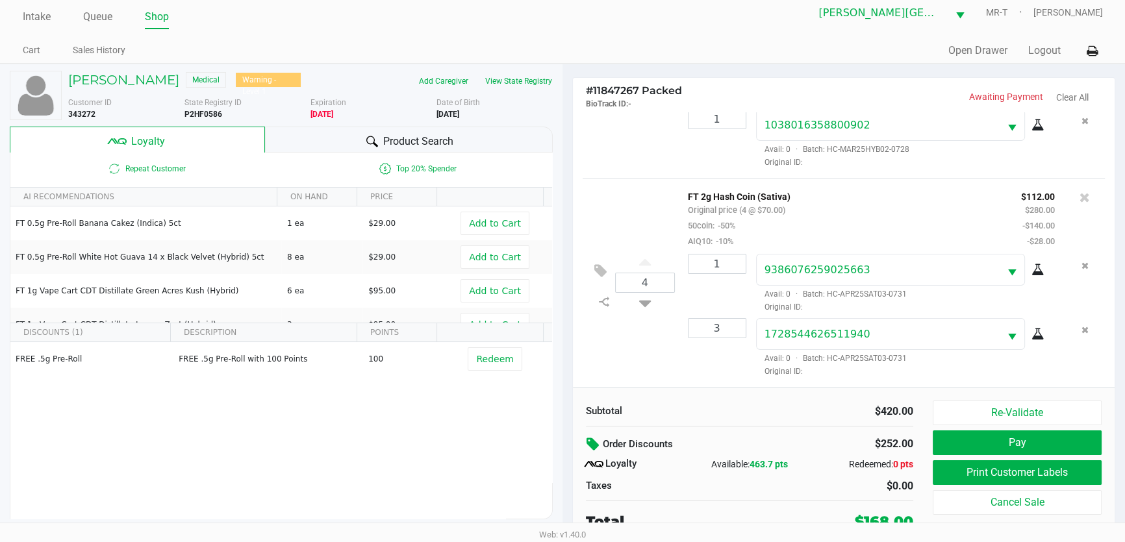
scroll to position [13, 0]
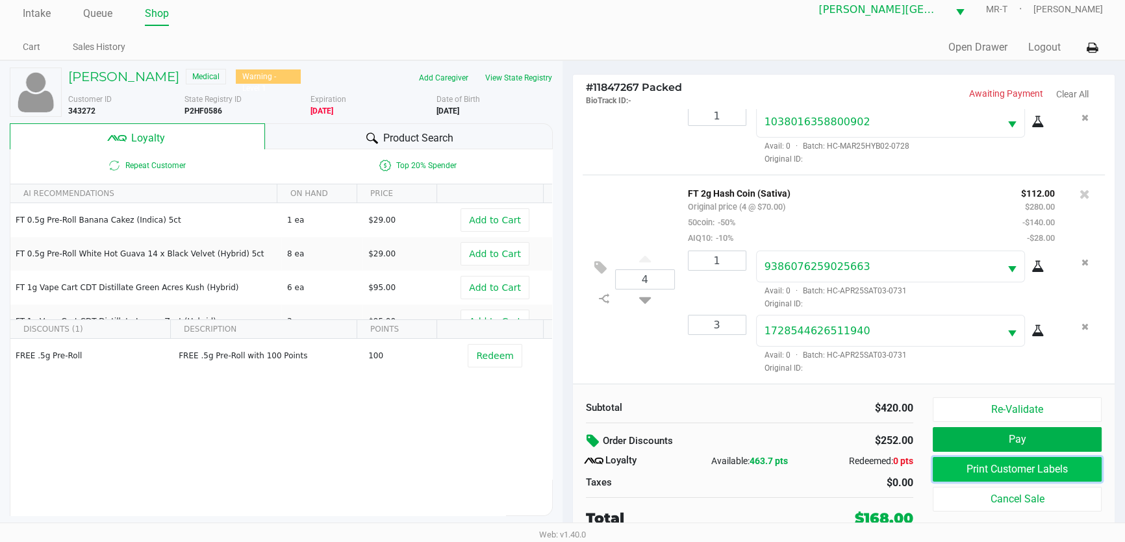
click at [986, 467] on button "Print Customer Labels" at bounding box center [1017, 469] width 169 height 25
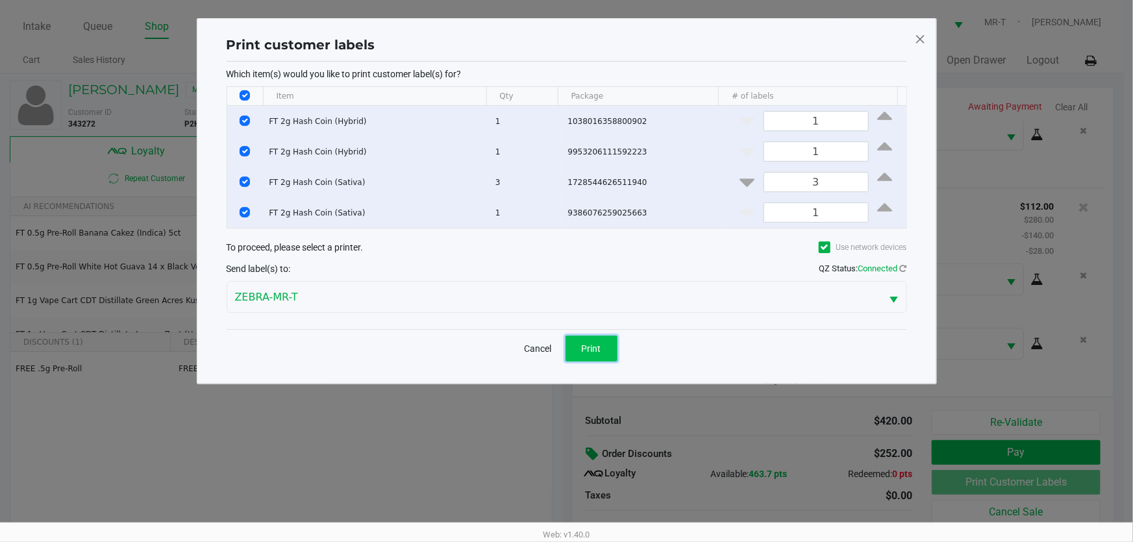
click at [602, 338] on button "Print" at bounding box center [592, 349] width 52 height 26
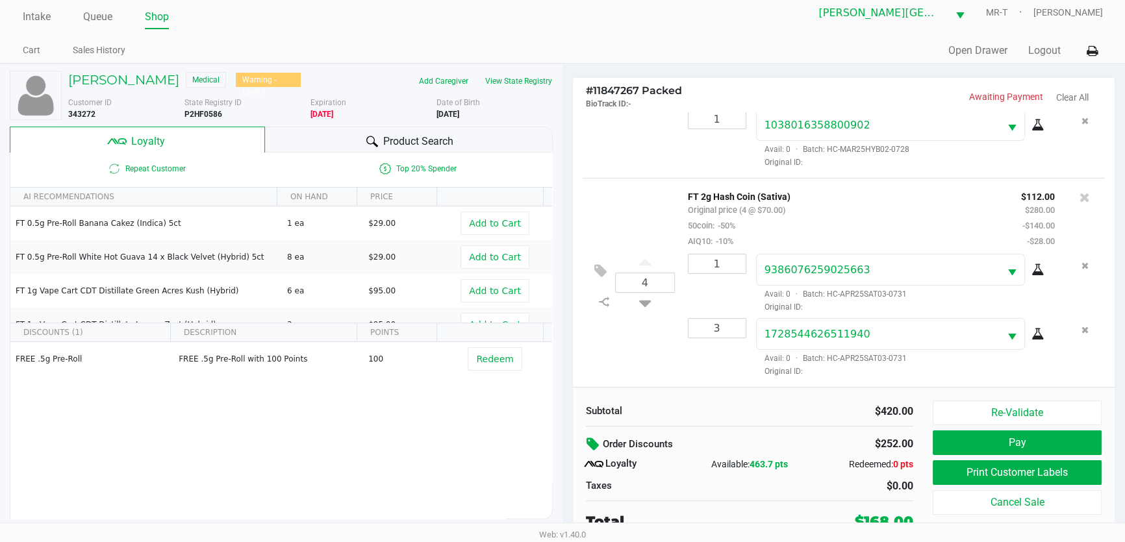
scroll to position [13, 0]
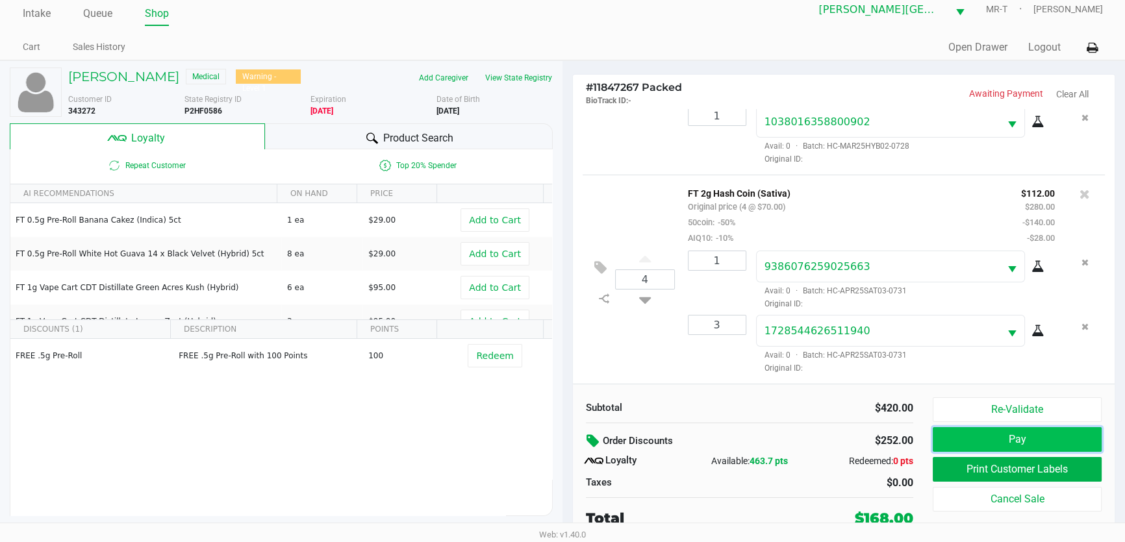
click at [990, 440] on button "Pay" at bounding box center [1017, 439] width 169 height 25
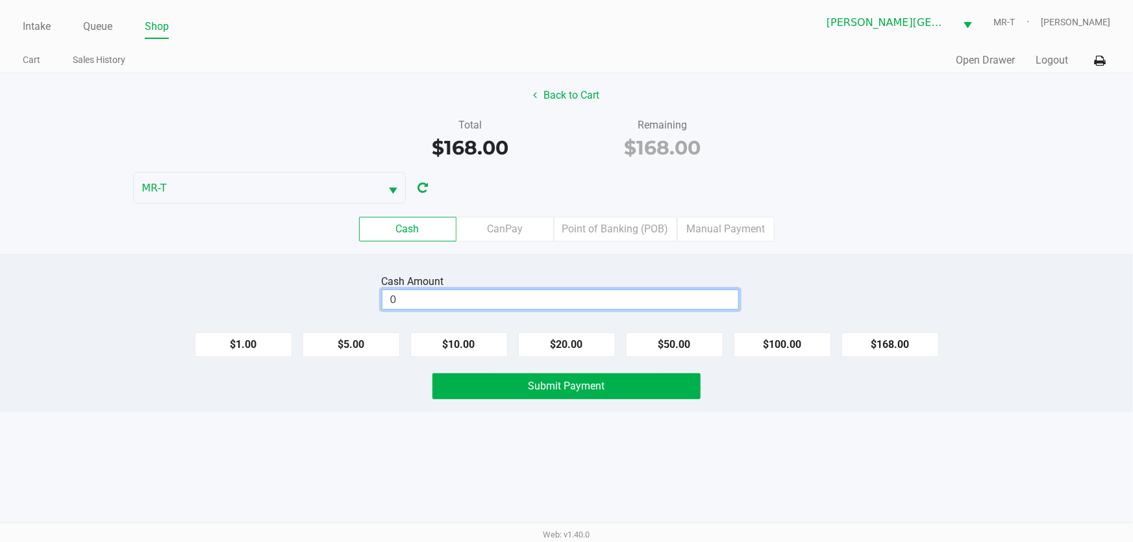
click at [438, 300] on input "0" at bounding box center [560, 299] width 356 height 19
type input "$180.00"
click at [461, 398] on button "Submit Payment" at bounding box center [567, 386] width 269 height 26
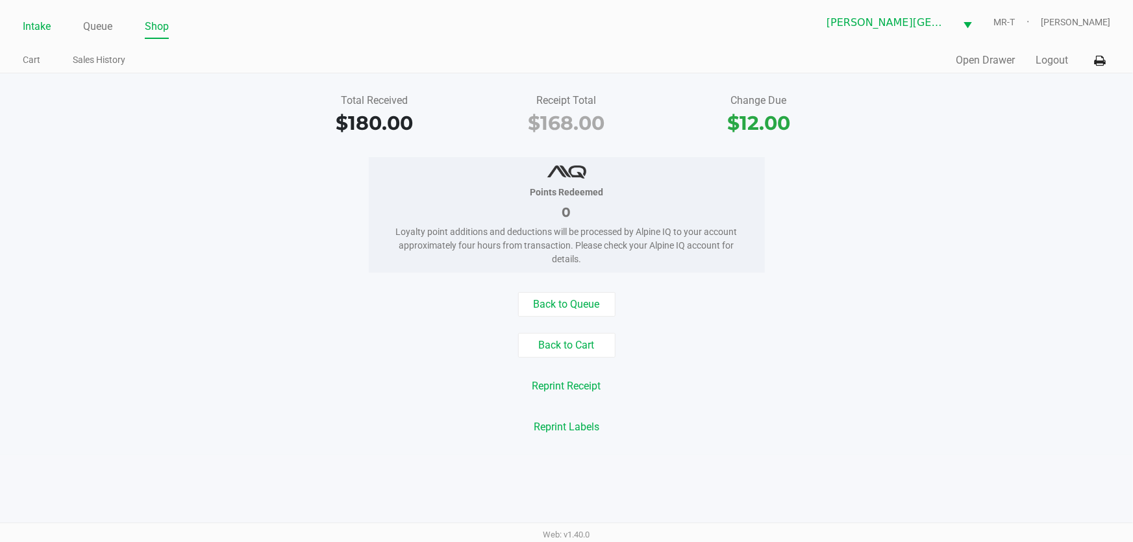
click at [29, 25] on link "Intake" at bounding box center [37, 27] width 28 height 18
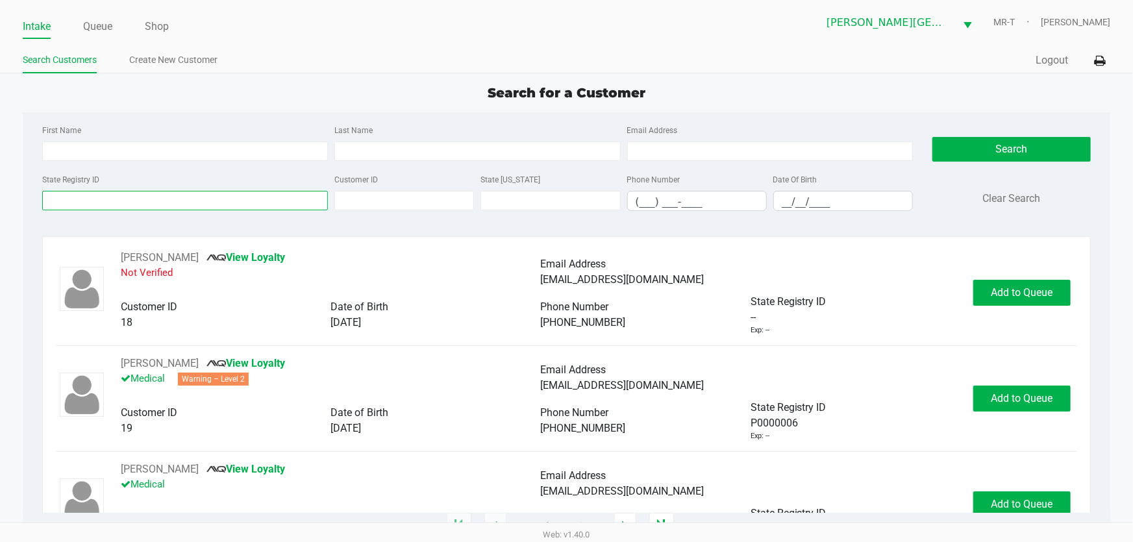
click at [140, 203] on input "State Registry ID" at bounding box center [185, 200] width 286 height 19
click at [788, 197] on input "__/__/____" at bounding box center [843, 202] width 138 height 20
type input "[DATE]"
click at [431, 127] on div "Last Name" at bounding box center [477, 141] width 292 height 39
click at [429, 145] on input "Last Name" at bounding box center [477, 151] width 286 height 19
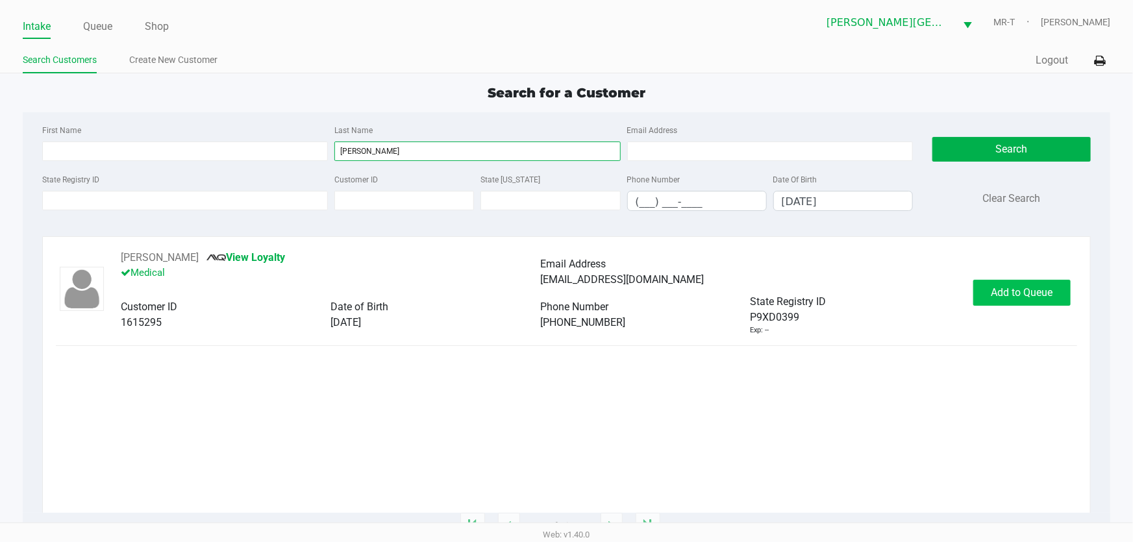
type input "[PERSON_NAME]"
click at [1034, 292] on span "Add to Queue" at bounding box center [1023, 292] width 62 height 12
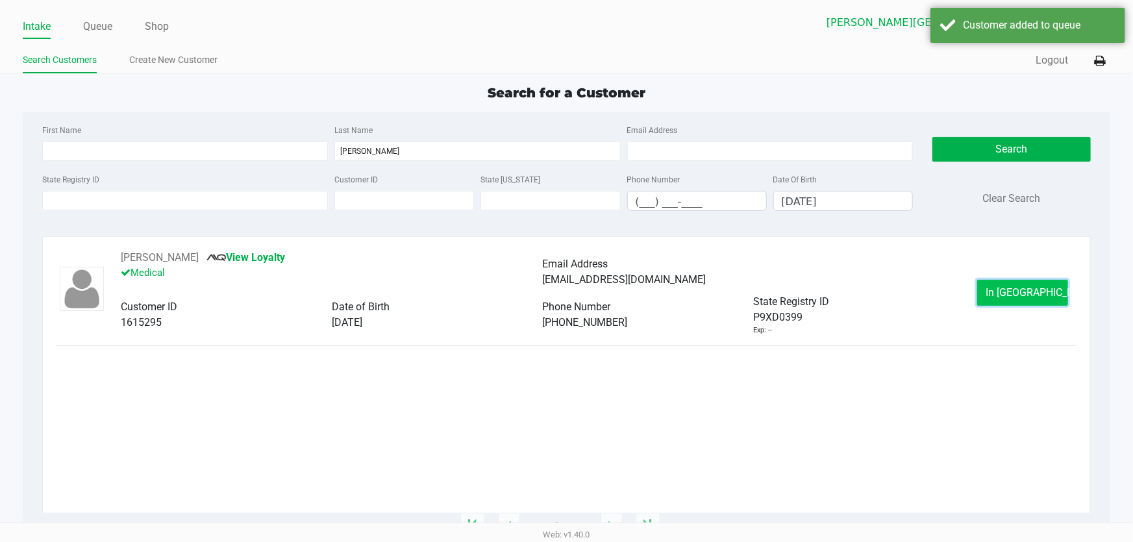
click at [1007, 289] on span "In [GEOGRAPHIC_DATA]" at bounding box center [1040, 292] width 109 height 12
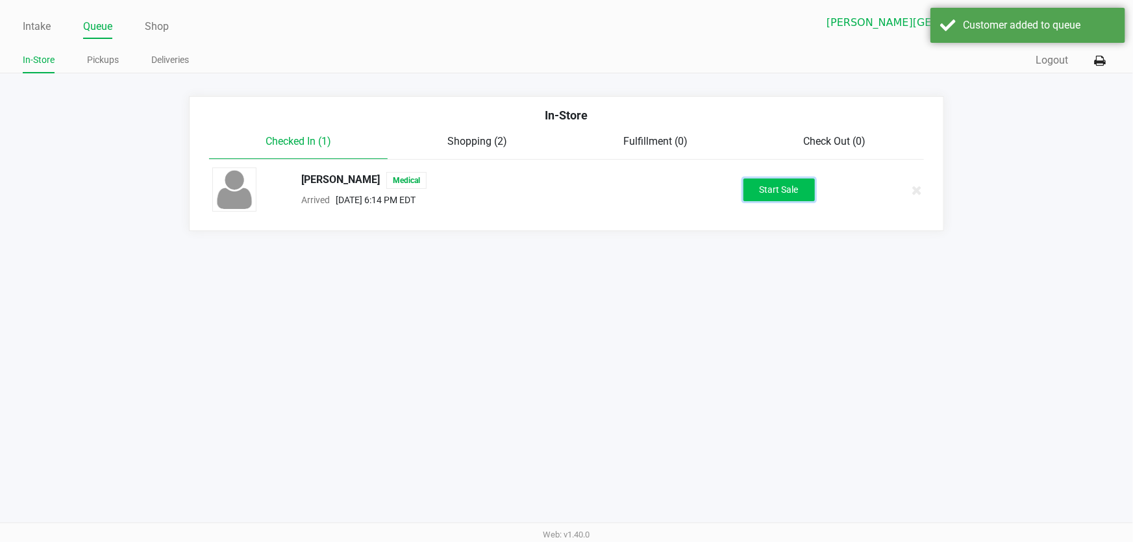
click at [764, 191] on button "Start Sale" at bounding box center [779, 190] width 71 height 23
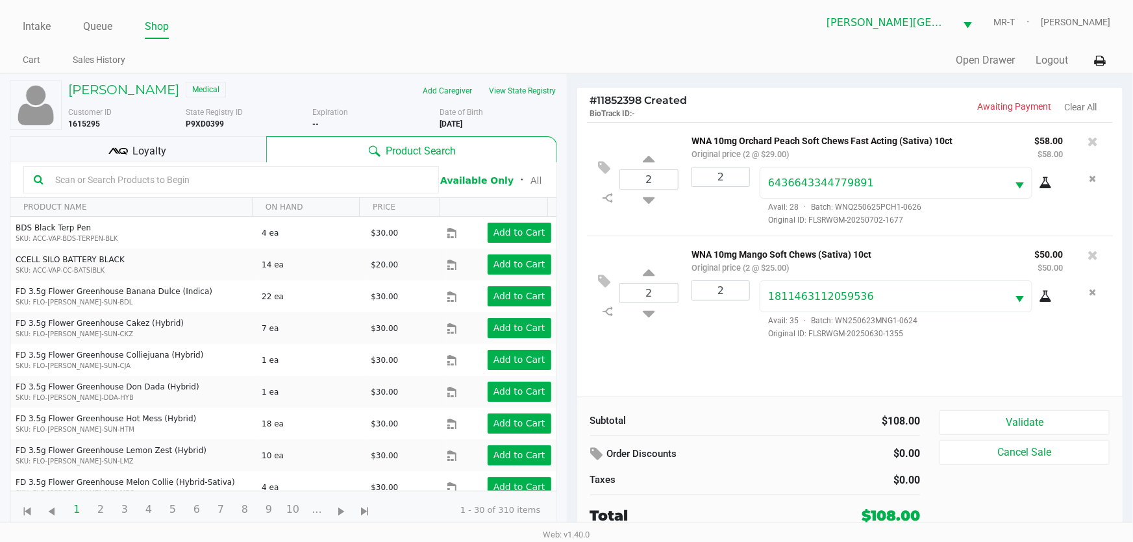
click at [182, 156] on div "Loyalty" at bounding box center [138, 149] width 257 height 26
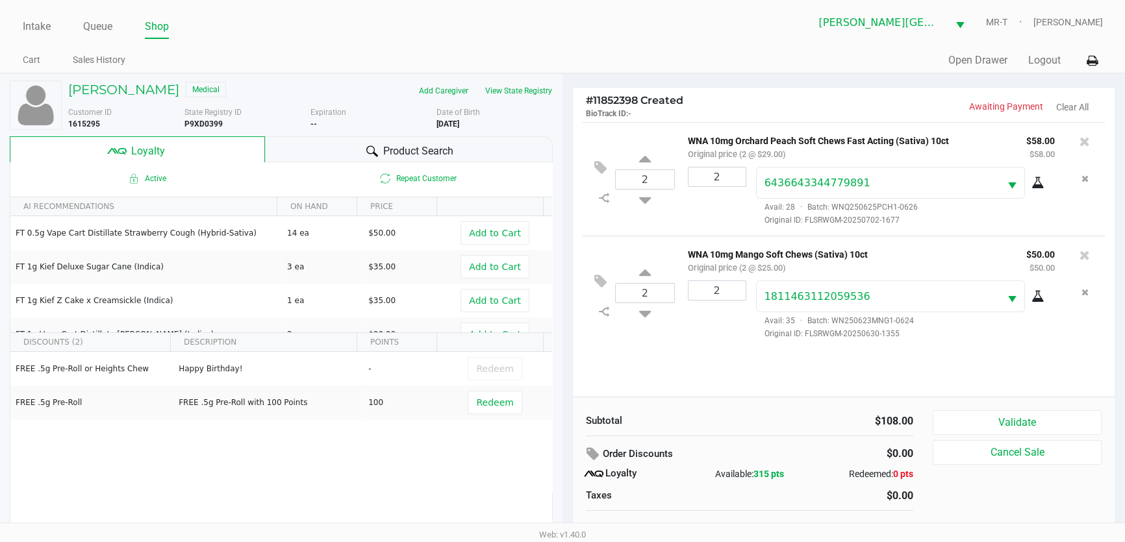
scroll to position [13, 0]
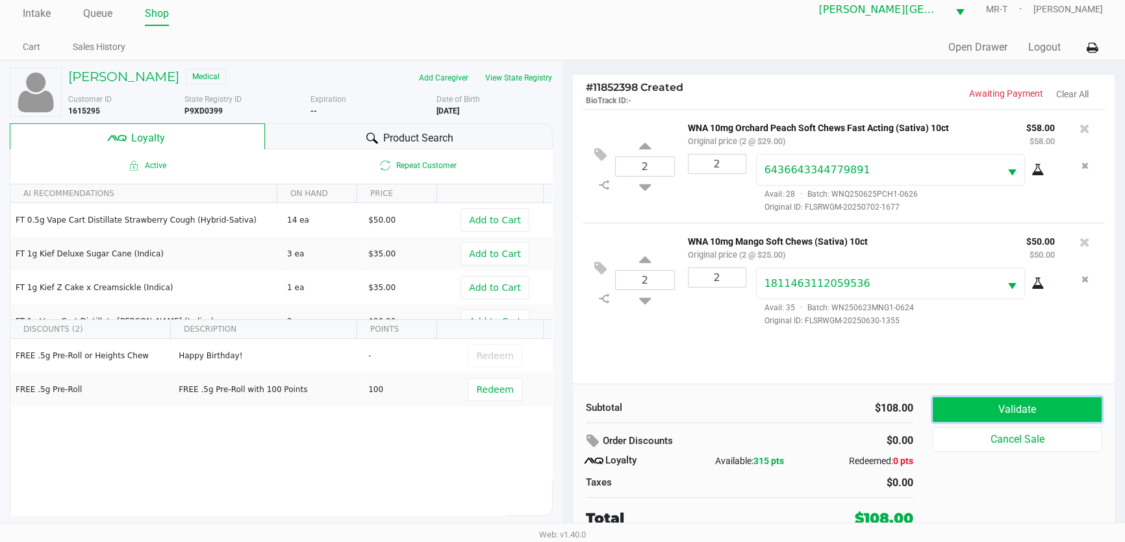
click at [1016, 411] on button "Validate" at bounding box center [1017, 409] width 169 height 25
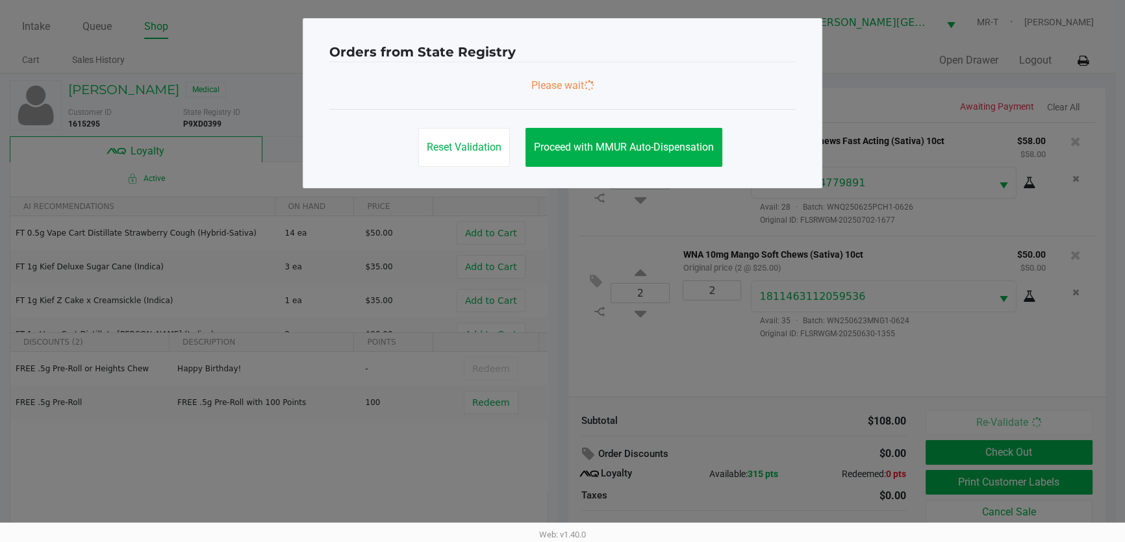
scroll to position [0, 0]
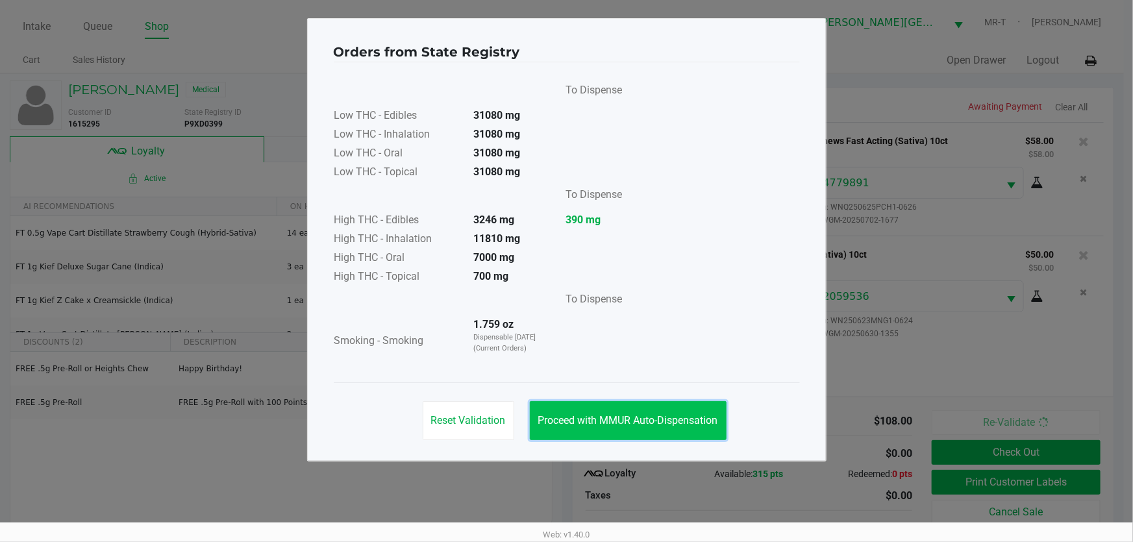
click at [646, 416] on span "Proceed with MMUR Auto-Dispensation" at bounding box center [628, 420] width 180 height 12
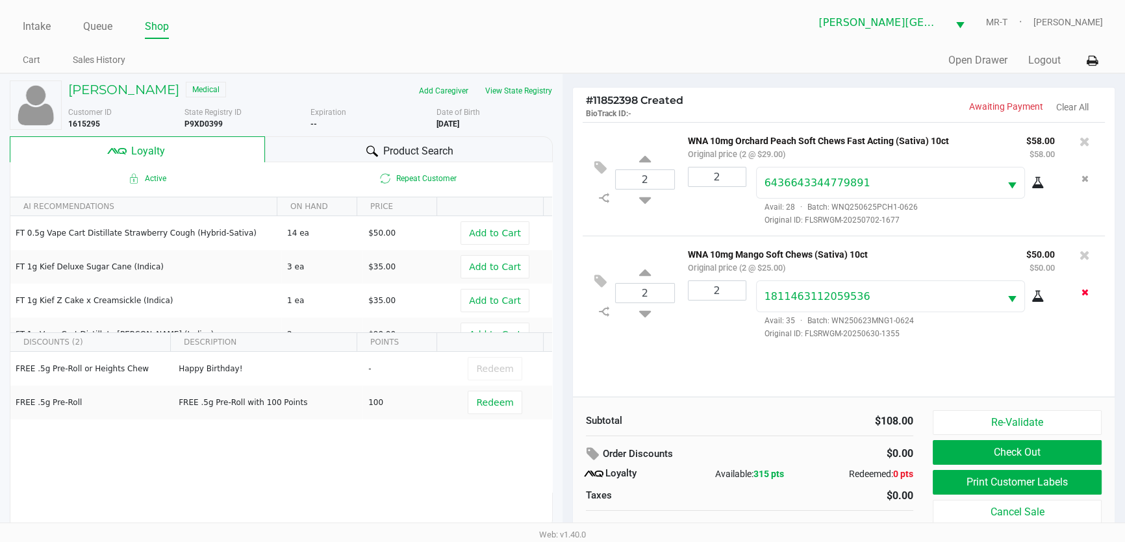
click at [1080, 290] on button "Remove the package from the orderLine" at bounding box center [1085, 293] width 18 height 24
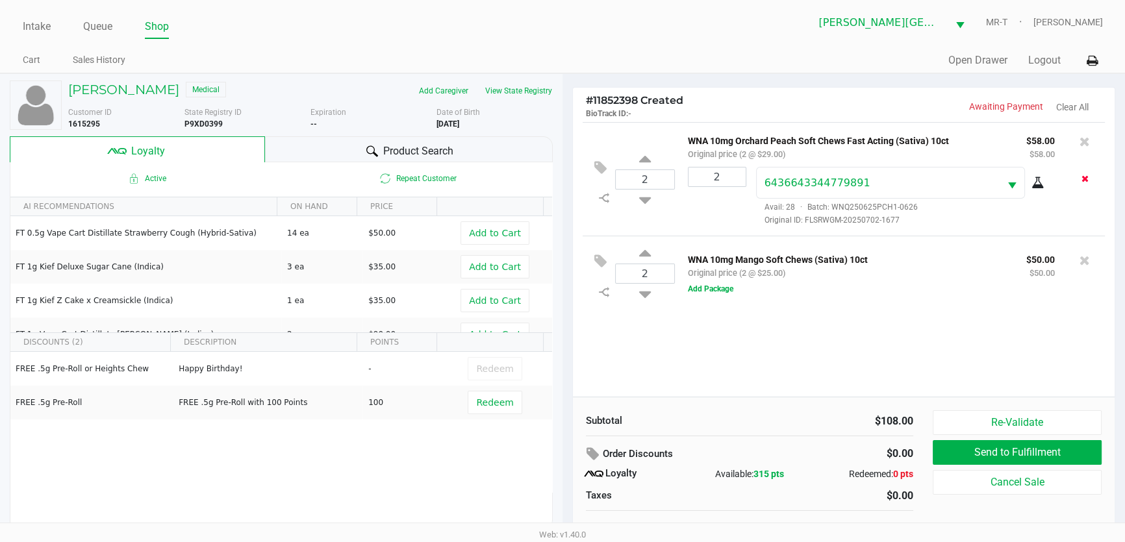
click at [1082, 180] on icon "Remove the package from the orderLine" at bounding box center [1084, 178] width 7 height 9
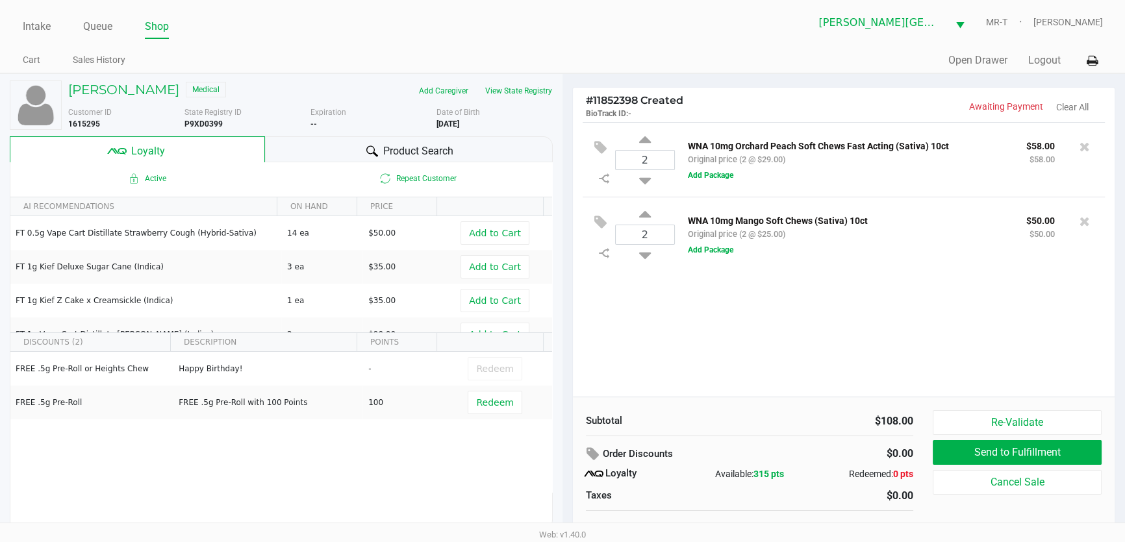
click at [652, 177] on div "2" at bounding box center [645, 160] width 60 height 53
click at [649, 177] on icon at bounding box center [645, 178] width 12 height 16
type input "1"
click at [643, 257] on div at bounding box center [562, 307] width 1125 height 338
click at [643, 257] on icon at bounding box center [645, 251] width 12 height 16
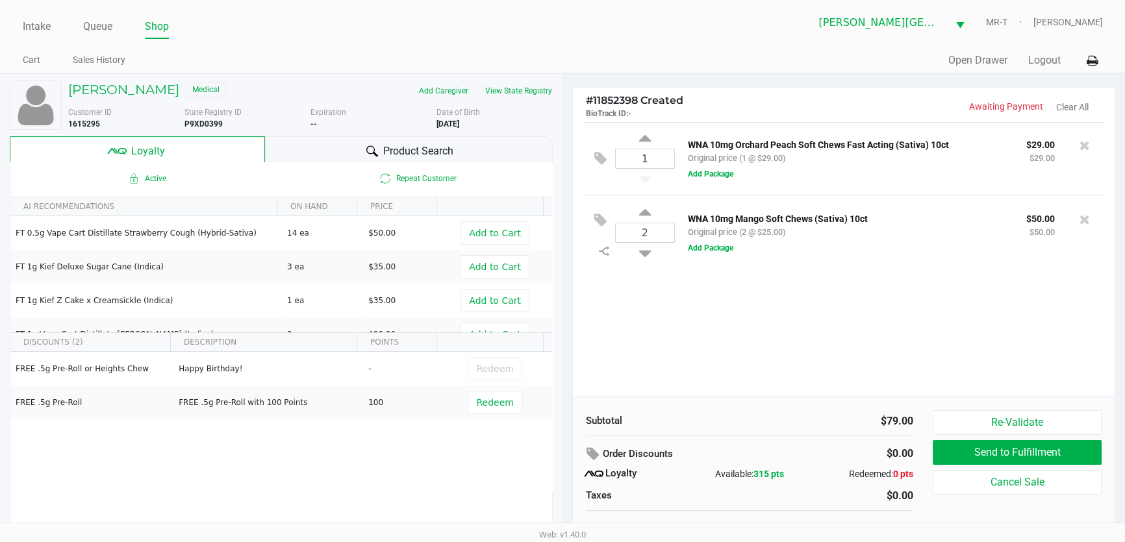
type input "1"
click at [731, 176] on button "Add Package" at bounding box center [710, 174] width 45 height 12
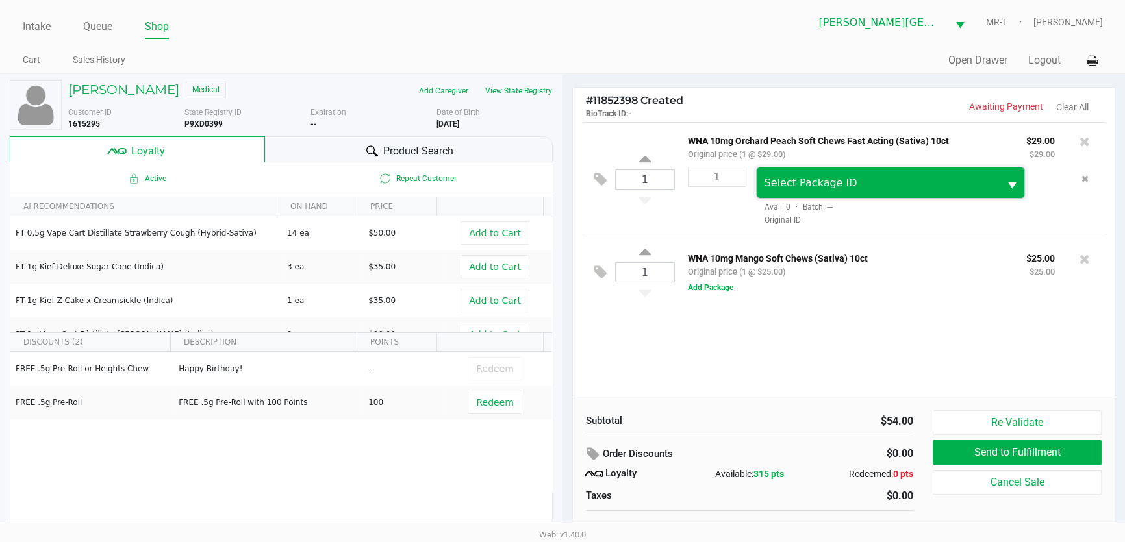
click at [792, 184] on span "Select Package ID" at bounding box center [810, 183] width 93 height 12
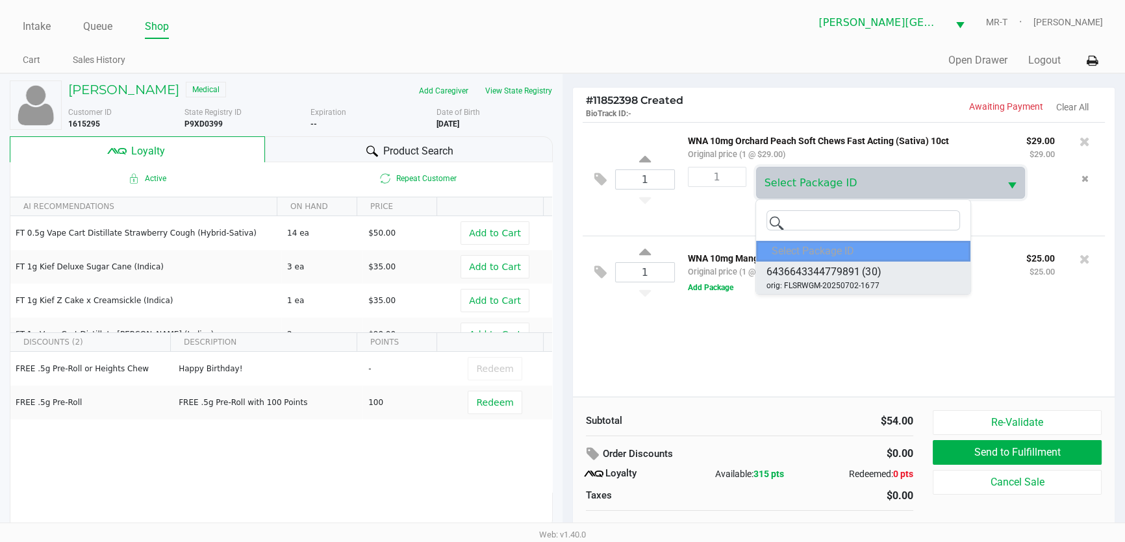
click at [816, 264] on span "6436643344779891" at bounding box center [813, 272] width 94 height 16
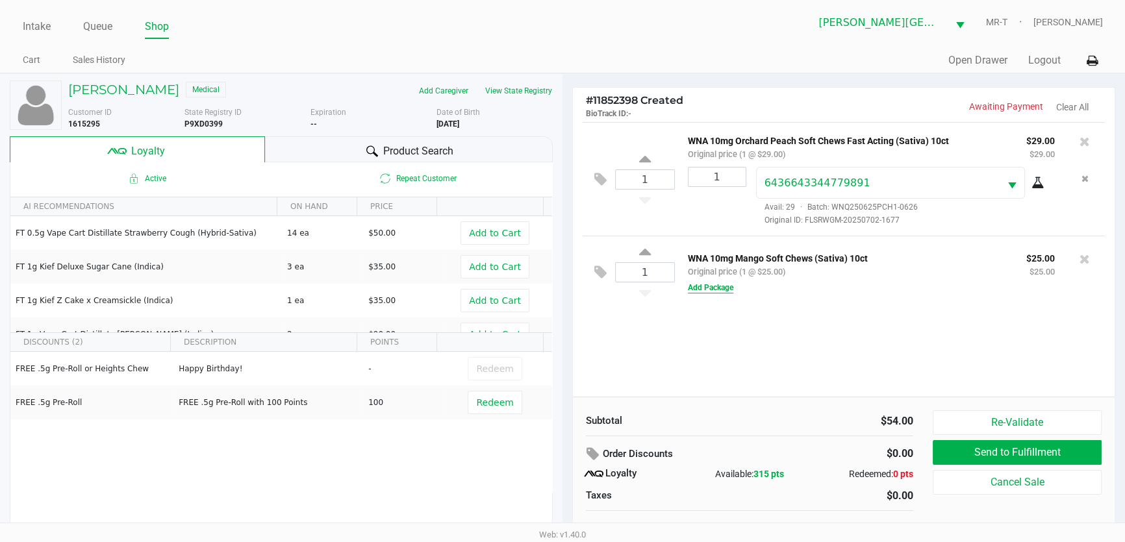
click at [704, 286] on button "Add Package" at bounding box center [710, 288] width 45 height 12
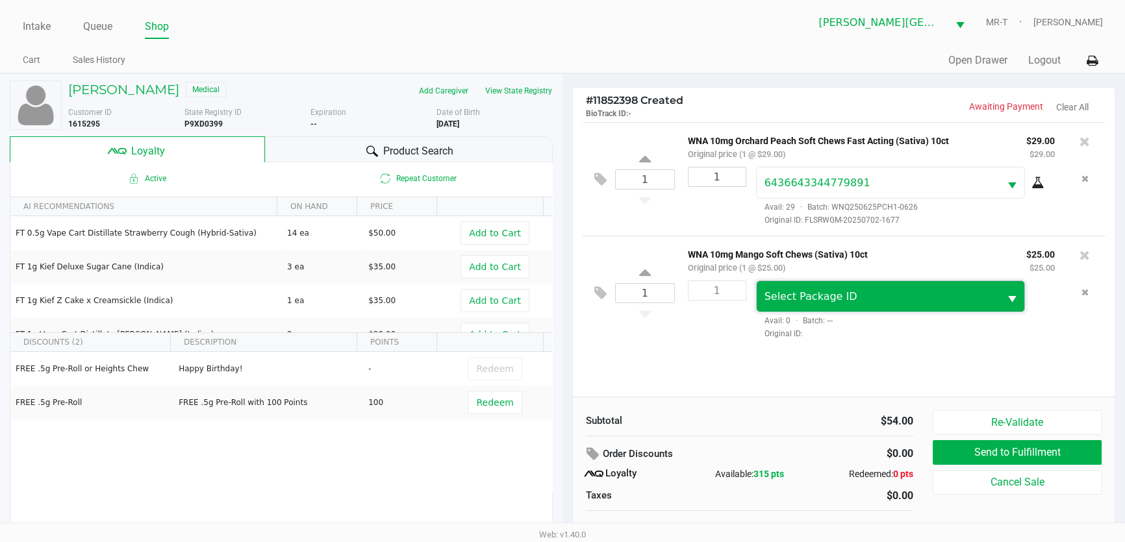
click at [786, 299] on span "Select Package ID" at bounding box center [810, 296] width 93 height 12
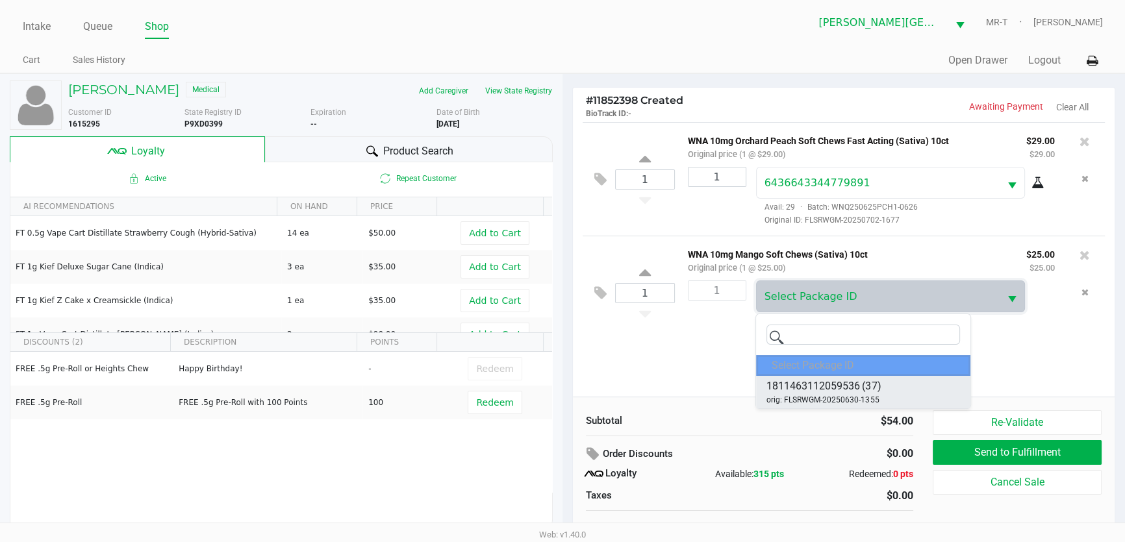
click at [808, 382] on span "1811463112059536" at bounding box center [813, 387] width 94 height 16
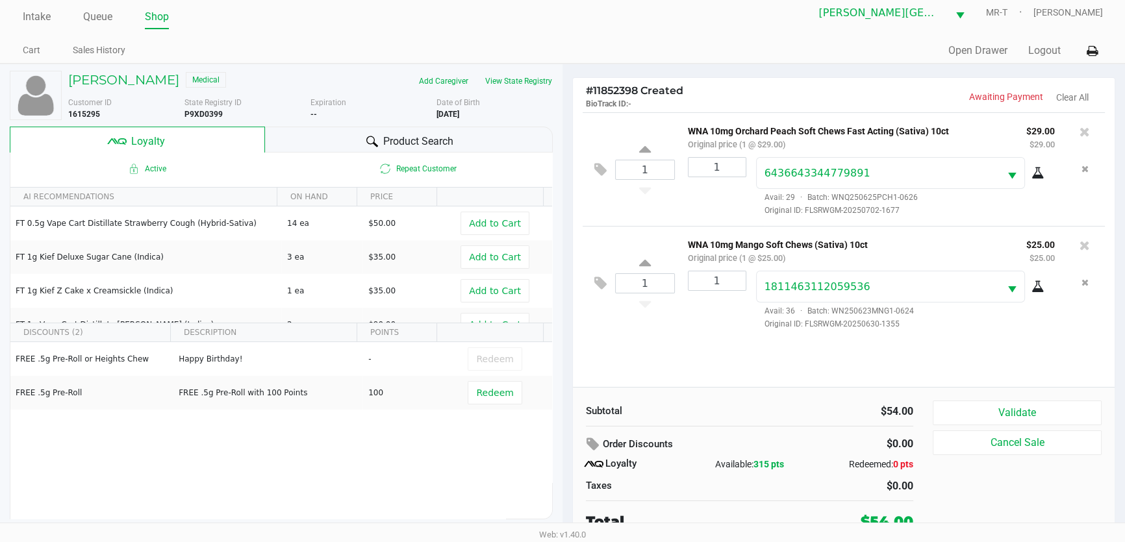
scroll to position [13, 0]
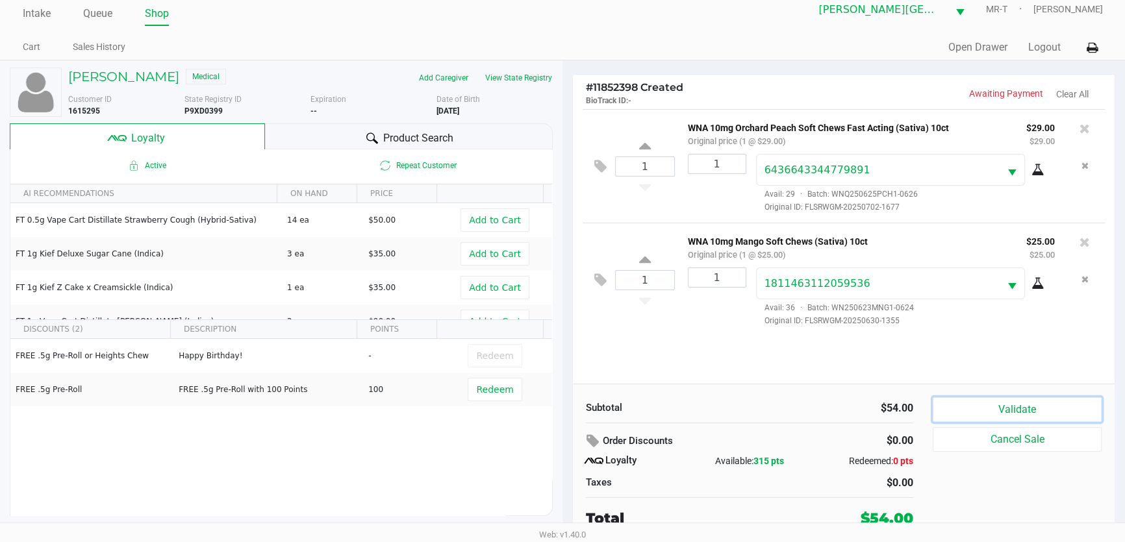
drag, startPoint x: 955, startPoint y: 410, endPoint x: 923, endPoint y: 442, distance: 45.0
click at [936, 423] on div "Validate Cancel Sale" at bounding box center [1022, 463] width 179 height 132
click at [994, 412] on button "Validate" at bounding box center [1017, 409] width 169 height 25
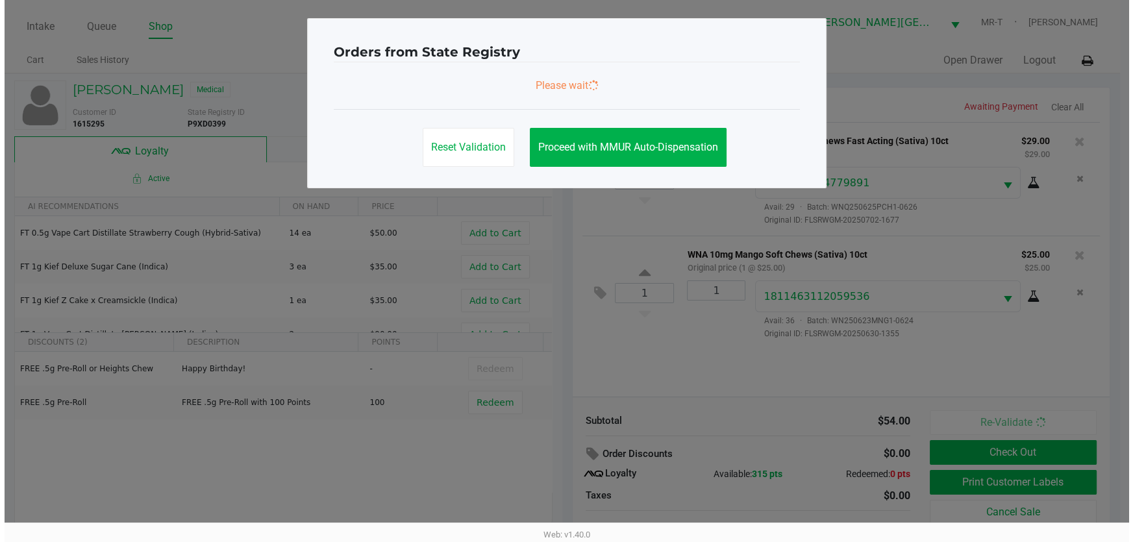
scroll to position [0, 0]
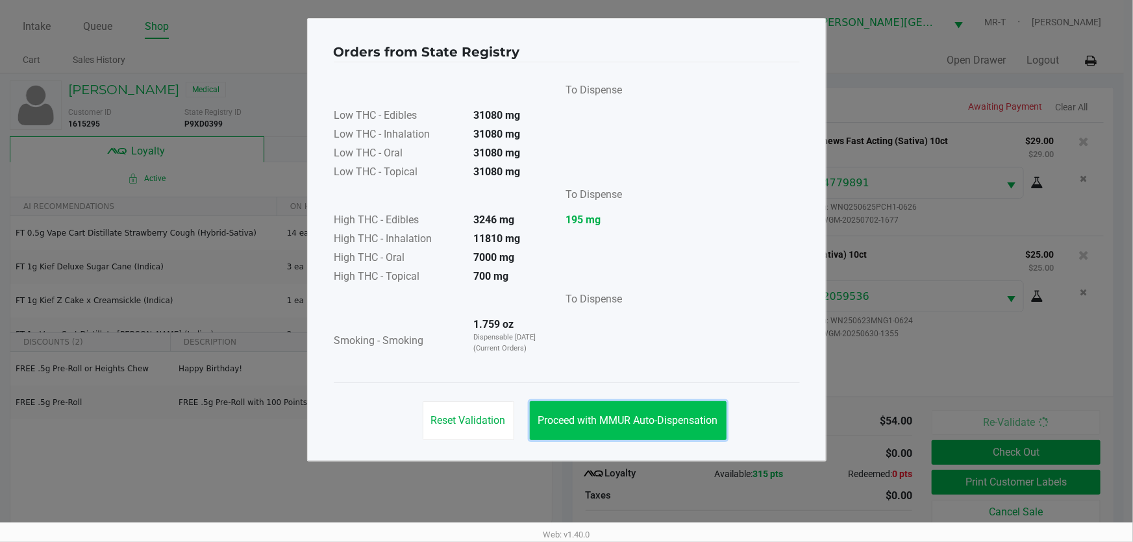
click at [670, 428] on button "Proceed with MMUR Auto-Dispensation" at bounding box center [628, 420] width 197 height 39
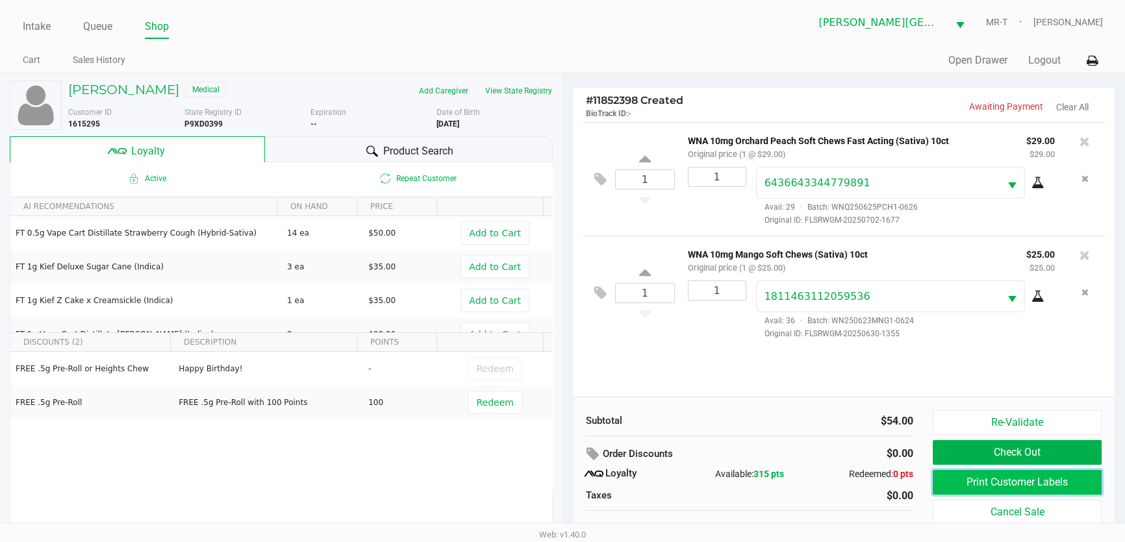
click at [987, 481] on button "Print Customer Labels" at bounding box center [1017, 482] width 169 height 25
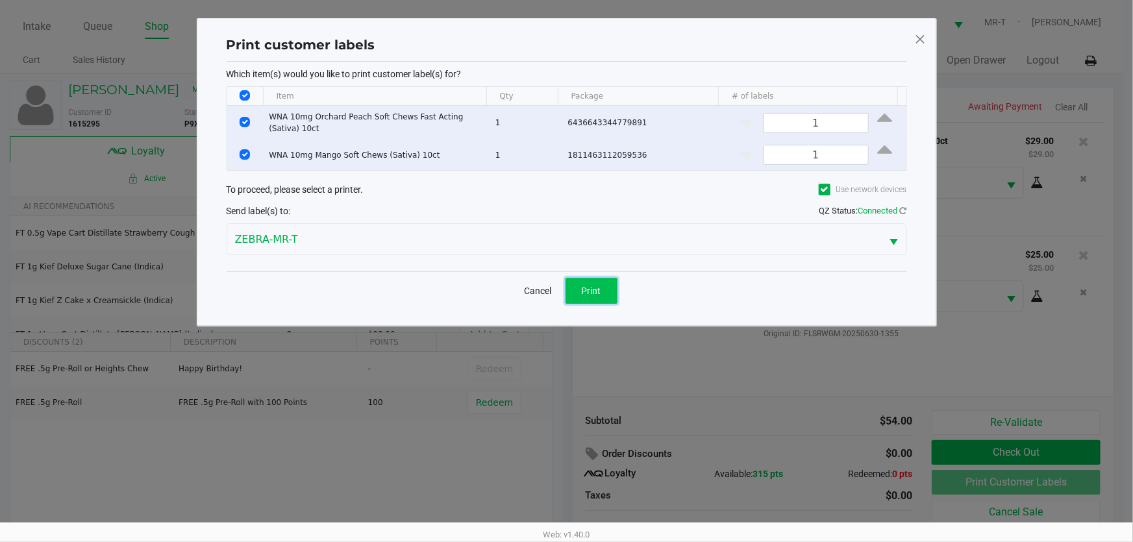
click at [599, 294] on span "Print" at bounding box center [591, 291] width 19 height 10
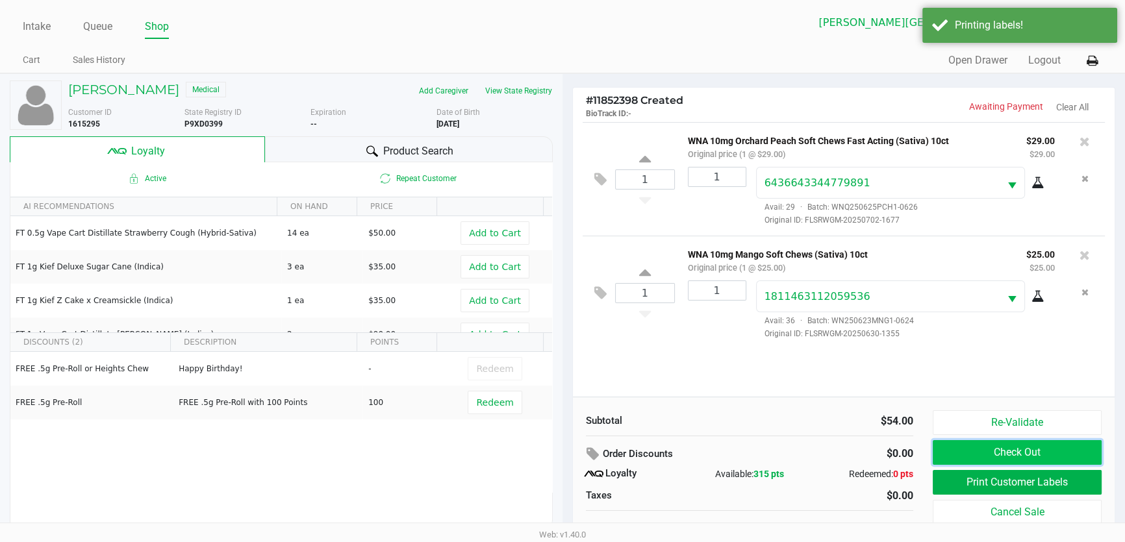
click at [989, 455] on button "Check Out" at bounding box center [1017, 452] width 169 height 25
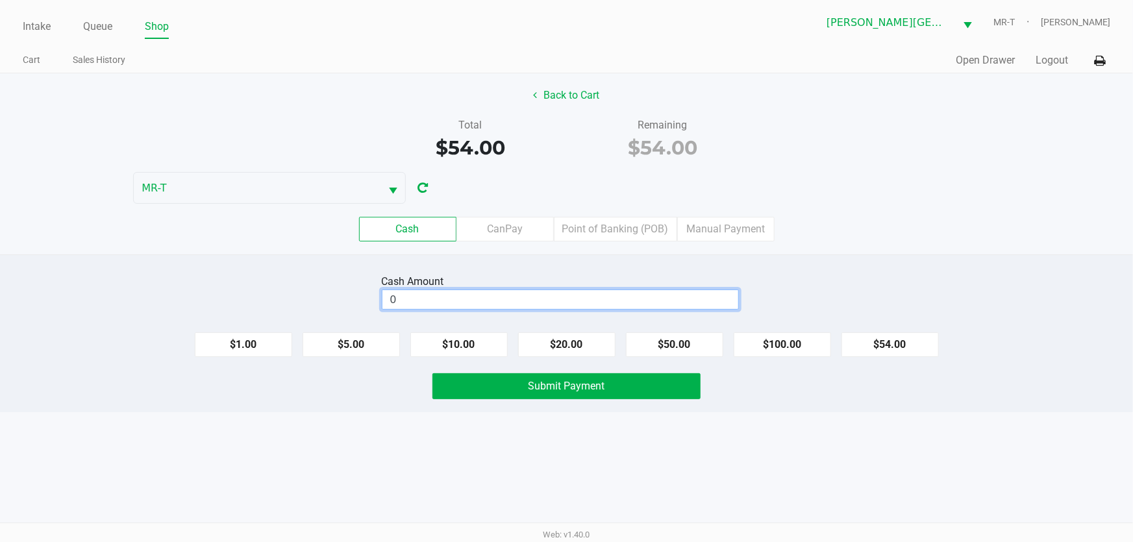
click at [574, 295] on input "0" at bounding box center [560, 299] width 356 height 19
type input "$54.00"
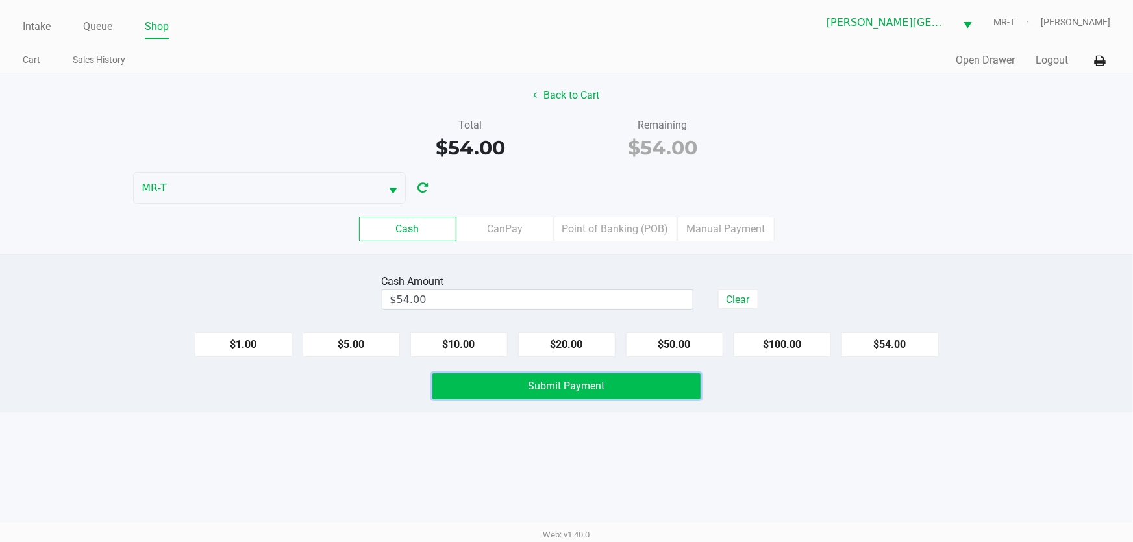
click at [463, 390] on button "Submit Payment" at bounding box center [567, 386] width 269 height 26
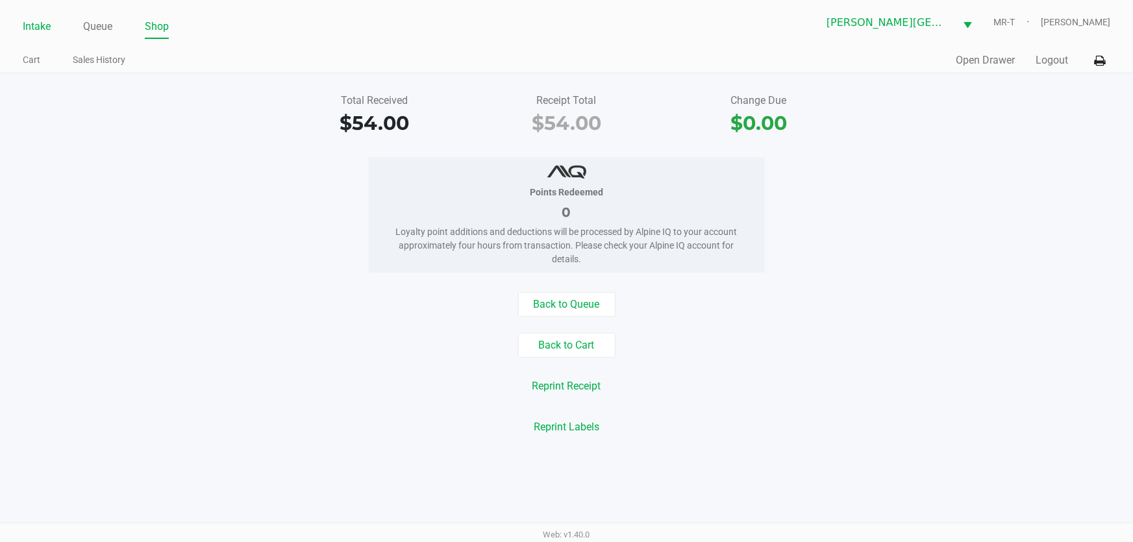
click at [42, 23] on link "Intake" at bounding box center [37, 27] width 28 height 18
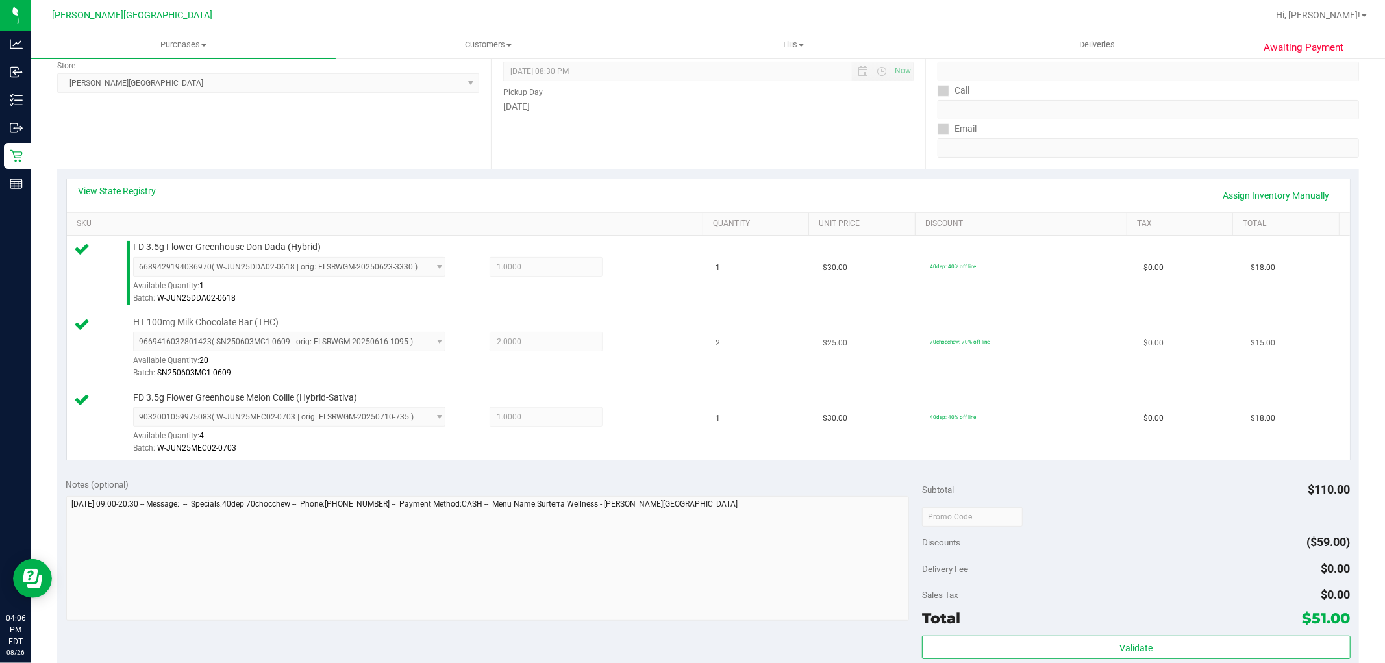
scroll to position [288, 0]
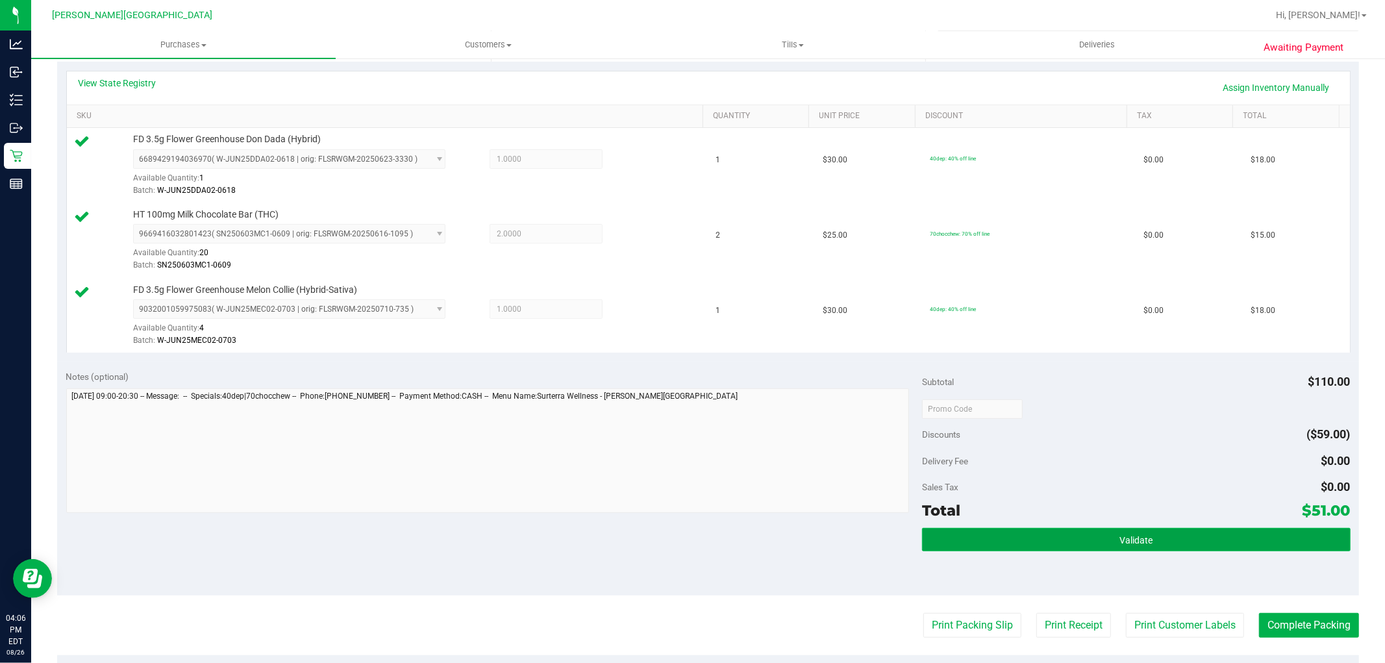
click at [1092, 544] on button "Validate" at bounding box center [1136, 539] width 428 height 23
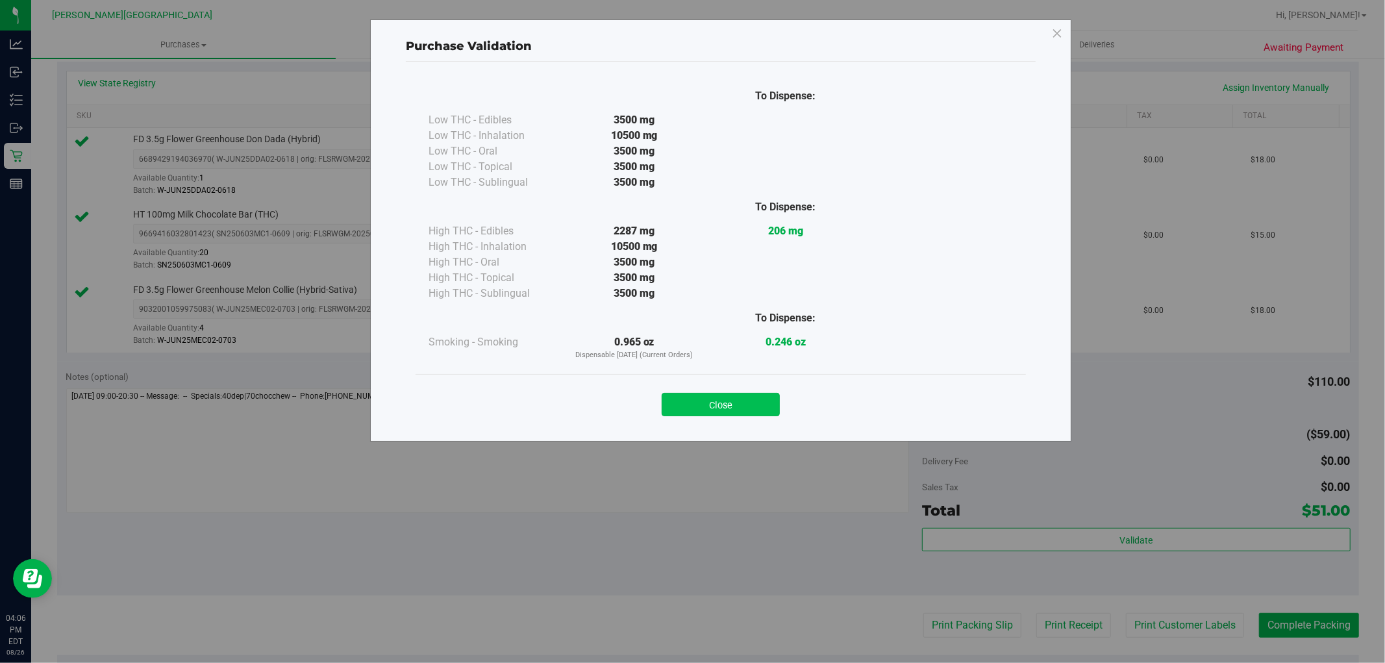
click at [769, 403] on button "Close" at bounding box center [721, 404] width 118 height 23
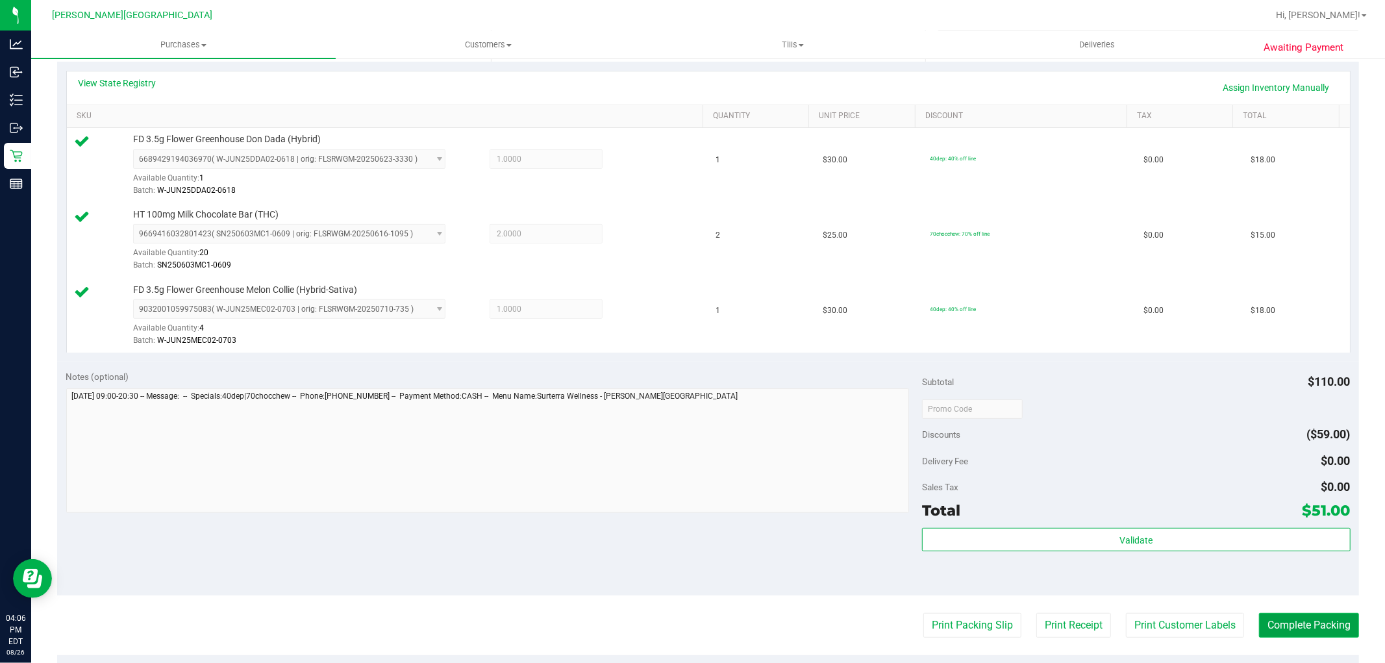
click at [1316, 621] on button "Complete Packing" at bounding box center [1309, 625] width 100 height 25
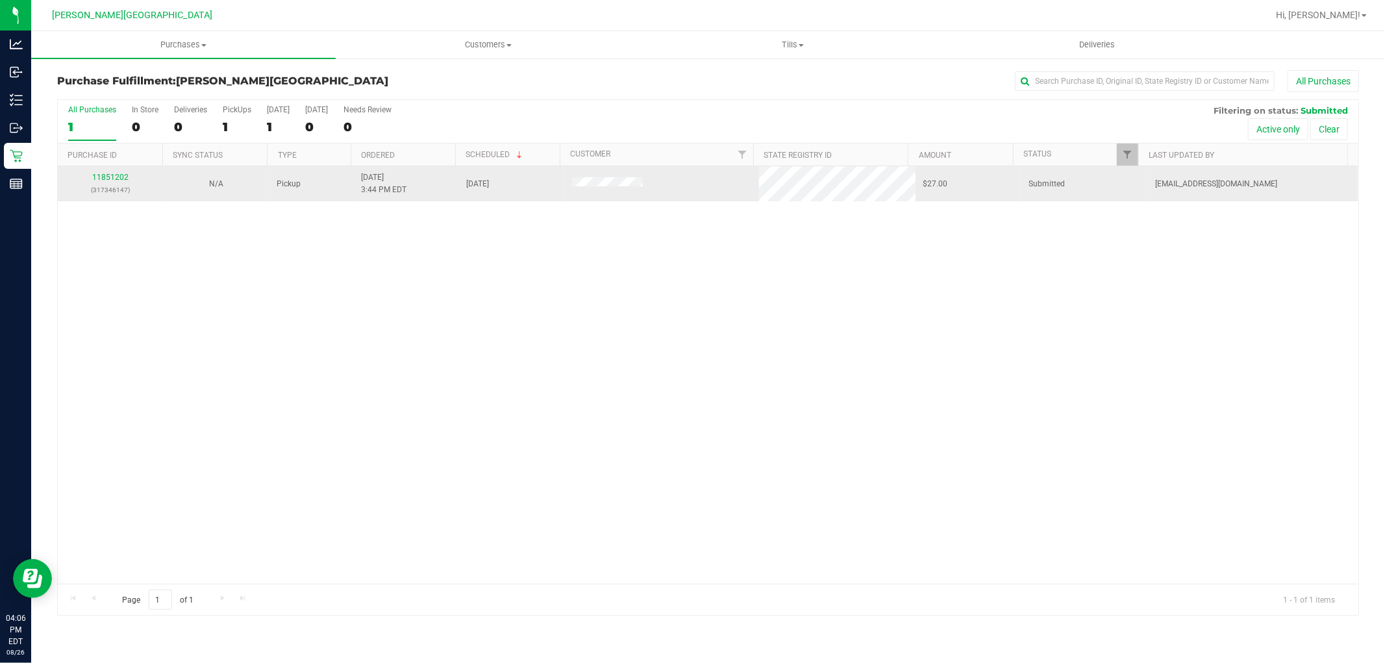
click at [128, 178] on div "11851202 (317346147)" at bounding box center [111, 183] width 90 height 25
click at [123, 179] on link "11851202" at bounding box center [110, 177] width 36 height 9
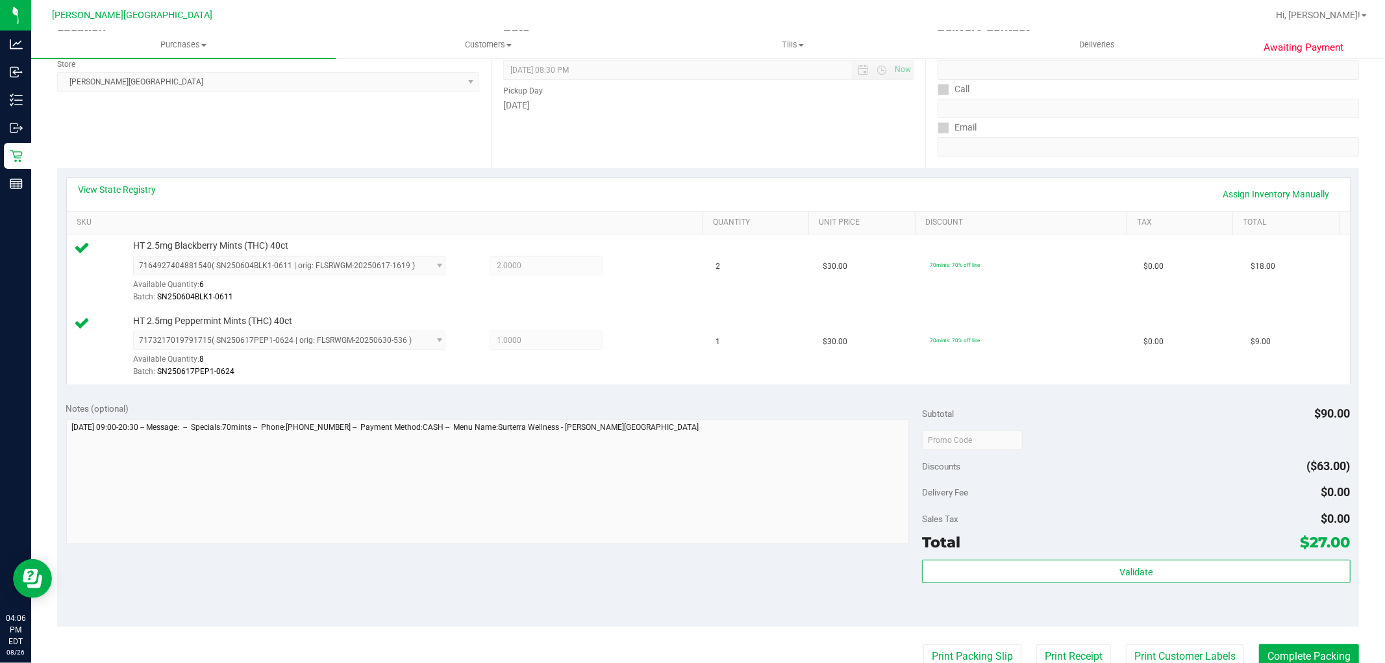
scroll to position [288, 0]
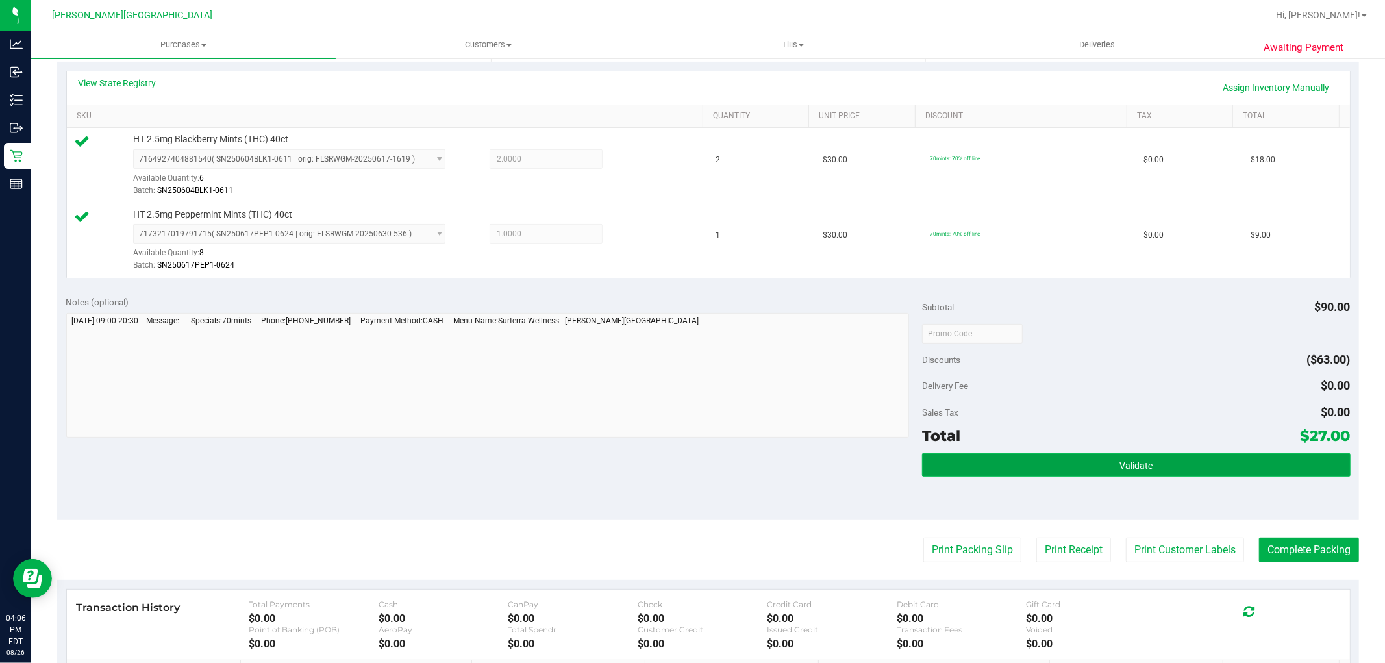
click at [1144, 457] on button "Validate" at bounding box center [1136, 464] width 428 height 23
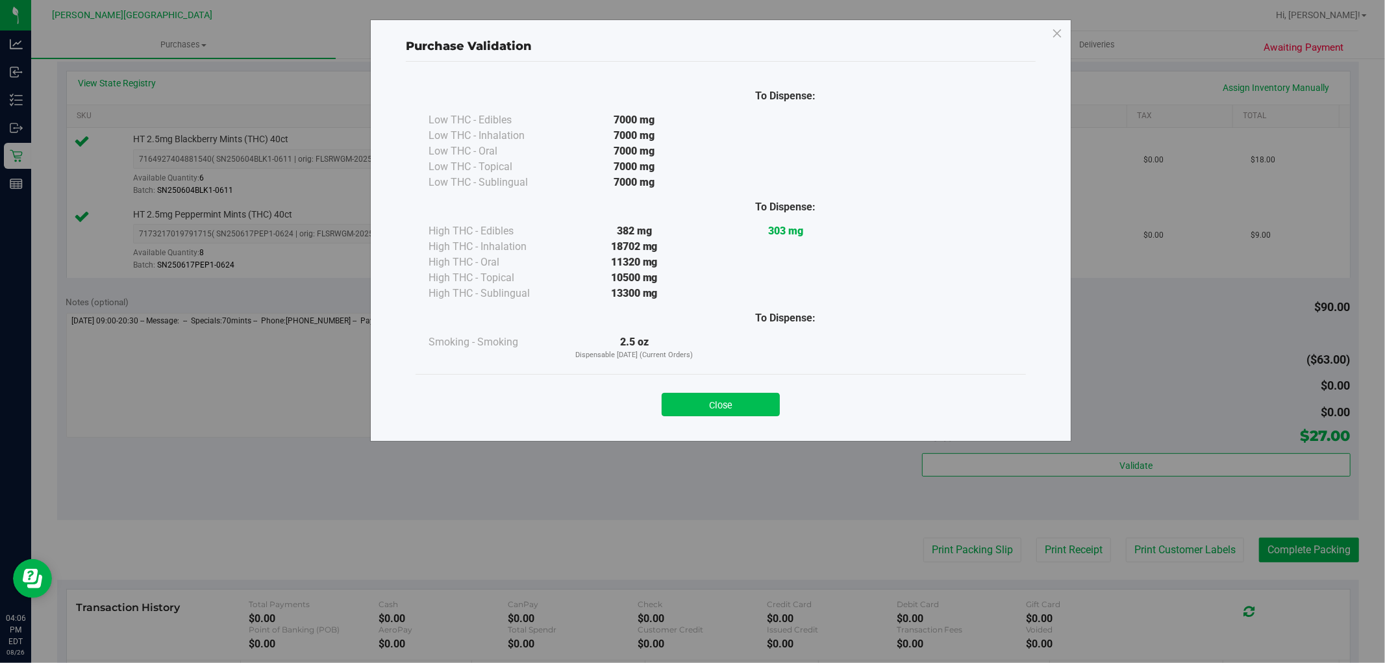
drag, startPoint x: 725, startPoint y: 392, endPoint x: 732, endPoint y: 401, distance: 11.6
click at [725, 392] on div "Close" at bounding box center [720, 400] width 591 height 32
drag, startPoint x: 732, startPoint y: 401, endPoint x: 755, endPoint y: 412, distance: 25.6
click at [733, 401] on button "Close" at bounding box center [721, 404] width 118 height 23
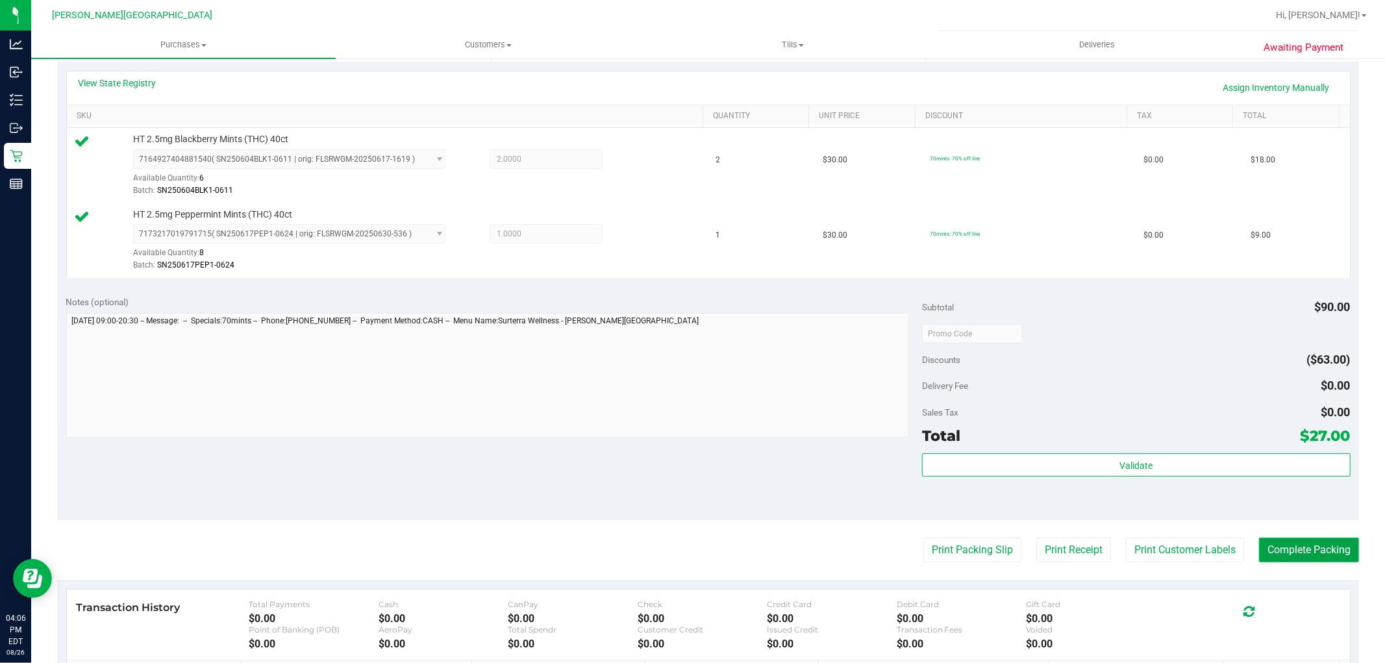
click at [1325, 543] on button "Complete Packing" at bounding box center [1309, 550] width 100 height 25
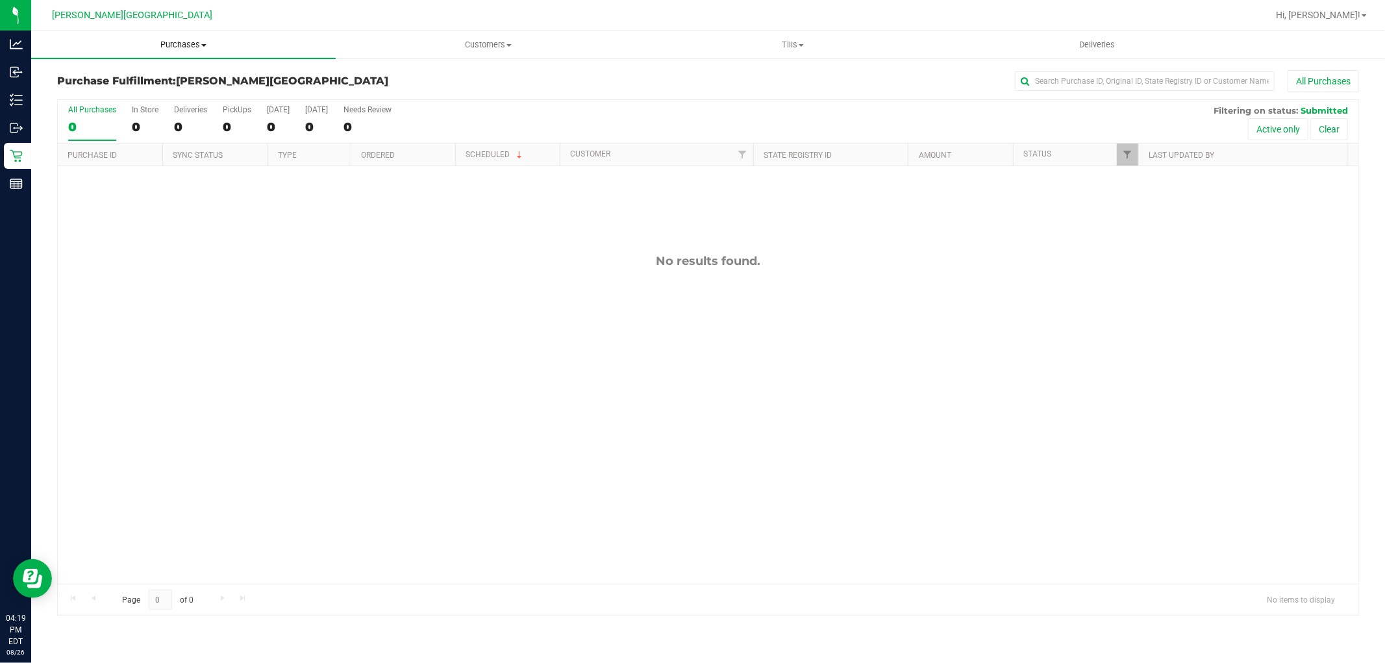
click at [190, 36] on uib-tab-heading "Purchases Summary of purchases Fulfillment All purchases" at bounding box center [183, 44] width 305 height 27
click at [164, 97] on li "Fulfillment" at bounding box center [183, 94] width 305 height 16
click at [185, 40] on span "Purchases" at bounding box center [183, 45] width 305 height 12
click at [121, 89] on li "Fulfillment" at bounding box center [183, 94] width 305 height 16
click at [178, 42] on span "Purchases" at bounding box center [183, 45] width 305 height 12
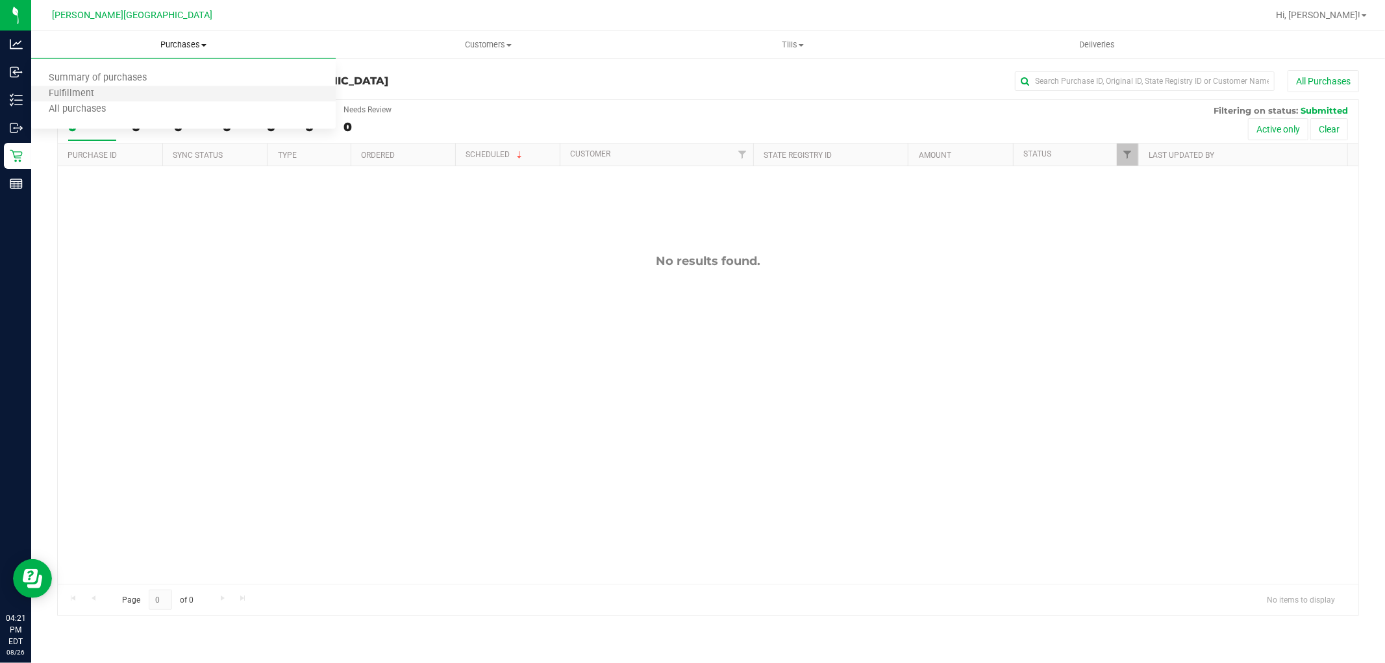
click at [114, 95] on li "Fulfillment" at bounding box center [183, 94] width 305 height 16
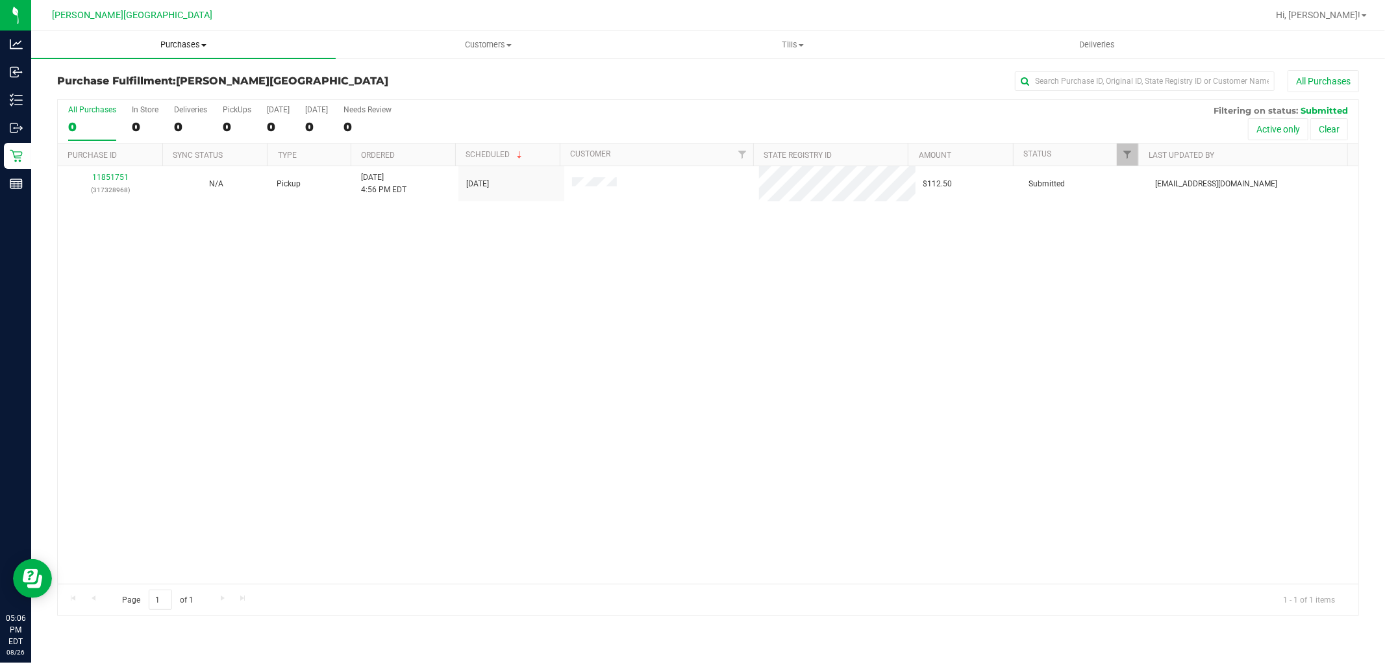
click at [191, 45] on span "Purchases" at bounding box center [183, 45] width 305 height 12
click at [140, 94] on li "Fulfillment" at bounding box center [183, 94] width 305 height 16
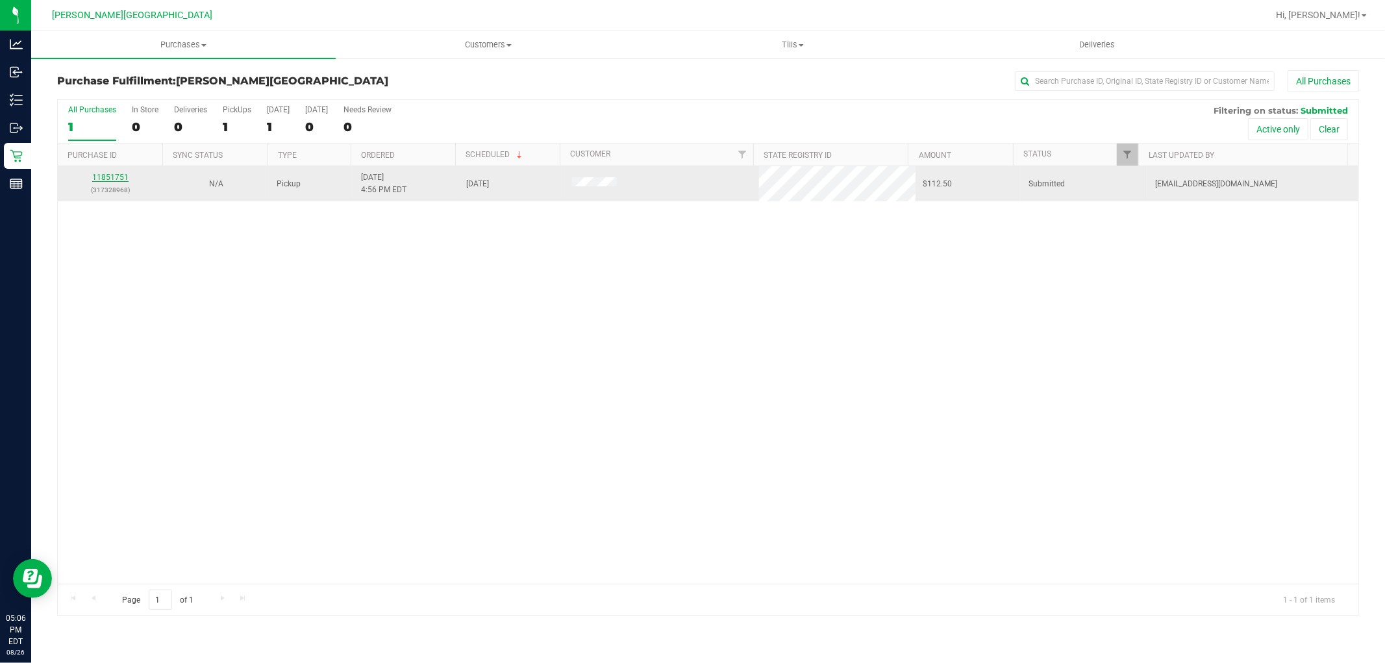
click at [115, 176] on link "11851751" at bounding box center [110, 177] width 36 height 9
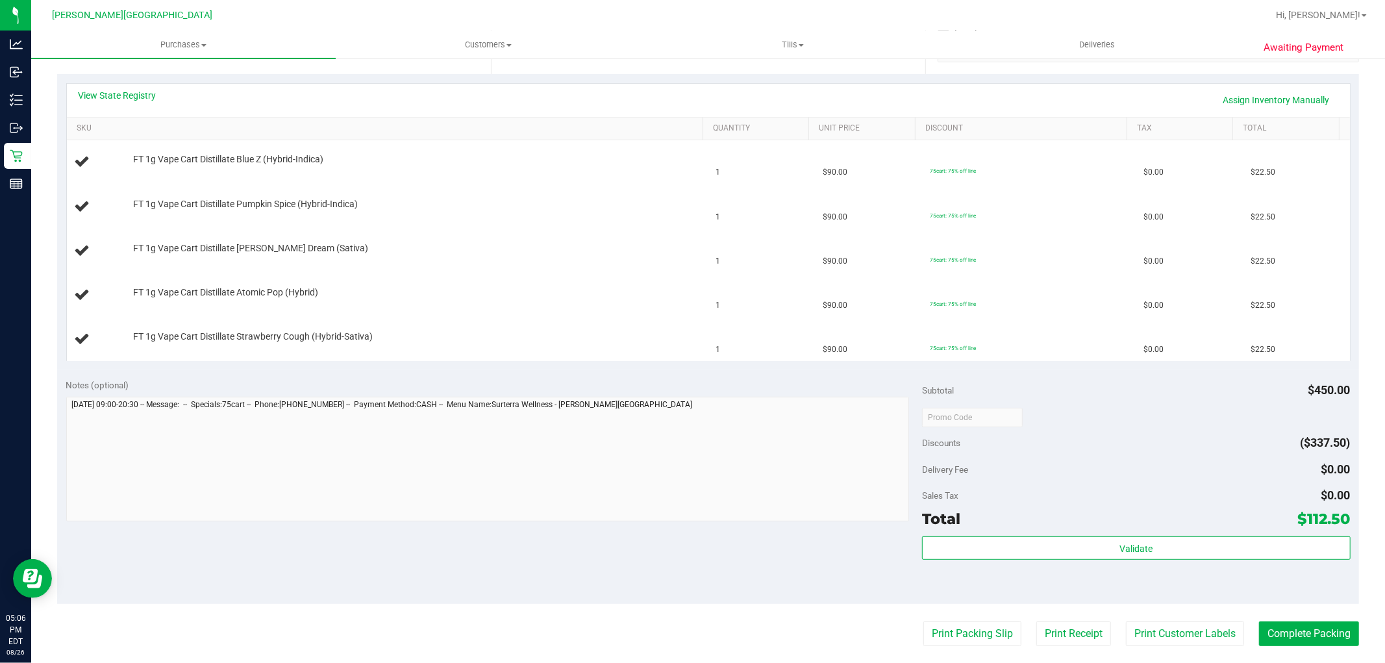
scroll to position [360, 0]
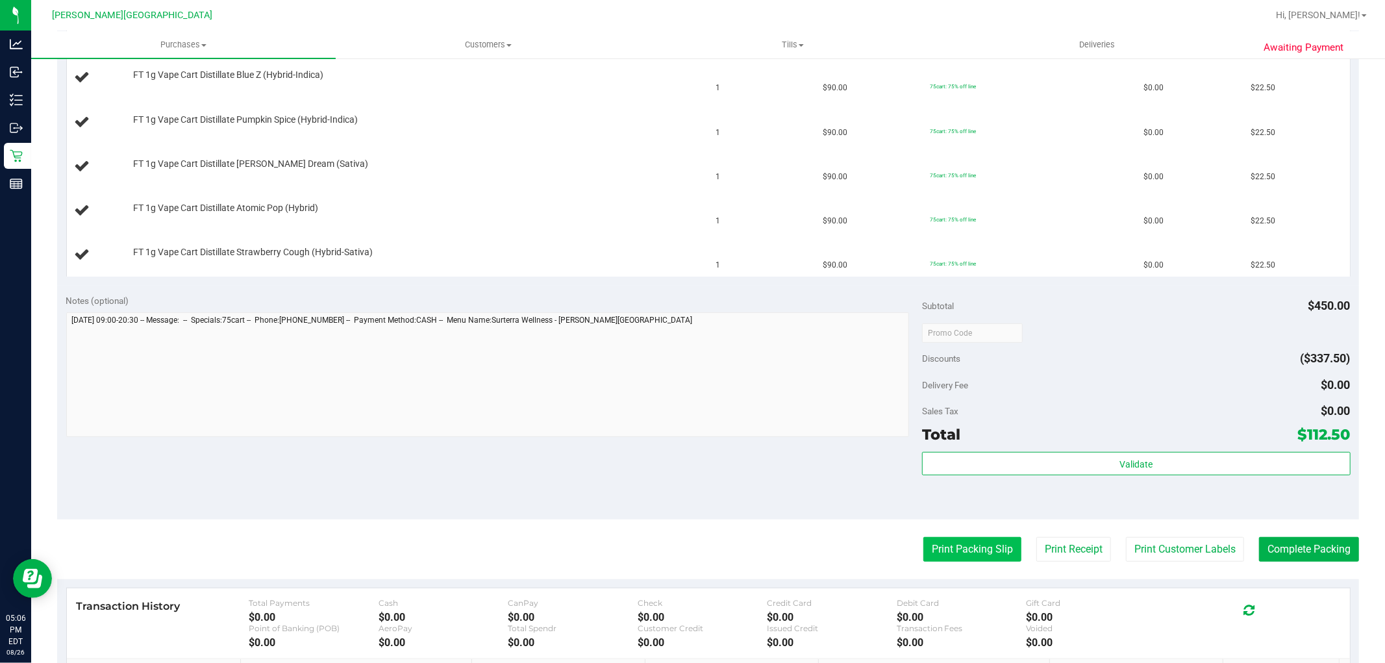
click at [949, 547] on button "Print Packing Slip" at bounding box center [972, 549] width 98 height 25
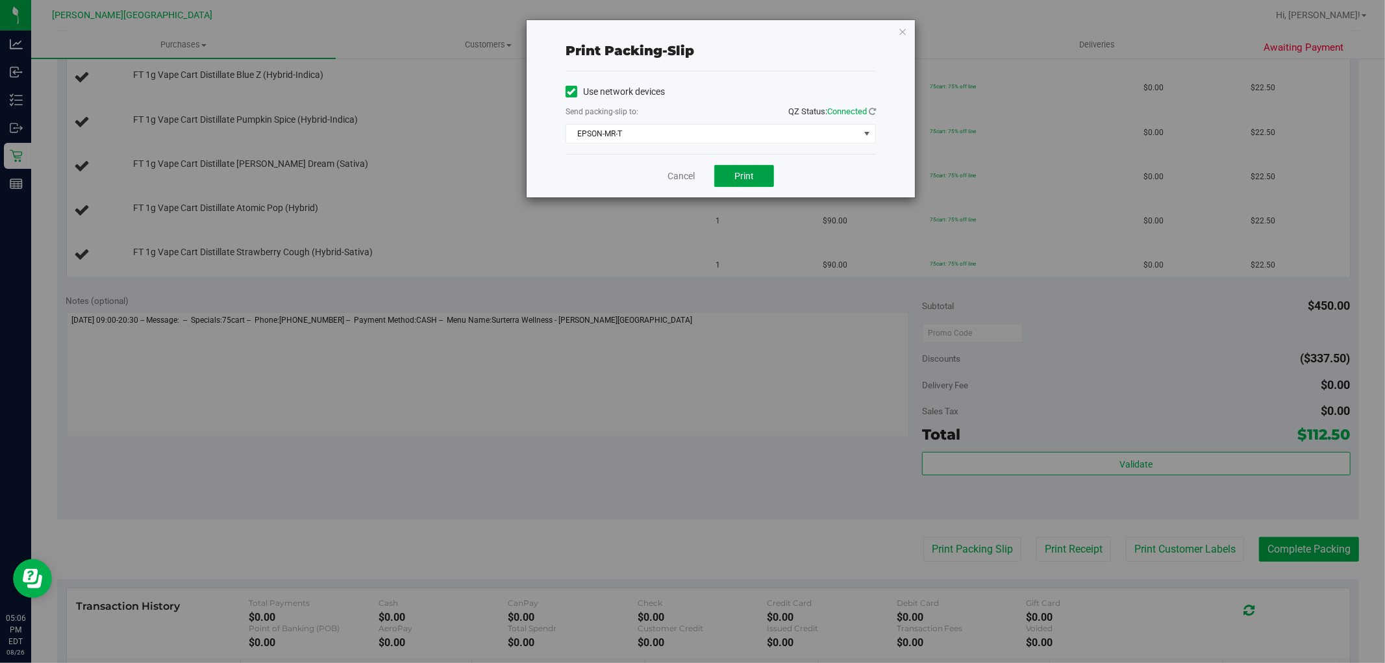
click at [751, 167] on button "Print" at bounding box center [744, 176] width 60 height 22
click at [685, 175] on link "Cancel" at bounding box center [681, 176] width 27 height 14
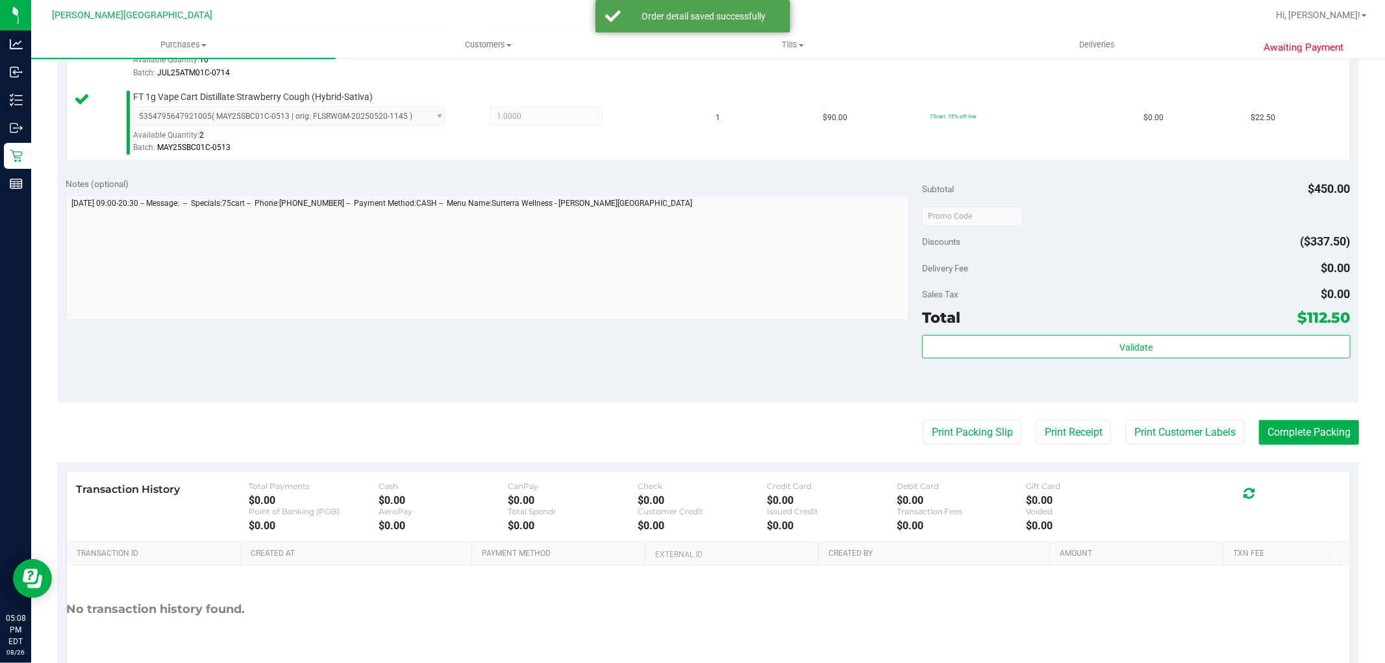
scroll to position [649, 0]
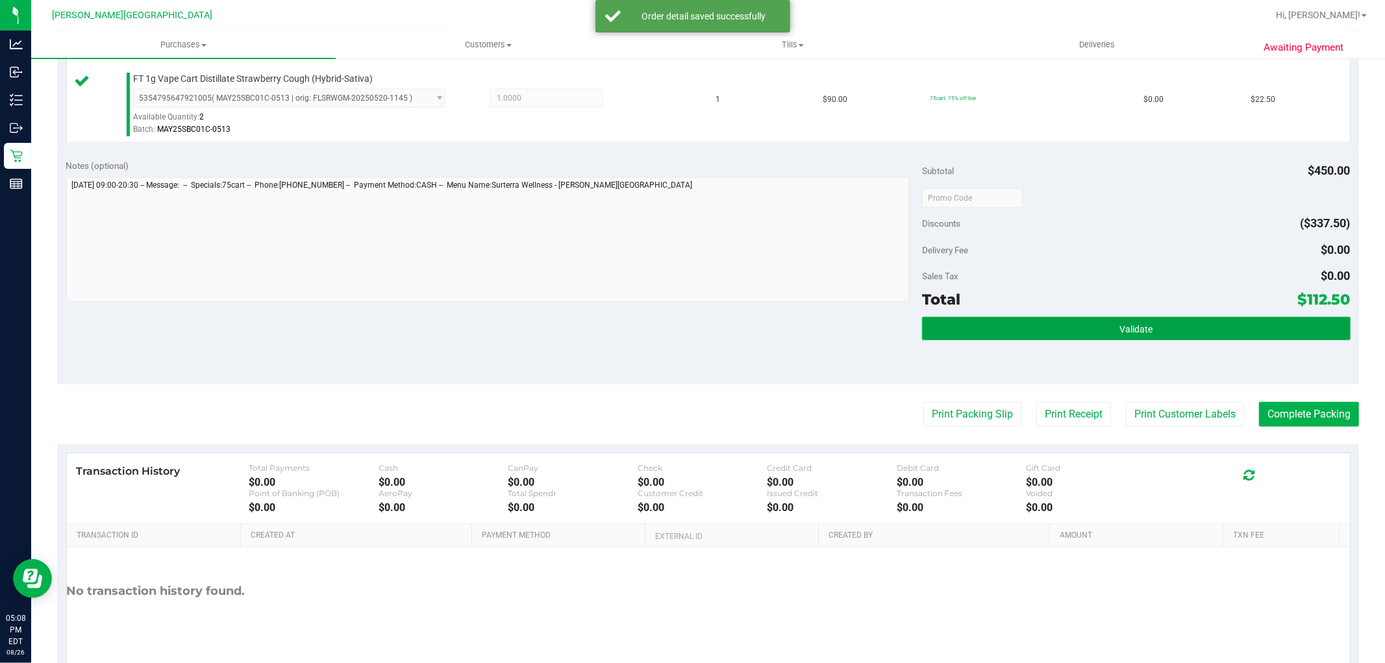
click at [1049, 326] on button "Validate" at bounding box center [1136, 328] width 428 height 23
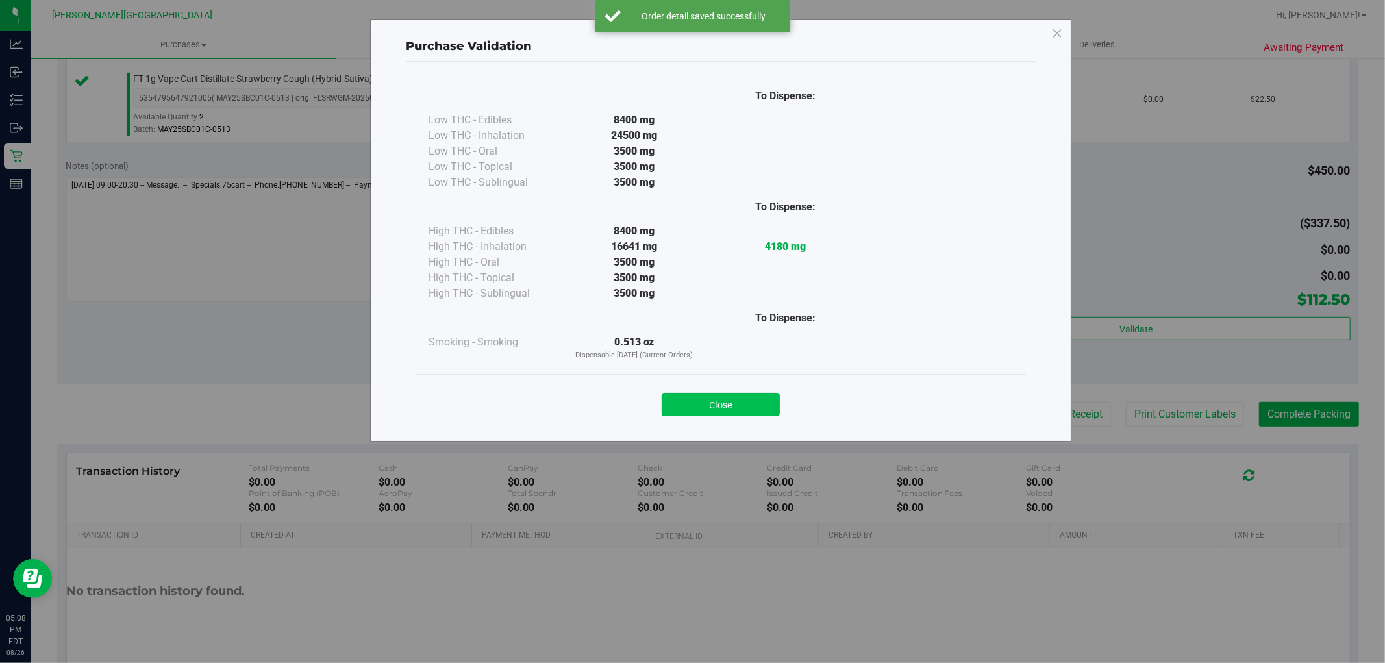
click at [736, 414] on button "Close" at bounding box center [721, 404] width 118 height 23
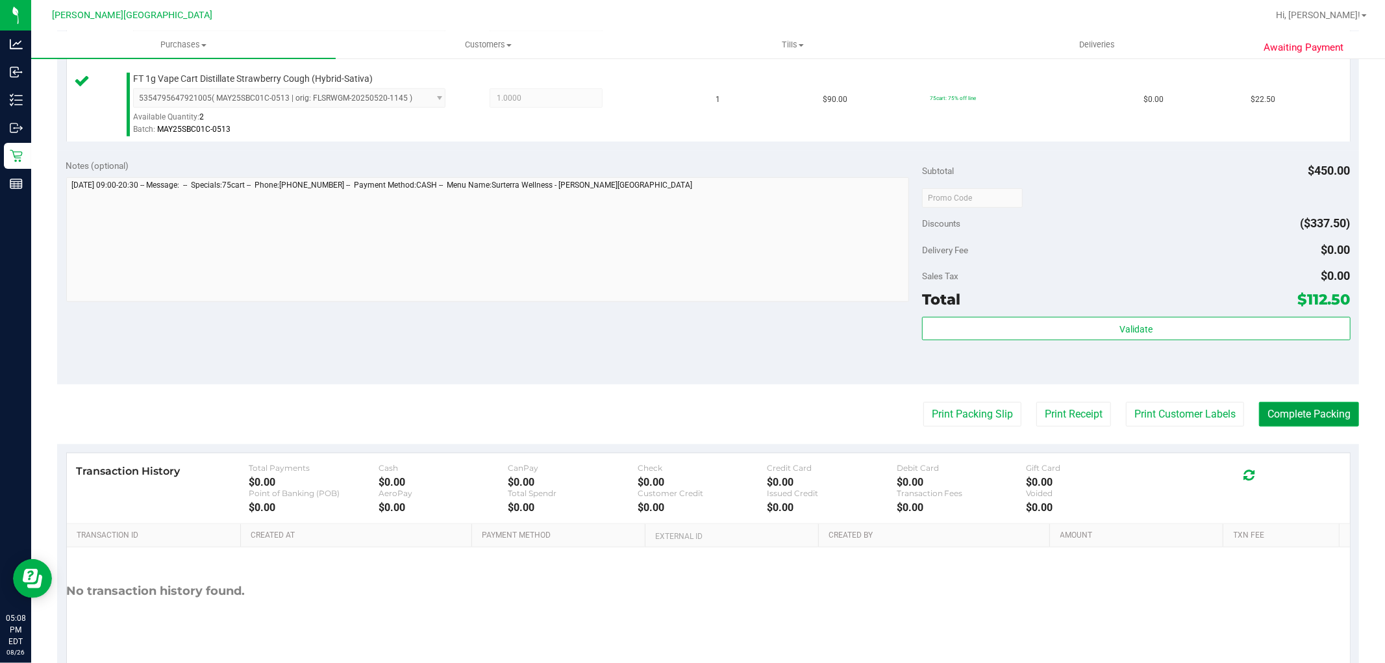
click at [1280, 413] on button "Complete Packing" at bounding box center [1309, 414] width 100 height 25
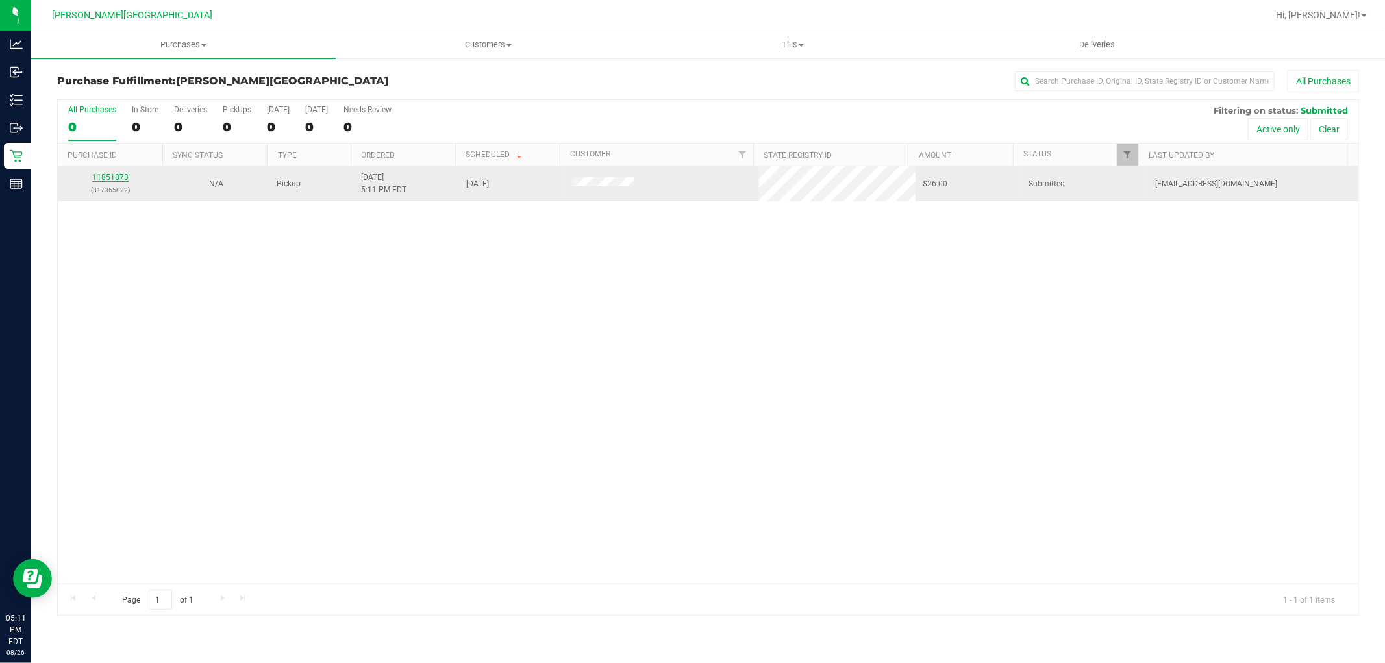
click at [119, 174] on link "11851873" at bounding box center [110, 177] width 36 height 9
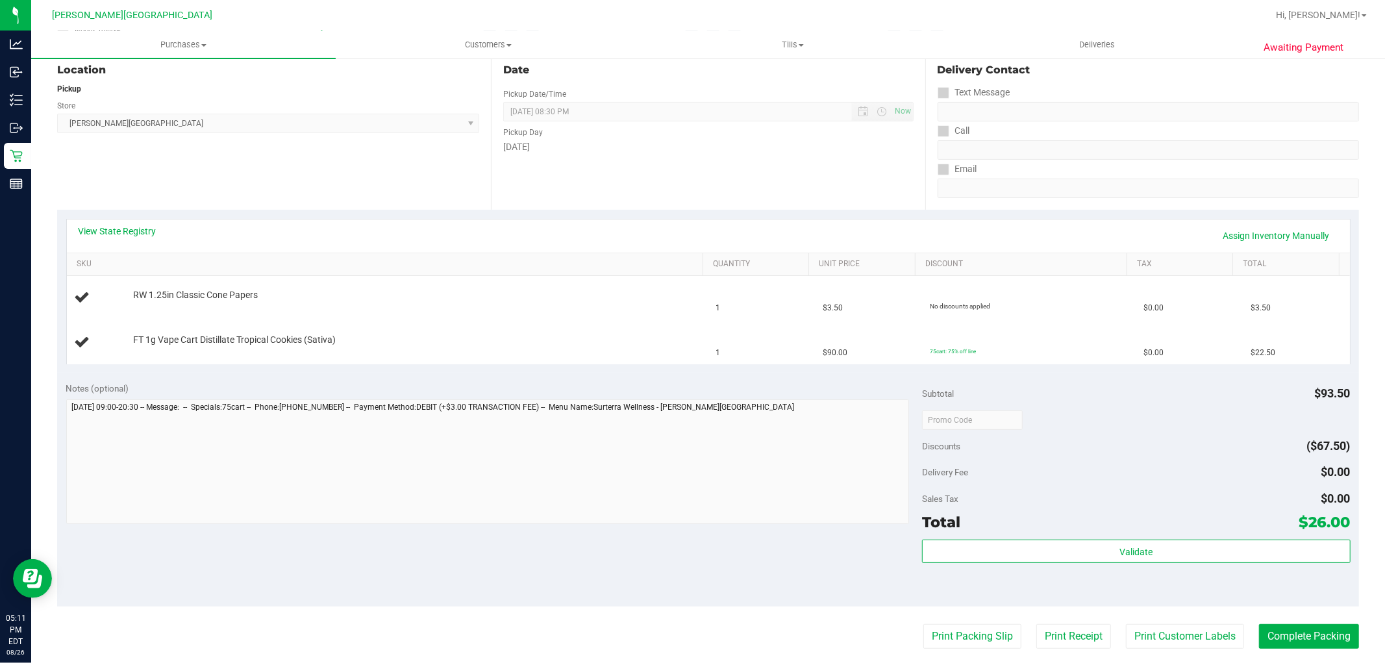
scroll to position [144, 0]
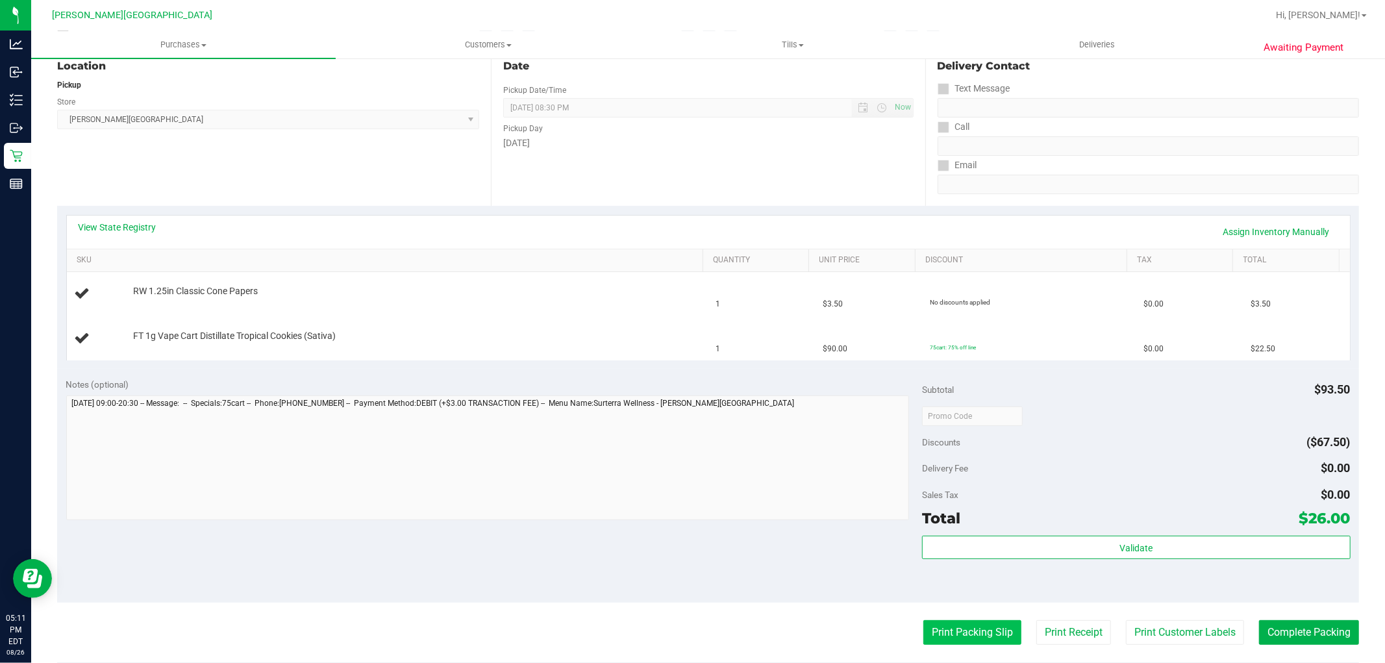
click at [942, 637] on button "Print Packing Slip" at bounding box center [972, 632] width 98 height 25
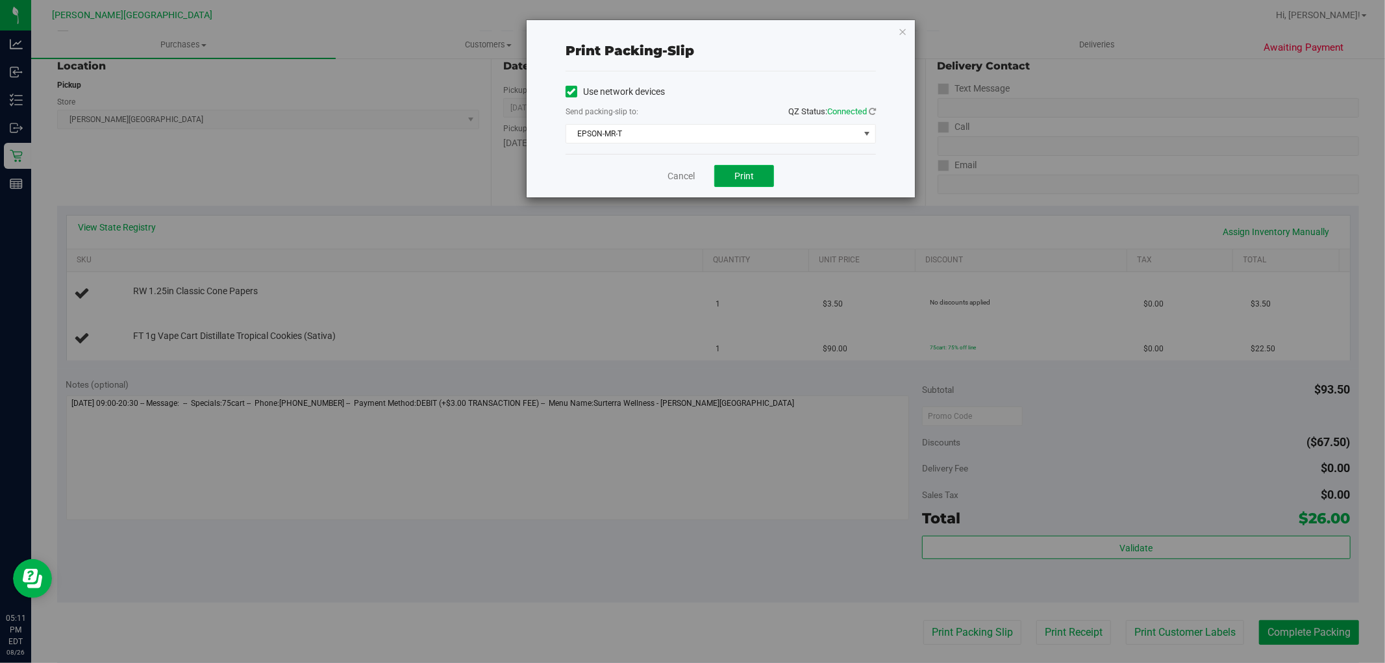
click at [734, 179] on span "Print" at bounding box center [743, 176] width 19 height 10
click at [688, 167] on div "Cancel Print" at bounding box center [721, 176] width 310 height 44
click at [673, 171] on link "Cancel" at bounding box center [681, 176] width 27 height 14
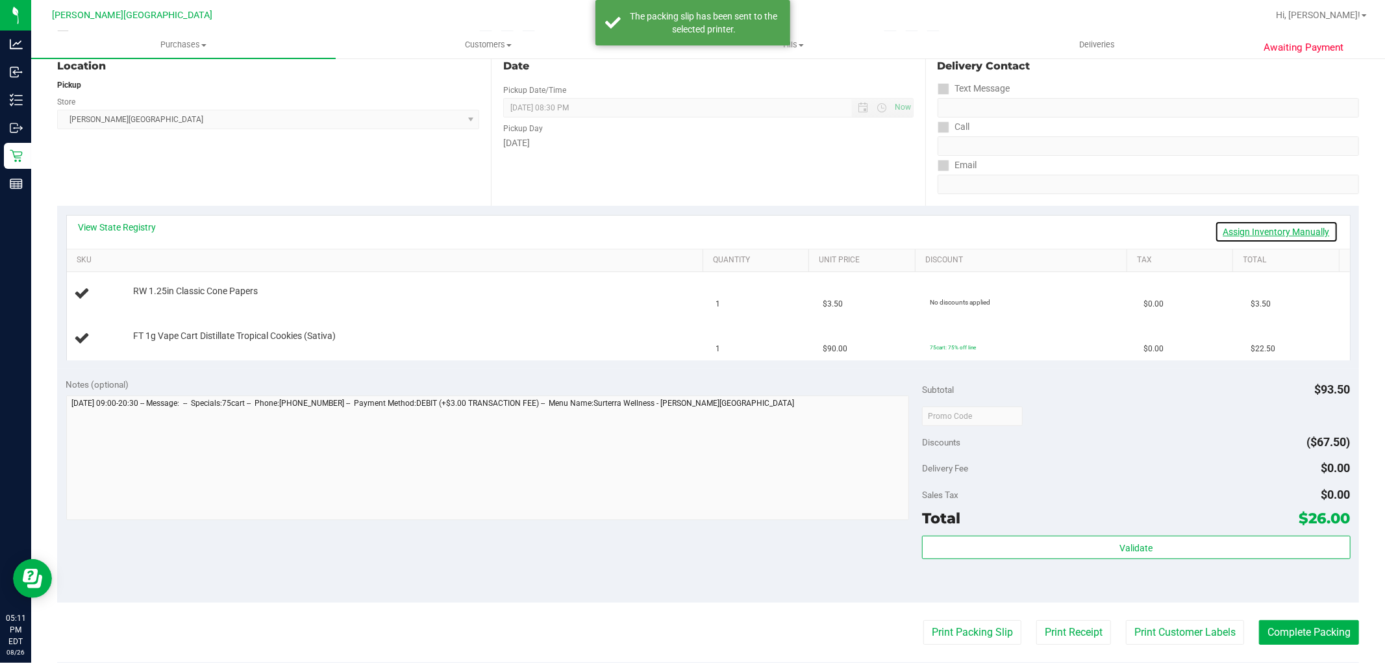
click at [1225, 225] on link "Assign Inventory Manually" at bounding box center [1276, 232] width 123 height 22
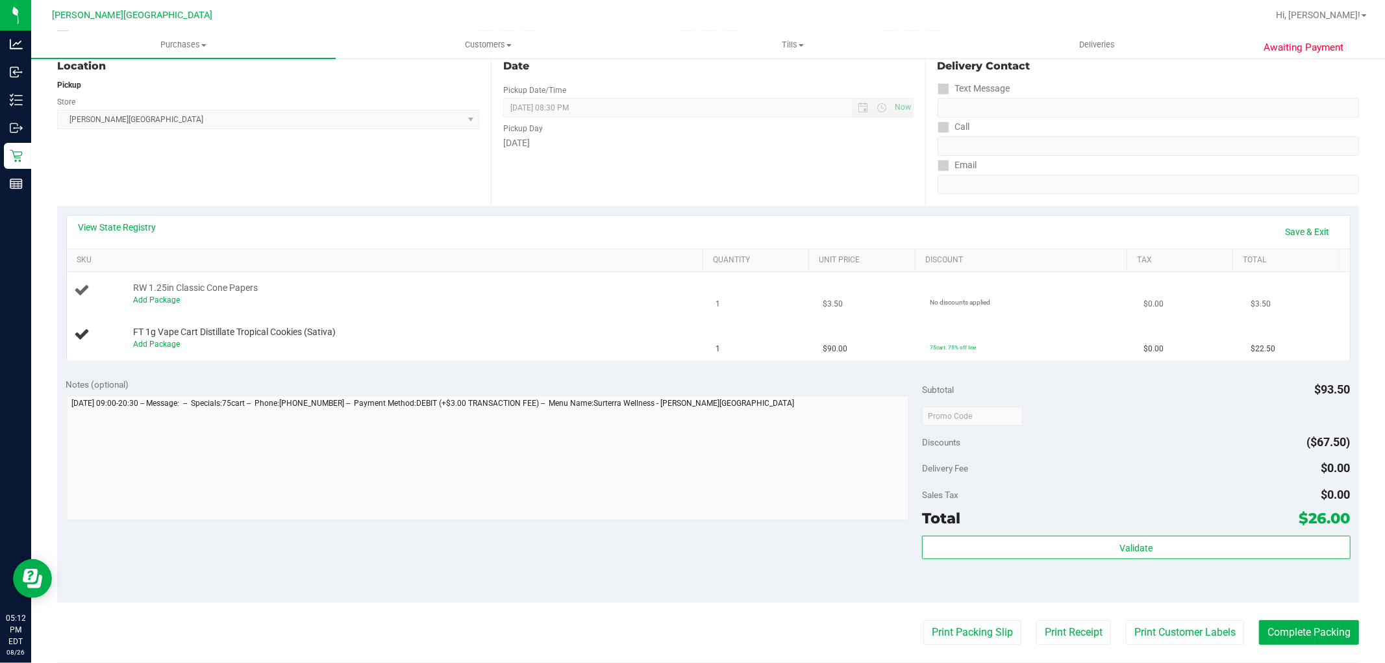
click at [158, 305] on div "Add Package" at bounding box center [415, 300] width 564 height 12
click at [171, 294] on div "Add Package" at bounding box center [415, 300] width 564 height 12
click at [171, 297] on link "Add Package" at bounding box center [156, 299] width 47 height 9
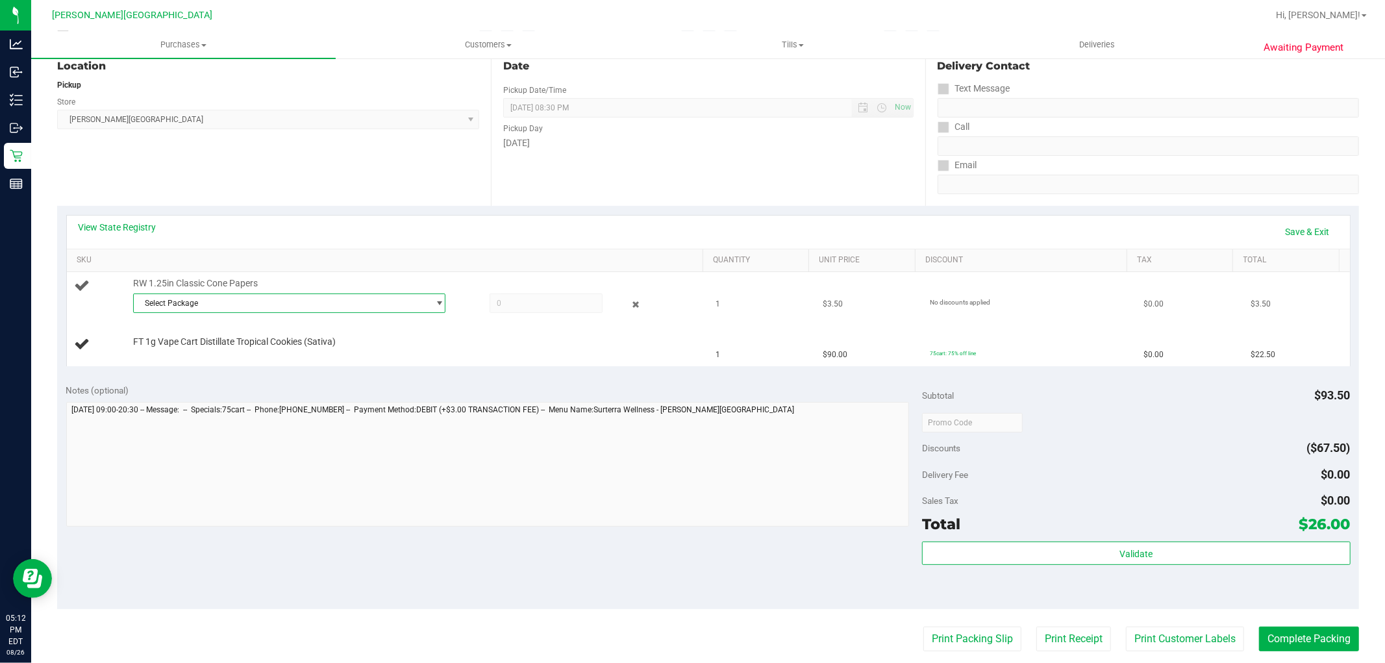
click at [319, 305] on span "Select Package" at bounding box center [281, 303] width 295 height 18
click at [341, 364] on li "0961398865263457 ( 1992498-062025 | orig: FLSRWJR-20250808-015 )" at bounding box center [285, 356] width 306 height 18
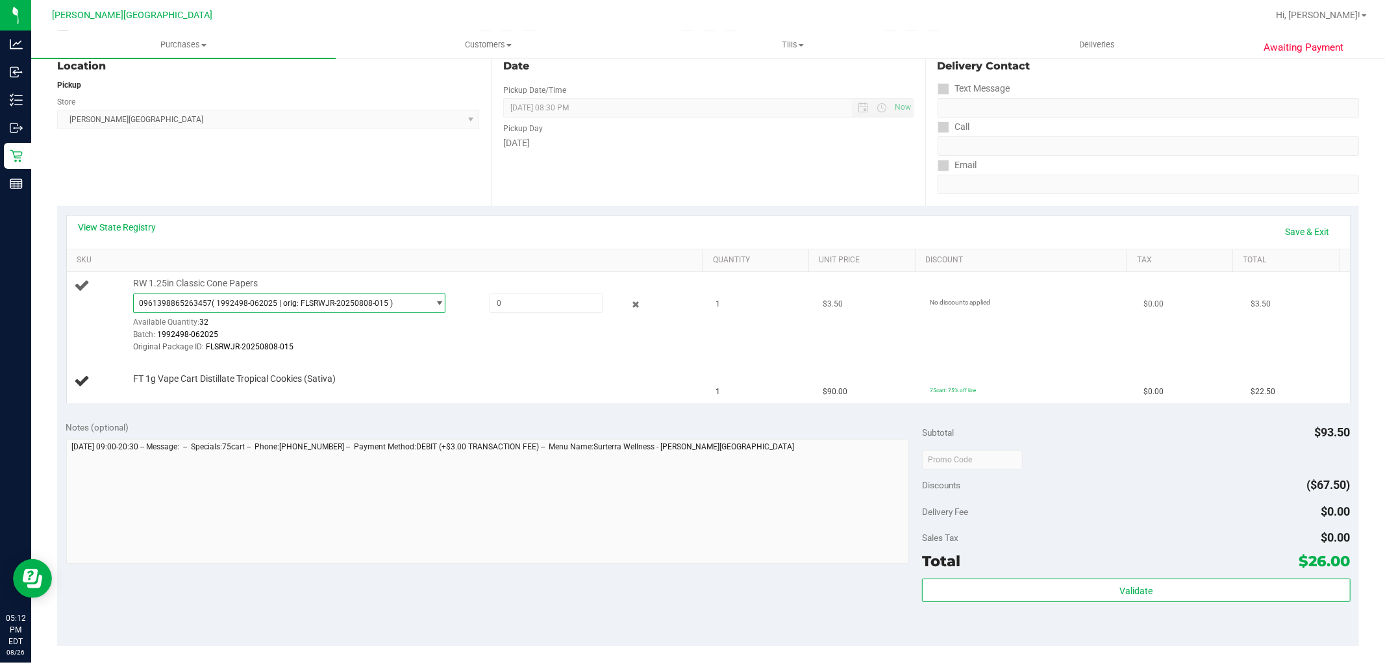
click at [325, 302] on span "( 1992498-062025 | orig: FLSRWJR-20250808-015 )" at bounding box center [302, 303] width 181 height 9
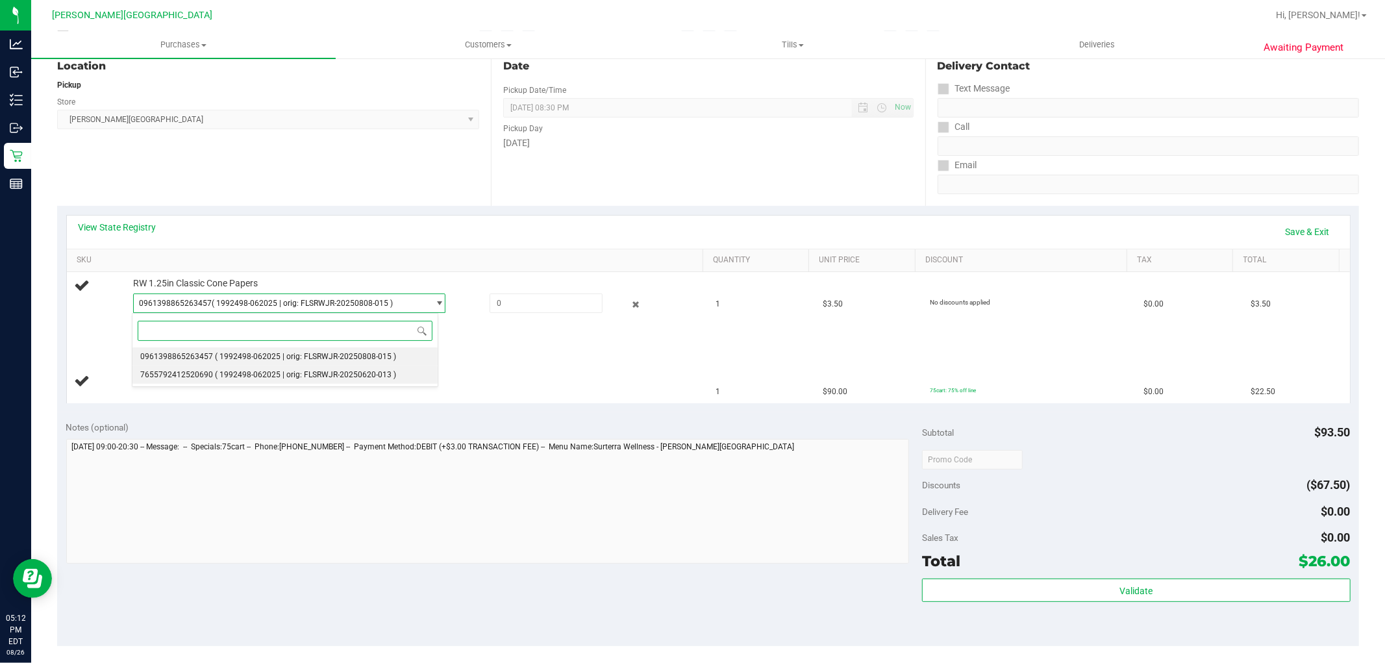
click at [319, 371] on span "( 1992498-062025 | orig: FLSRWJR-20250620-013 )" at bounding box center [305, 374] width 181 height 9
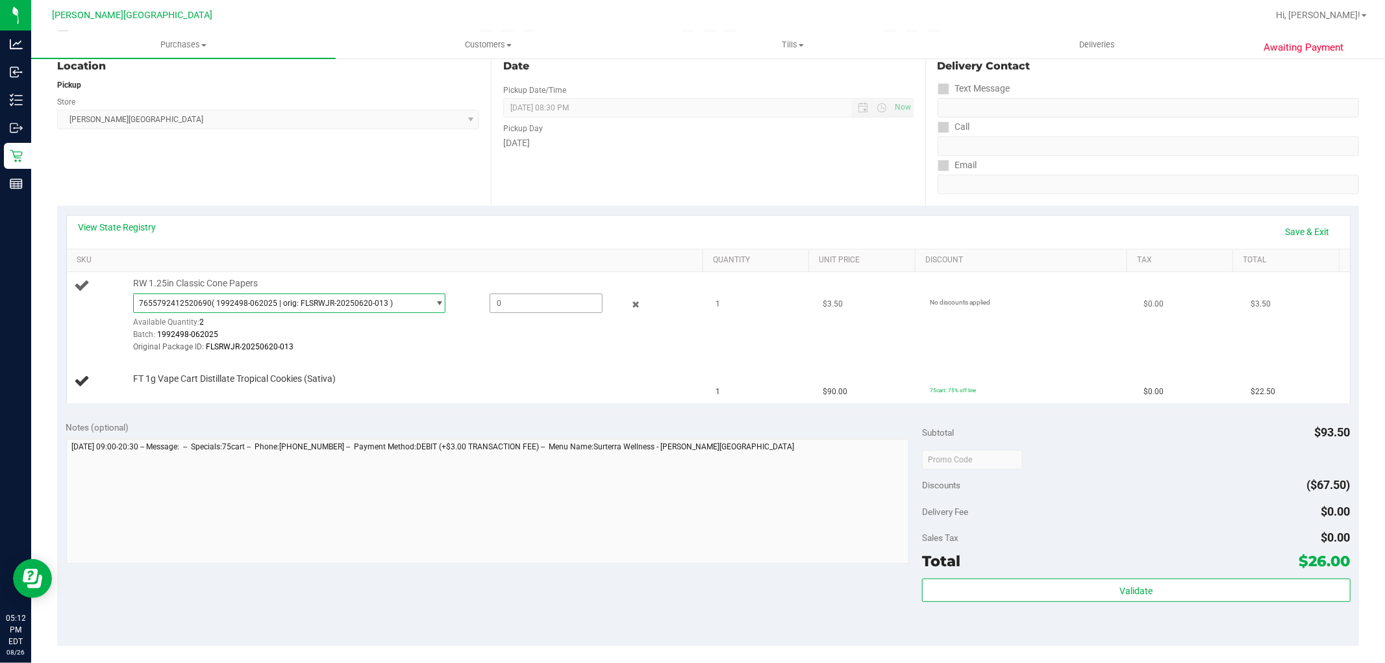
click at [501, 303] on span at bounding box center [546, 303] width 113 height 19
type input "1"
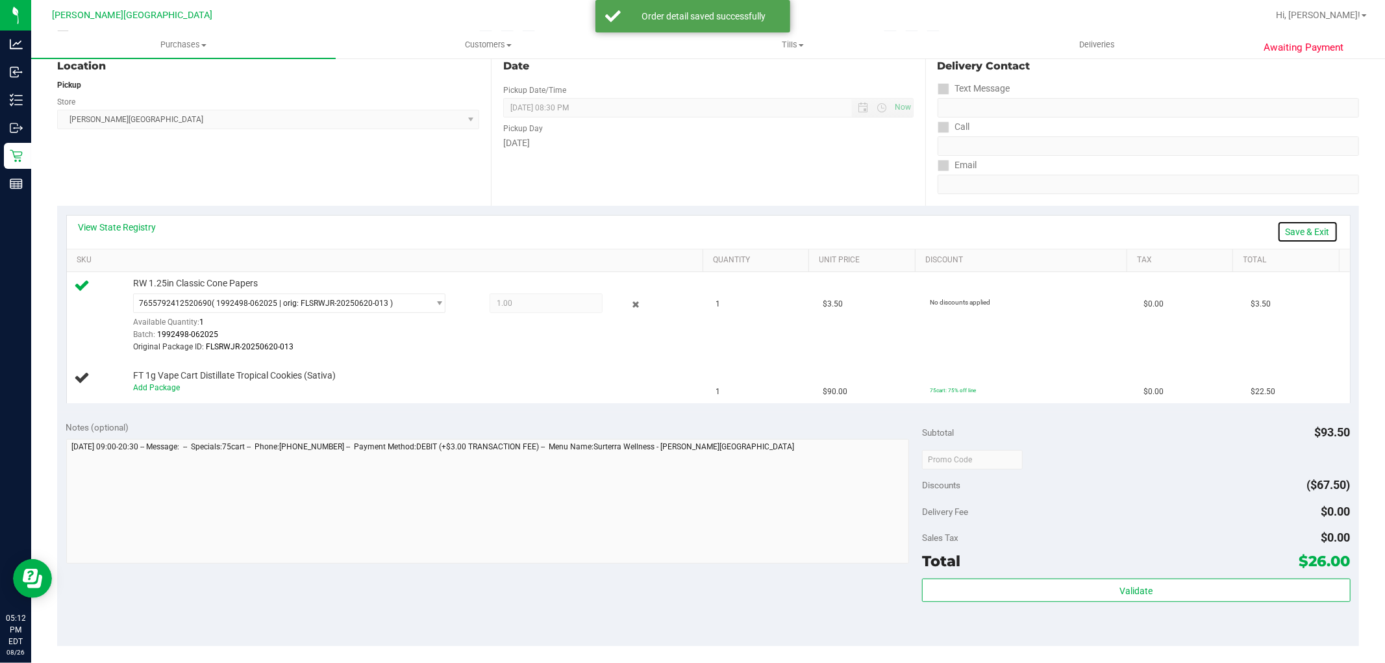
click at [1283, 231] on link "Save & Exit" at bounding box center [1307, 232] width 61 height 22
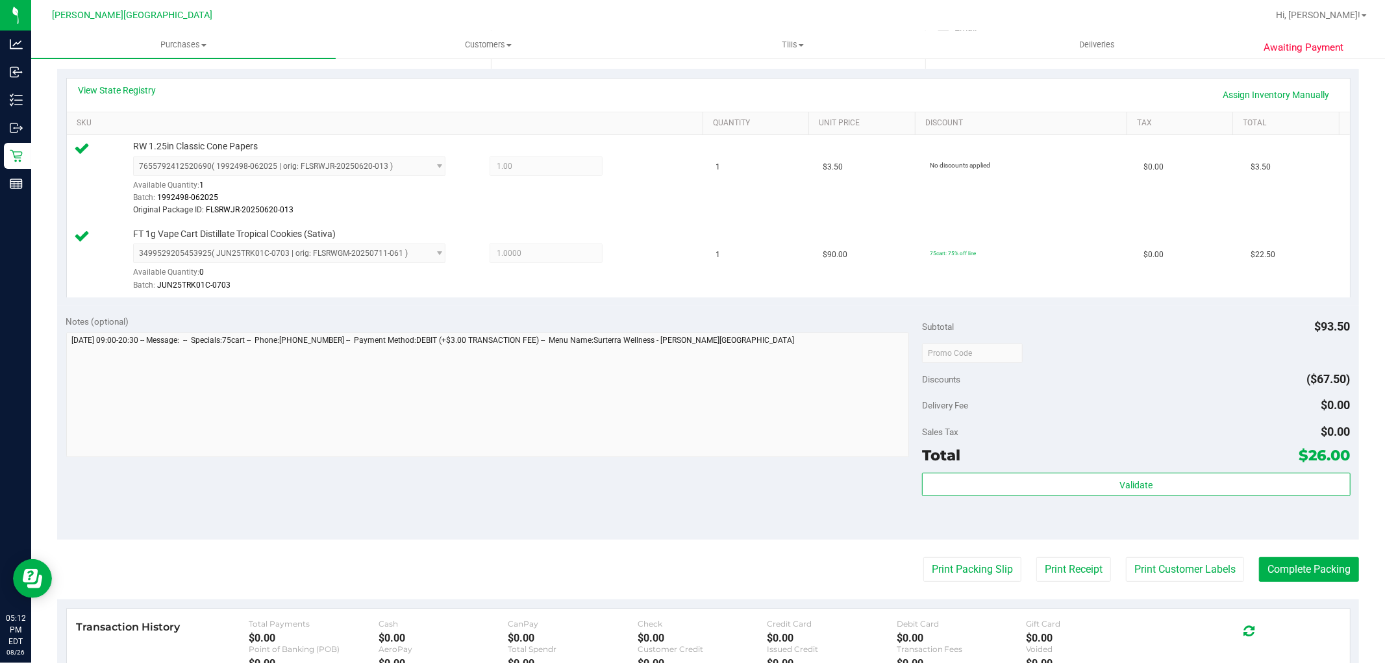
scroll to position [488, 0]
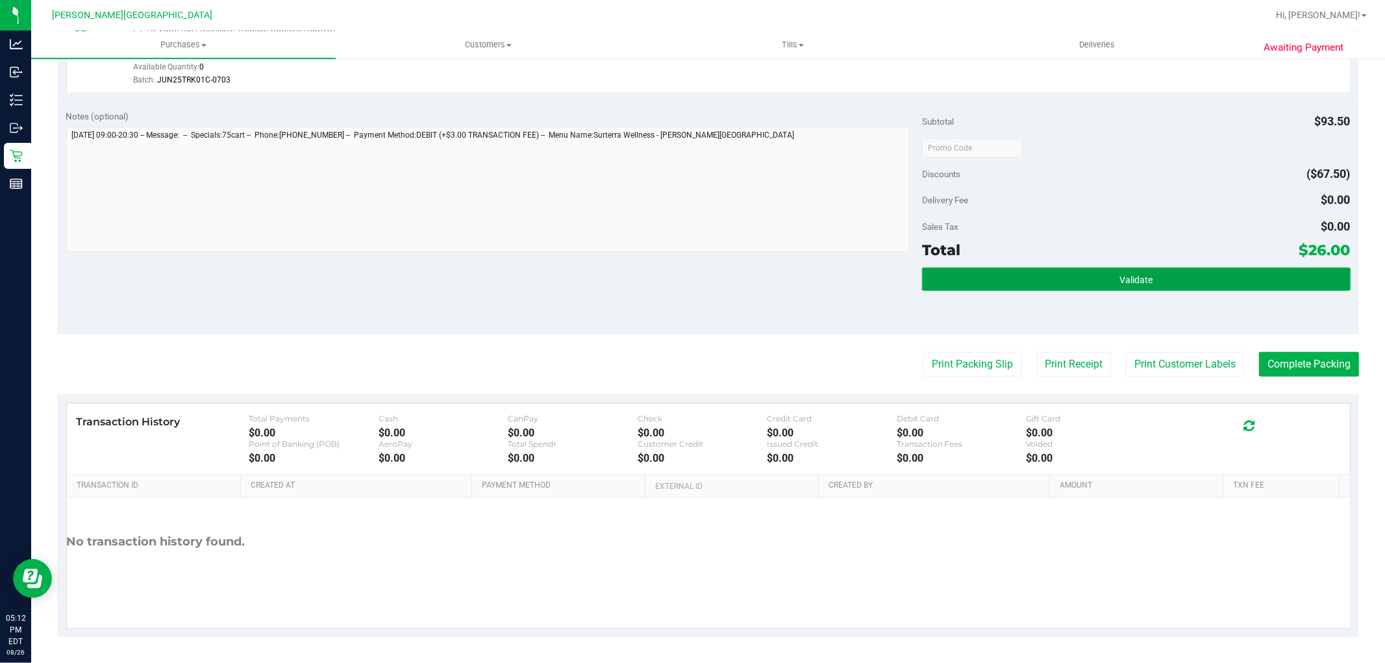
click at [1060, 270] on button "Validate" at bounding box center [1136, 279] width 428 height 23
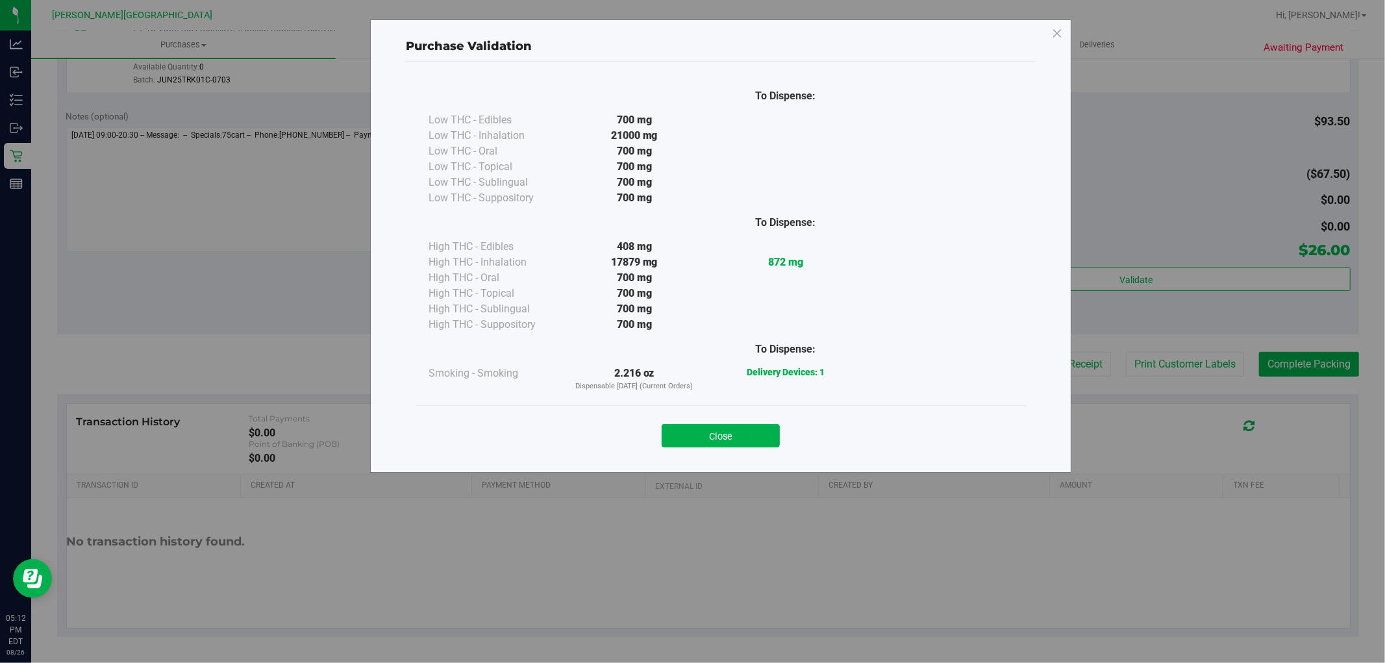
click at [746, 445] on button "Close" at bounding box center [721, 435] width 118 height 23
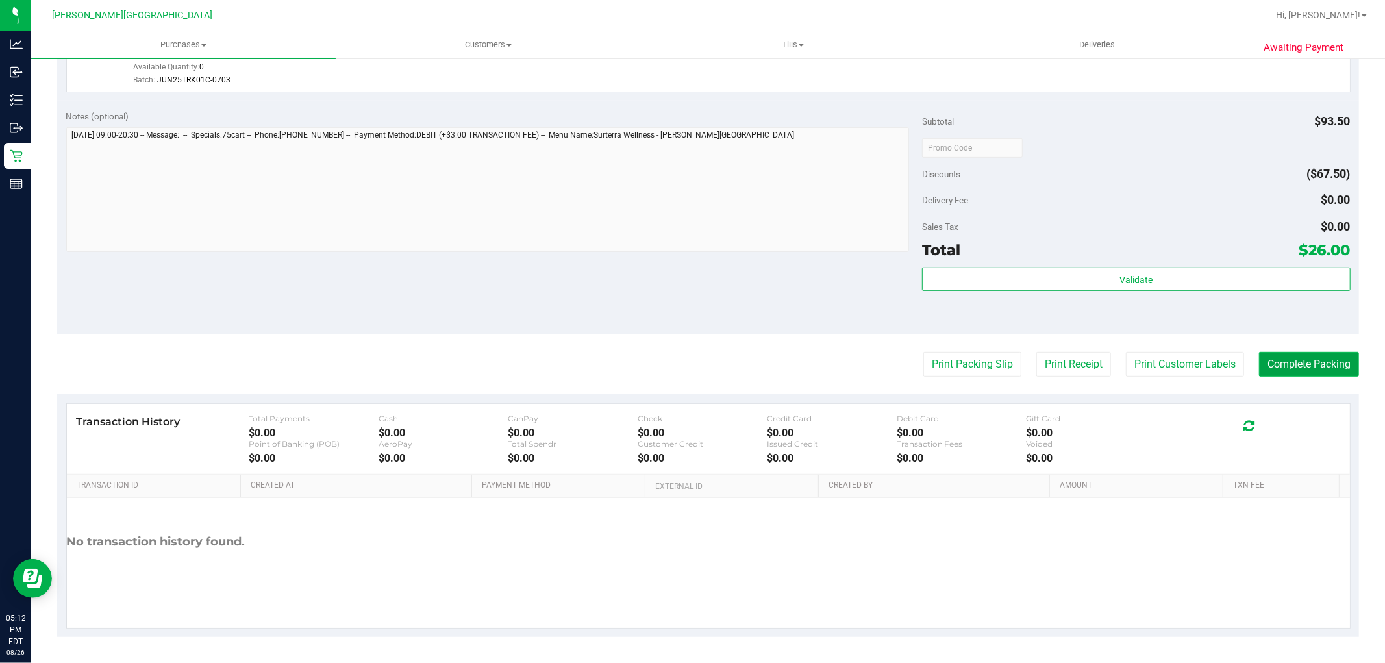
click at [1328, 367] on button "Complete Packing" at bounding box center [1309, 364] width 100 height 25
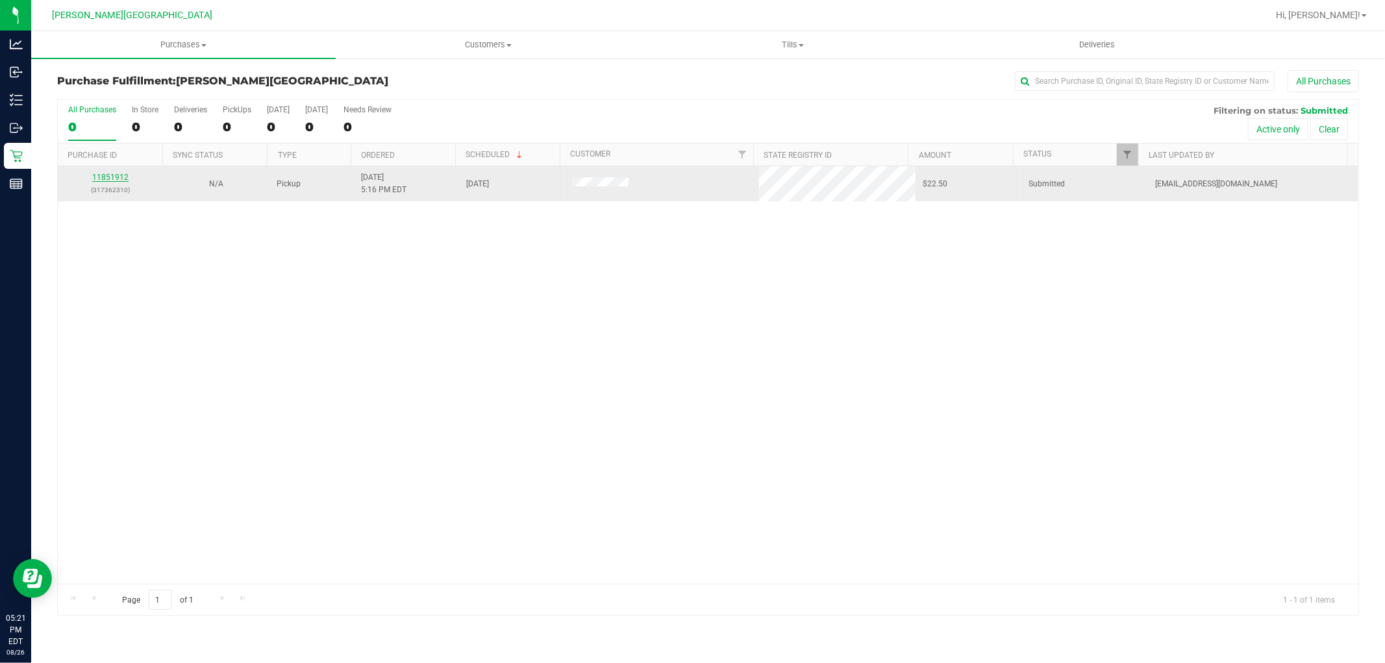
click at [116, 179] on link "11851912" at bounding box center [110, 177] width 36 height 9
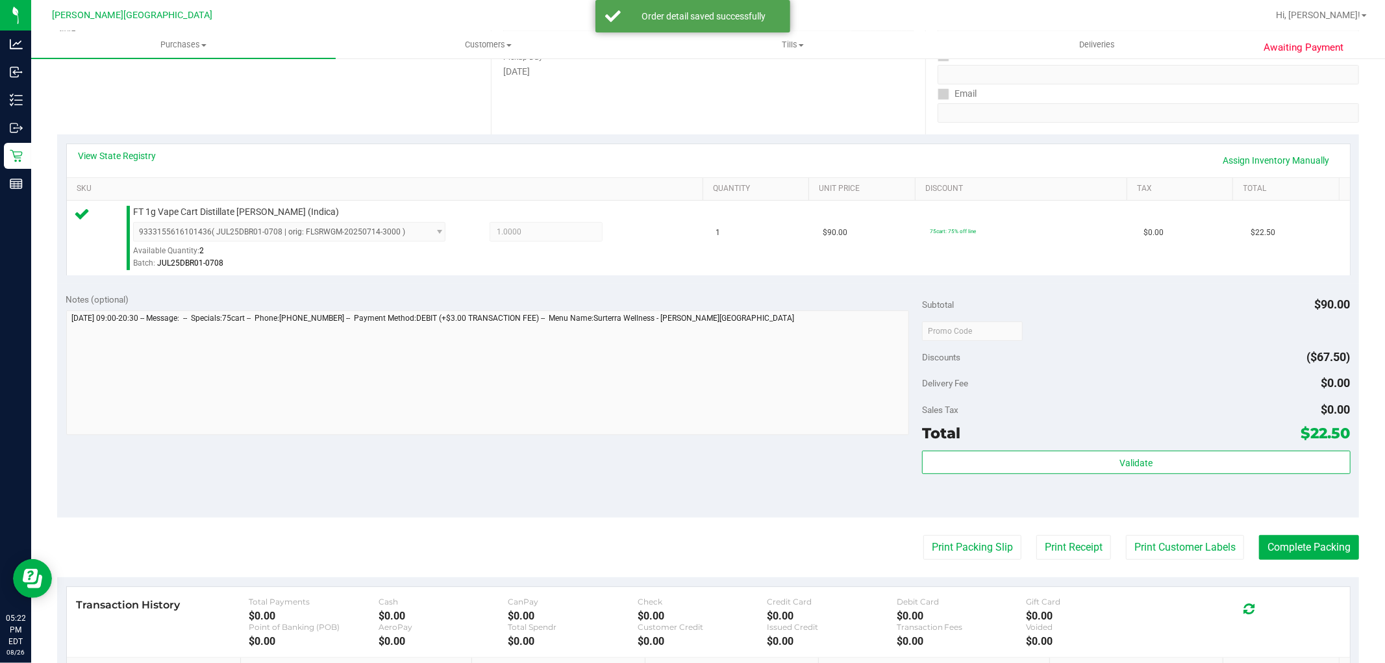
scroll to position [216, 0]
click at [1179, 444] on div "Subtotal $90.00 Discounts ($67.50) Delivery Fee $0.00 Sales Tax $0.00 Total $22…" at bounding box center [1136, 400] width 428 height 216
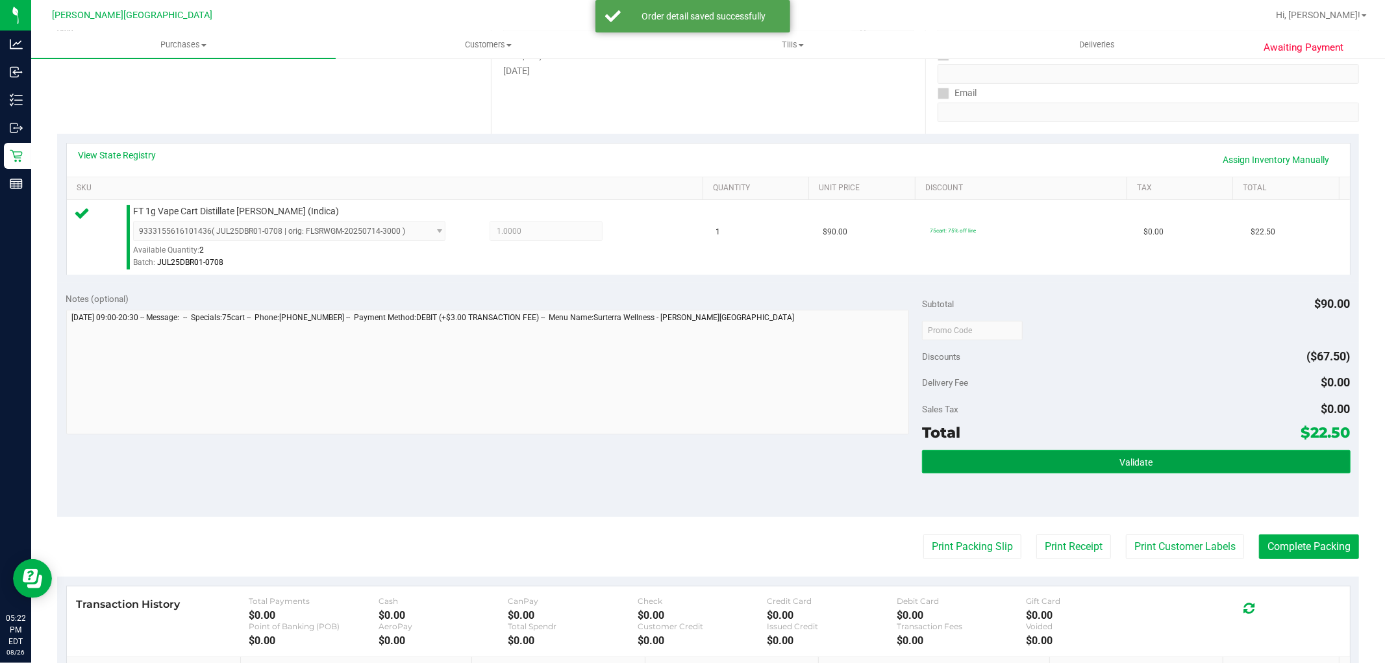
click at [1179, 450] on button "Validate" at bounding box center [1136, 461] width 428 height 23
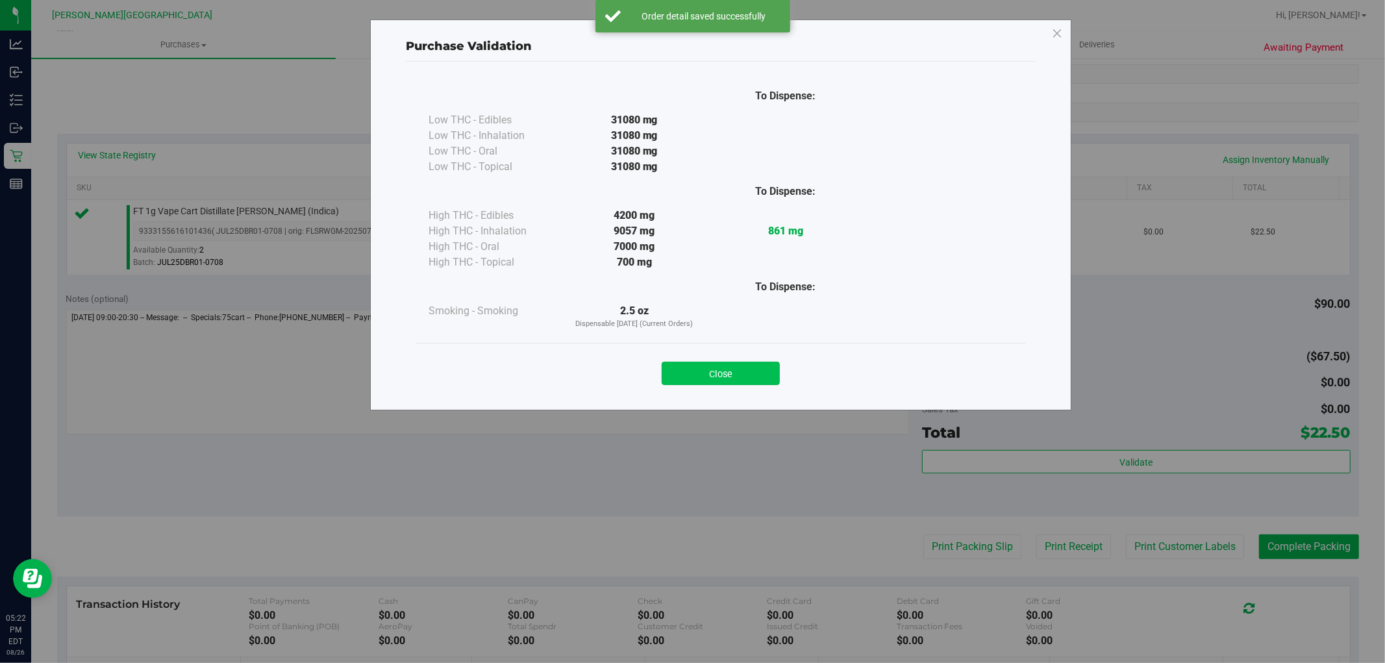
click at [718, 369] on button "Close" at bounding box center [721, 373] width 118 height 23
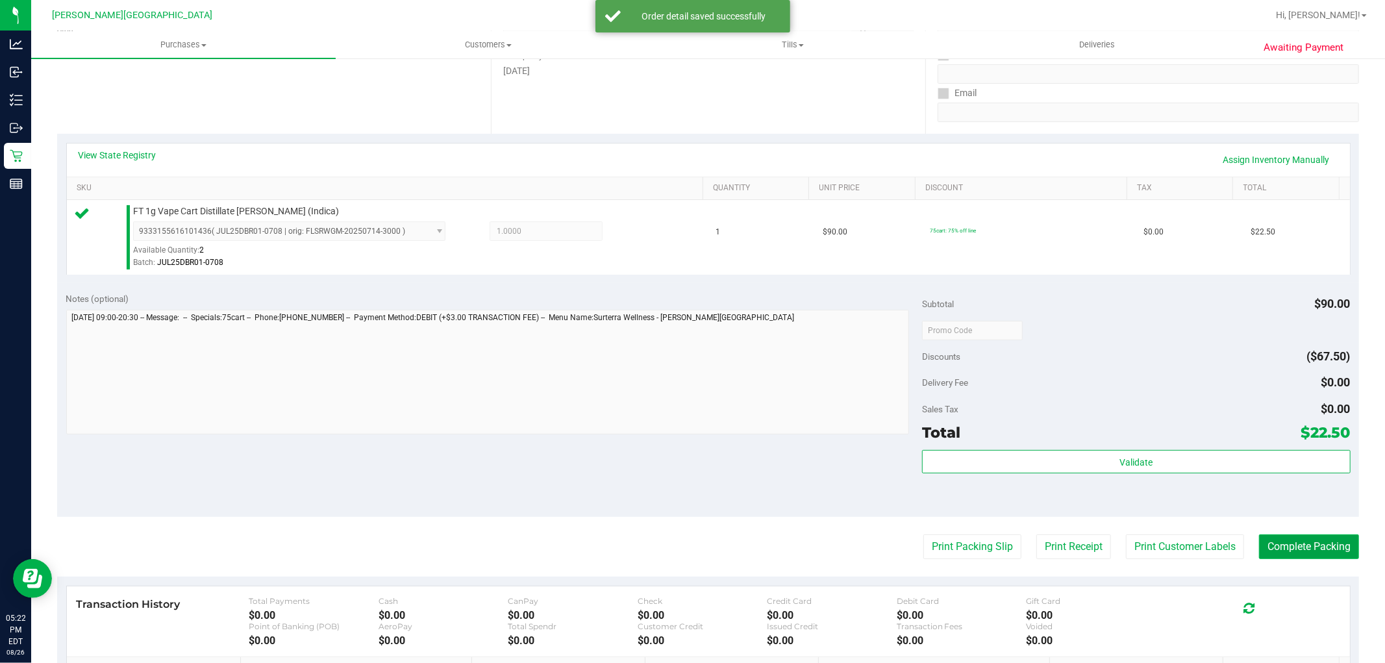
click at [1331, 553] on button "Complete Packing" at bounding box center [1309, 546] width 100 height 25
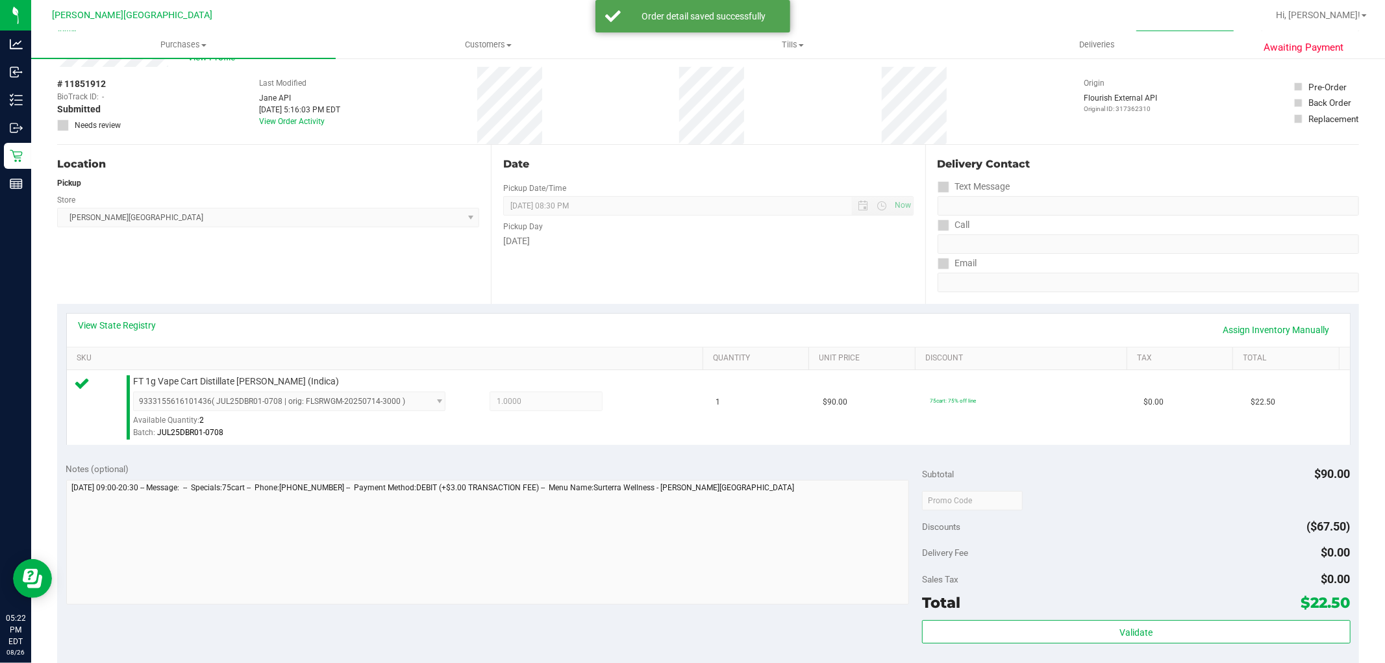
scroll to position [0, 0]
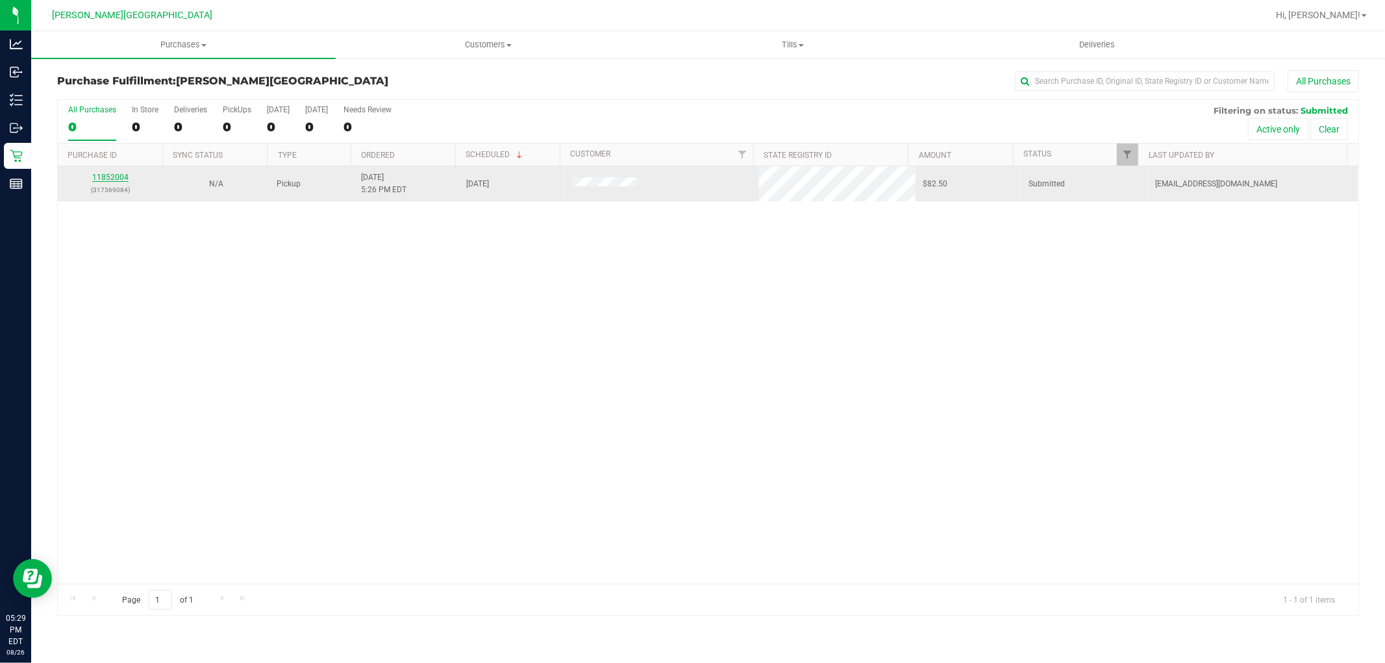
click at [101, 176] on link "11852004" at bounding box center [110, 177] width 36 height 9
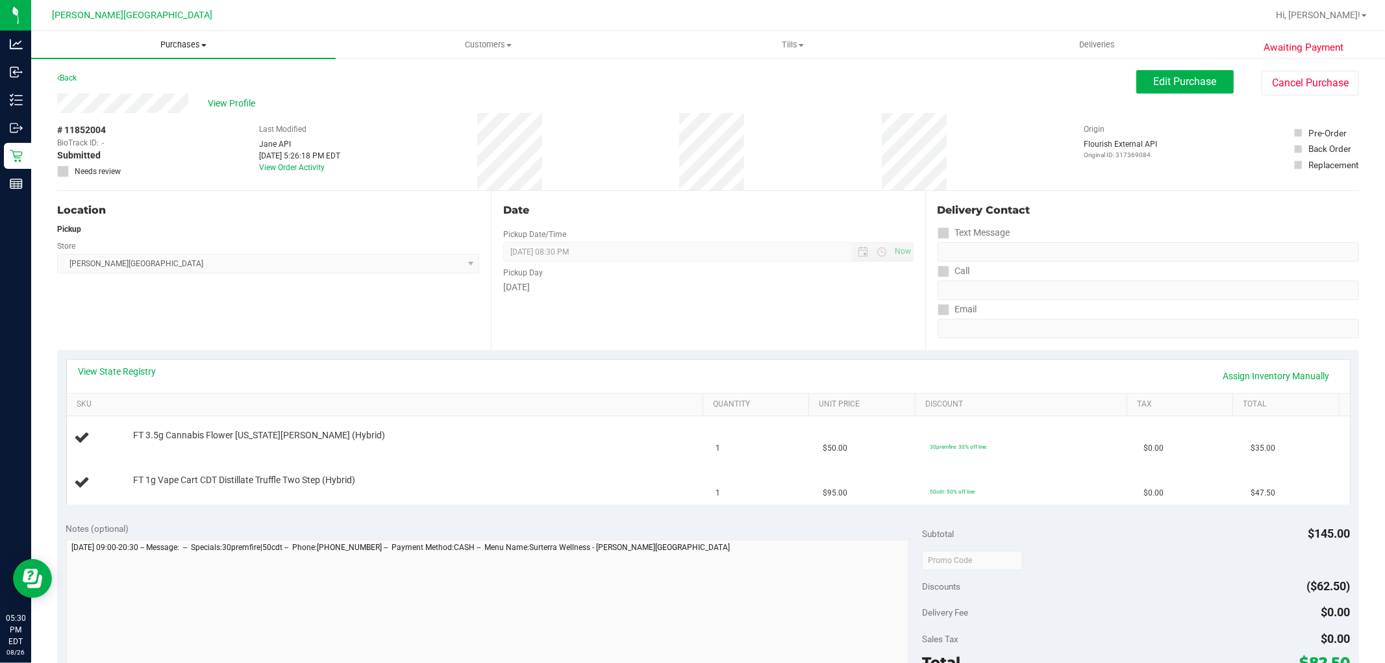
click at [173, 36] on uib-tab-heading "Purchases Summary of purchases Fulfillment All purchases" at bounding box center [183, 44] width 305 height 27
click at [147, 94] on li "Fulfillment" at bounding box center [183, 94] width 305 height 16
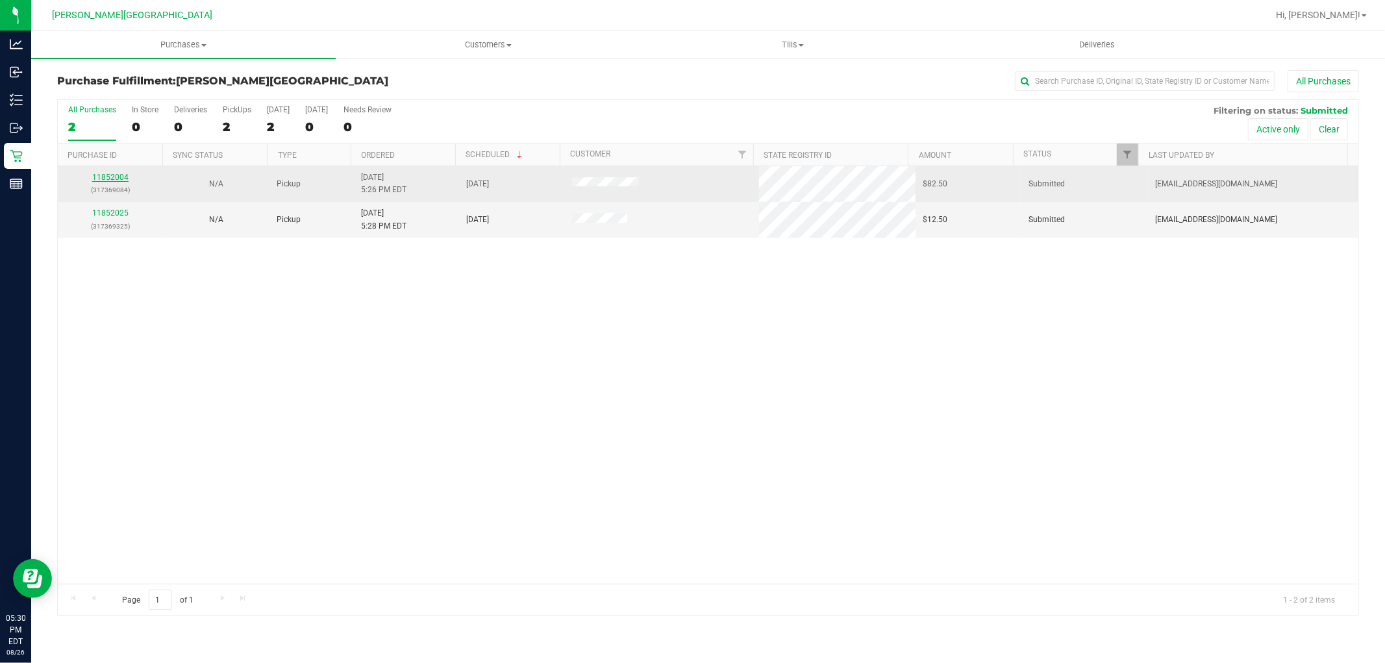
click at [113, 174] on link "11852004" at bounding box center [110, 177] width 36 height 9
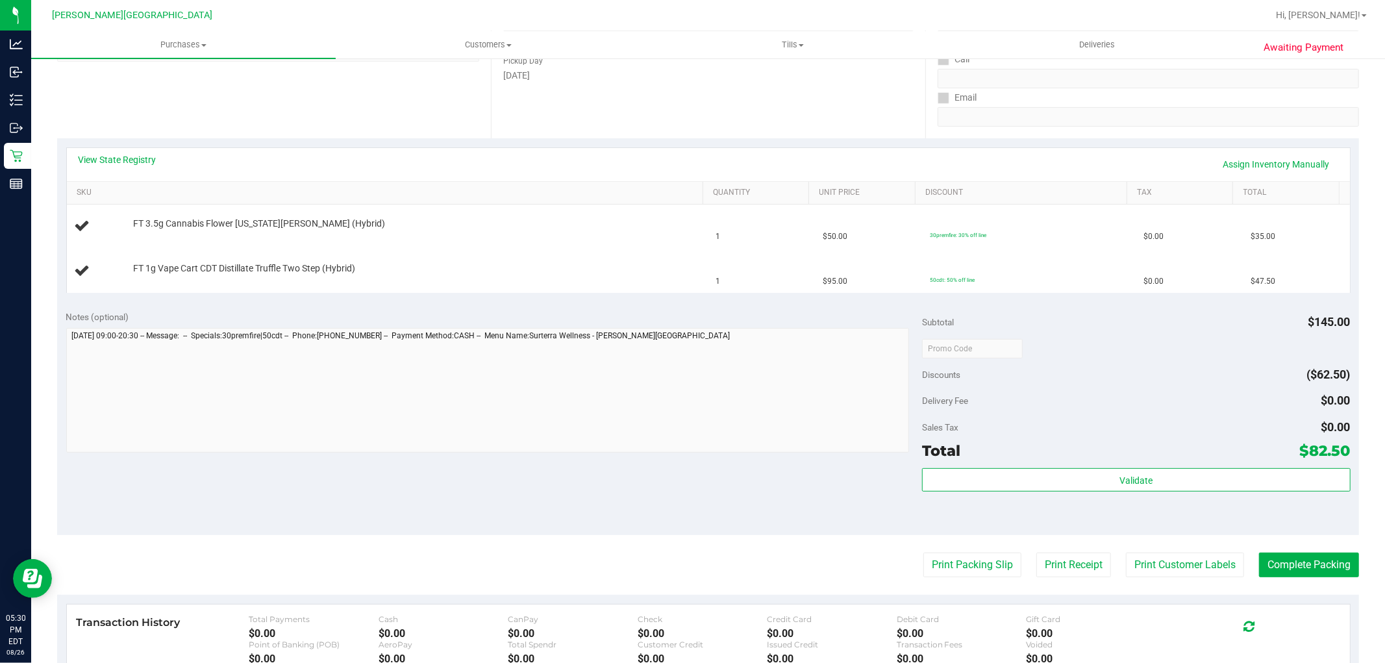
scroll to position [216, 0]
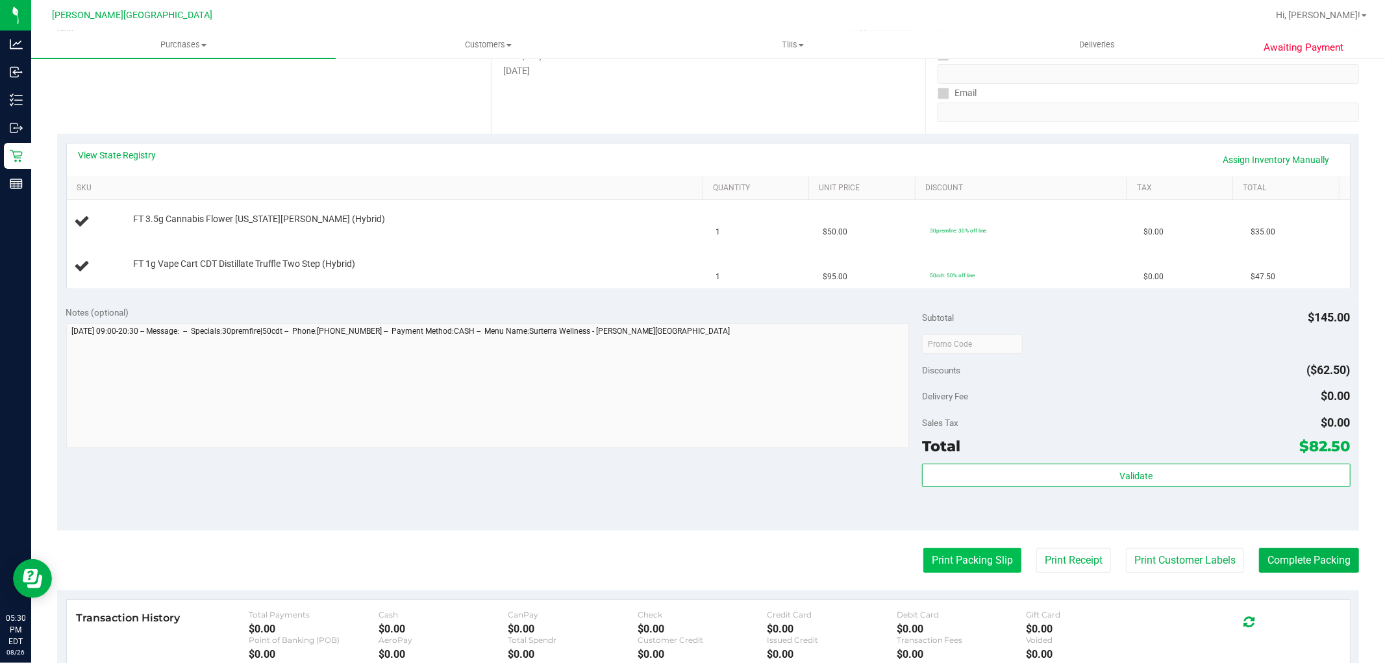
click at [975, 555] on button "Print Packing Slip" at bounding box center [972, 560] width 98 height 25
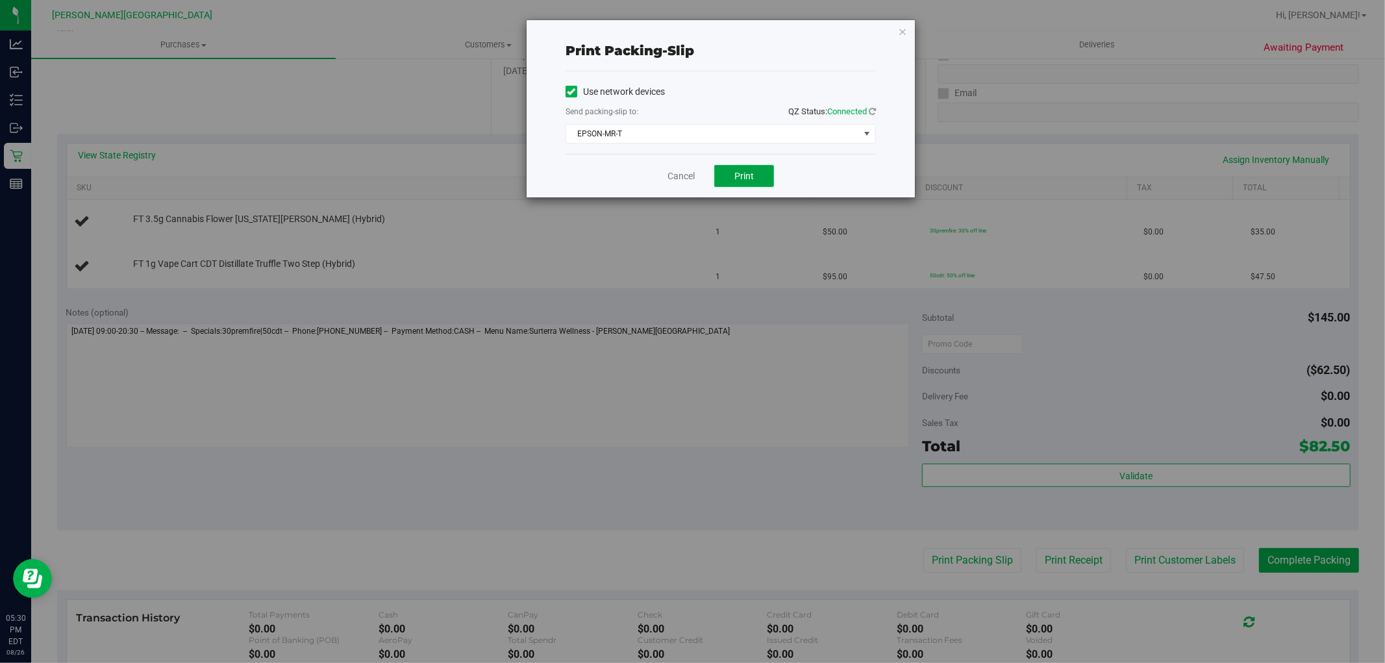
click at [760, 180] on button "Print" at bounding box center [744, 176] width 60 height 22
click at [908, 31] on div "Print packing-slip Use network devices Send packing-slip to: QZ Status: Connect…" at bounding box center [721, 108] width 388 height 177
click at [907, 31] on div "Print packing-slip Use network devices Send packing-slip to: QZ Status: Connect…" at bounding box center [721, 108] width 388 height 177
drag, startPoint x: 903, startPoint y: 32, endPoint x: 721, endPoint y: 105, distance: 195.0
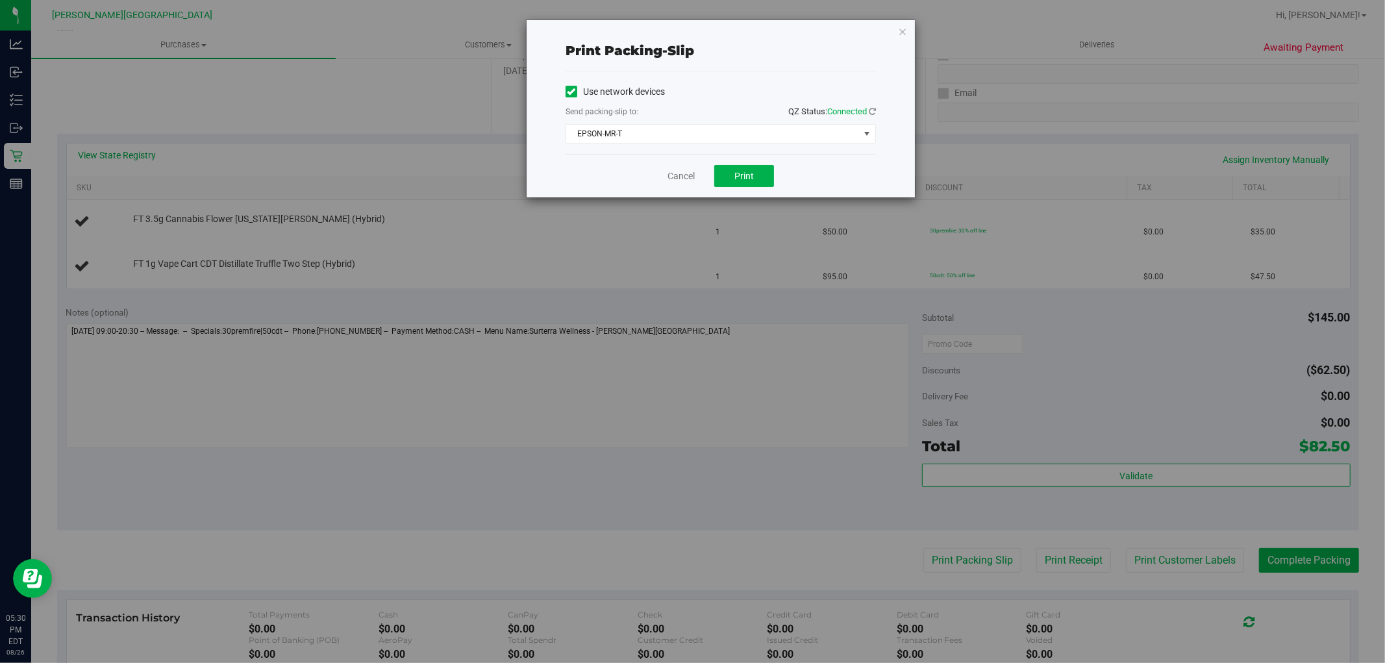
click at [901, 32] on icon "button" at bounding box center [902, 31] width 9 height 16
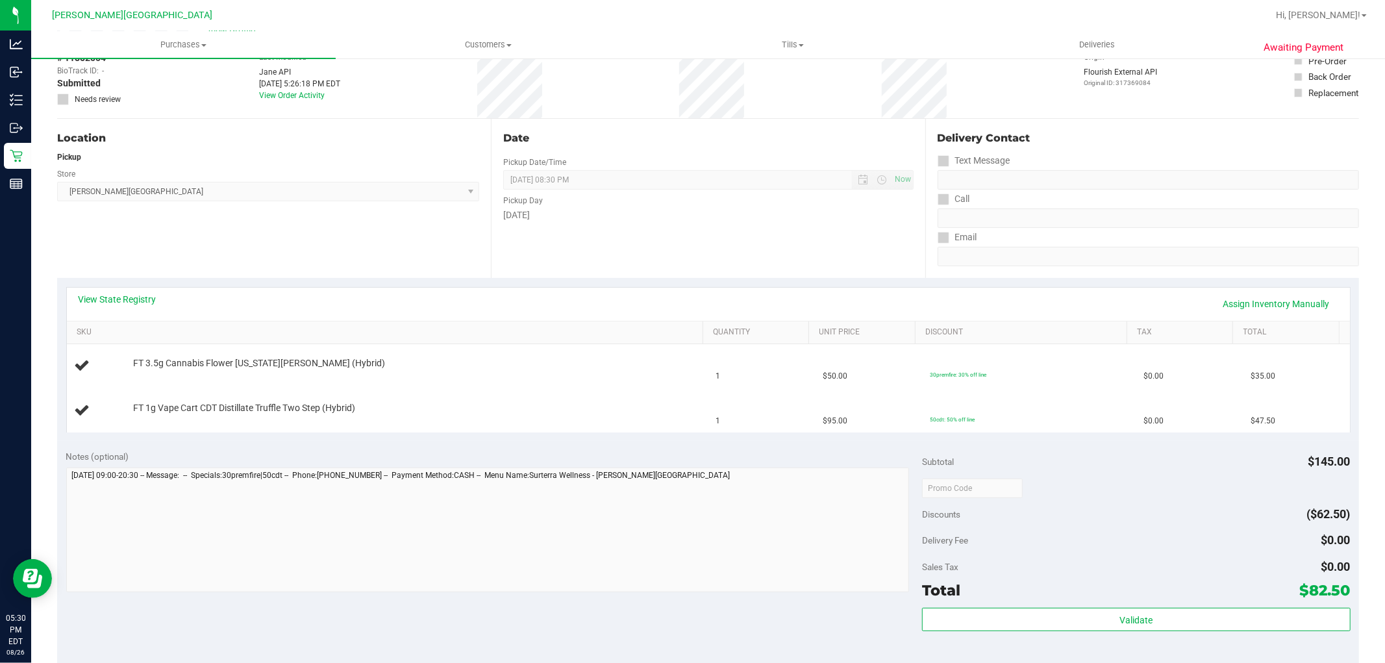
scroll to position [0, 0]
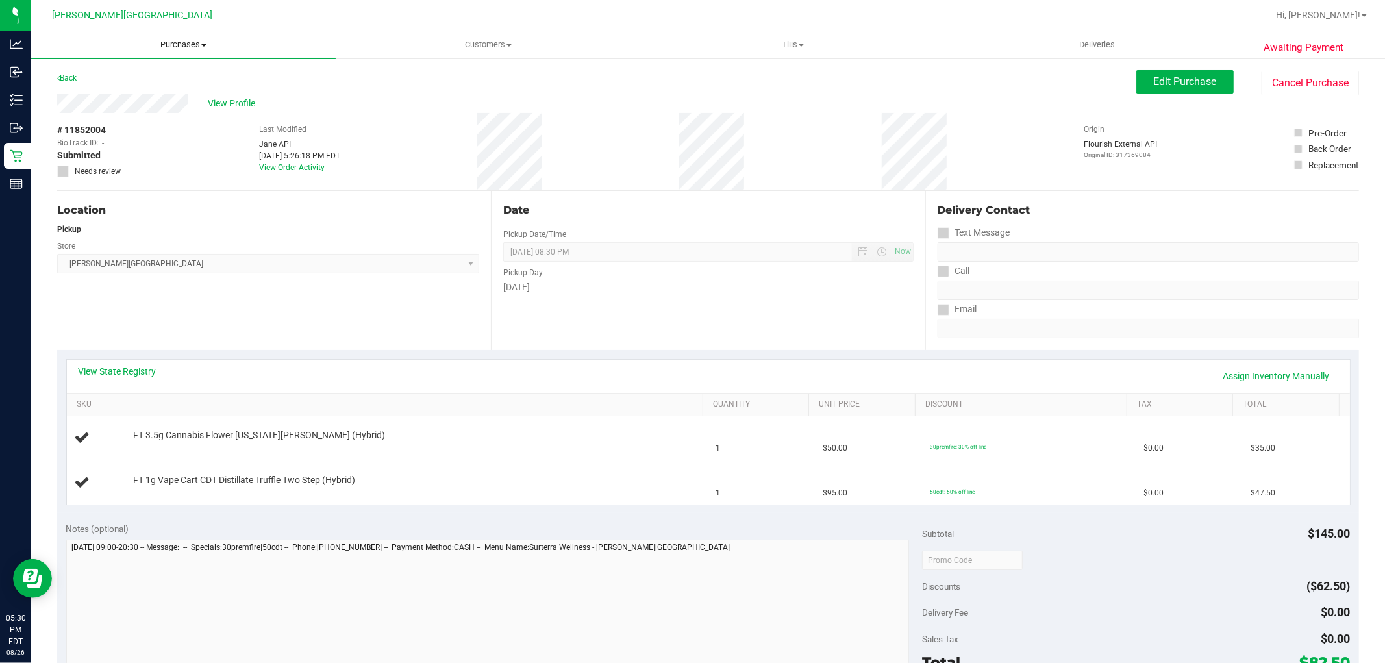
click at [181, 44] on span "Purchases" at bounding box center [183, 45] width 305 height 12
click at [102, 89] on span "Fulfillment" at bounding box center [71, 93] width 81 height 11
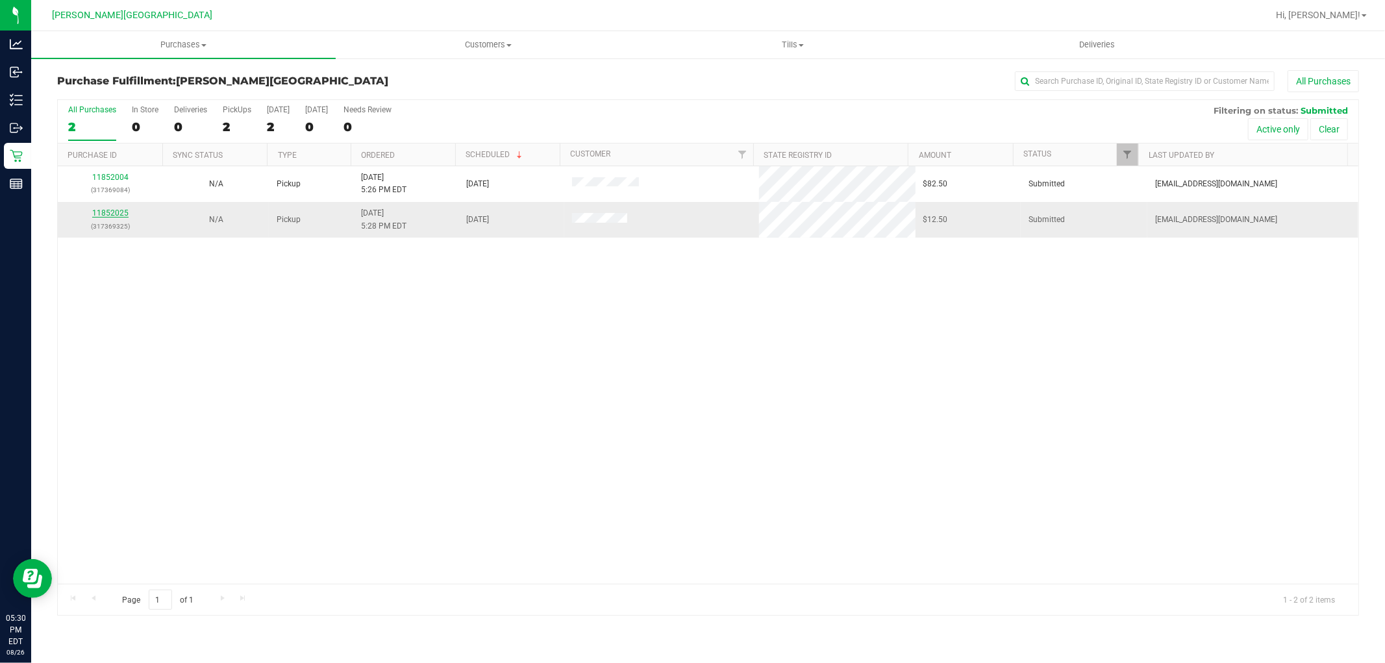
click at [110, 211] on link "11852025" at bounding box center [110, 212] width 36 height 9
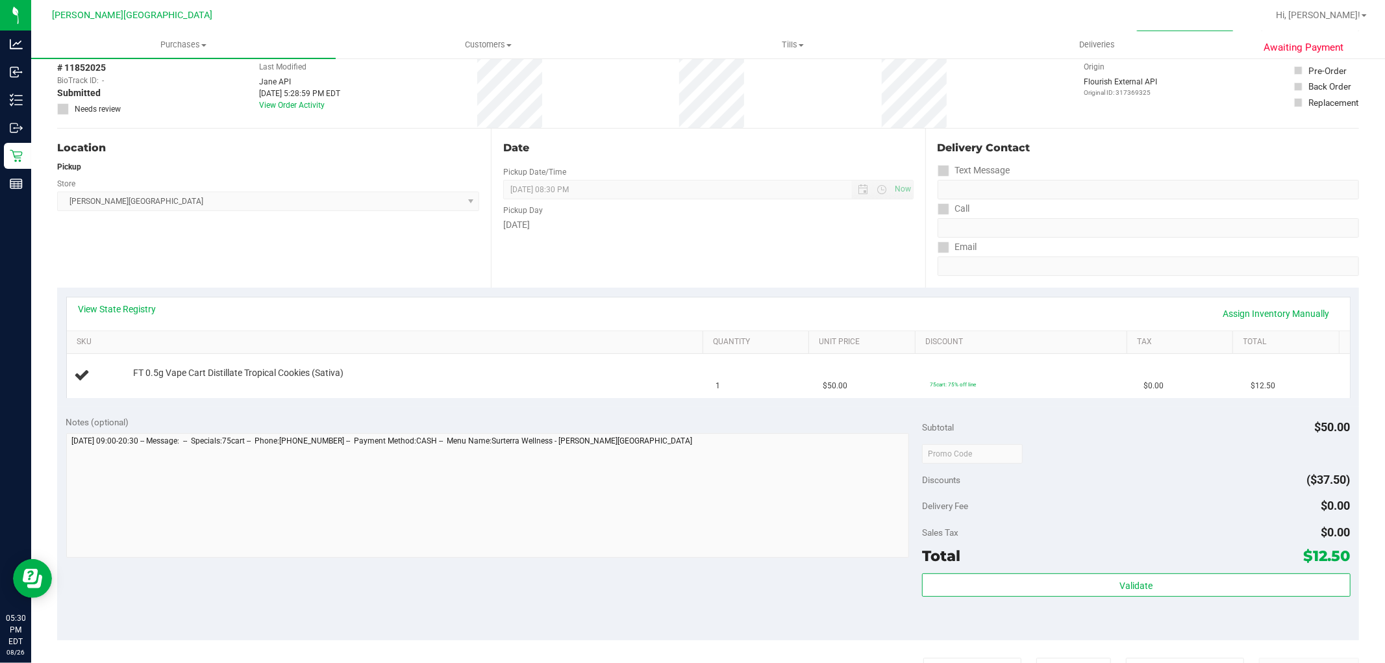
scroll to position [288, 0]
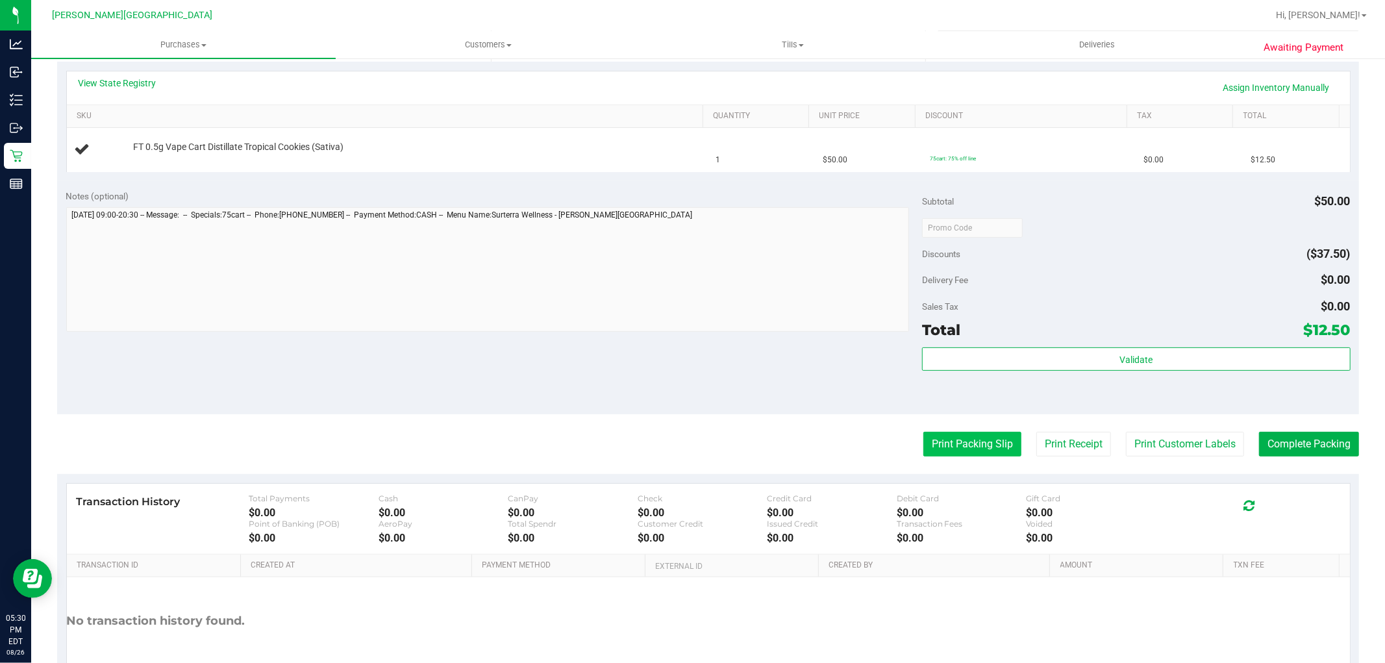
click at [923, 446] on button "Print Packing Slip" at bounding box center [972, 444] width 98 height 25
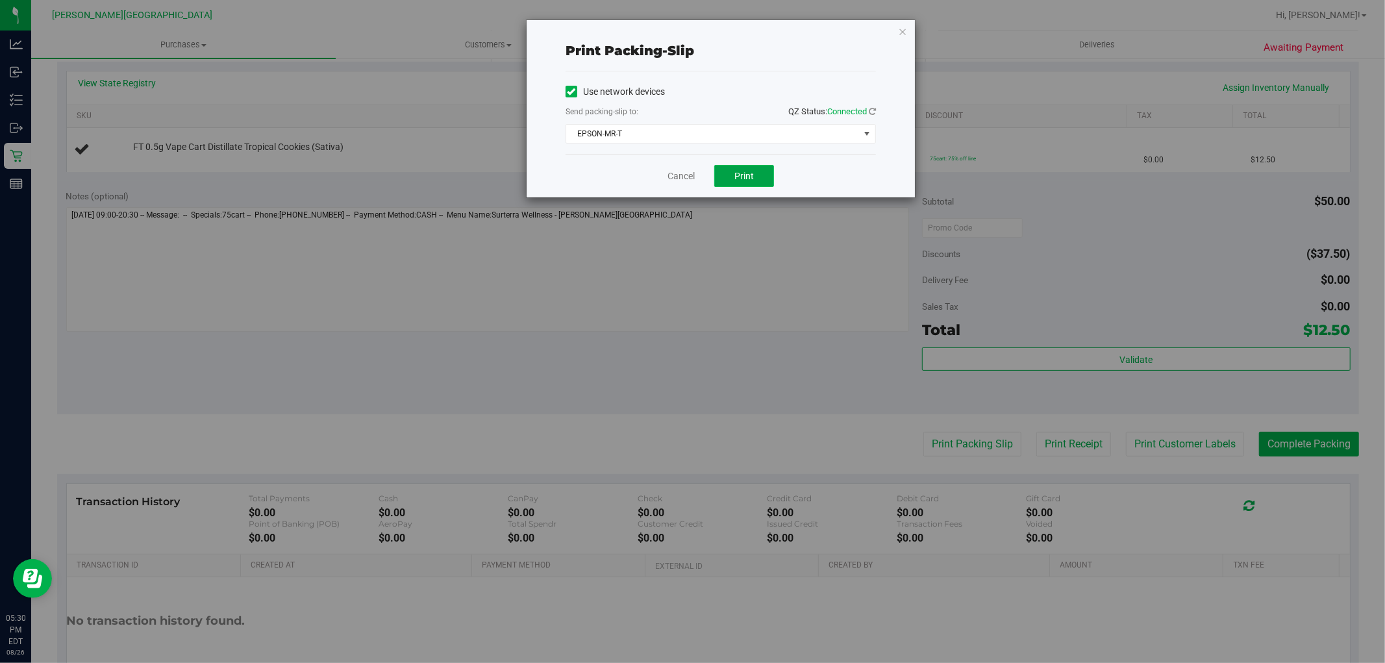
click at [737, 177] on span "Print" at bounding box center [743, 176] width 19 height 10
click at [679, 173] on link "Cancel" at bounding box center [681, 176] width 27 height 14
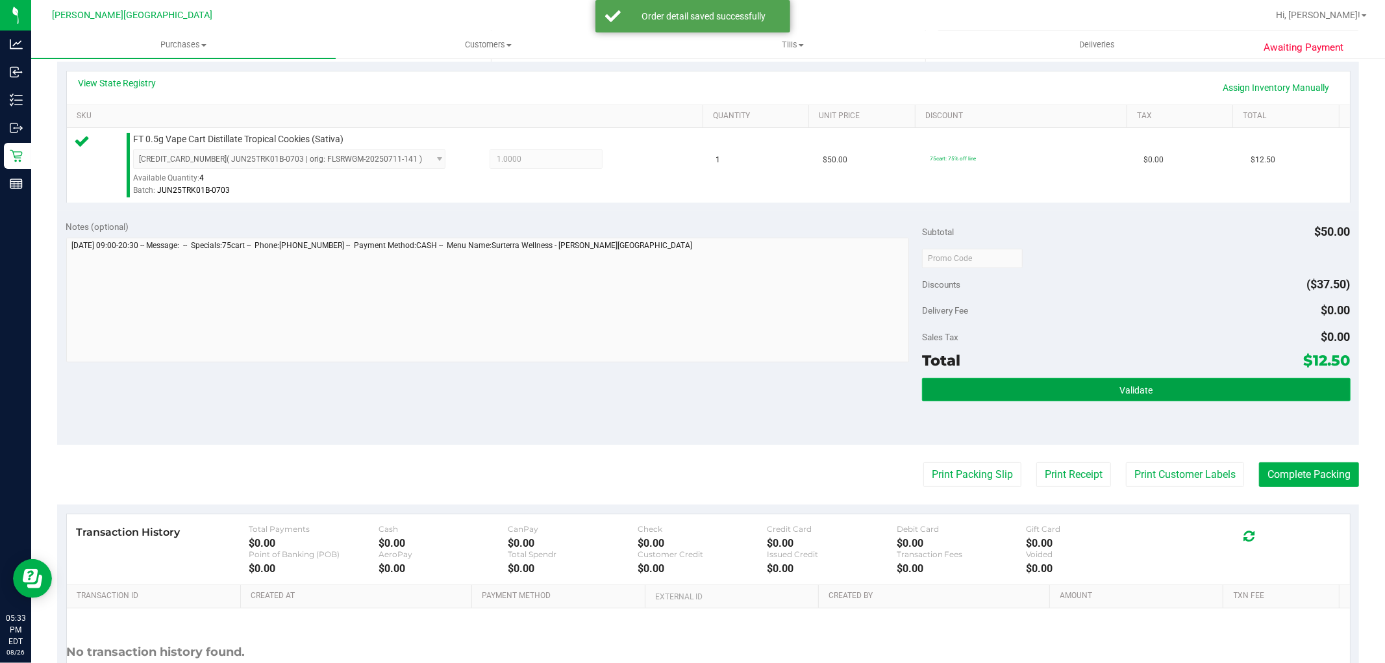
click at [1140, 390] on span "Validate" at bounding box center [1136, 390] width 33 height 10
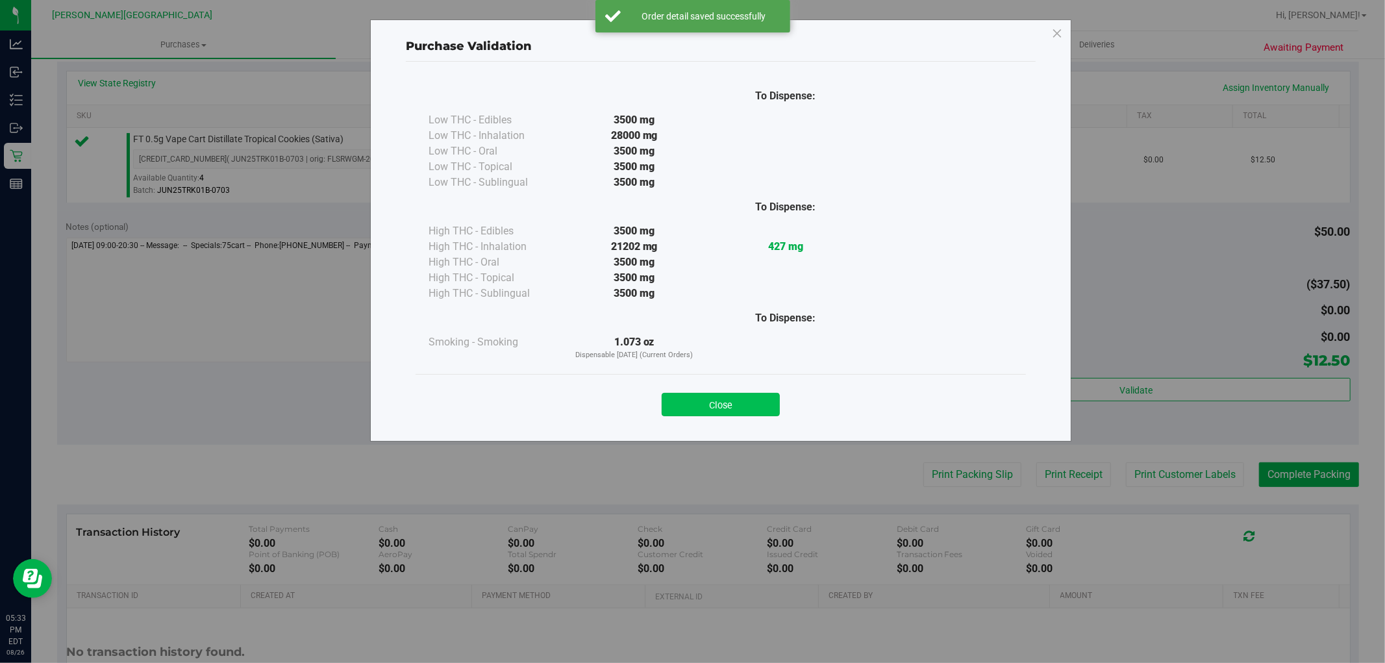
click at [754, 411] on button "Close" at bounding box center [721, 404] width 118 height 23
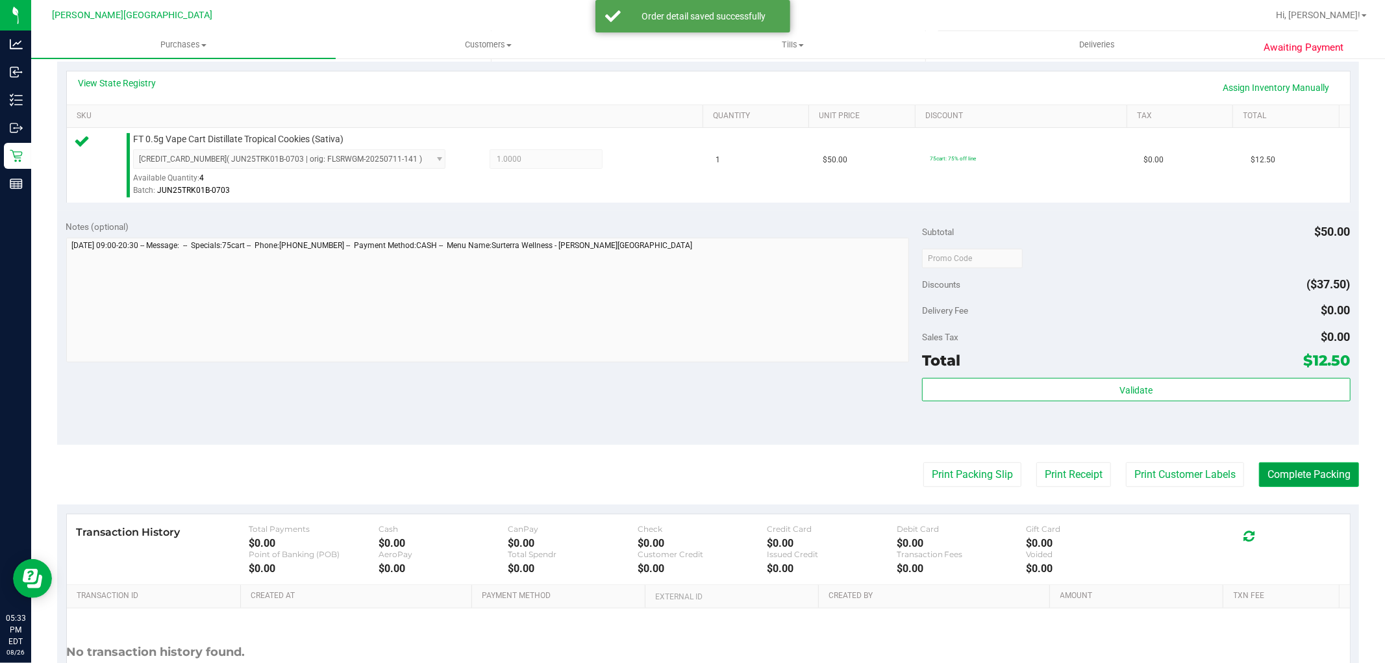
click at [1295, 481] on button "Complete Packing" at bounding box center [1309, 474] width 100 height 25
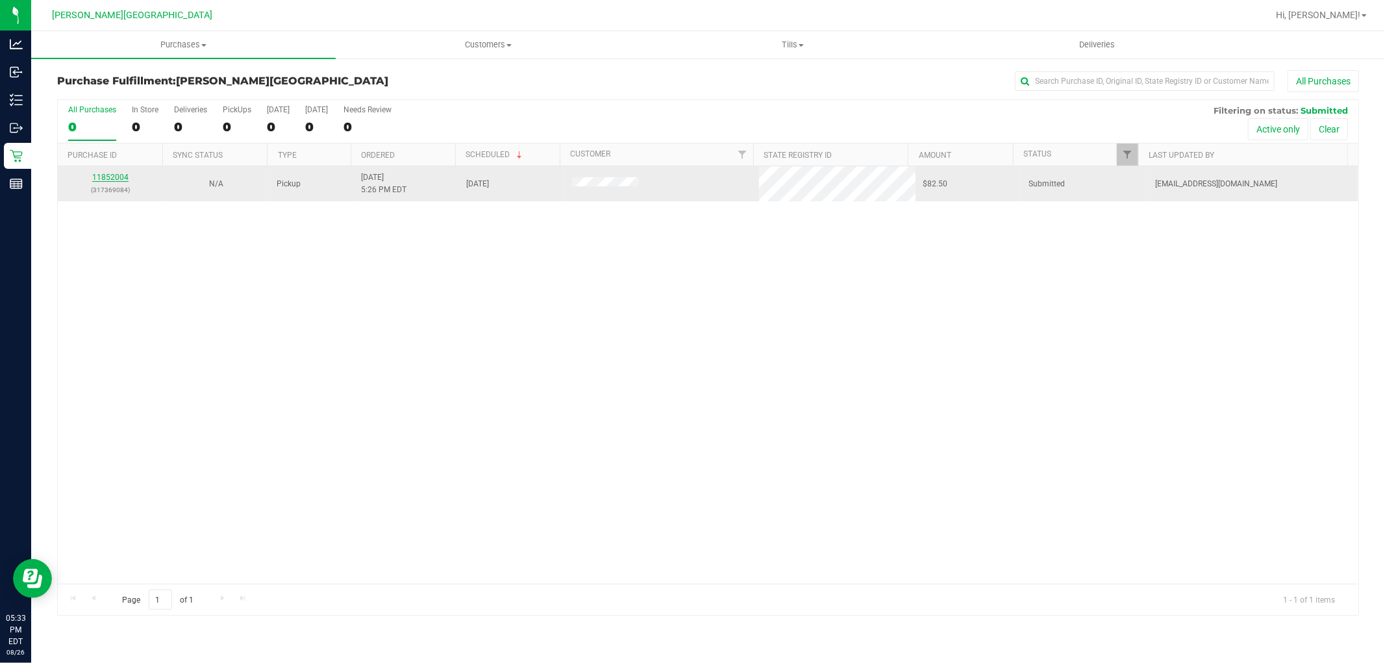
click at [117, 175] on link "11852004" at bounding box center [110, 177] width 36 height 9
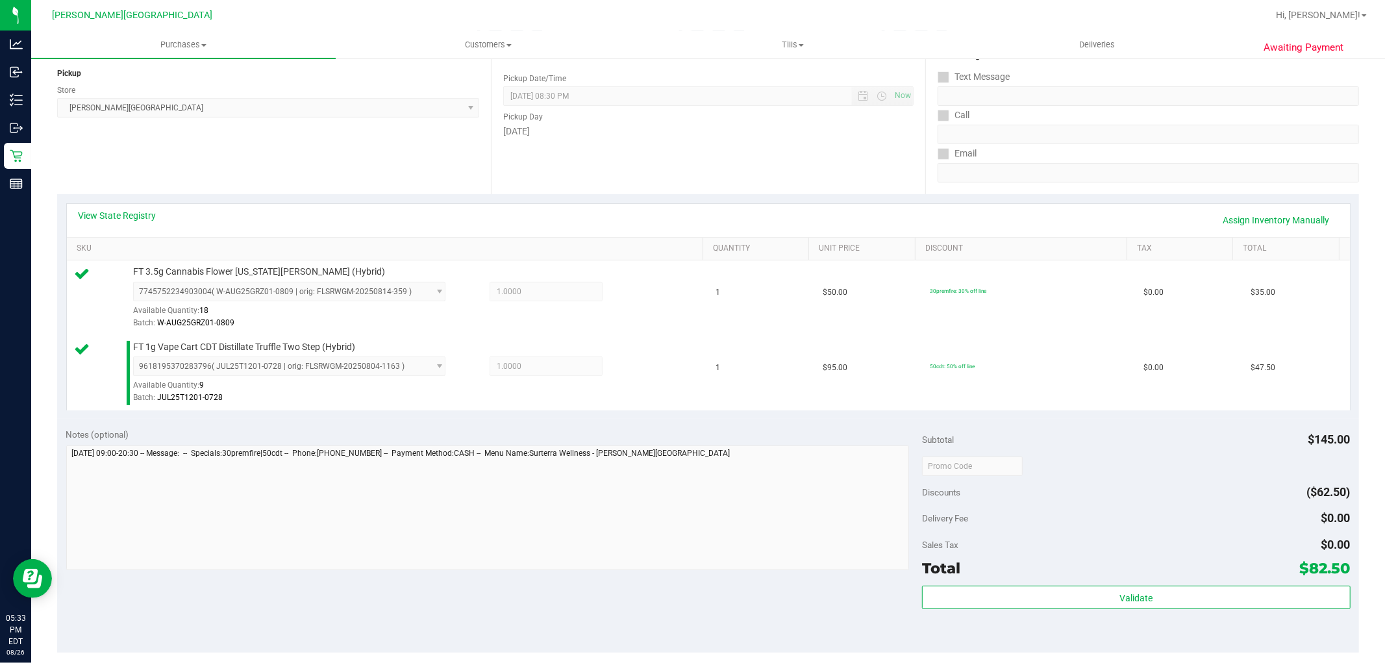
scroll to position [216, 0]
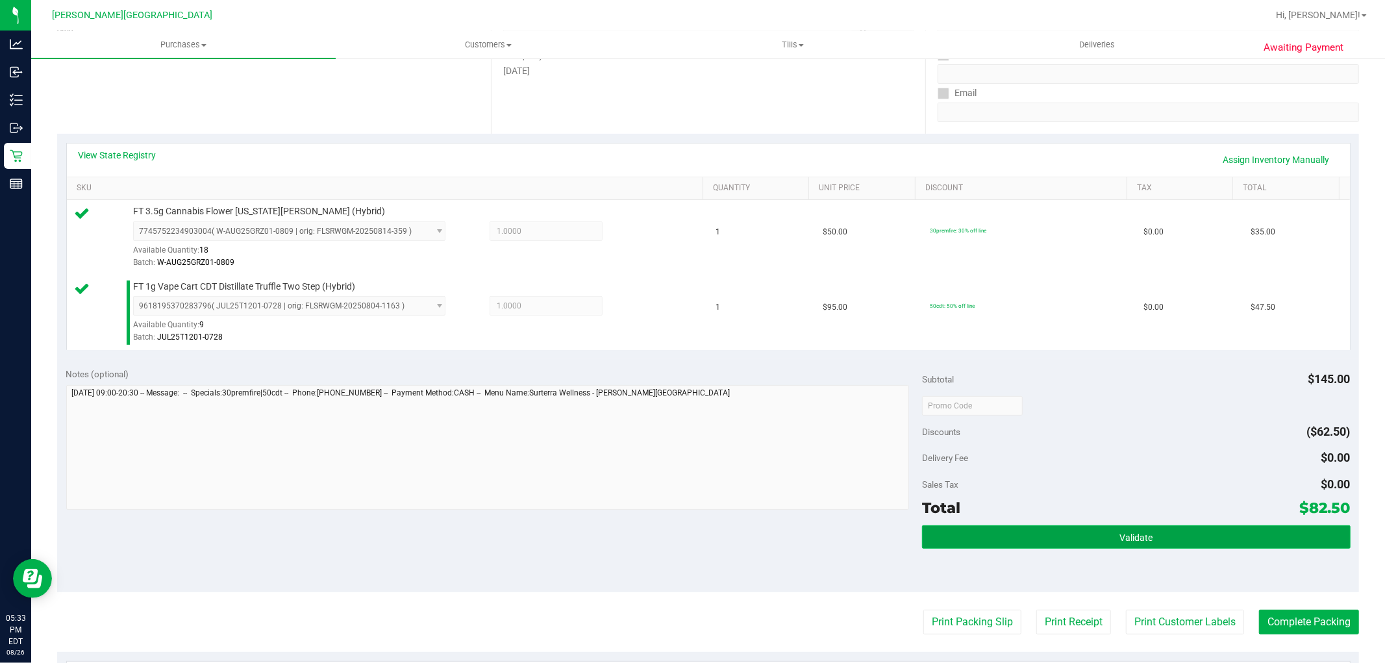
click at [1196, 531] on button "Validate" at bounding box center [1136, 536] width 428 height 23
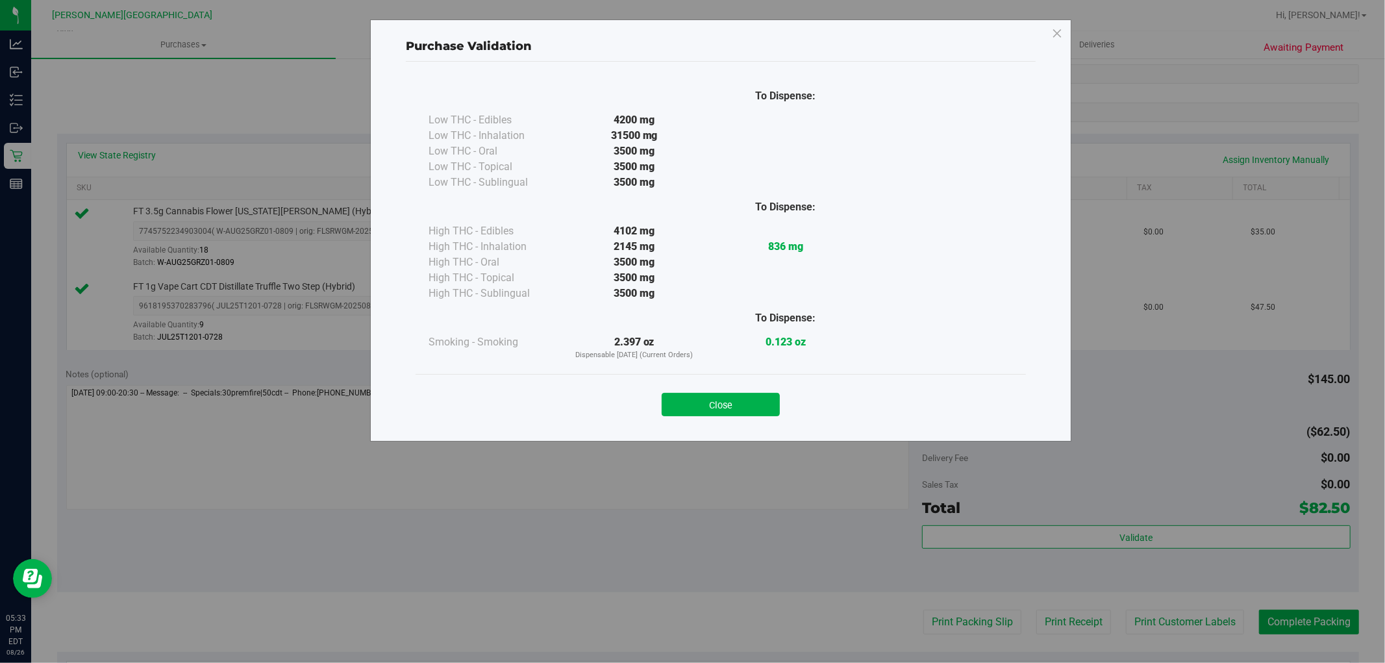
drag, startPoint x: 710, startPoint y: 403, endPoint x: 840, endPoint y: 458, distance: 140.5
click at [711, 403] on button "Close" at bounding box center [721, 404] width 118 height 23
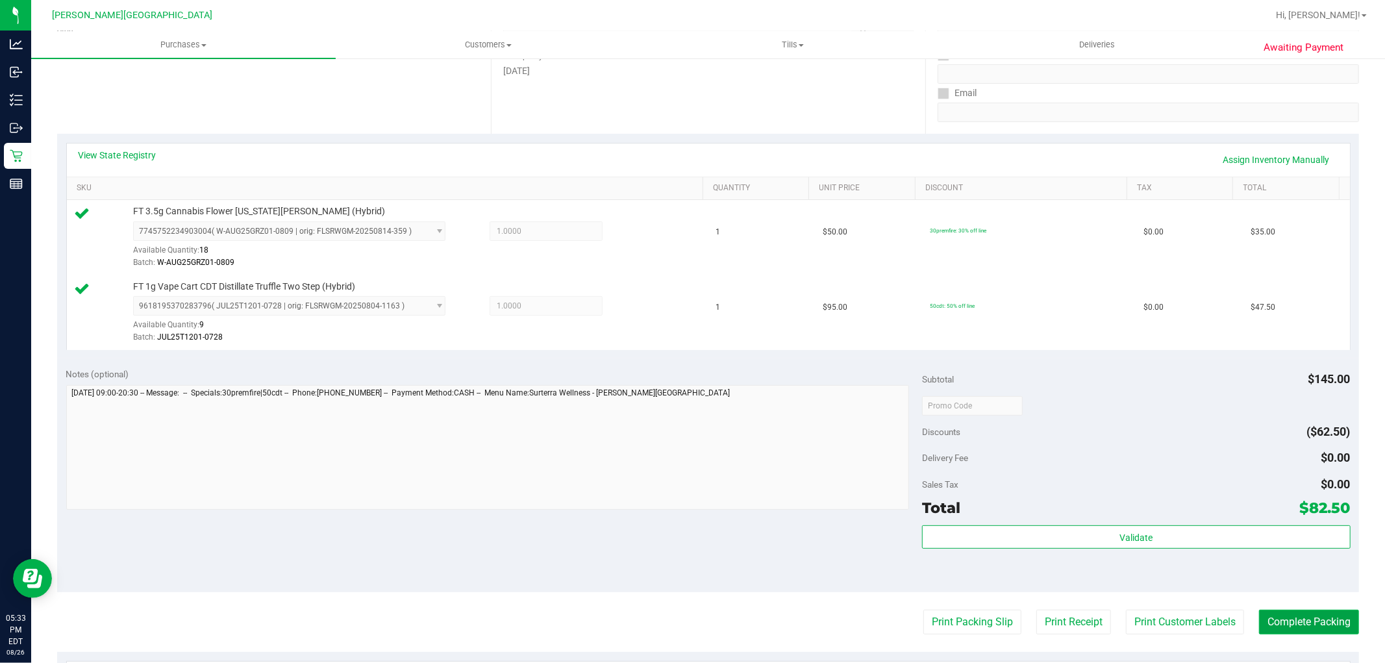
click at [1290, 621] on button "Complete Packing" at bounding box center [1309, 622] width 100 height 25
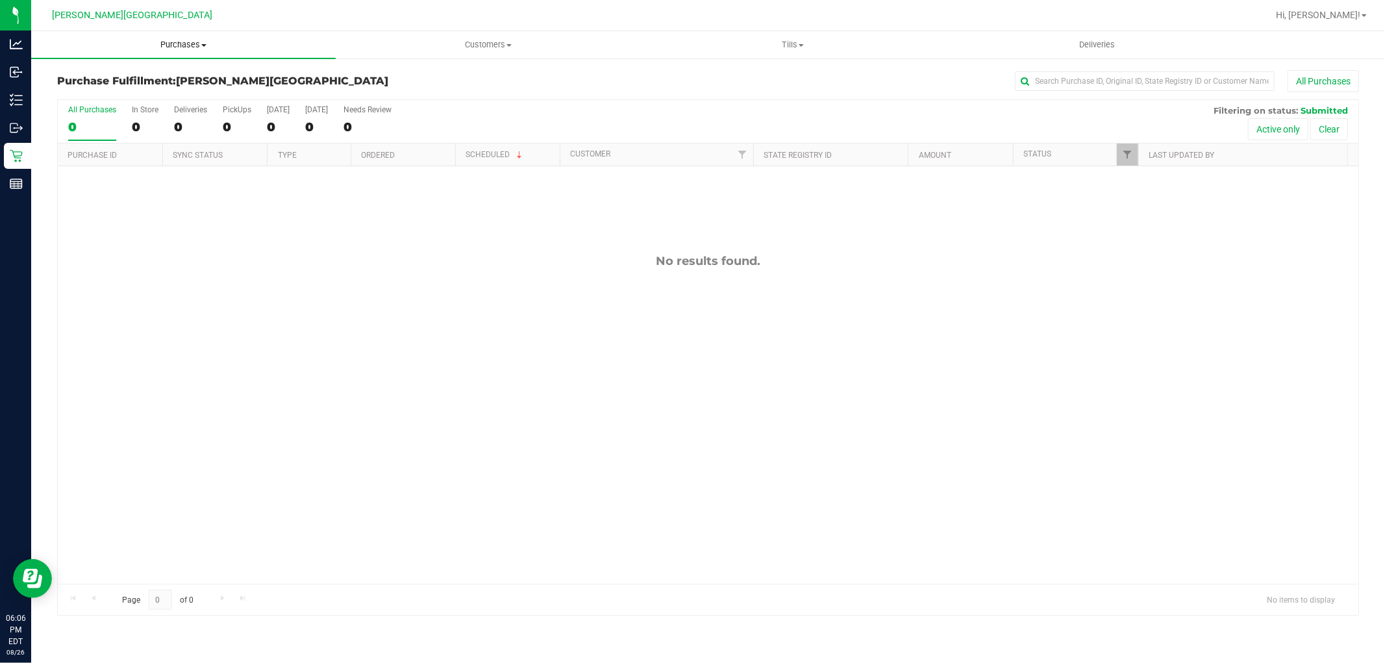
click at [184, 49] on span "Purchases" at bounding box center [183, 45] width 305 height 12
click at [184, 44] on span "Purchases" at bounding box center [183, 45] width 305 height 12
click at [119, 94] on li "Fulfillment" at bounding box center [183, 94] width 305 height 16
